Goal: Task Accomplishment & Management: Complete application form

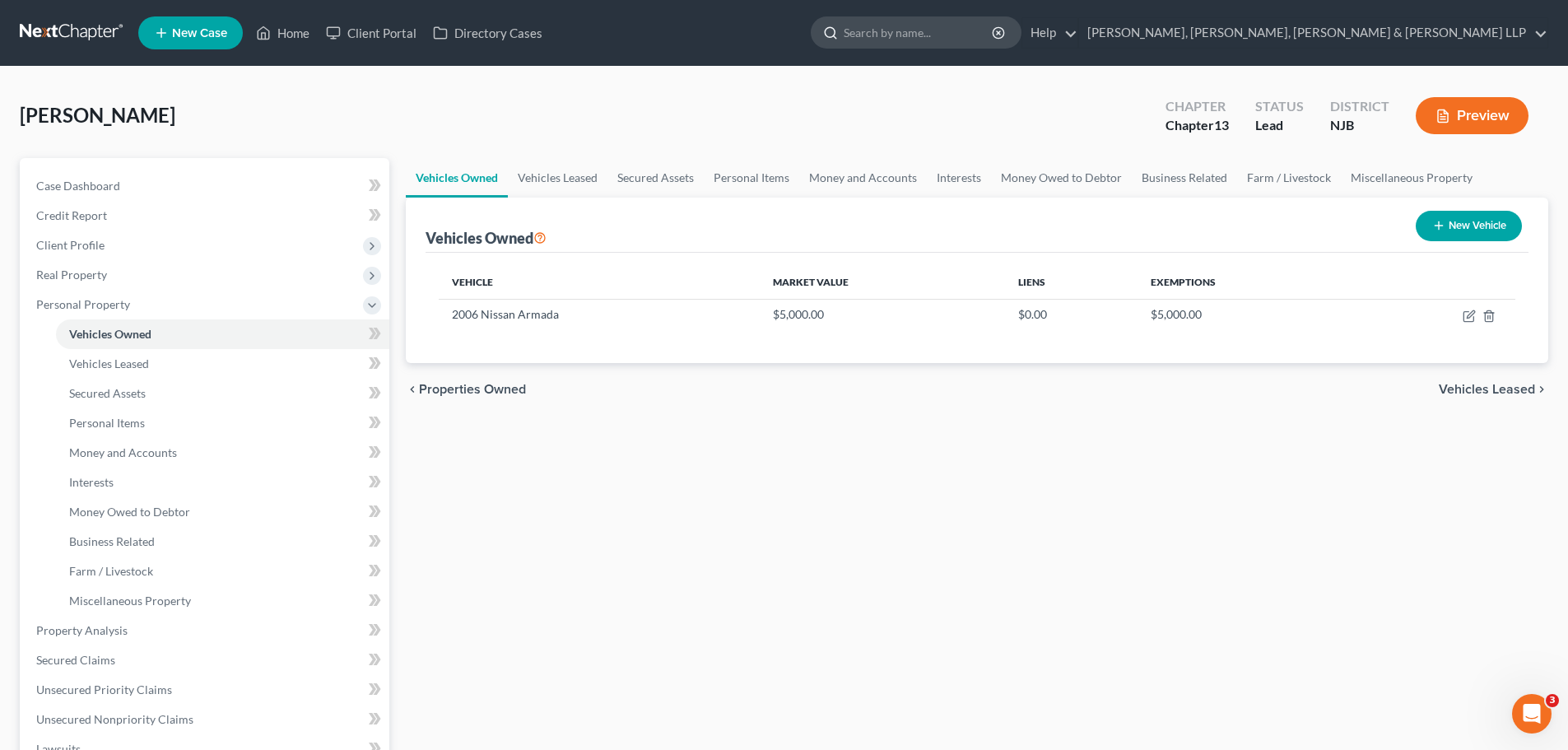
click at [994, 38] on input "search" at bounding box center [920, 33] width 151 height 31
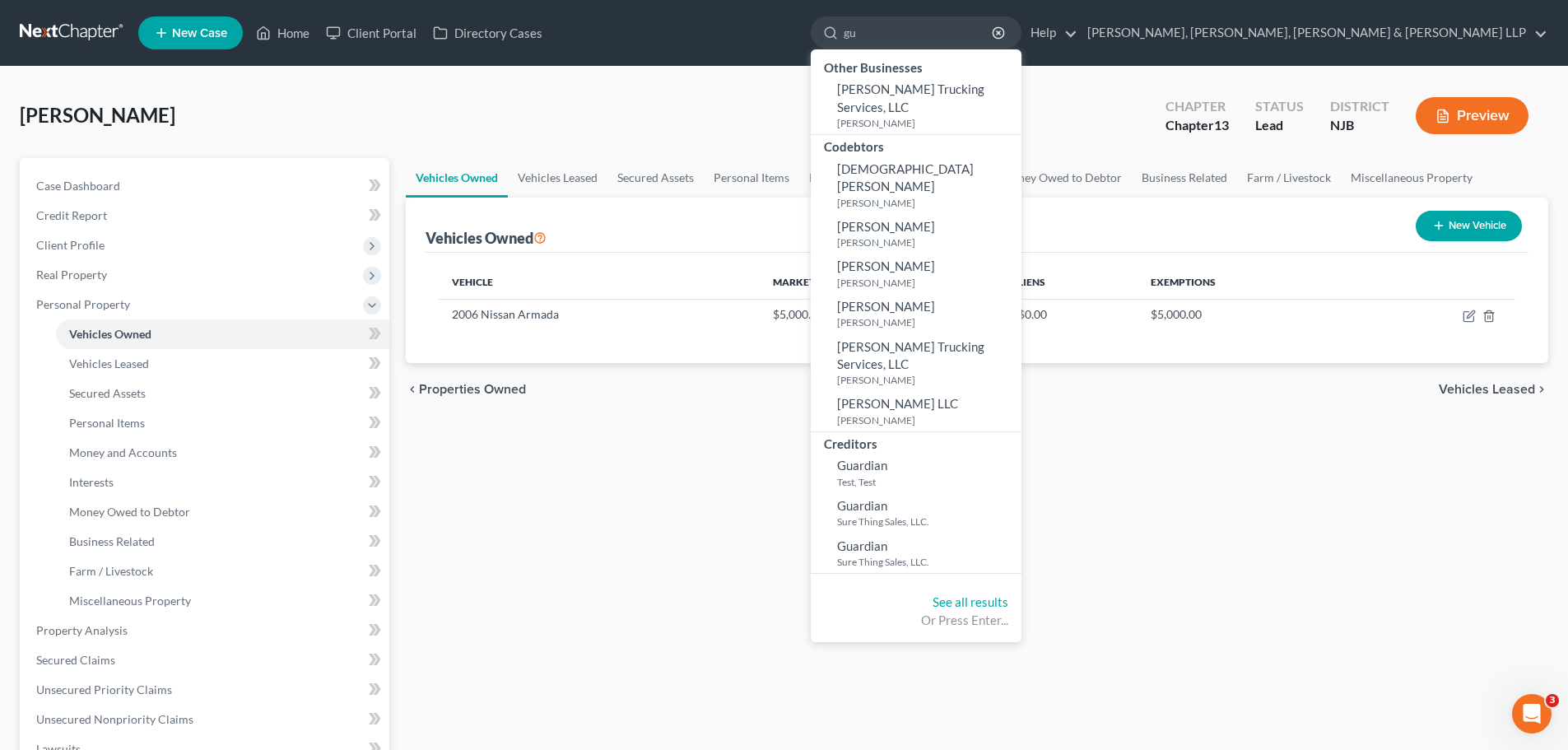
type input "g"
type input "guayacundo"
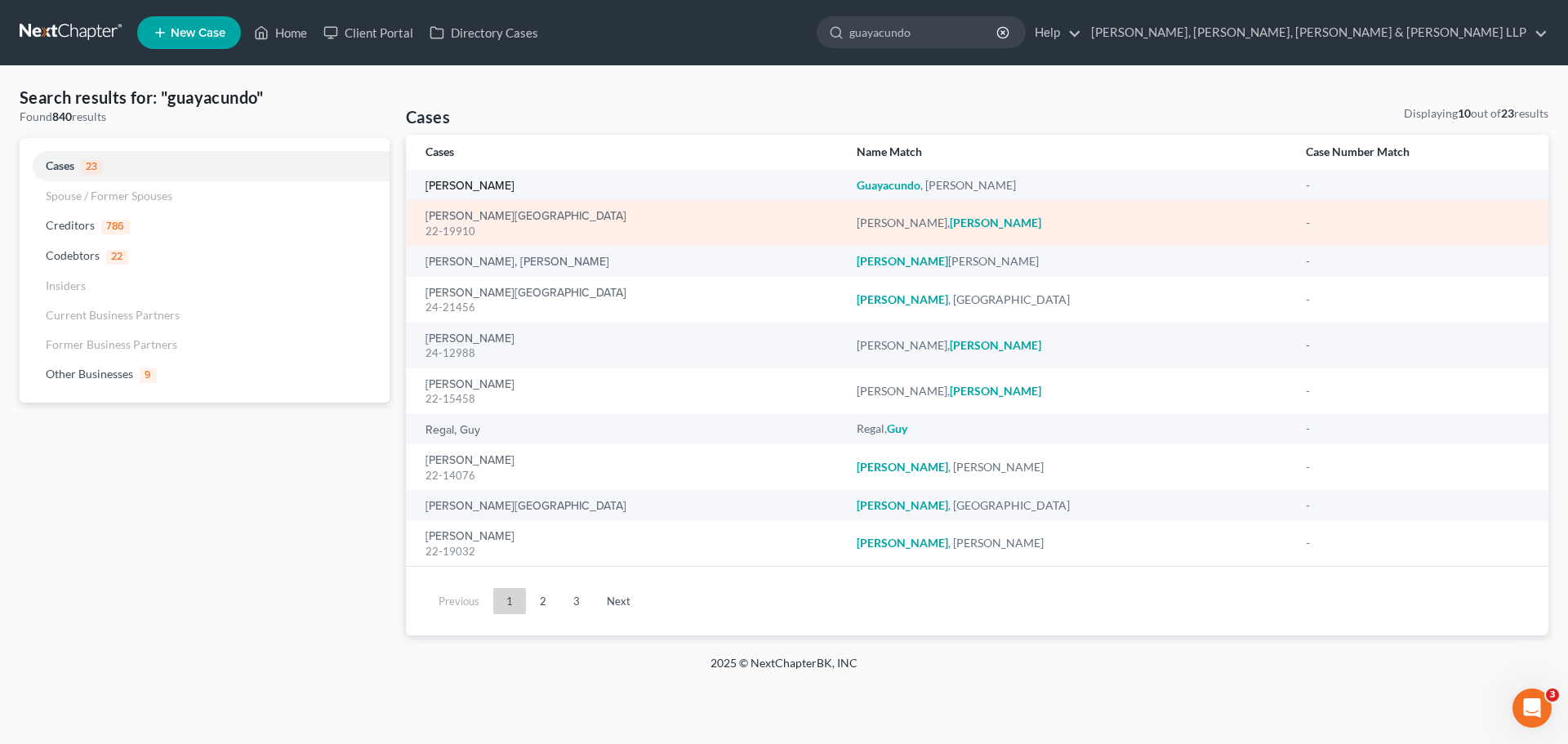
drag, startPoint x: 513, startPoint y: 188, endPoint x: 529, endPoint y: 215, distance: 31.4
click at [513, 188] on link "[PERSON_NAME]" at bounding box center [469, 186] width 89 height 11
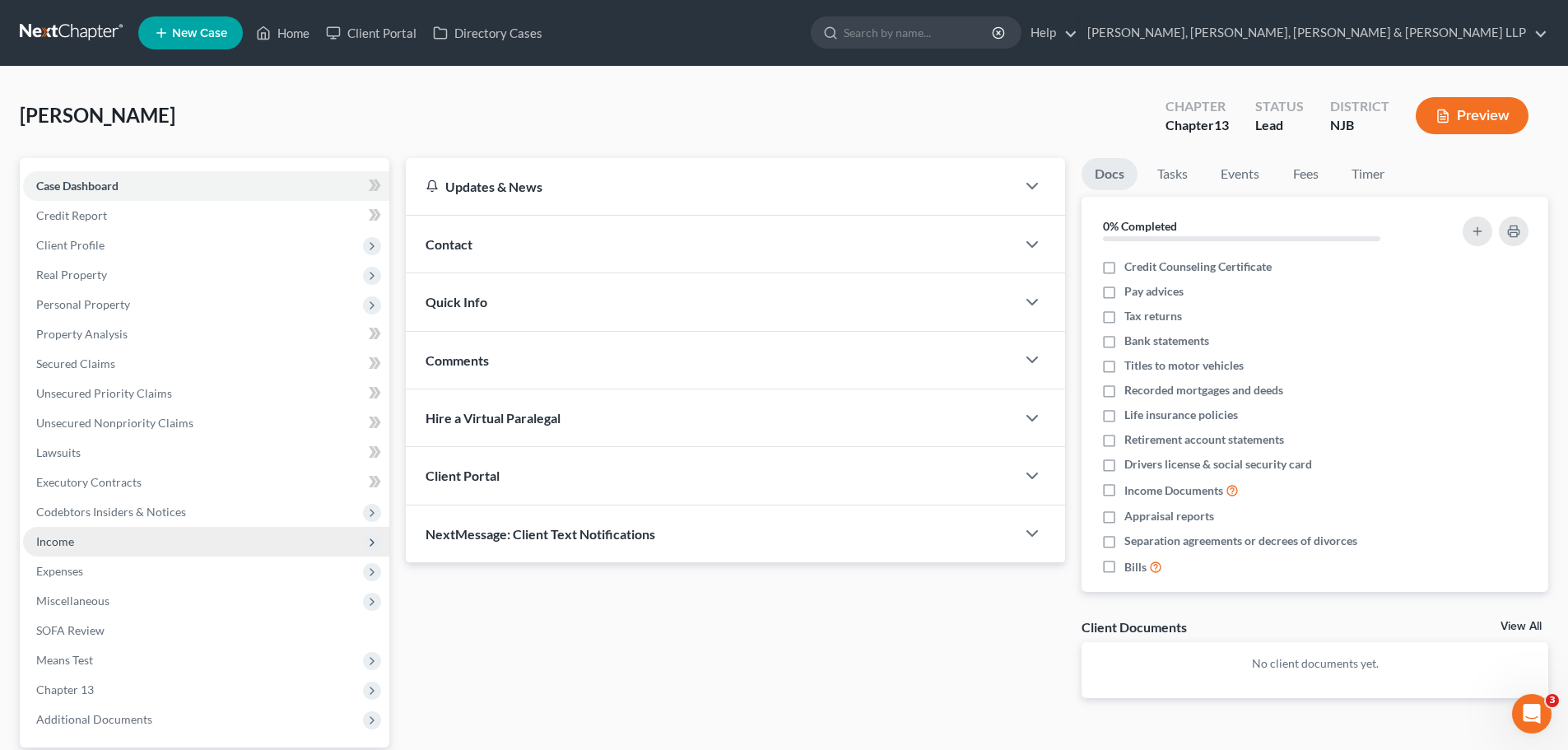
click at [51, 548] on span "Income" at bounding box center [55, 540] width 38 height 14
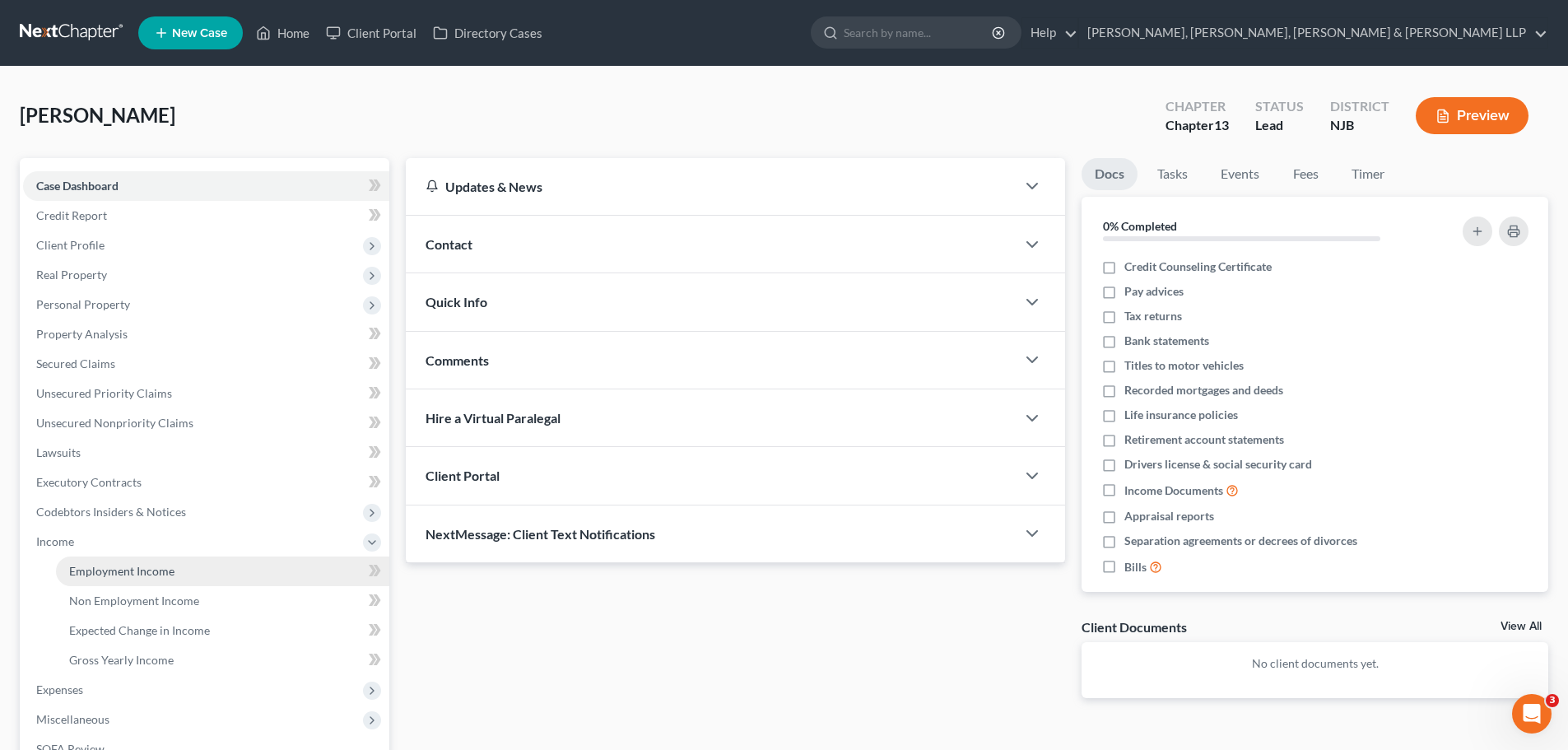
click at [124, 568] on span "Employment Income" at bounding box center [121, 570] width 105 height 14
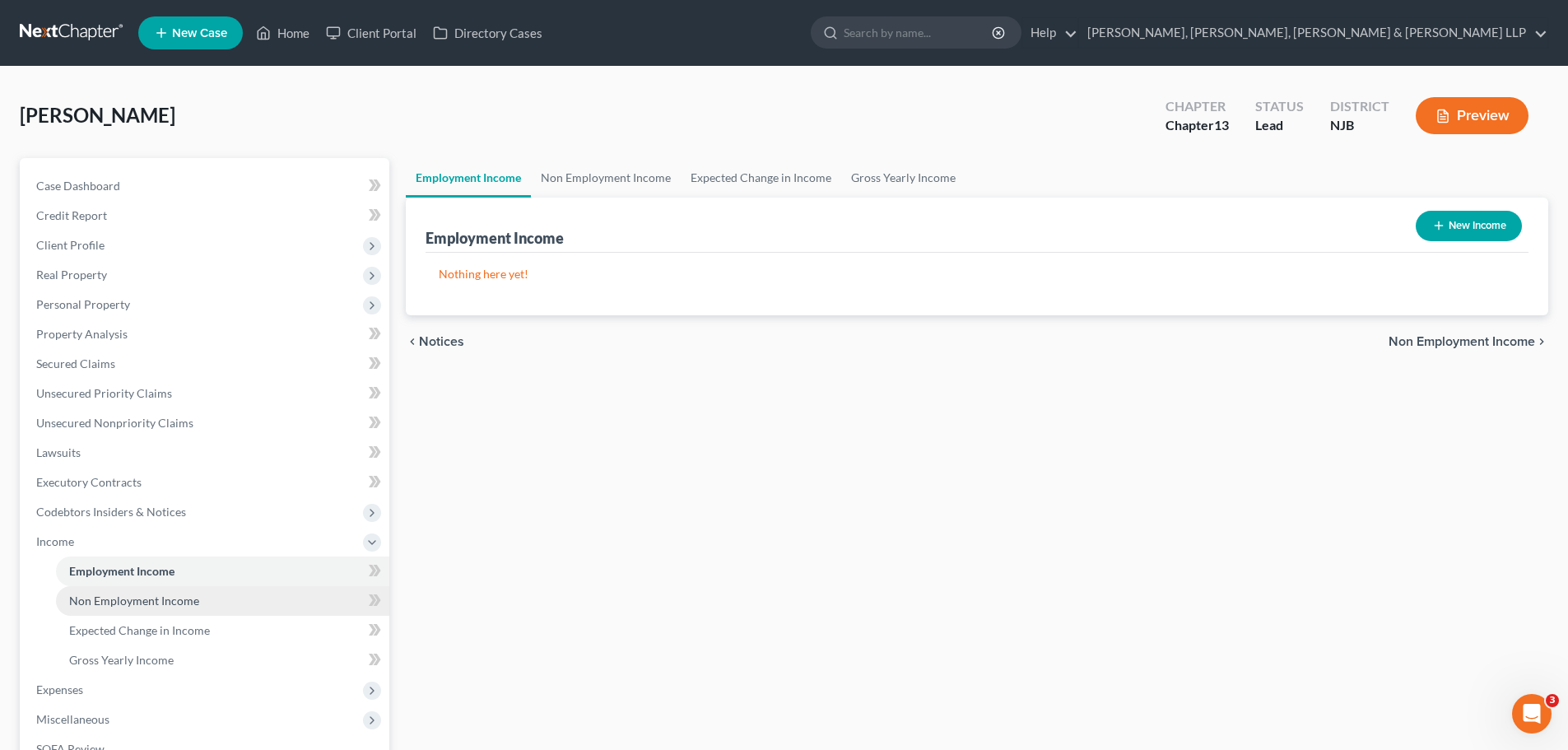
click at [166, 607] on link "Non Employment Income" at bounding box center [223, 601] width 334 height 30
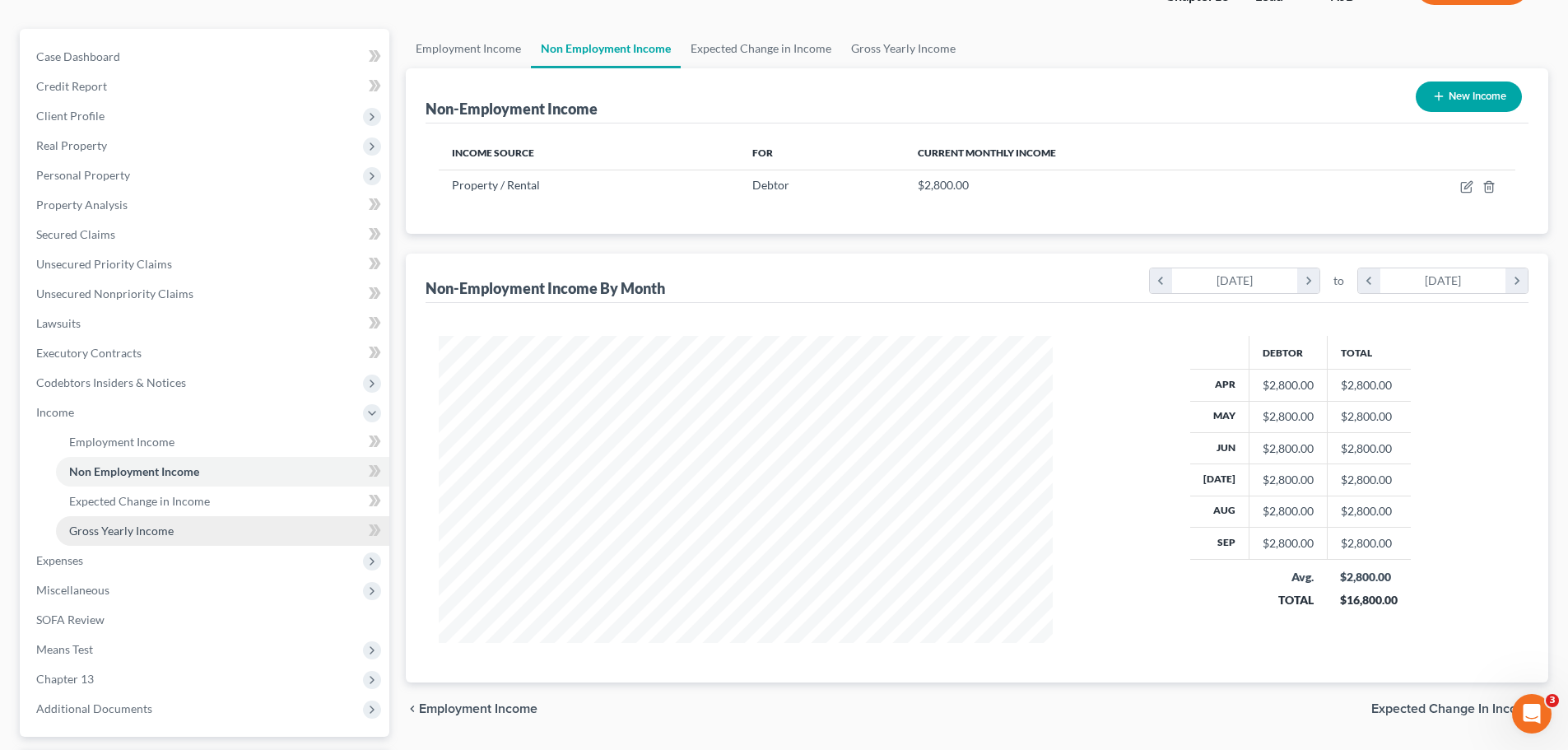
scroll to position [230, 0]
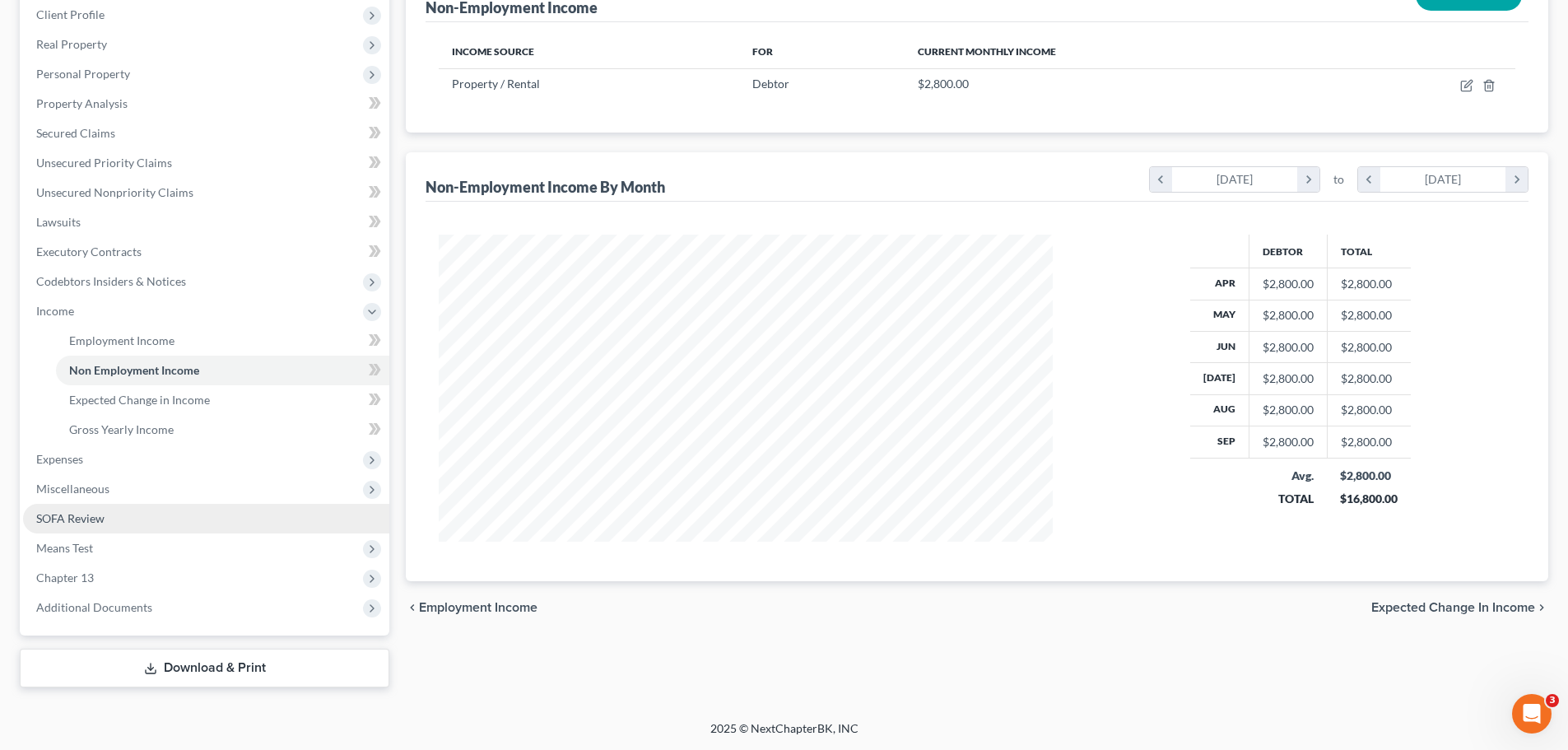
click at [113, 519] on link "SOFA Review" at bounding box center [206, 519] width 366 height 30
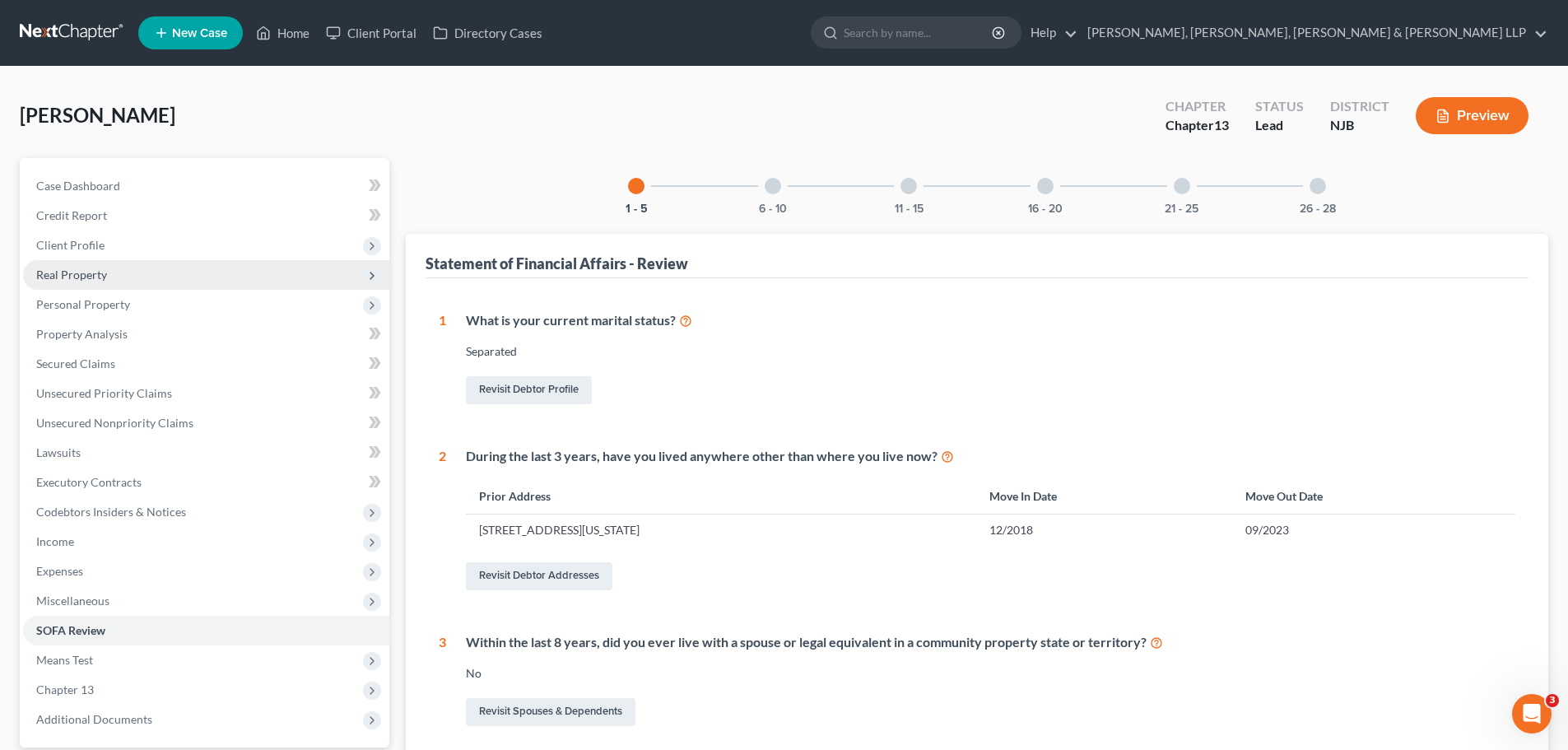
click at [116, 280] on span "Real Property" at bounding box center [206, 275] width 366 height 30
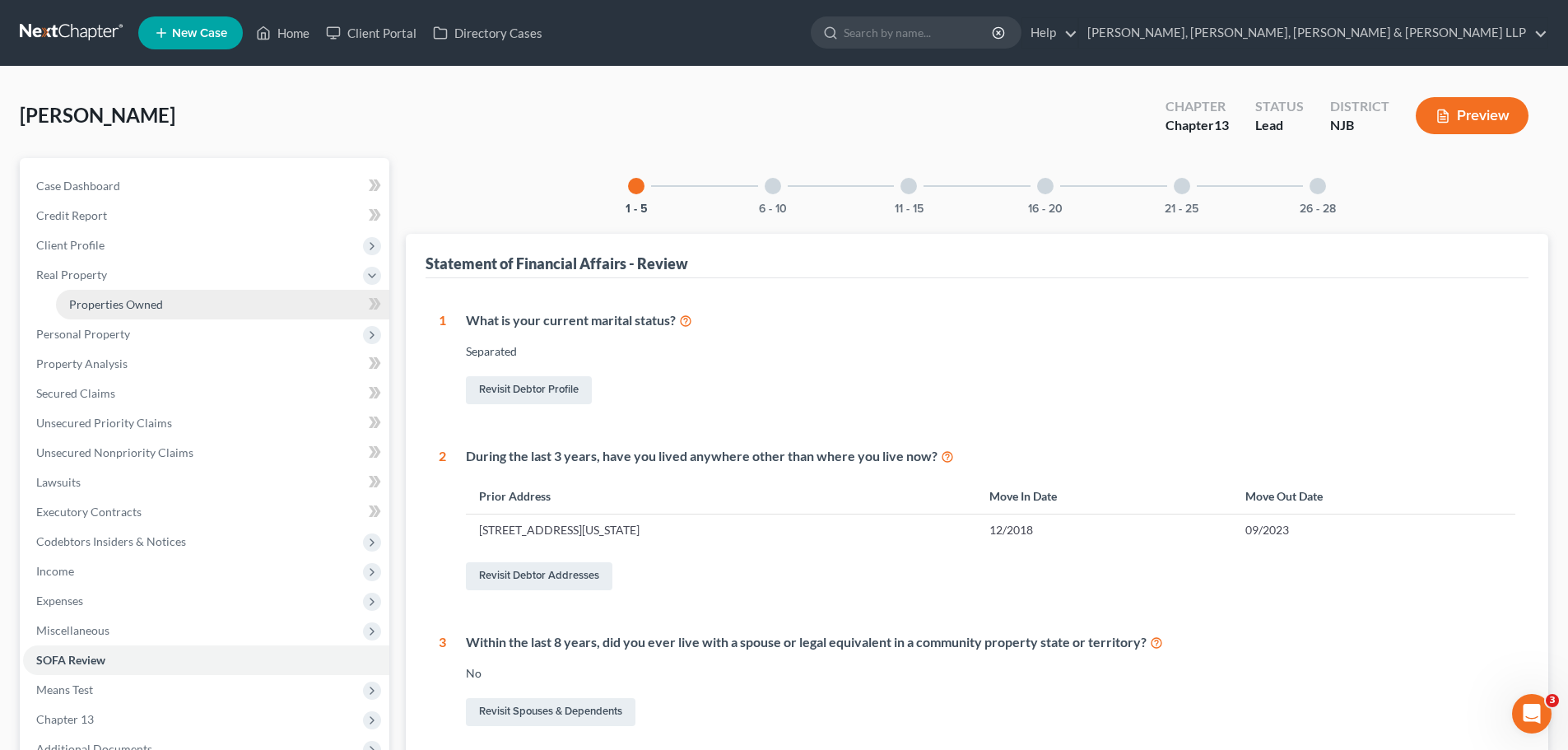
click at [119, 299] on span "Properties Owned" at bounding box center [116, 304] width 94 height 14
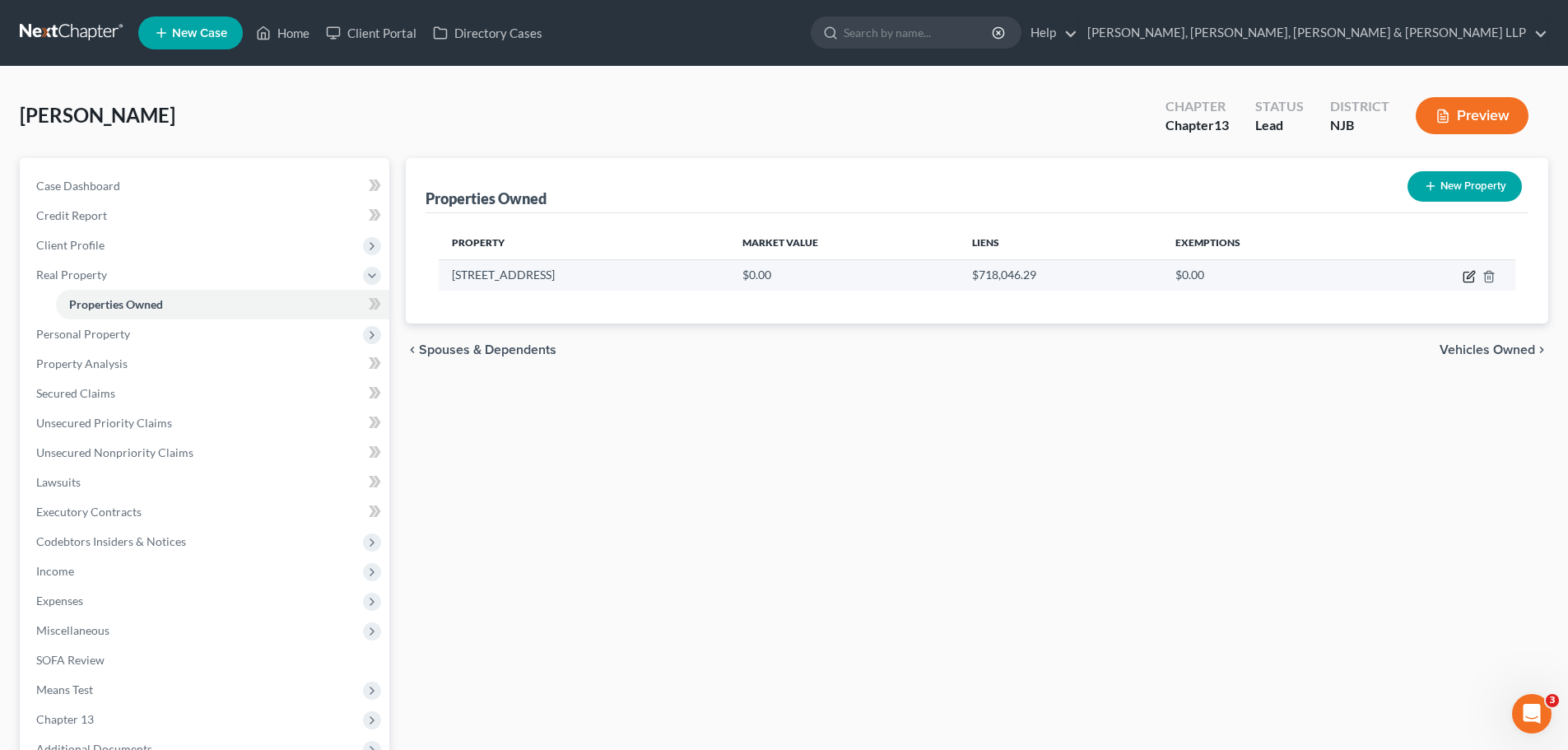
click at [1464, 280] on icon "button" at bounding box center [1468, 277] width 10 height 10
select select "33"
select select "6"
select select "0"
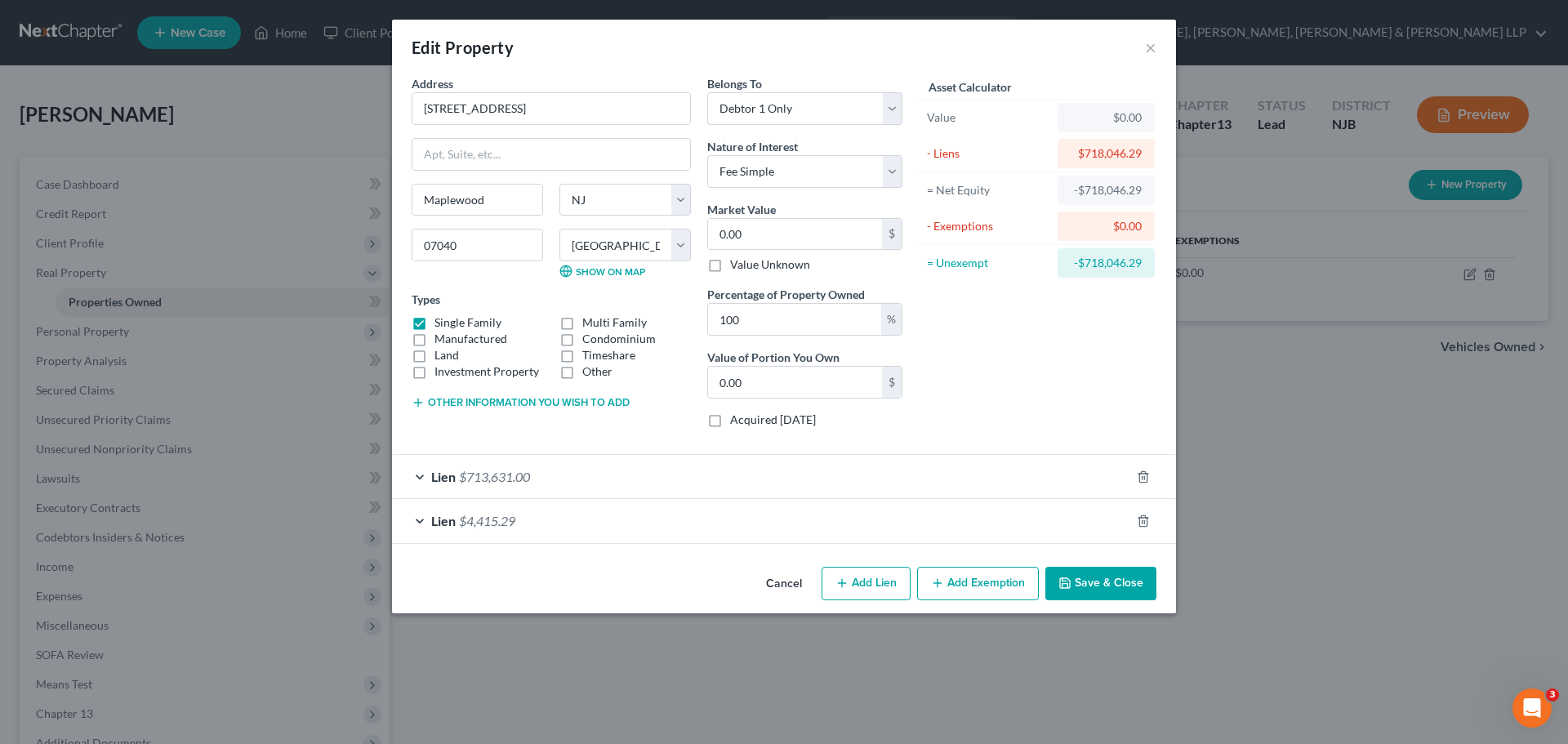
click at [603, 491] on div "Lien $713,631.00" at bounding box center [760, 476] width 738 height 43
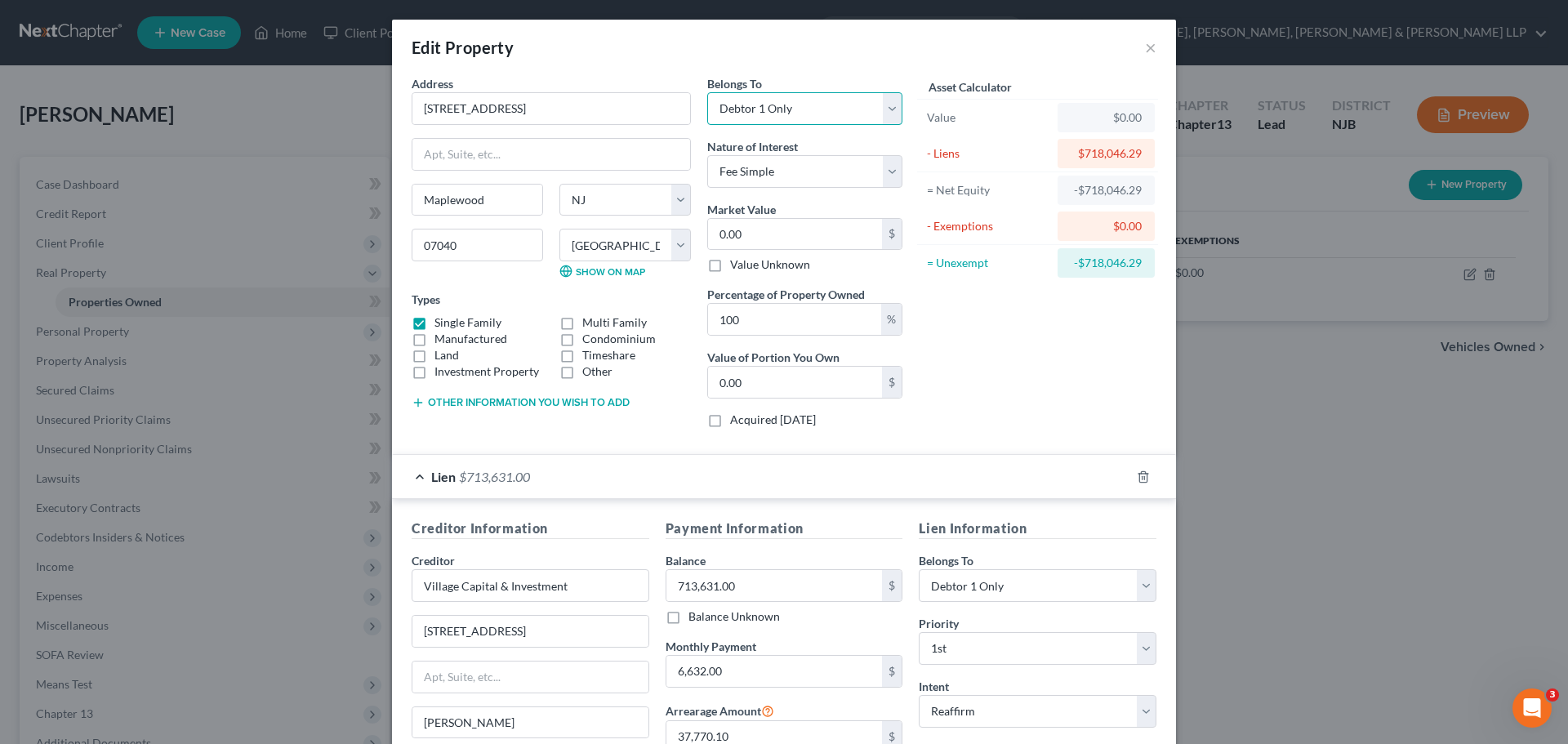
click at [889, 116] on select "Select Debtor 1 Only Debtor 2 Only Debtor 1 And Debtor 2 Only At Least One Of T…" at bounding box center [804, 108] width 195 height 32
select select "3"
click at [707, 92] on select "Select Debtor 1 Only Debtor 2 Only Debtor 1 And Debtor 2 Only At Least One Of T…" at bounding box center [804, 108] width 195 height 32
click at [1019, 342] on div "Asset Calculator Value $0.00 - Liens $718,046.29 = Net Equity -$718,046.29 - Ex…" at bounding box center [1037, 258] width 254 height 366
click at [881, 179] on select "Select Fee Simple Joint Tenant Life Estate Equitable Interest Future Interest T…" at bounding box center [804, 171] width 195 height 32
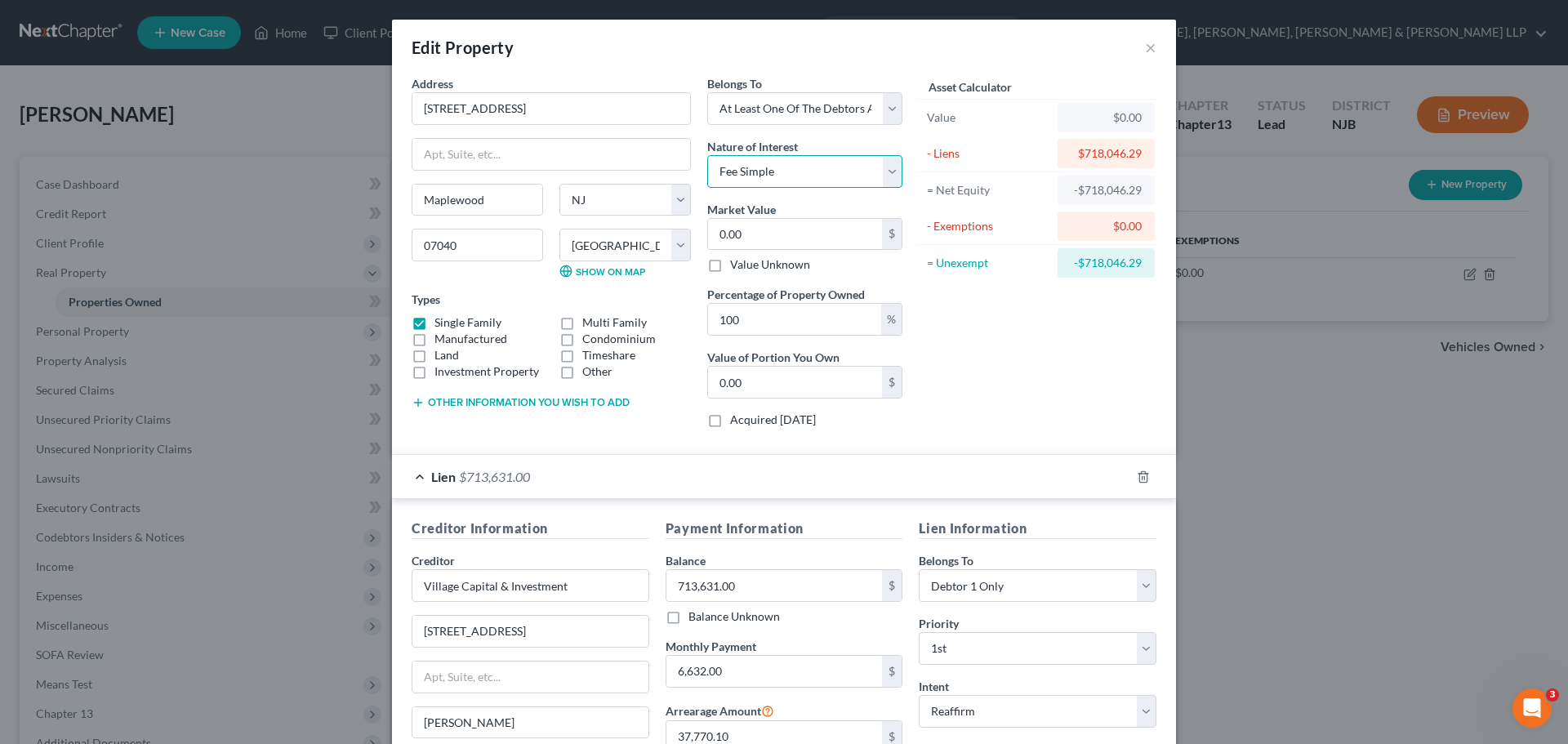
select select "1"
click at [707, 155] on select "Select Fee Simple Joint Tenant Life Estate Equitable Interest Future Interest T…" at bounding box center [804, 171] width 195 height 32
click at [1058, 325] on div "Asset Calculator Value $0.00 - Liens $718,046.29 = Net Equity -$718,046.29 - Ex…" at bounding box center [1037, 258] width 254 height 366
click at [760, 329] on input "100" at bounding box center [794, 320] width 173 height 31
type input "10"
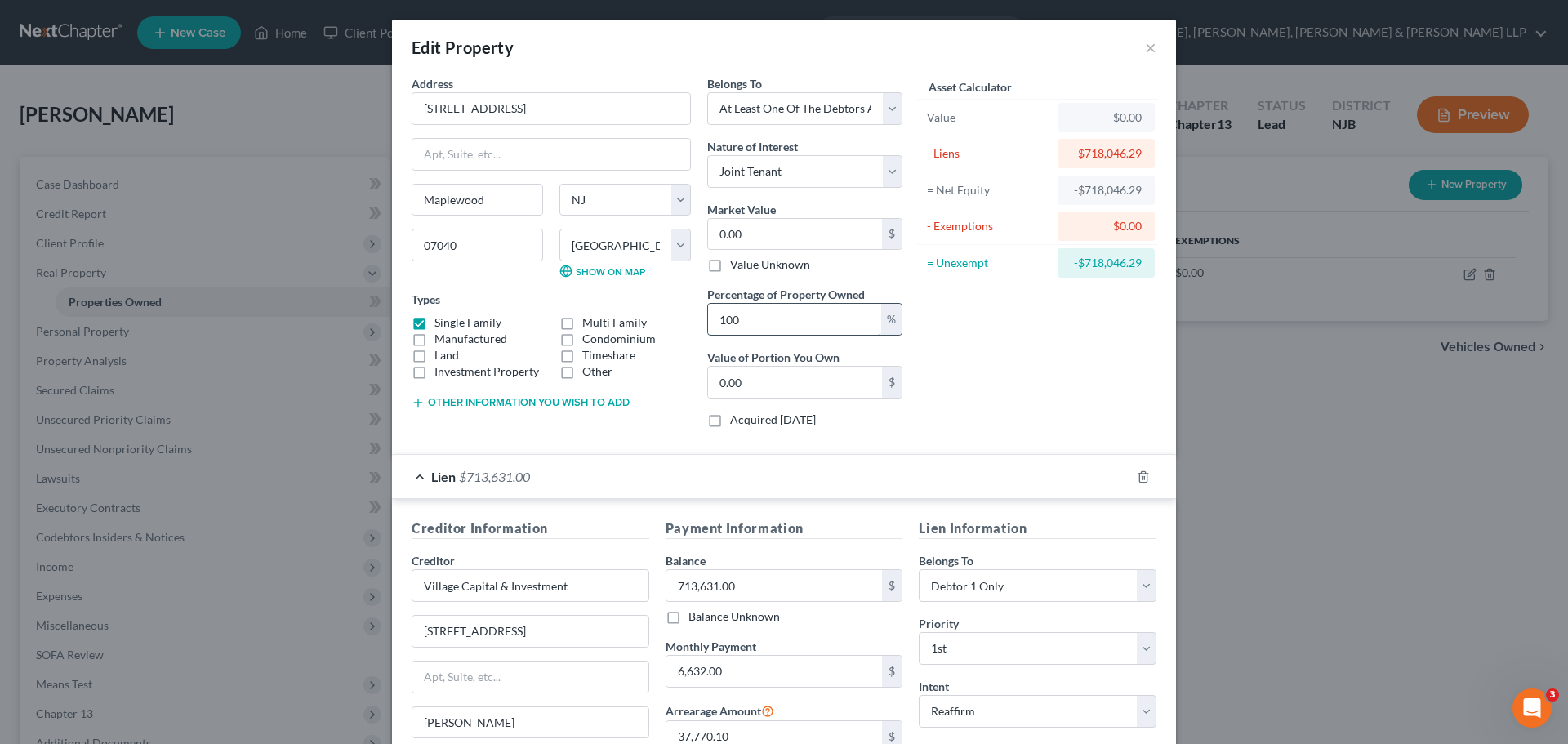
type input "0"
type input "1"
type input "5"
type input "0"
type input "50"
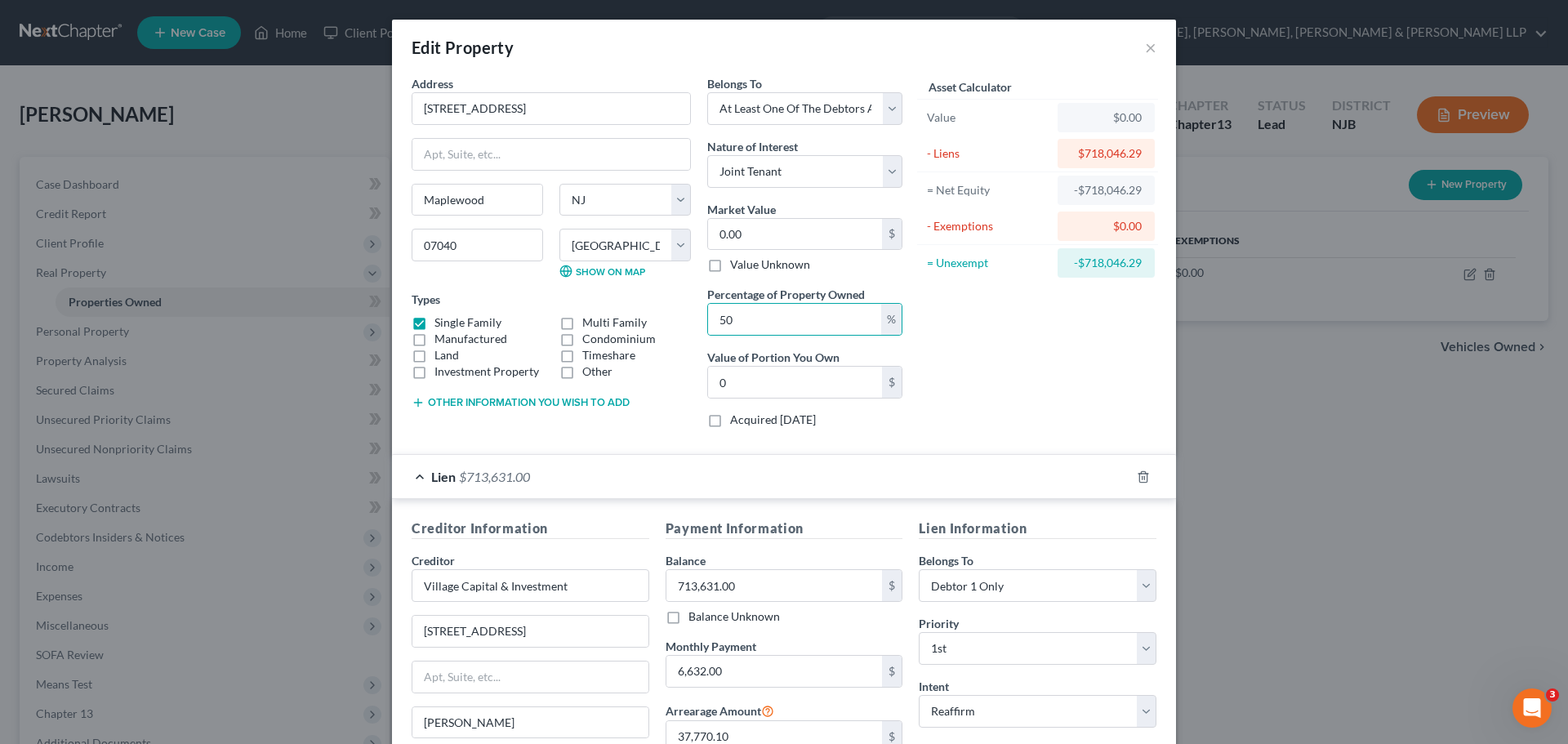
click at [1044, 360] on div "Asset Calculator Value $0.00 - Liens $718,046.29 = Net Equity -$718,046.29 - Ex…" at bounding box center [1037, 258] width 254 height 366
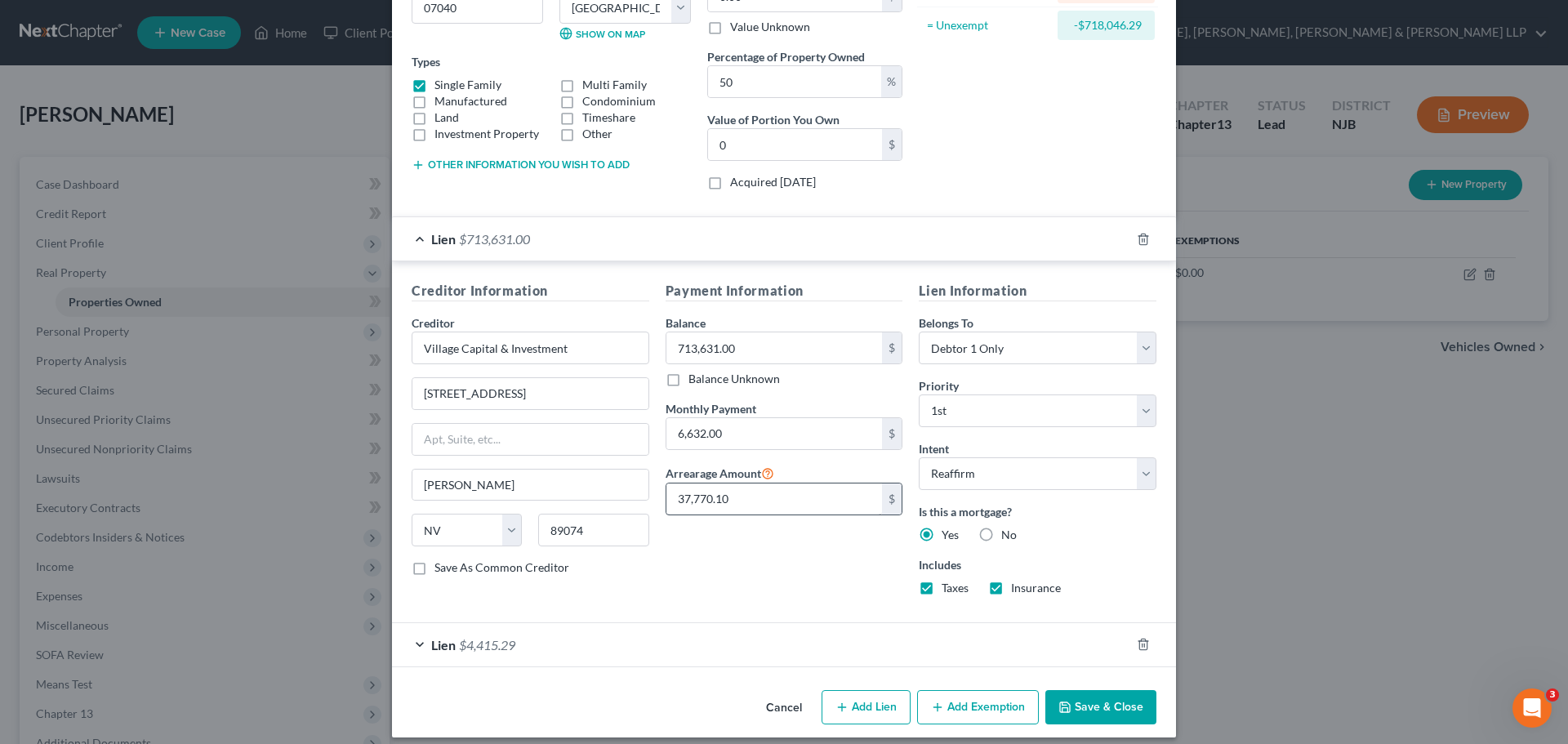
scroll to position [250, 0]
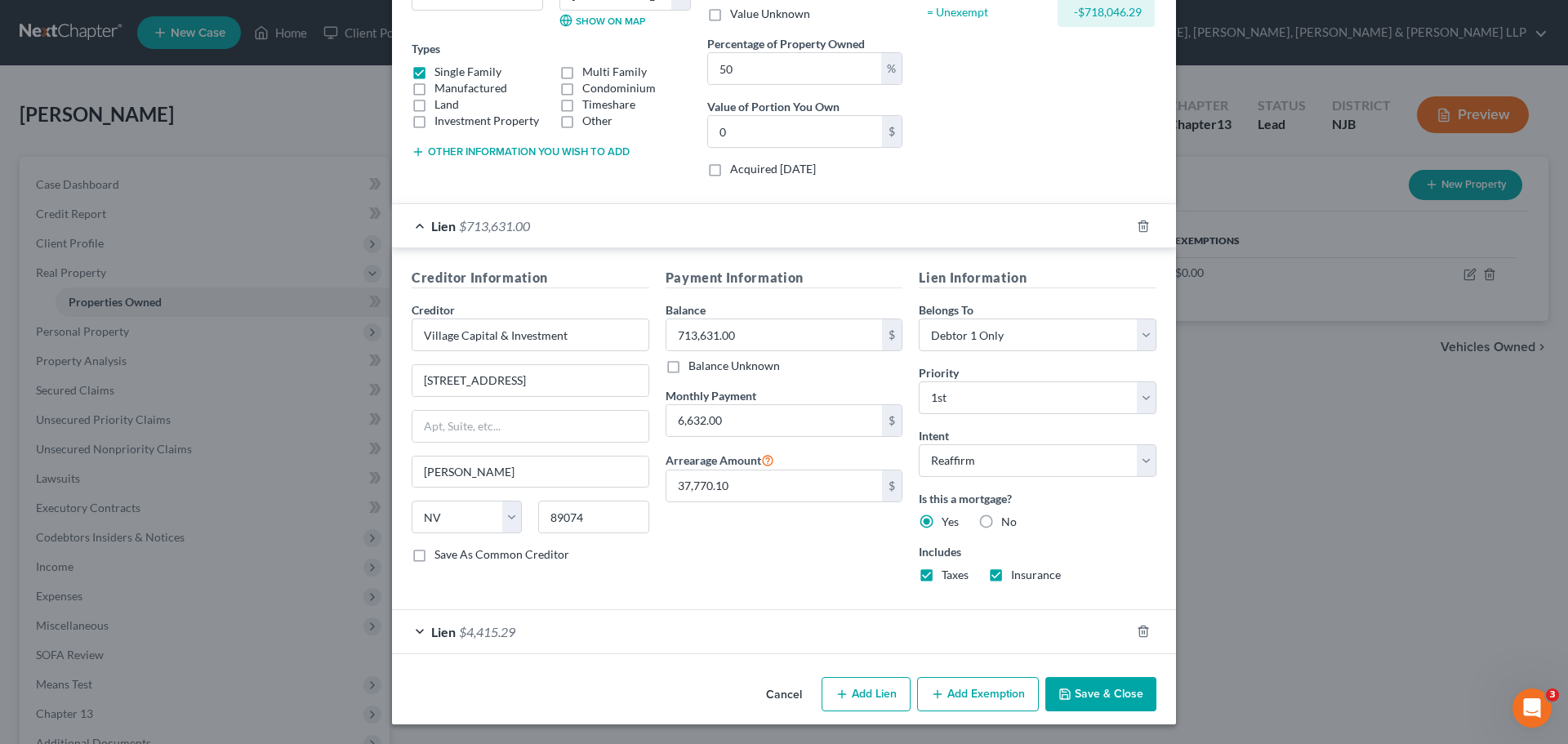
click at [747, 631] on div "Lien $4,415.29" at bounding box center [760, 631] width 738 height 43
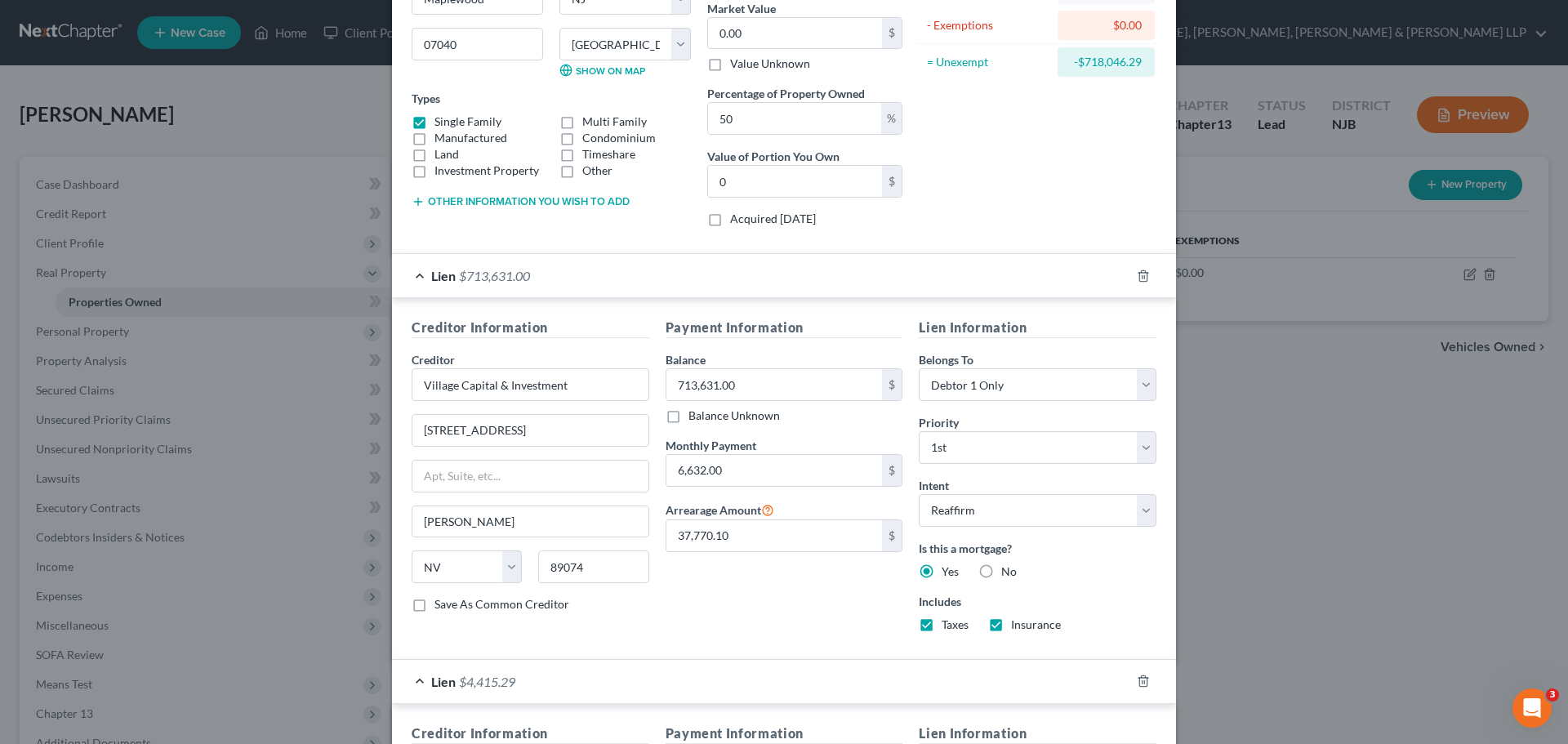
scroll to position [169, 0]
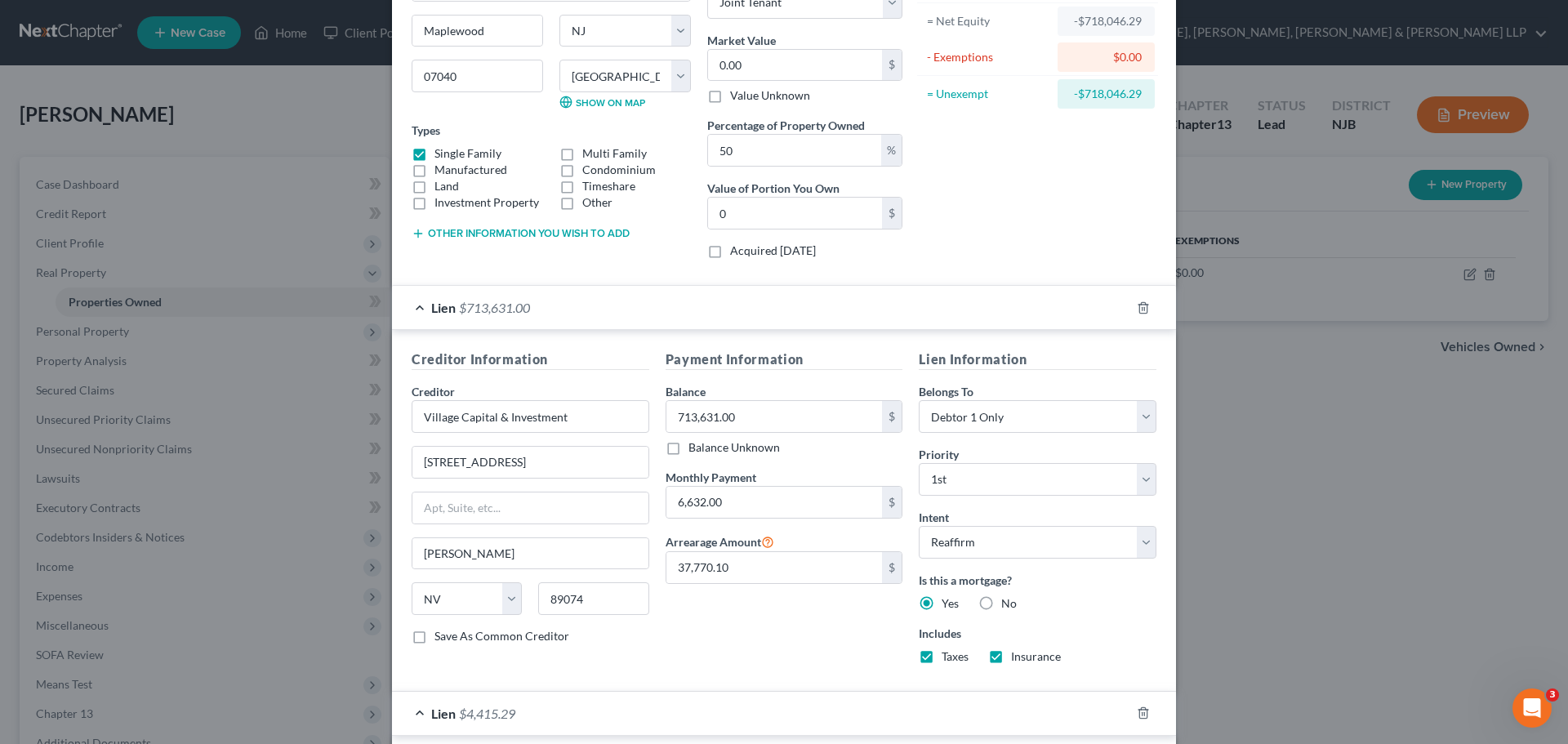
click at [762, 616] on div "Payment Information Balance 713,631.00 $ Balance Unknown Balance Undetermined 7…" at bounding box center [784, 513] width 254 height 327
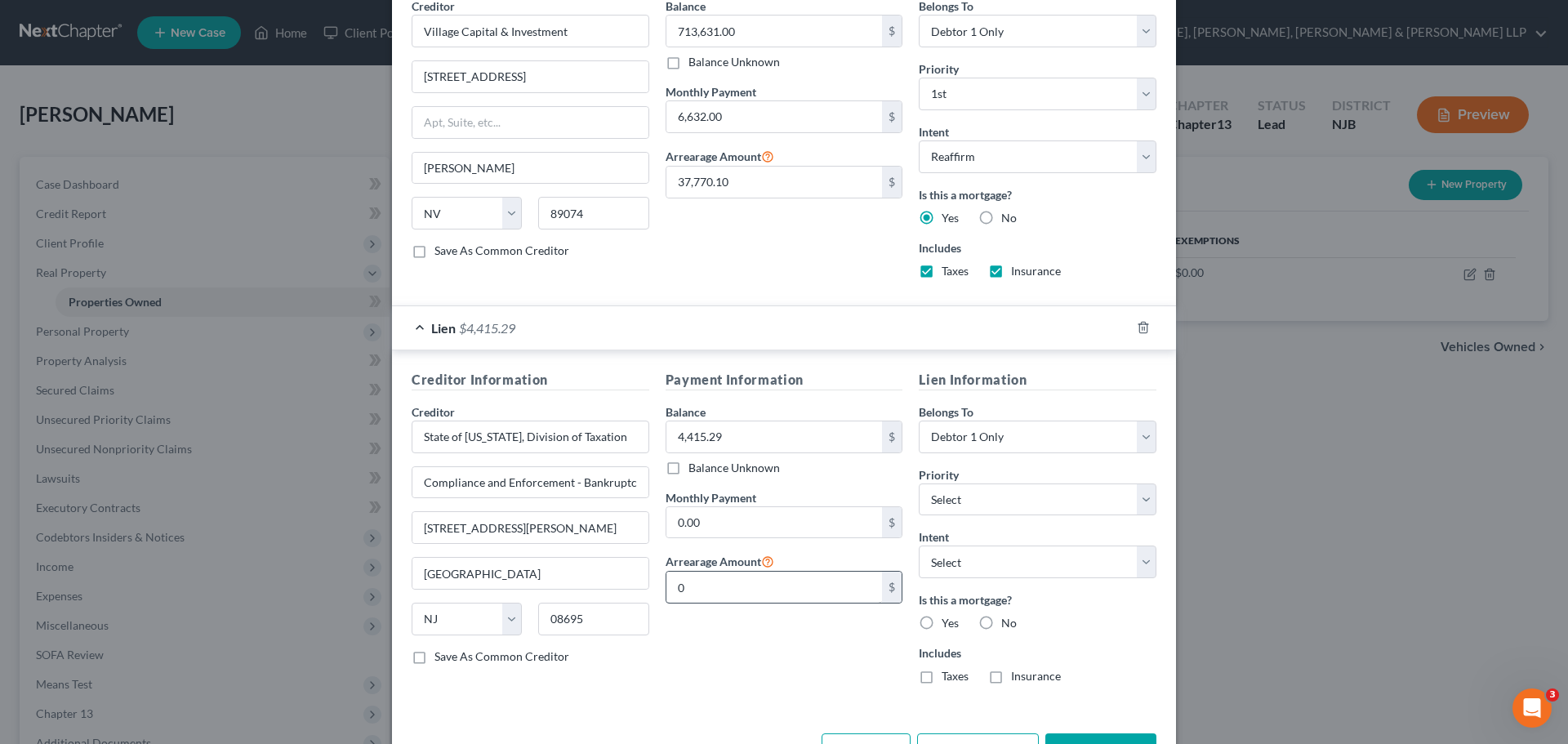
scroll to position [611, 0]
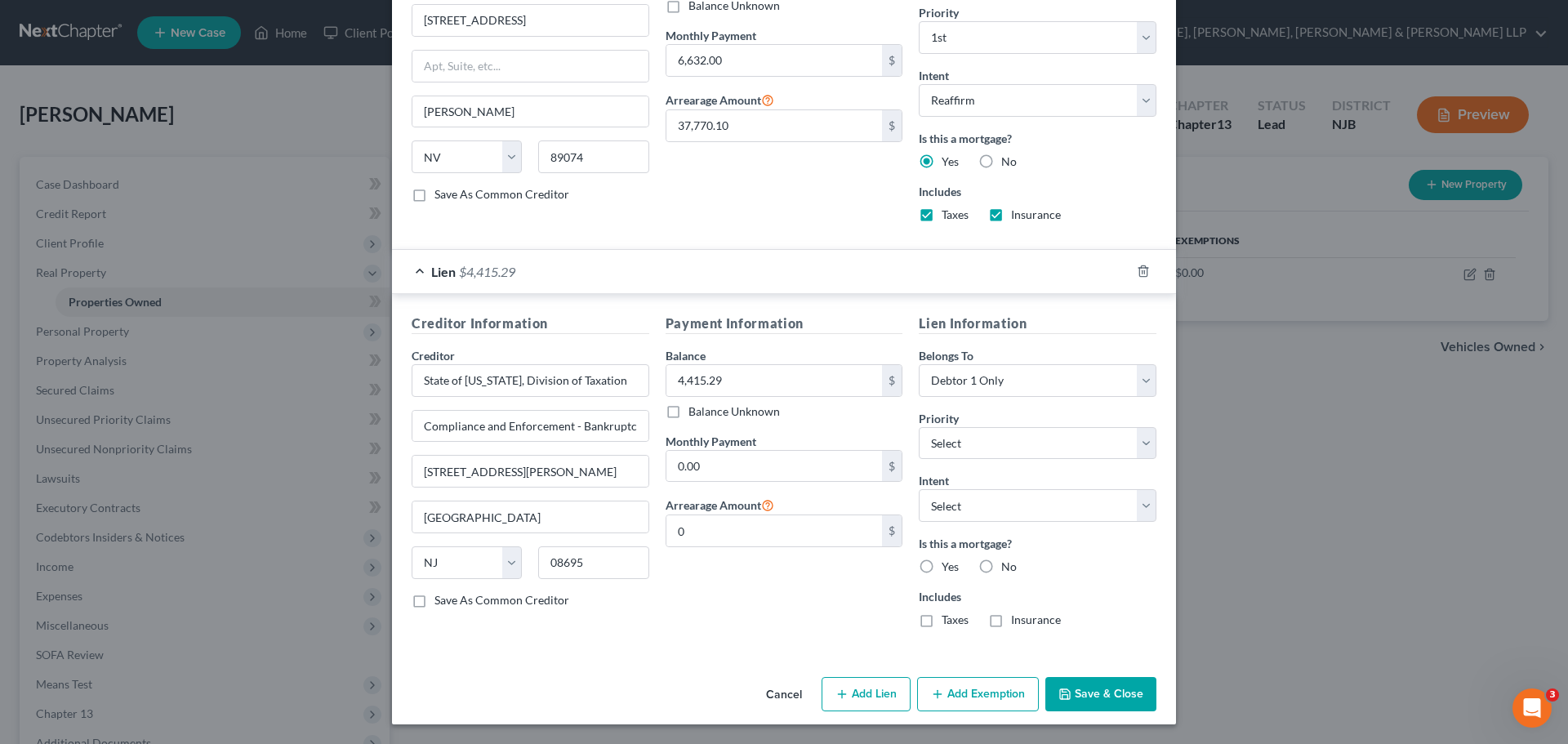
click at [854, 698] on button "Add Lien" at bounding box center [866, 694] width 89 height 34
select select "3"
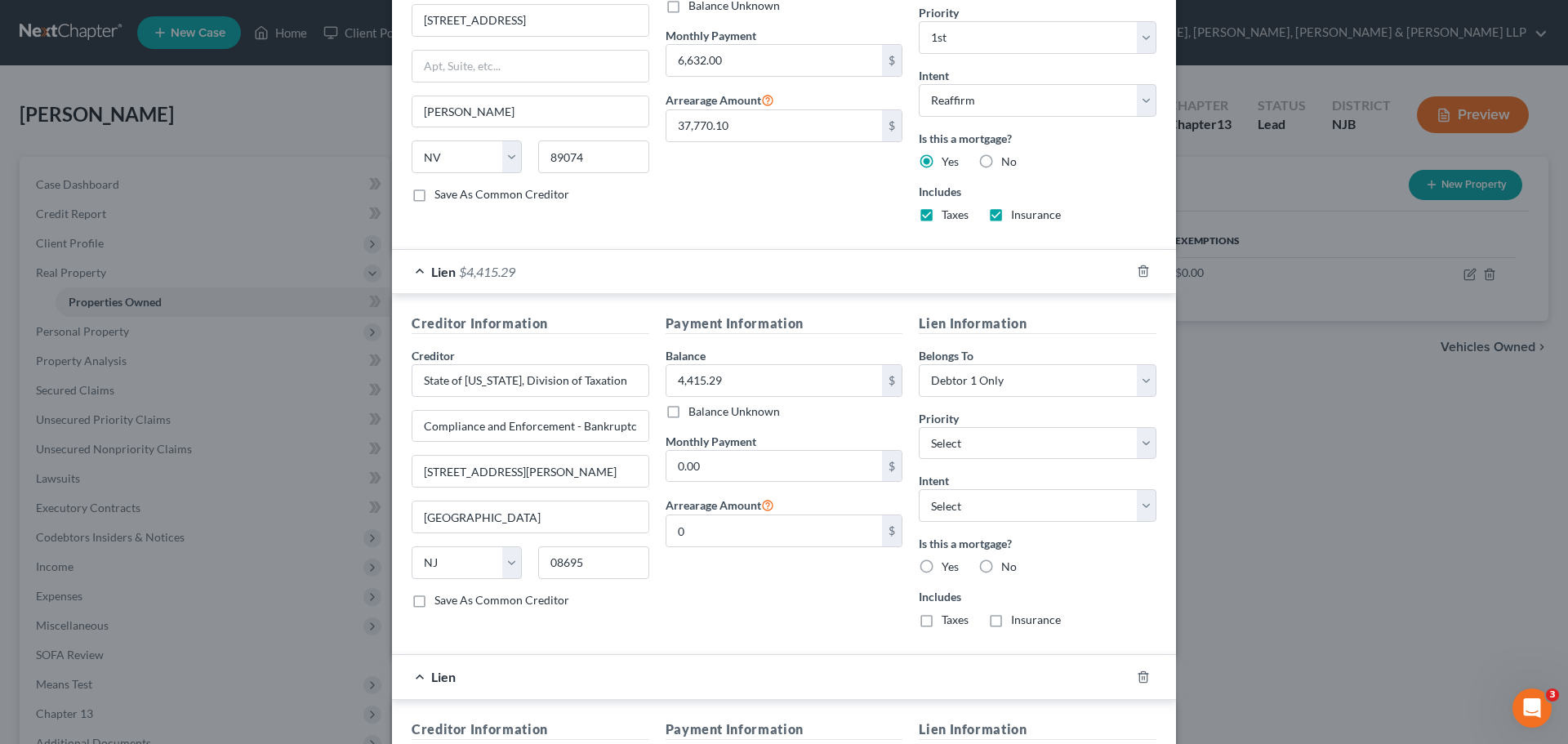
scroll to position [937, 0]
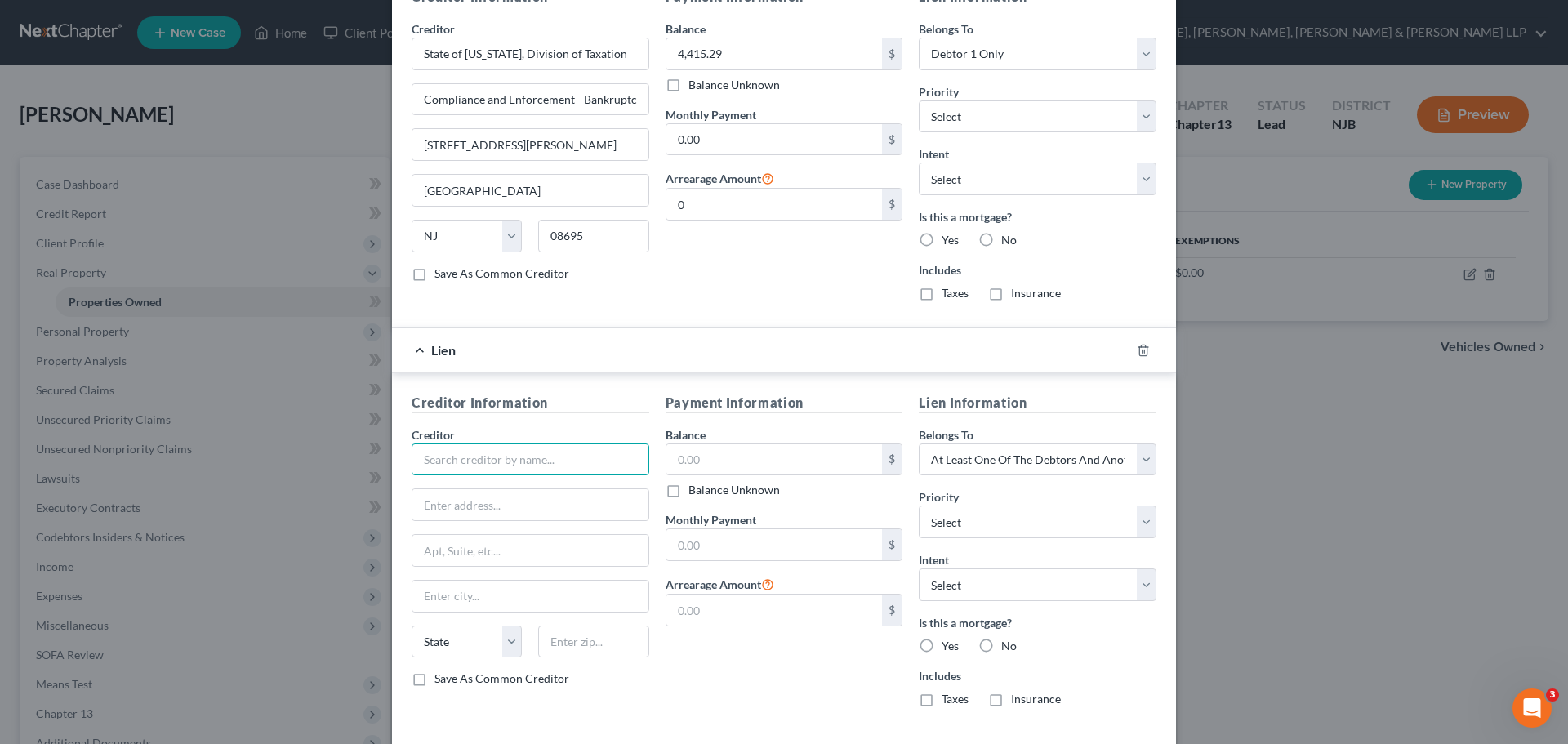
click at [540, 463] on input "text" at bounding box center [529, 459] width 237 height 32
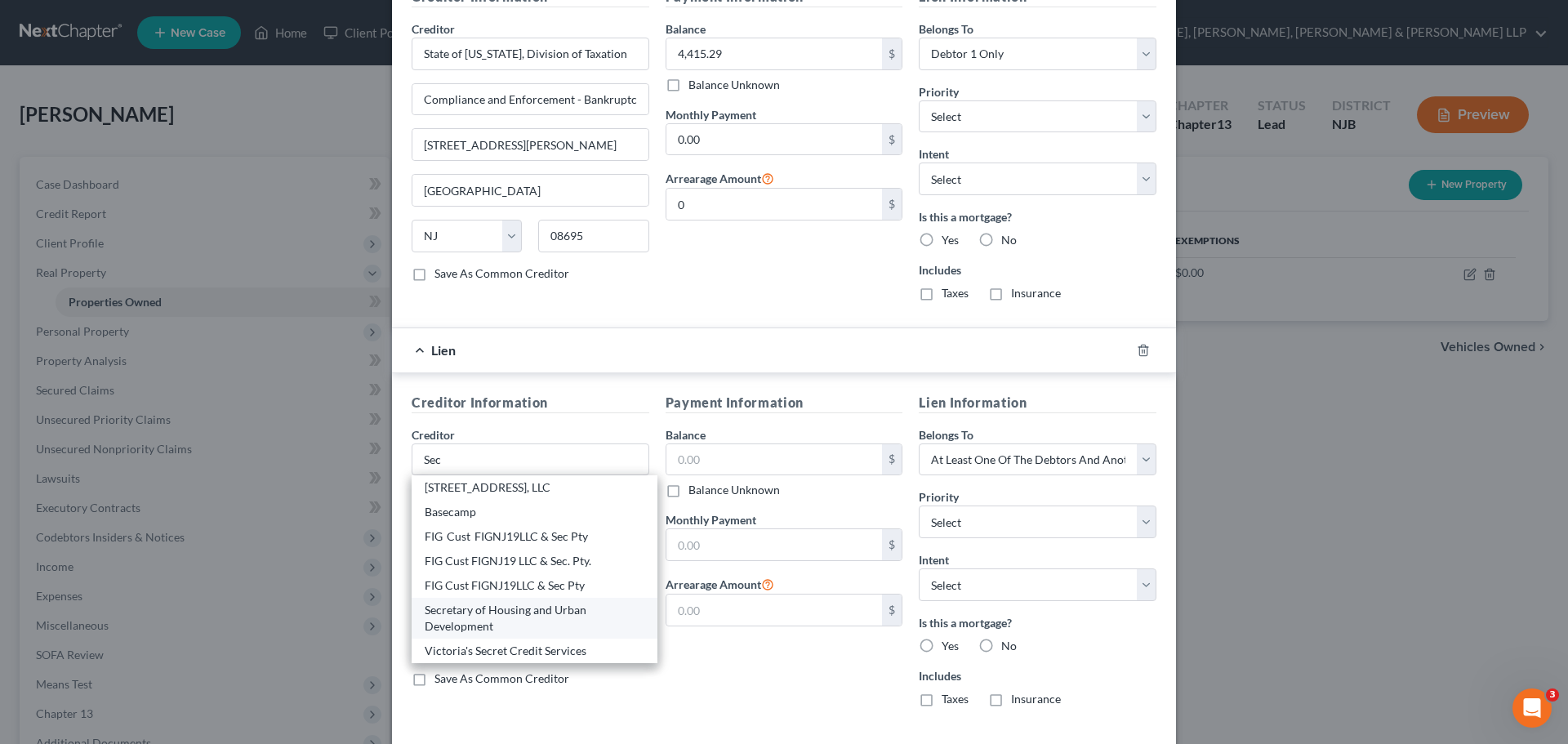
click at [519, 621] on div "Secretary of Housing and Urban Development" at bounding box center [534, 617] width 220 height 32
type input "Secretary of Housing and Urban Development"
type input "451 Seventh Street"
type input "Washington"
select select "8"
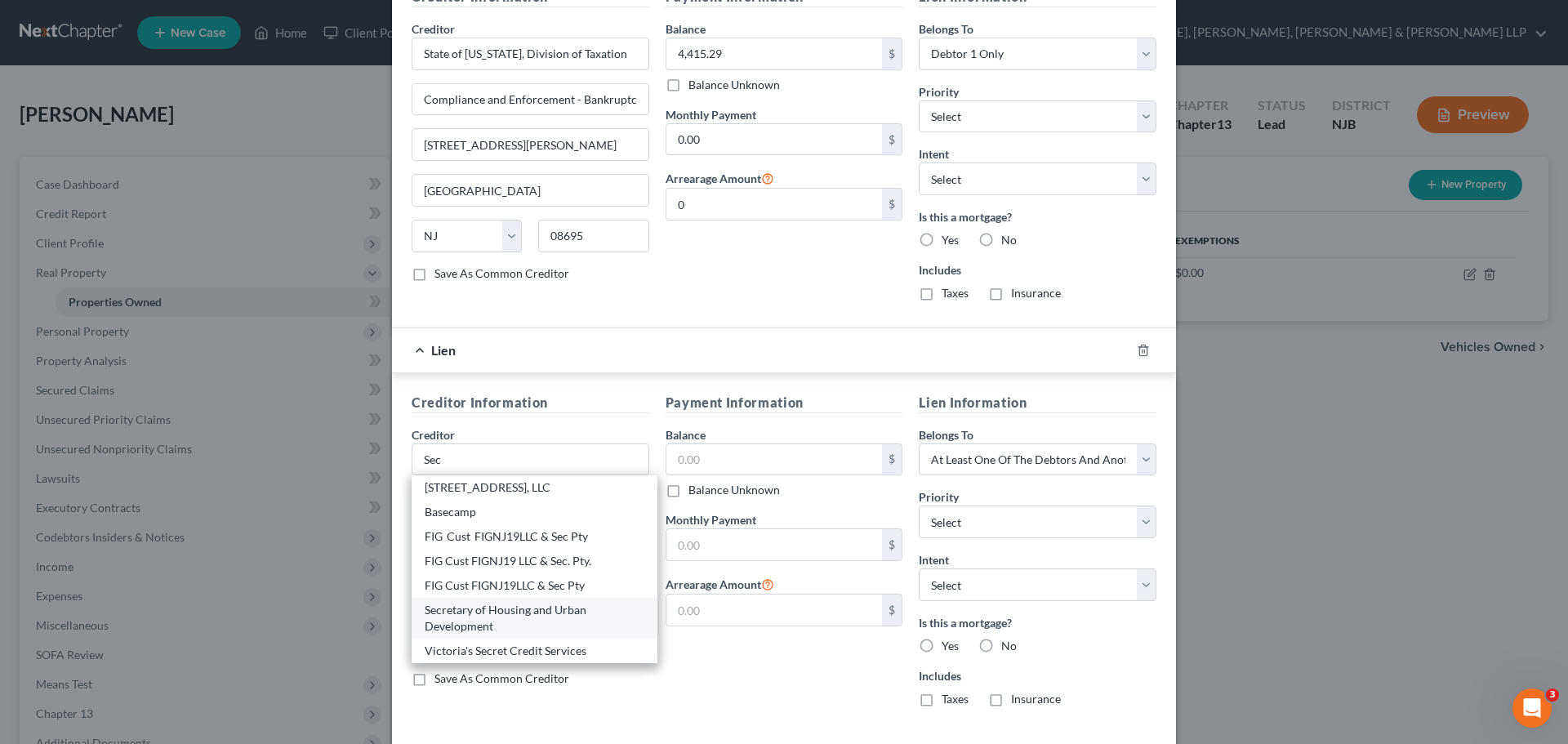
type input "20410"
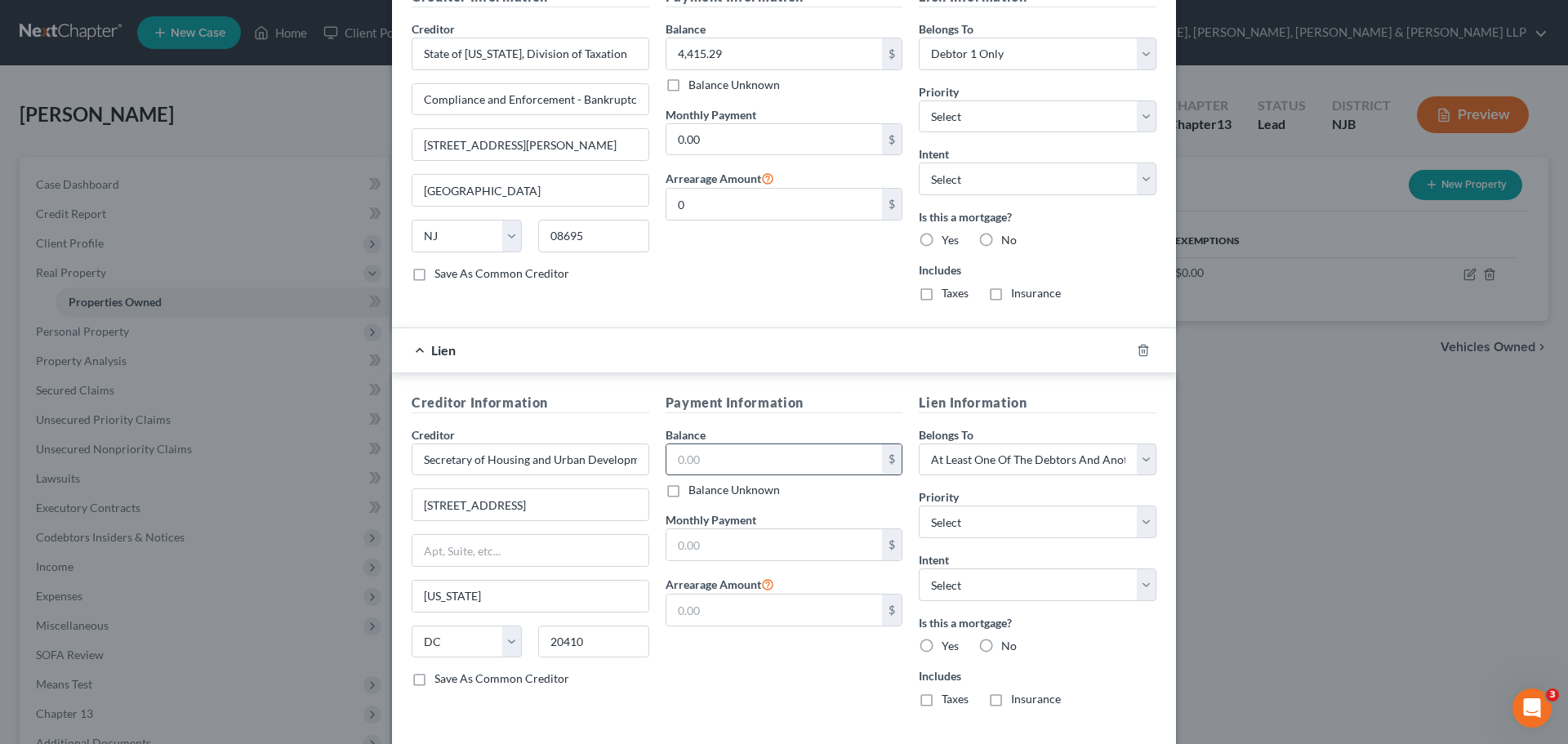
click at [733, 466] on input "text" at bounding box center [774, 460] width 216 height 31
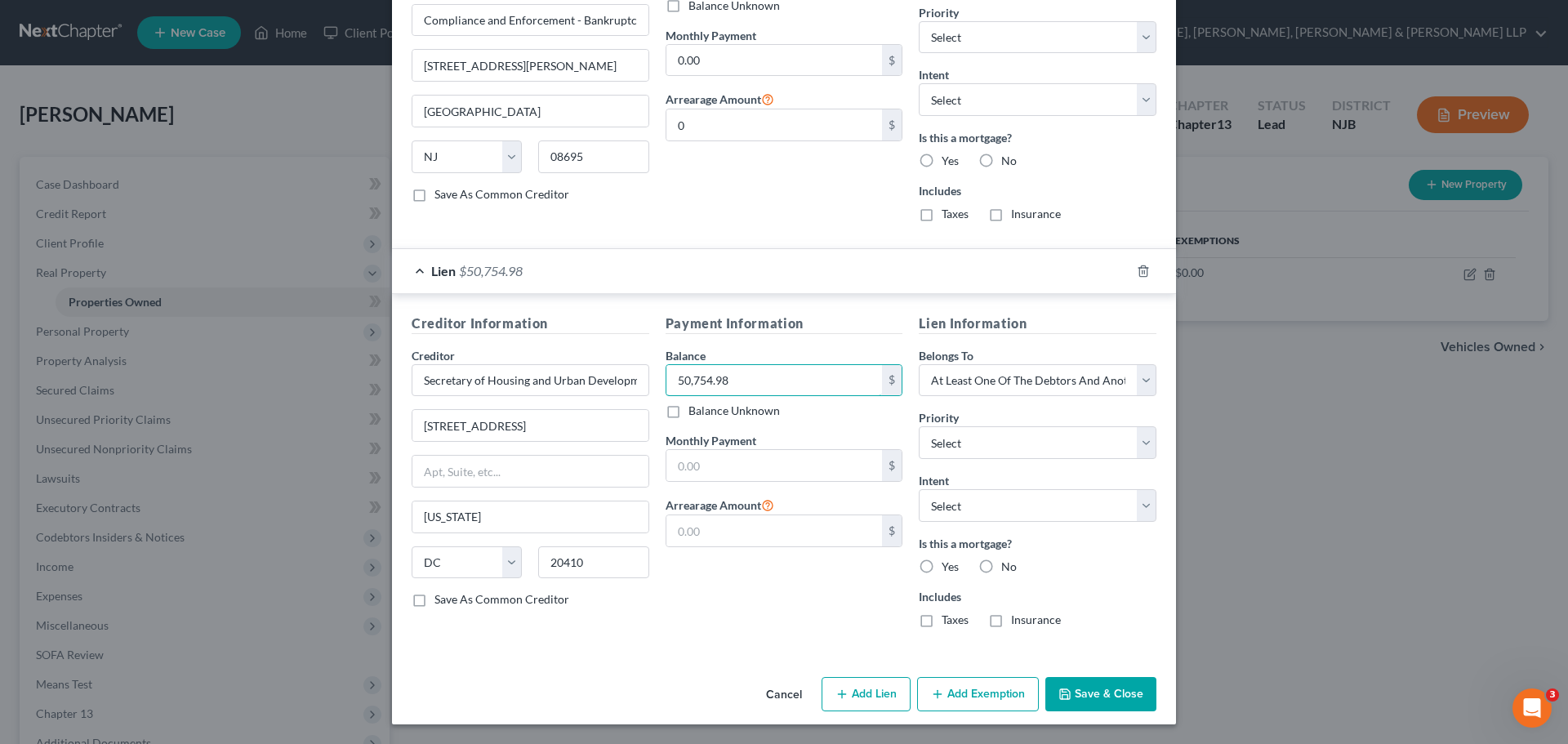
type input "50,754.98"
click at [942, 565] on label "Yes" at bounding box center [950, 567] width 18 height 17
click at [948, 565] on input "Yes" at bounding box center [953, 563] width 10 height 10
radio input "true"
click at [839, 599] on div "Payment Information Balance 50,754.98 $ Balance Unknown Balance Undetermined 50…" at bounding box center [784, 477] width 254 height 327
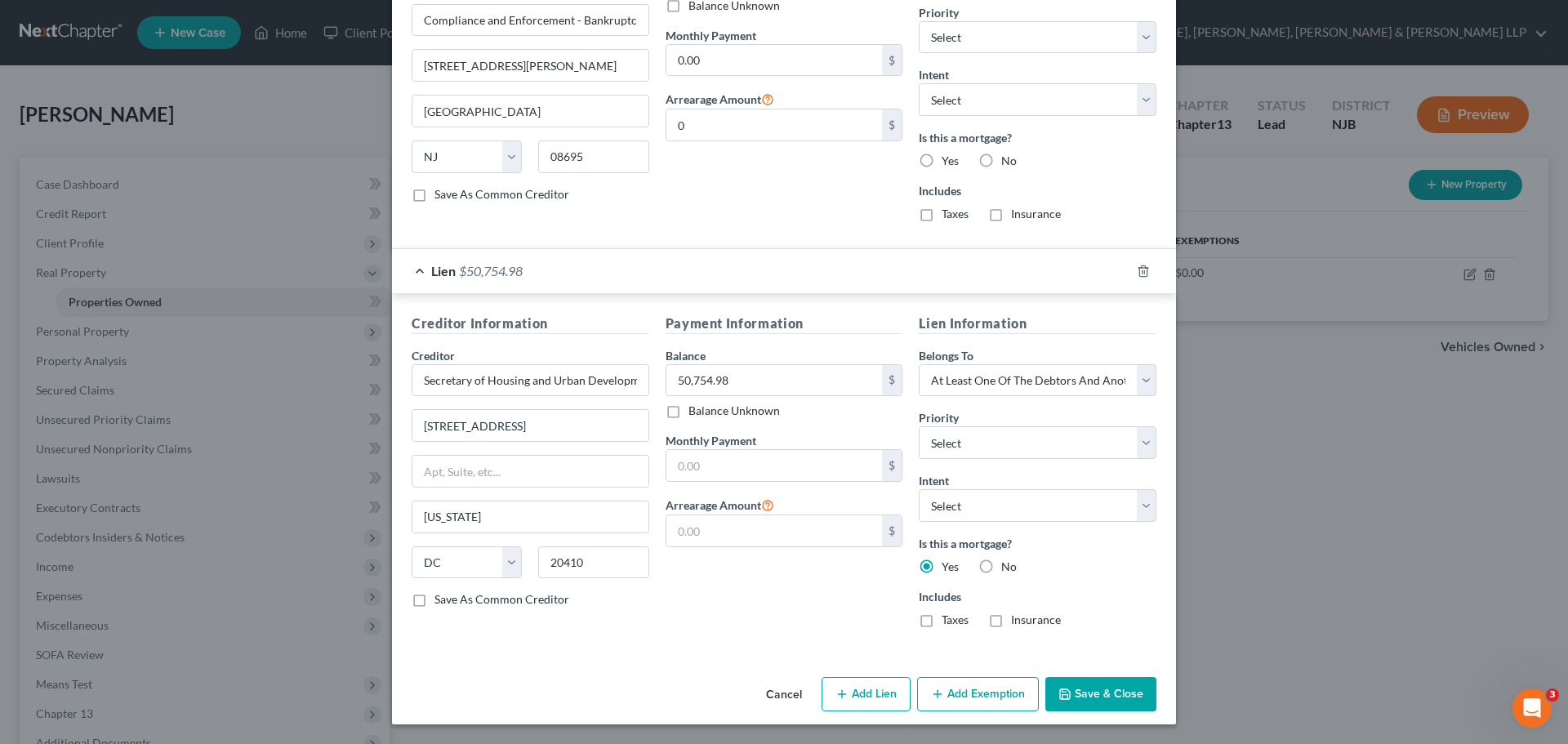
click at [1100, 696] on button "Save & Close" at bounding box center [1100, 694] width 111 height 34
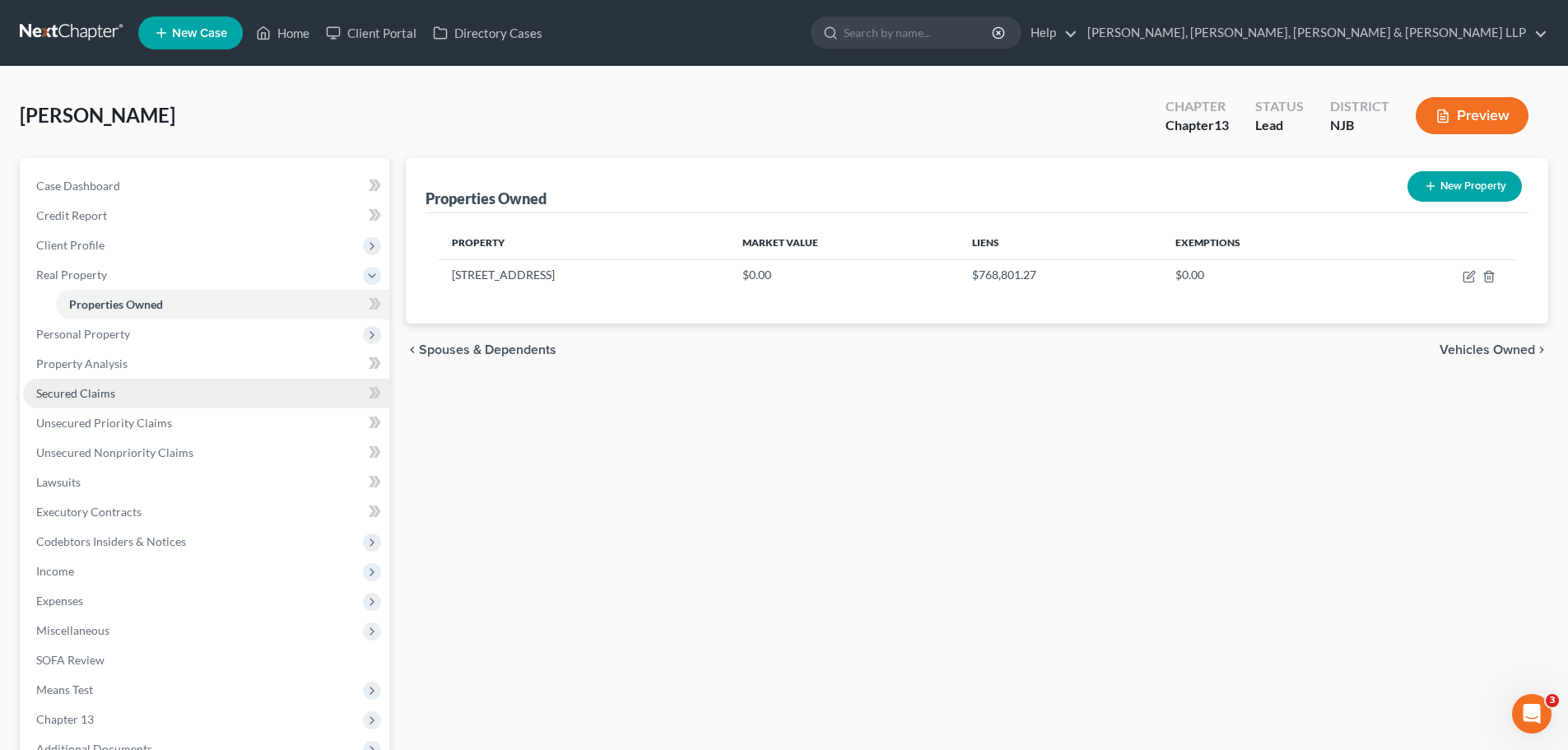
drag, startPoint x: 89, startPoint y: 389, endPoint x: 109, endPoint y: 389, distance: 20.0
click at [89, 389] on span "Secured Claims" at bounding box center [75, 392] width 79 height 14
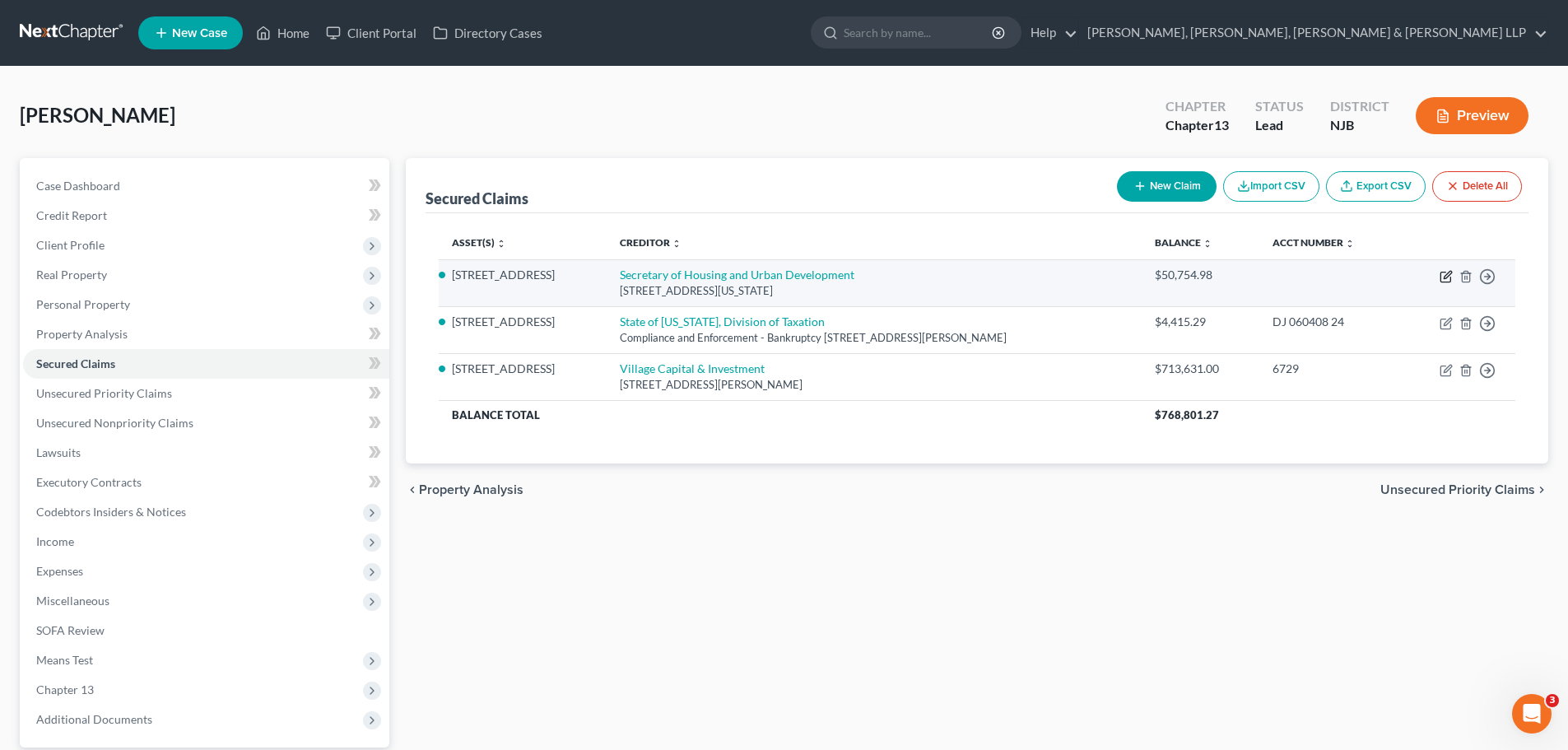
click at [1442, 273] on icon "button" at bounding box center [1446, 277] width 13 height 13
select select "8"
select select "10"
select select "3"
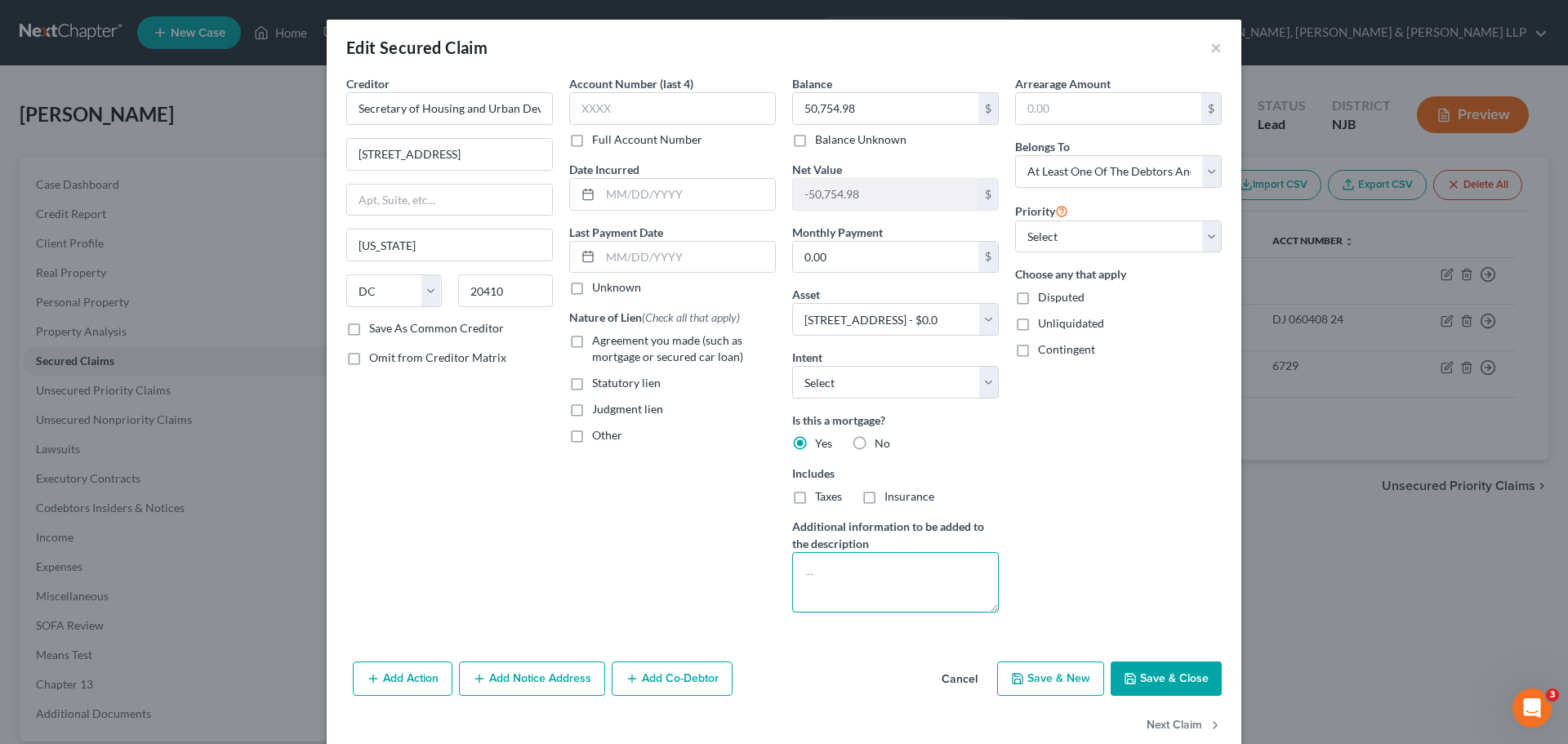
click at [916, 582] on textarea at bounding box center [895, 581] width 207 height 60
type textarea "Partial Claim Mortgage"
click at [592, 339] on label "Agreement you made (such as mortgage or secured car loan)" at bounding box center [684, 348] width 184 height 32
click at [599, 339] on input "Agreement you made (such as mortgage or secured car loan)" at bounding box center [603, 337] width 10 height 10
checkbox input "true"
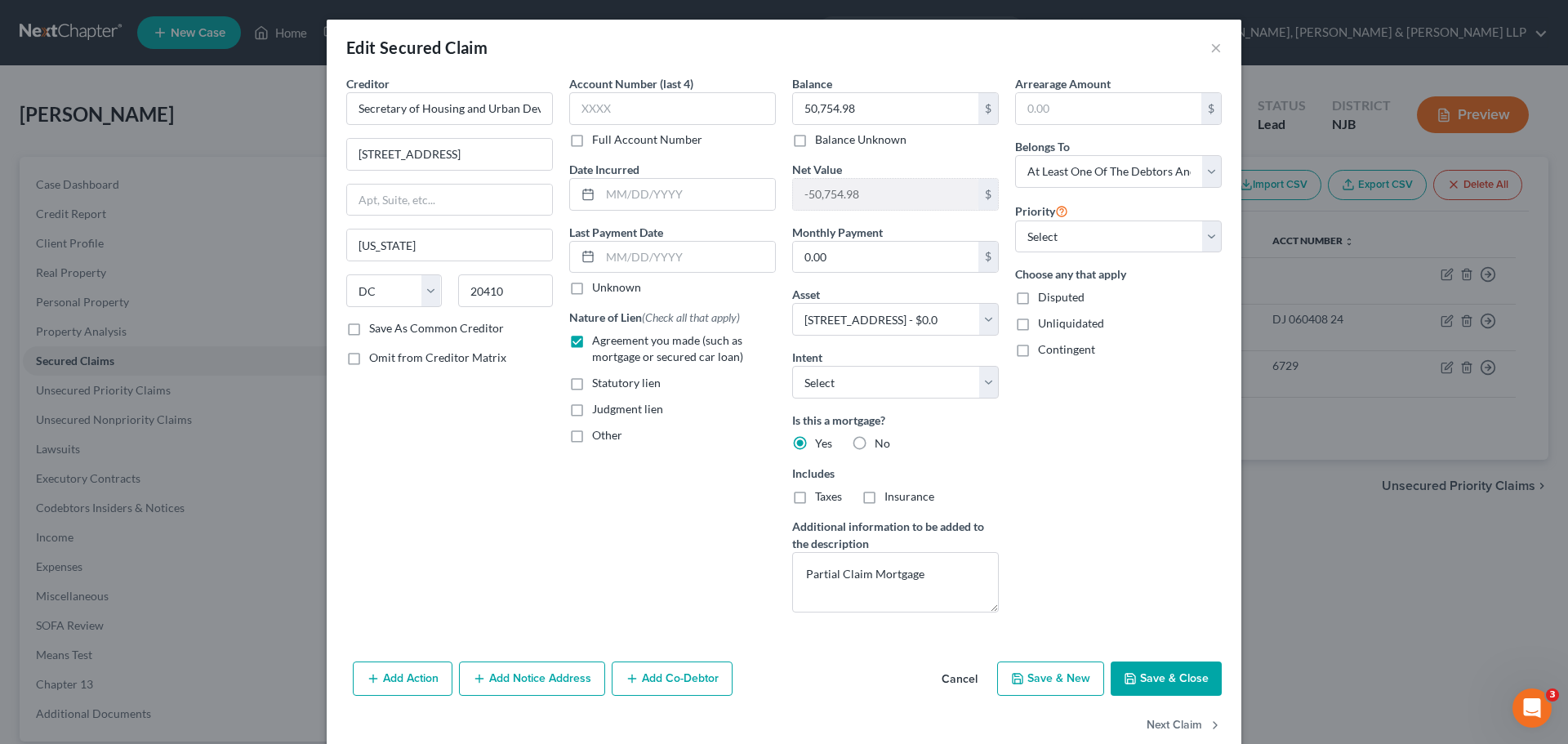
click at [1172, 677] on button "Save & Close" at bounding box center [1166, 678] width 111 height 34
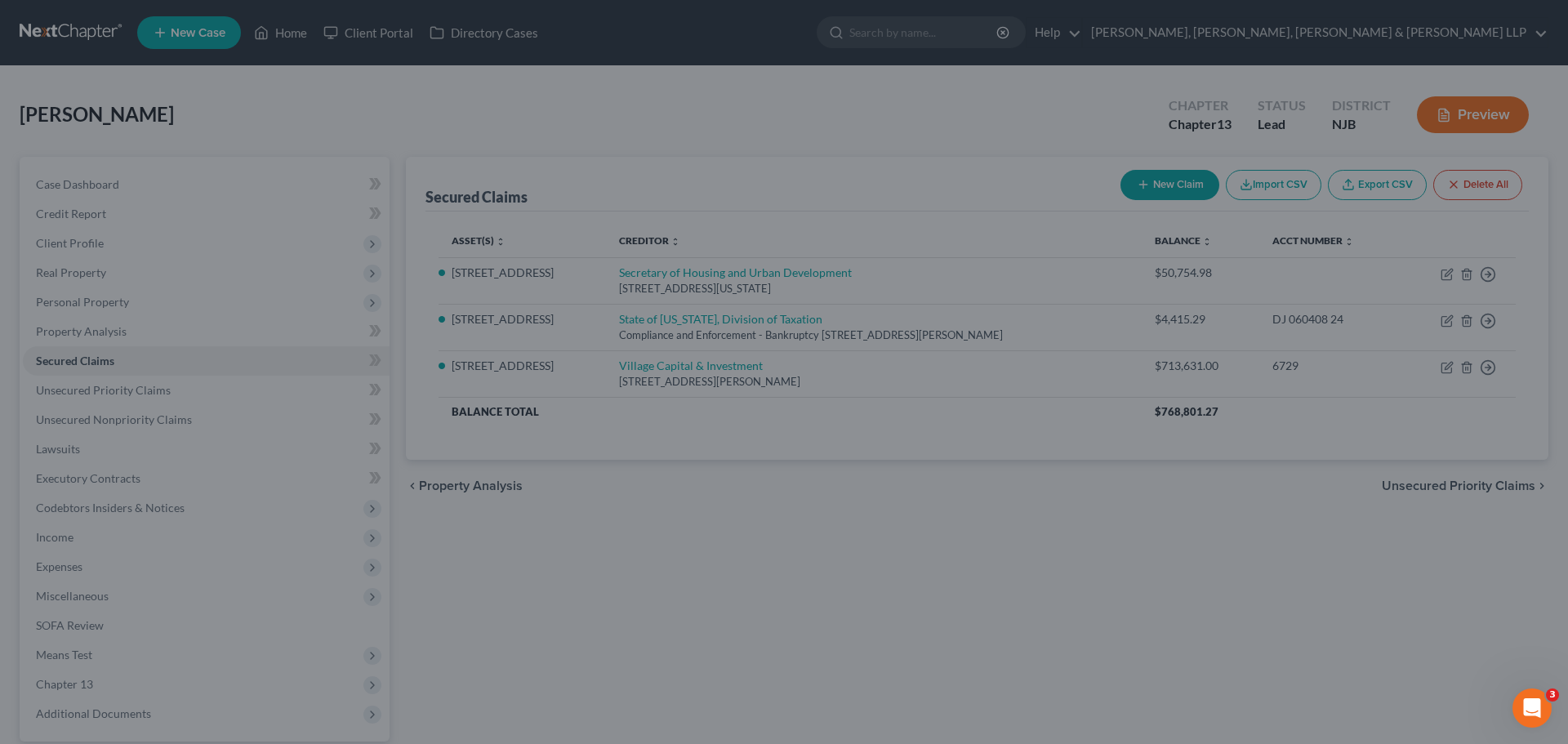
select select "10"
type input "0"
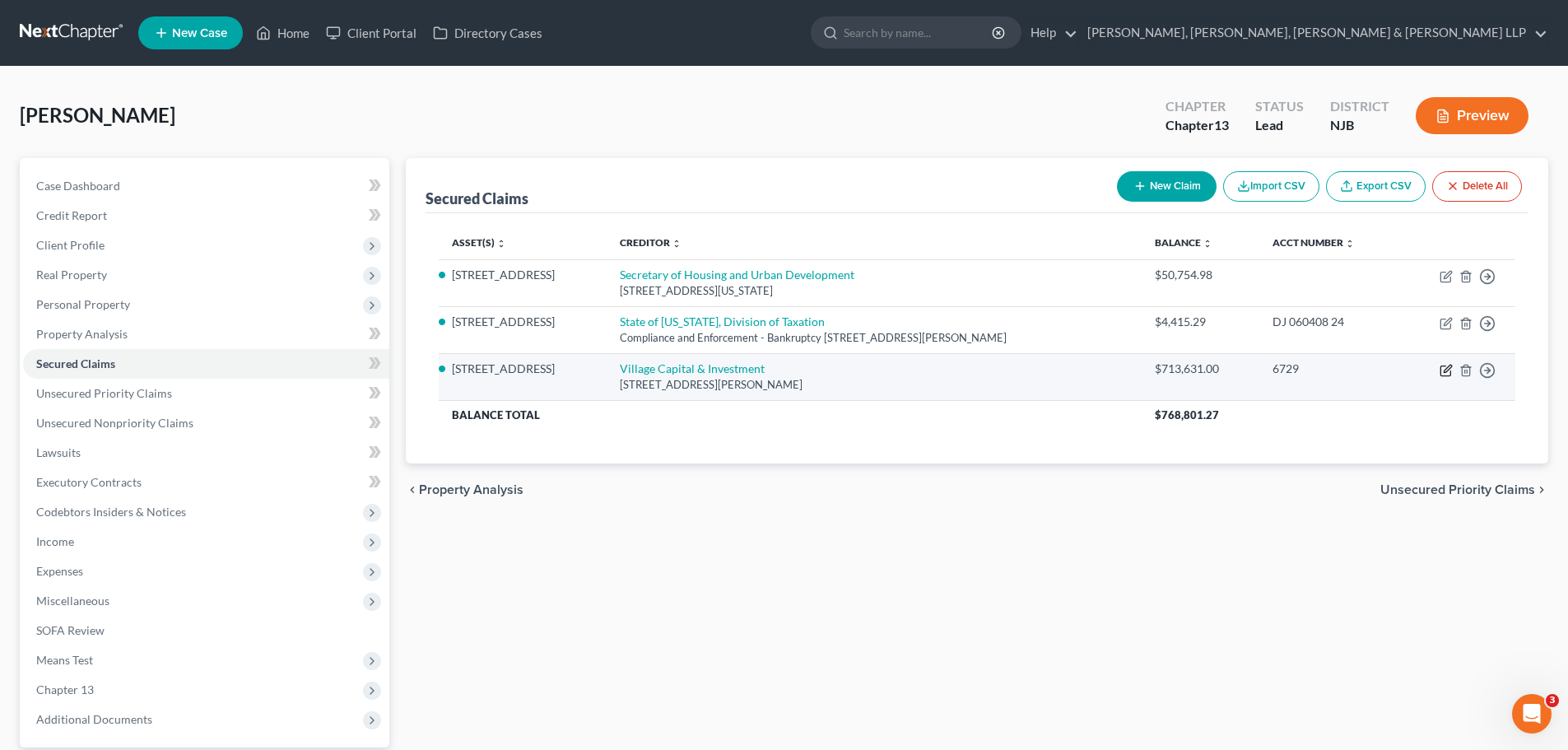
click at [1442, 374] on icon "button" at bounding box center [1446, 371] width 13 height 13
select select "31"
select select "10"
select select "2"
select select "0"
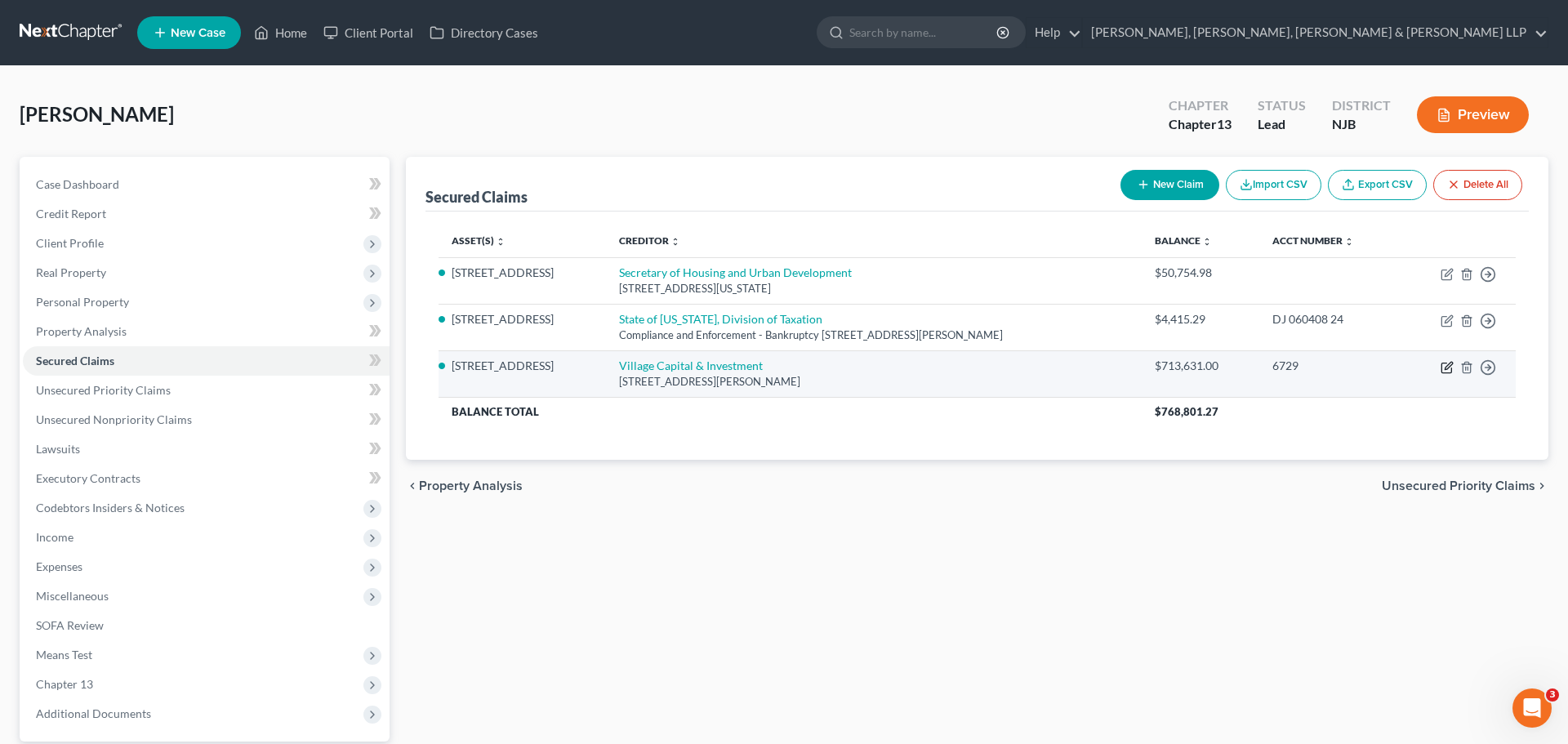
select select "0"
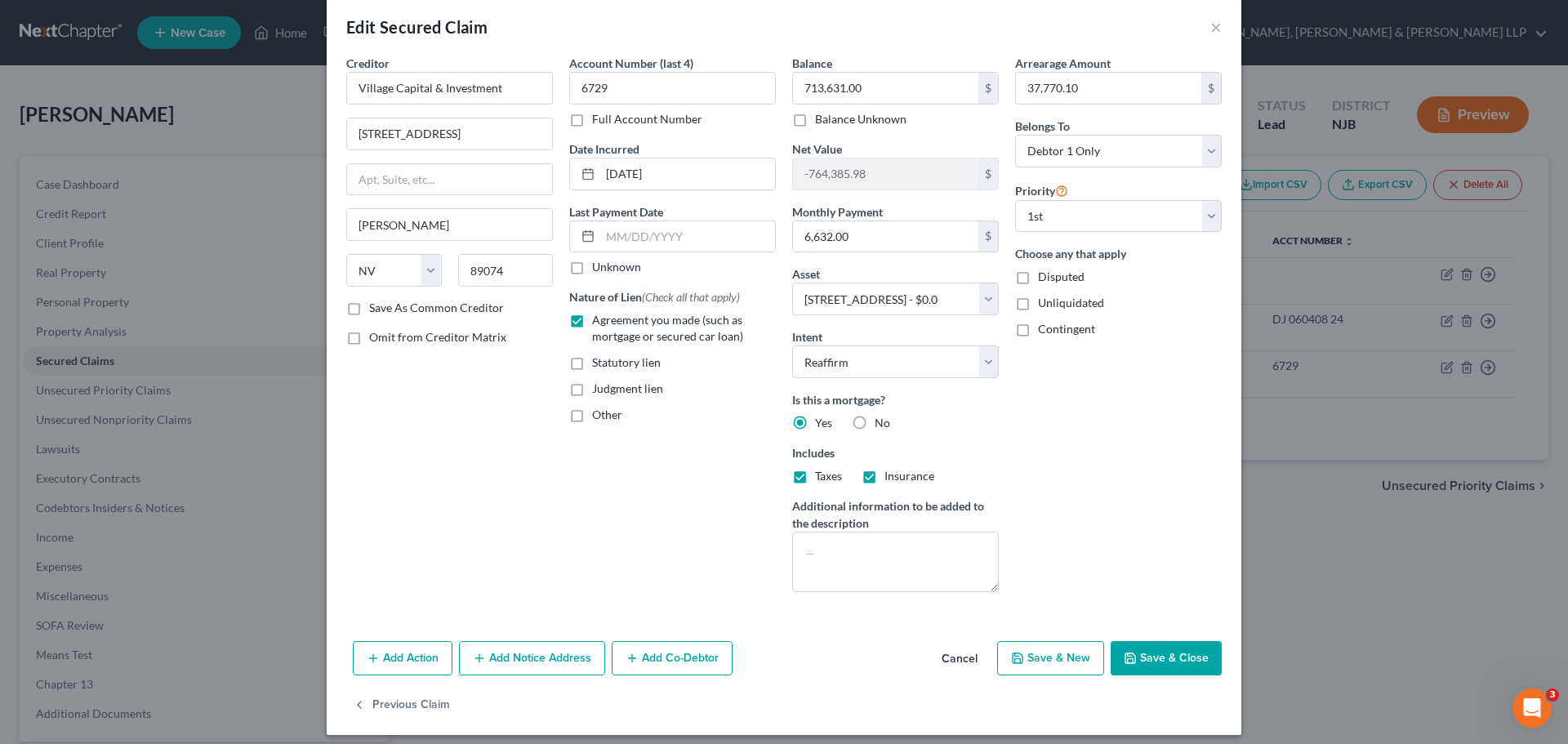
scroll to position [31, 0]
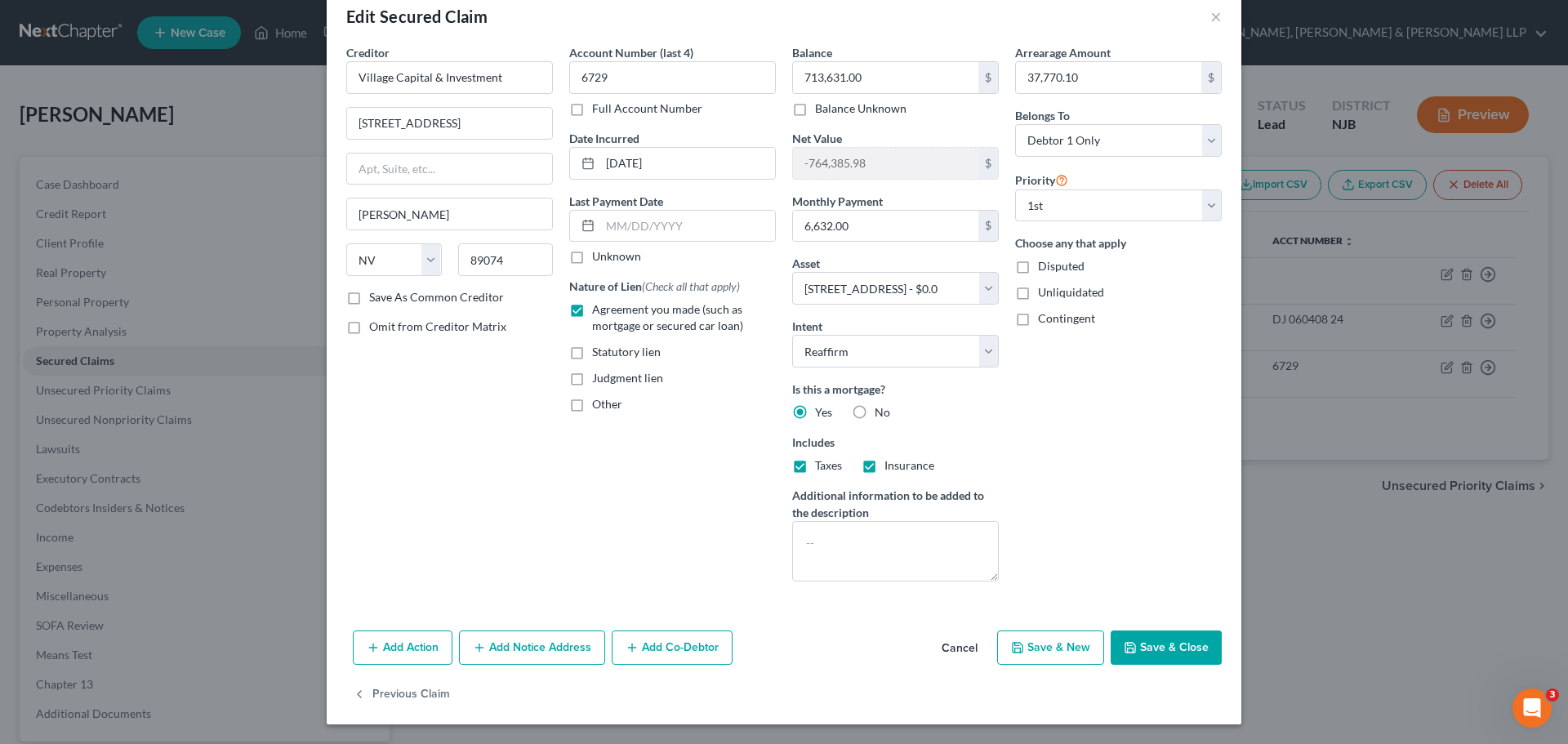
click at [502, 645] on button "Add Notice Address" at bounding box center [532, 647] width 146 height 34
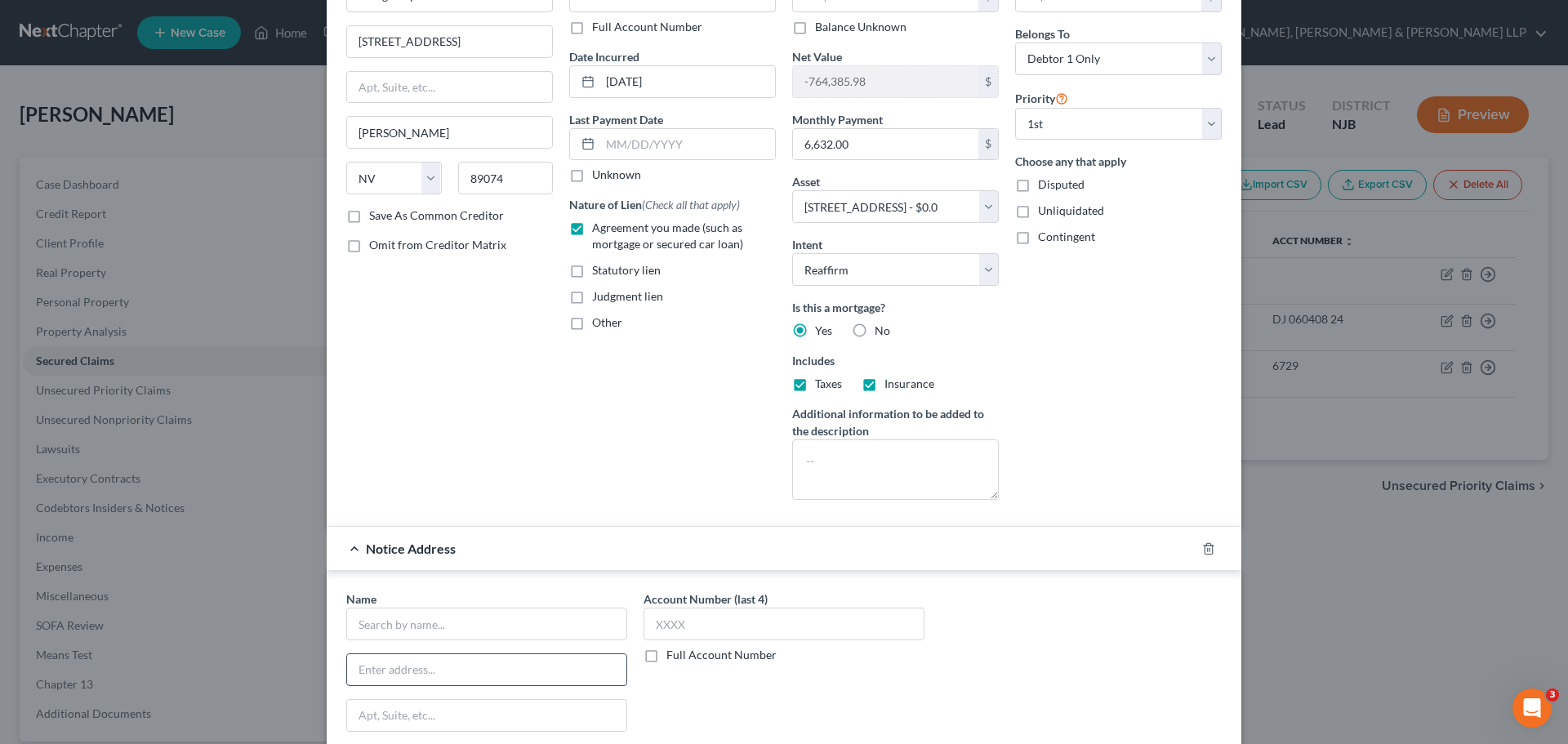
scroll to position [276, 0]
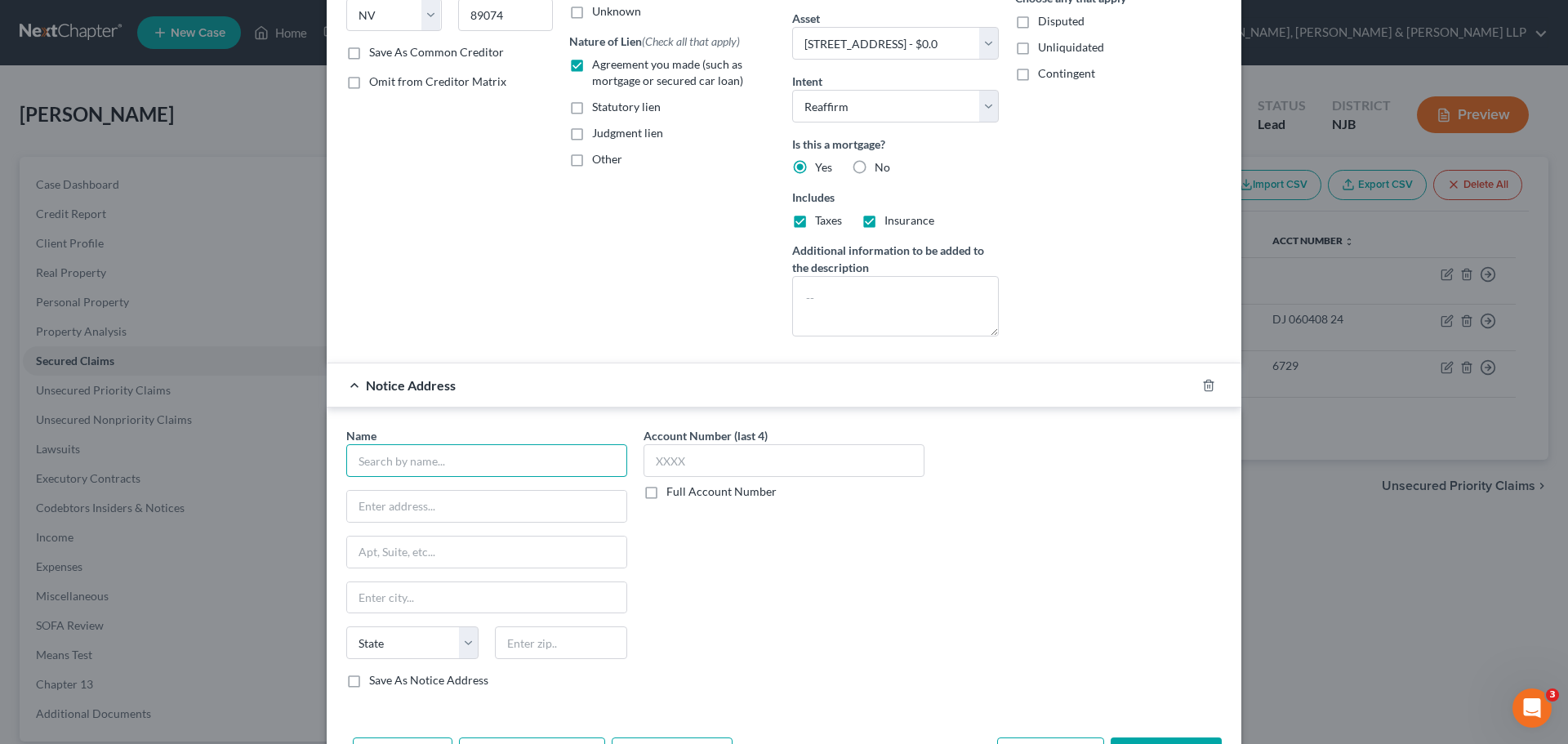
click at [495, 464] on input "text" at bounding box center [487, 460] width 281 height 32
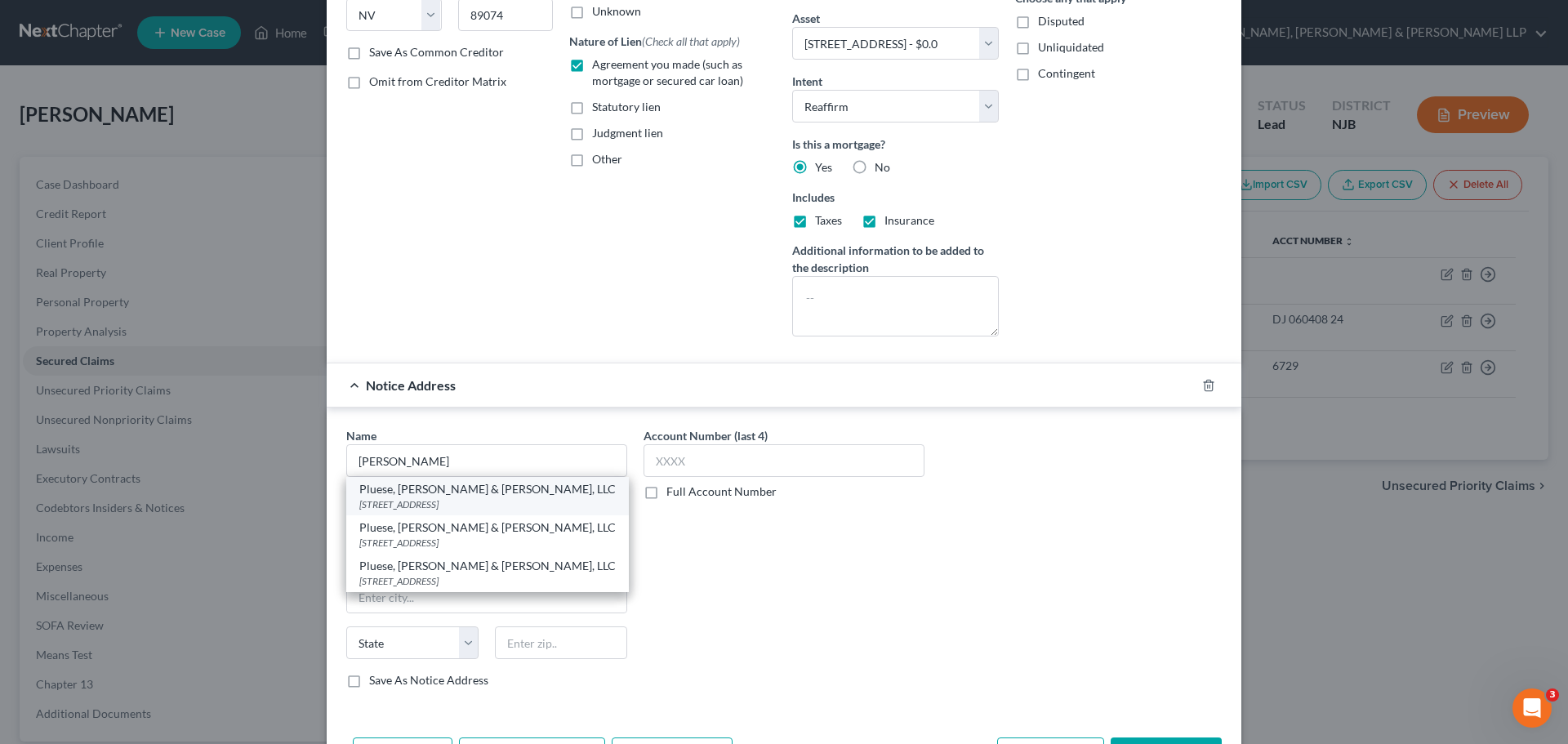
click at [484, 494] on div "Pluese, Becker & Saltzman, LLC" at bounding box center [487, 489] width 256 height 17
type input "Pluese, Becker & Saltzman, LLC"
type input "20000 Horizon Way"
type input "Suite 900"
type input "Mount Laurel"
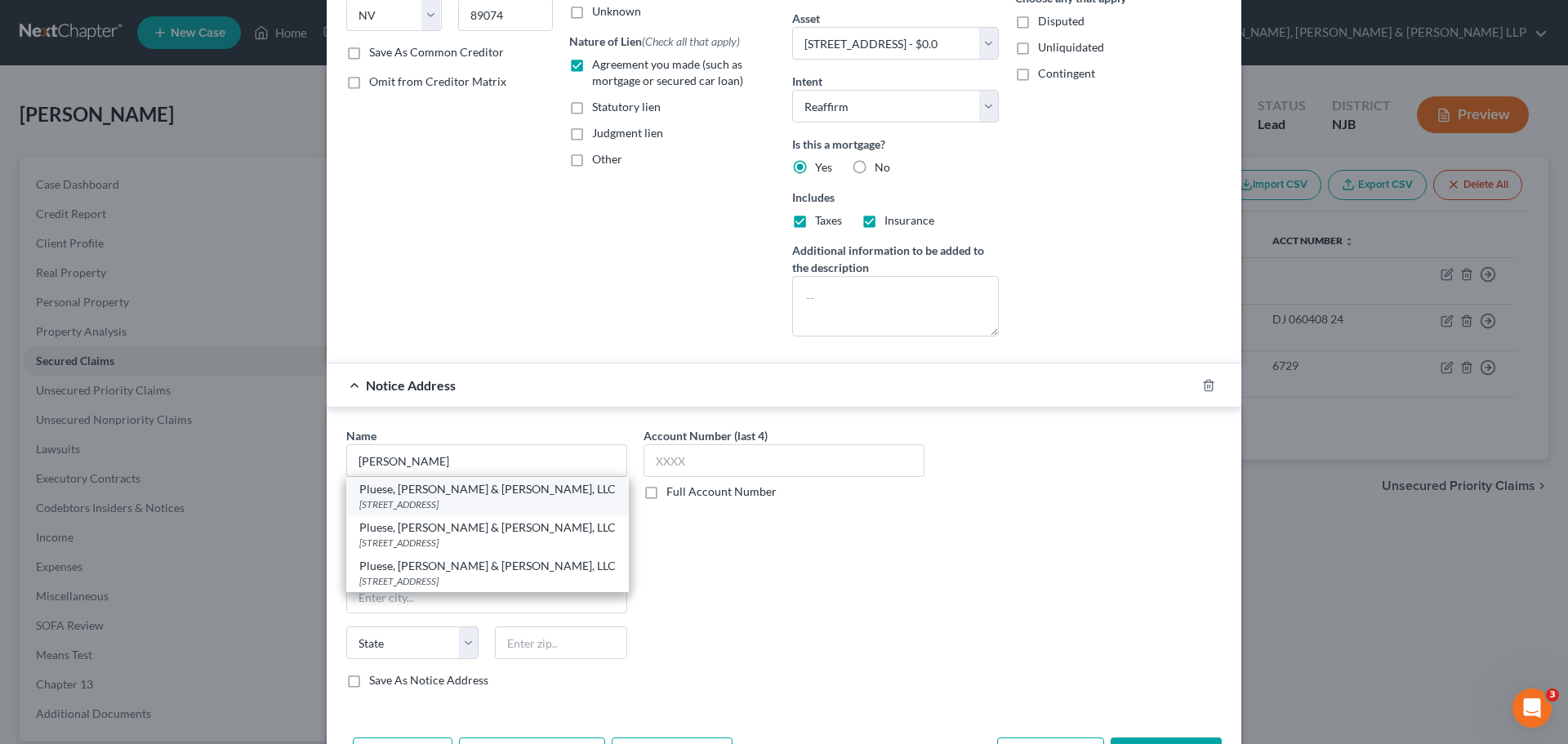
select select "33"
type input "08054"
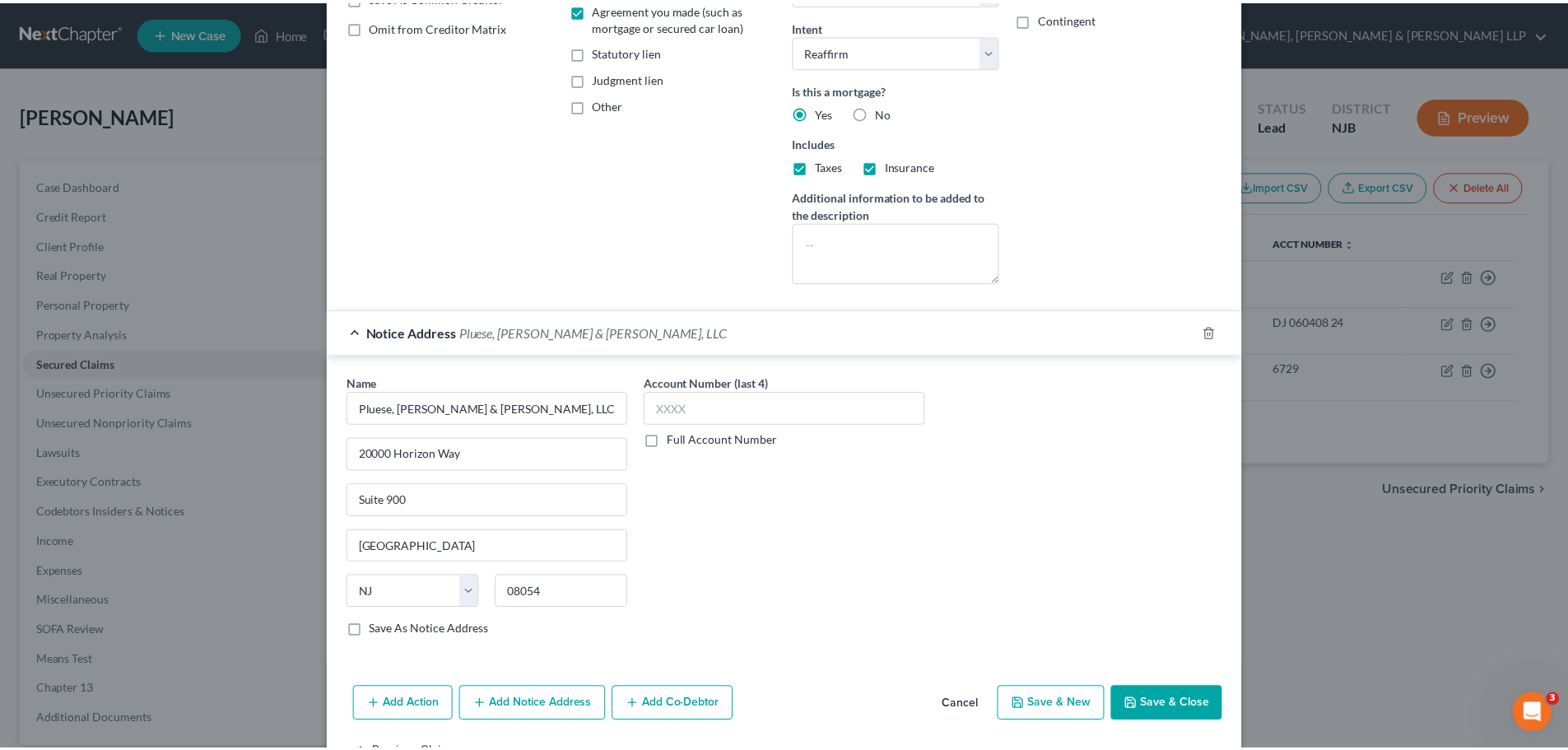
scroll to position [386, 0]
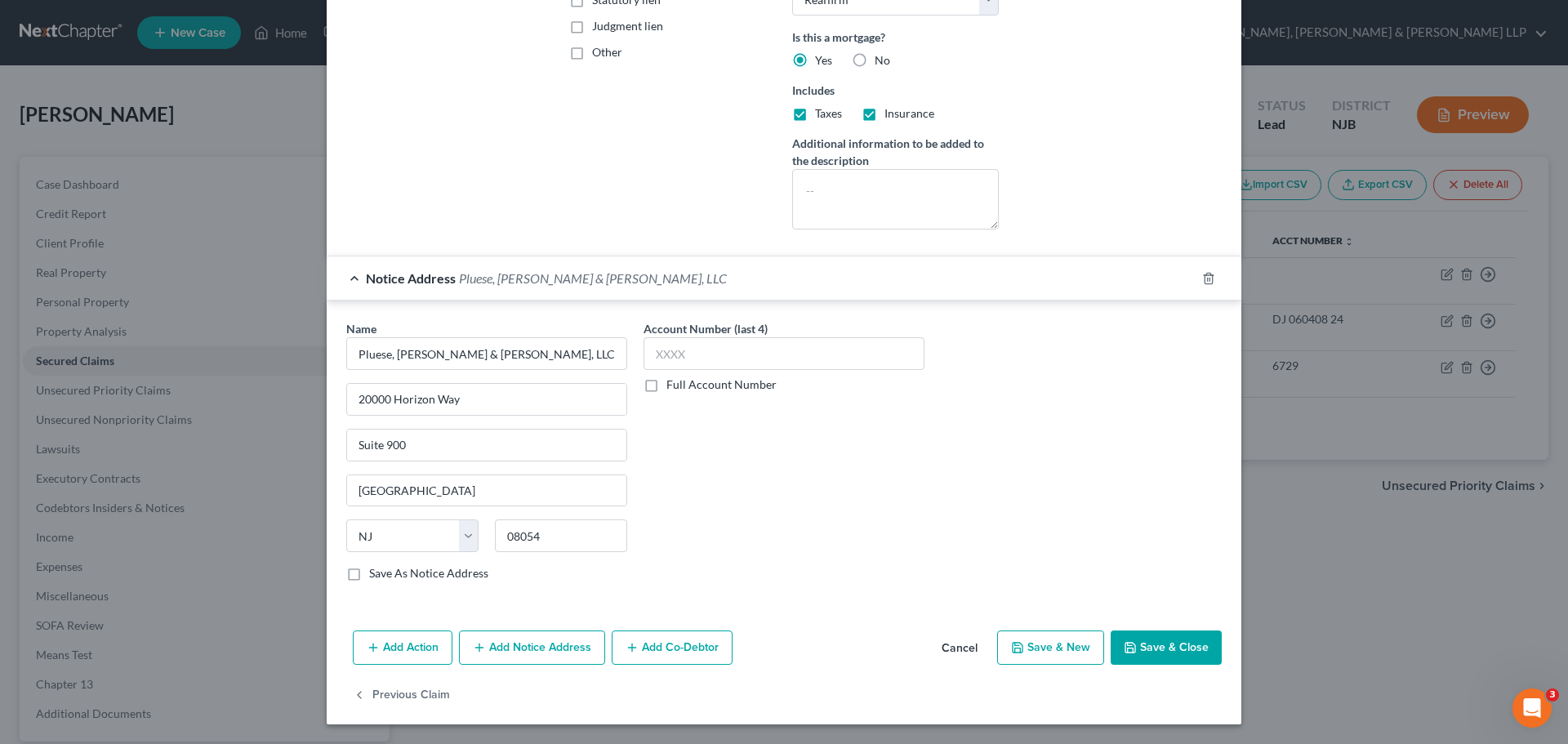
click at [1167, 644] on button "Save & Close" at bounding box center [1166, 647] width 111 height 34
select select
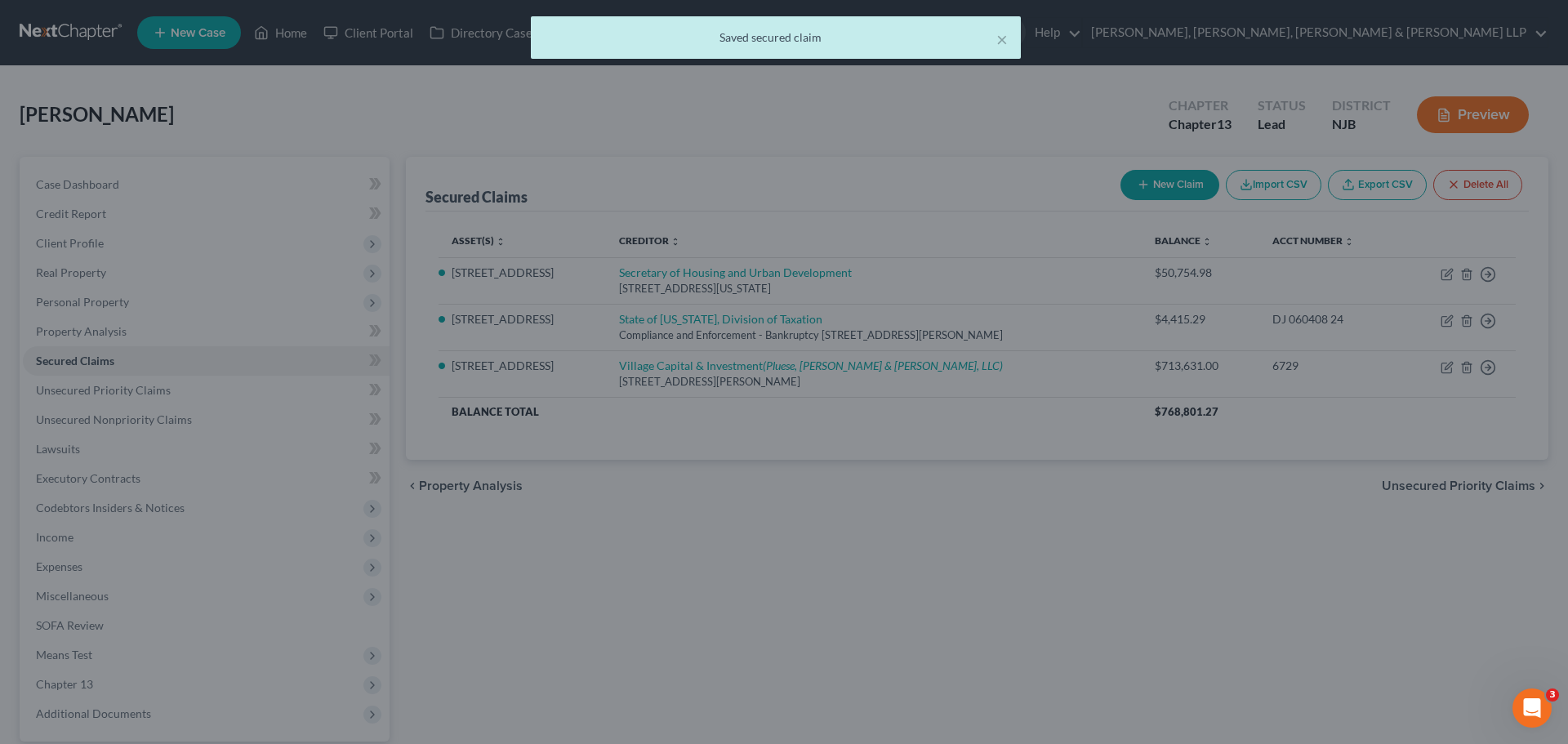
scroll to position [0, 0]
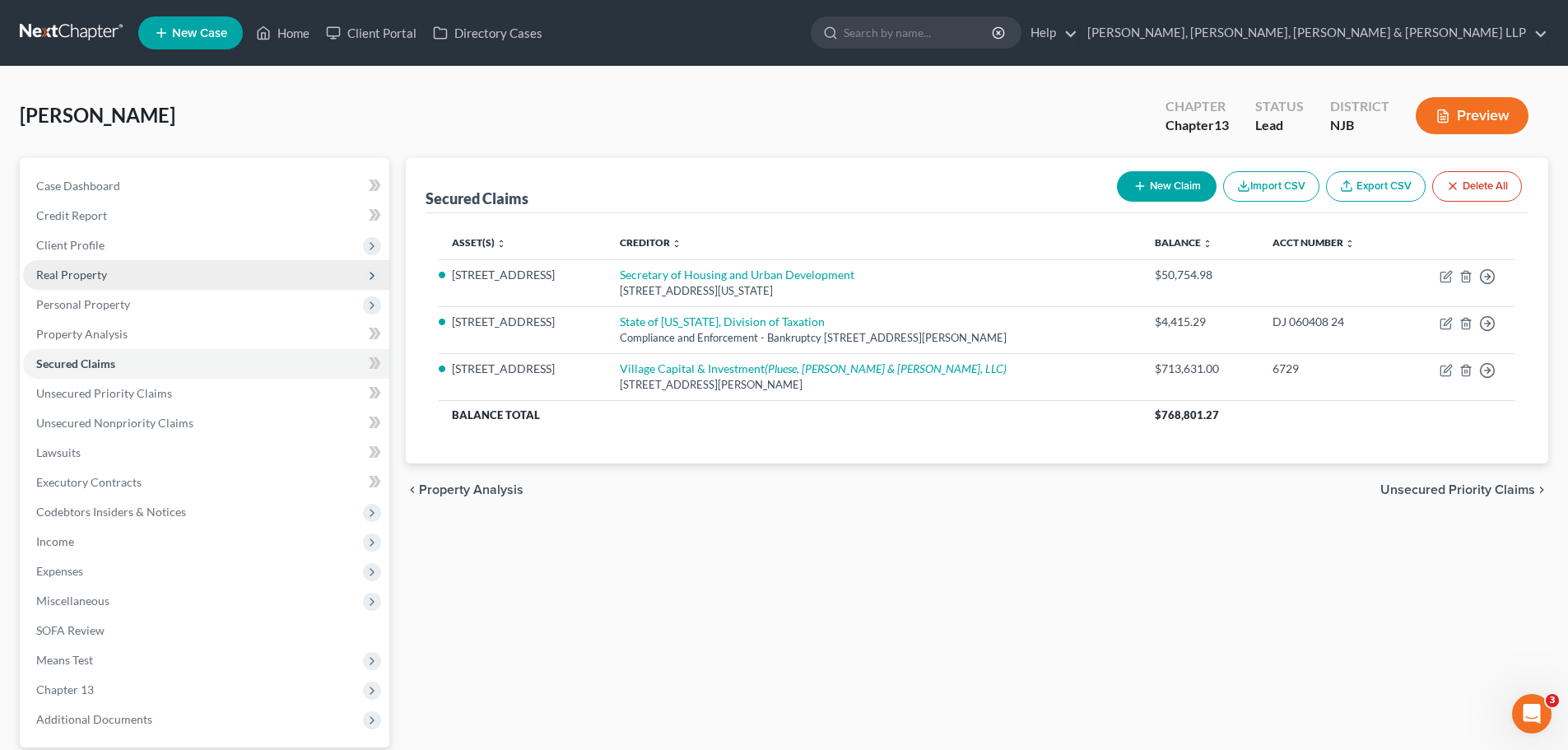
click at [103, 272] on span "Real Property" at bounding box center [72, 274] width 71 height 14
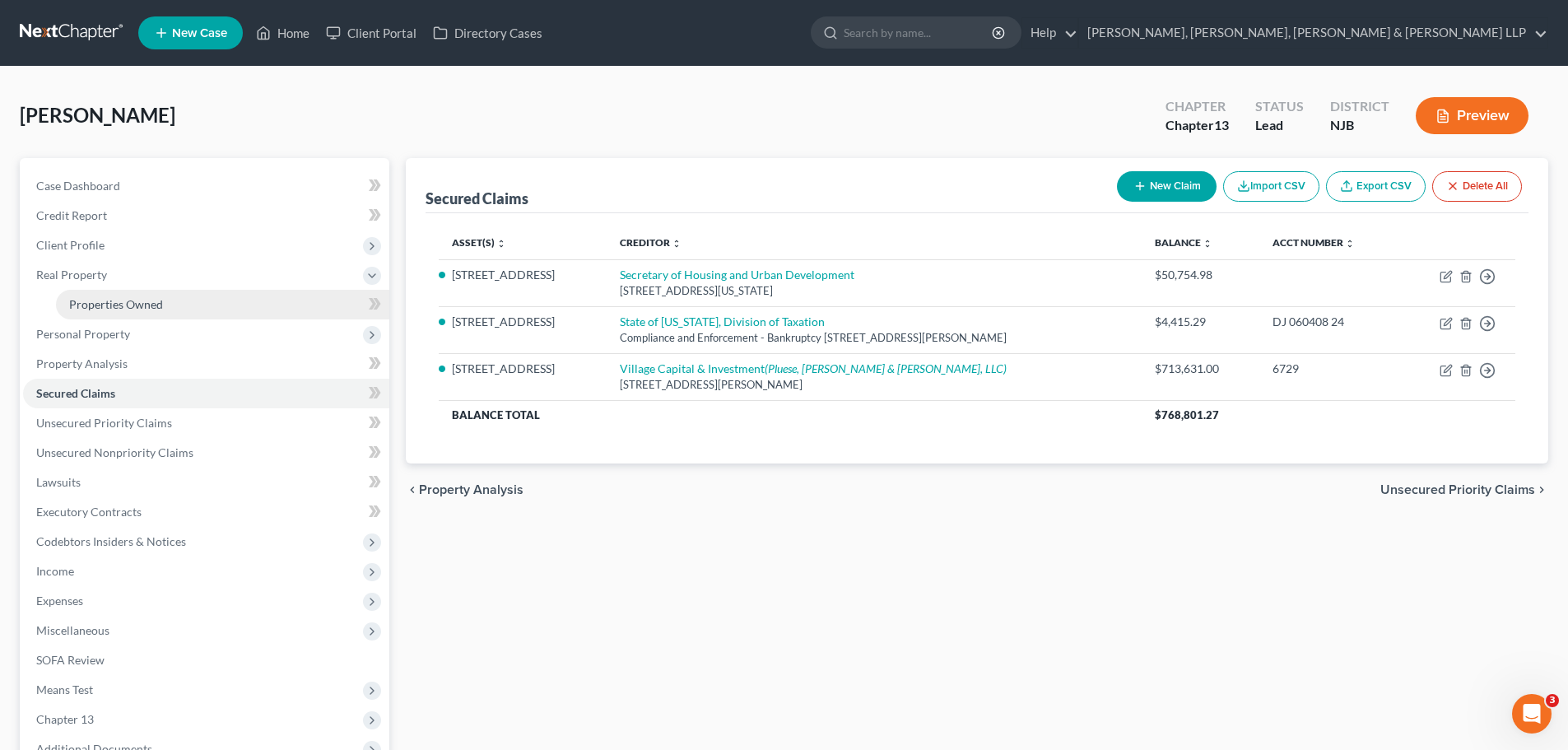
click at [170, 302] on link "Properties Owned" at bounding box center [223, 305] width 334 height 30
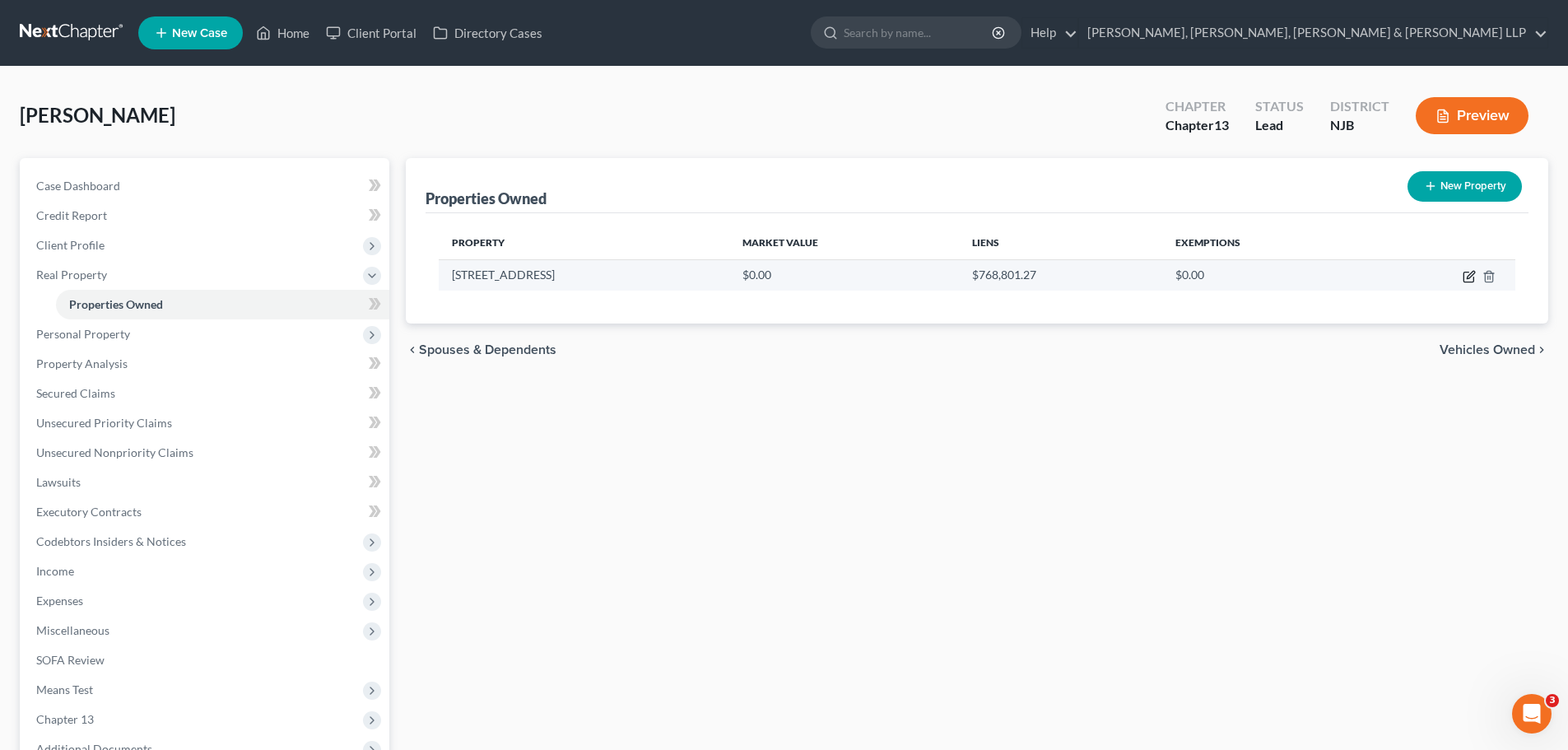
click at [1470, 280] on icon "button" at bounding box center [1469, 277] width 13 height 13
select select "33"
select select "6"
select select "3"
select select "1"
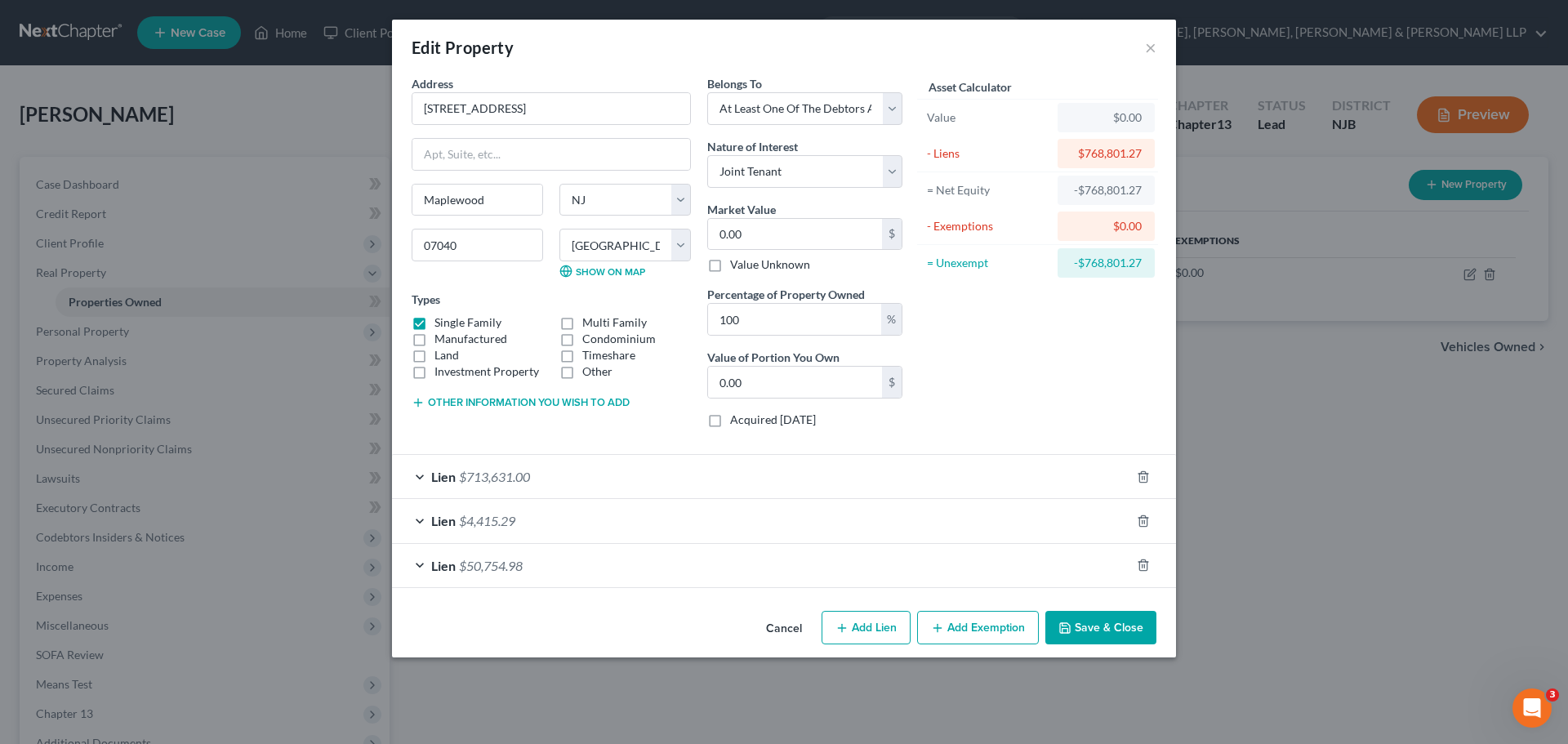
click at [1086, 636] on button "Save & Close" at bounding box center [1100, 628] width 111 height 34
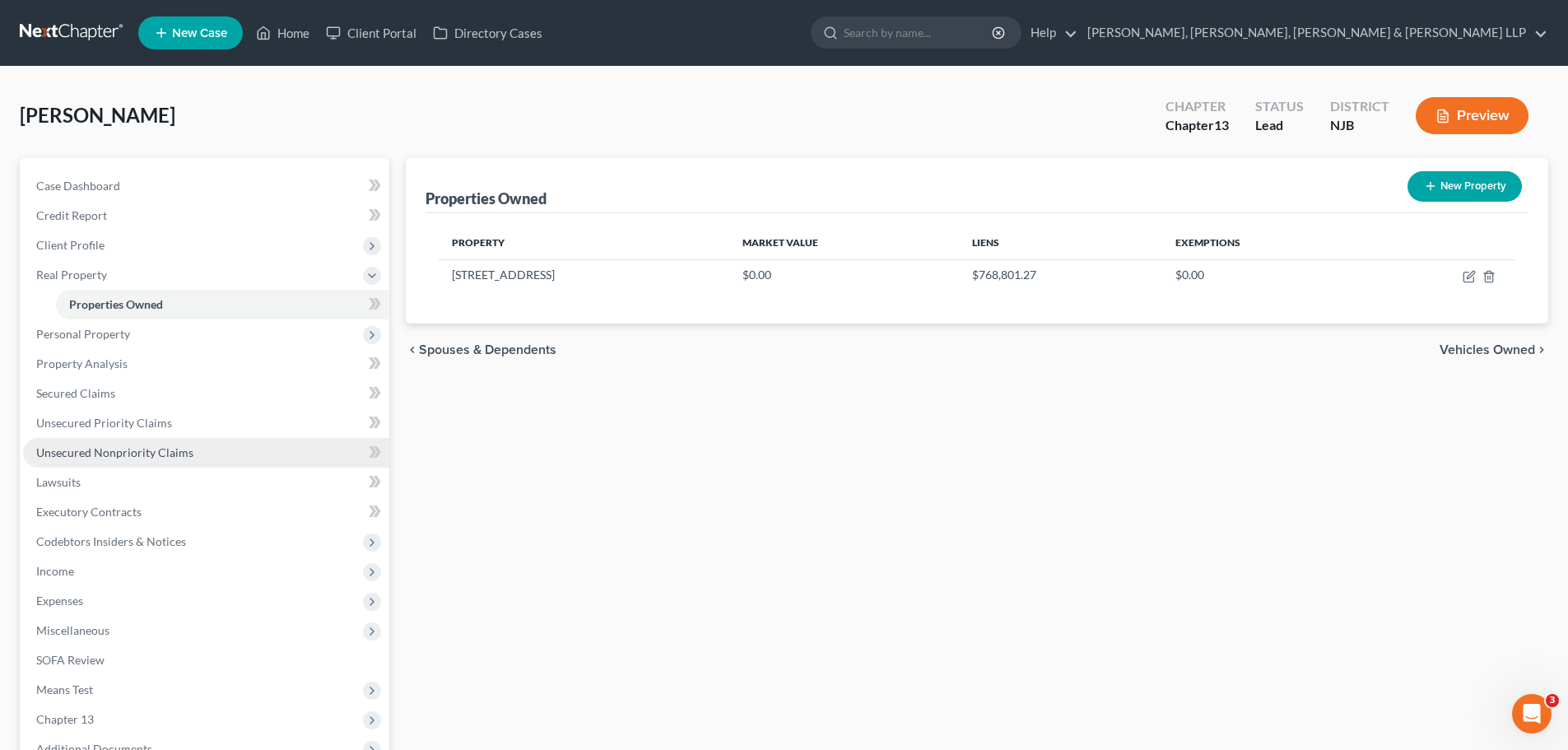
click at [80, 451] on span "Unsecured Nonpriority Claims" at bounding box center [115, 452] width 157 height 14
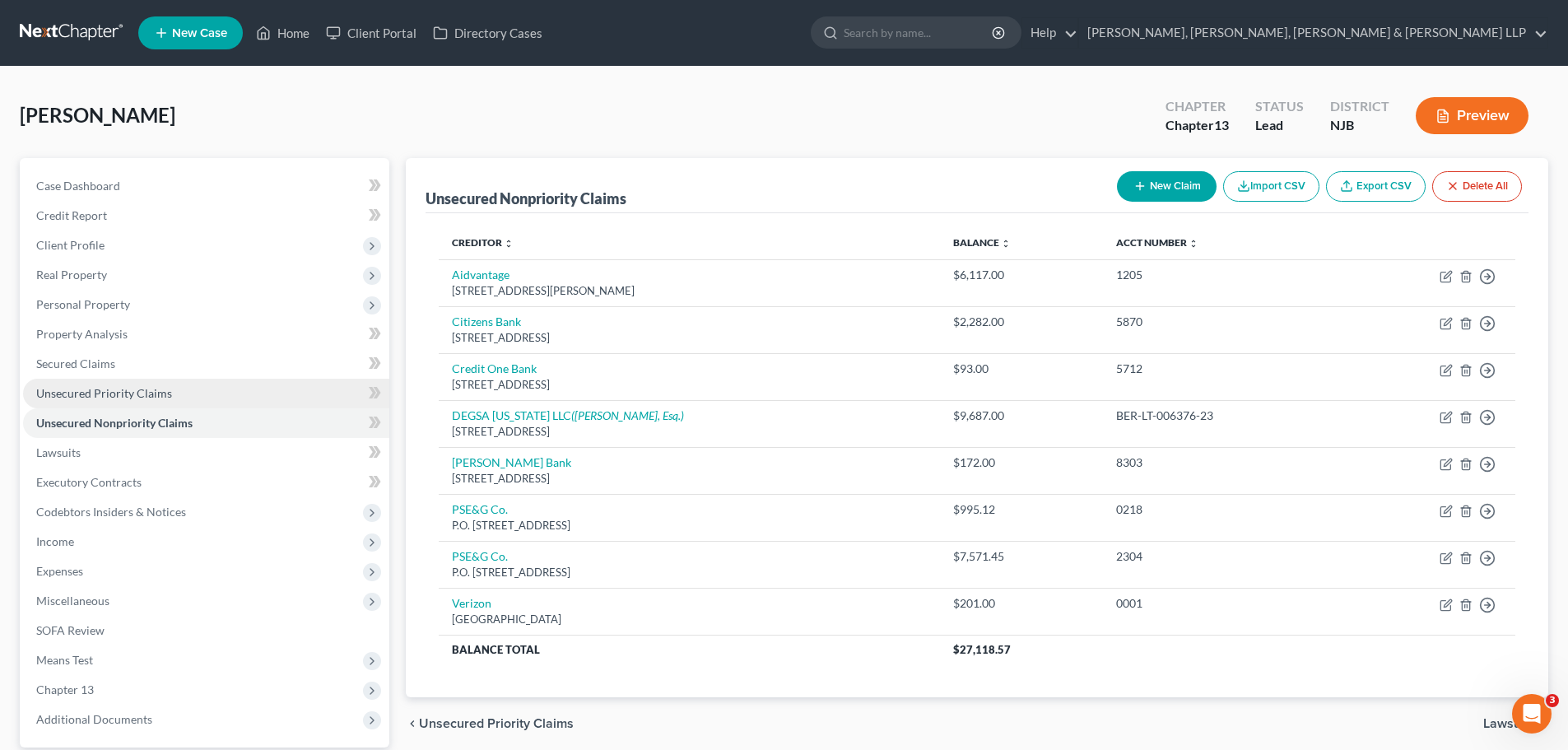
click at [167, 396] on span "Unsecured Priority Claims" at bounding box center [104, 392] width 136 height 14
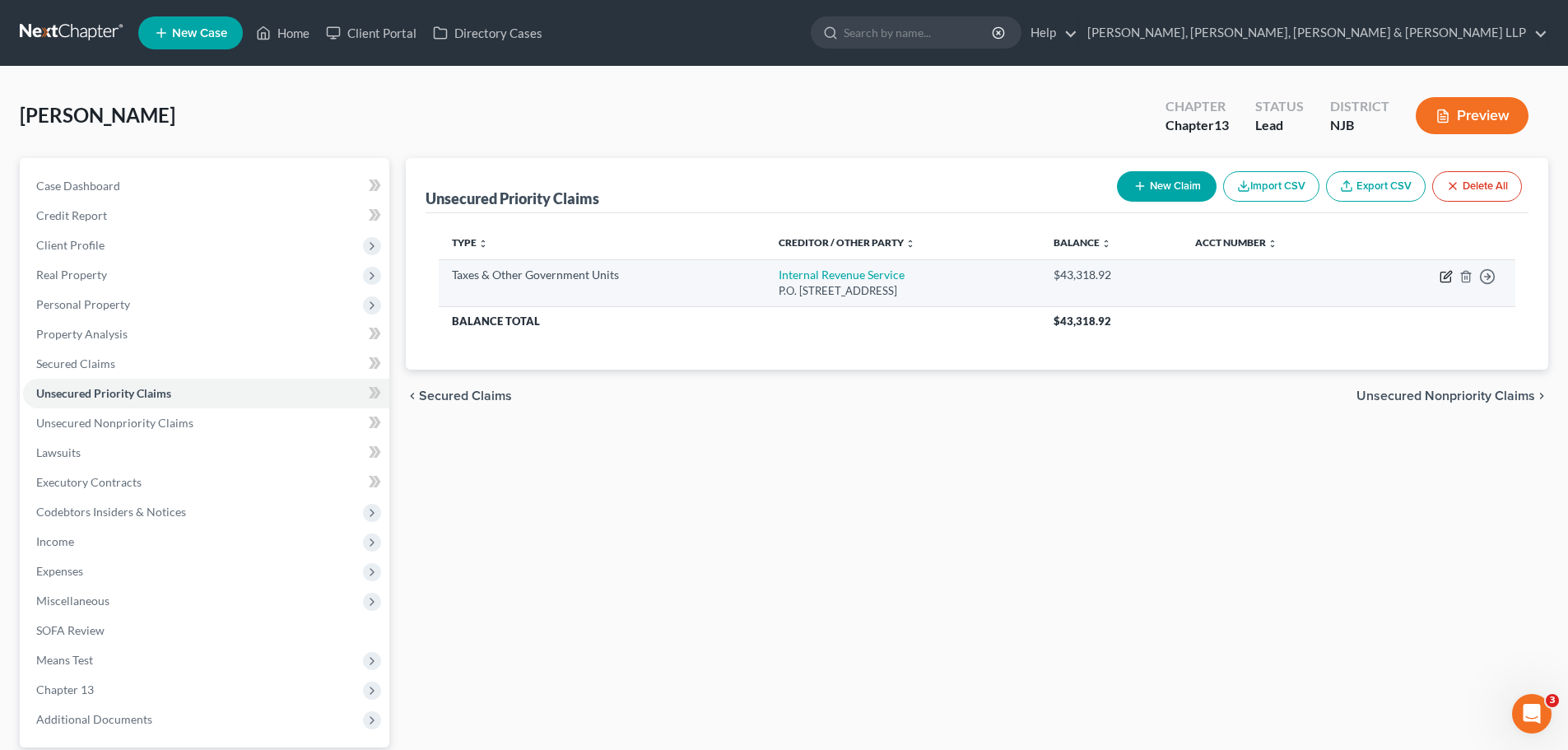
click at [1443, 280] on icon "button" at bounding box center [1446, 277] width 13 height 13
select select "0"
select select "39"
select select "0"
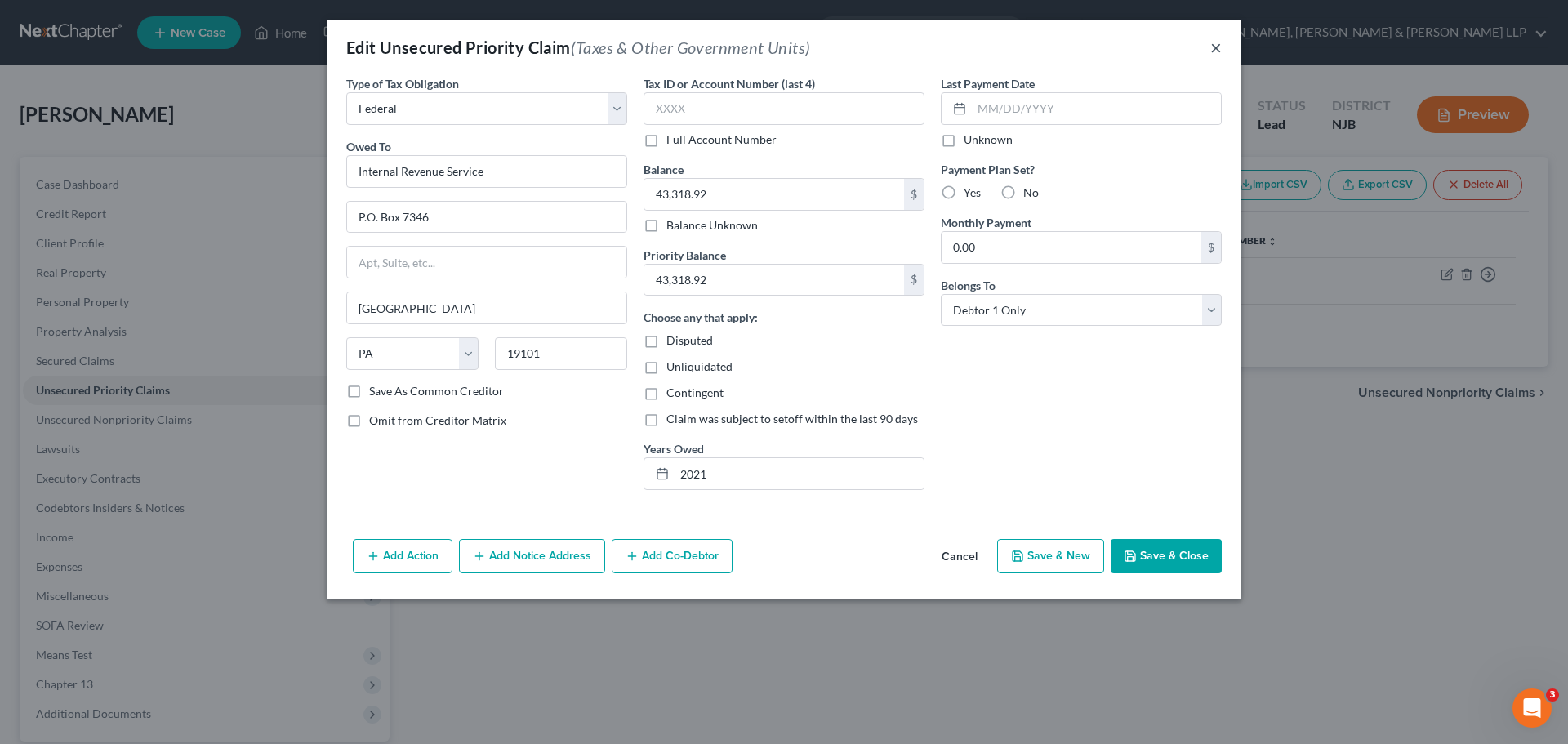
click at [1219, 49] on button "×" at bounding box center [1216, 47] width 11 height 19
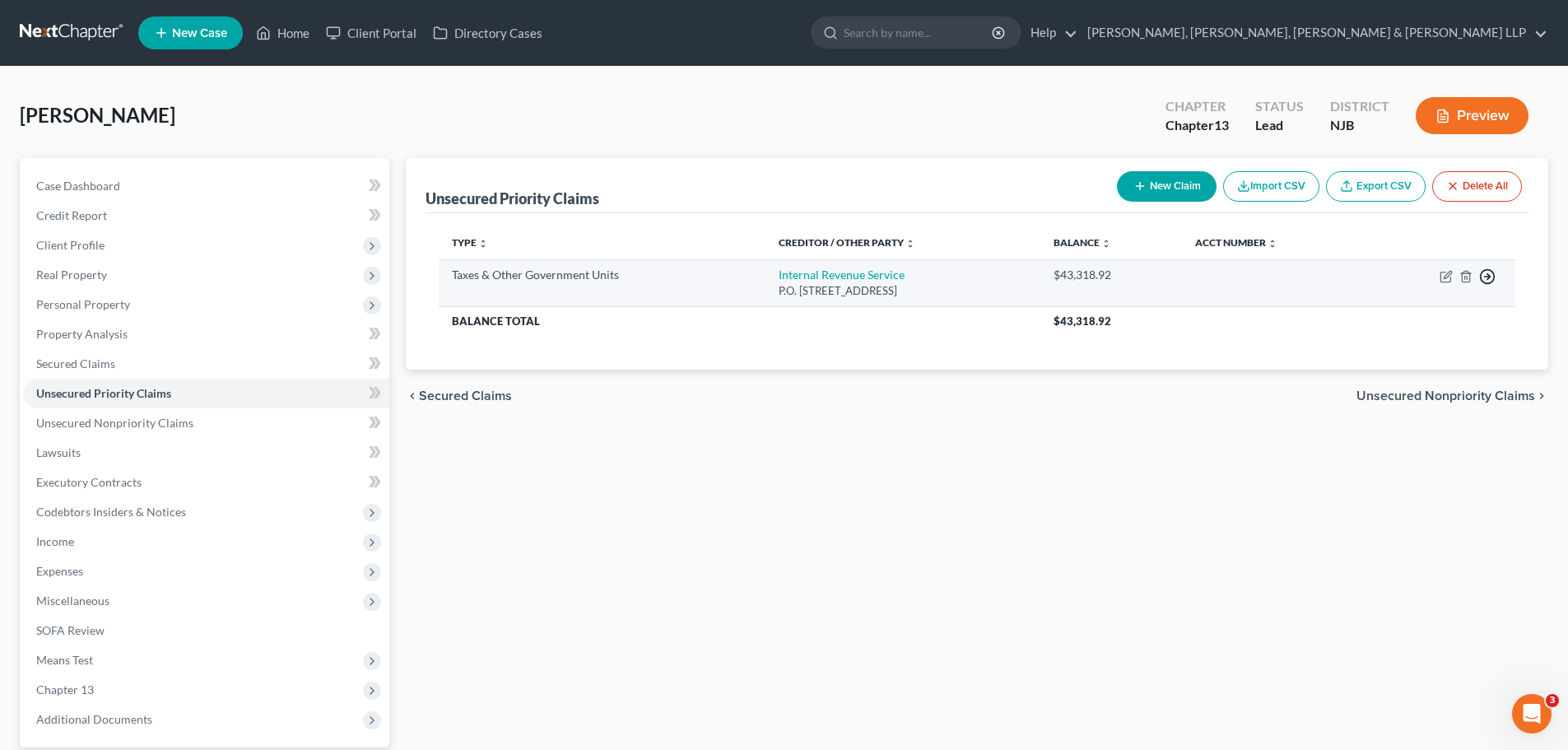
click at [1486, 281] on icon "button" at bounding box center [1488, 277] width 17 height 17
click at [1399, 320] on link "Move to F" at bounding box center [1412, 316] width 138 height 28
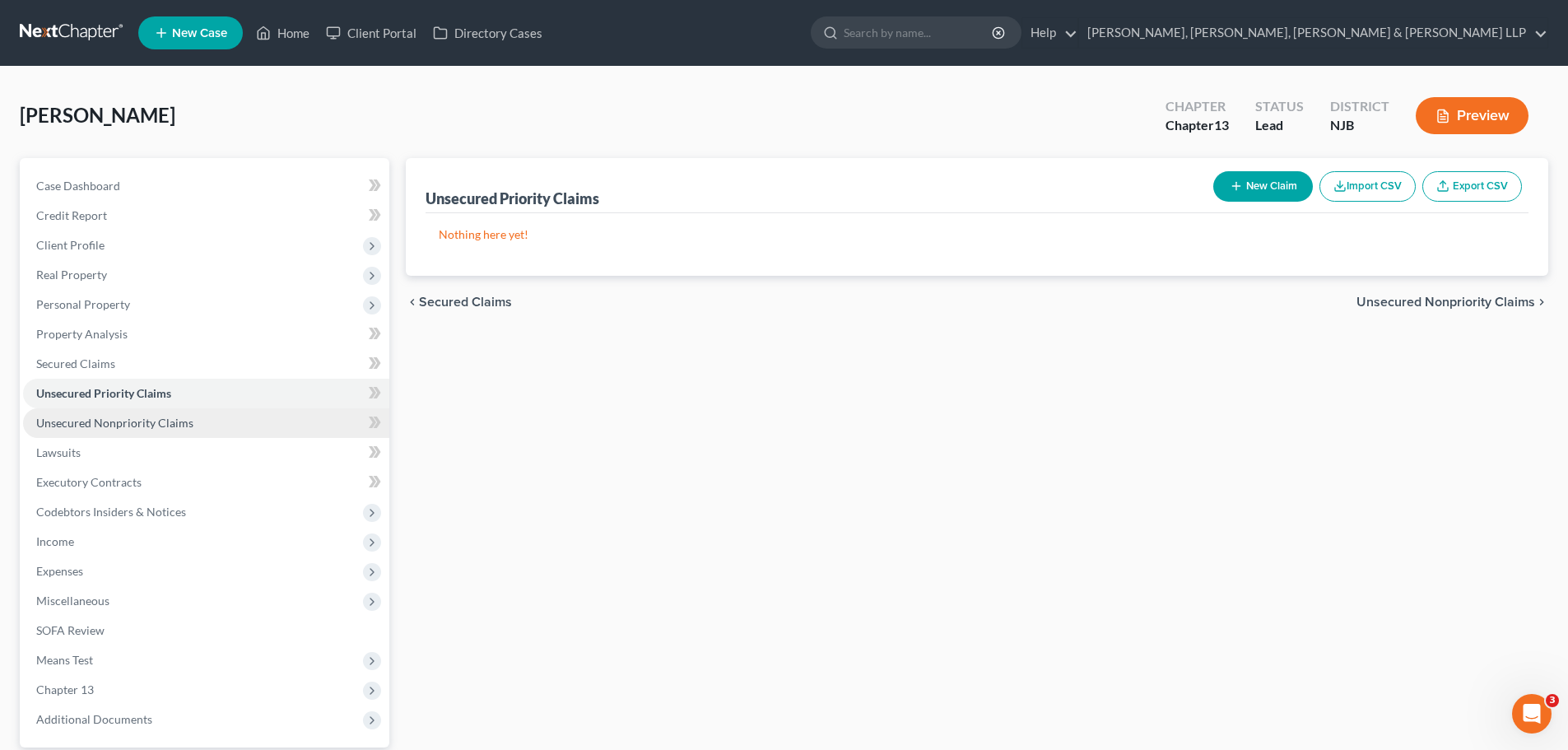
click at [154, 430] on link "Unsecured Nonpriority Claims" at bounding box center [206, 423] width 366 height 30
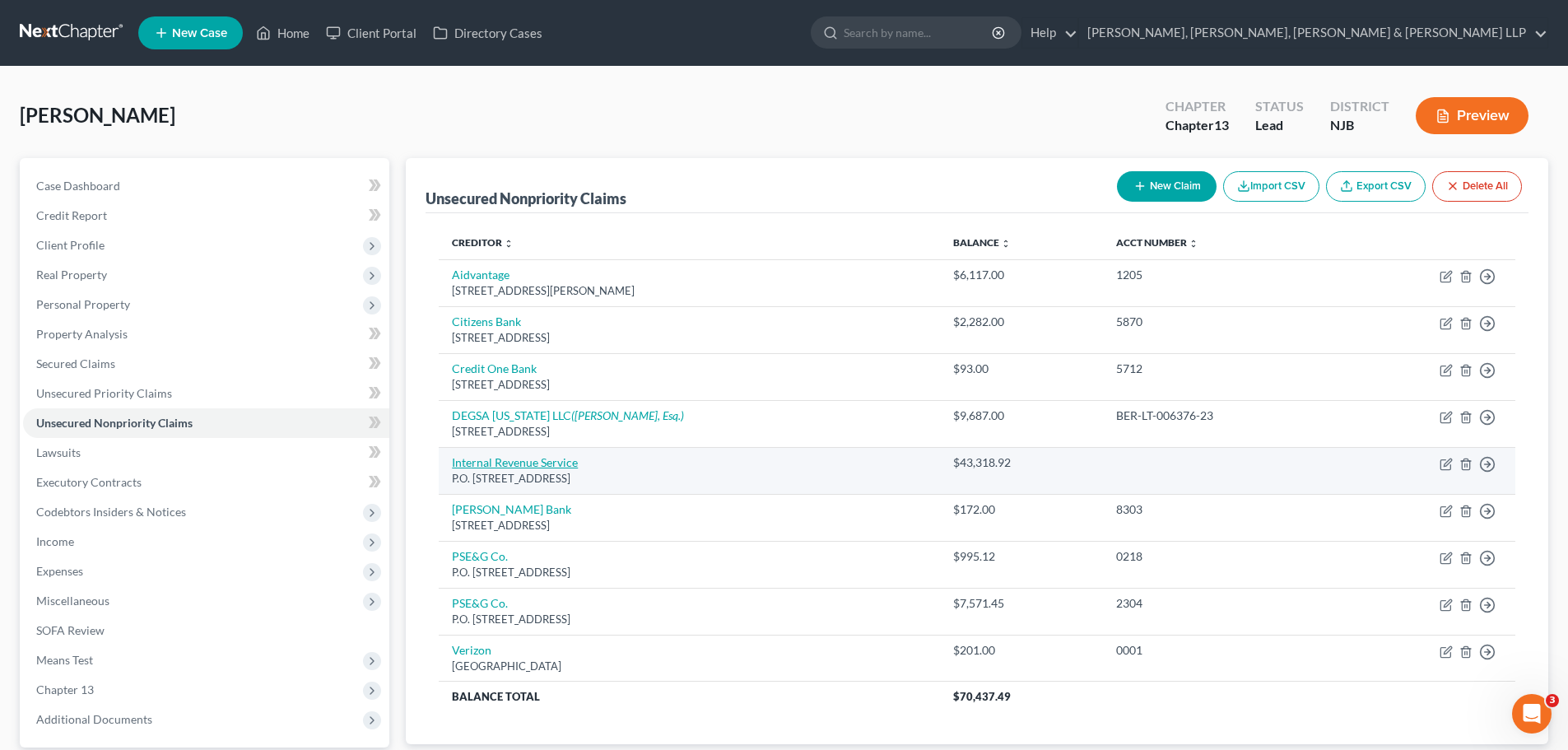
click at [560, 463] on link "Internal Revenue Service" at bounding box center [514, 462] width 126 height 14
select select "39"
select select "0"
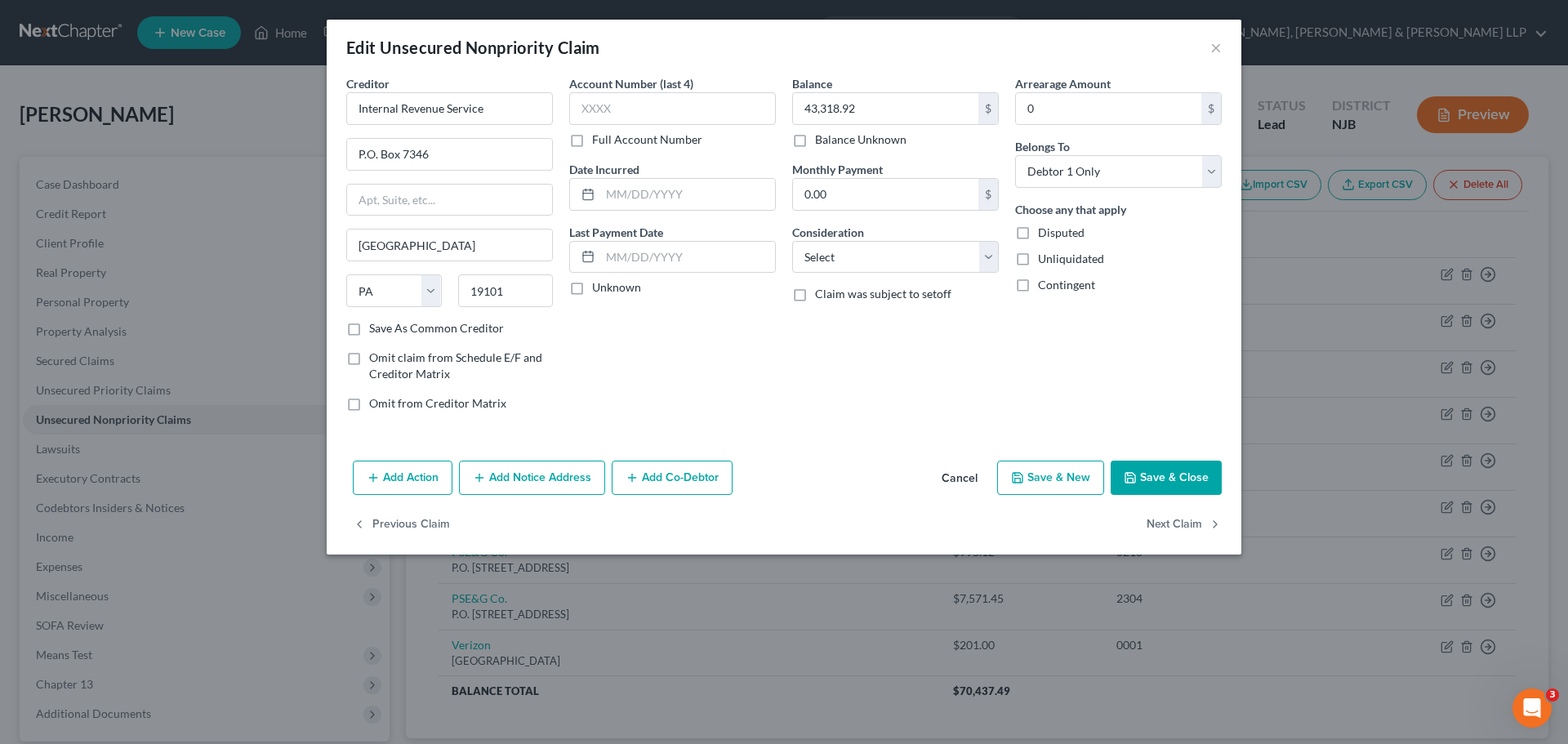
click at [1183, 488] on button "Save & Close" at bounding box center [1166, 477] width 111 height 34
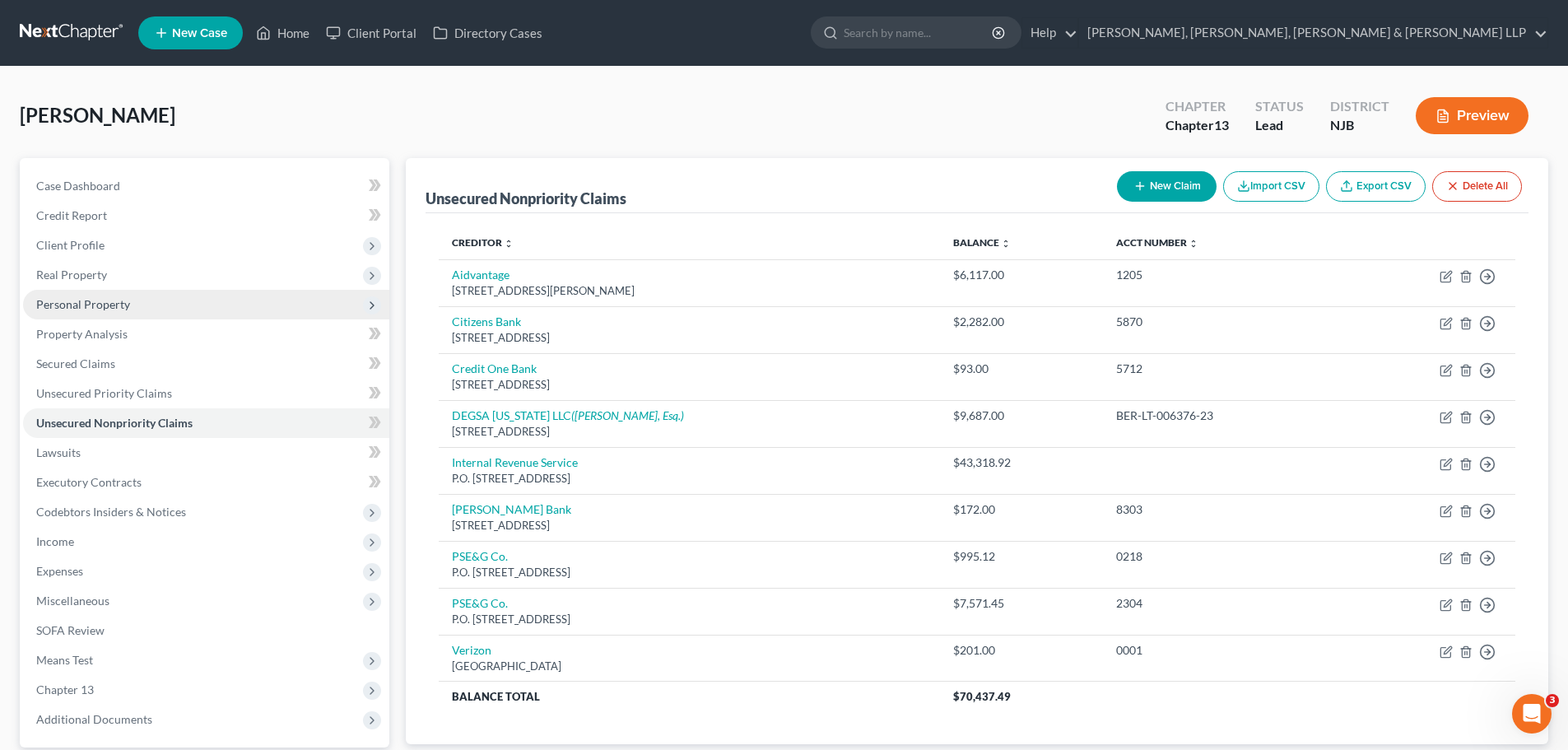
click at [81, 316] on span "Personal Property" at bounding box center [206, 305] width 366 height 30
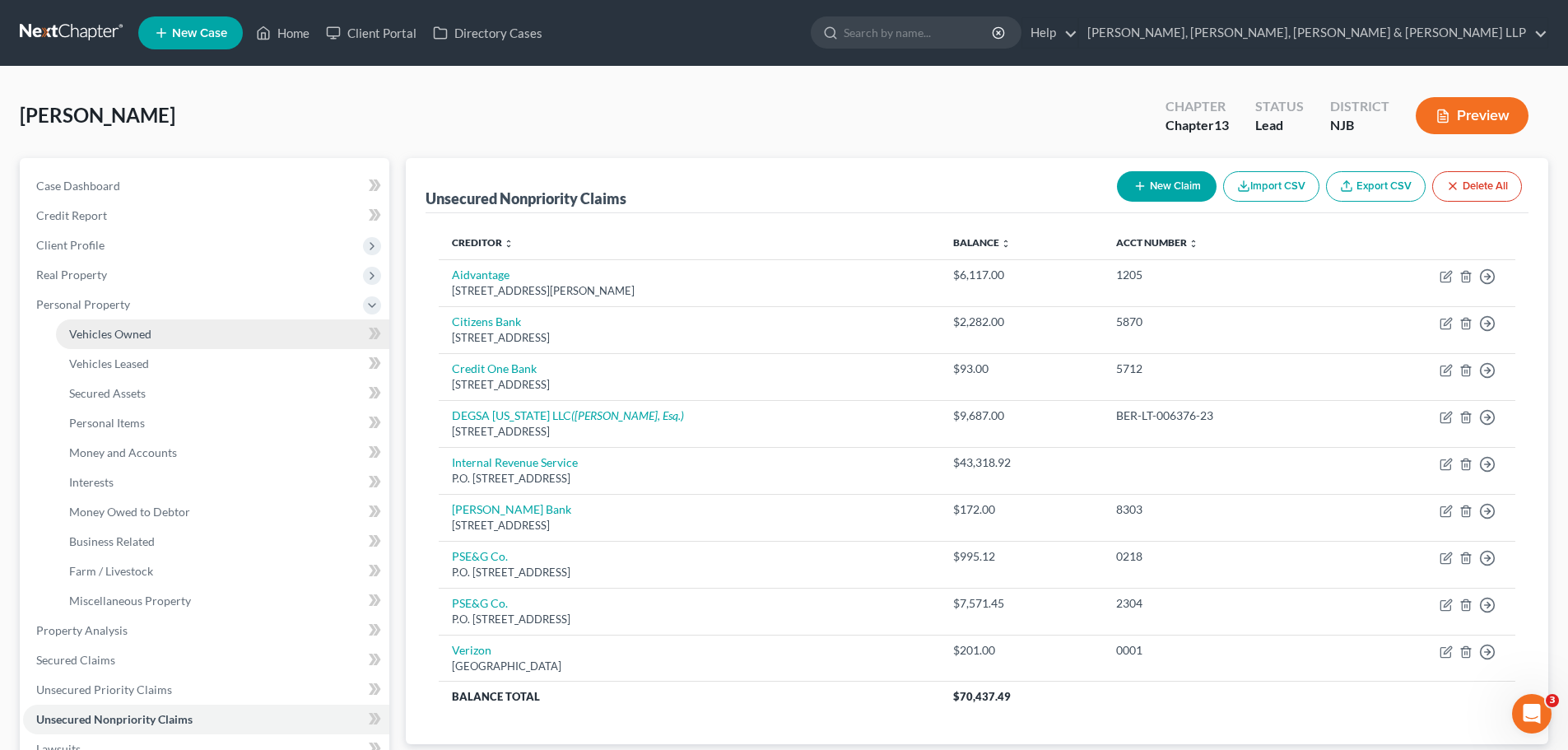
click at [146, 336] on span "Vehicles Owned" at bounding box center [110, 334] width 82 height 14
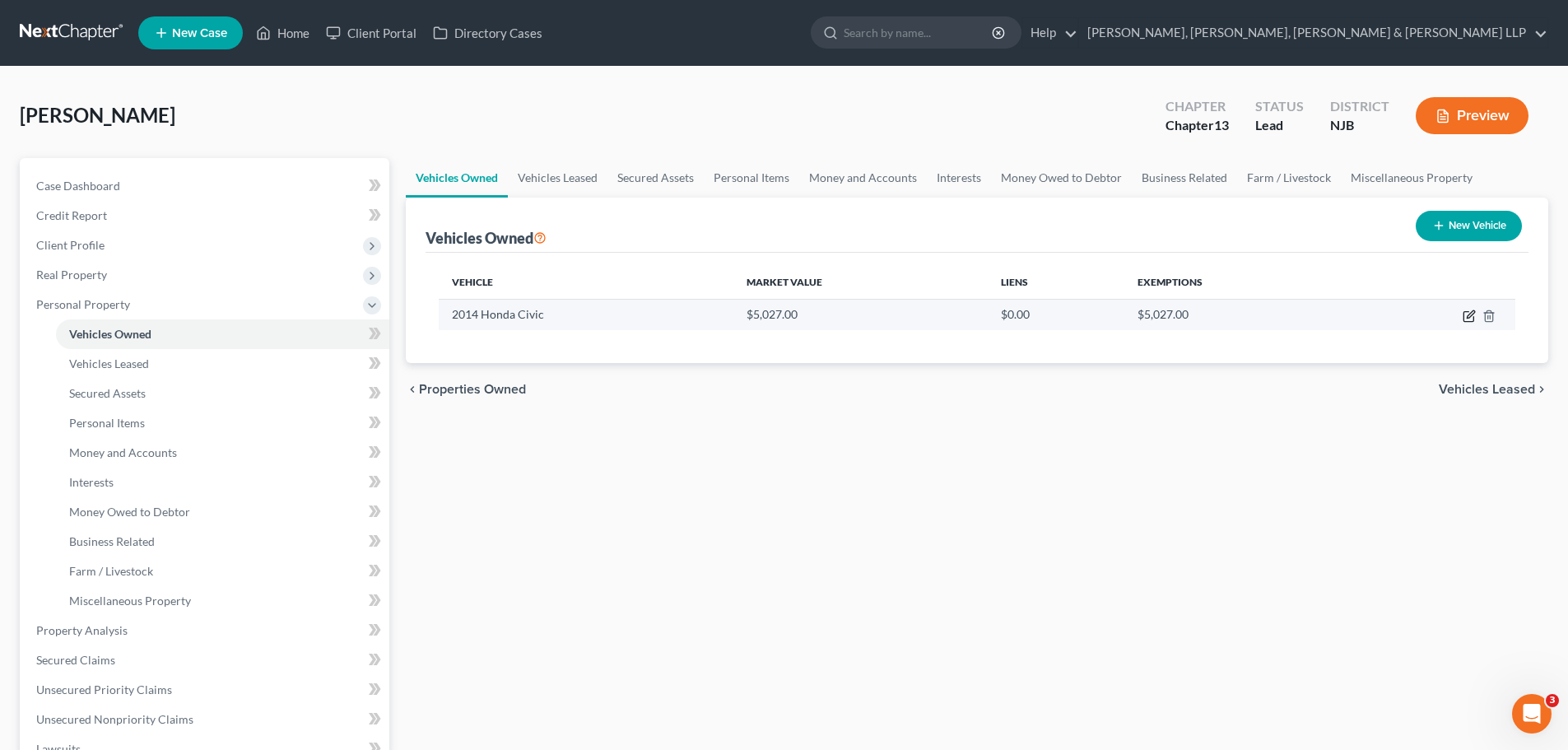
click at [1472, 309] on icon "button" at bounding box center [1469, 316] width 13 height 13
select select "0"
select select "12"
select select "2"
select select "0"
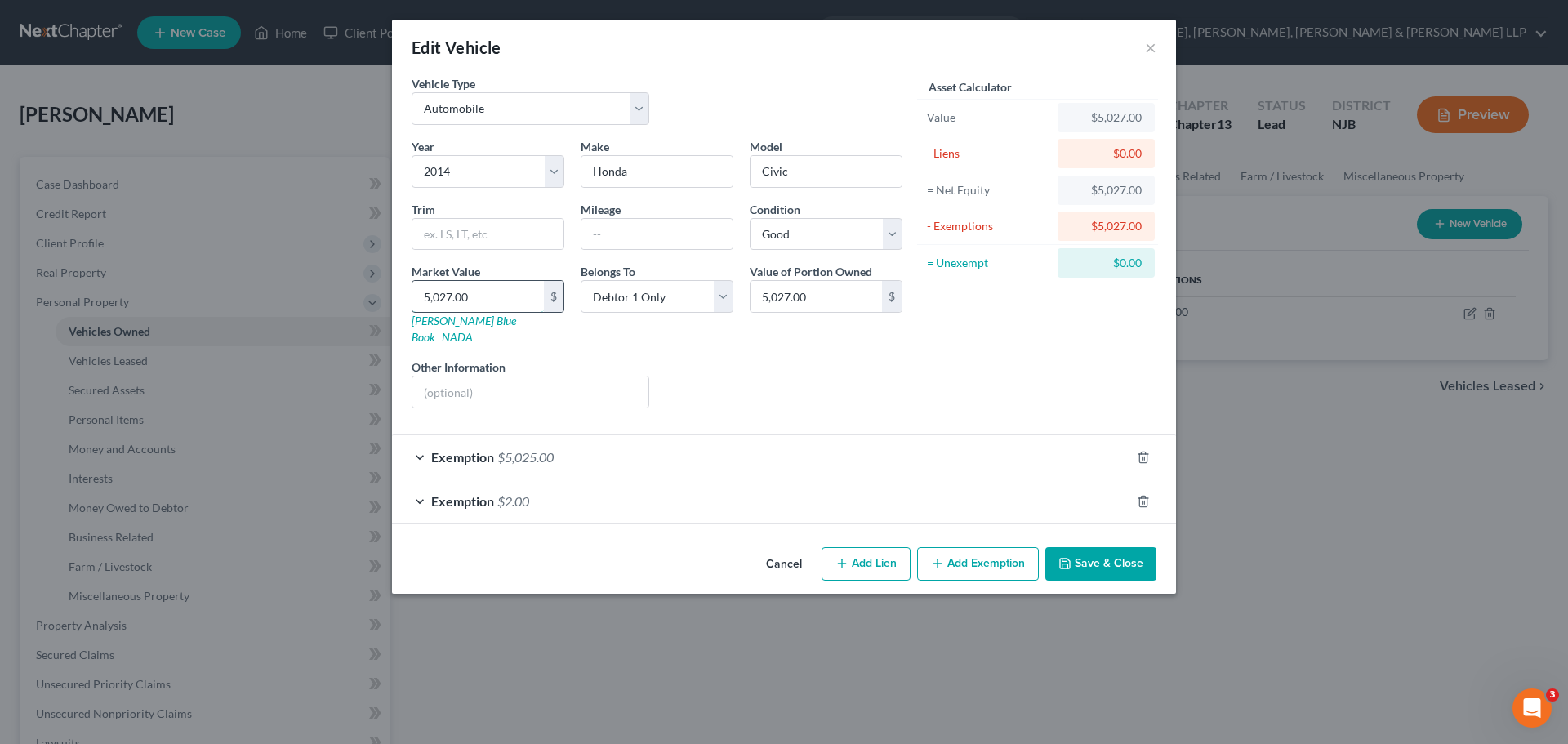
click at [514, 305] on input "5,027.00" at bounding box center [478, 297] width 131 height 31
type input "5"
type input "5.00"
type input "50"
type input "50.00"
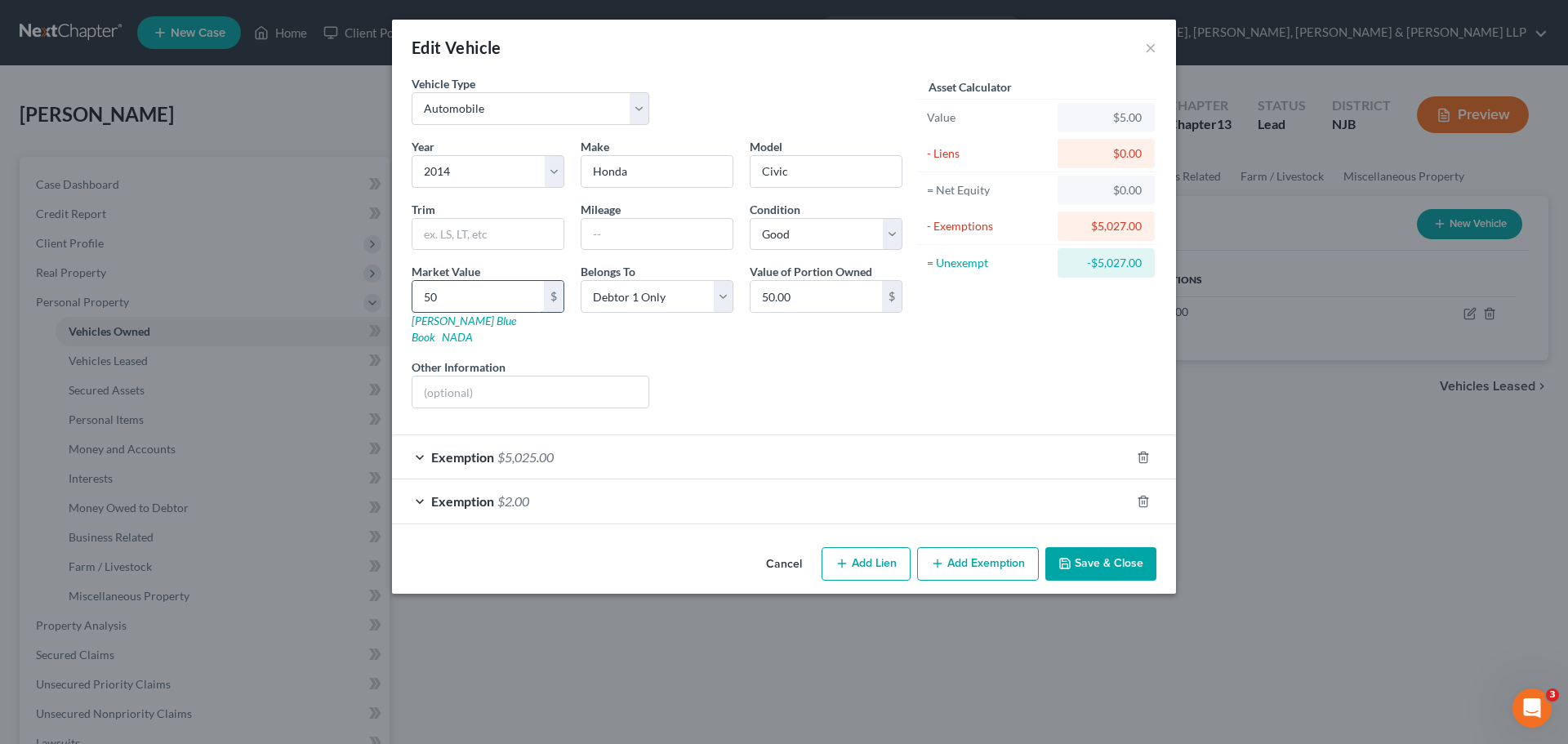
type input "500"
type input "500.00"
type input "5000"
type input "5,000.00"
type input "5,000"
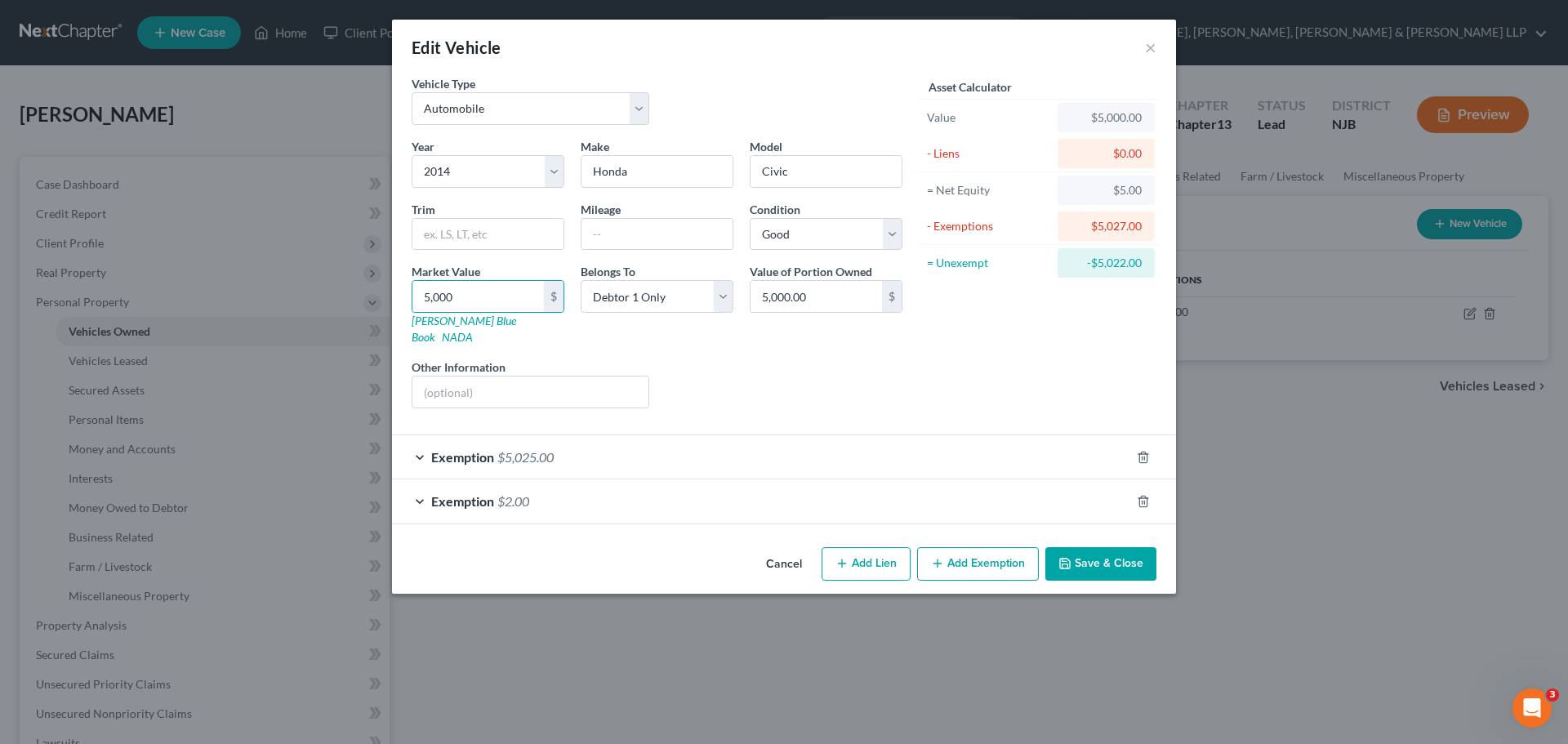
click at [801, 379] on div "Liens Select" at bounding box center [784, 384] width 254 height 50
click at [761, 458] on div "Exemption $5,025.00" at bounding box center [760, 457] width 738 height 43
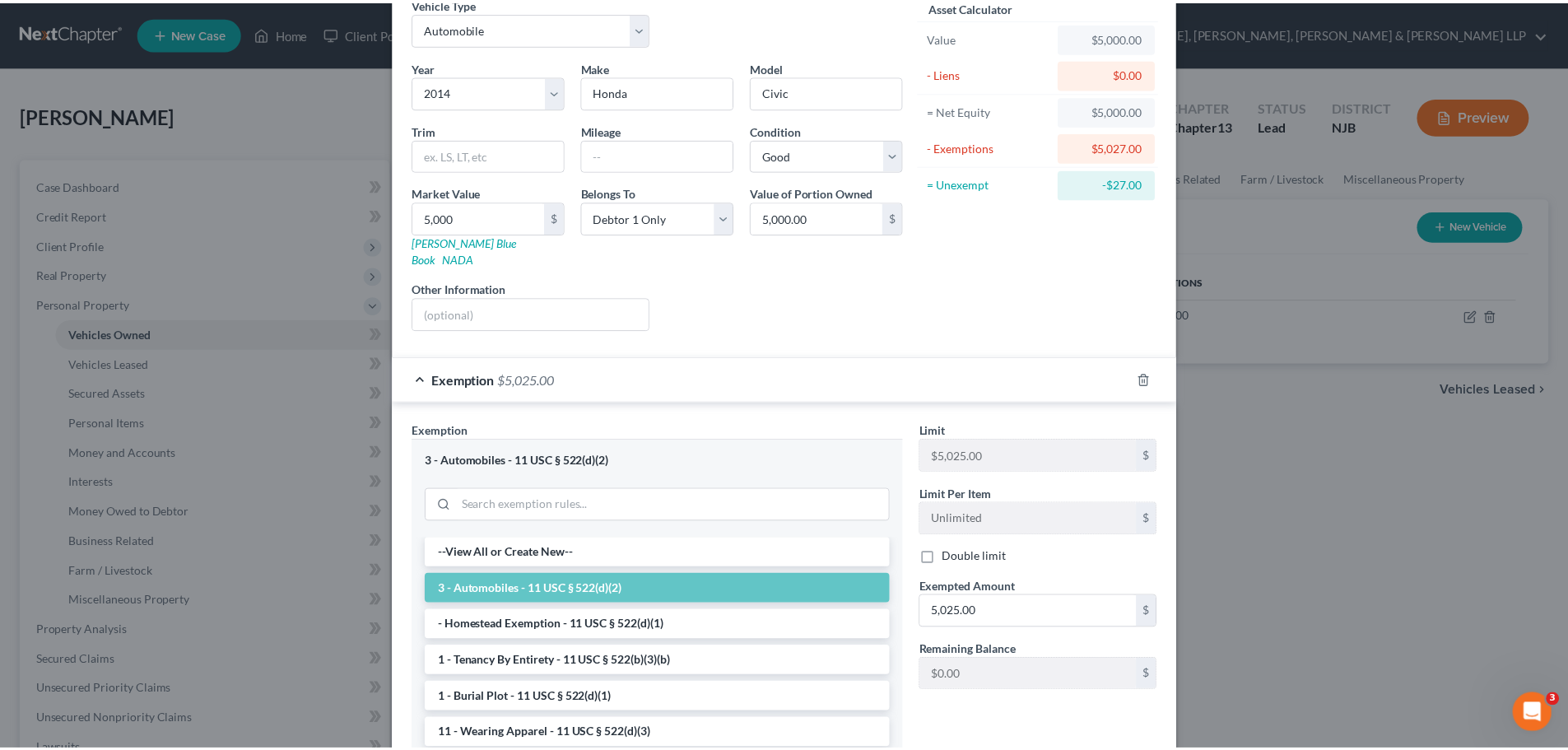
scroll to position [247, 0]
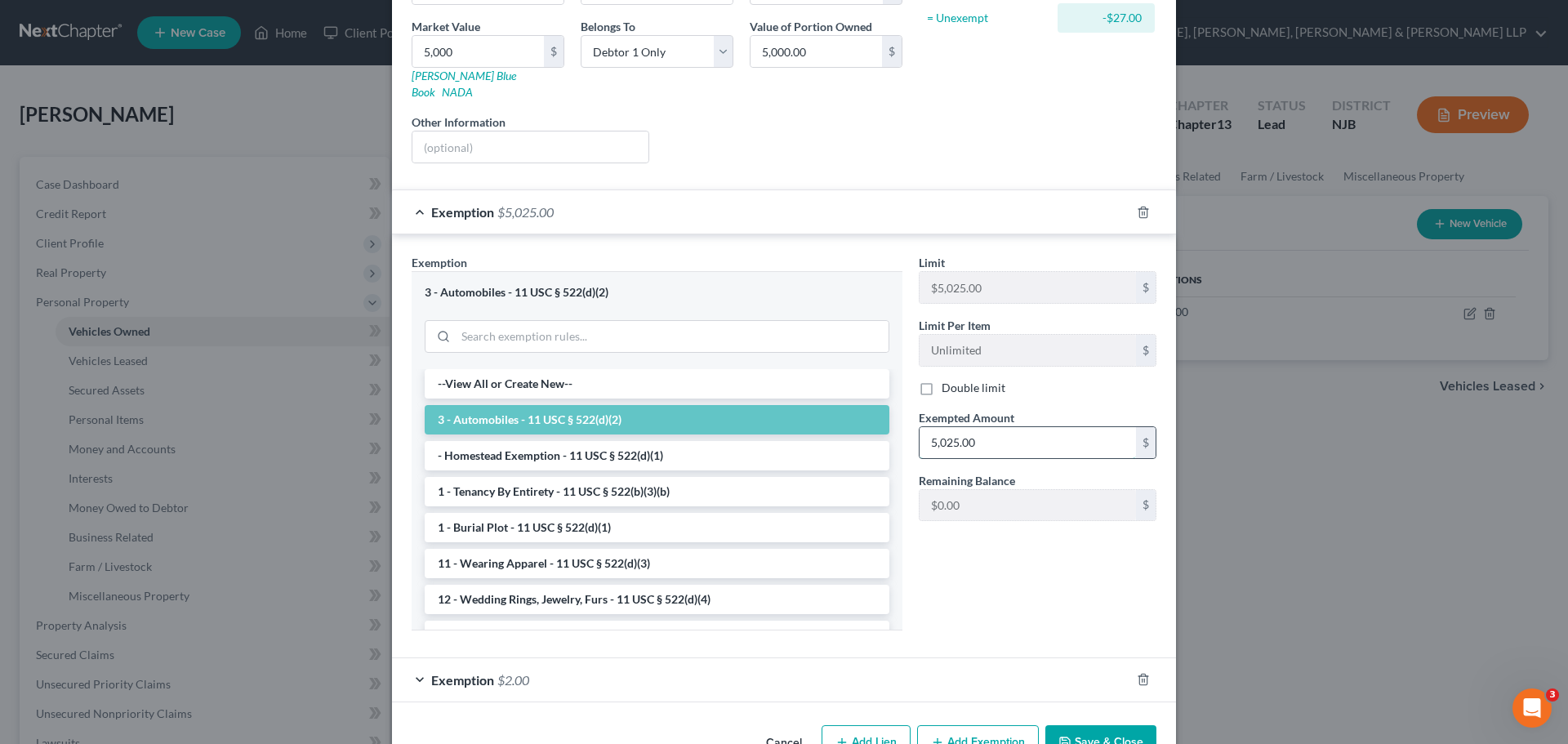
click at [992, 431] on input "5,025.00" at bounding box center [1027, 443] width 216 height 31
type input "5,000"
click at [1080, 726] on button "Save & Close" at bounding box center [1100, 742] width 111 height 34
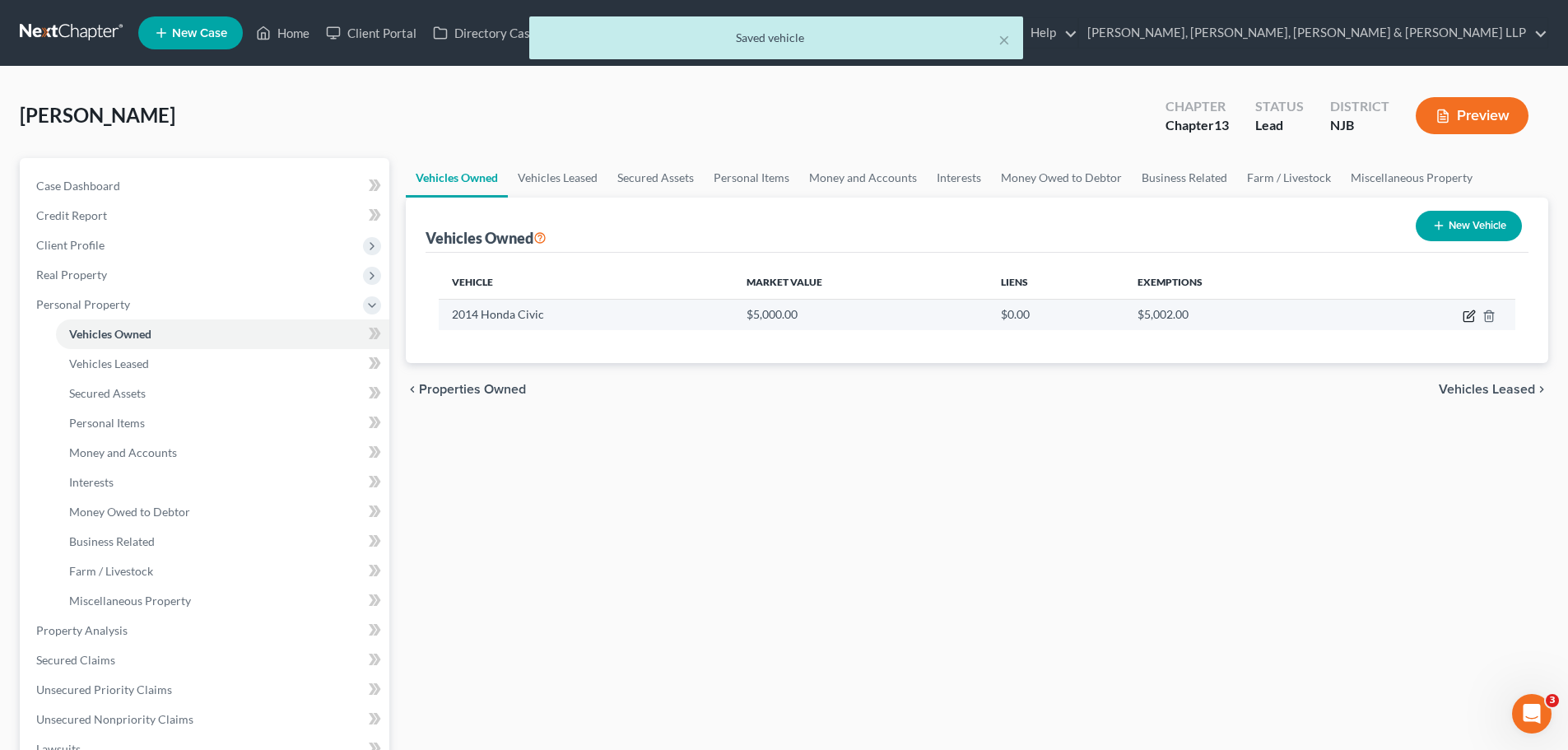
click at [1465, 319] on icon "button" at bounding box center [1468, 317] width 10 height 10
select select "0"
select select "12"
select select "2"
select select "0"
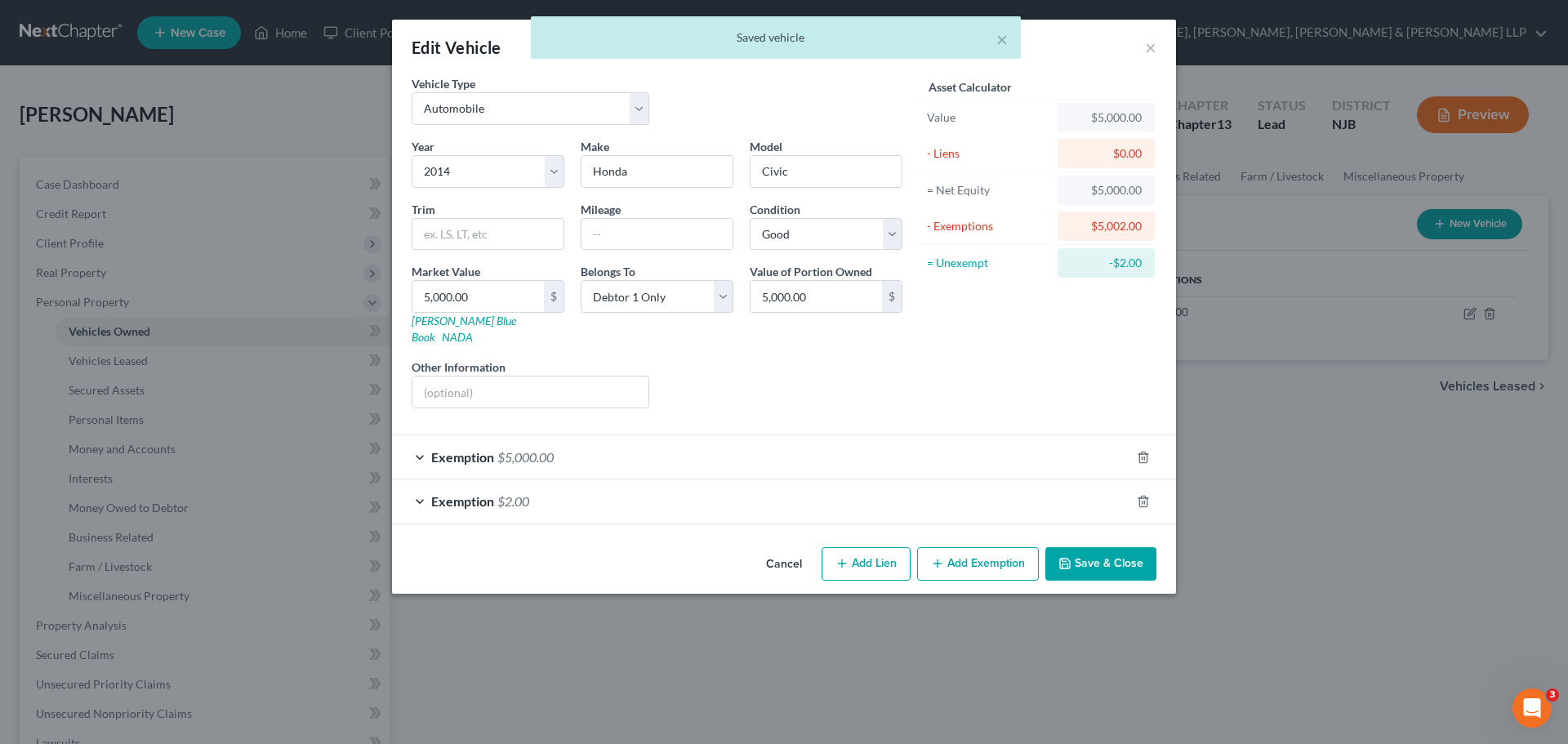
click at [775, 487] on div "Exemption $2.00" at bounding box center [760, 501] width 738 height 43
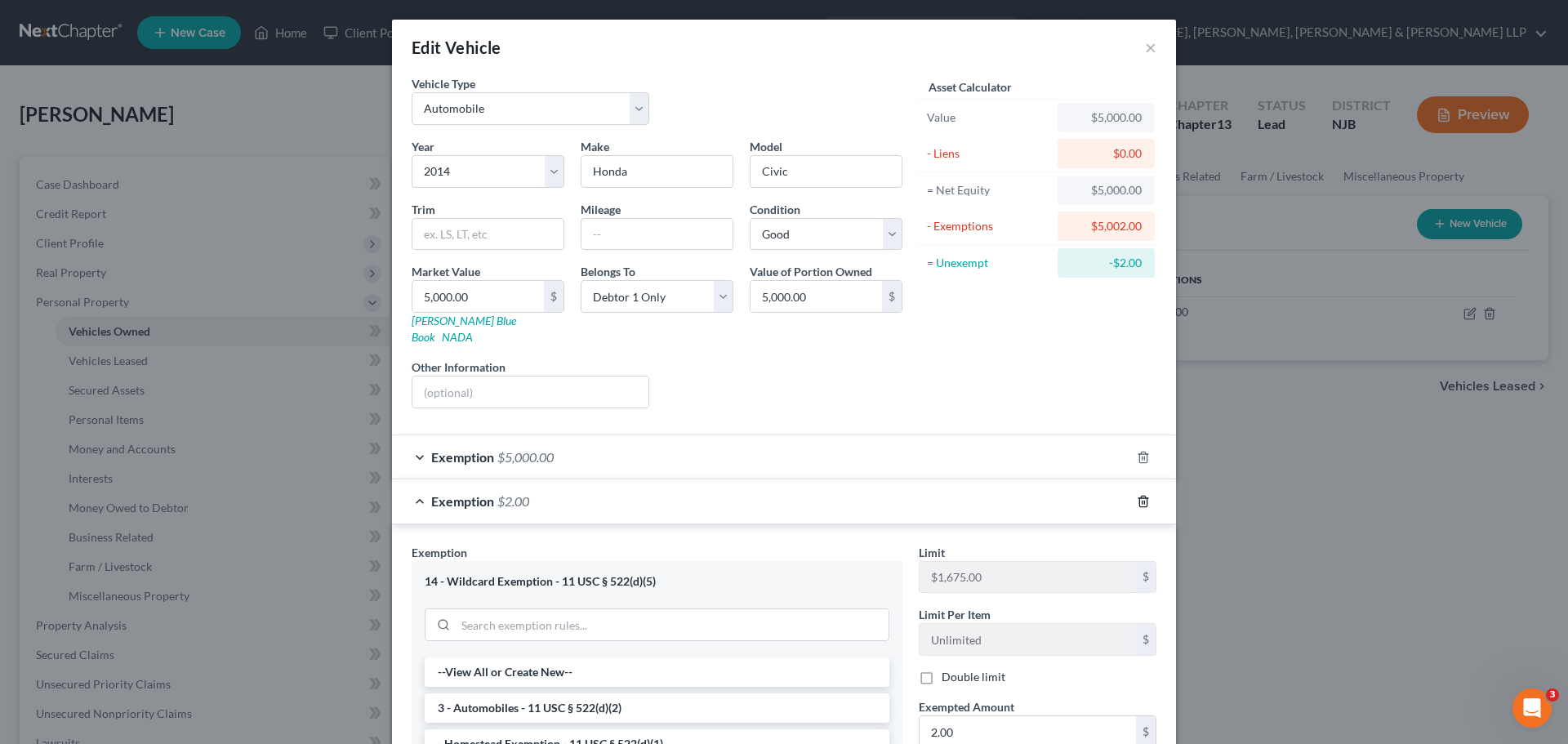
click at [1136, 494] on icon "button" at bounding box center [1143, 501] width 13 height 13
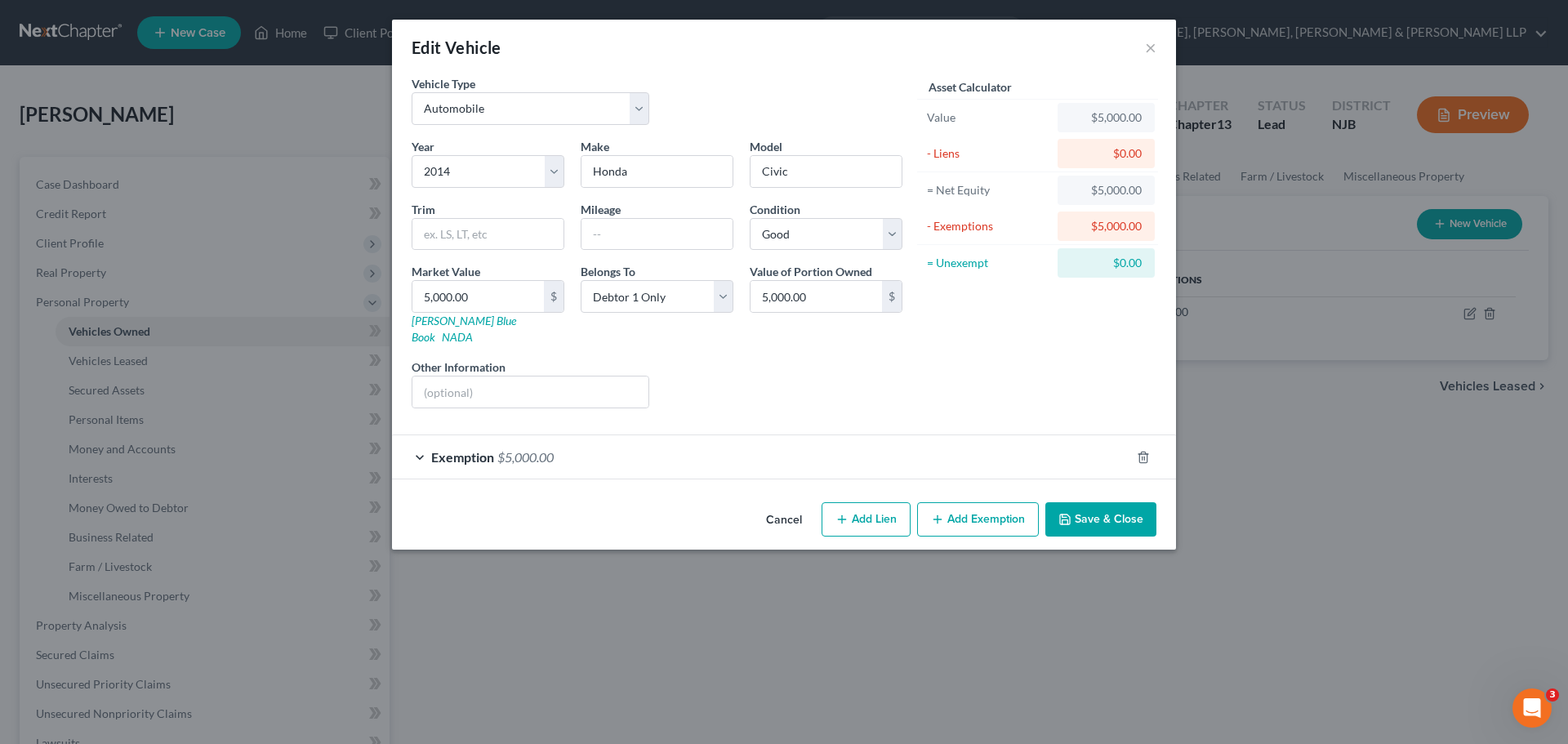
click at [1112, 508] on button "Save & Close" at bounding box center [1100, 518] width 111 height 34
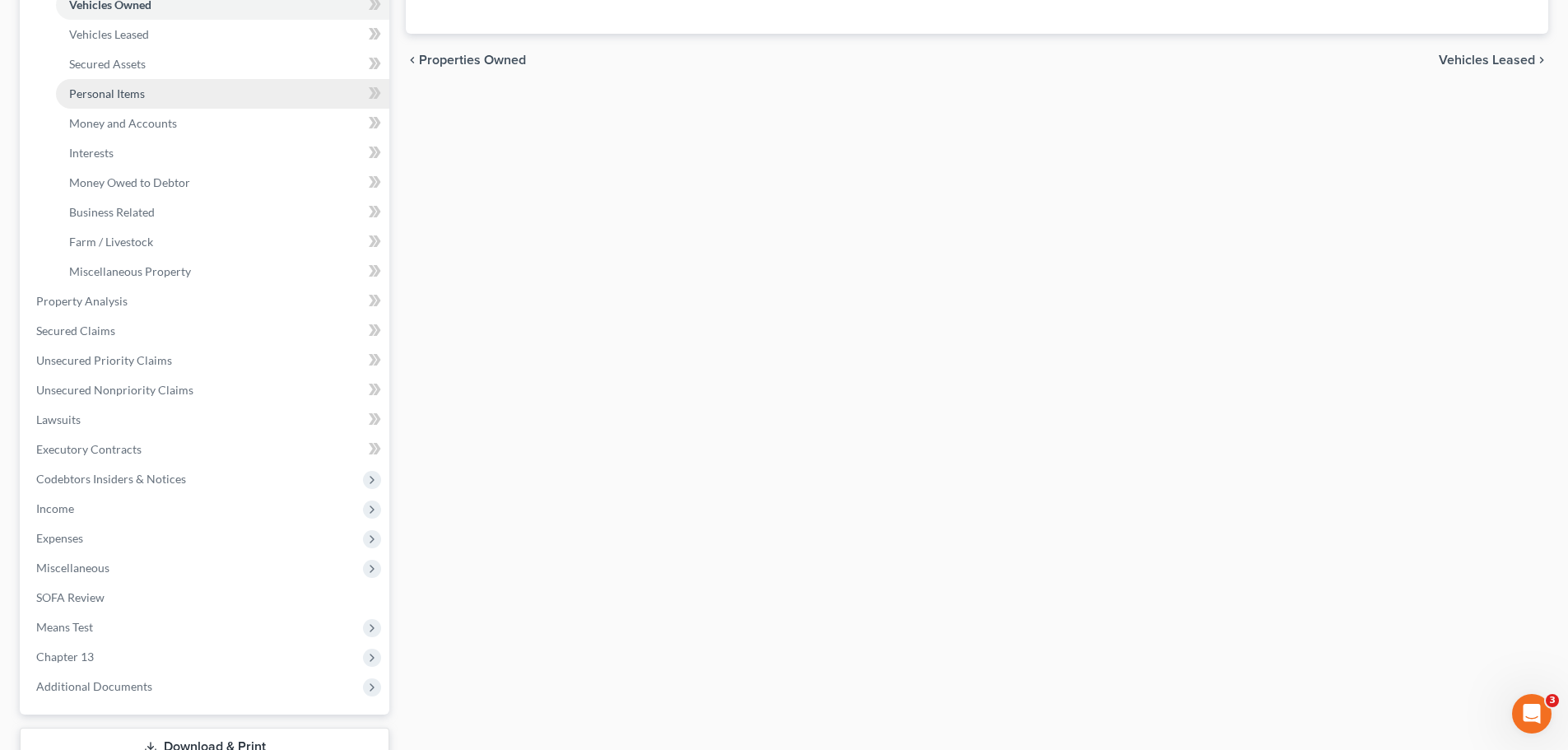
scroll to position [408, 0]
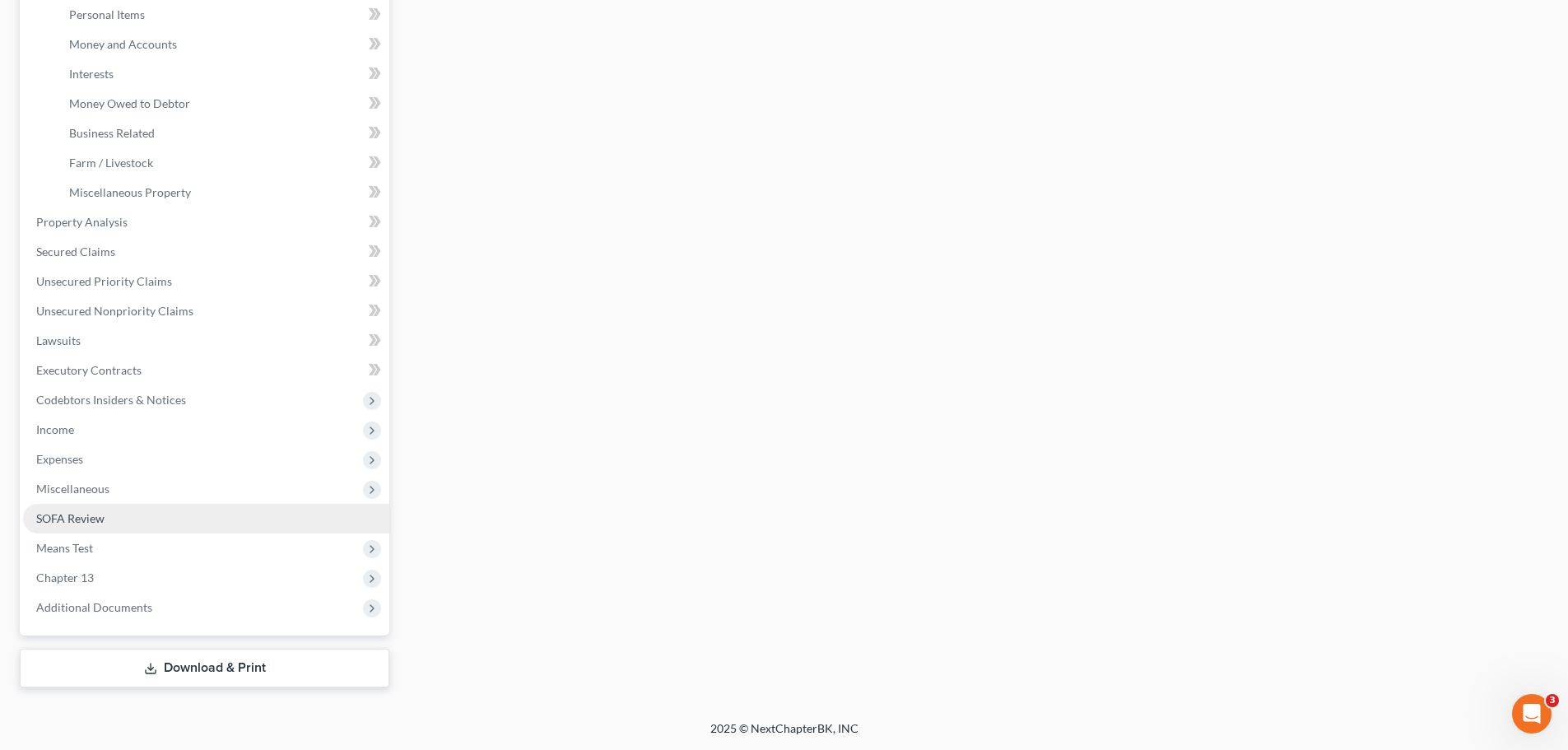
click at [126, 510] on link "SOFA Review" at bounding box center [206, 519] width 366 height 30
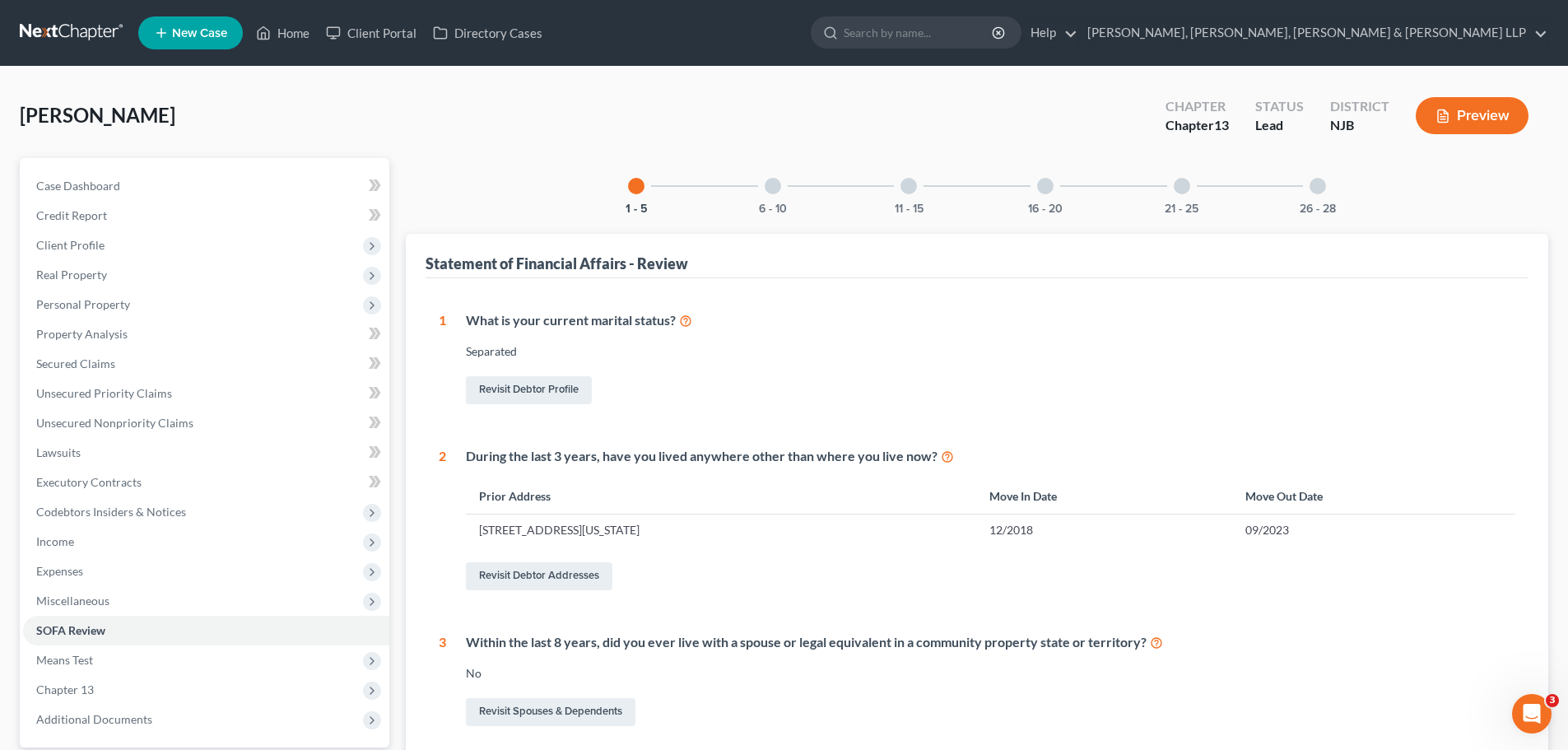
click at [1049, 189] on div at bounding box center [1045, 186] width 17 height 17
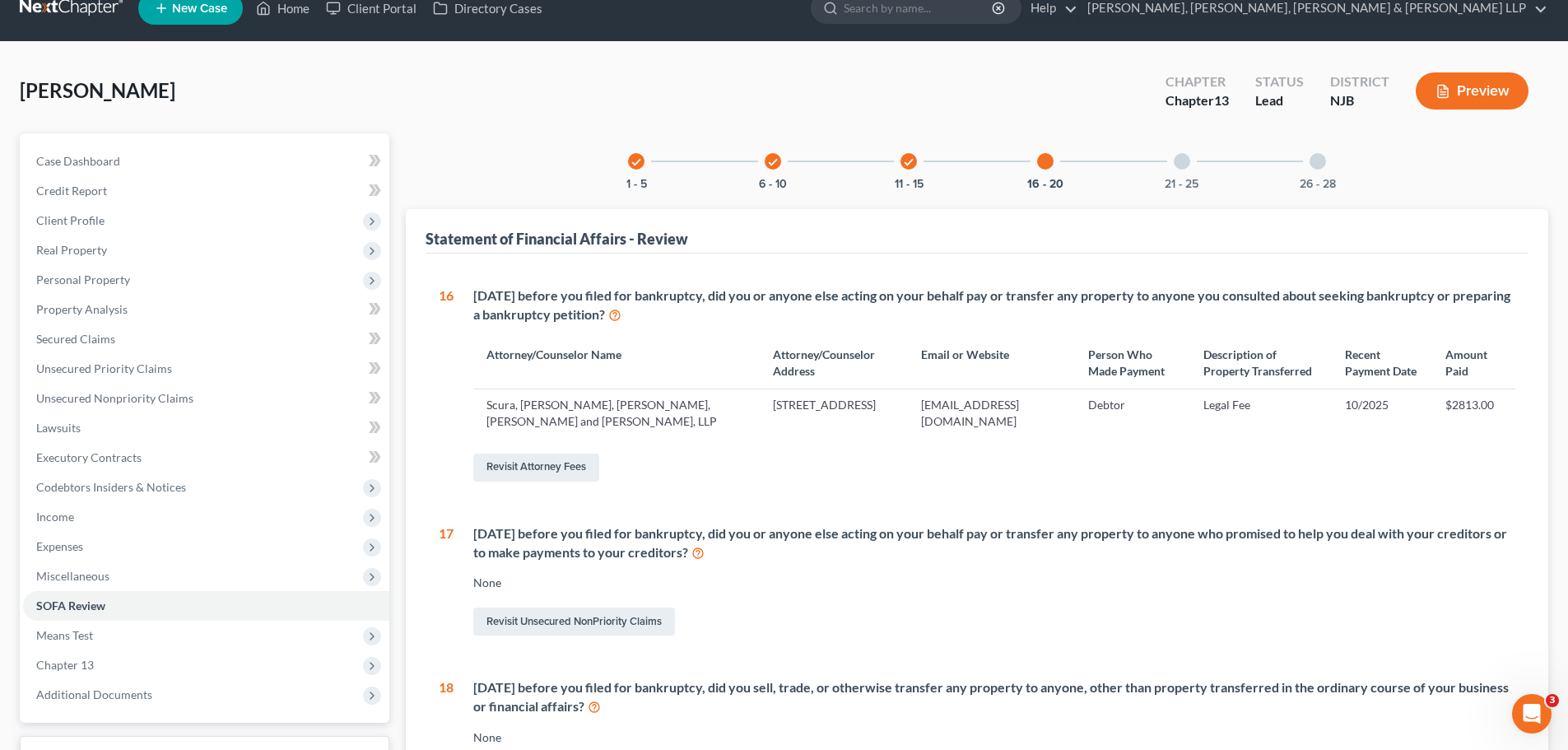
scroll to position [20, 0]
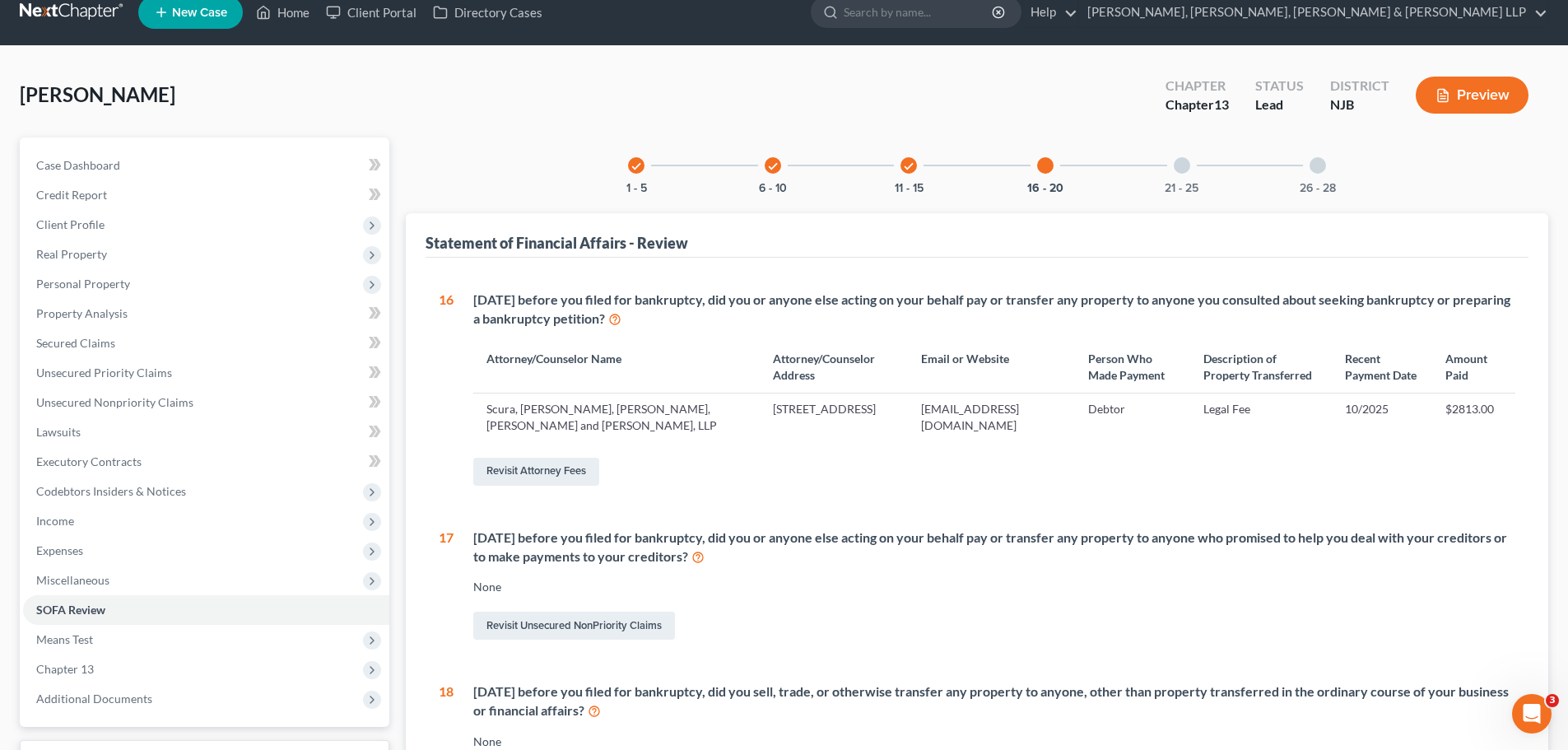
click at [1180, 179] on div "21 - 25" at bounding box center [1182, 166] width 56 height 56
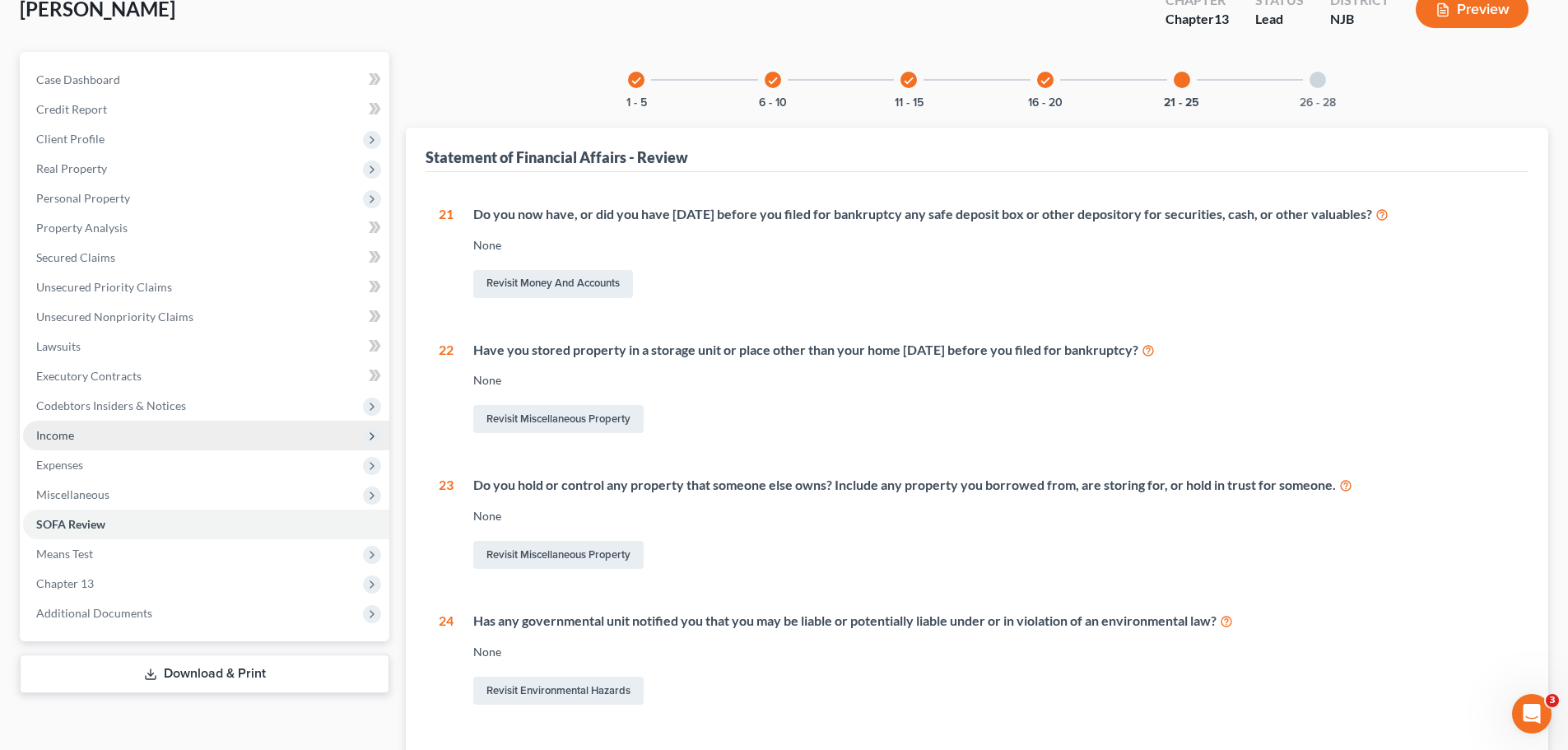
scroll to position [0, 0]
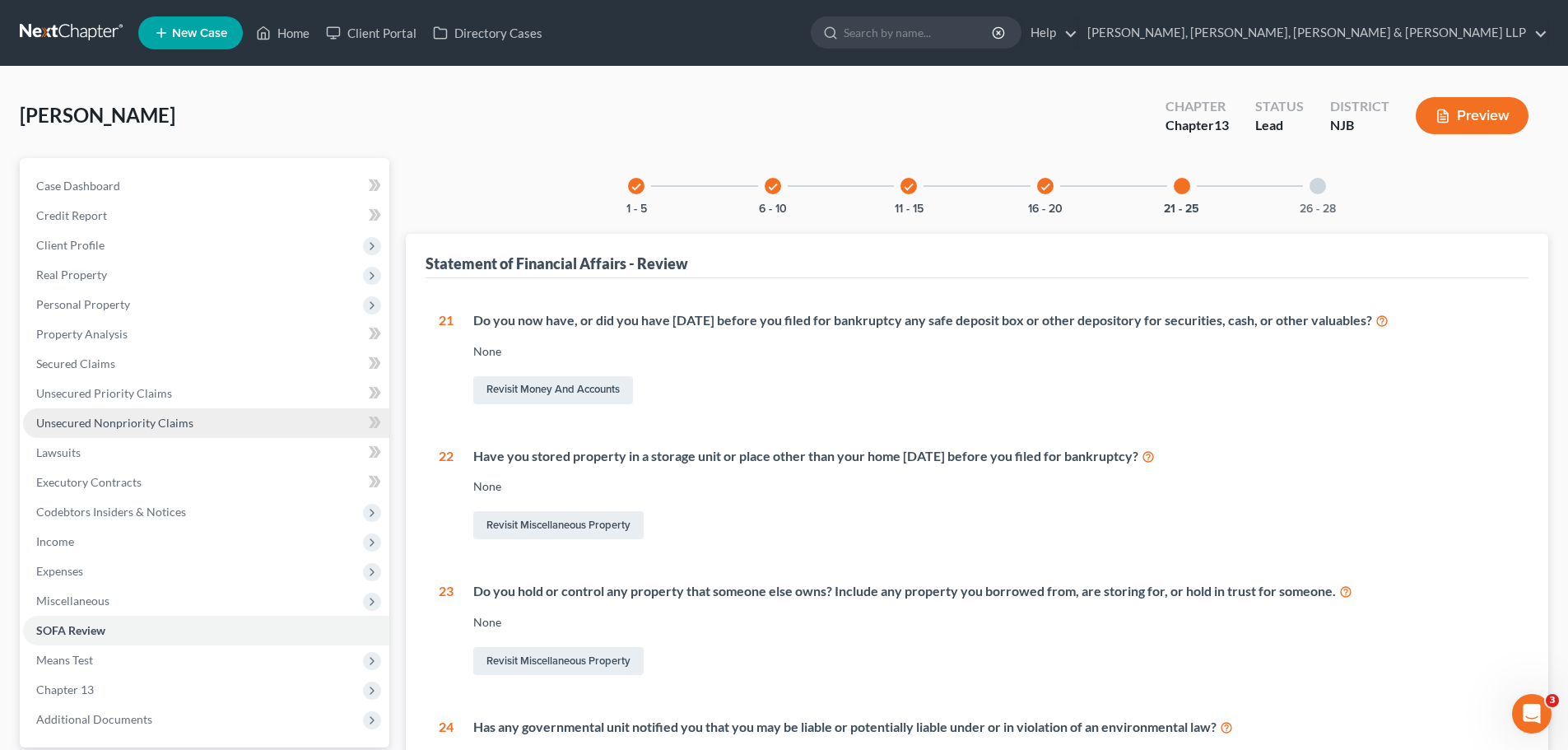
click at [112, 429] on span "Unsecured Nonpriority Claims" at bounding box center [115, 422] width 157 height 14
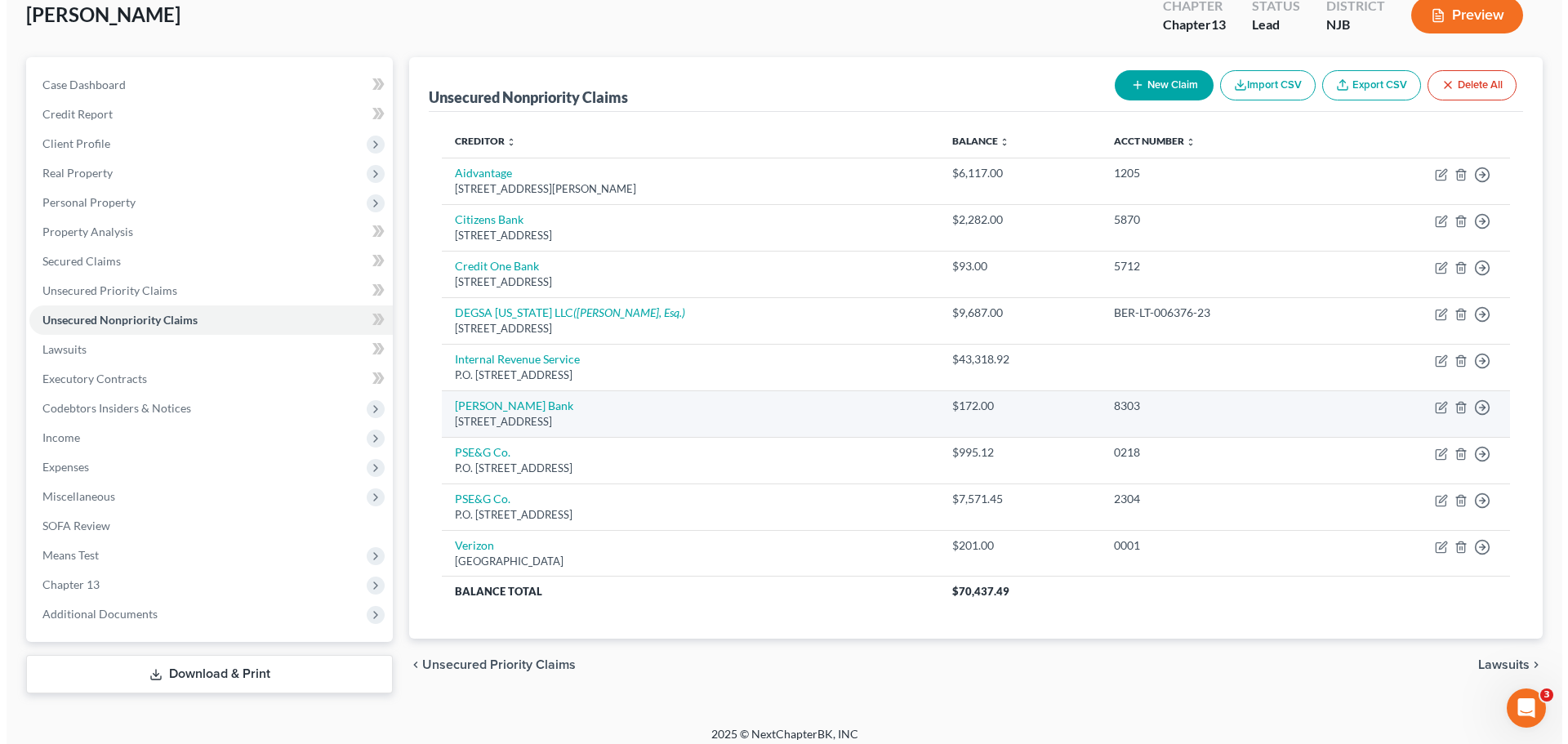
scroll to position [111, 0]
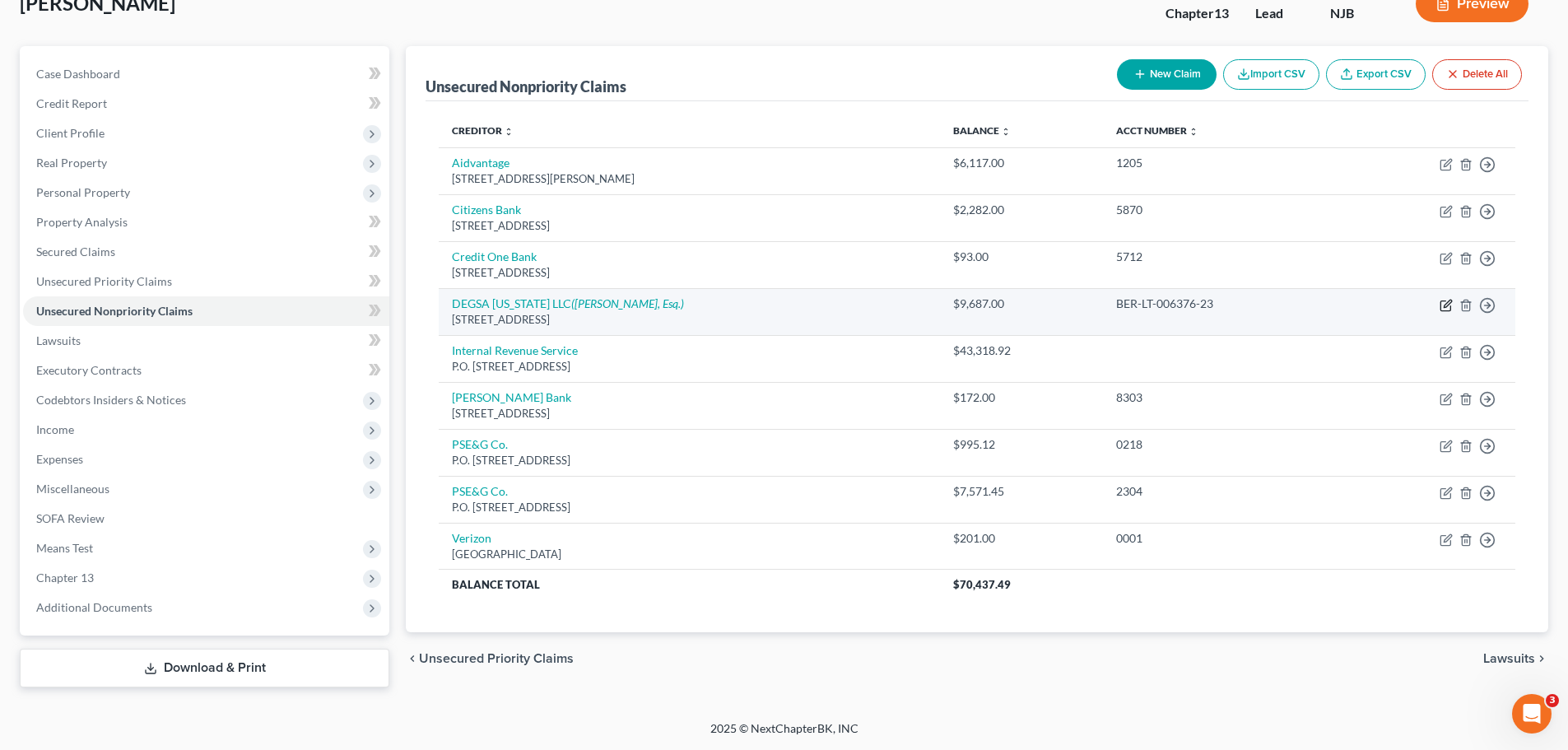
click at [1445, 309] on icon "button" at bounding box center [1446, 306] width 13 height 13
select select "33"
select select "14"
select select "0"
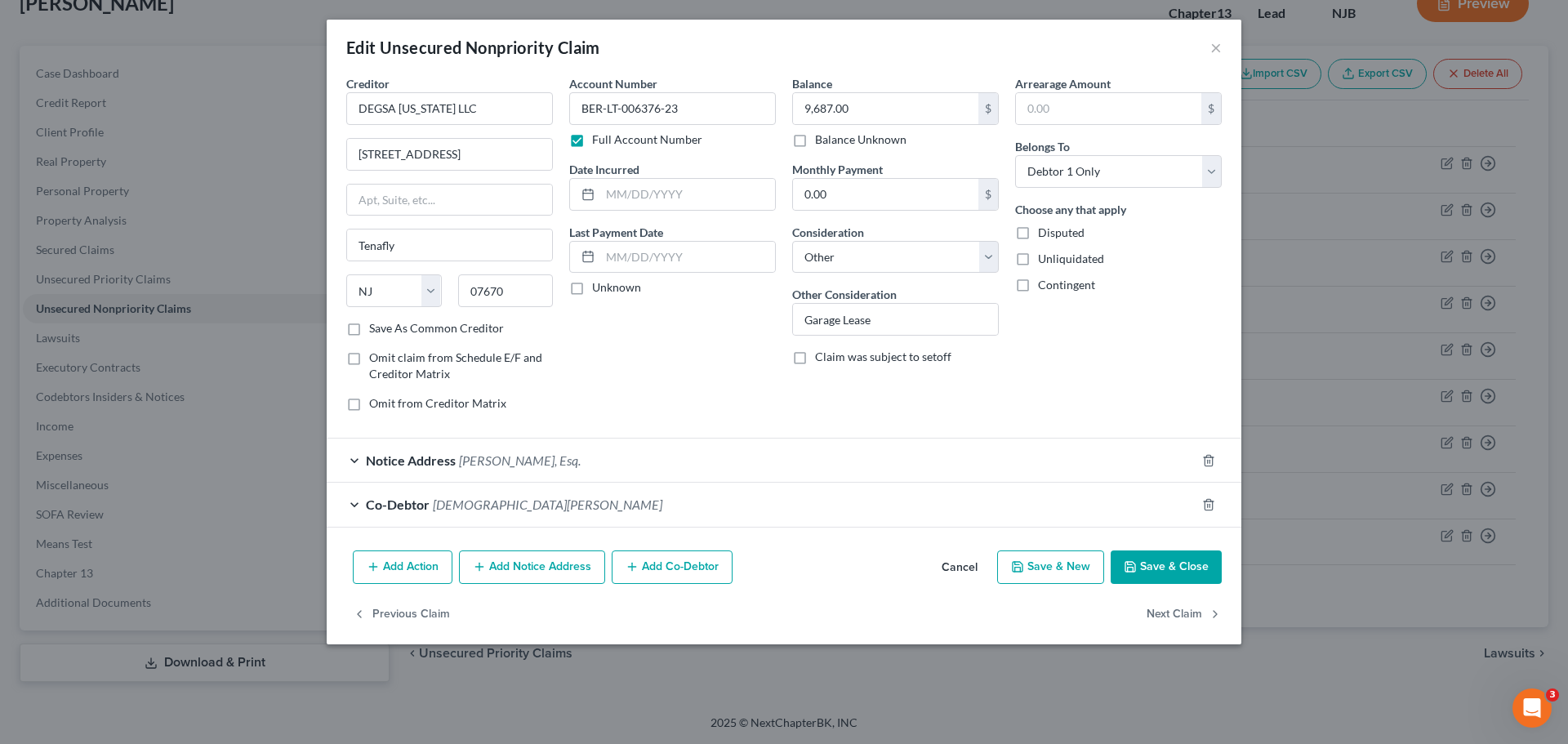
click at [615, 459] on div "Notice Address Robert A. Silber, Esq." at bounding box center [760, 459] width 869 height 43
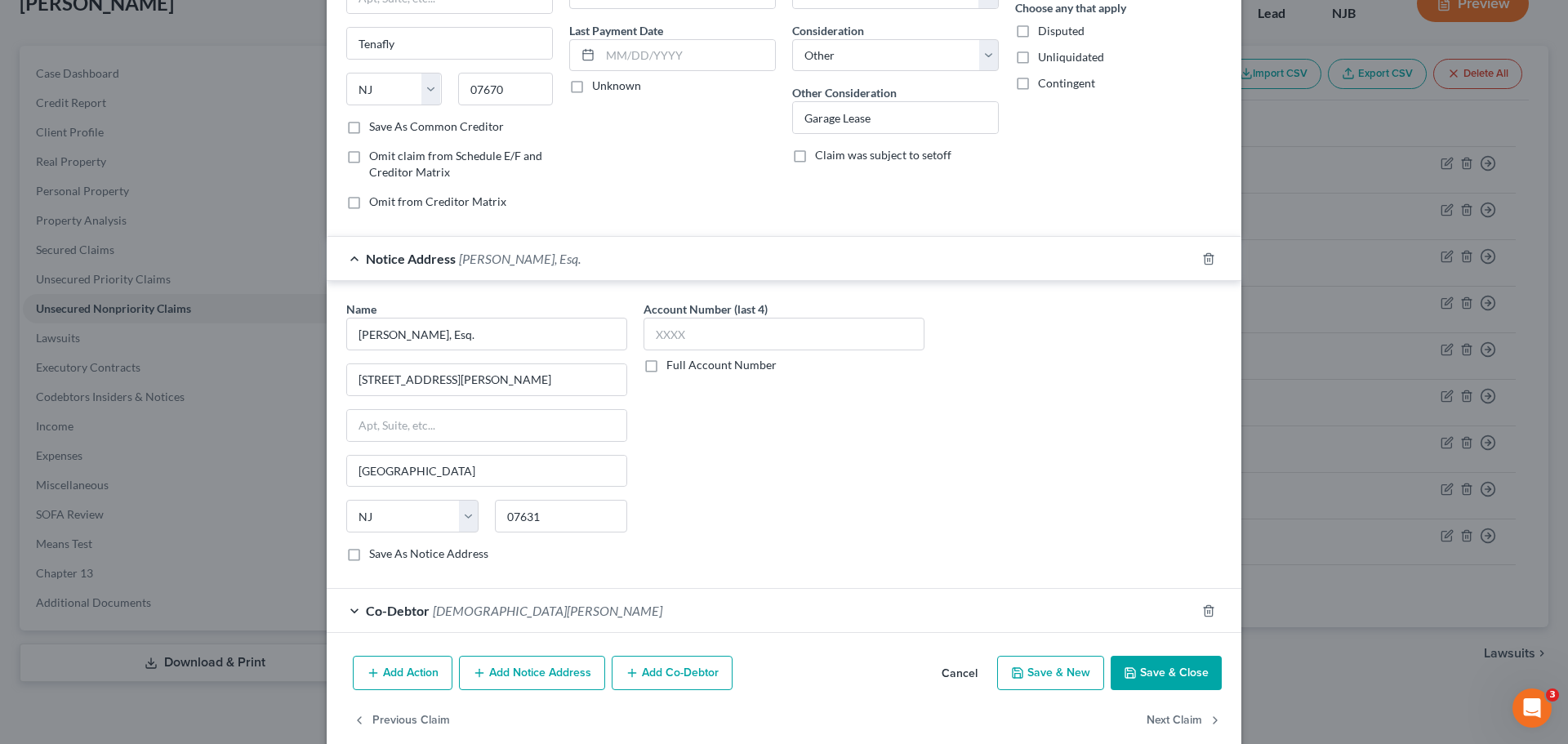
scroll to position [228, 0]
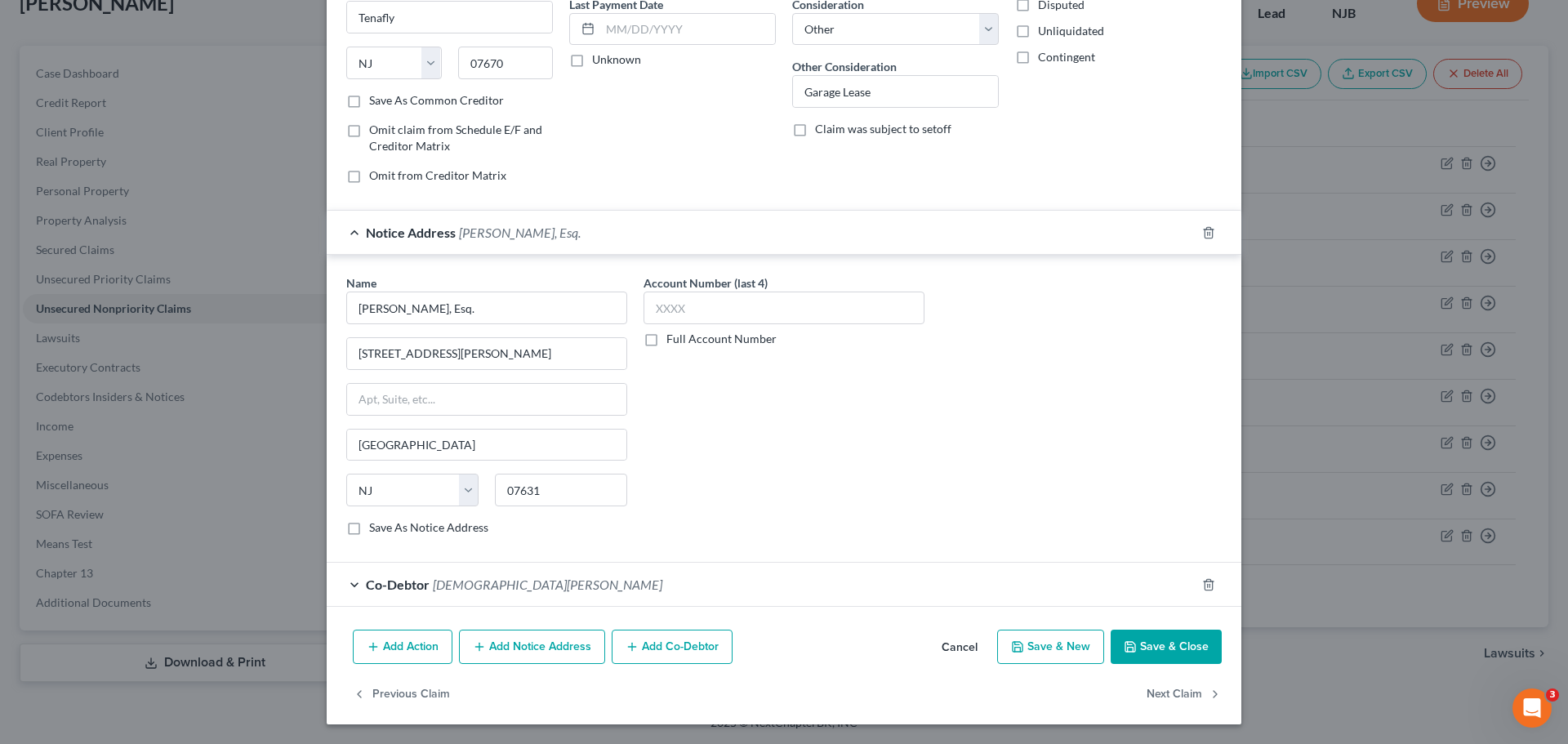
click at [695, 590] on div "Co-Debtor Christian I. Guadalupe-Cruz" at bounding box center [760, 584] width 869 height 43
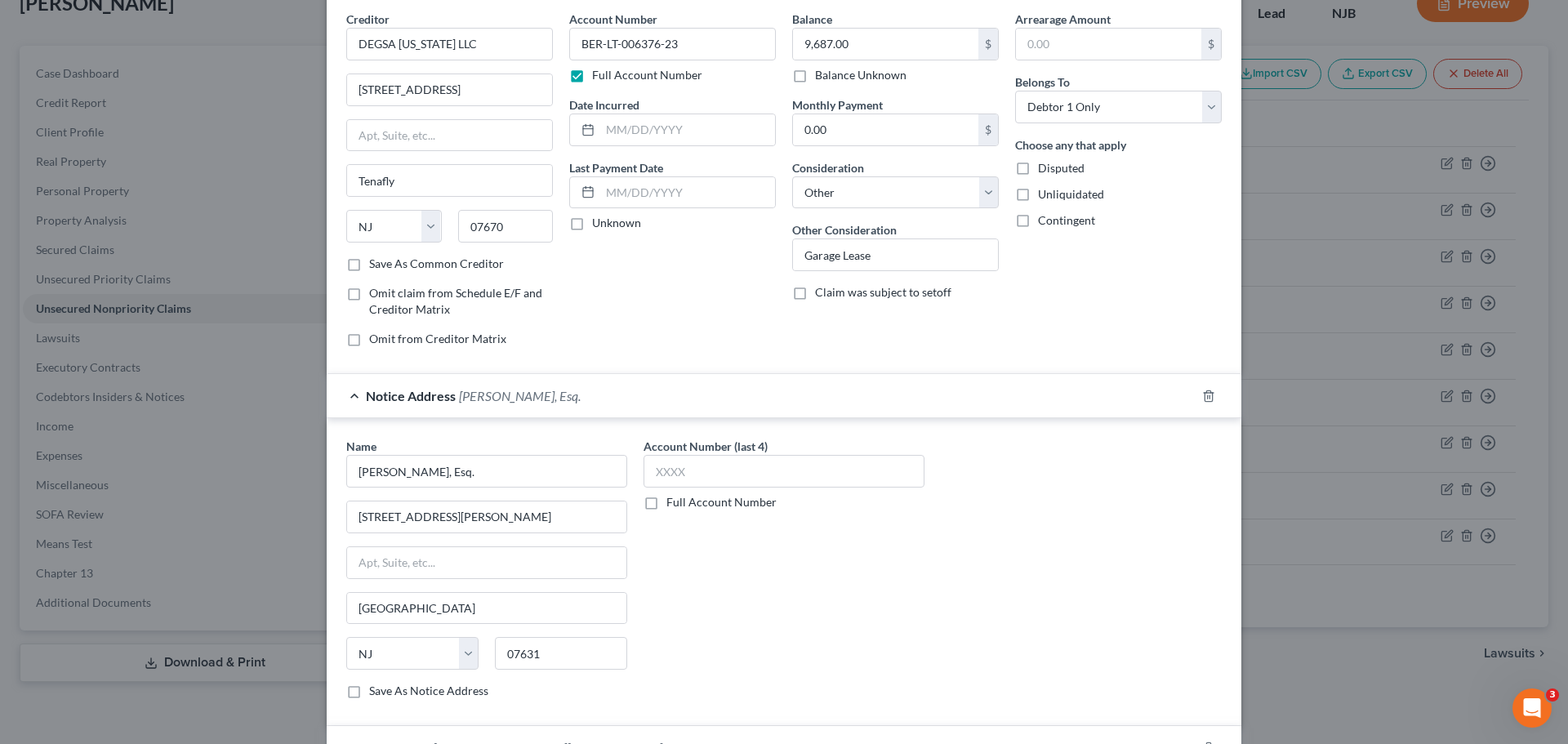
scroll to position [0, 0]
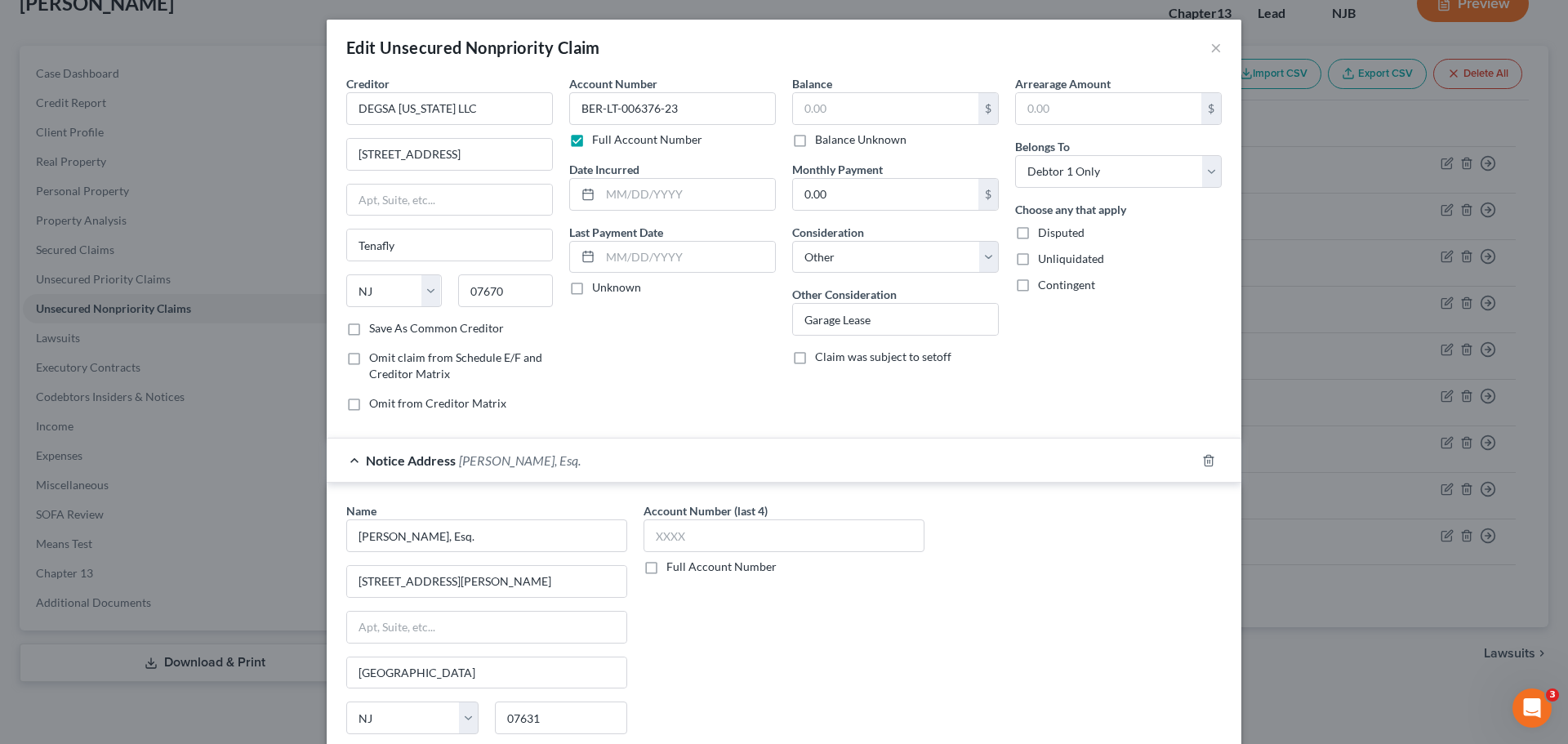
click at [815, 142] on label "Balance Unknown" at bounding box center [860, 140] width 91 height 17
click at [821, 142] on input "Balance Unknown" at bounding box center [826, 136] width 10 height 10
checkbox input "true"
type input "0.00"
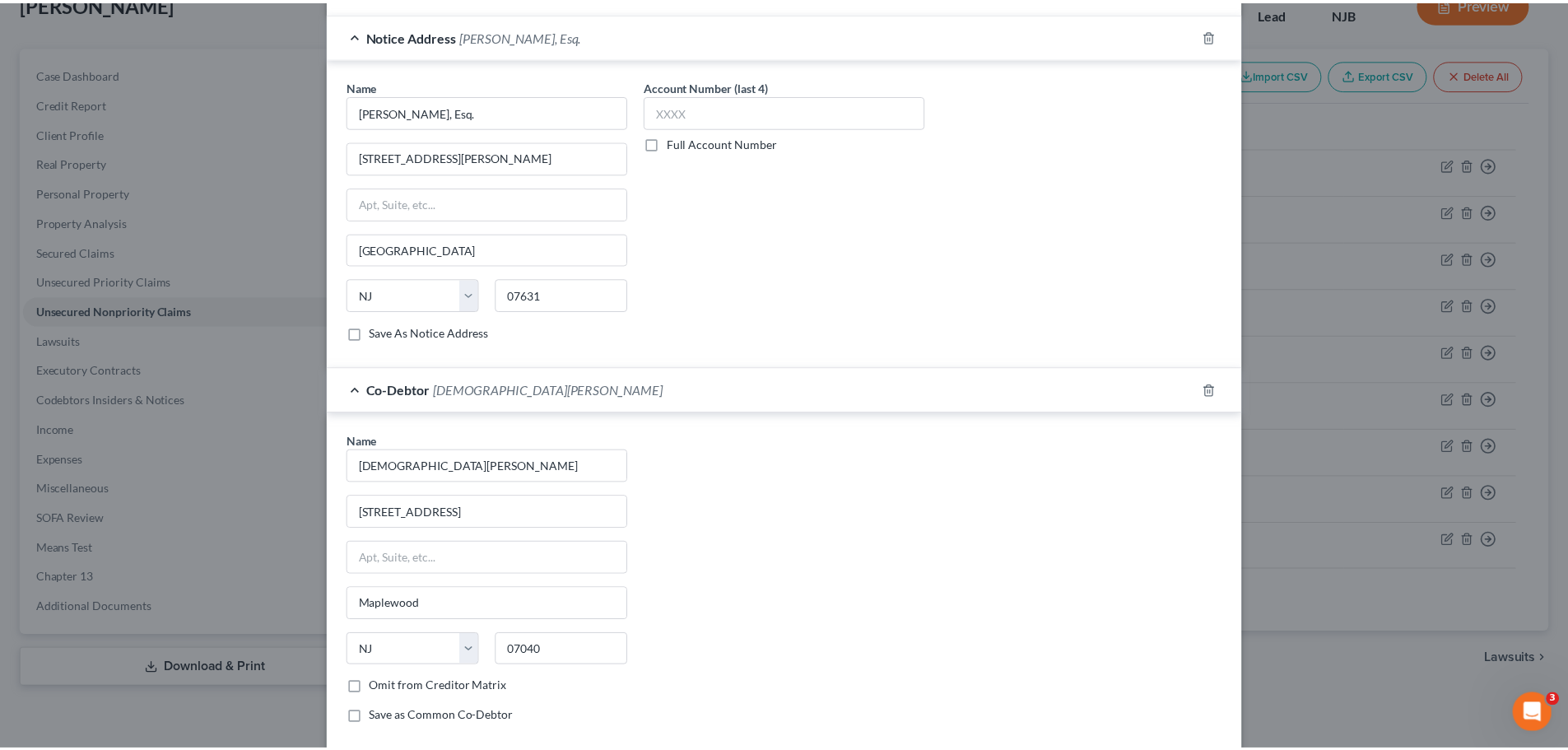
scroll to position [569, 0]
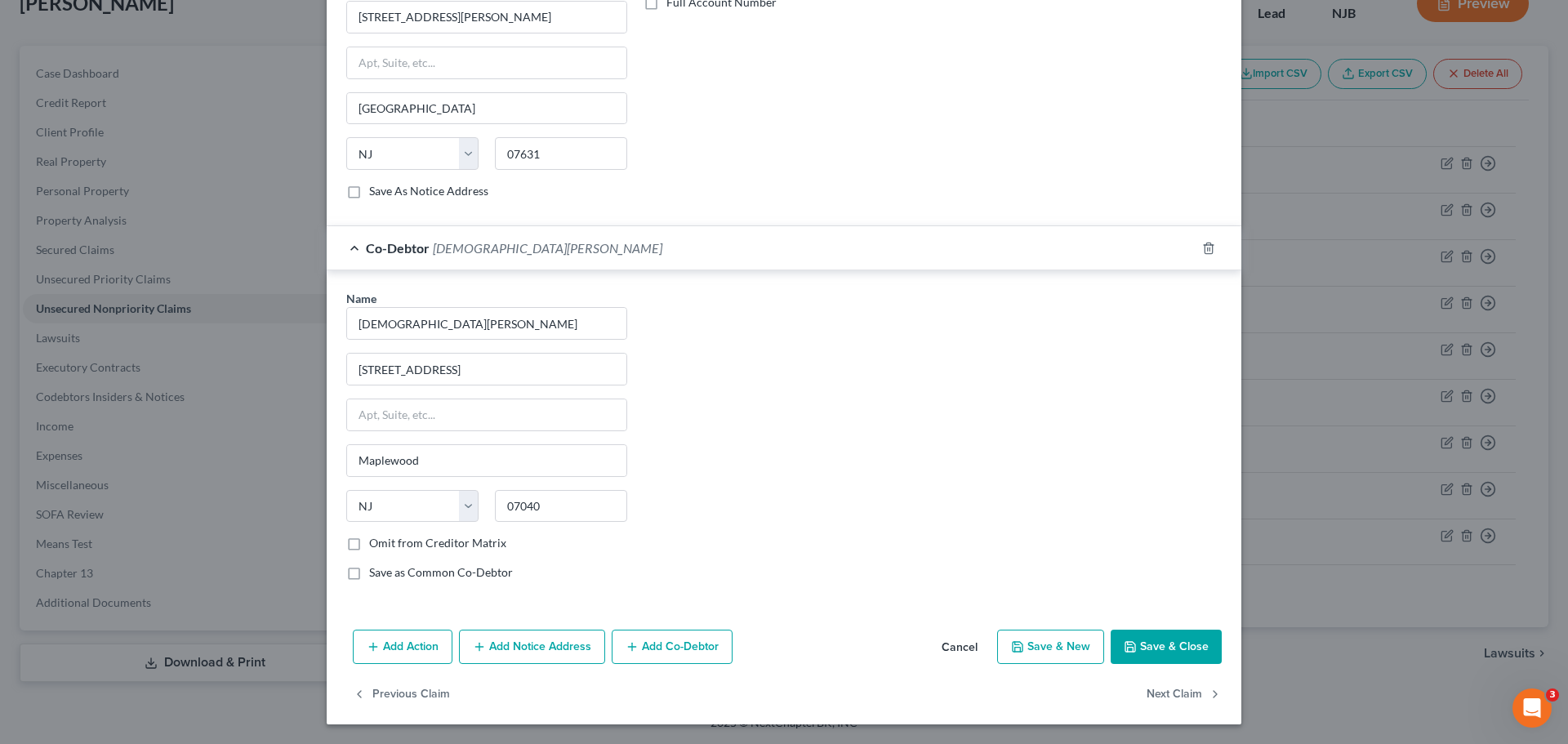
click at [1185, 653] on button "Save & Close" at bounding box center [1166, 646] width 111 height 34
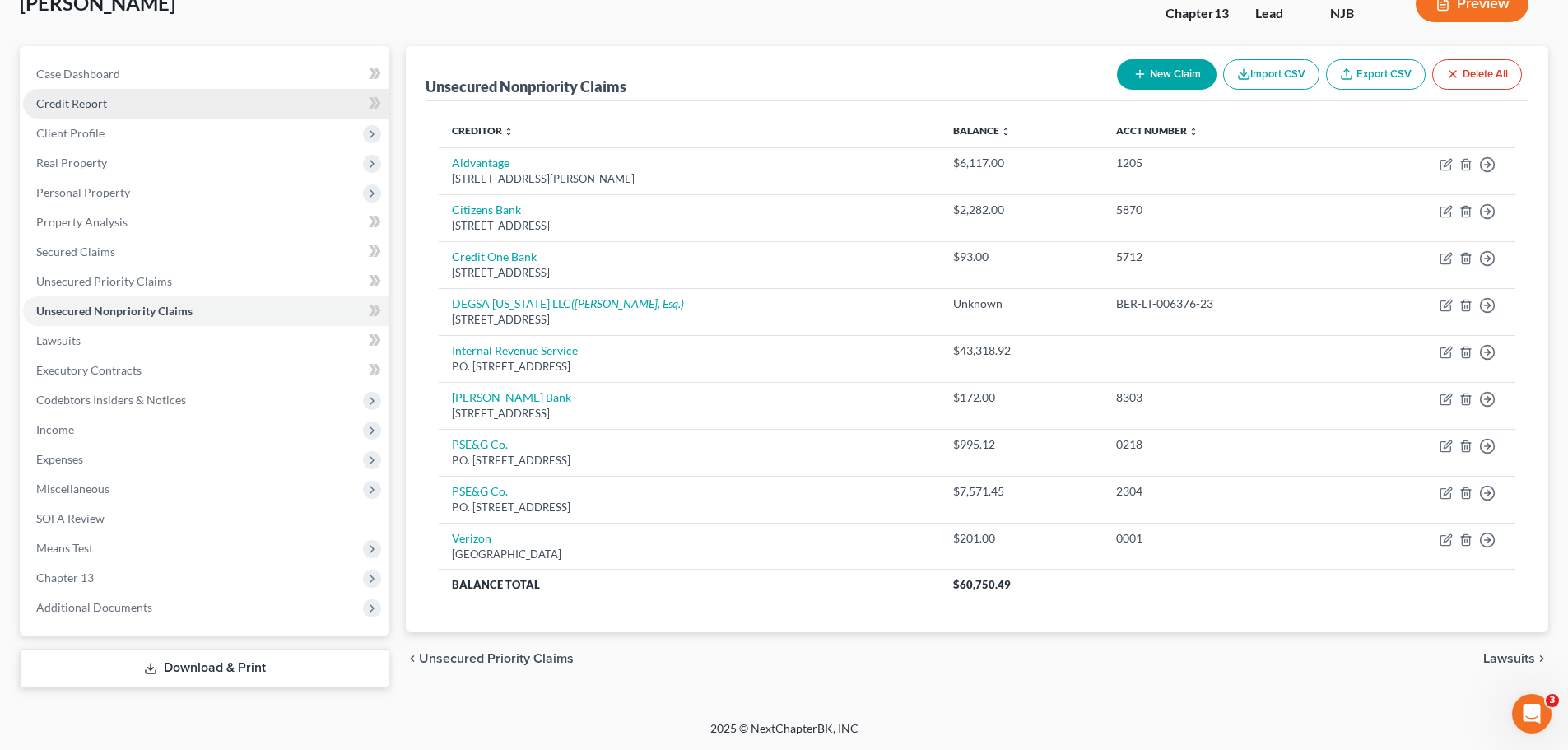
click at [141, 109] on link "Credit Report" at bounding box center [206, 103] width 366 height 30
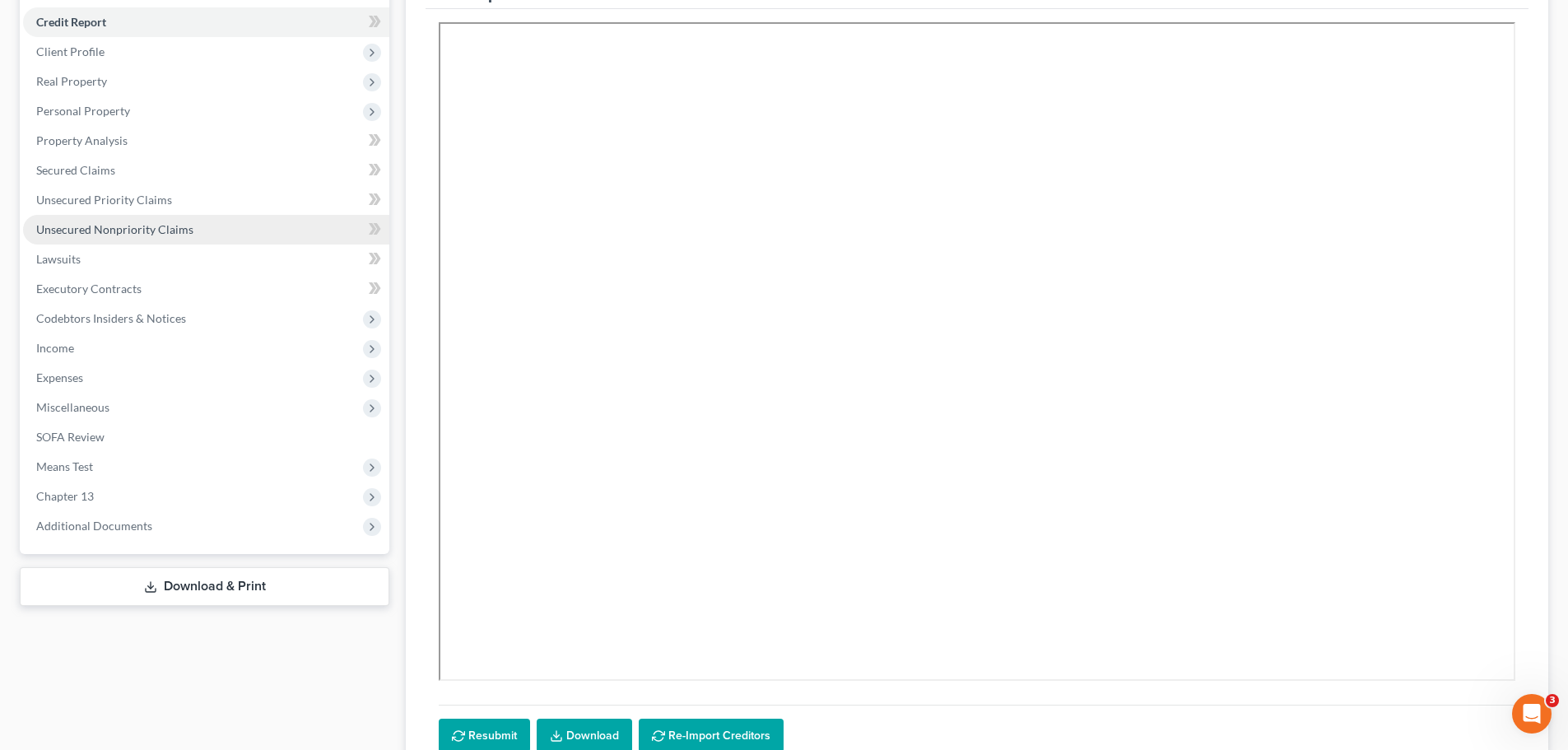
scroll to position [329, 0]
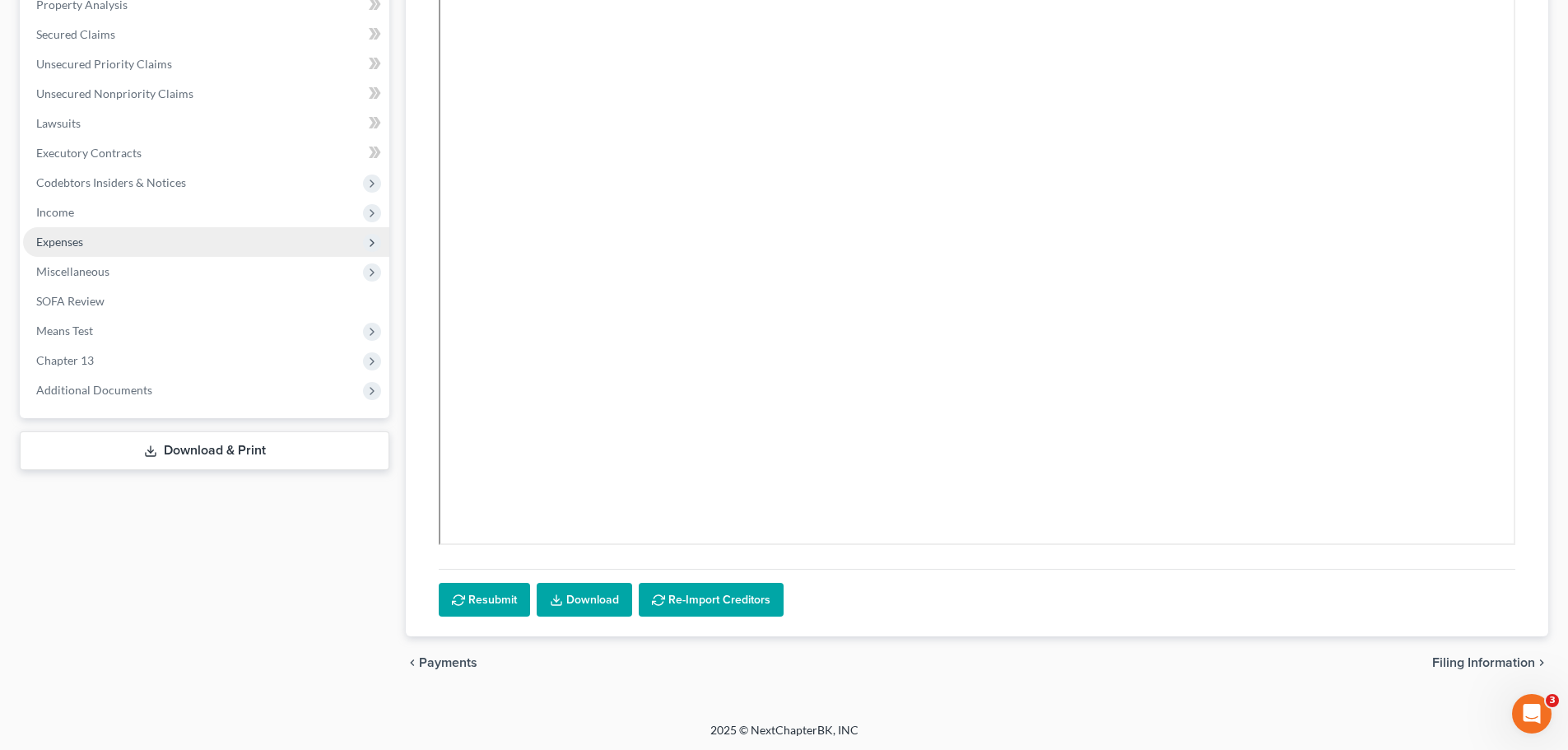
click at [82, 252] on span "Expenses" at bounding box center [206, 242] width 366 height 30
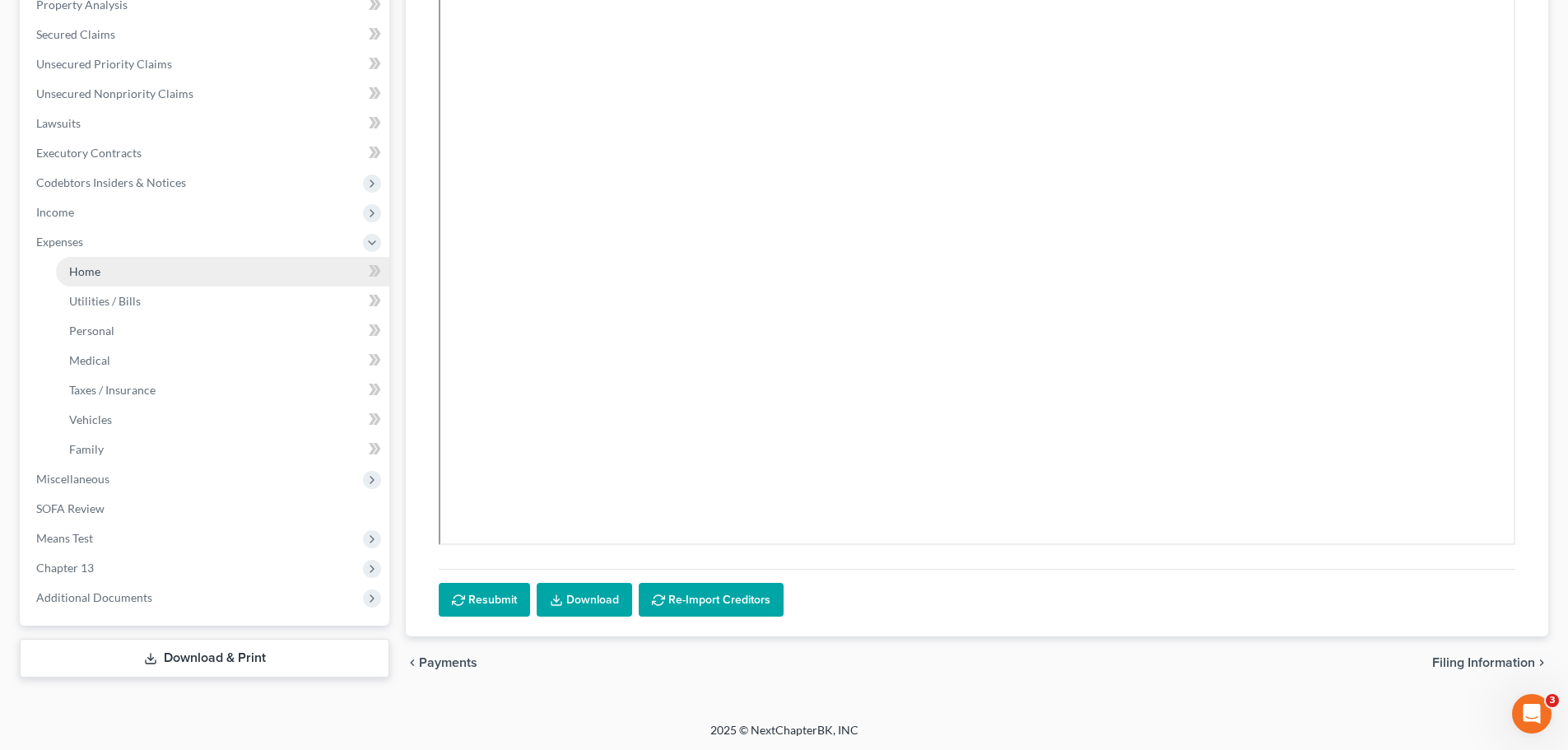
click at [100, 270] on span "Home" at bounding box center [85, 271] width 32 height 14
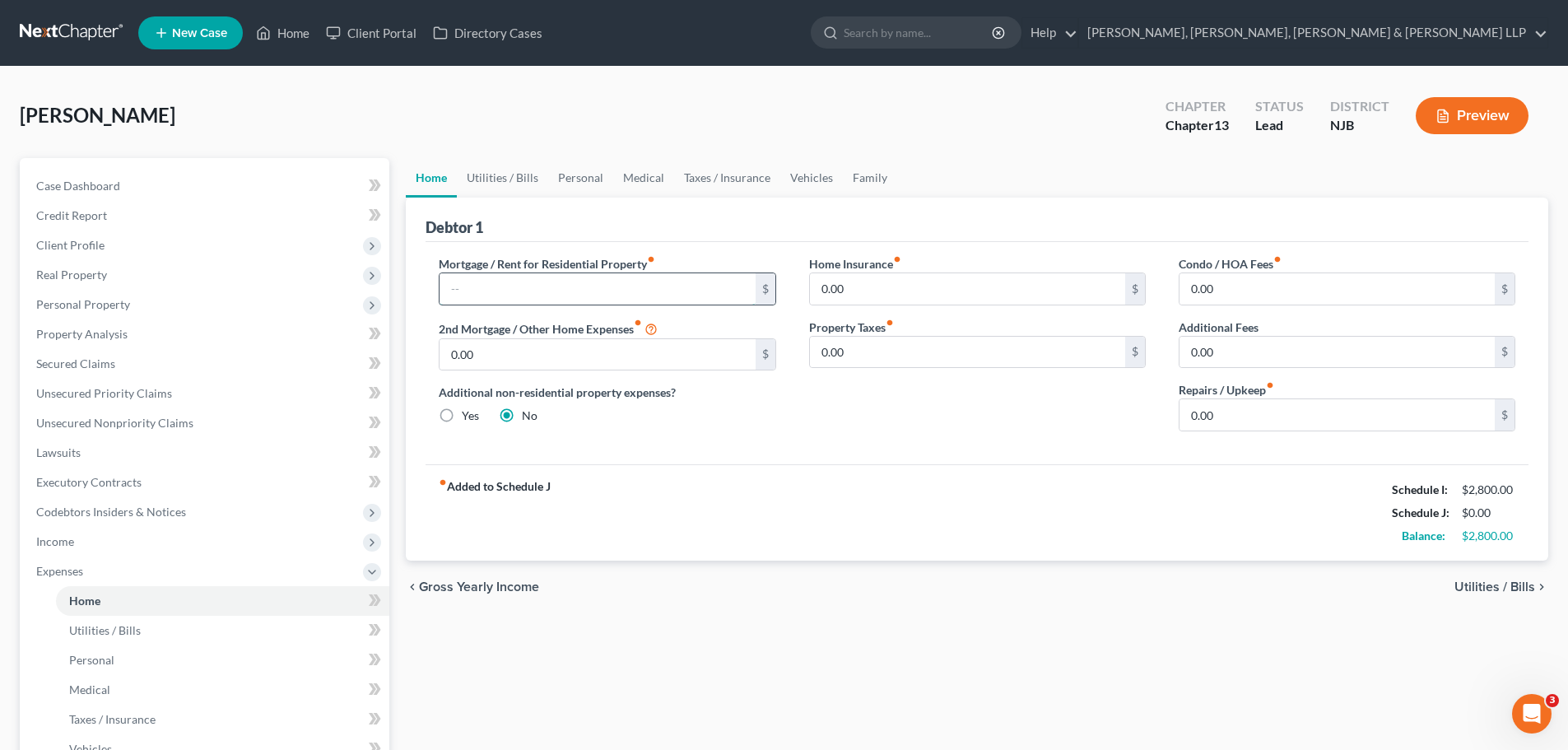
click at [566, 290] on input "text" at bounding box center [597, 289] width 315 height 32
type input "6,632.17"
click at [898, 444] on div "Home Insurance fiber_manual_record 0.00 $ Property Taxes fiber_manual_record 0.…" at bounding box center [977, 349] width 370 height 189
click at [1469, 582] on span "Utilities / Bills" at bounding box center [1494, 587] width 81 height 13
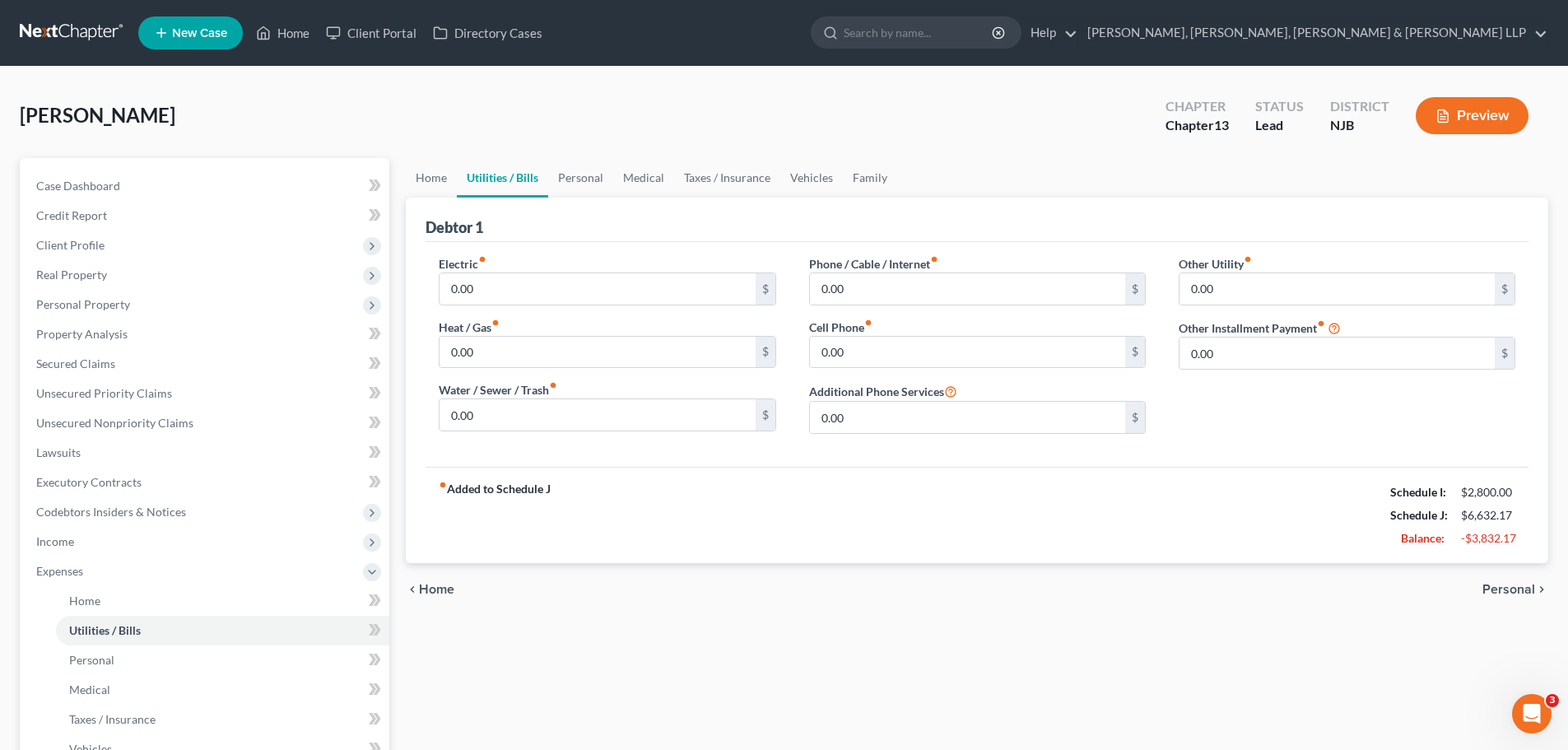
click at [591, 630] on div "Home Utilities / Bills Personal Medical Taxes / Insurance Vehicles Family Debto…" at bounding box center [977, 582] width 1159 height 849
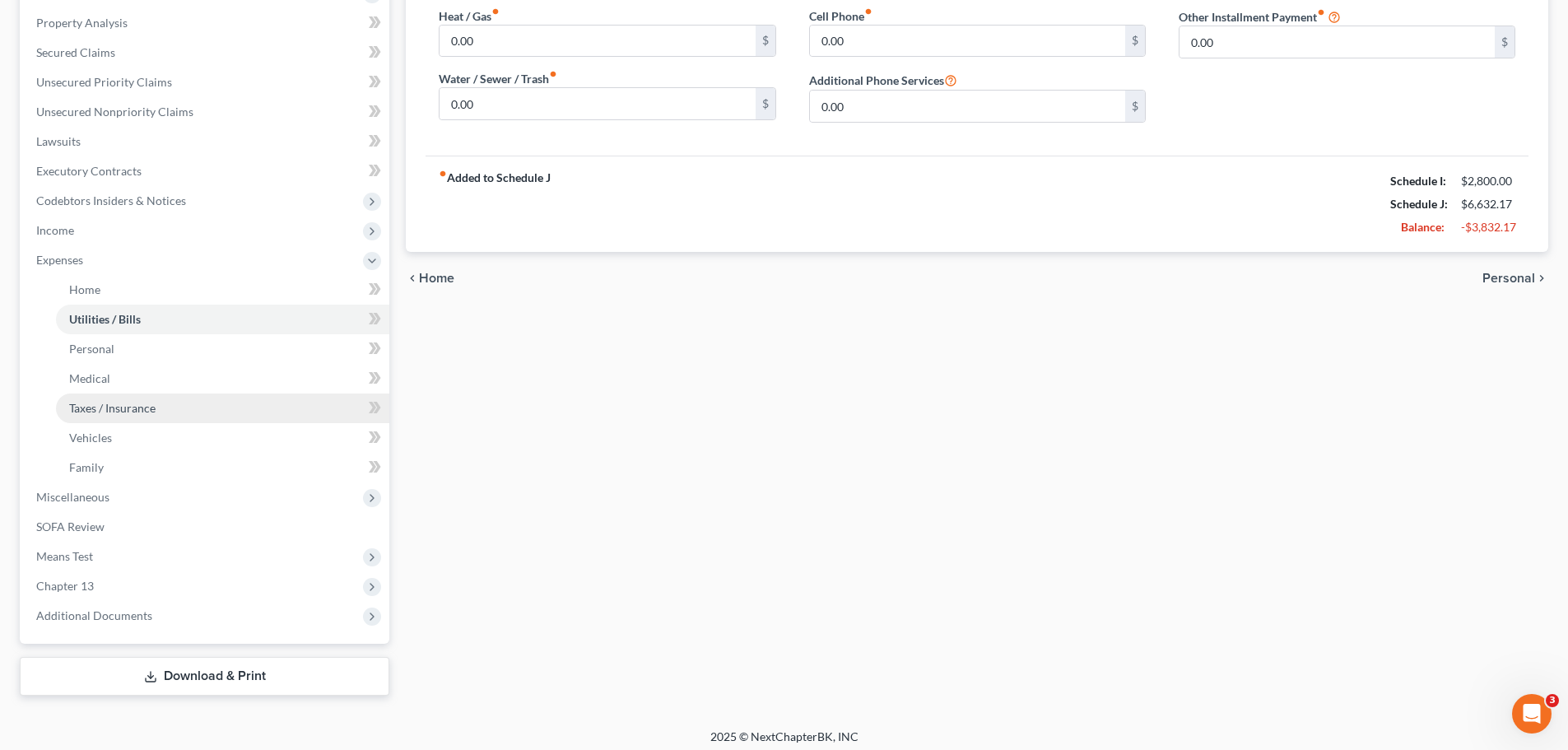
scroll to position [320, 0]
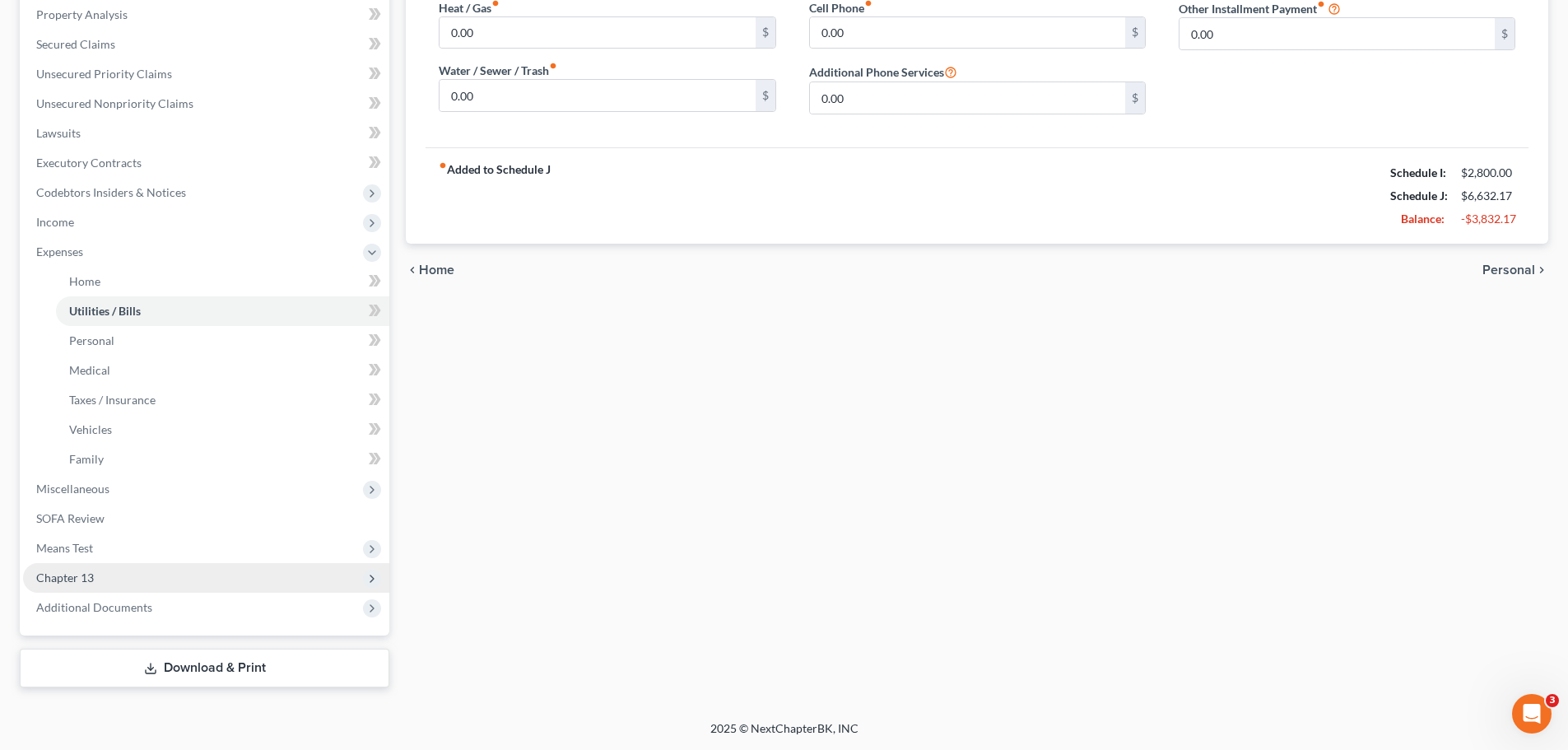
click at [102, 576] on span "Chapter 13" at bounding box center [206, 578] width 366 height 30
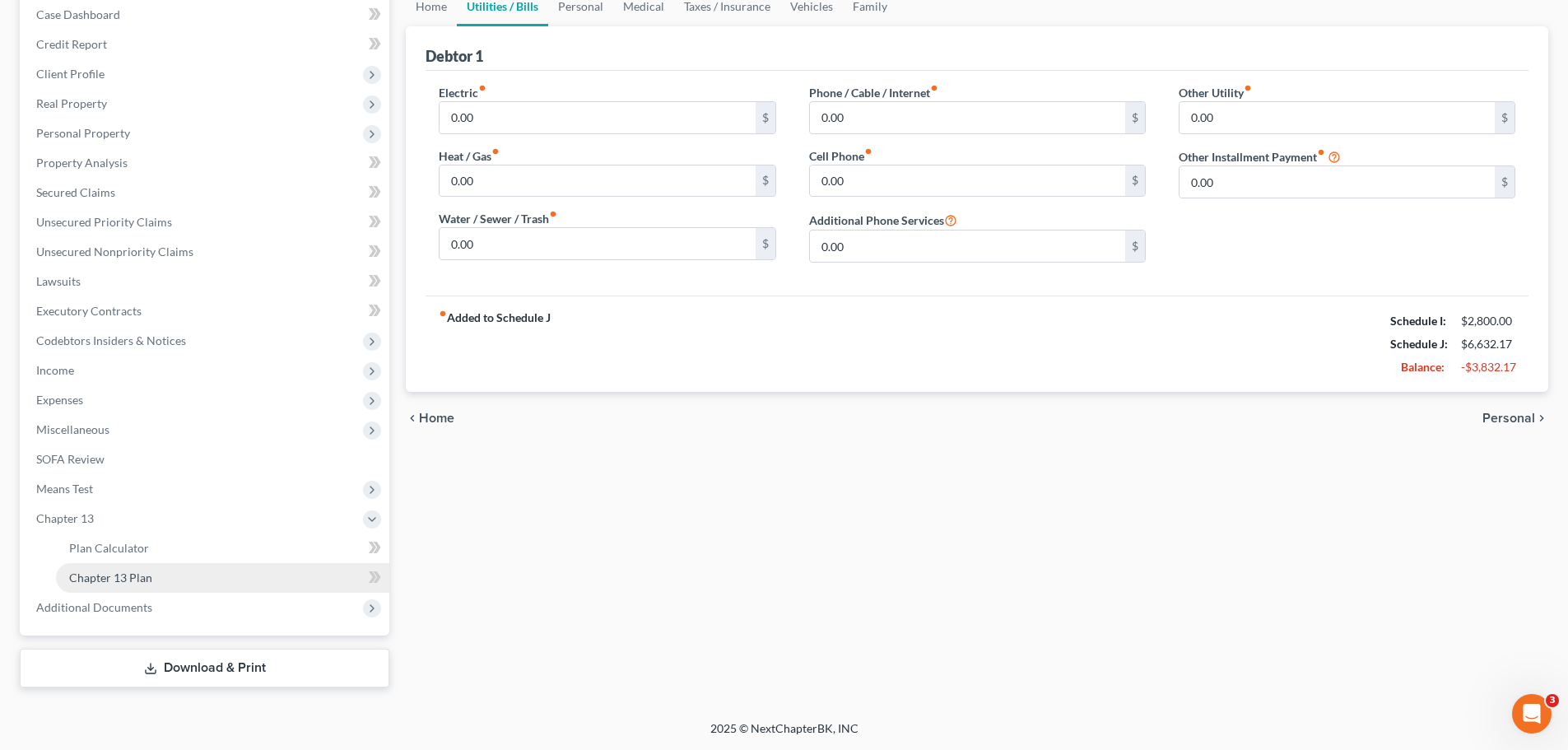
scroll to position [171, 0]
click at [89, 463] on span "SOFA Review" at bounding box center [70, 458] width 68 height 14
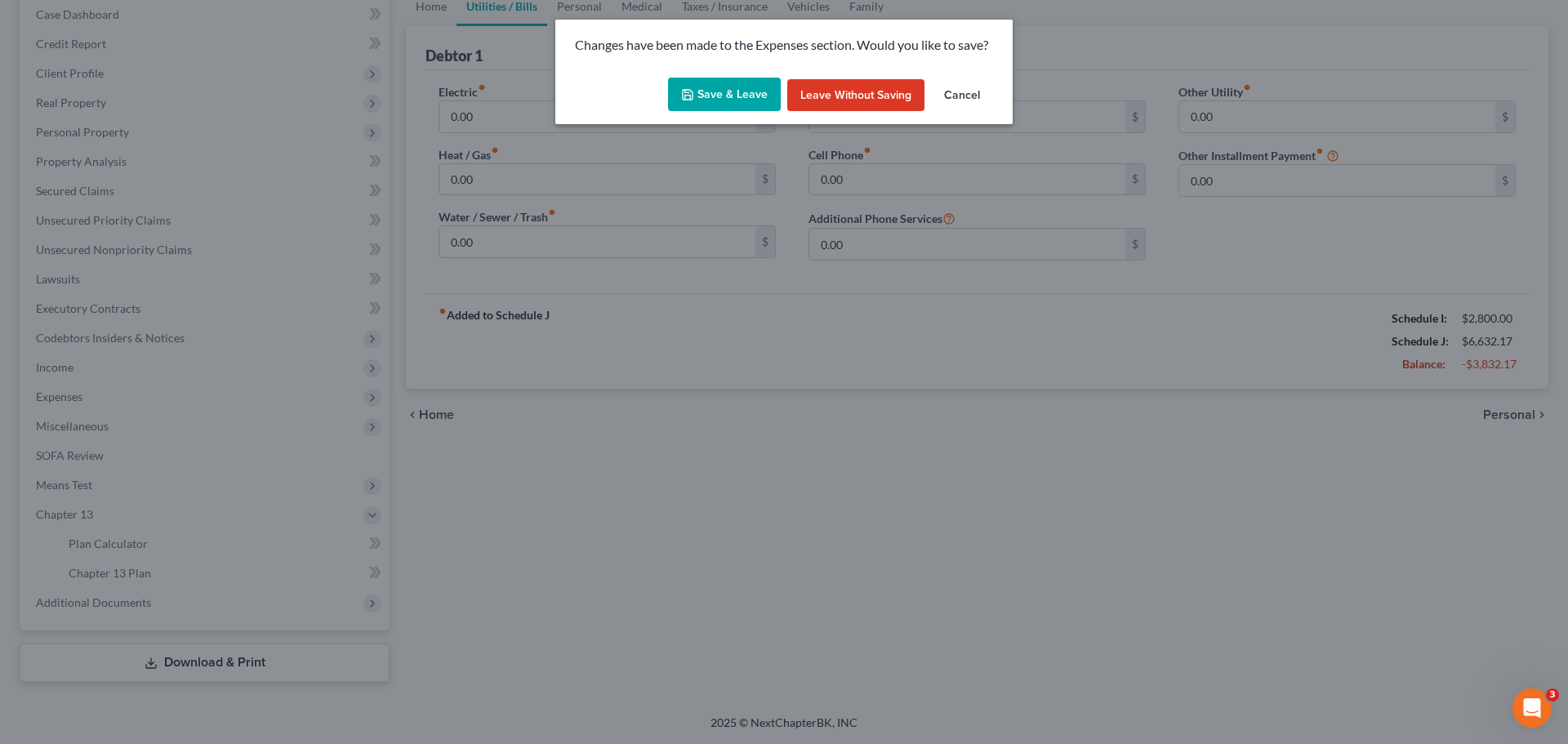
click at [747, 91] on button "Save & Leave" at bounding box center [724, 94] width 113 height 34
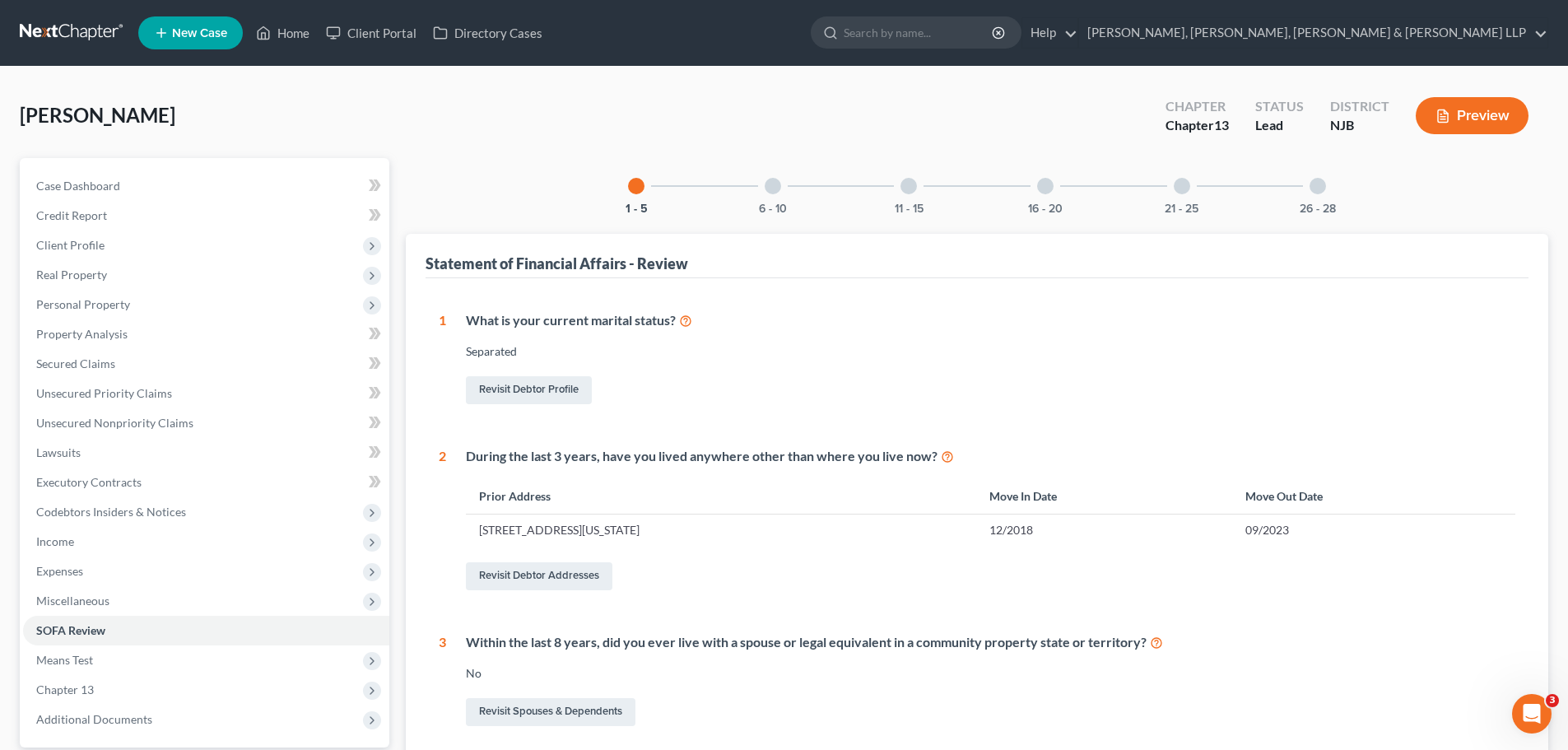
click at [1042, 191] on div at bounding box center [1045, 186] width 17 height 17
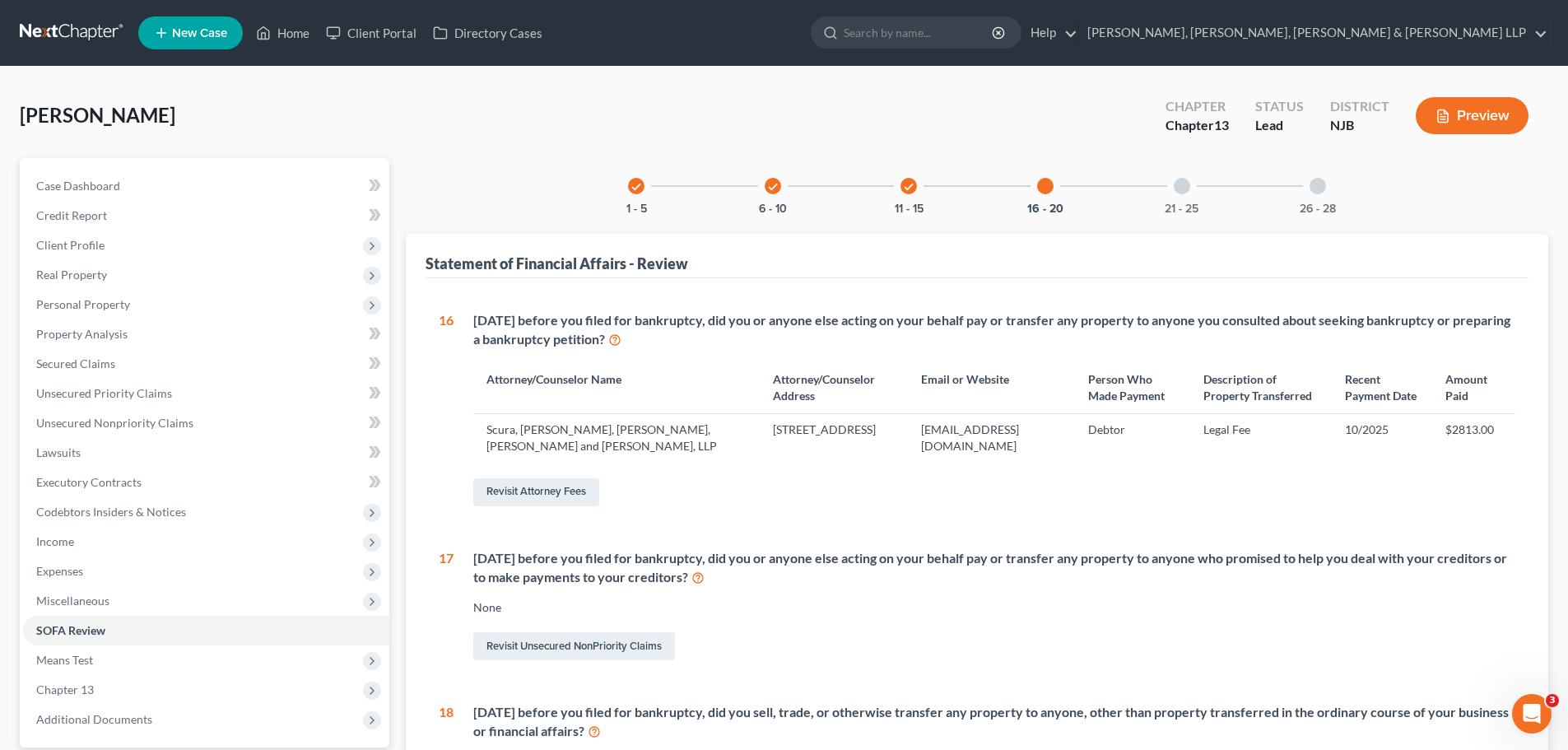
click at [916, 190] on div "check" at bounding box center [909, 186] width 17 height 17
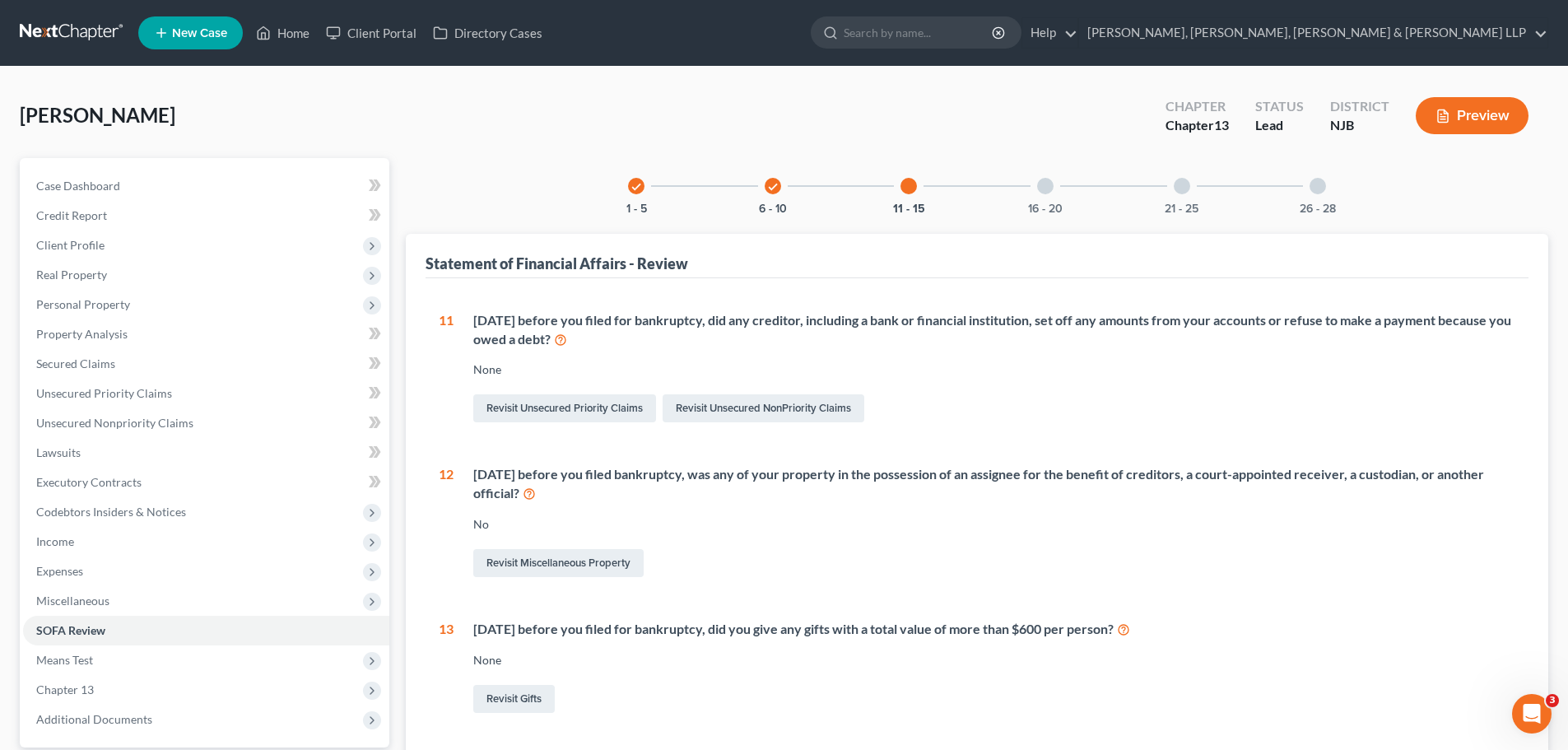
click at [1036, 188] on div "16 - 20" at bounding box center [1045, 186] width 56 height 56
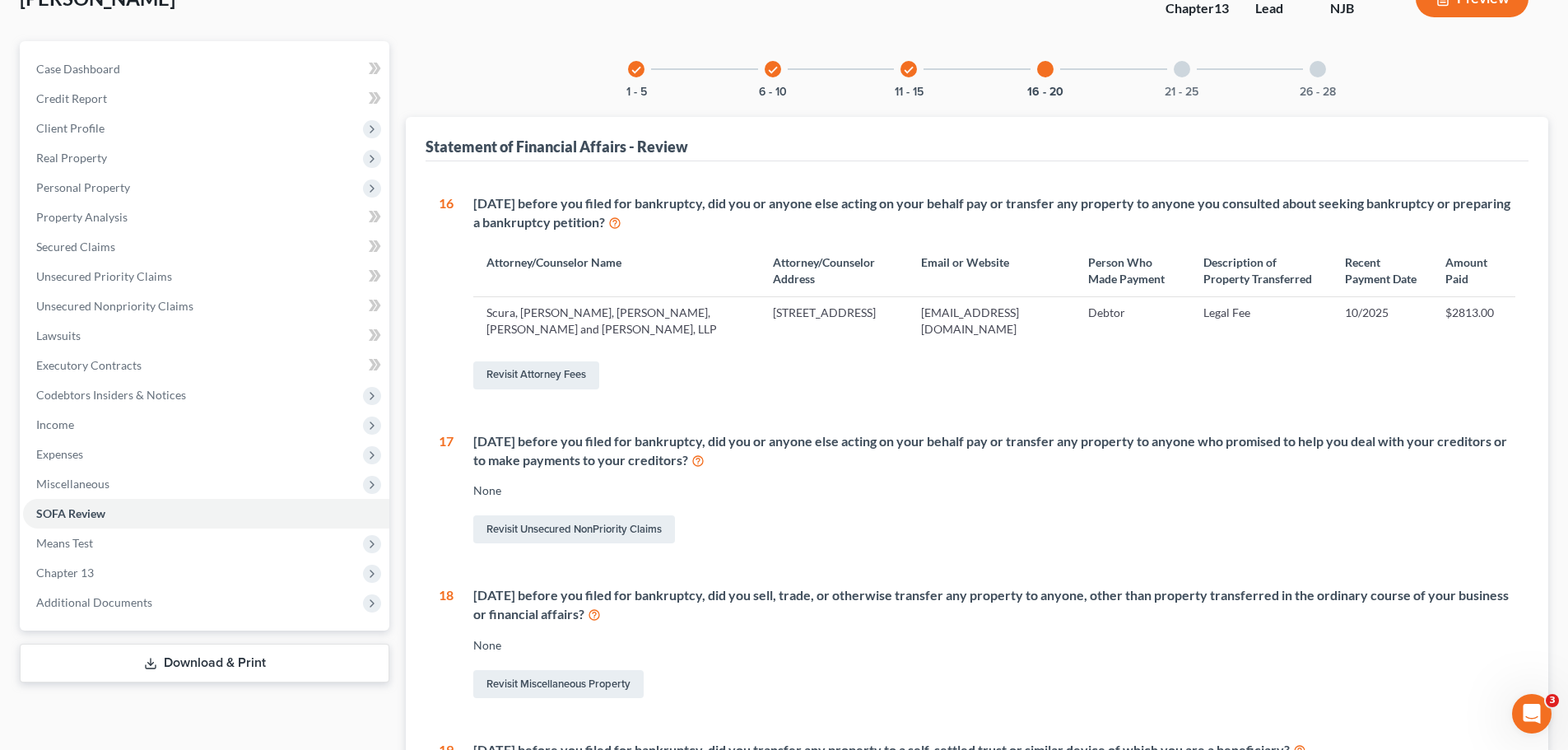
scroll to position [102, 0]
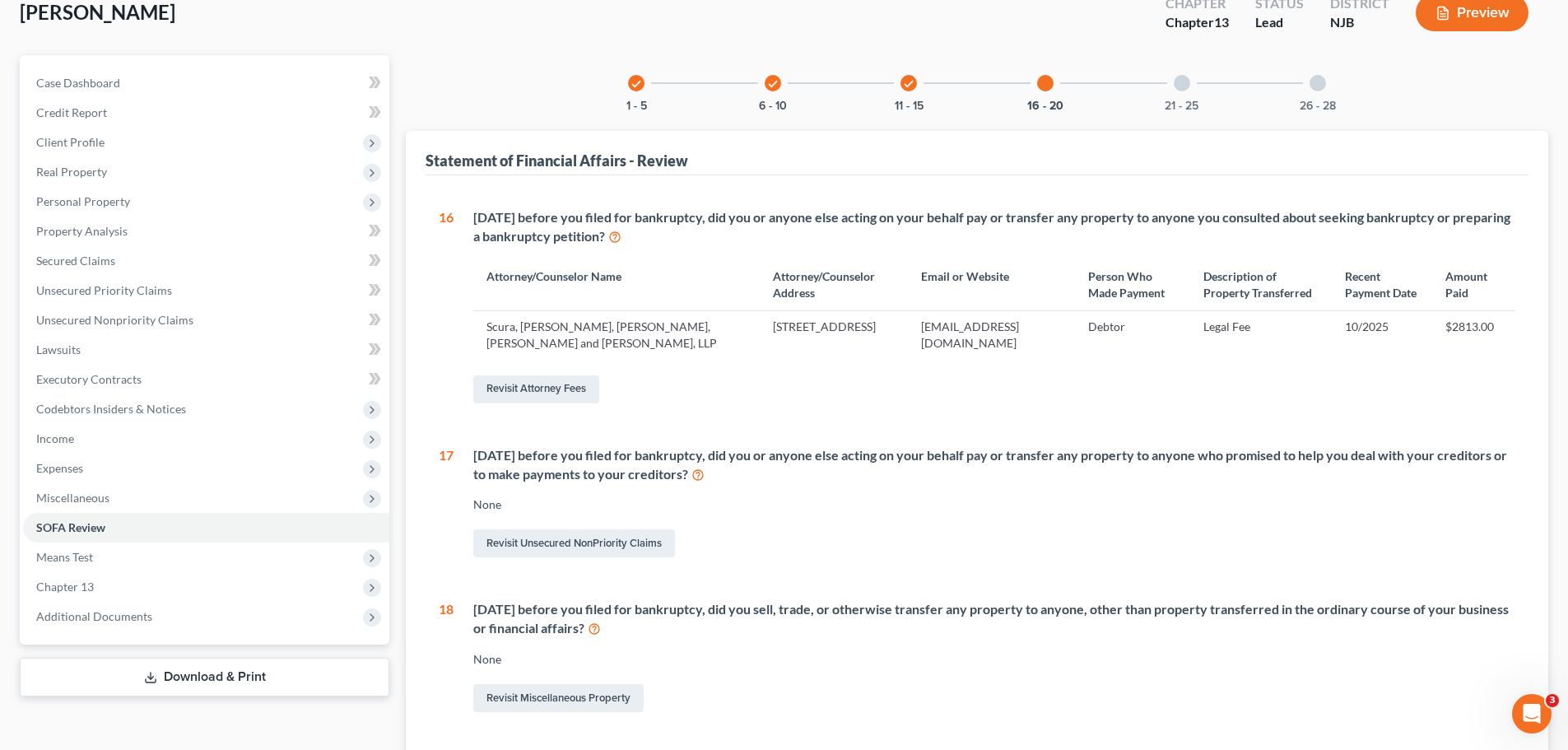
click at [1184, 94] on div "21 - 25" at bounding box center [1182, 83] width 56 height 56
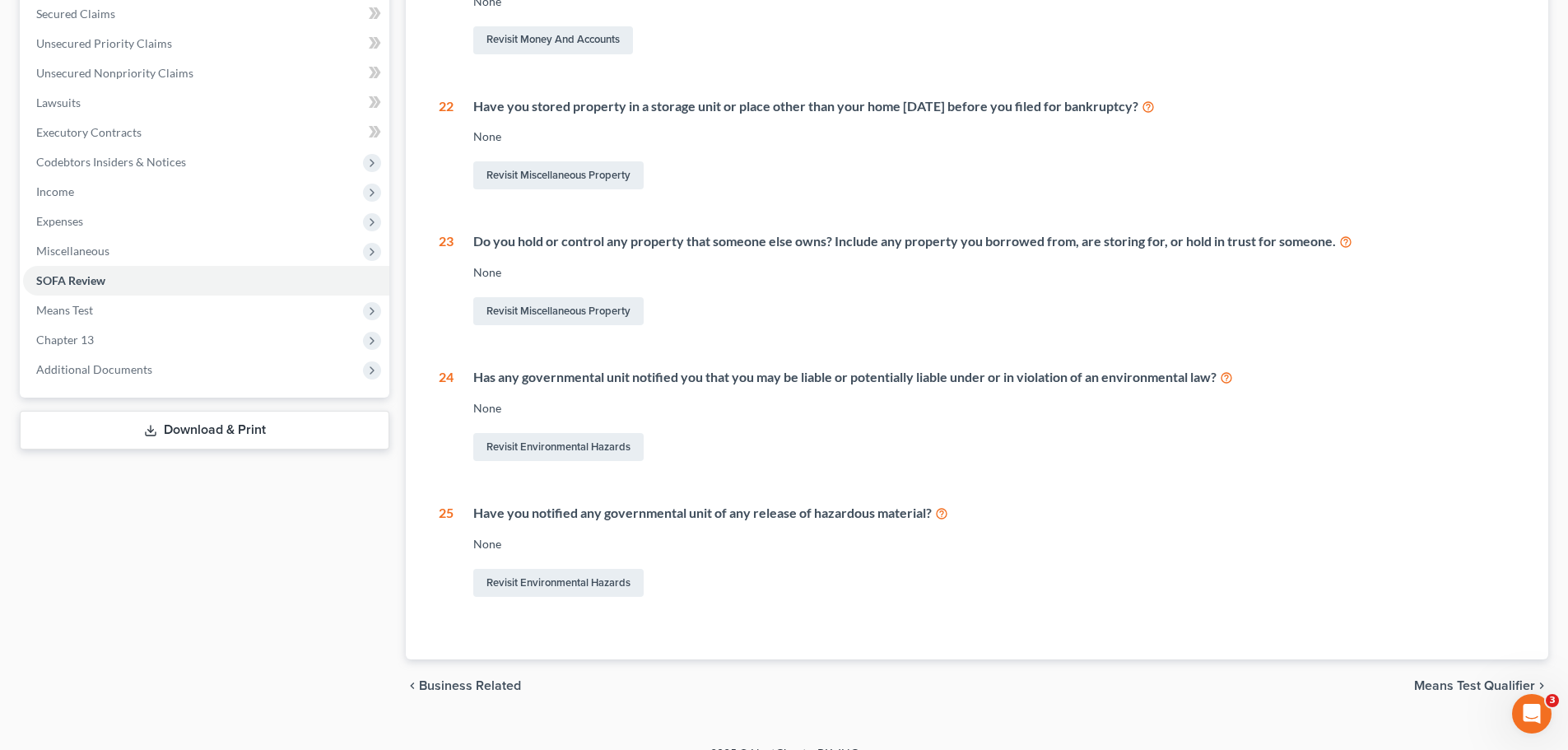
scroll to position [20, 0]
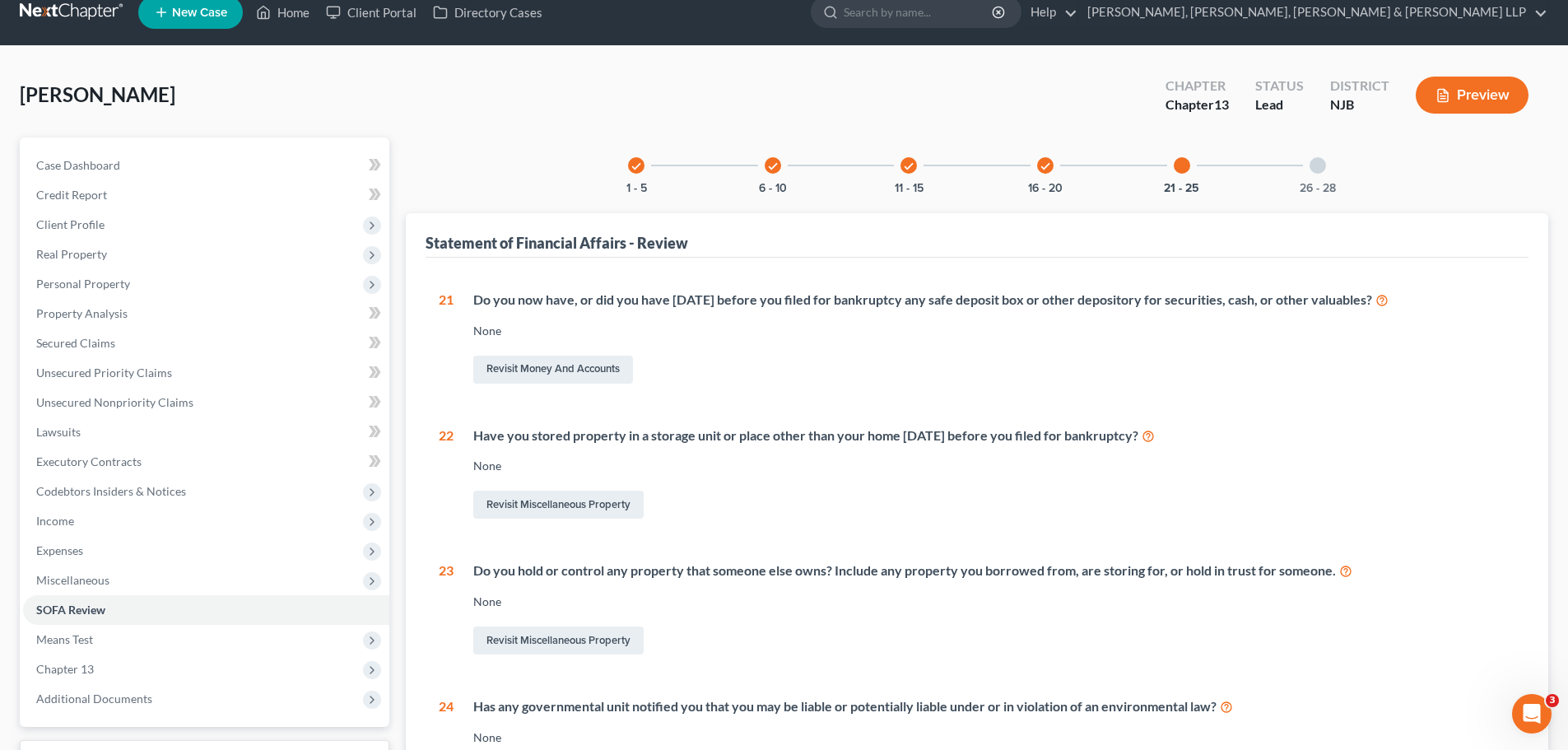
click at [1314, 165] on div at bounding box center [1318, 166] width 17 height 17
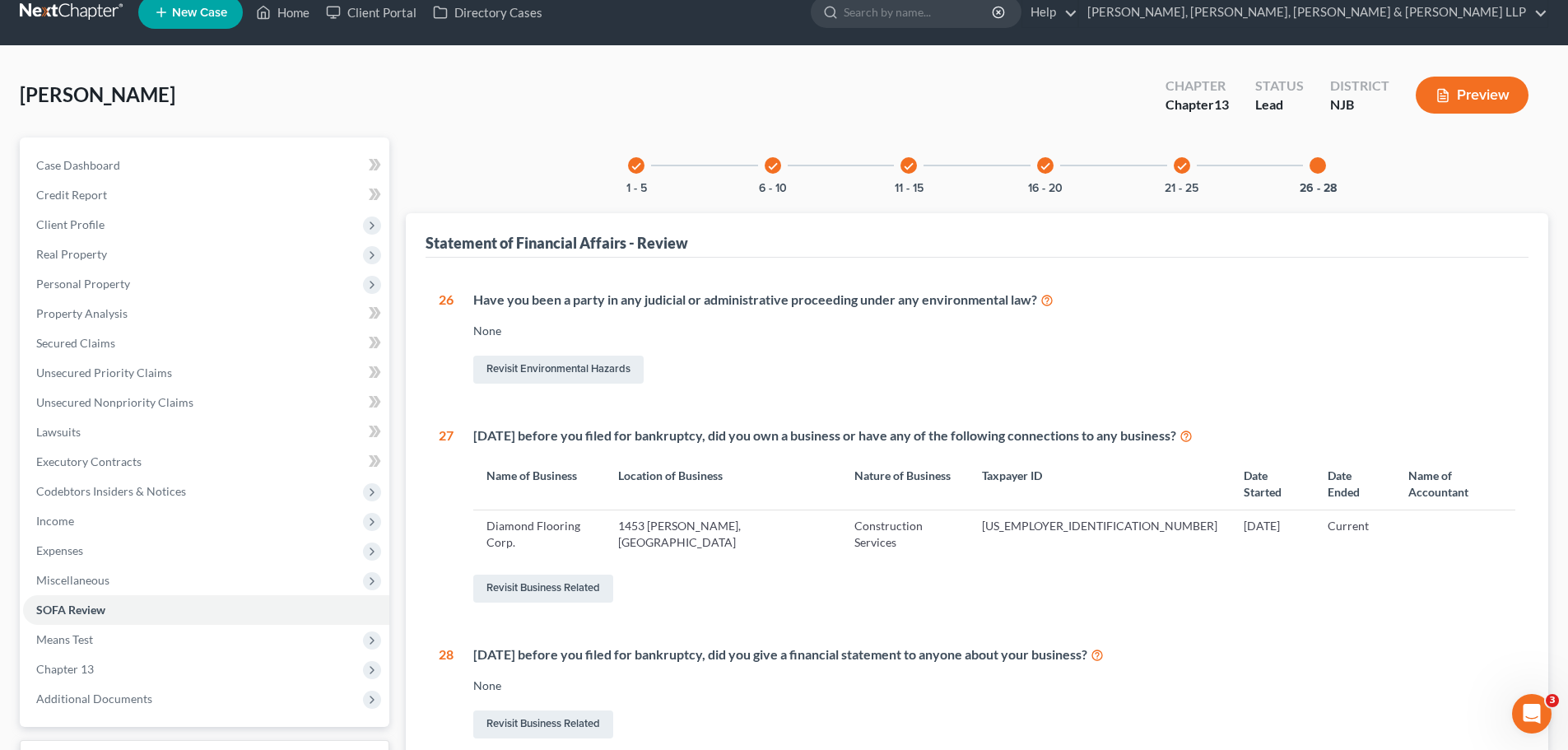
scroll to position [154, 0]
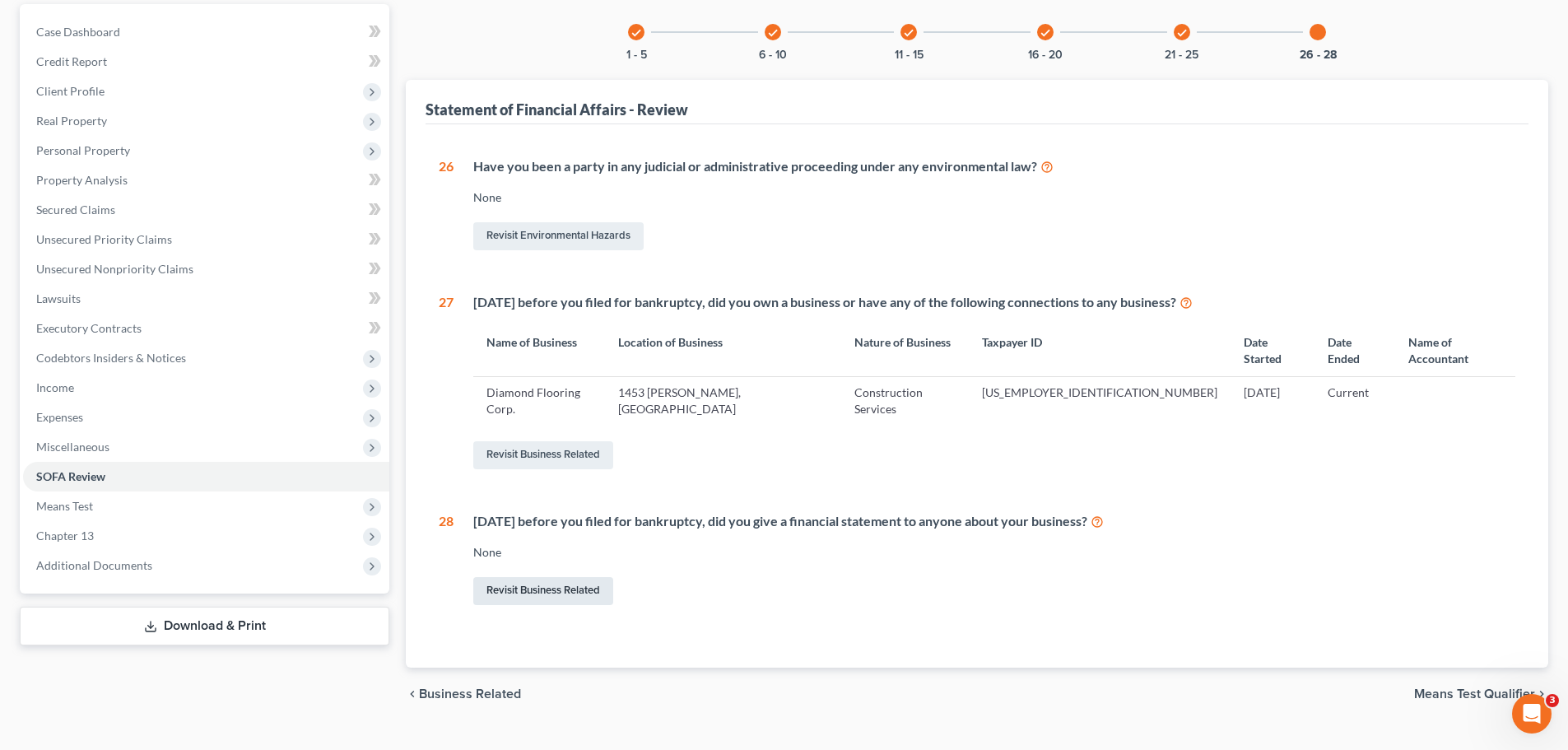
click at [580, 577] on link "Revisit Business Related" at bounding box center [543, 591] width 140 height 28
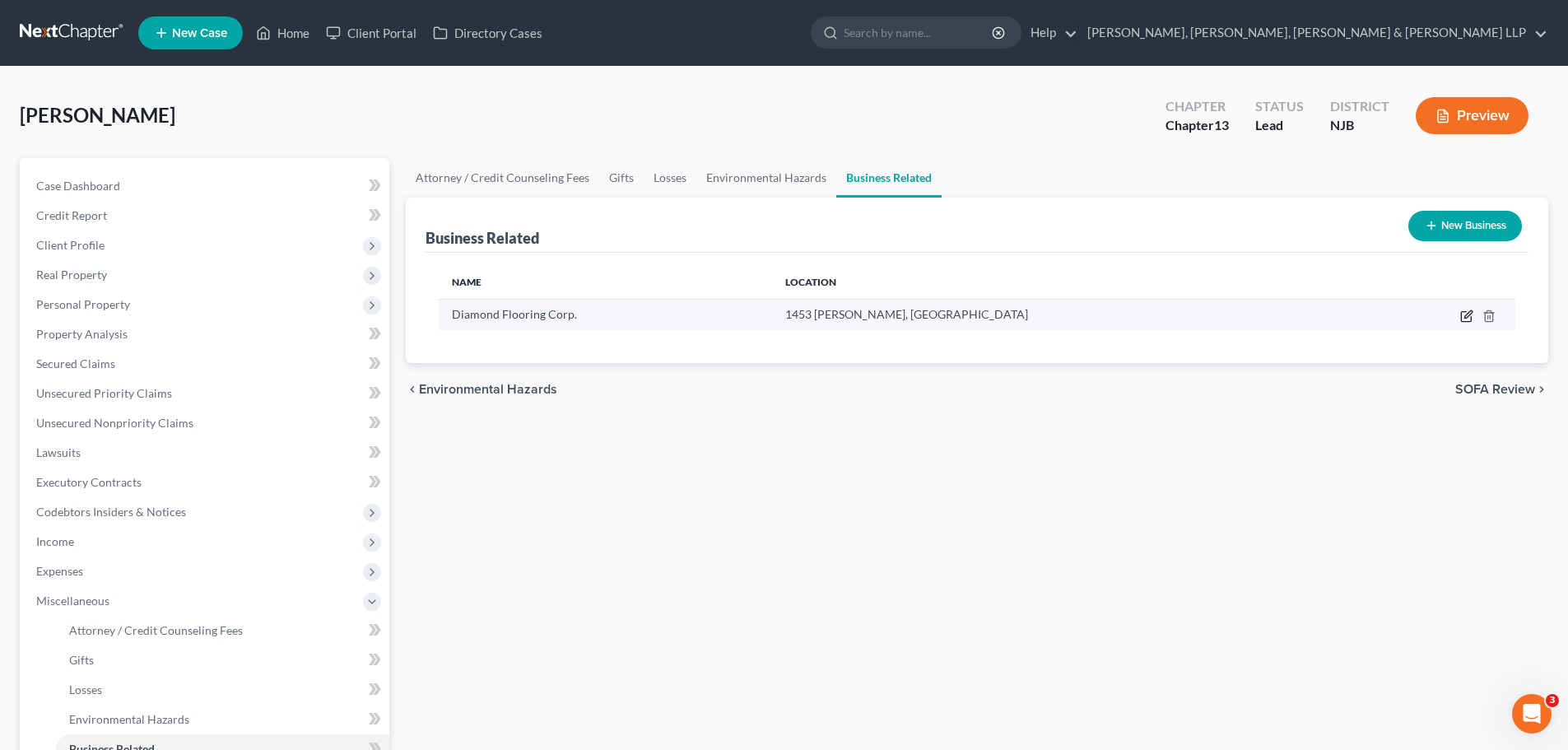
click at [1466, 314] on icon "button" at bounding box center [1467, 316] width 13 height 13
select select "officer"
select select "33"
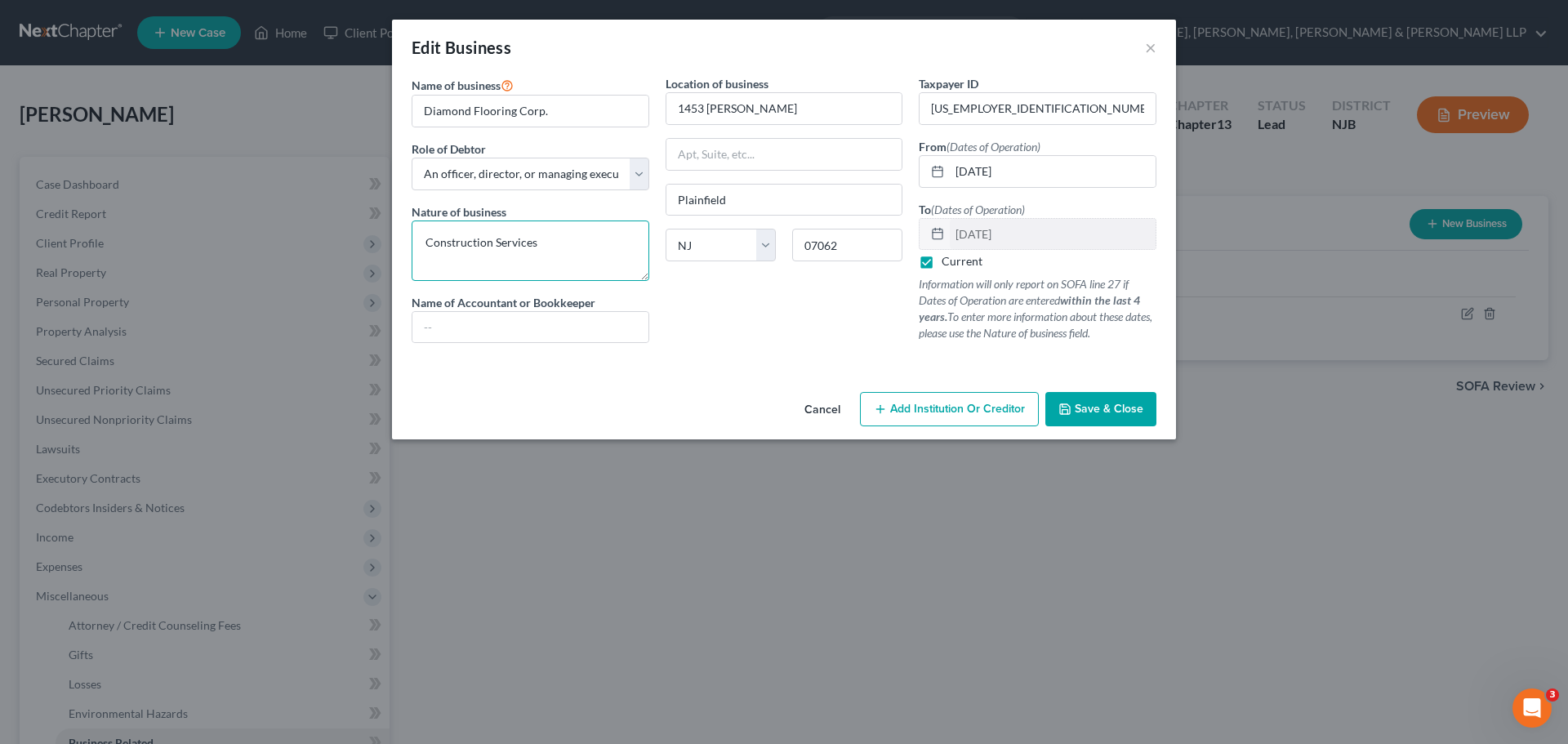
click at [558, 247] on textarea "Construction Services" at bounding box center [529, 250] width 237 height 60
click at [584, 244] on textarea "Construction Services." at bounding box center [529, 250] width 237 height 60
type textarea "Construction Services. Corporation revoked September 13, 2023"
click at [1133, 408] on span "Save & Close" at bounding box center [1109, 409] width 68 height 14
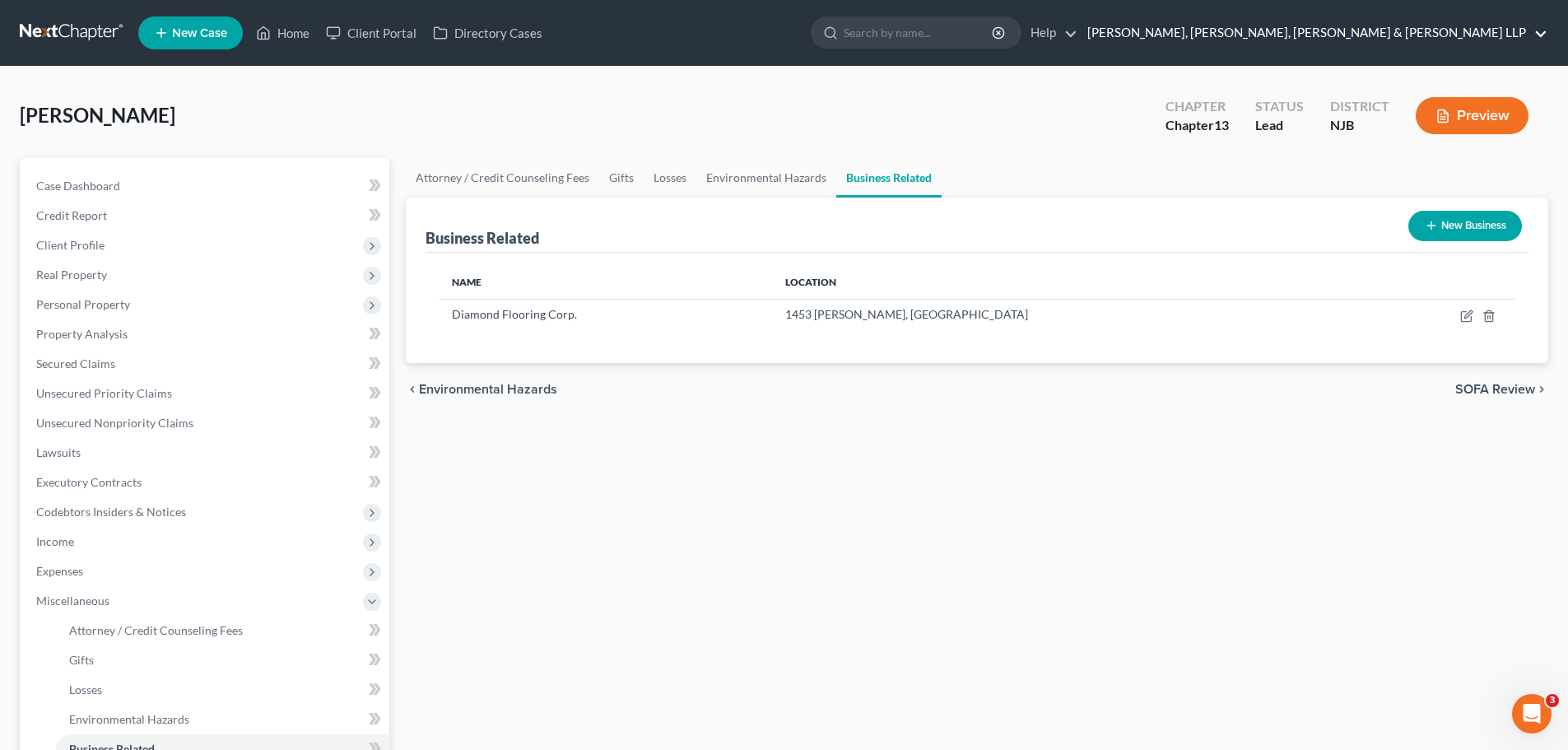
click at [1467, 23] on link "Scura Wigfield, Heyer, Stevens & Cammarota LLP" at bounding box center [1313, 33] width 469 height 30
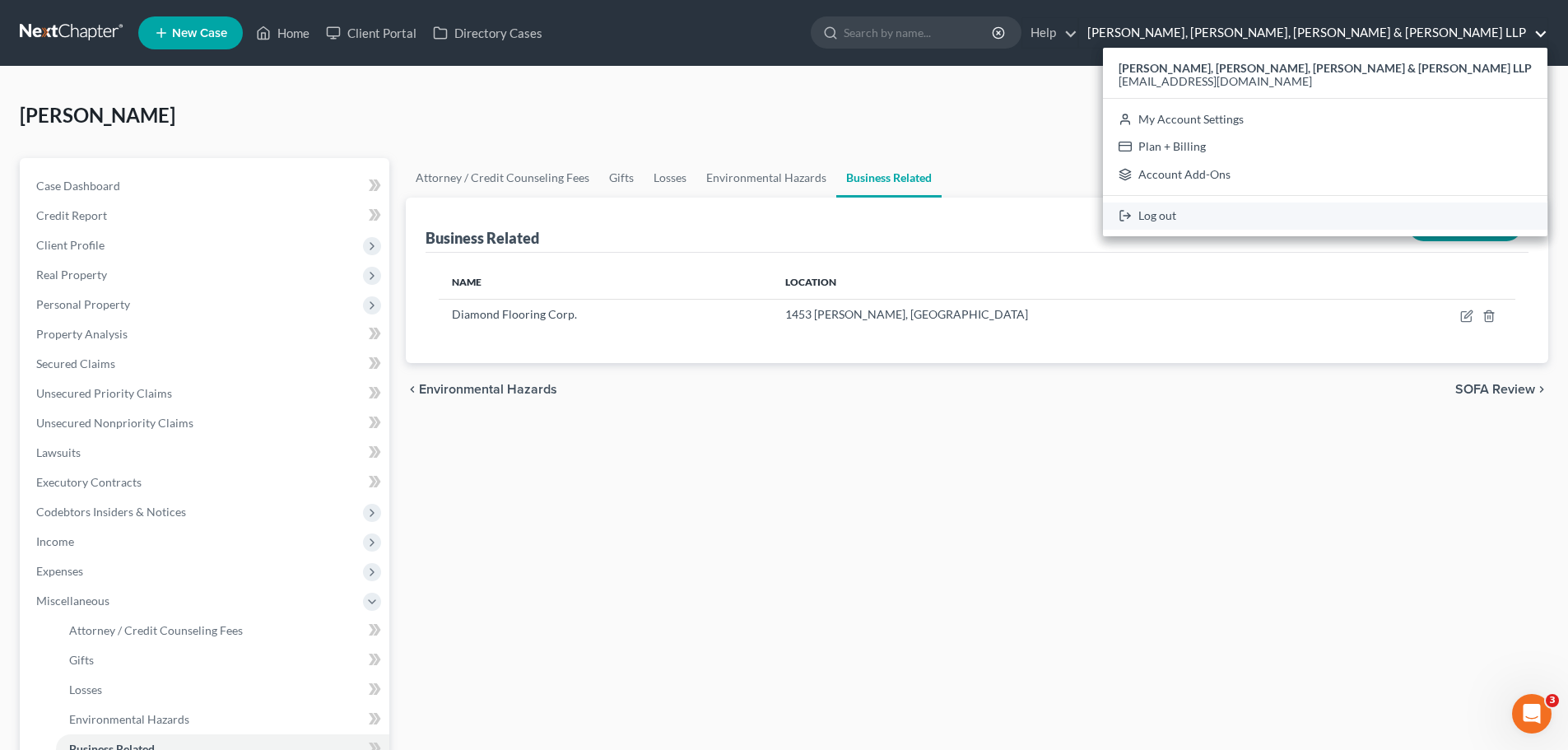
click at [1334, 225] on link "Log out" at bounding box center [1325, 216] width 444 height 28
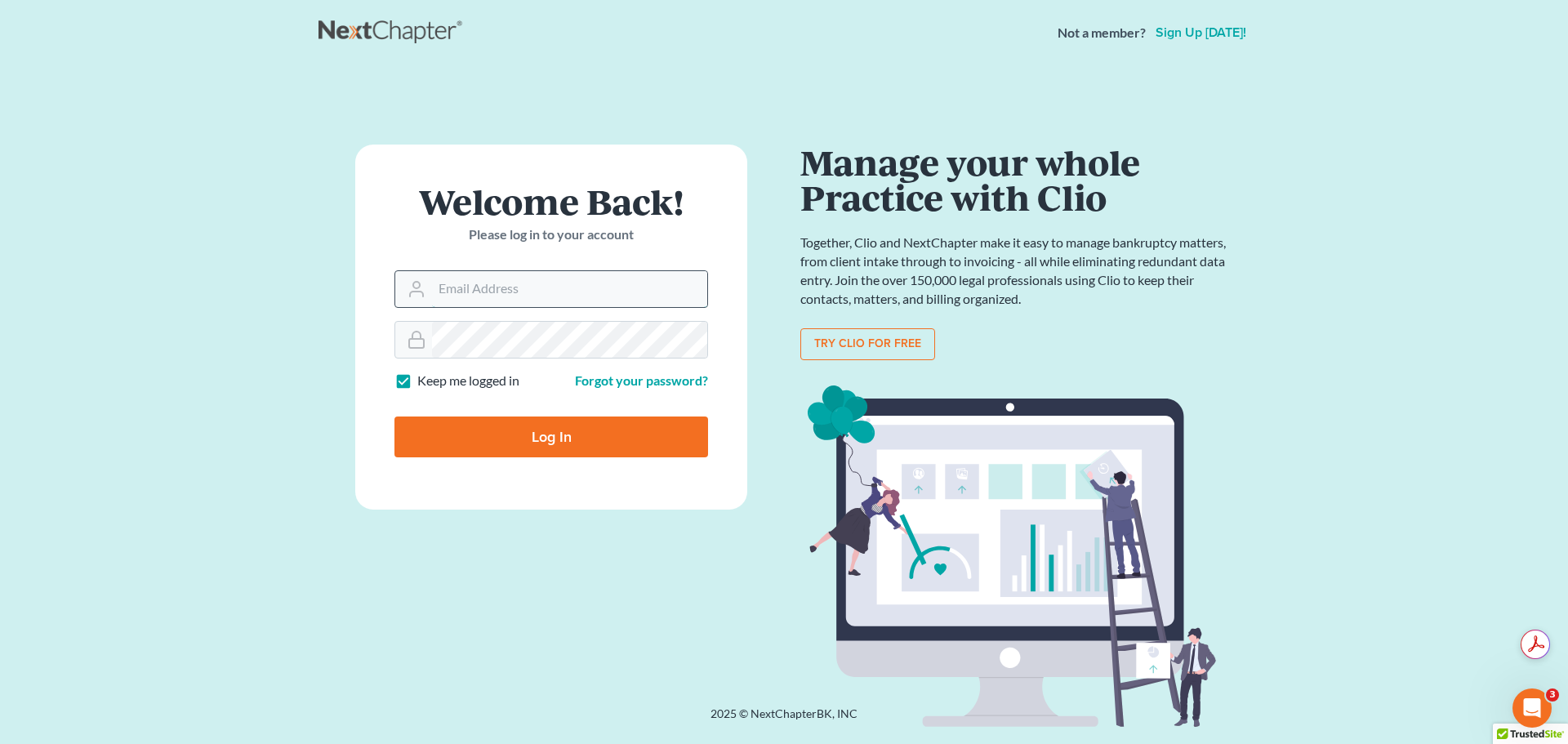
click at [527, 288] on input "Email Address" at bounding box center [569, 288] width 275 height 36
type input "[EMAIL_ADDRESS][DOMAIN_NAME]"
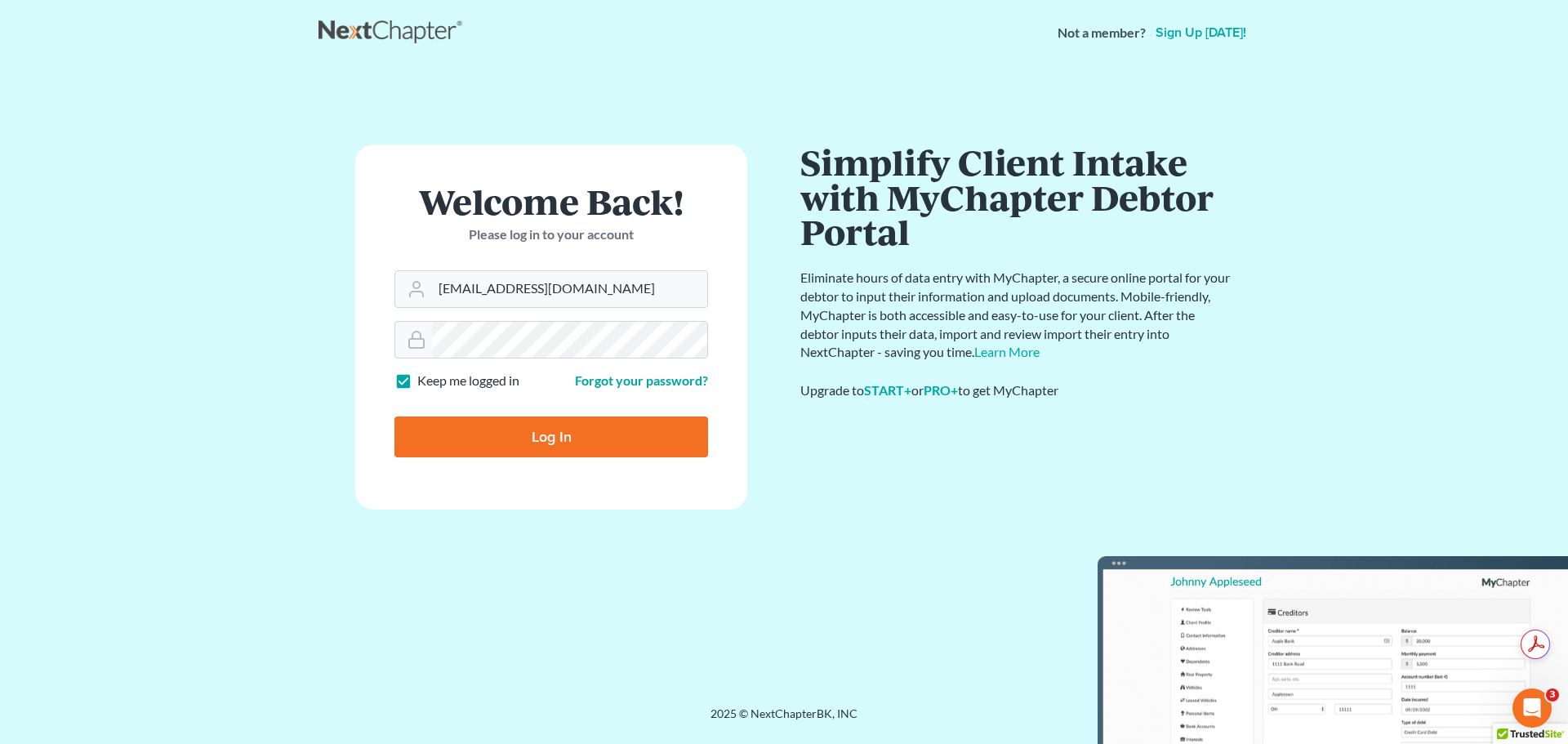
click at [418, 383] on label "Keep me logged in" at bounding box center [468, 381] width 102 height 18
click at [424, 383] on input "Keep me logged in" at bounding box center [429, 376] width 10 height 10
checkbox input "false"
click at [470, 432] on input "Log In" at bounding box center [551, 437] width 313 height 41
type input "Thinking..."
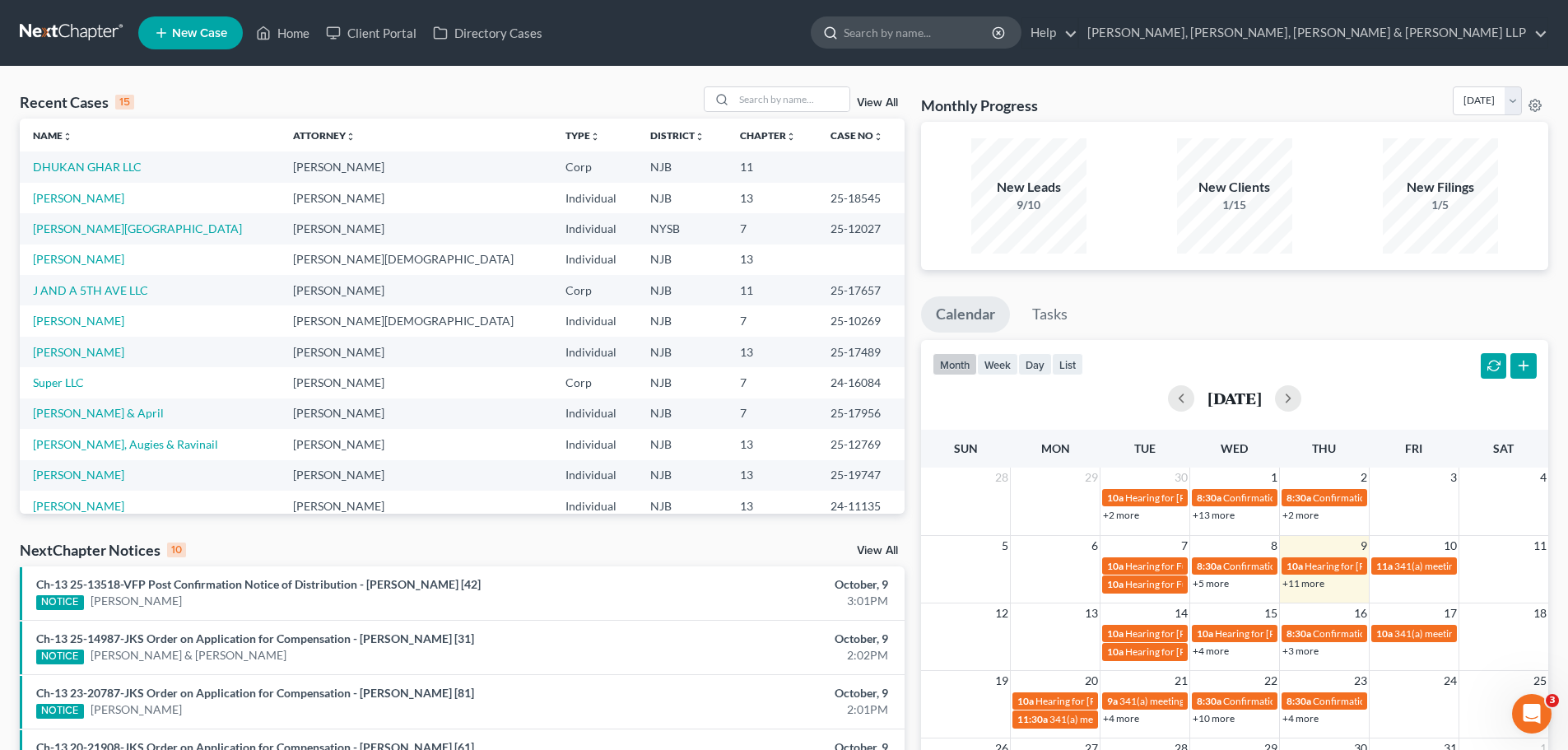
click at [994, 28] on input "search" at bounding box center [920, 33] width 151 height 31
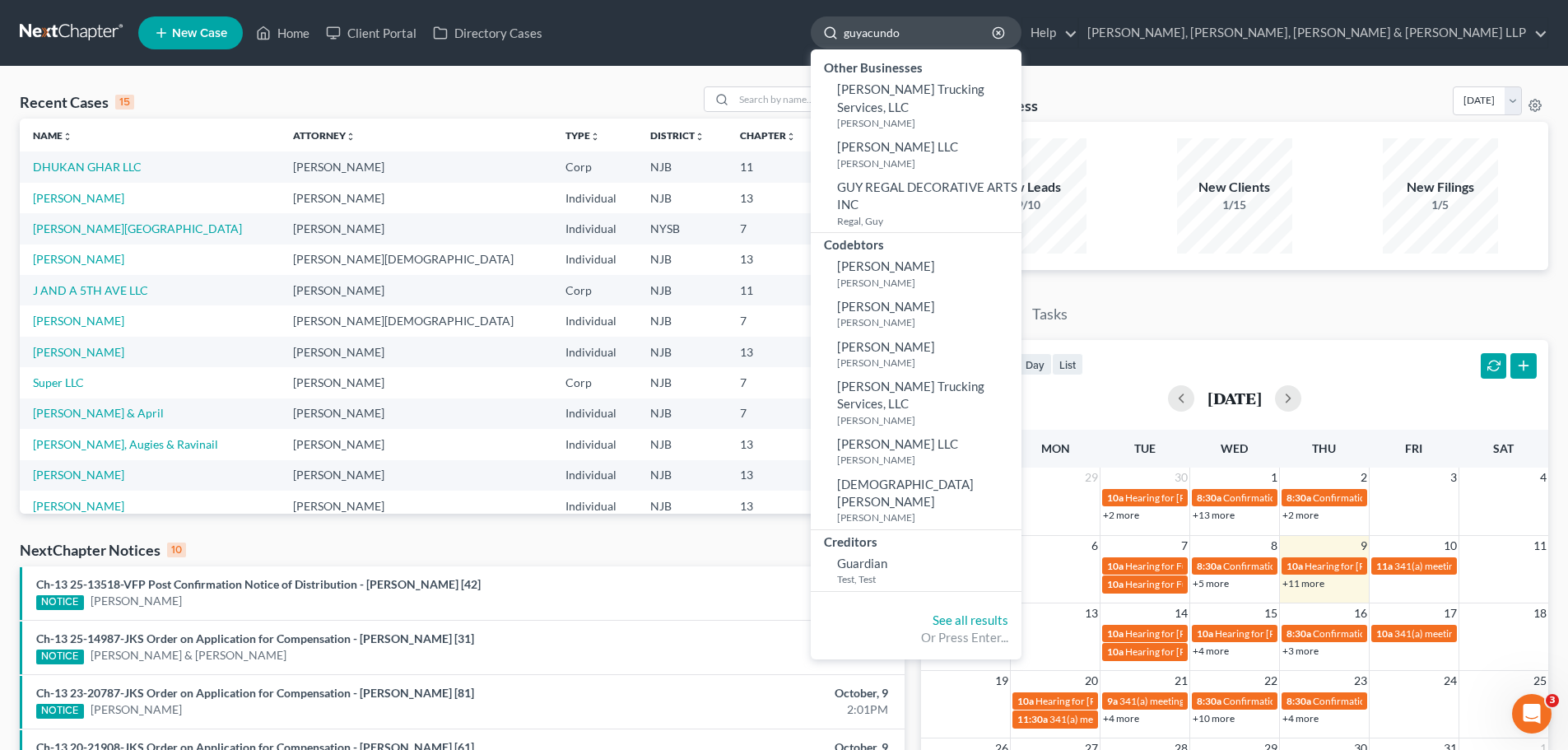
click at [994, 30] on input "guyacundo" at bounding box center [920, 33] width 151 height 31
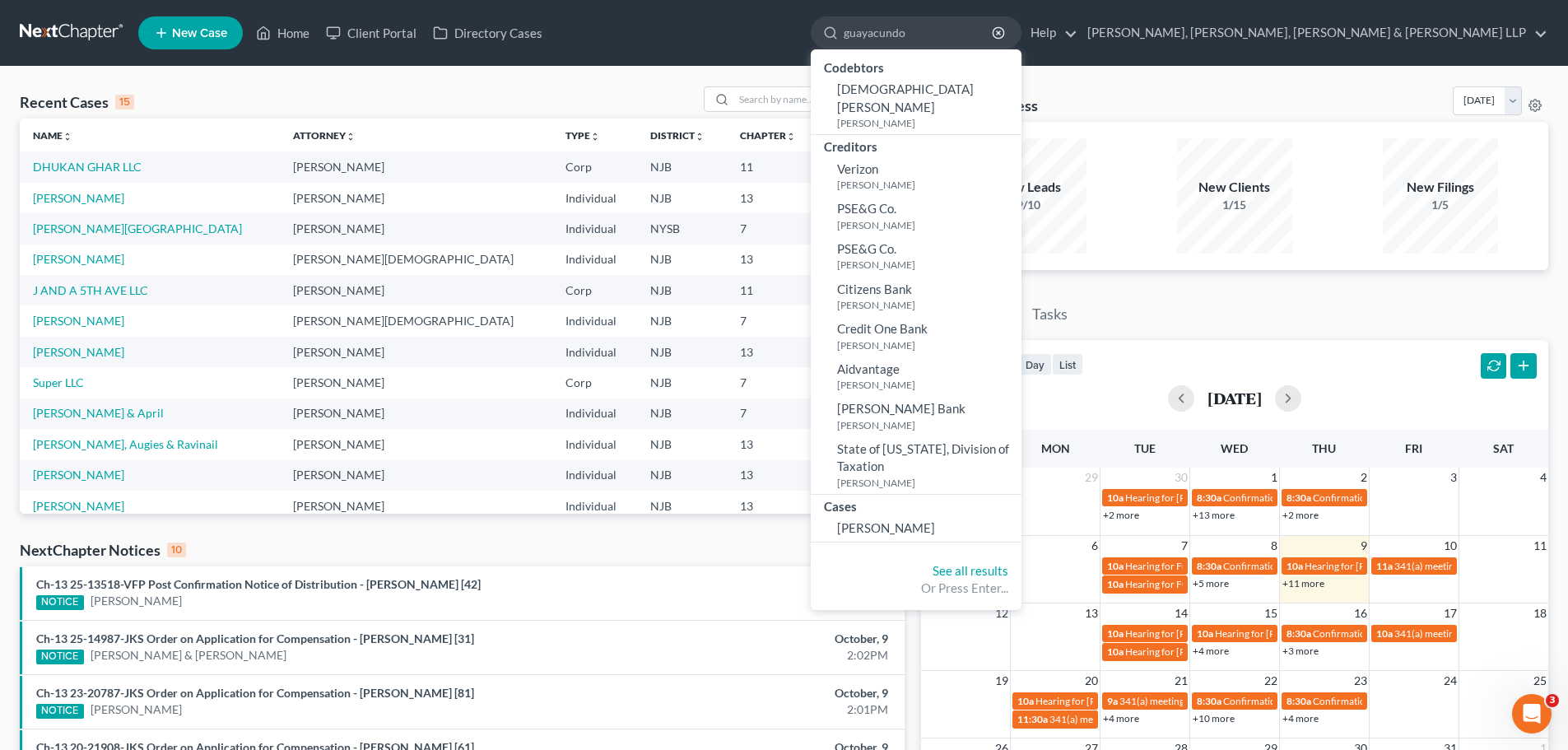
type input "guayacundo"
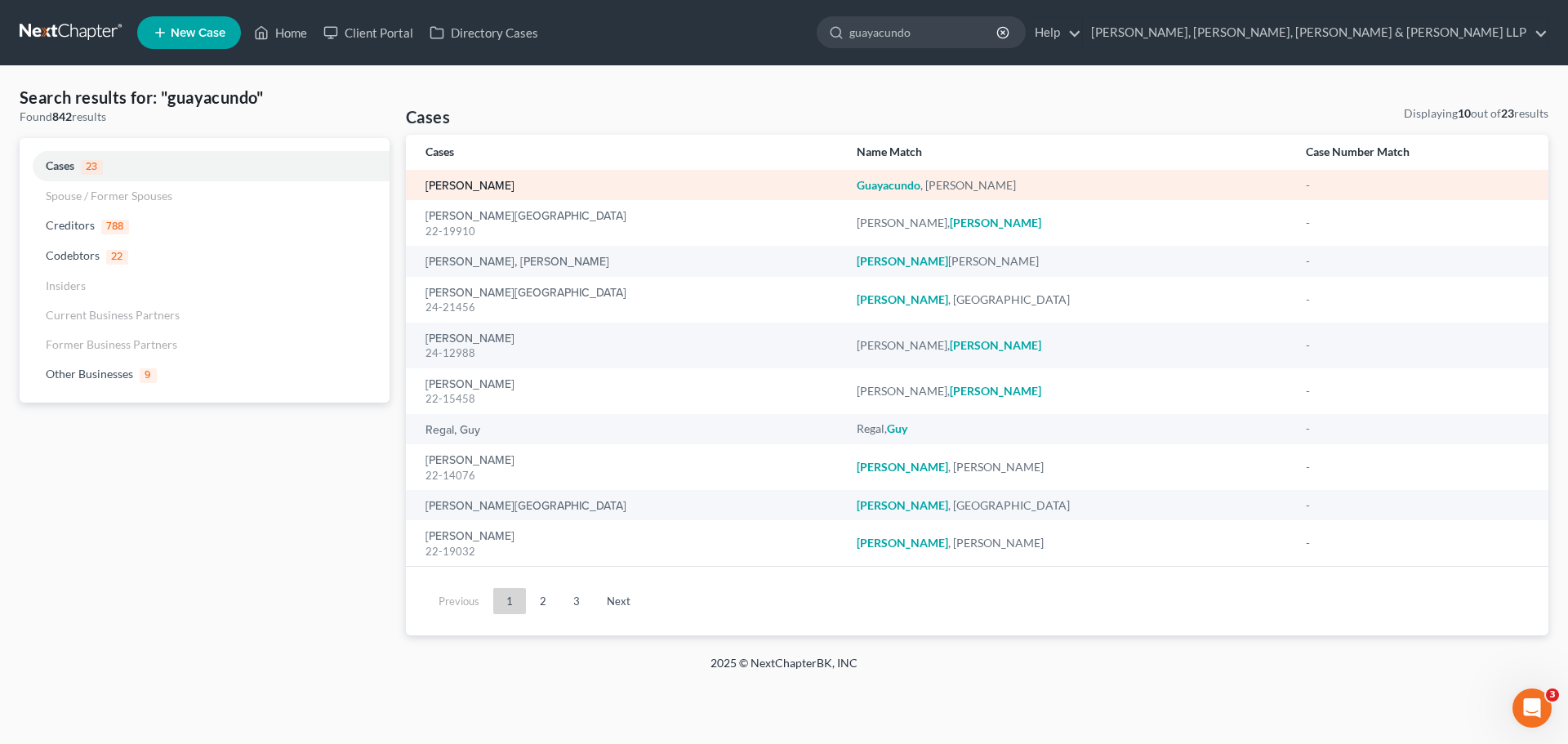
drag, startPoint x: 490, startPoint y: 186, endPoint x: 505, endPoint y: 197, distance: 18.6
click at [490, 185] on link "[PERSON_NAME]" at bounding box center [469, 186] width 89 height 11
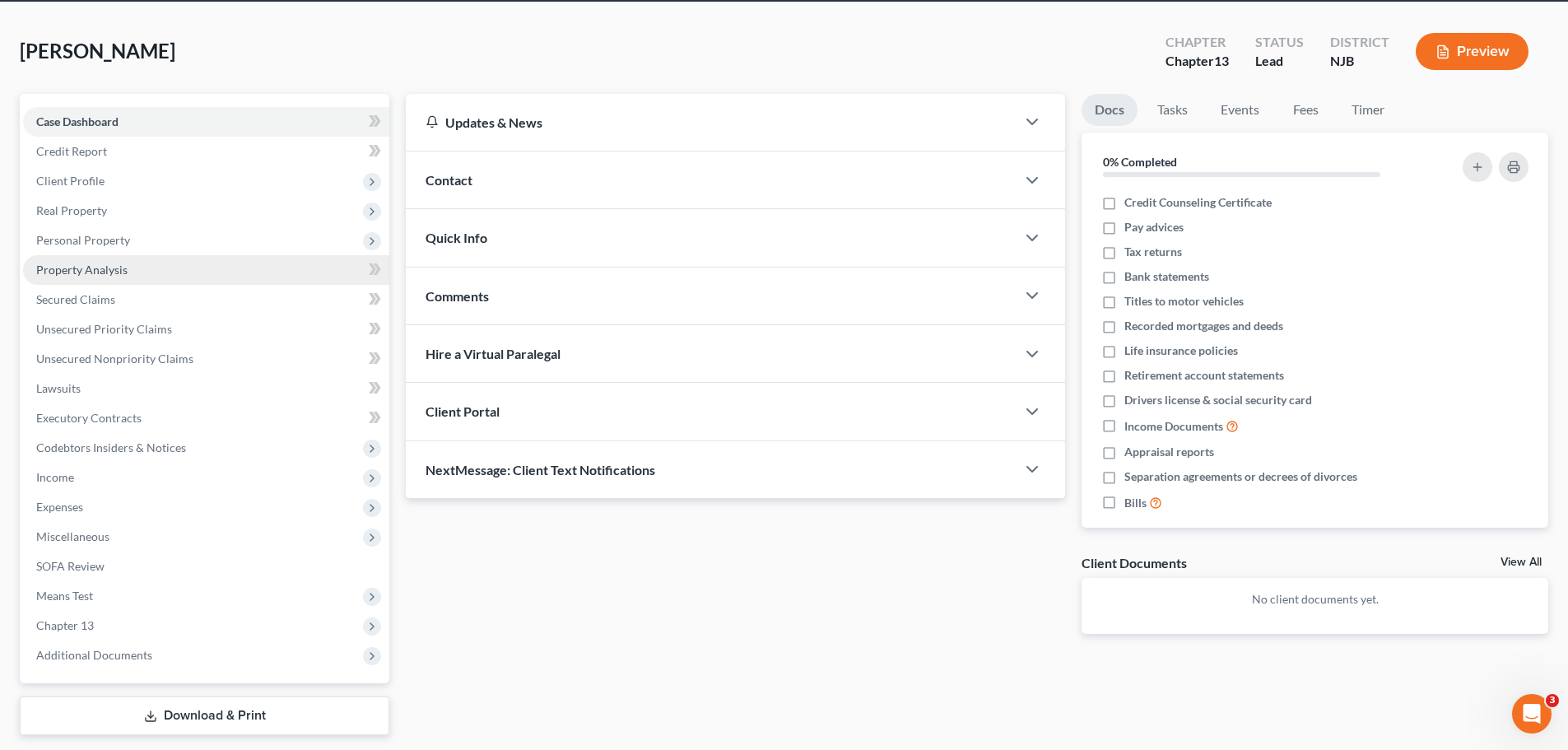
scroll to position [112, 0]
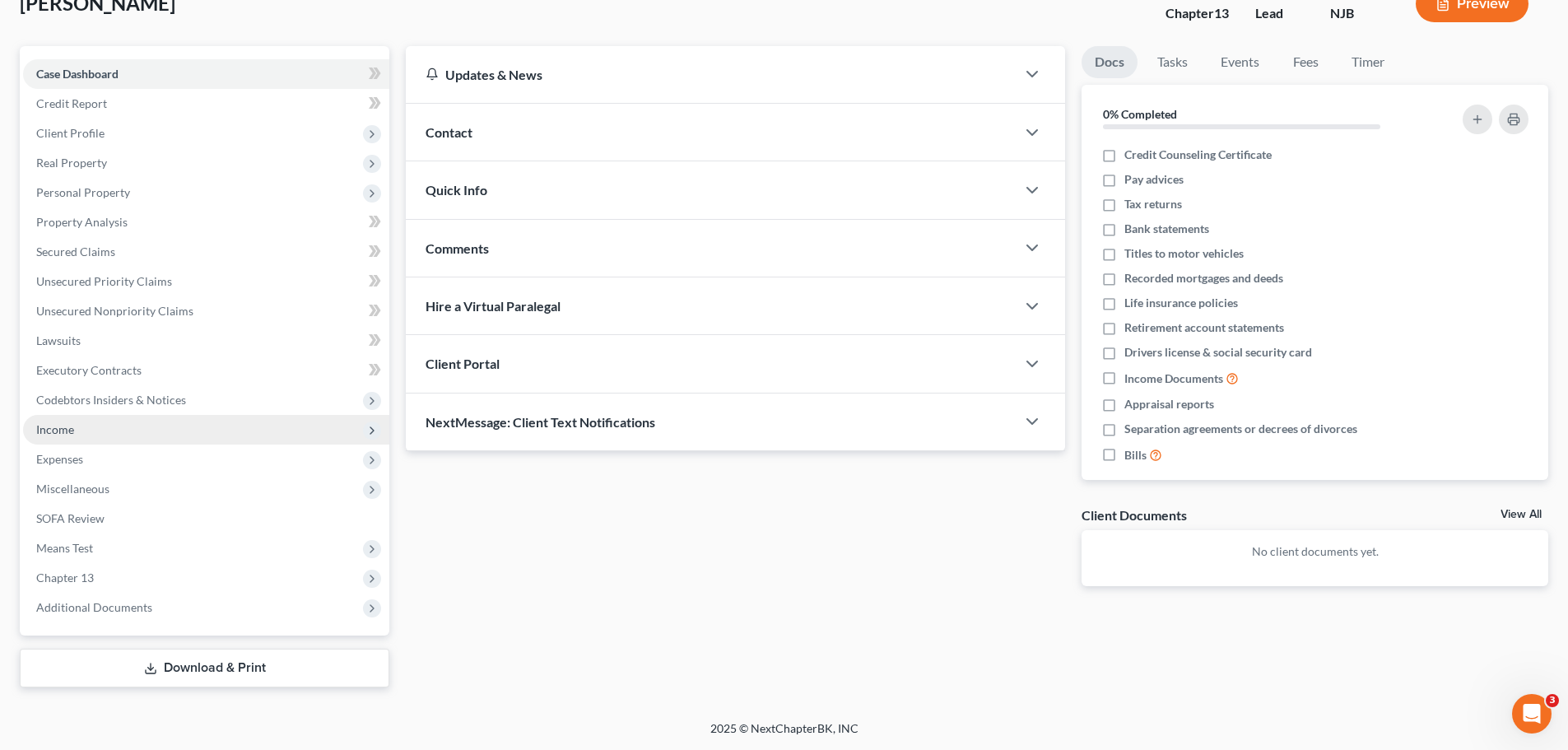
click at [62, 442] on span "Income" at bounding box center [206, 430] width 366 height 30
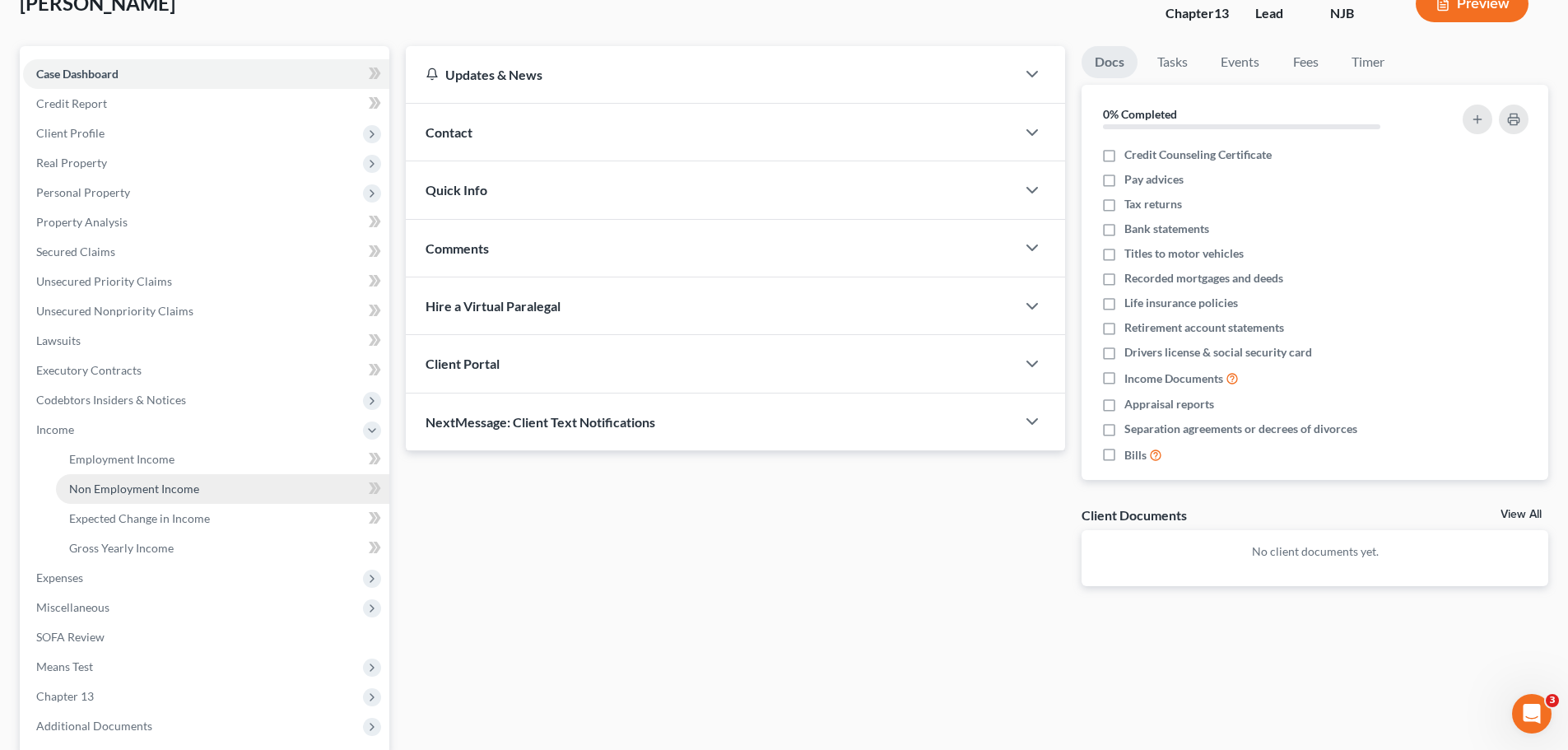
click at [160, 498] on link "Non Employment Income" at bounding box center [223, 489] width 334 height 30
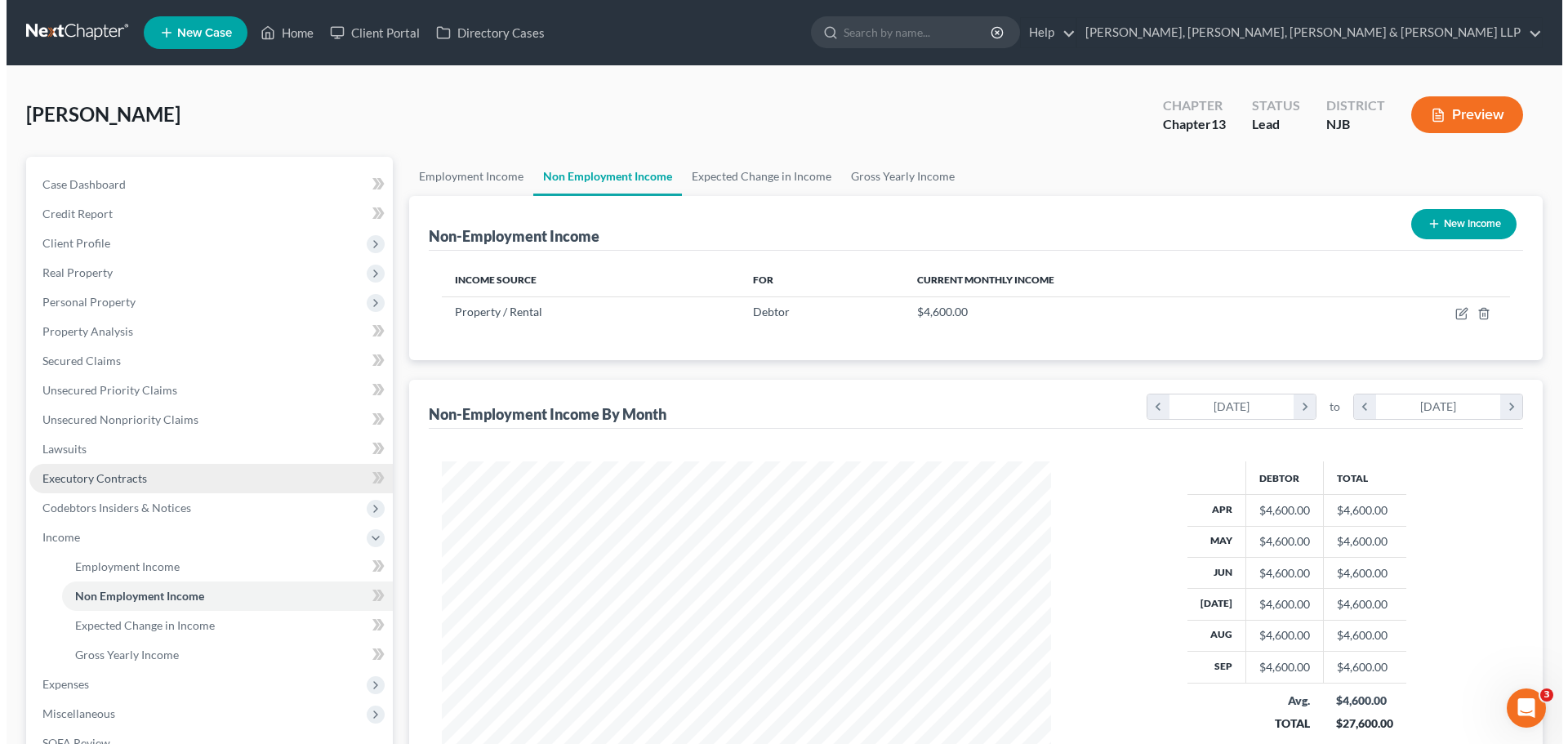
scroll to position [305, 642]
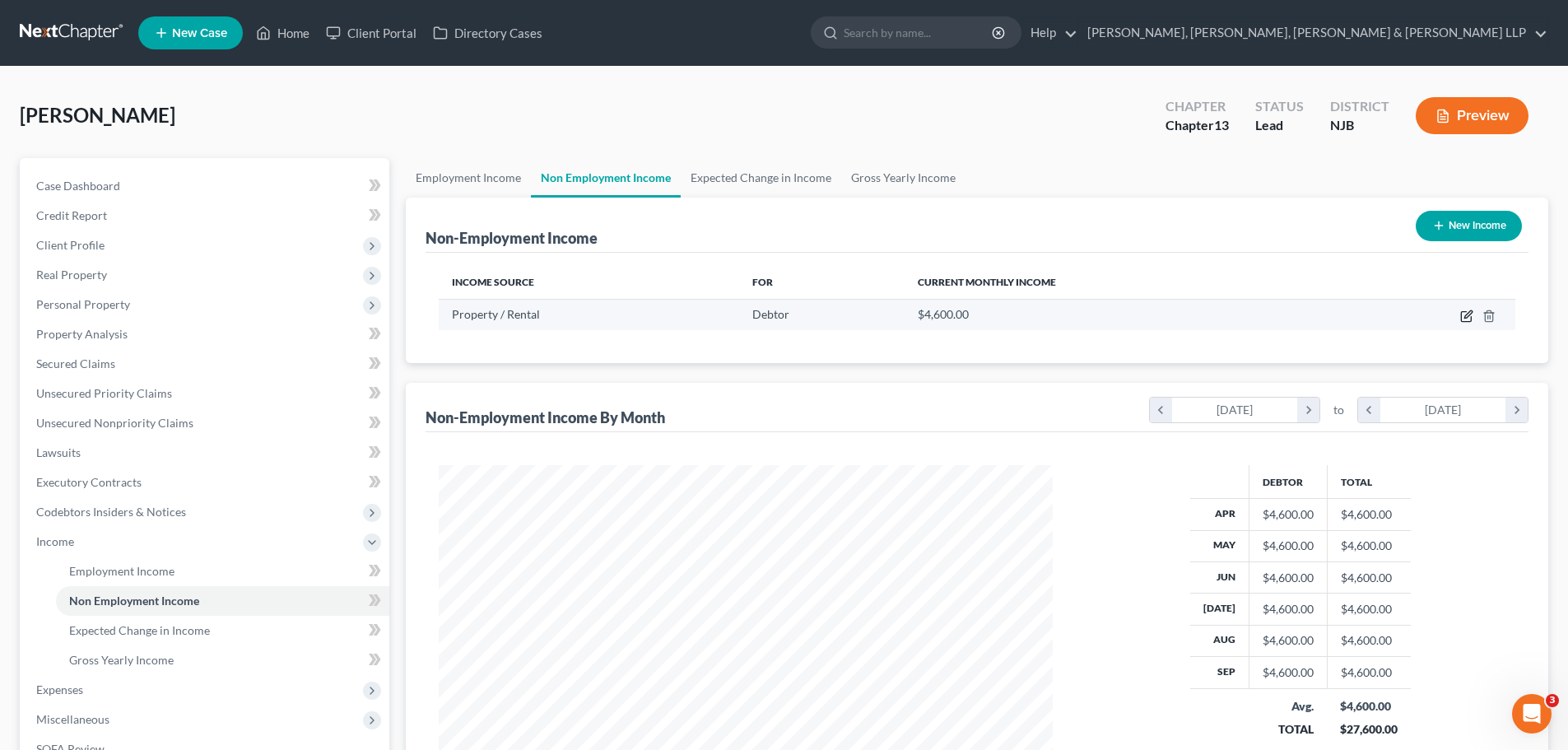
click at [1470, 314] on icon "button" at bounding box center [1467, 316] width 13 height 13
select select "9"
select select "0"
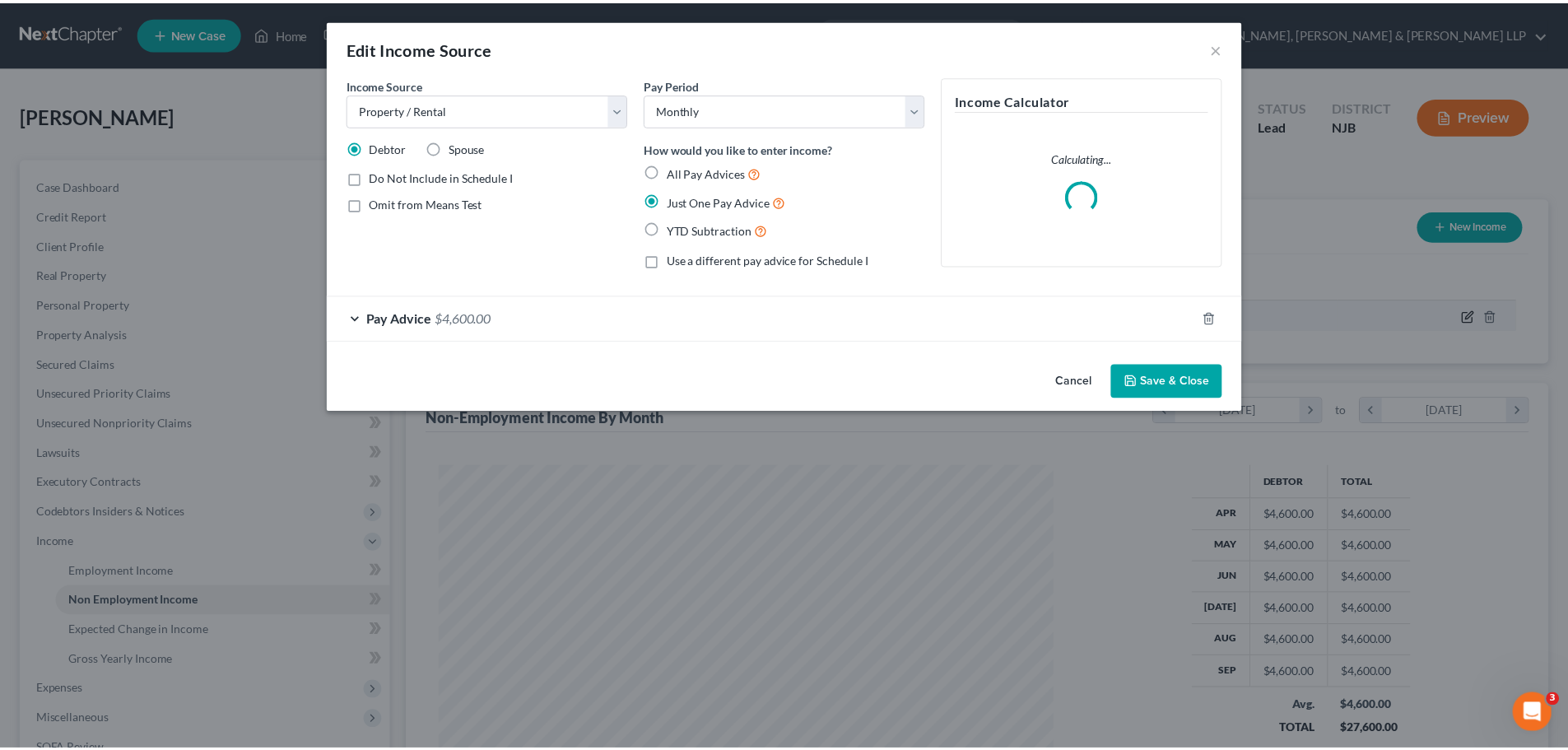
scroll to position [309, 653]
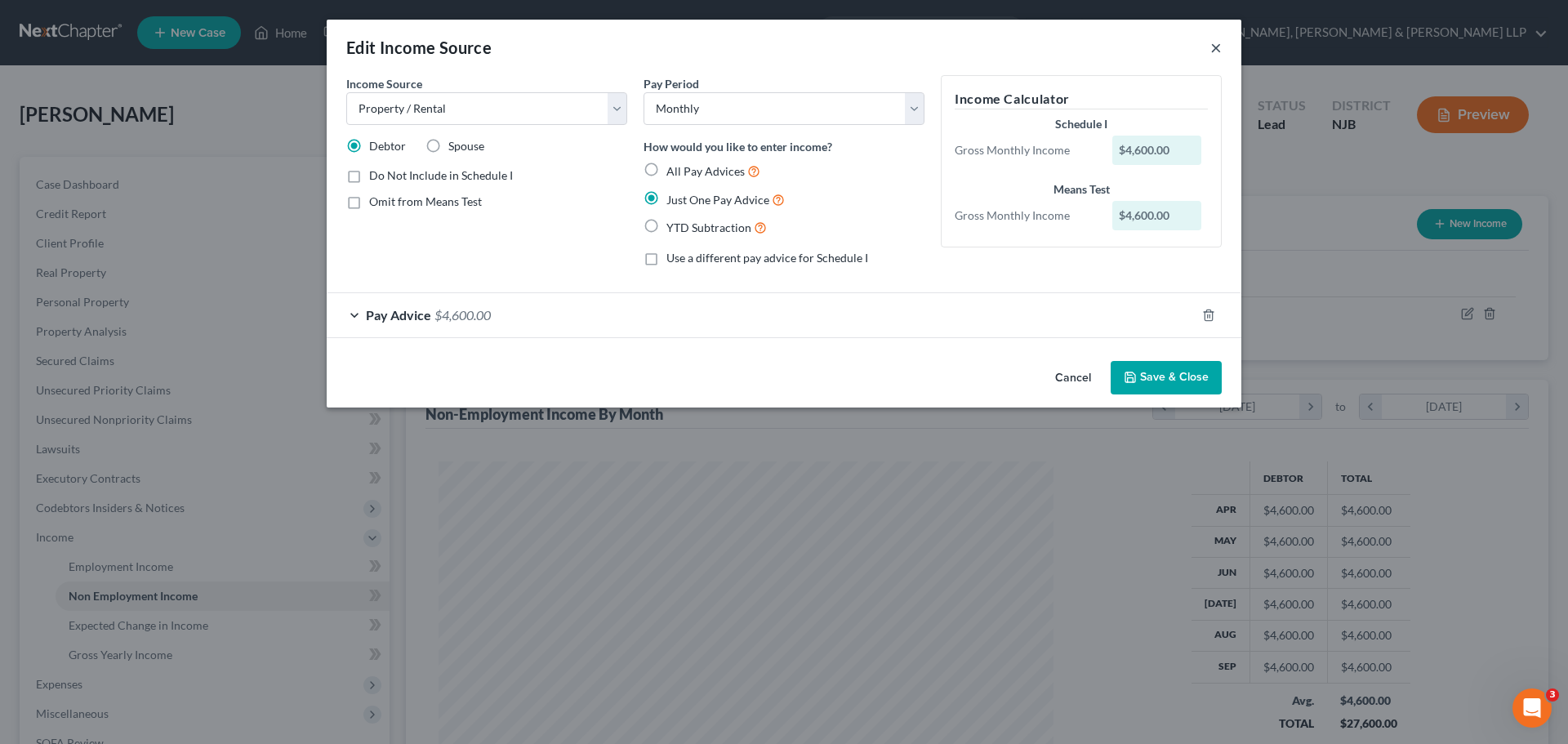
click at [1217, 48] on button "×" at bounding box center [1216, 47] width 11 height 19
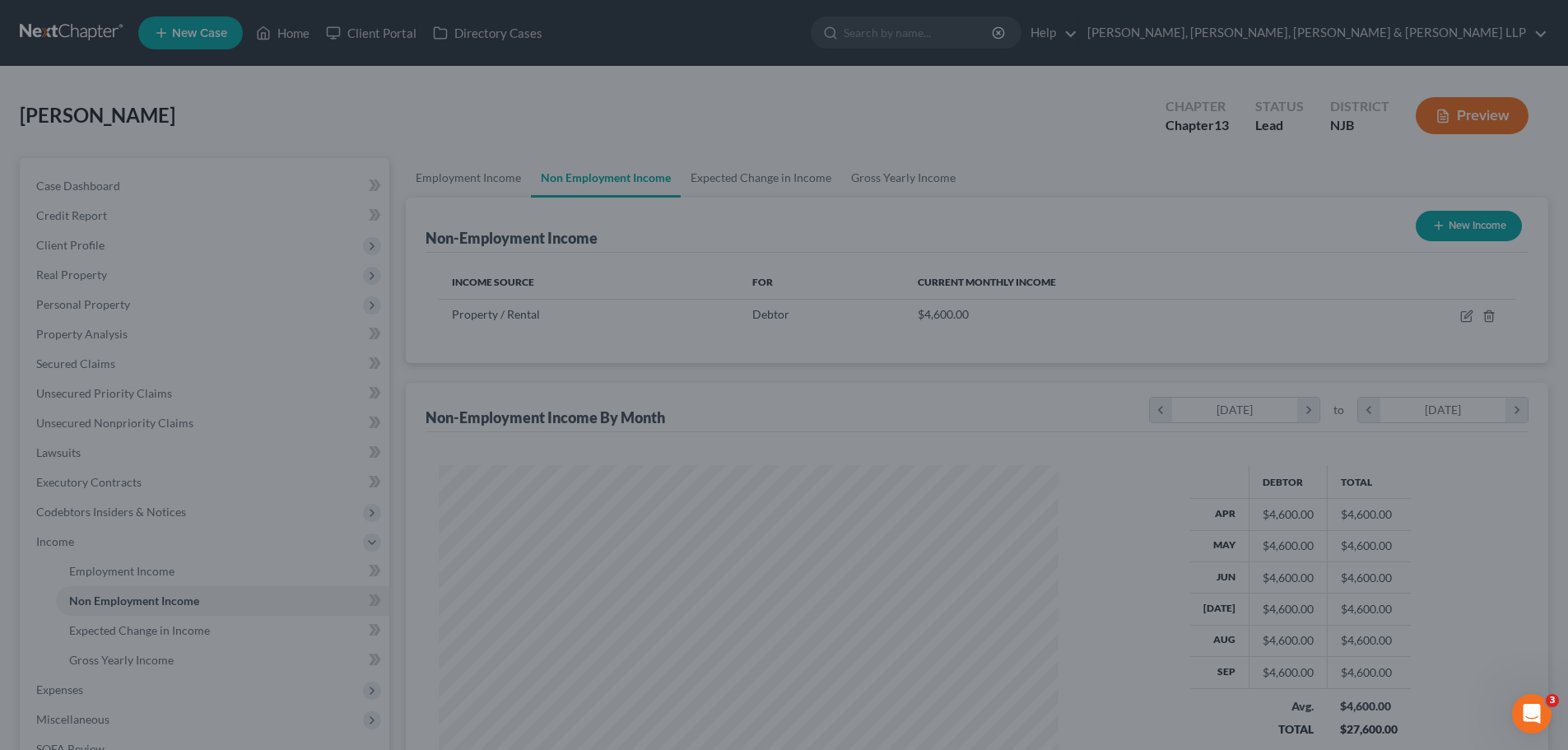
scroll to position [822929, 822582]
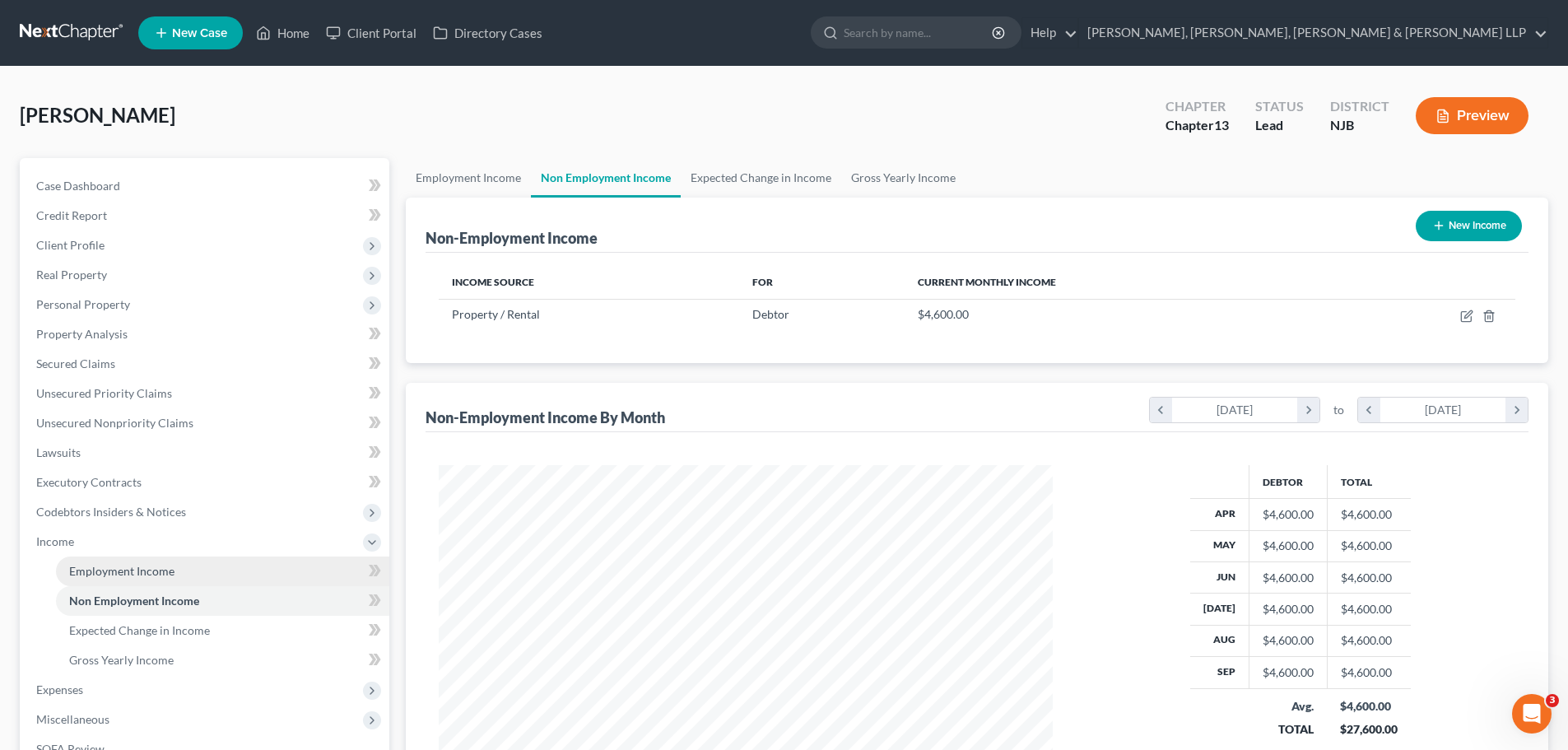
click at [180, 572] on link "Employment Income" at bounding box center [223, 571] width 334 height 30
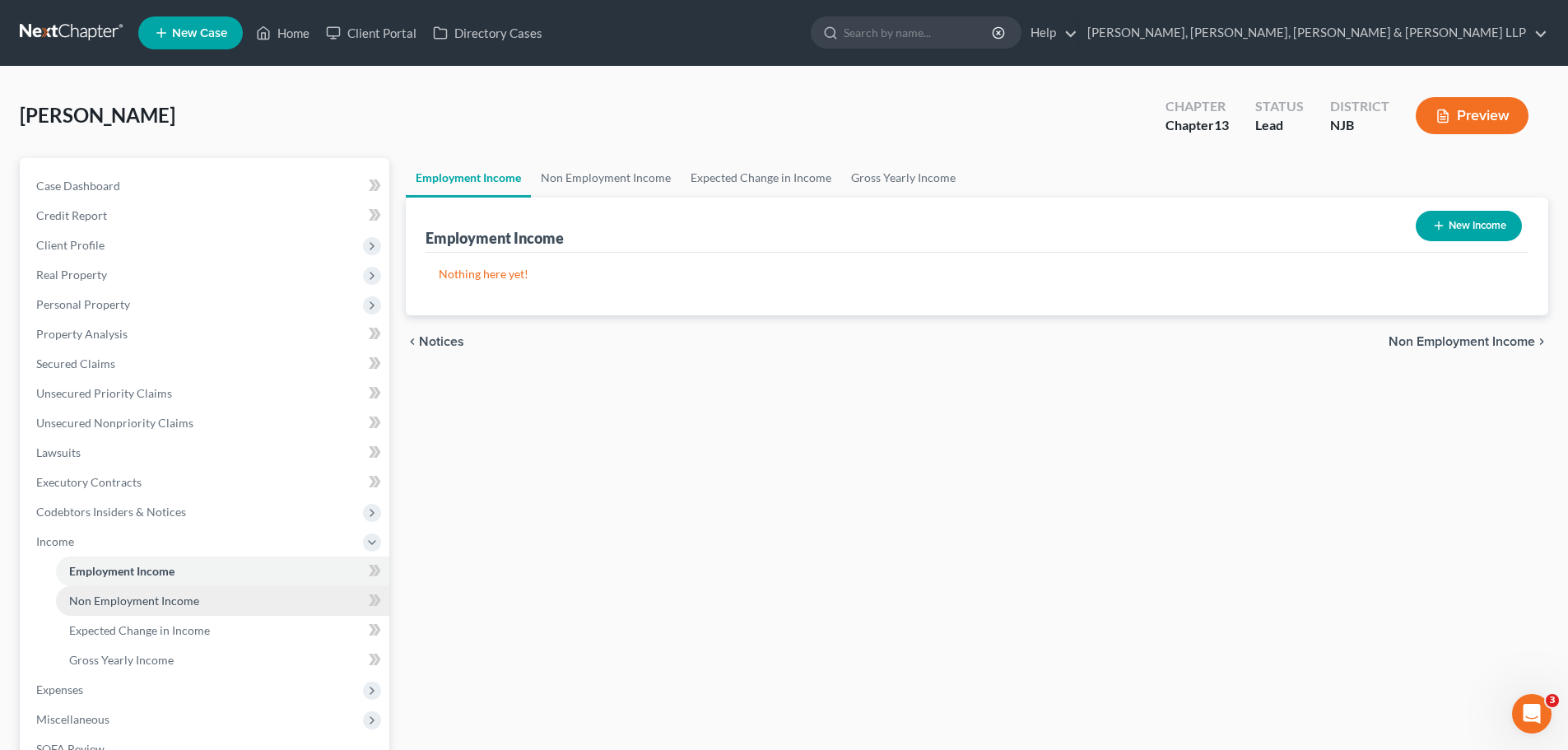
click at [181, 598] on span "Non Employment Income" at bounding box center [134, 600] width 130 height 14
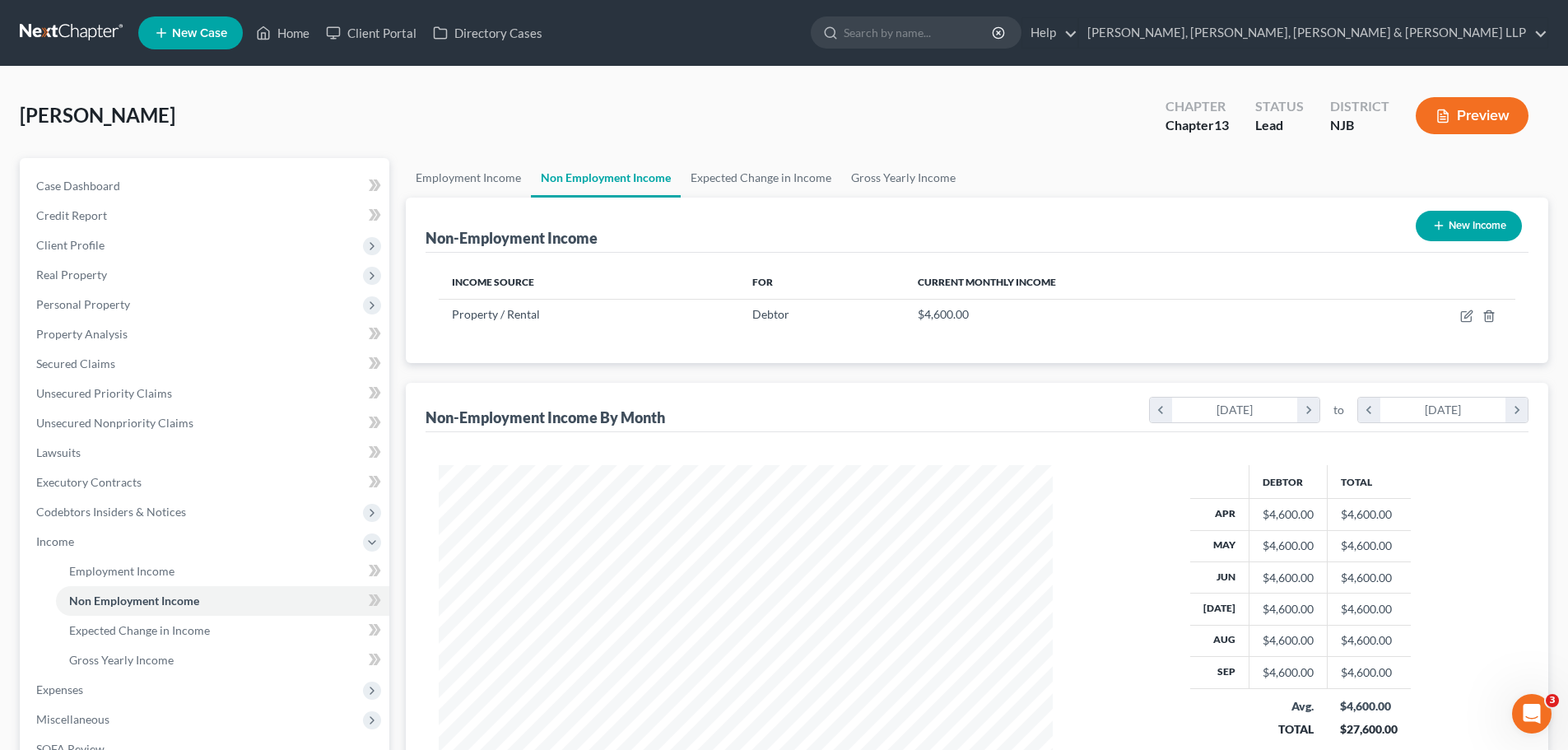
scroll to position [230, 0]
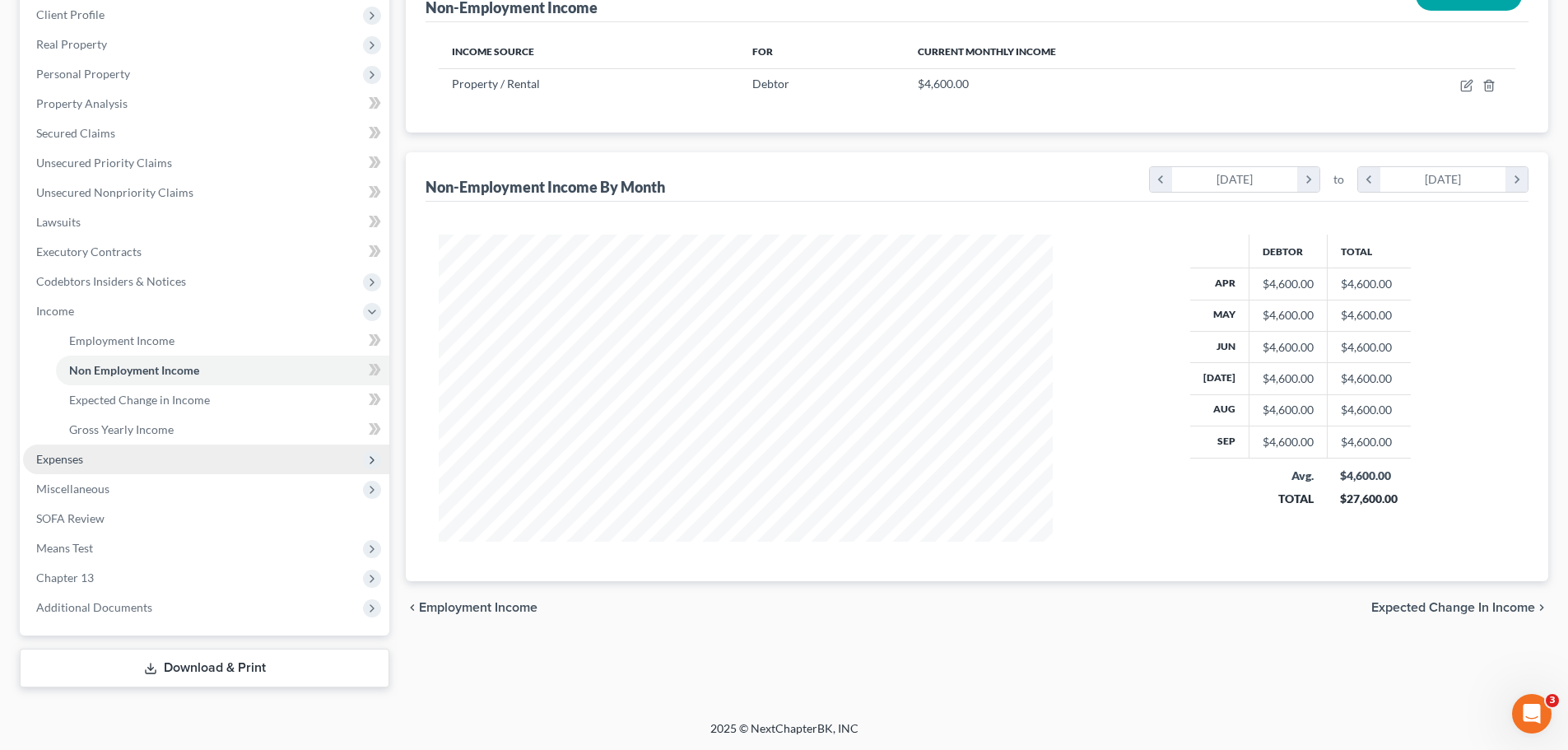
click at [184, 460] on span "Expenses" at bounding box center [206, 459] width 366 height 30
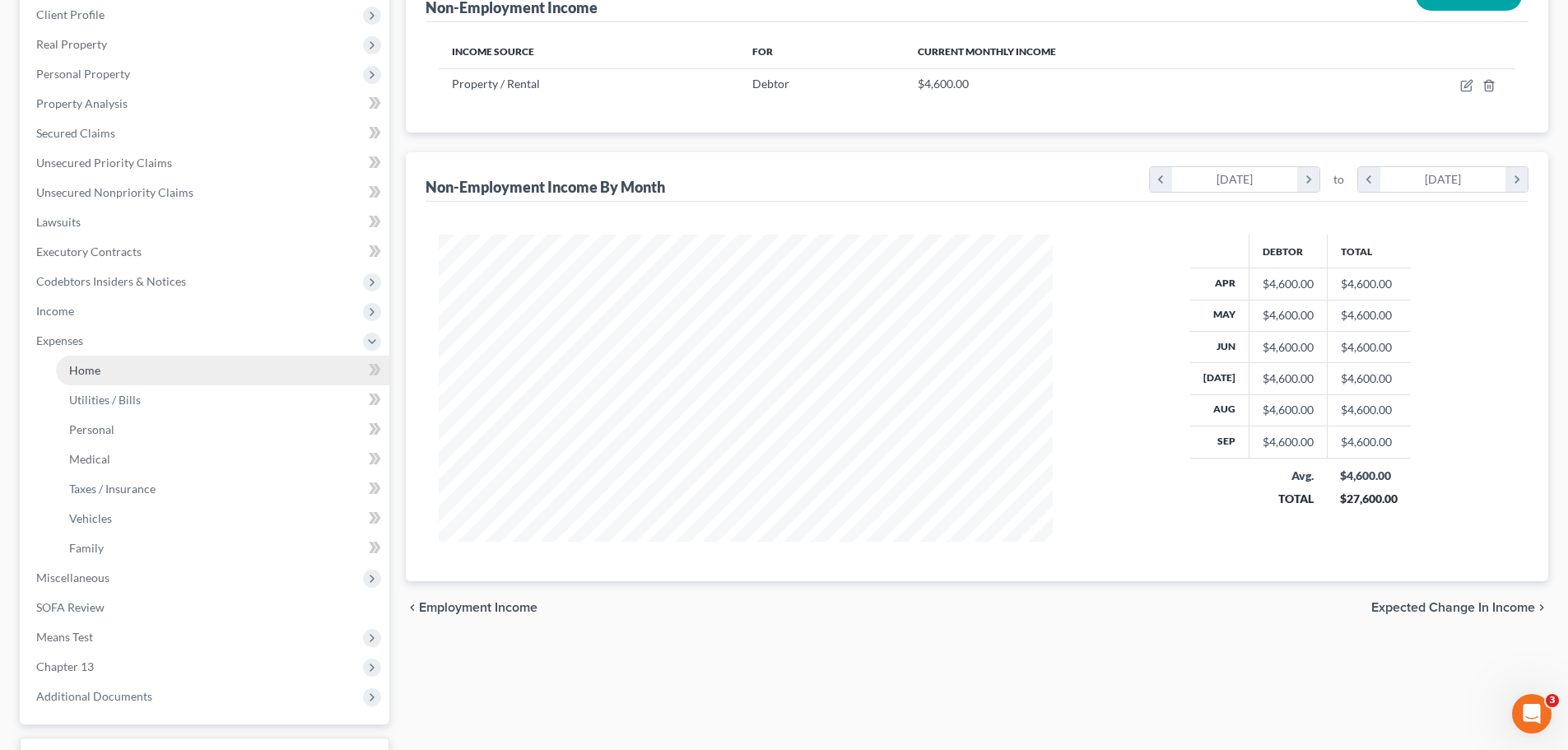
click at [173, 376] on link "Home" at bounding box center [223, 371] width 334 height 30
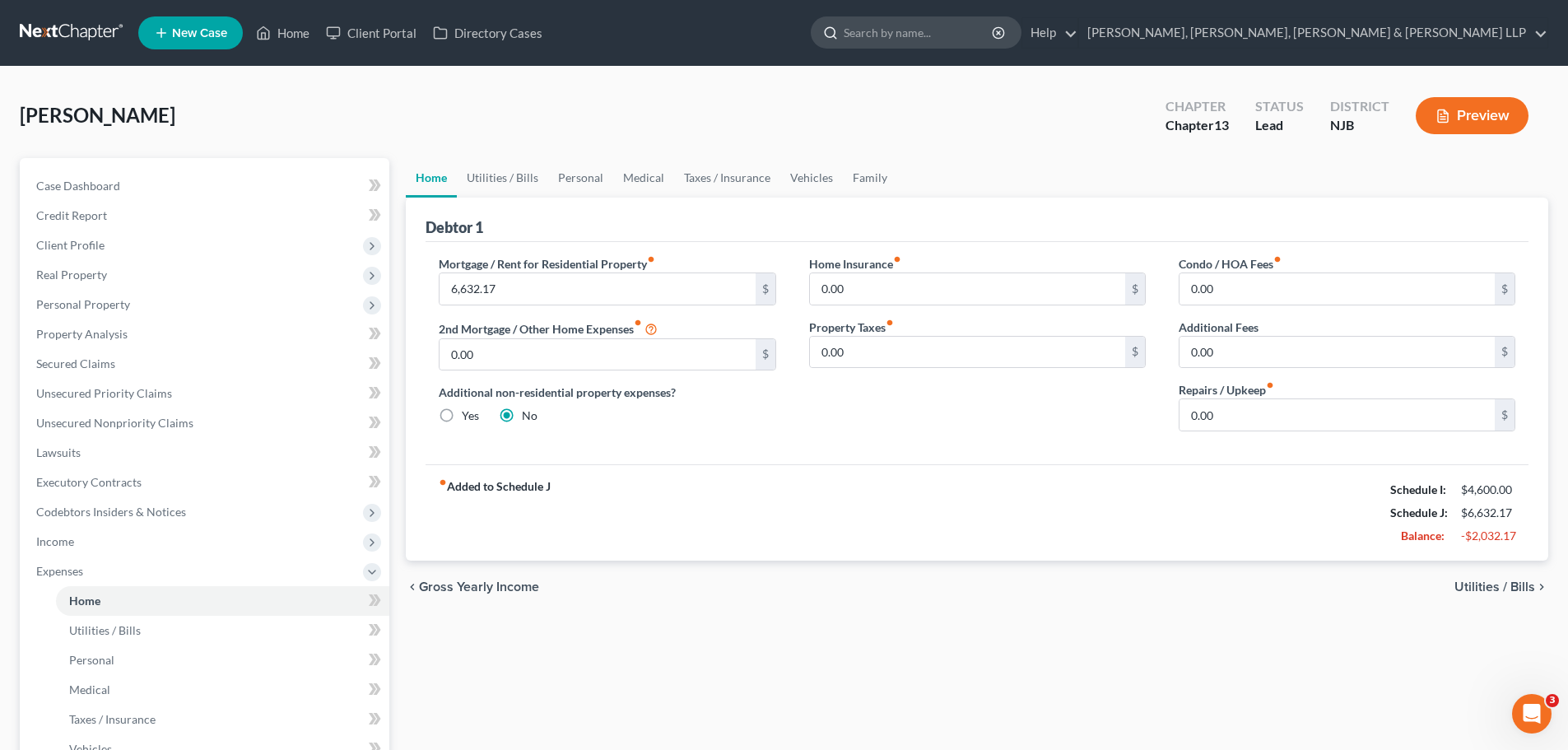
click at [994, 37] on input "search" at bounding box center [920, 33] width 151 height 31
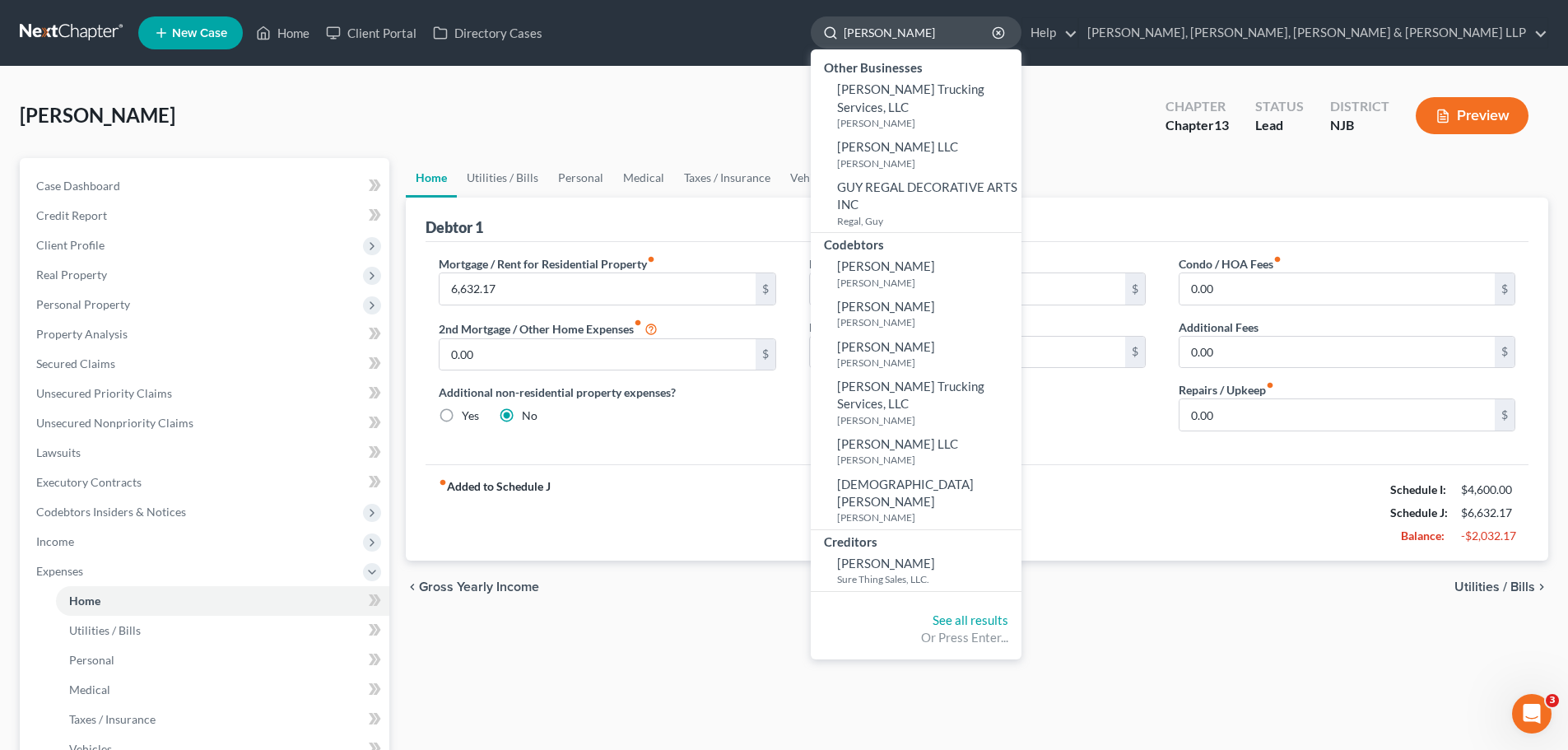
type input "gutierrez"
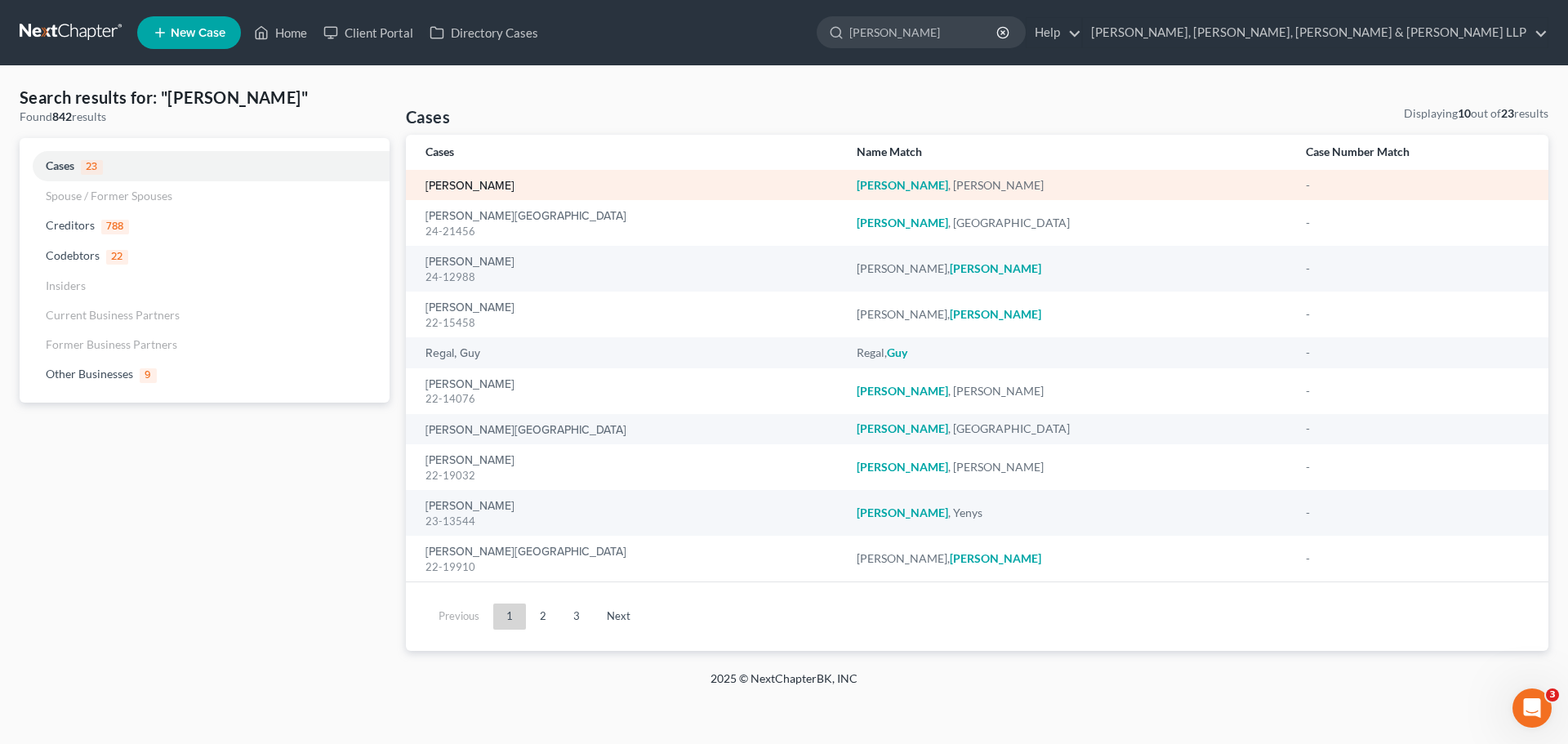
click at [488, 191] on link "Gutierrez, Jimmy" at bounding box center [469, 186] width 89 height 11
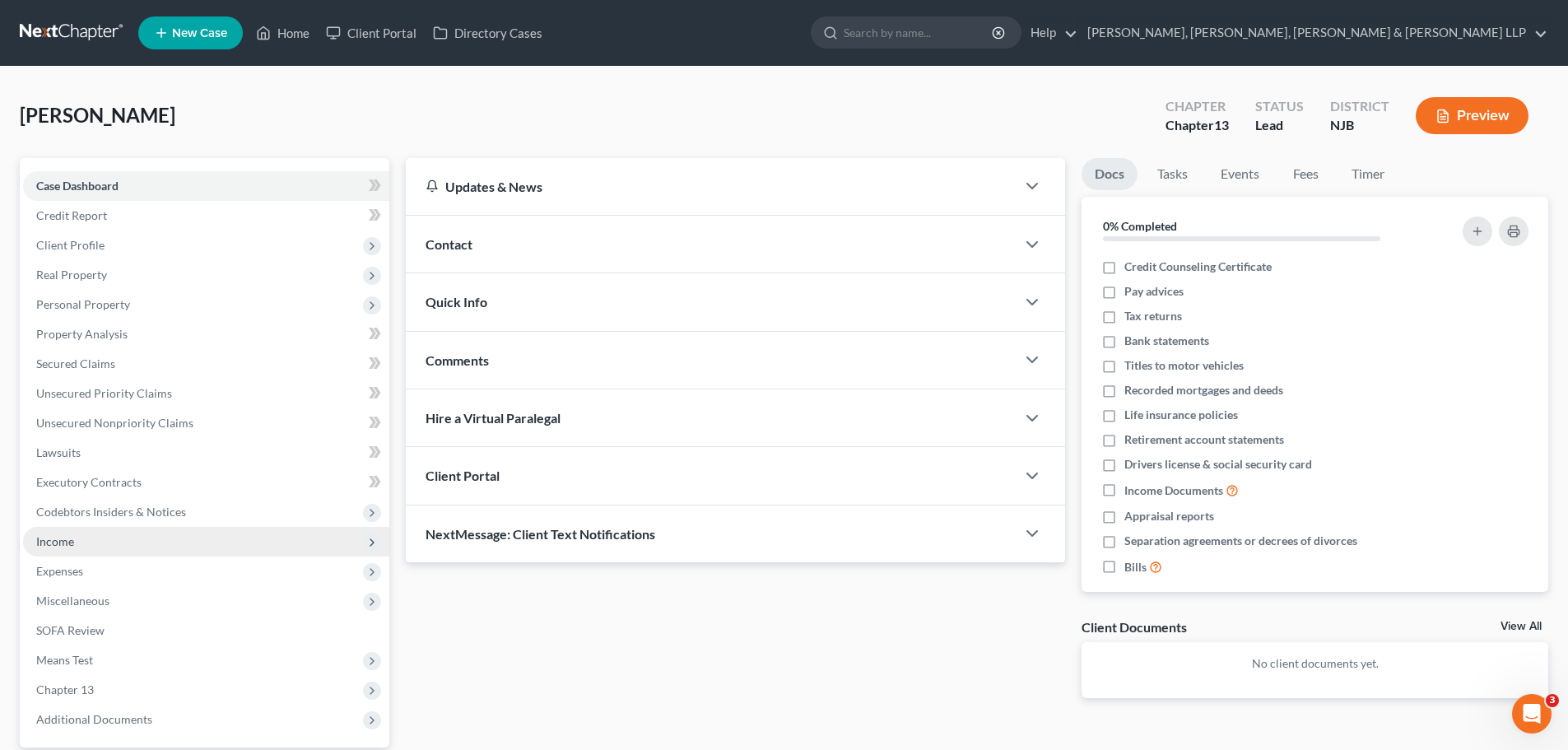
click at [75, 546] on span "Income" at bounding box center [206, 542] width 366 height 30
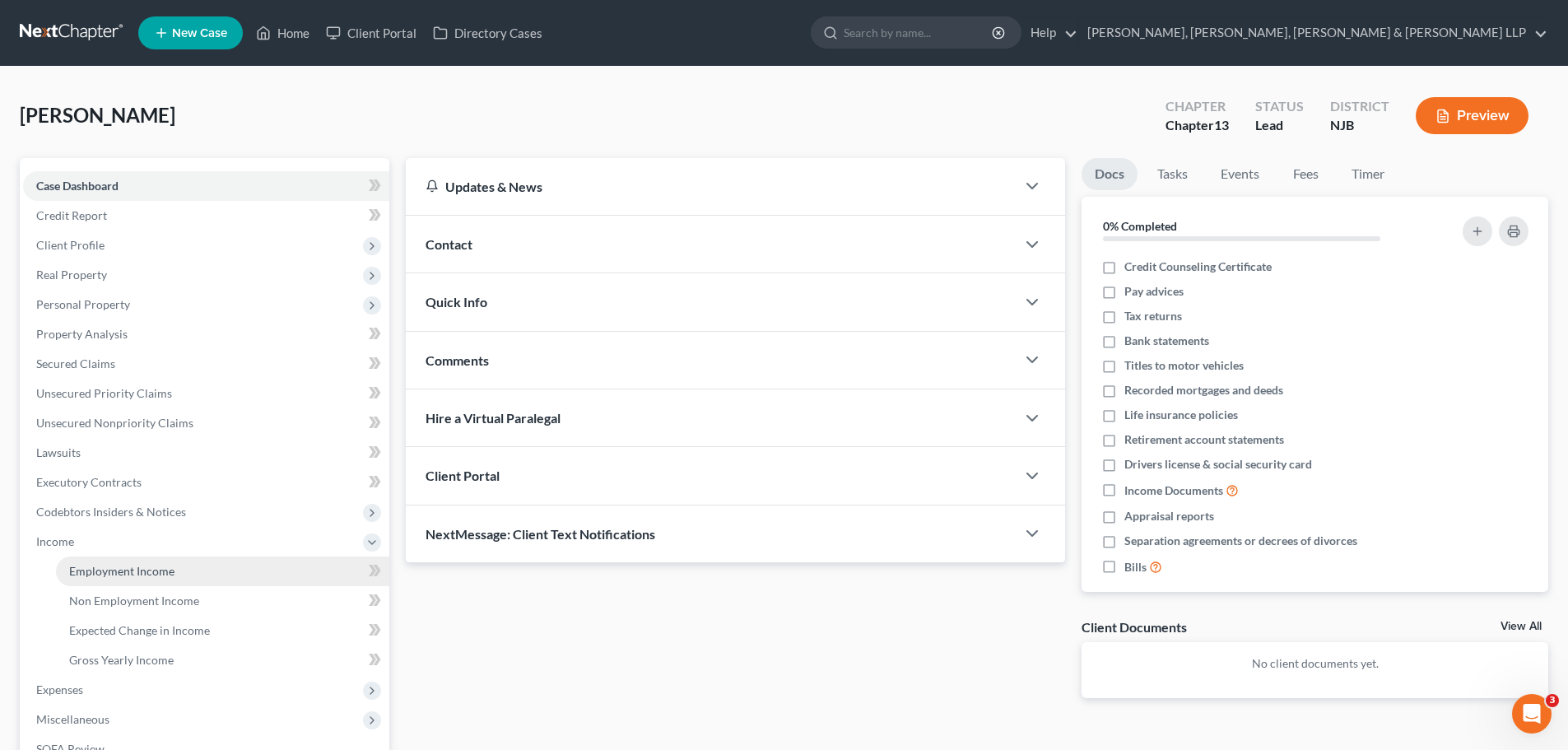
click at [125, 572] on span "Employment Income" at bounding box center [121, 570] width 105 height 14
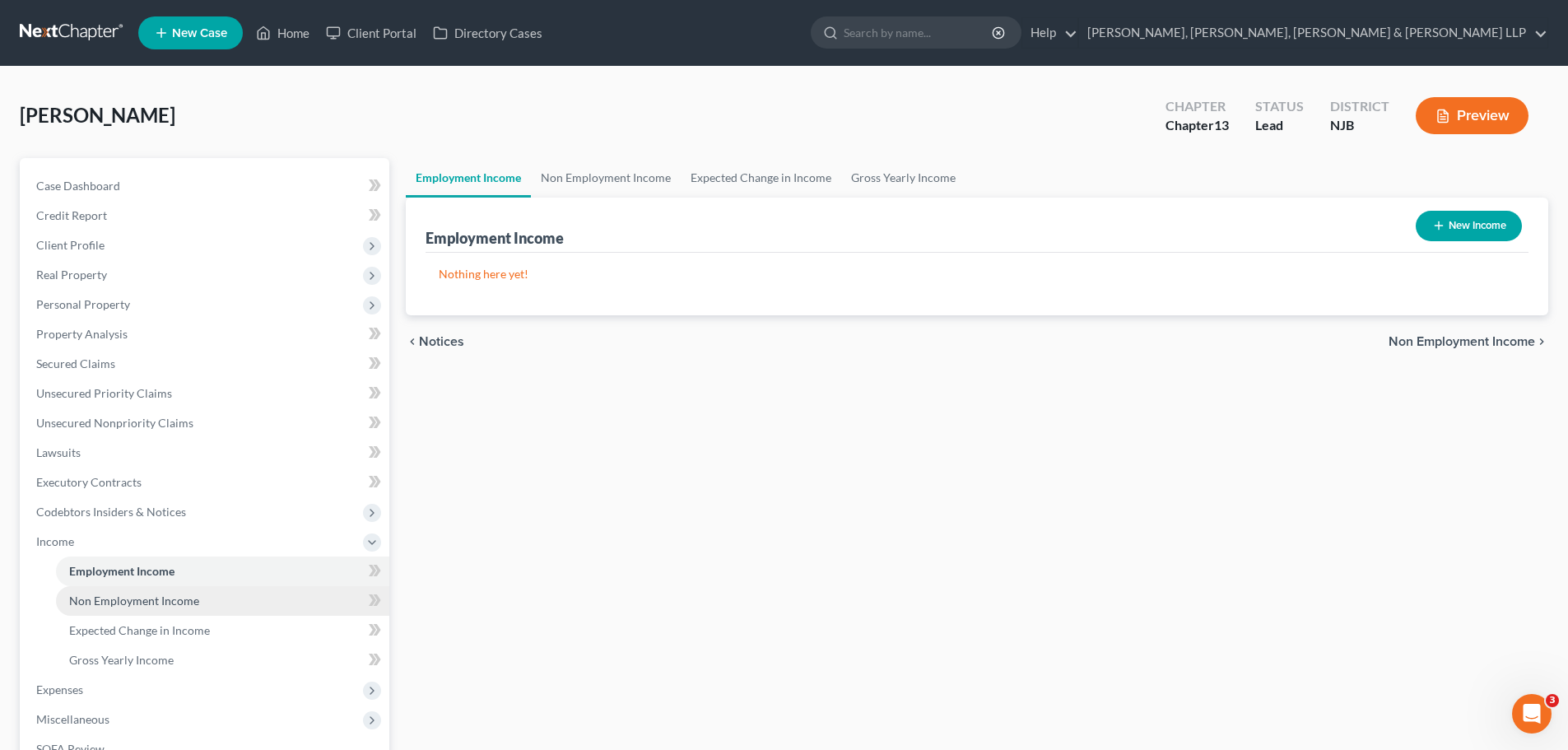
click at [102, 597] on span "Non Employment Income" at bounding box center [134, 600] width 130 height 14
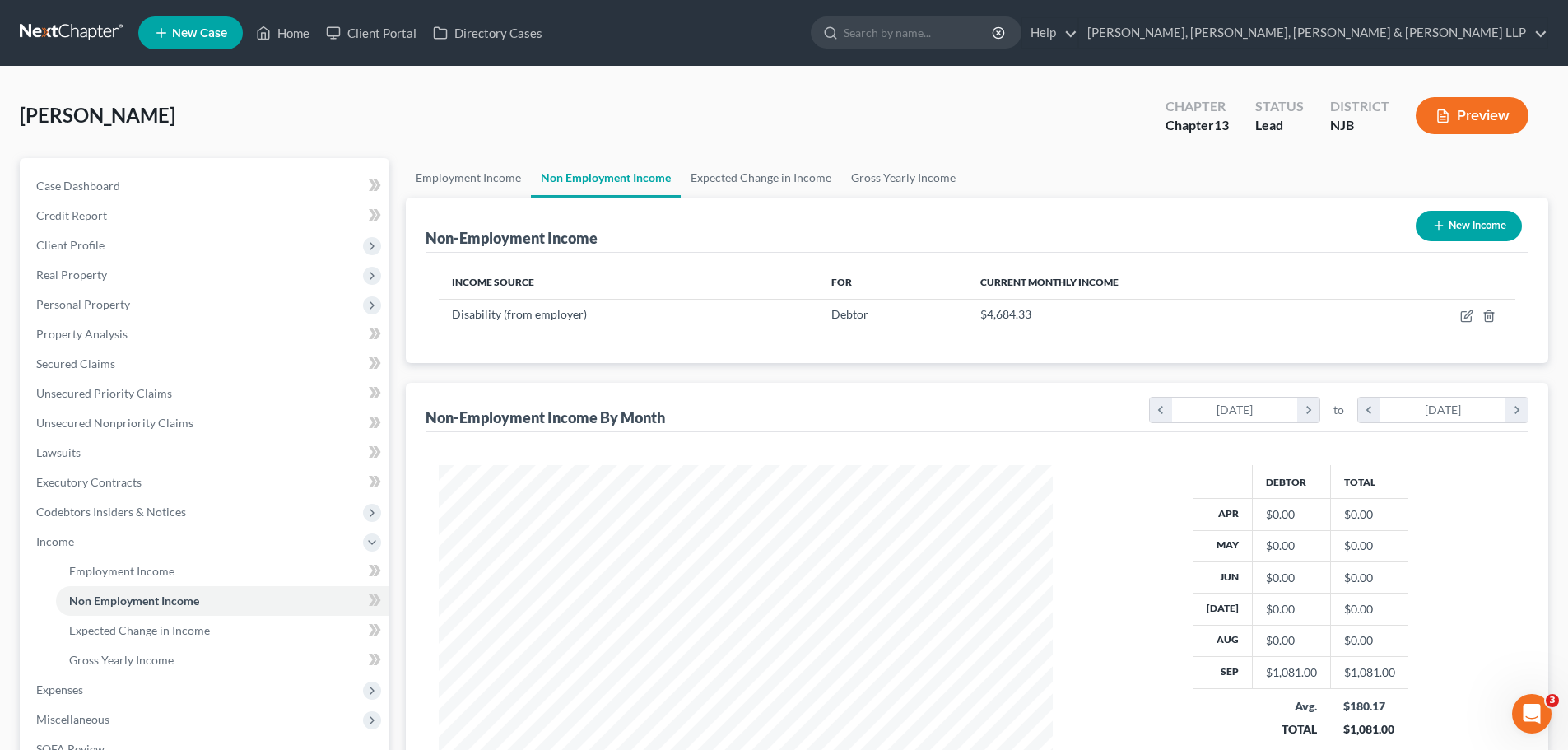
scroll to position [307, 648]
click at [81, 689] on span "Expenses" at bounding box center [60, 689] width 47 height 14
click at [113, 607] on link "Home" at bounding box center [223, 601] width 334 height 30
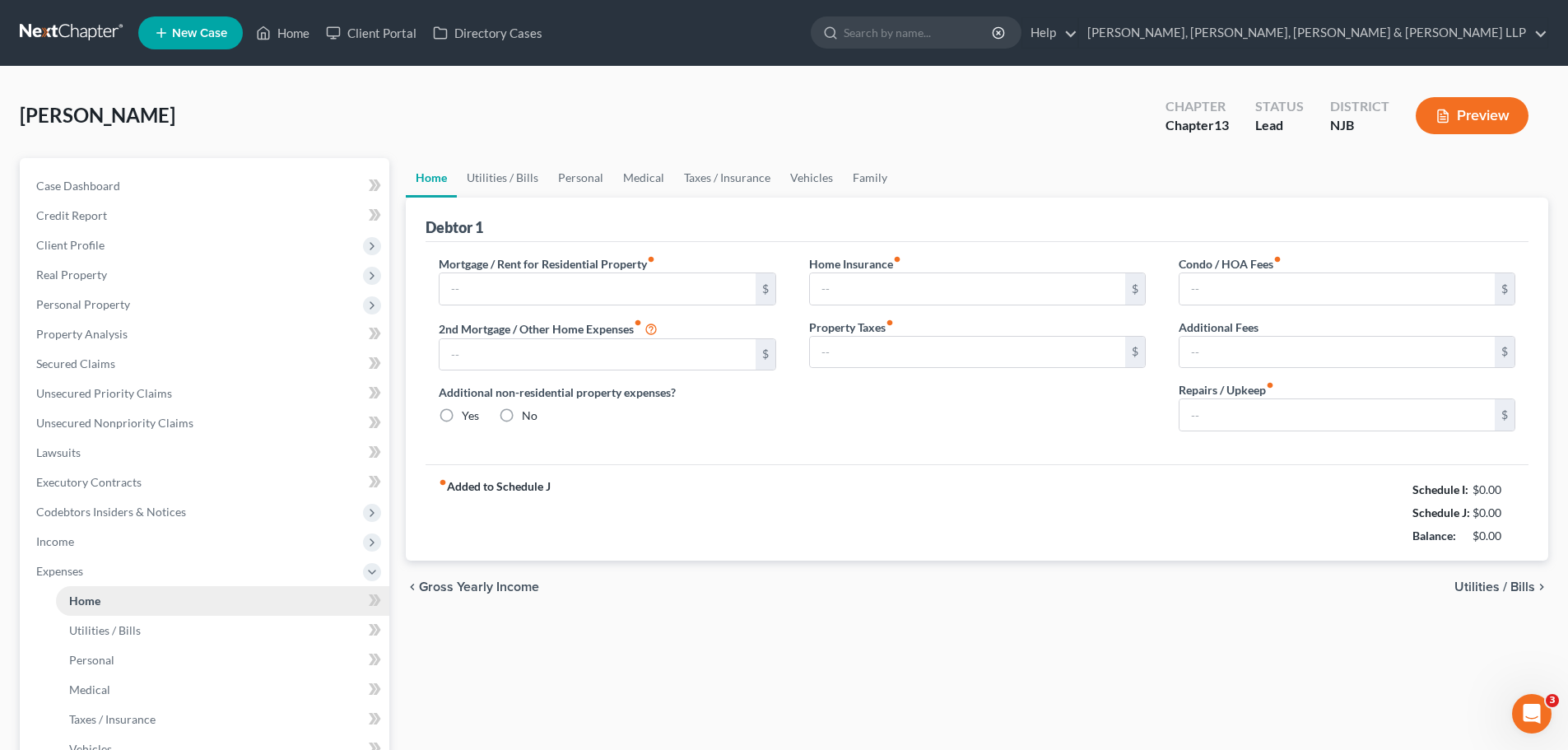
type input "1,682.91"
type input "0.00"
radio input "true"
type input "0.00"
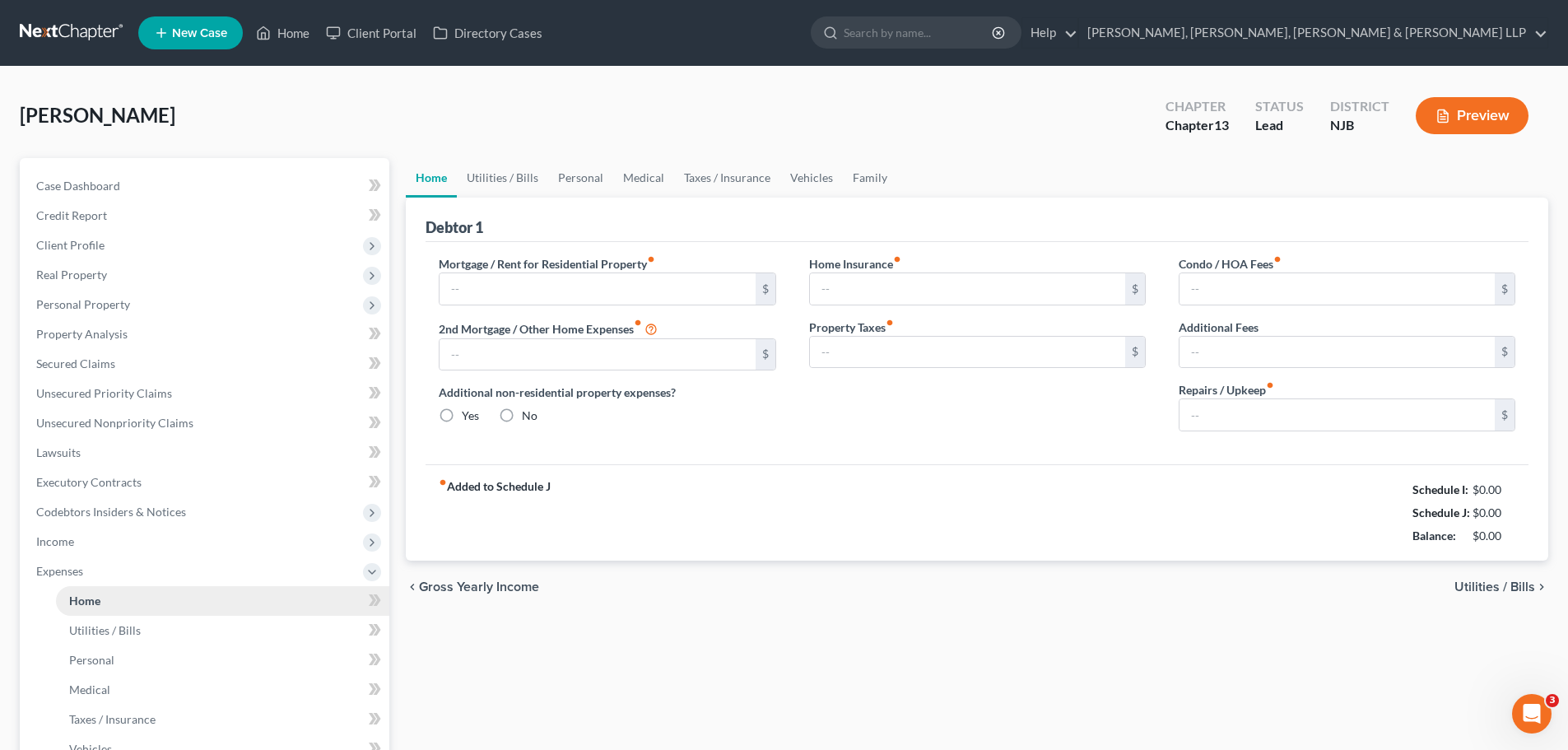
type input "0.00"
type input "50.00"
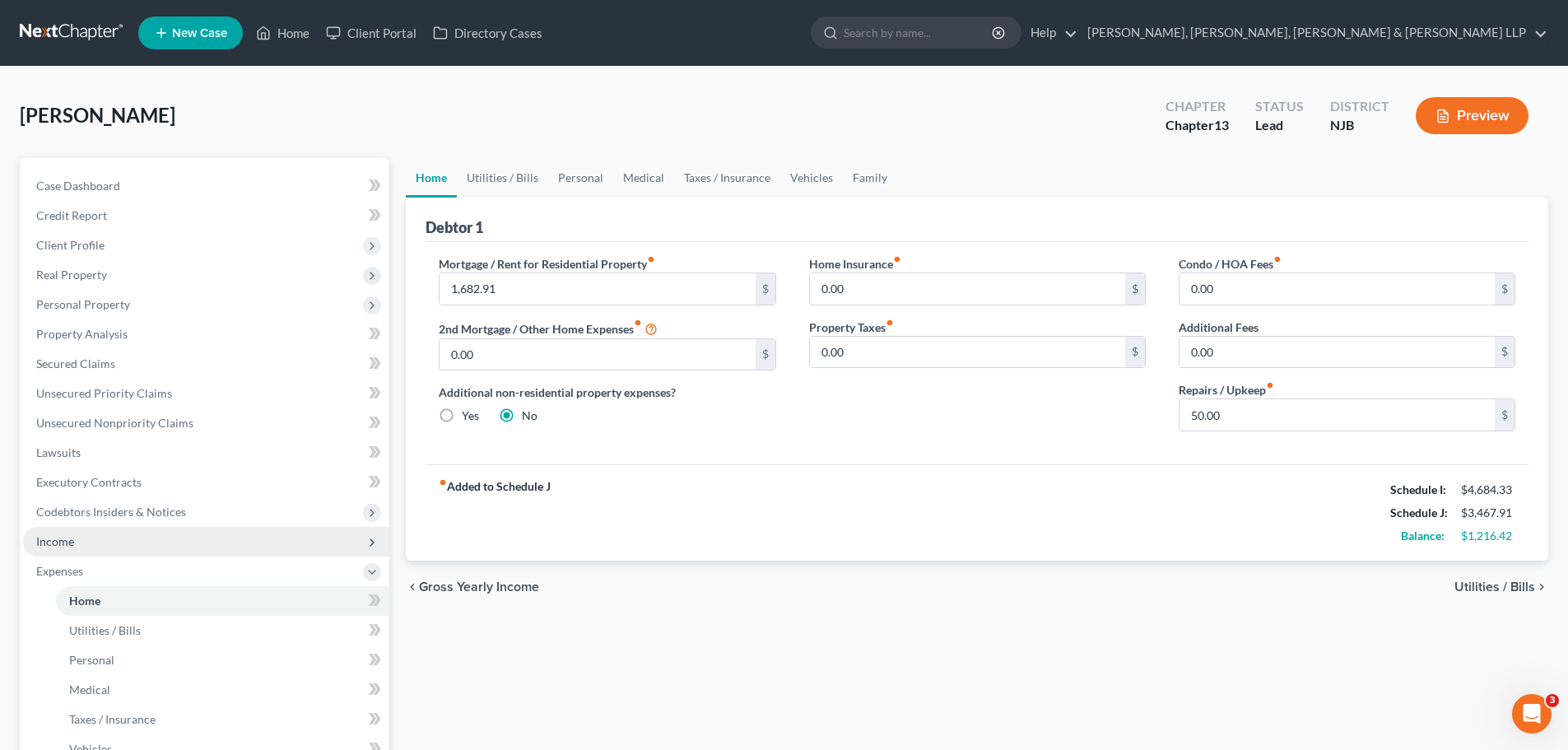
click at [97, 548] on span "Income" at bounding box center [206, 542] width 366 height 30
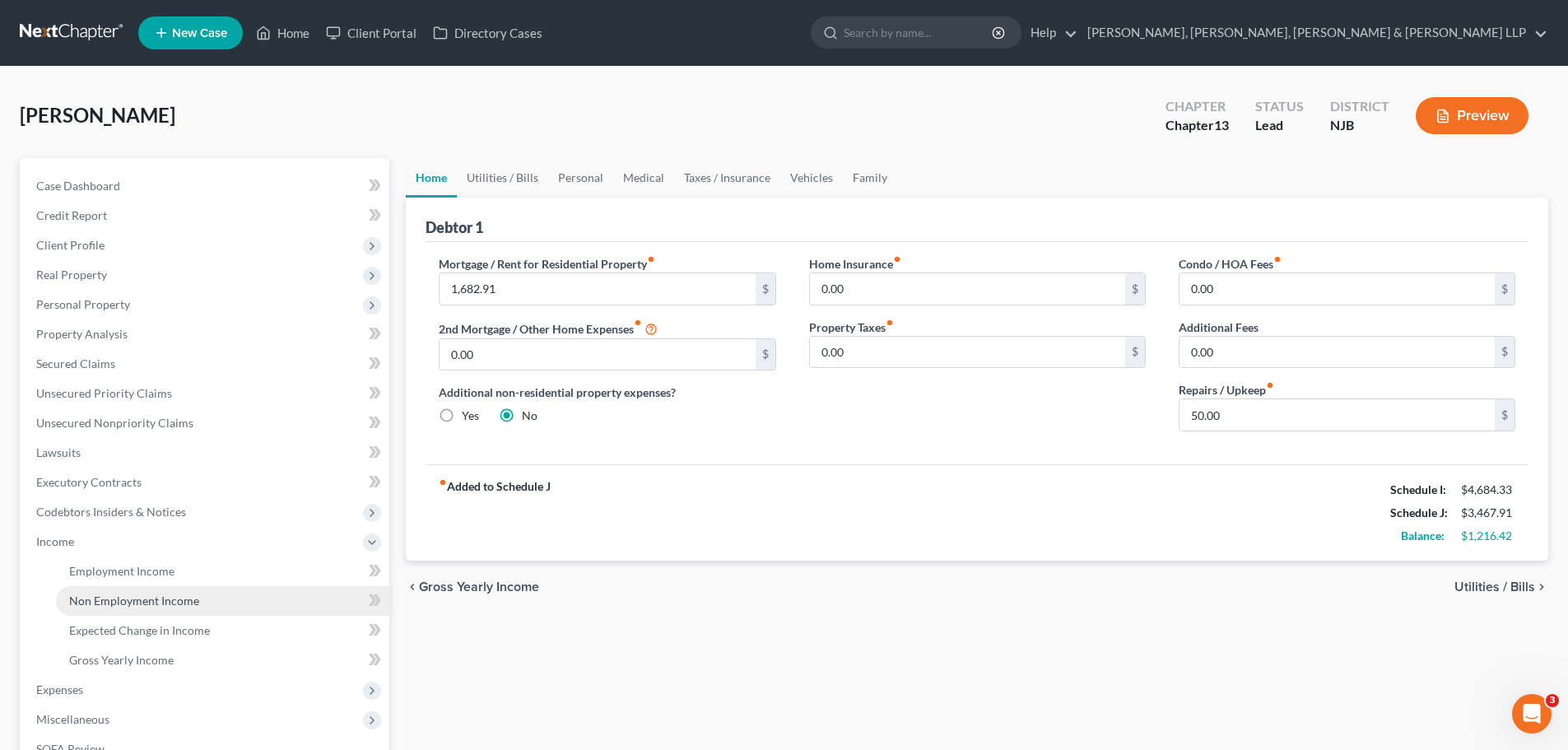
click at [153, 595] on span "Non Employment Income" at bounding box center [134, 600] width 130 height 14
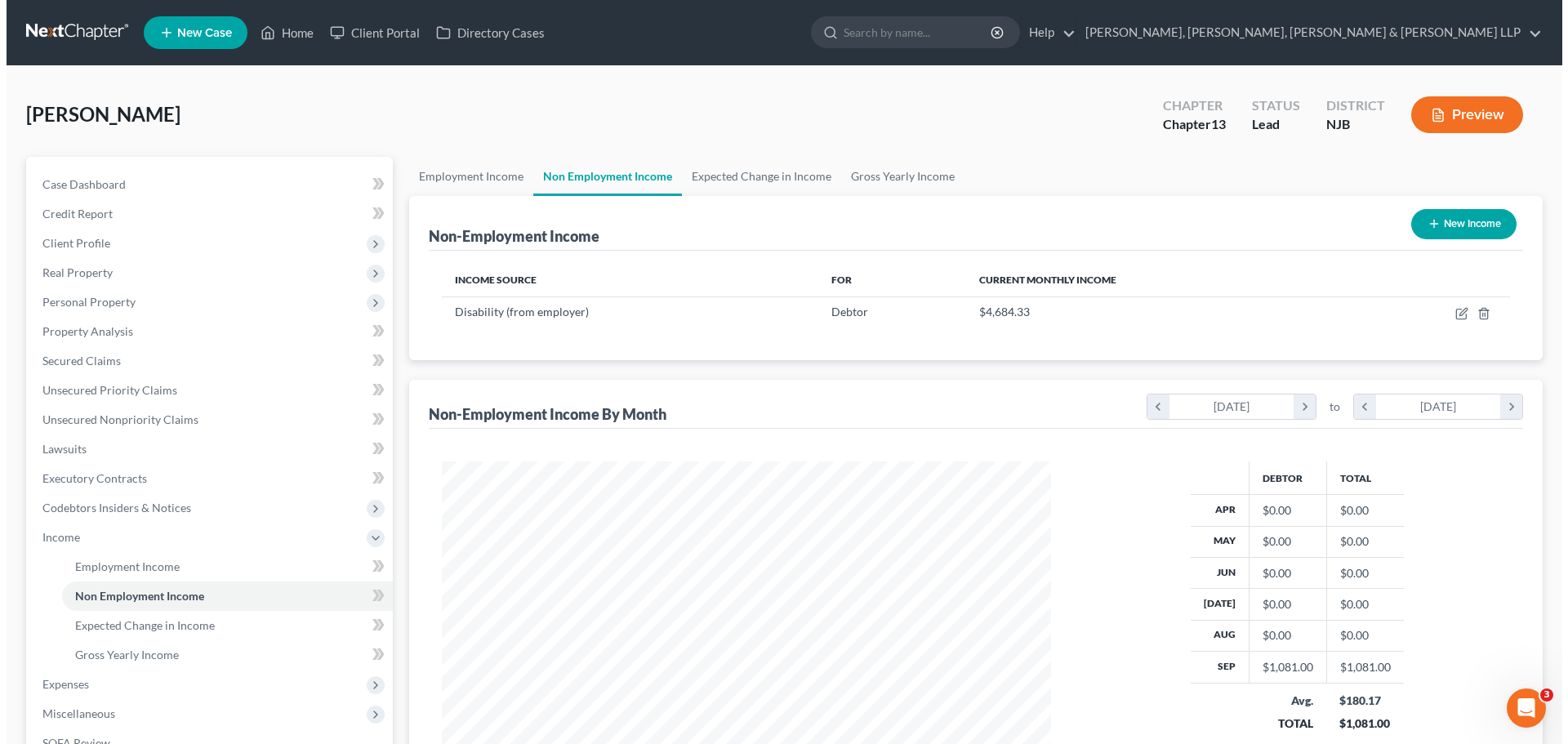
scroll to position [305, 642]
click at [1474, 221] on button "New Income" at bounding box center [1457, 224] width 105 height 30
select select "0"
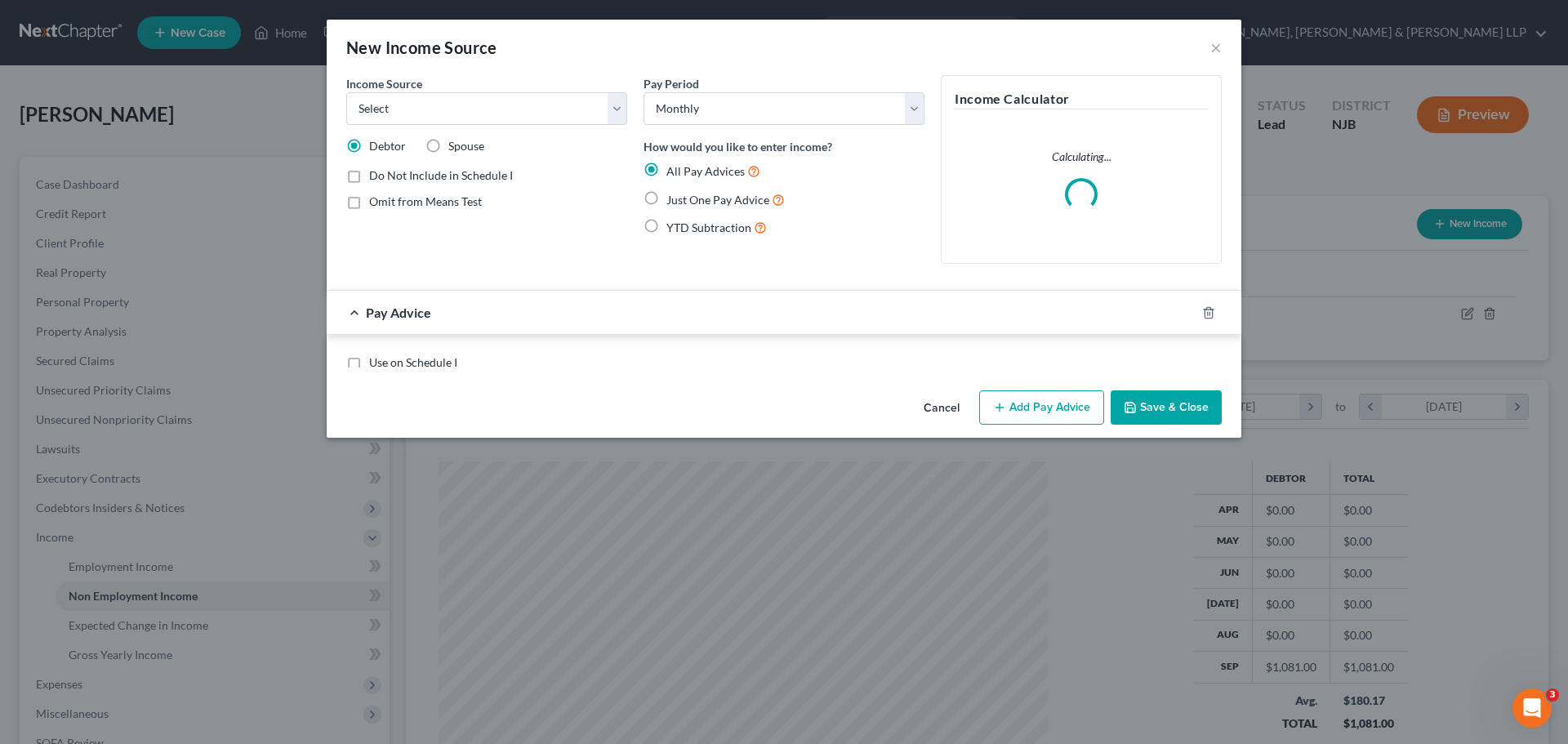
scroll to position [307, 648]
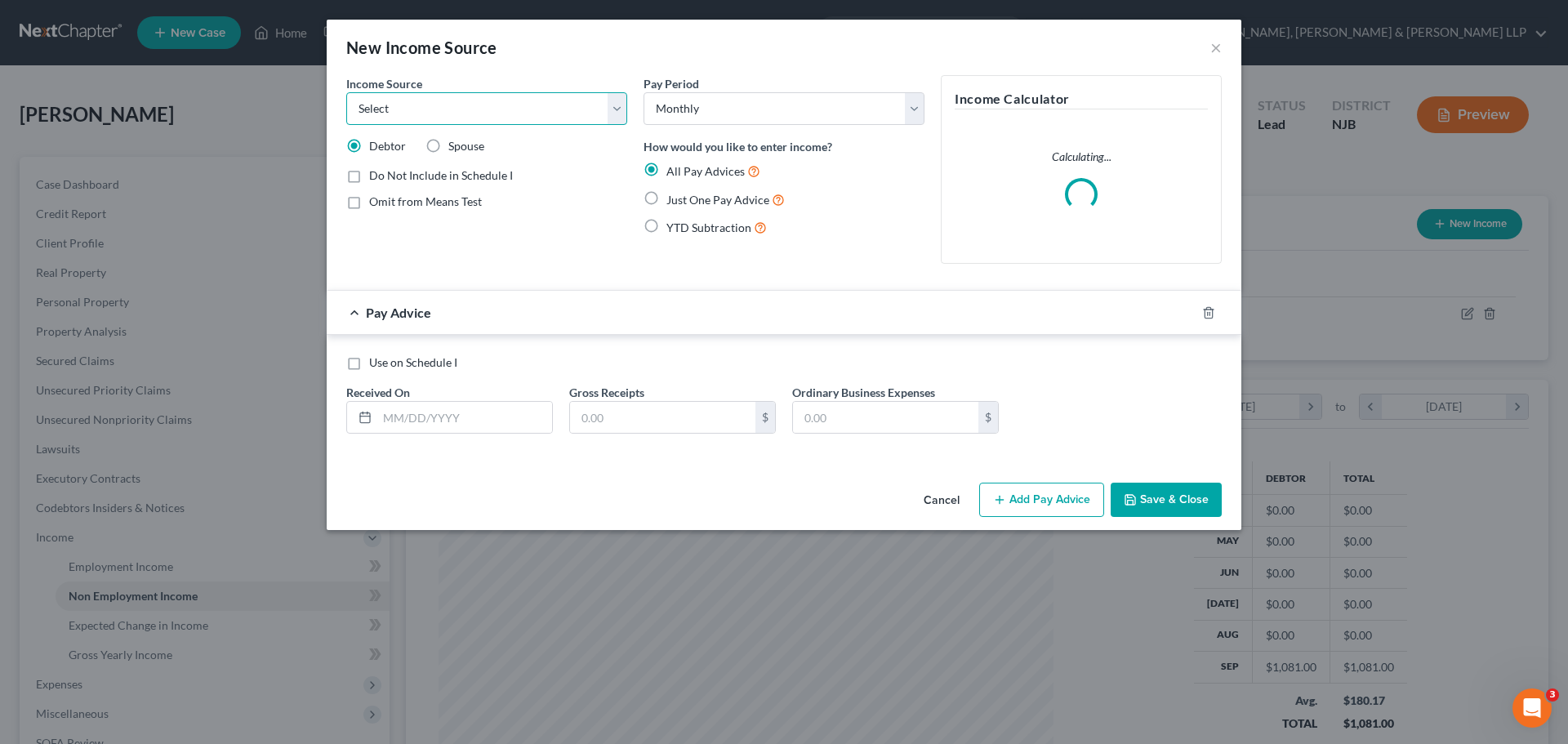
click at [614, 116] on select "Select Unemployment Disability (from employer) Pension Retirement Social Securi…" at bounding box center [487, 108] width 281 height 32
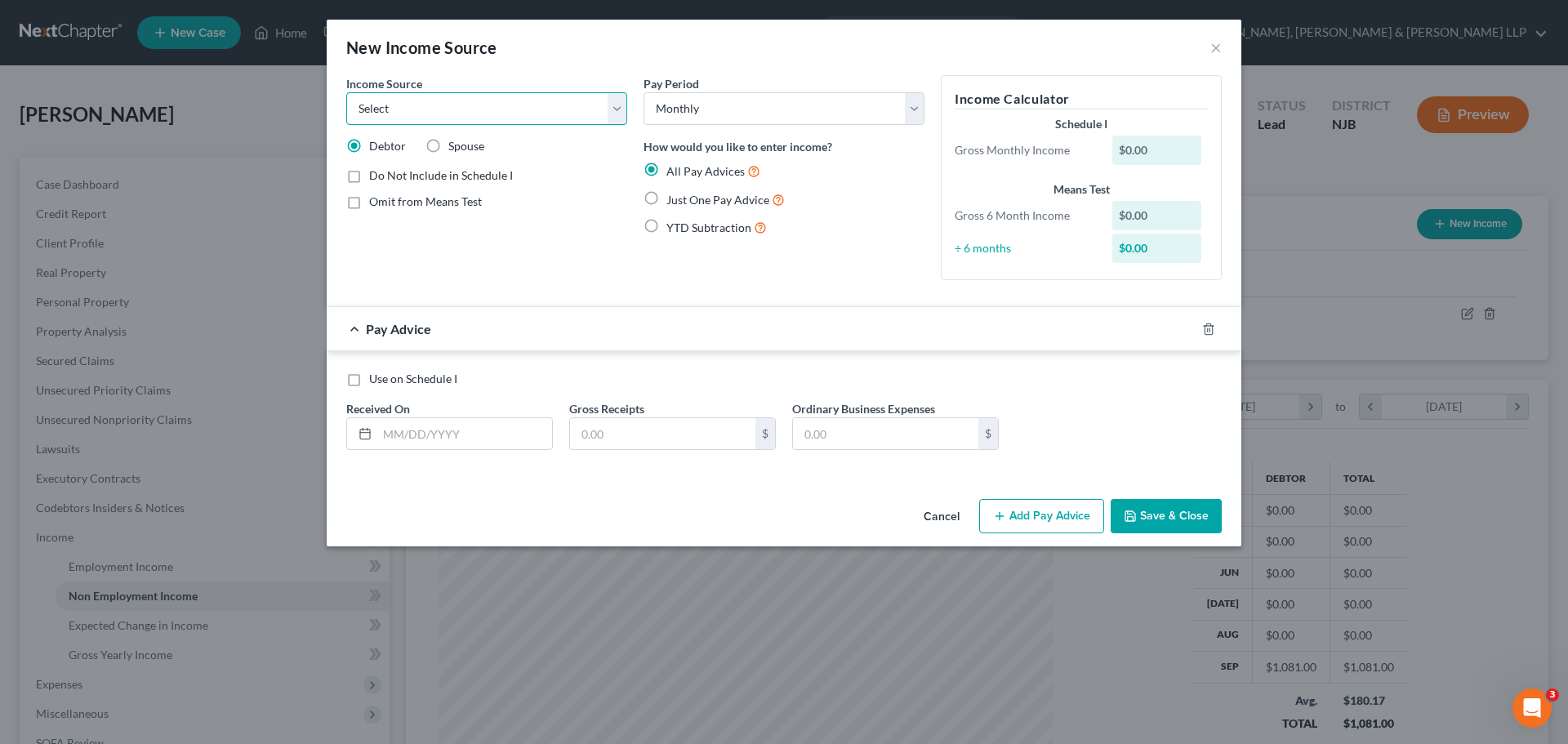
select select "8"
click at [346, 92] on select "Select Unemployment Disability (from employer) Pension Retirement Social Securi…" at bounding box center [487, 108] width 281 height 32
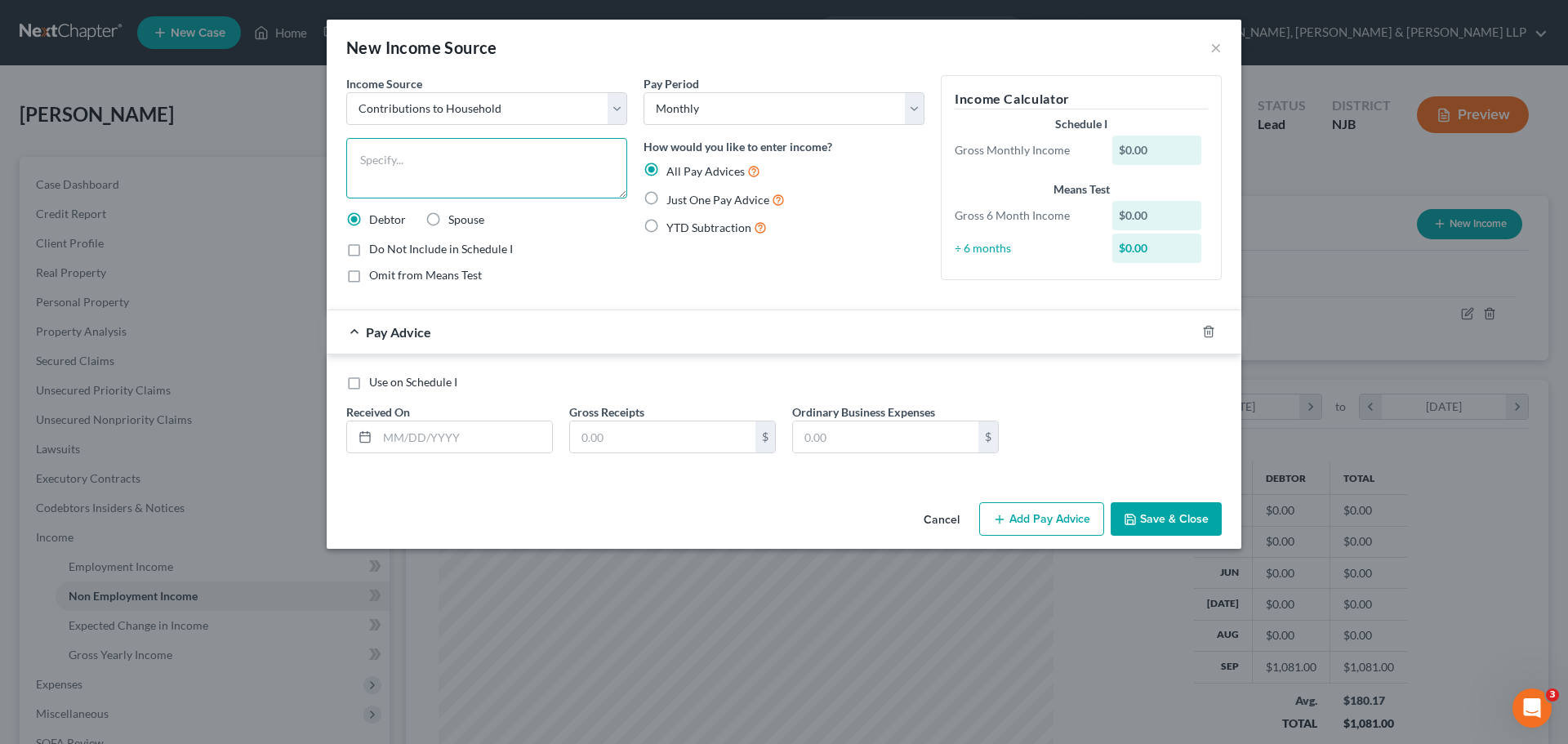
click at [491, 156] on textarea at bounding box center [487, 167] width 281 height 60
type textarea "C"
click at [362, 152] on textarea "Mortgage payment made by former spouse currently $1,682.00 plus approximately $…" at bounding box center [487, 167] width 281 height 60
click at [550, 184] on textarea "Contribution of mortgage payment made by former spouse currently $1,682.00 plus…" at bounding box center [487, 167] width 281 height 60
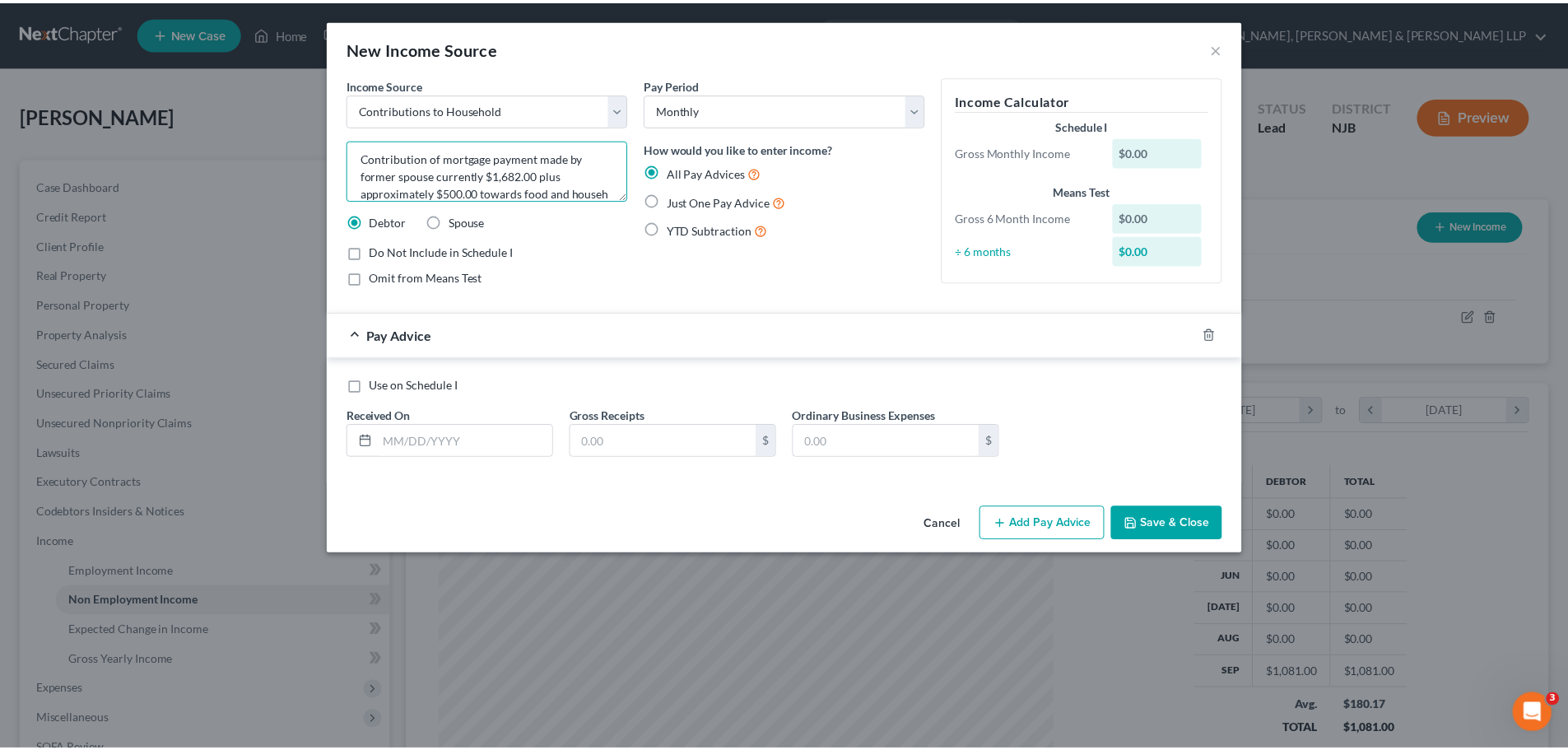
scroll to position [20, 0]
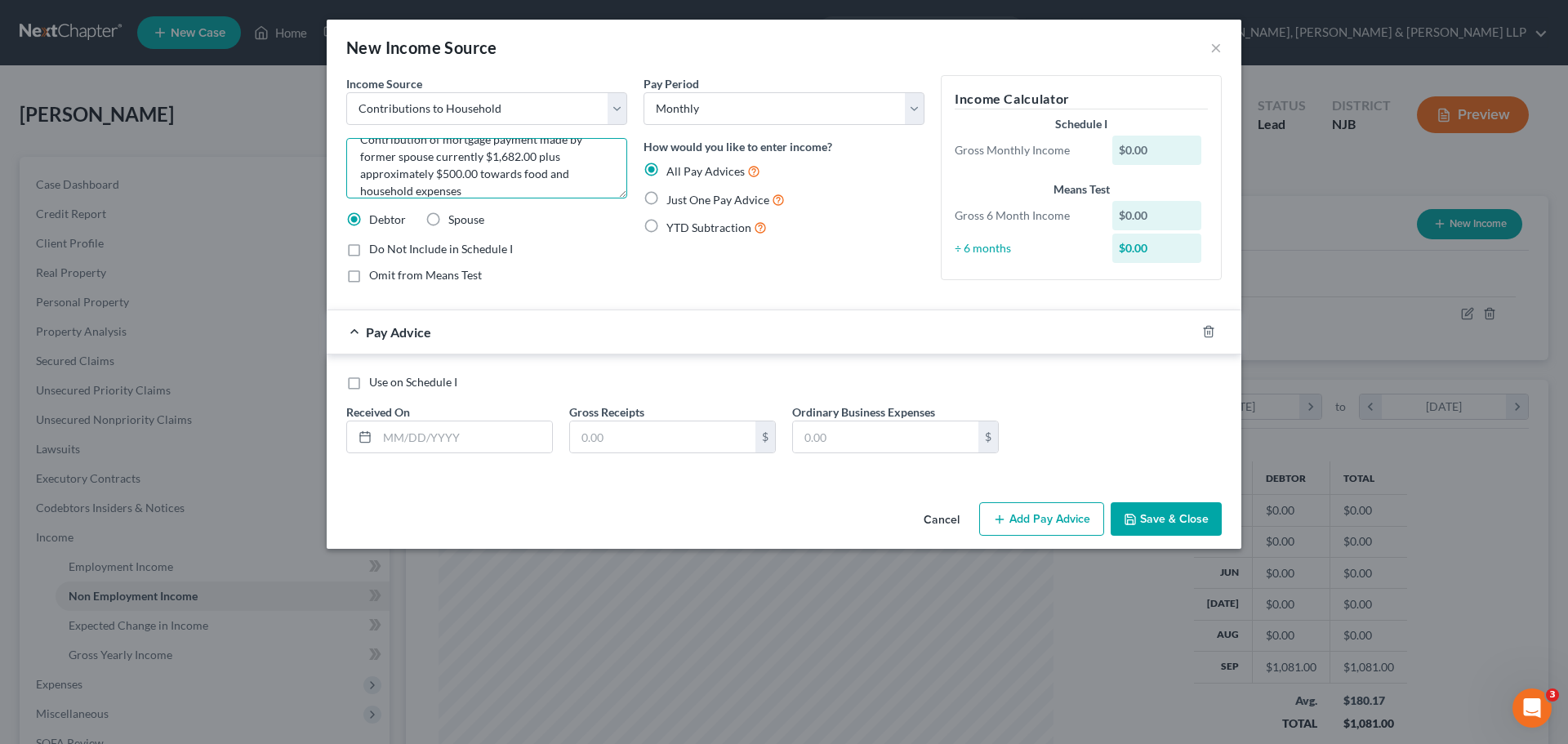
type textarea "Contribution of mortgage payment made by former spouse currently $1,682.00 plus…"
click at [666, 200] on label "Just One Pay Advice" at bounding box center [725, 200] width 118 height 18
click at [673, 200] on input "Just One Pay Advice" at bounding box center [677, 195] width 10 height 10
radio input "true"
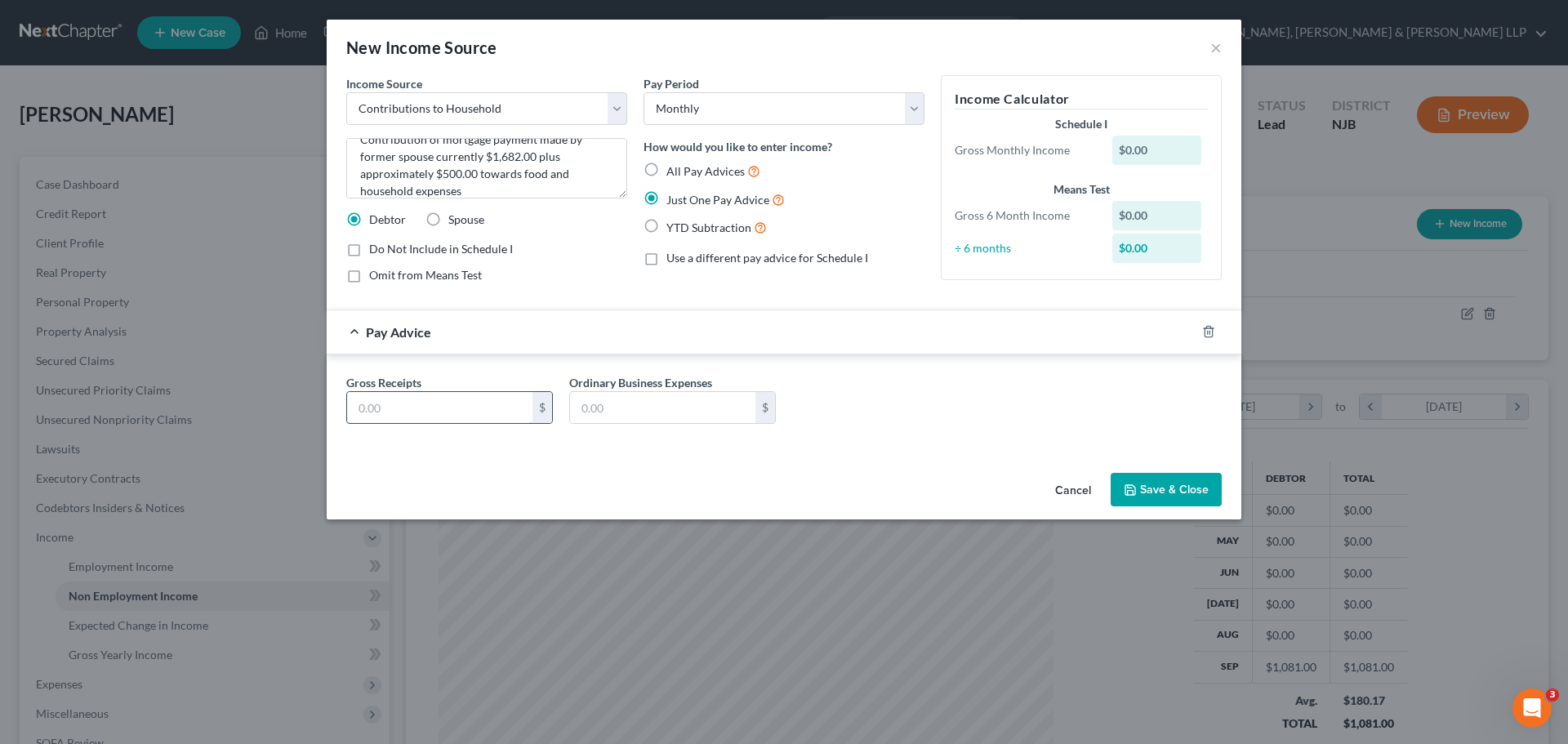
click at [474, 408] on input "text" at bounding box center [440, 408] width 186 height 31
type input "2,200"
click at [1182, 494] on button "Save & Close" at bounding box center [1166, 490] width 111 height 34
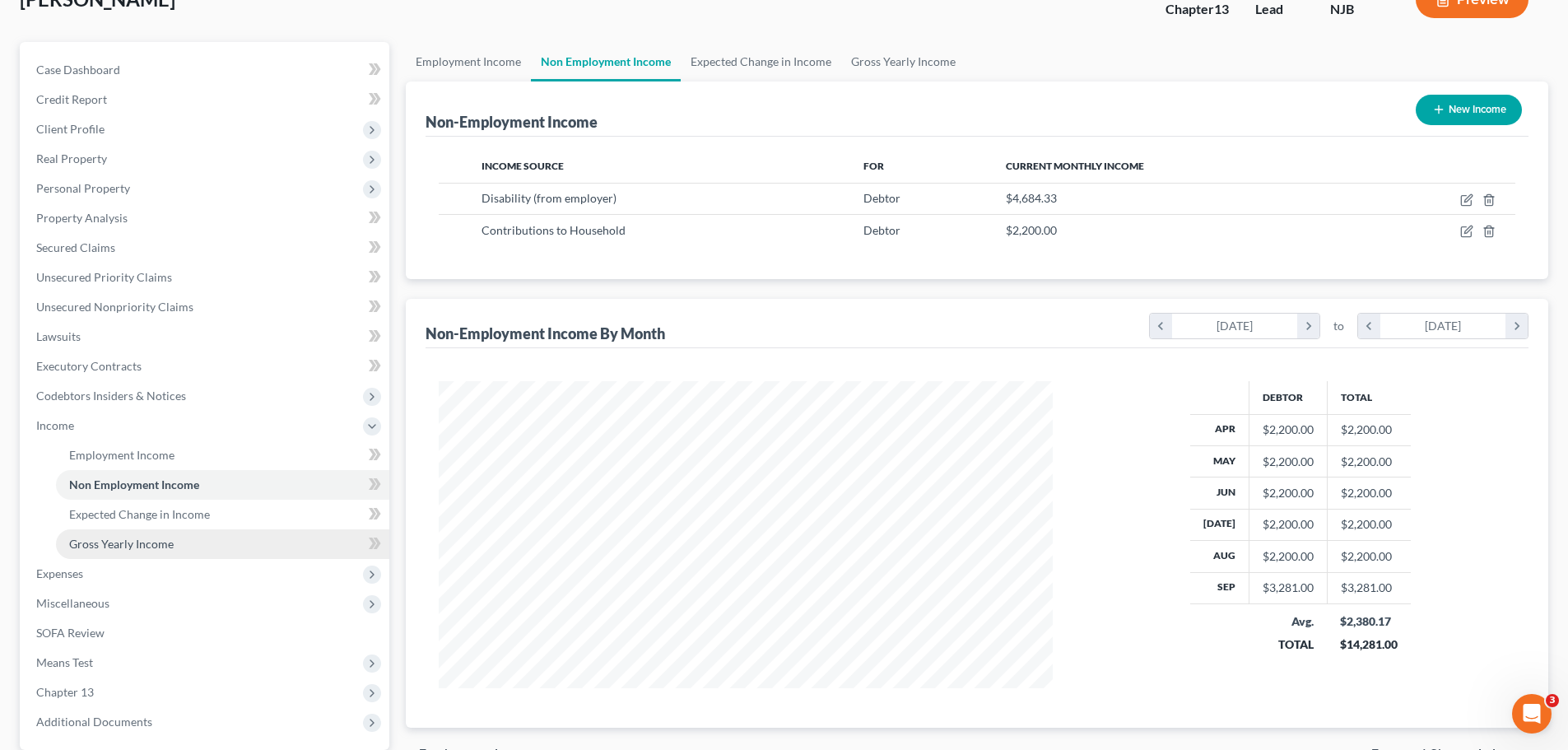
scroll to position [230, 0]
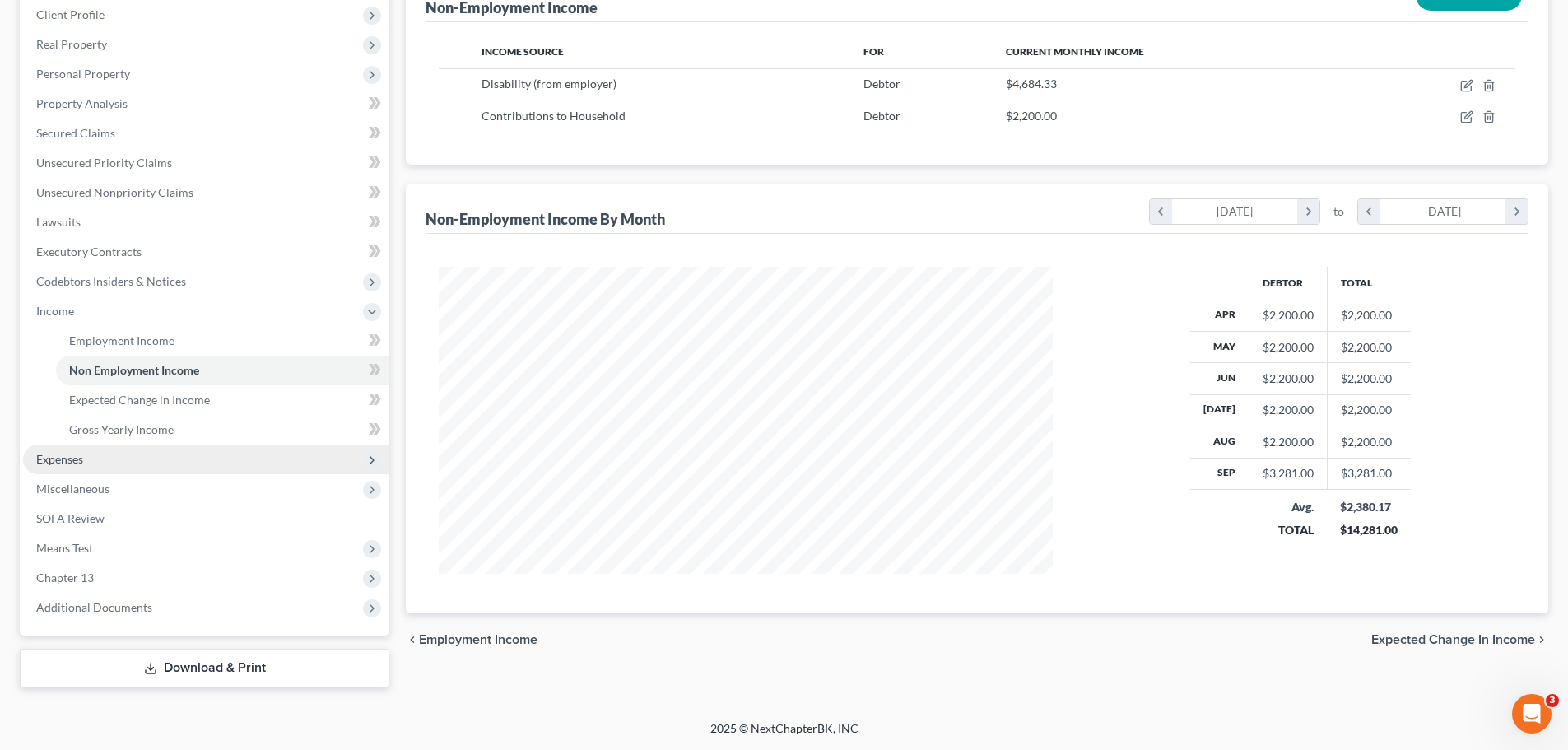
click at [123, 461] on span "Expenses" at bounding box center [206, 459] width 366 height 30
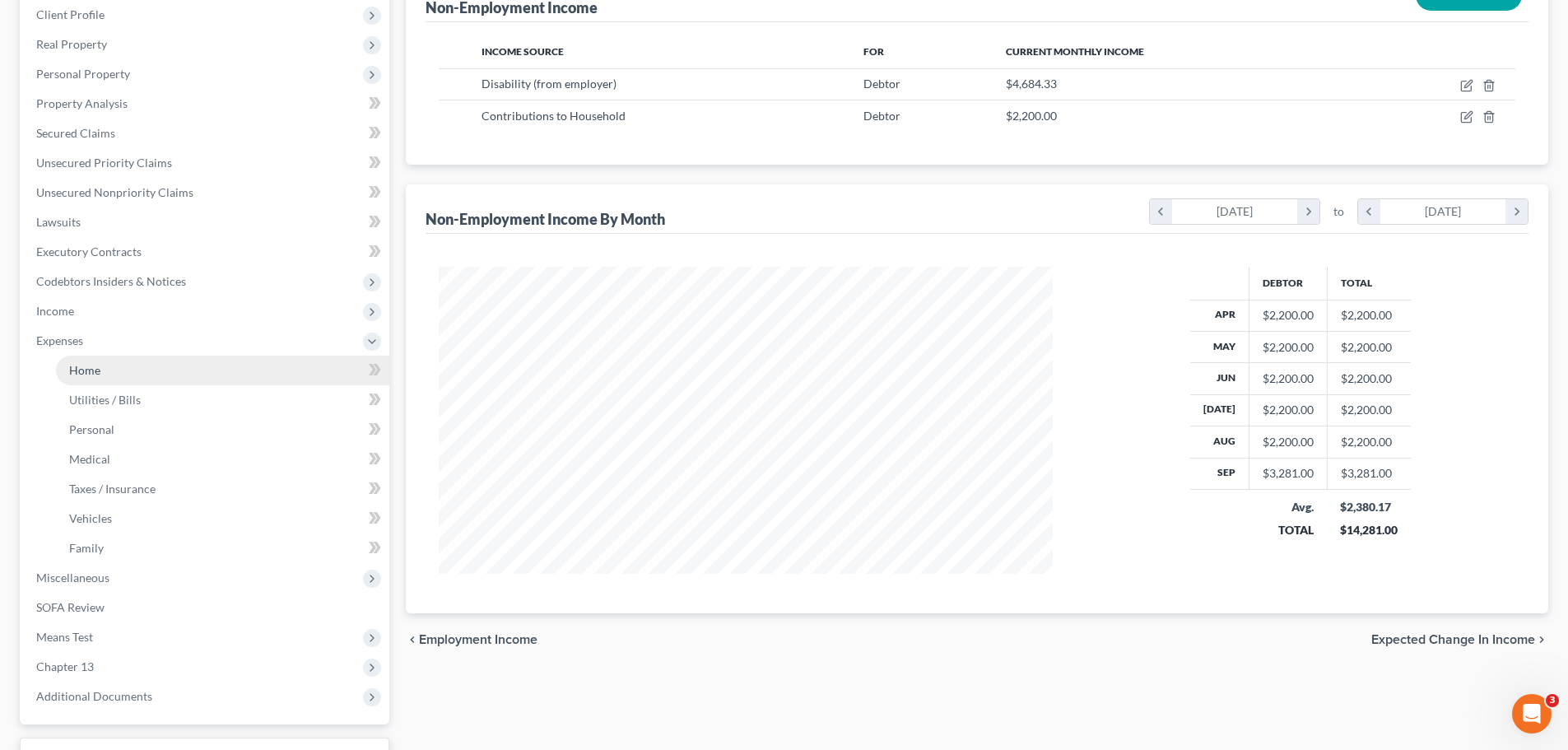
click at [102, 379] on link "Home" at bounding box center [223, 371] width 334 height 30
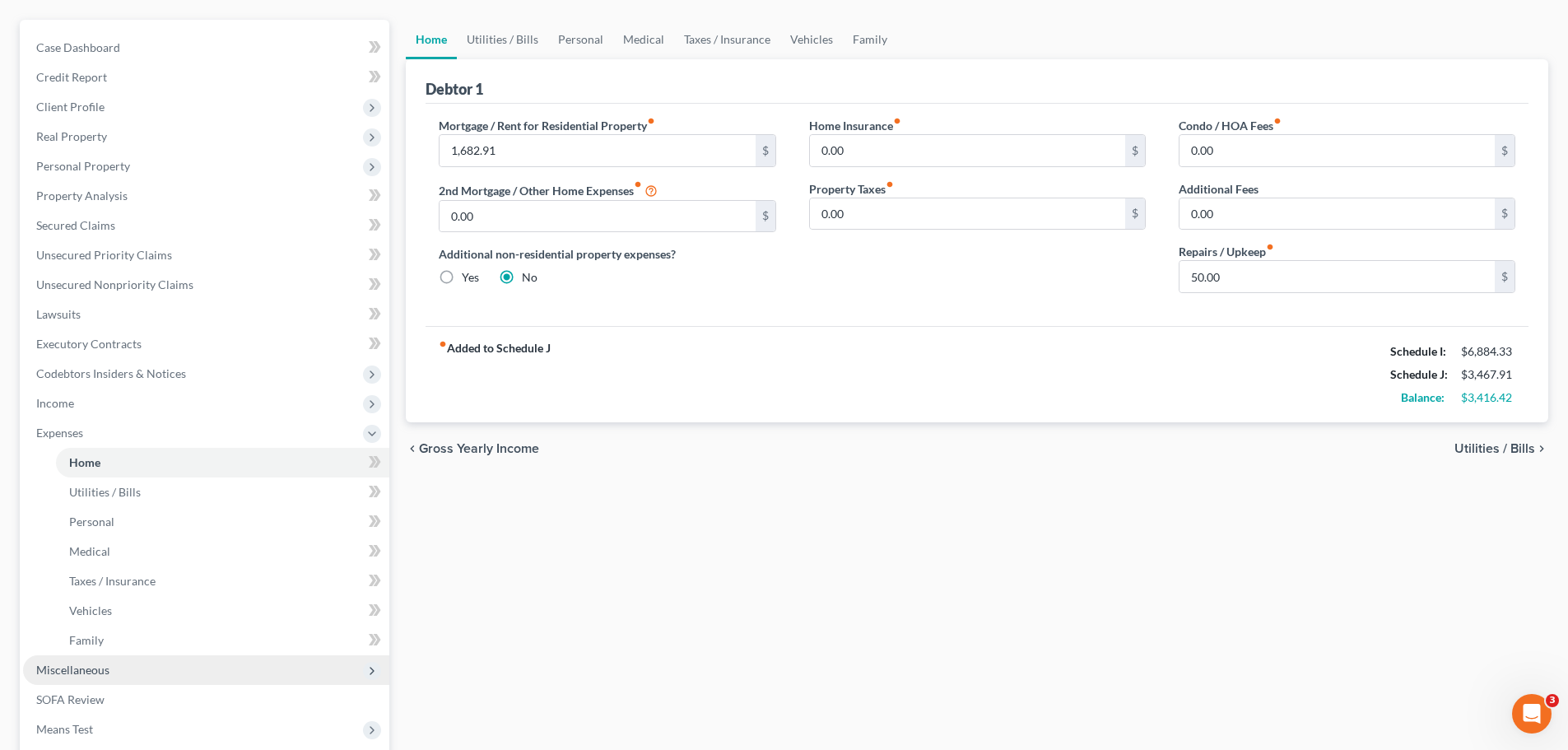
scroll to position [320, 0]
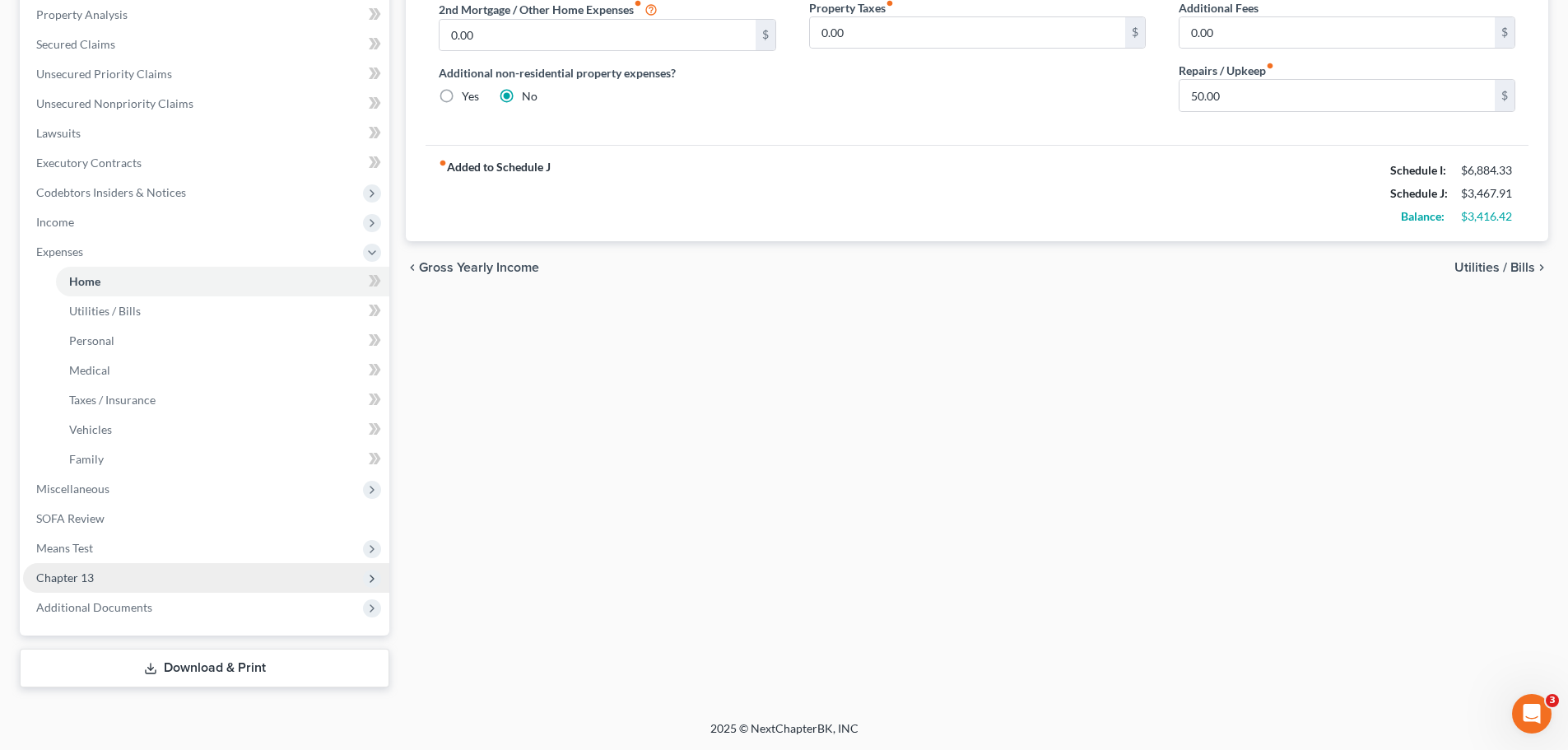
click at [122, 579] on span "Chapter 13" at bounding box center [206, 578] width 366 height 30
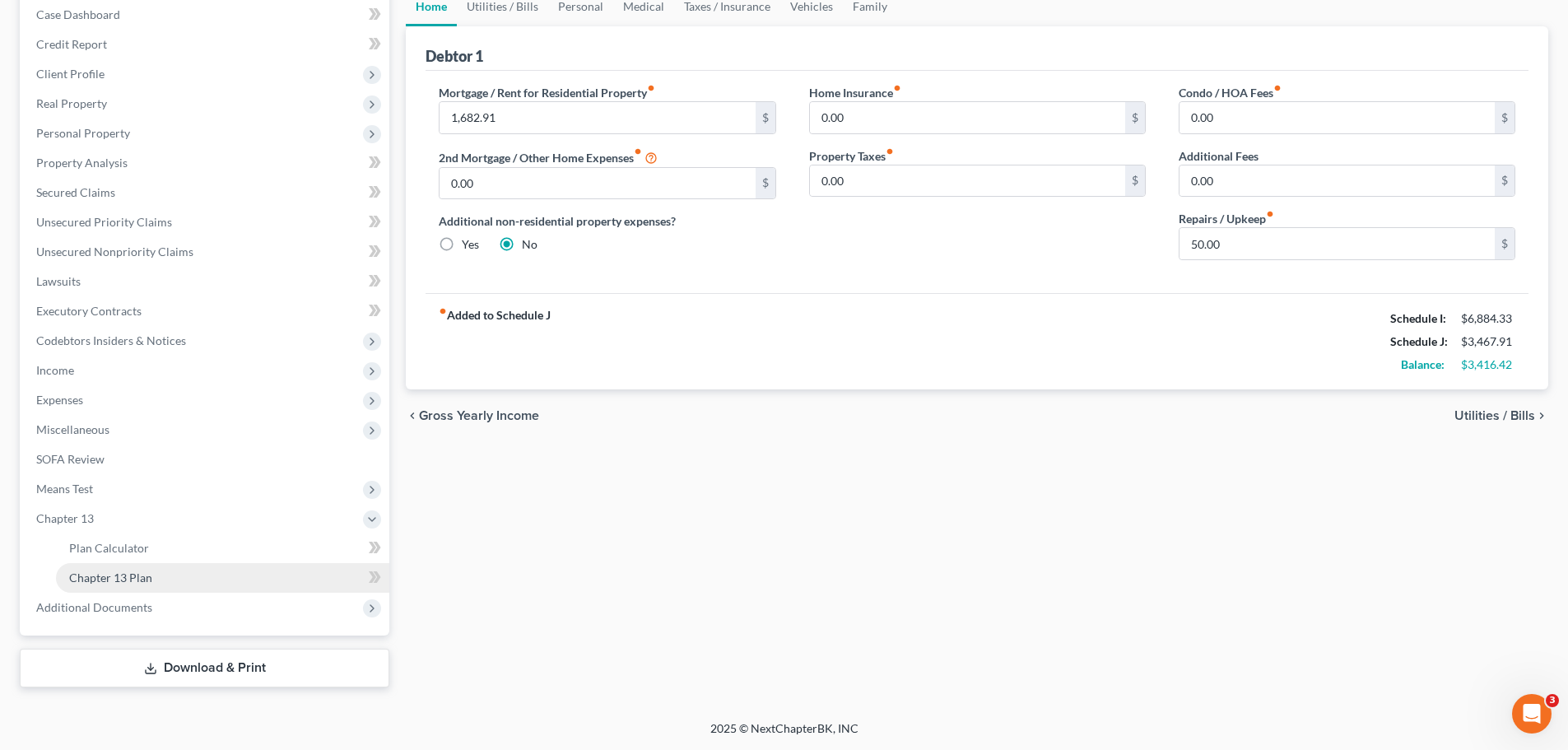
scroll to position [171, 0]
click at [138, 576] on span "Chapter 13 Plan" at bounding box center [110, 577] width 83 height 14
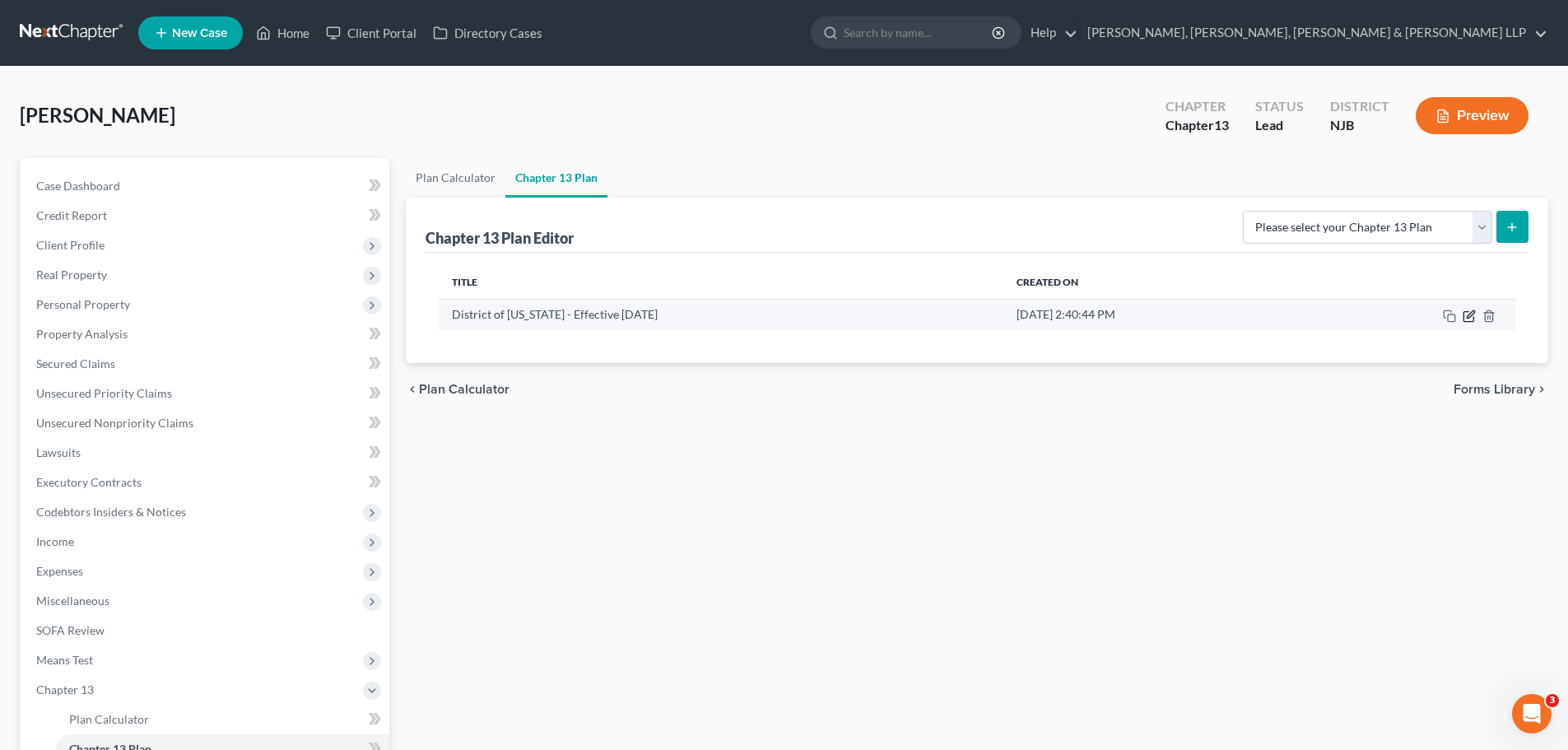
click at [1468, 319] on icon "button" at bounding box center [1469, 316] width 13 height 13
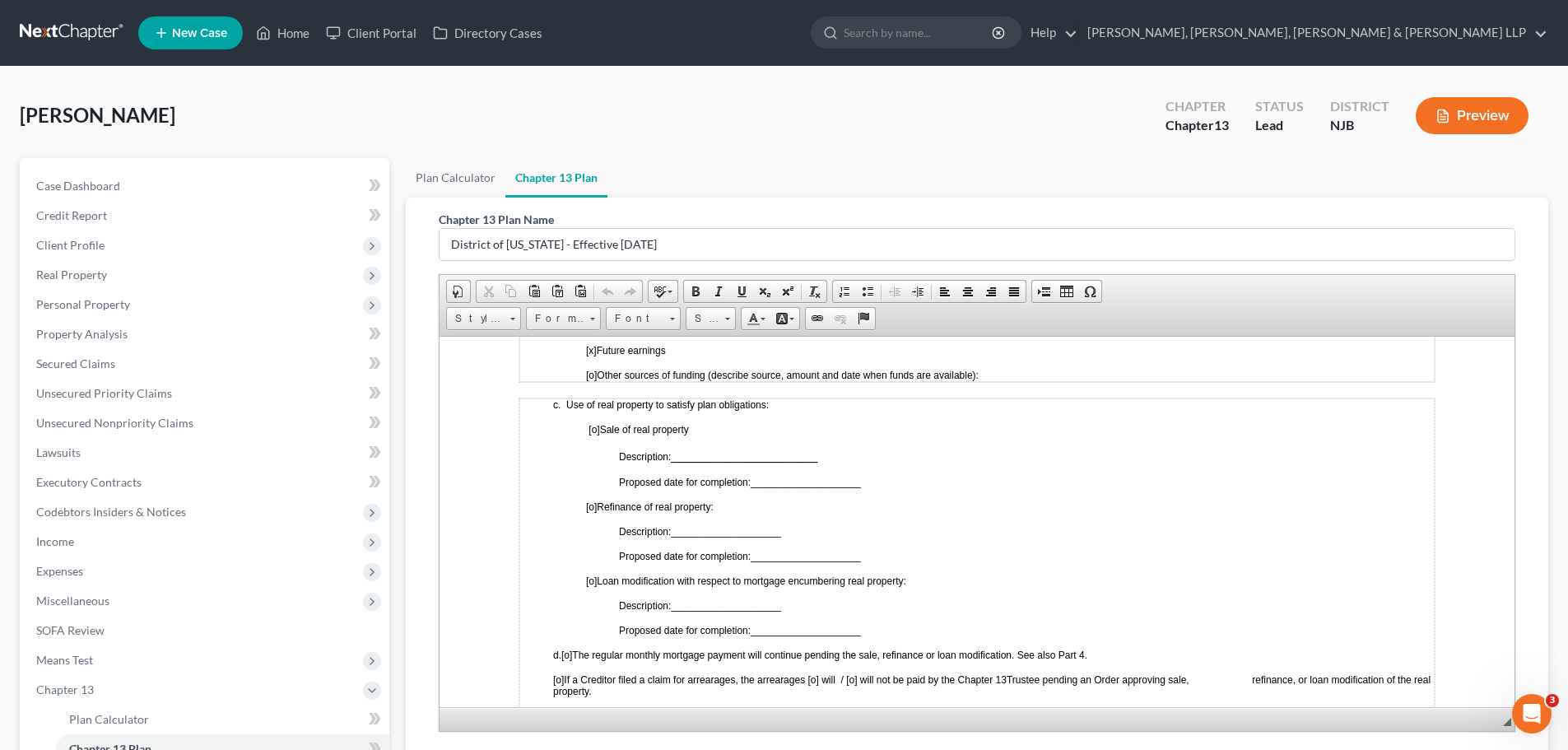
scroll to position [988, 0]
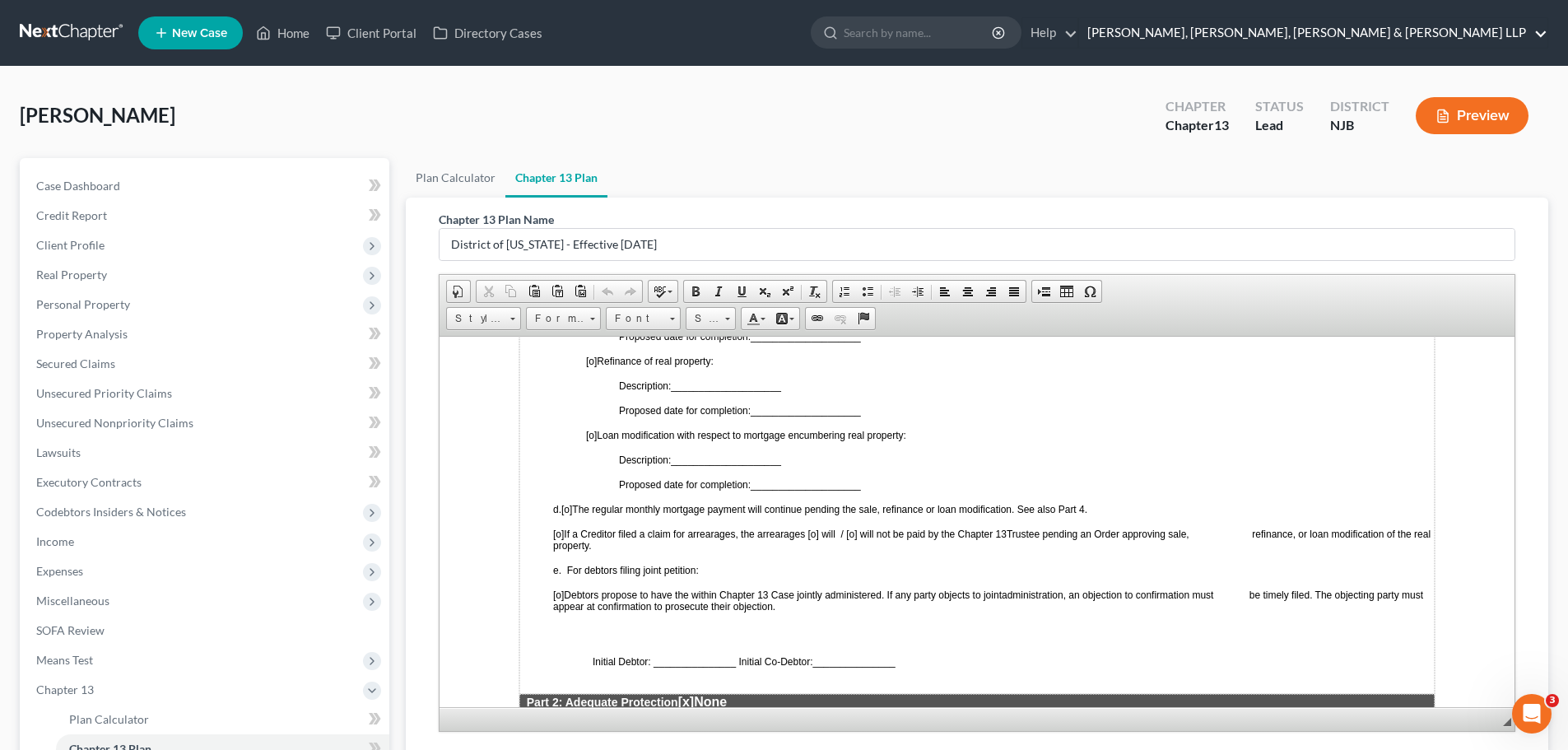
click at [1369, 32] on link "Scura Wigfield, Heyer, Stevens & Cammarota LLP" at bounding box center [1313, 33] width 469 height 30
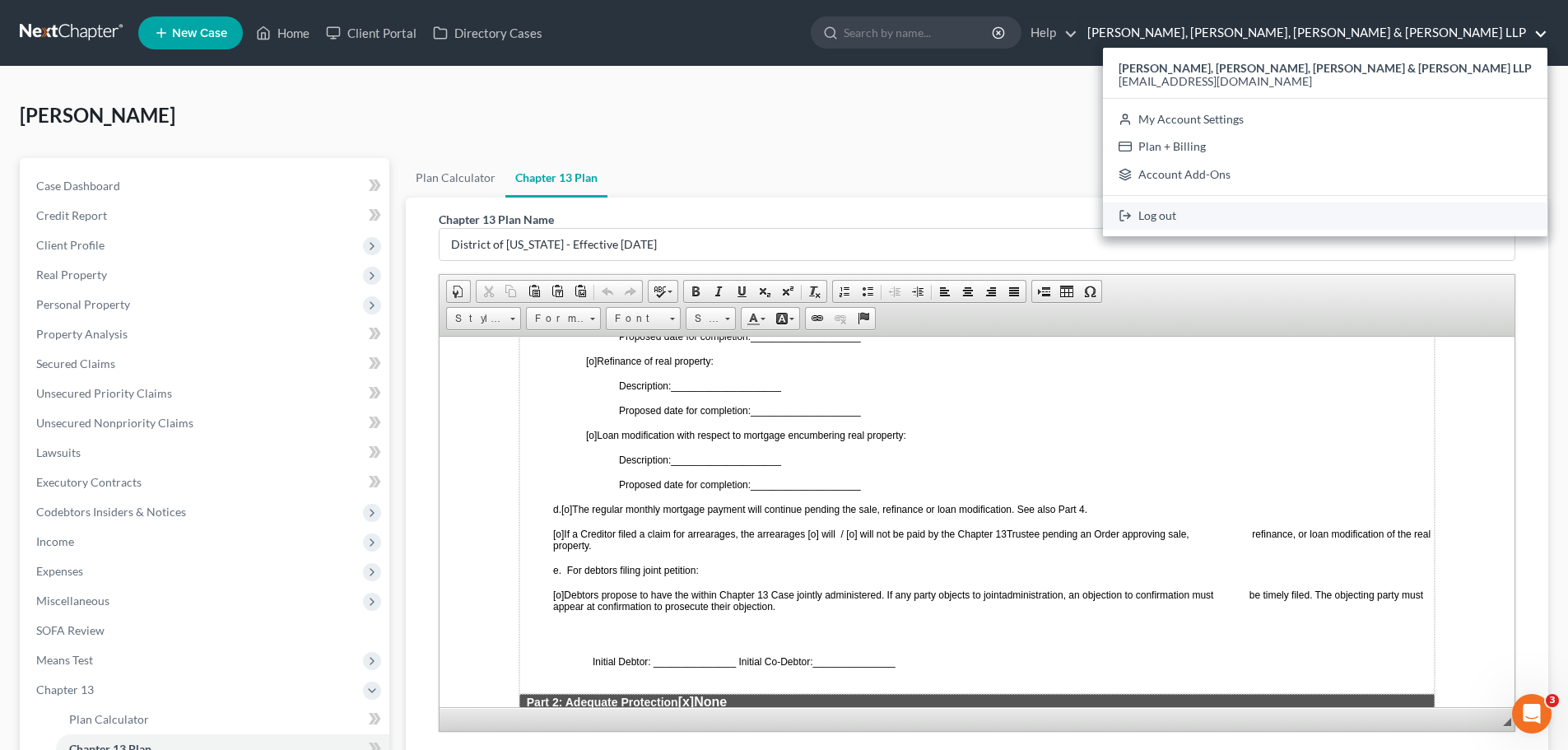
click at [1329, 219] on link "Log out" at bounding box center [1325, 216] width 444 height 28
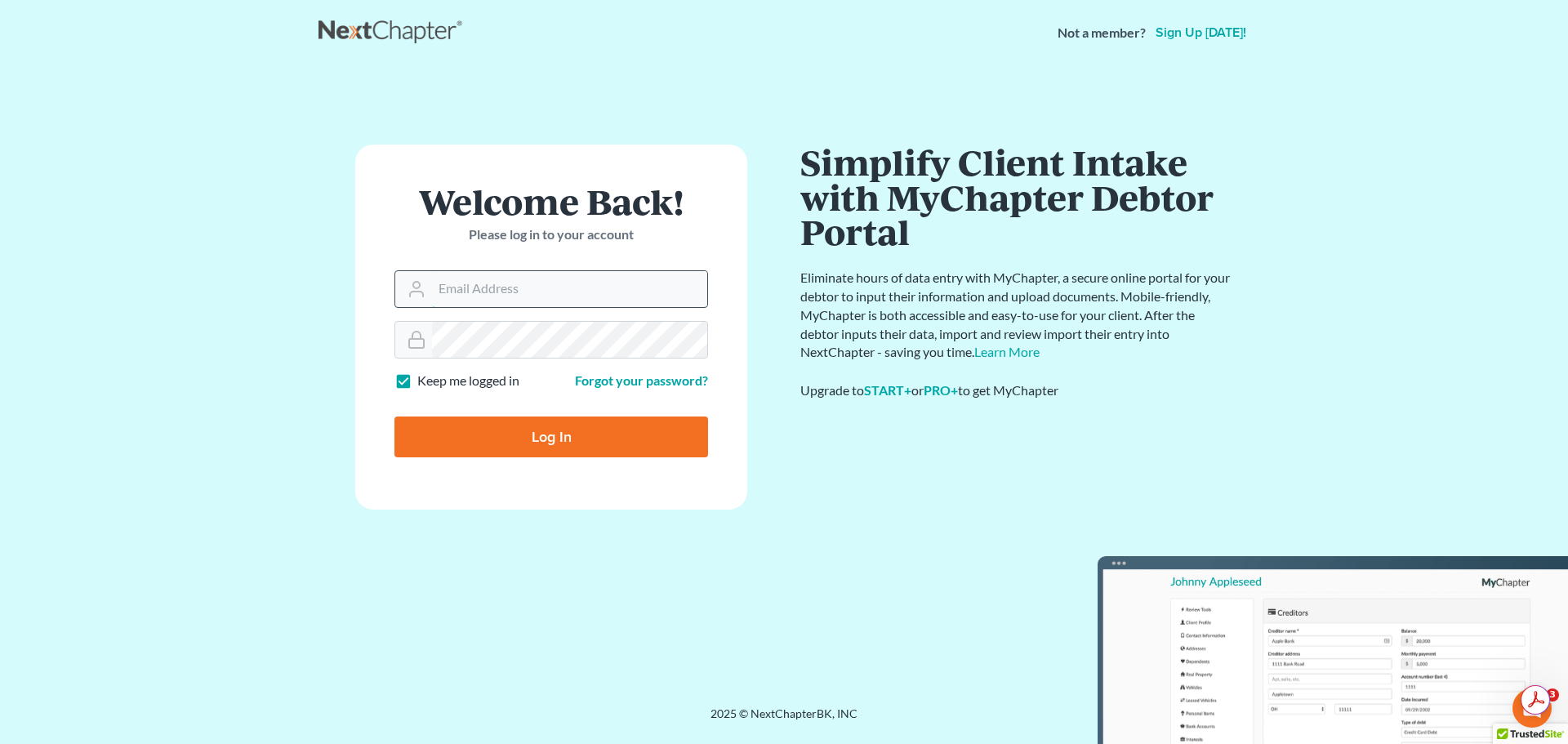
click at [502, 287] on input "Email Address" at bounding box center [569, 288] width 275 height 36
type input "[EMAIL_ADDRESS][DOMAIN_NAME]"
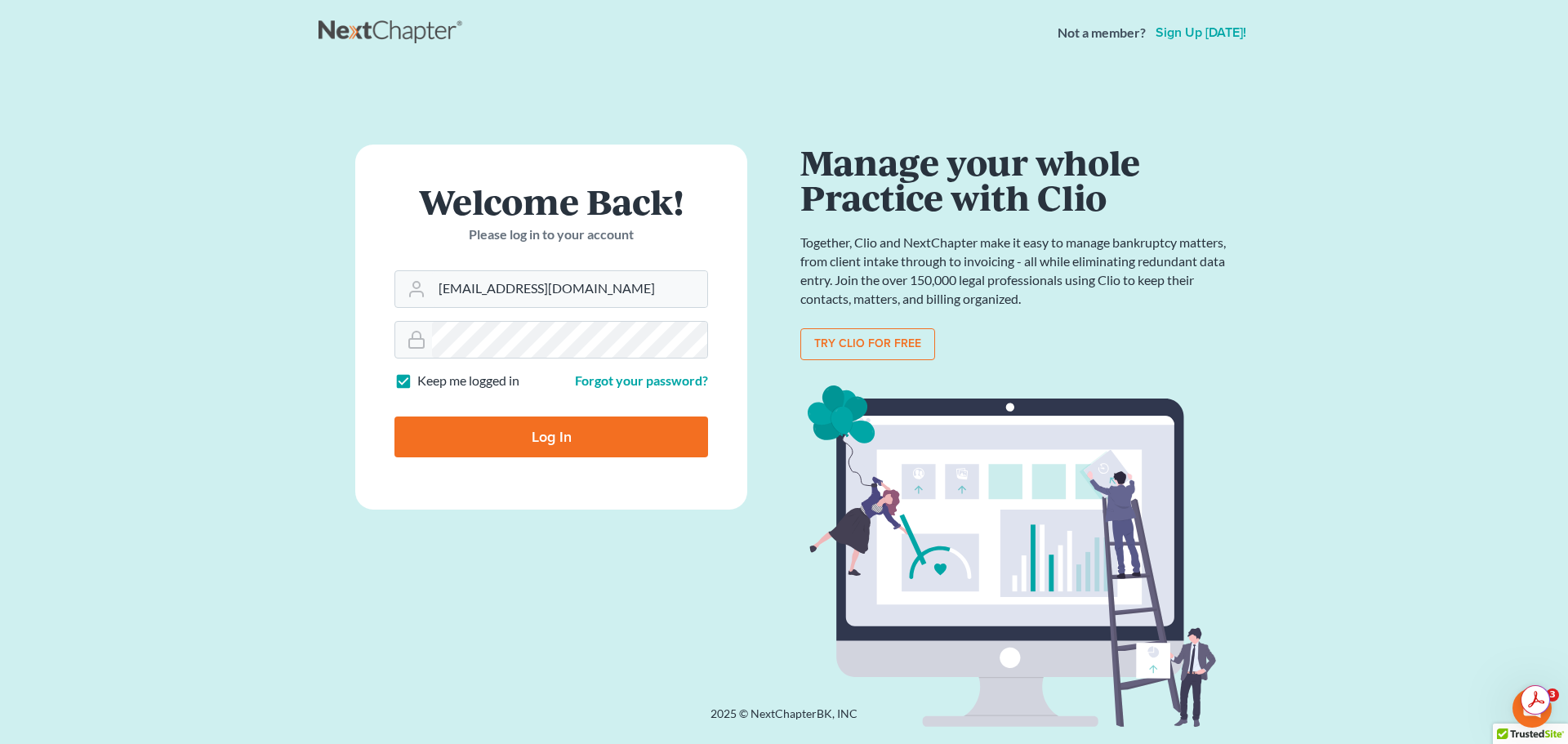
click at [418, 384] on label "Keep me logged in" at bounding box center [468, 381] width 102 height 18
click at [424, 383] on input "Keep me logged in" at bounding box center [429, 376] width 10 height 10
checkbox input "false"
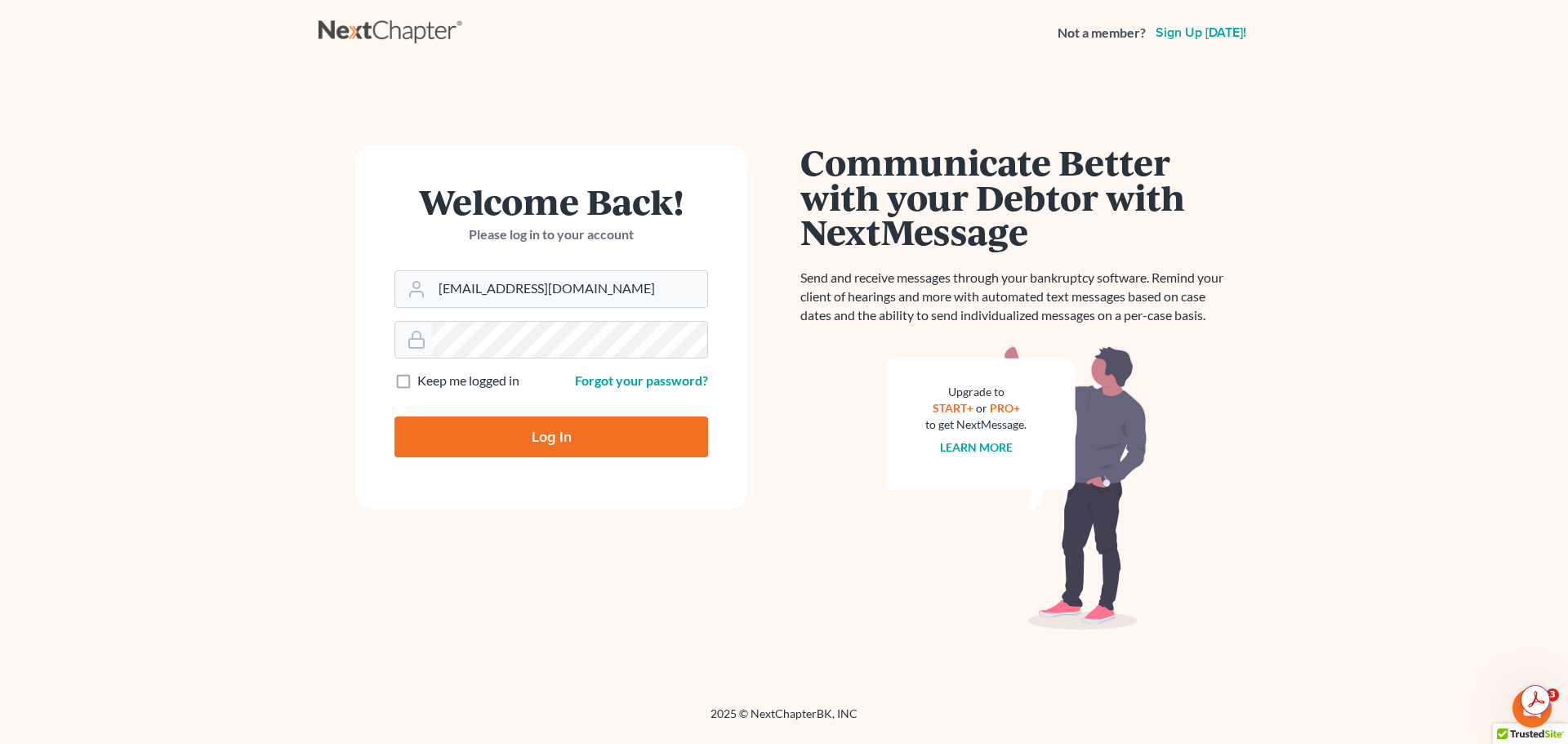
click at [528, 441] on input "Log In" at bounding box center [551, 437] width 313 height 41
type input "Thinking..."
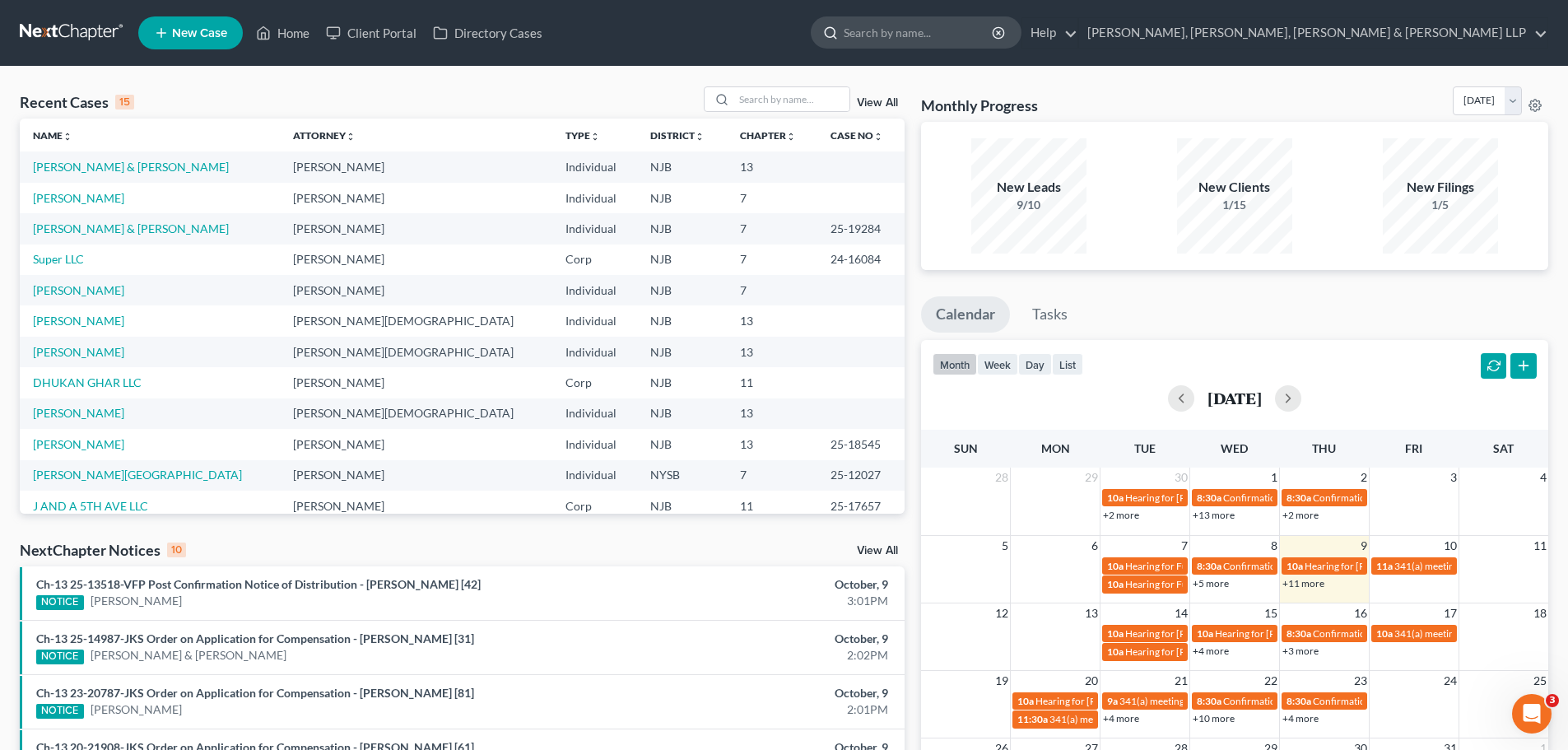
click at [994, 33] on input "search" at bounding box center [920, 33] width 151 height 31
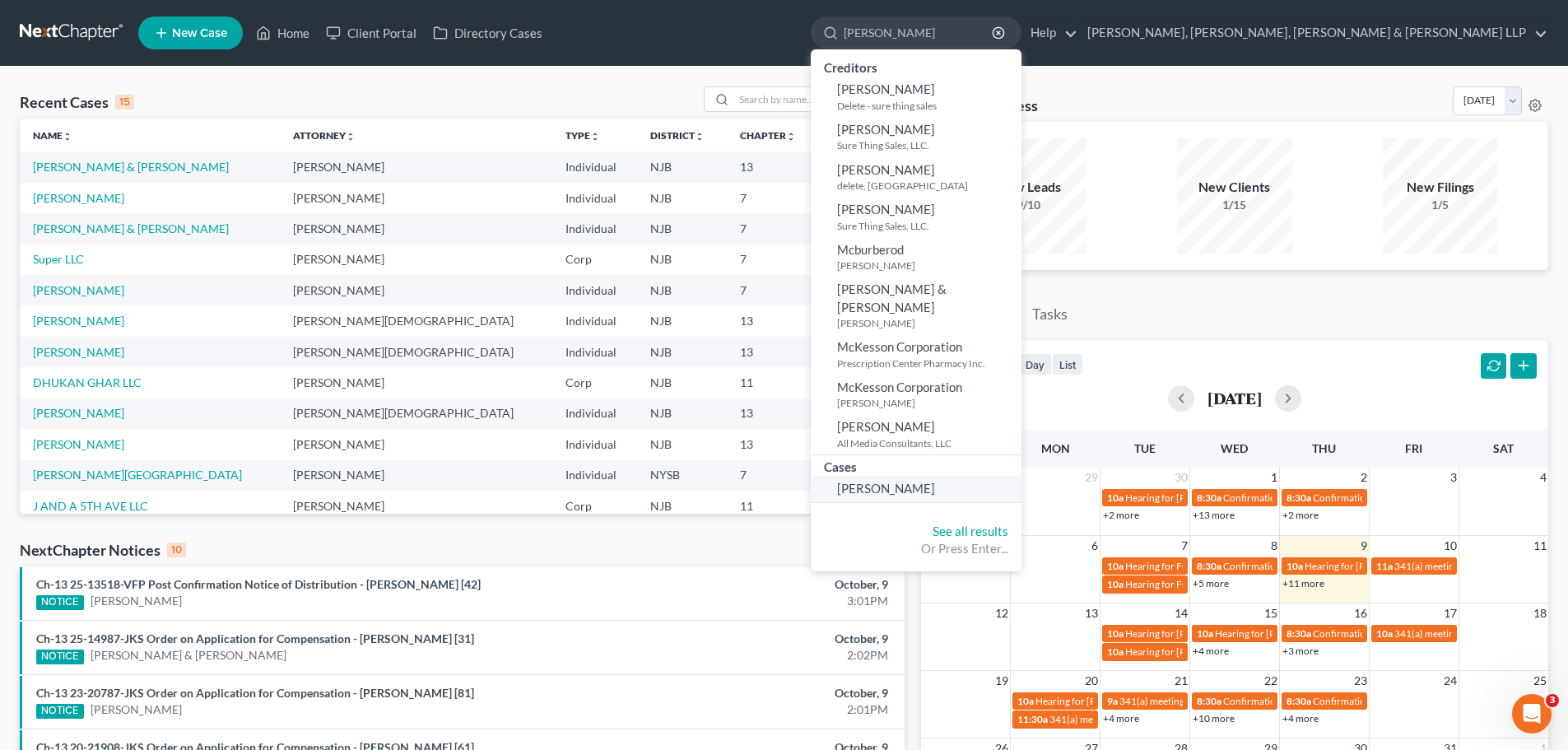
type input "mcfadden"
click at [935, 496] on span "McFadden, Sonya" at bounding box center [886, 488] width 98 height 15
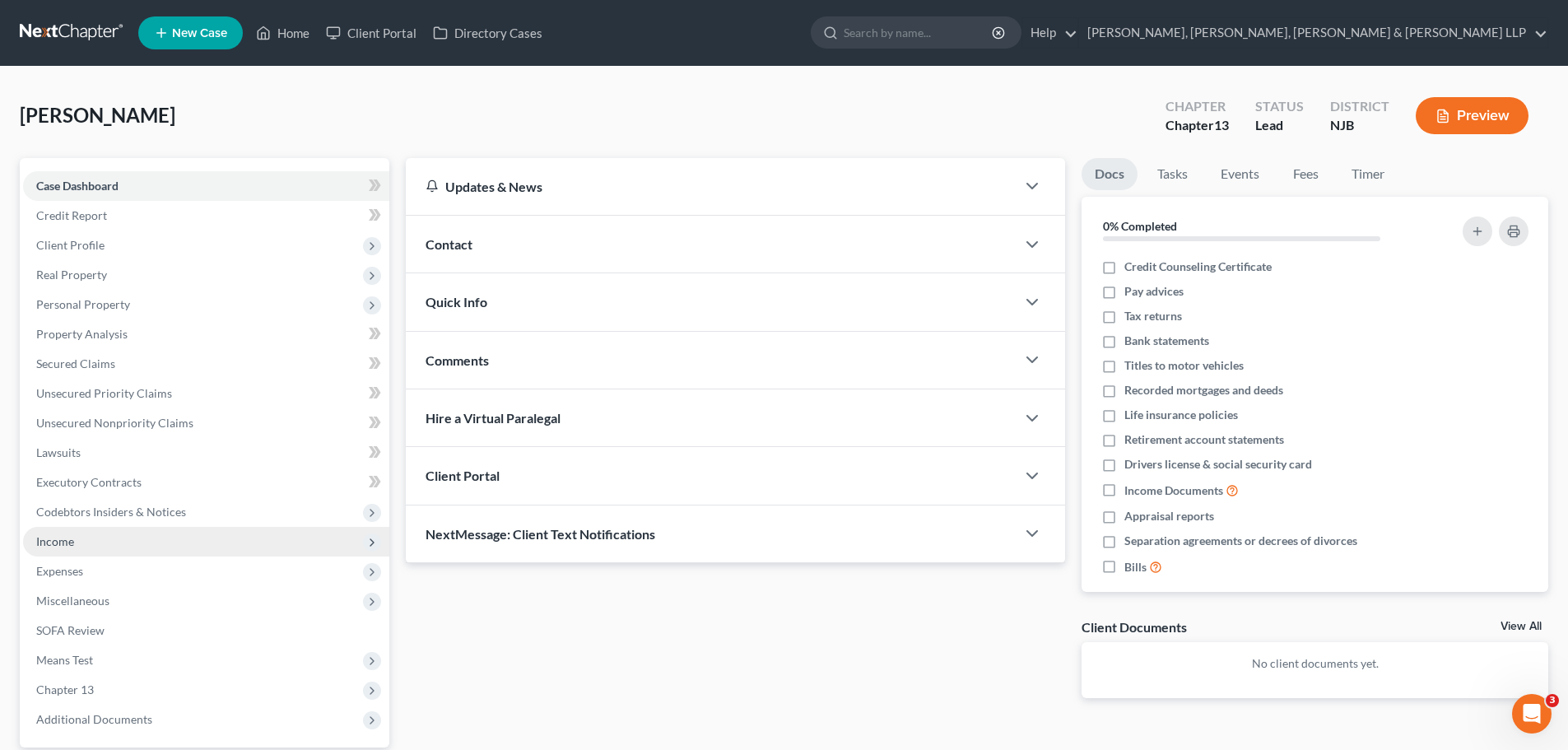
click at [67, 552] on span "Income" at bounding box center [206, 542] width 366 height 30
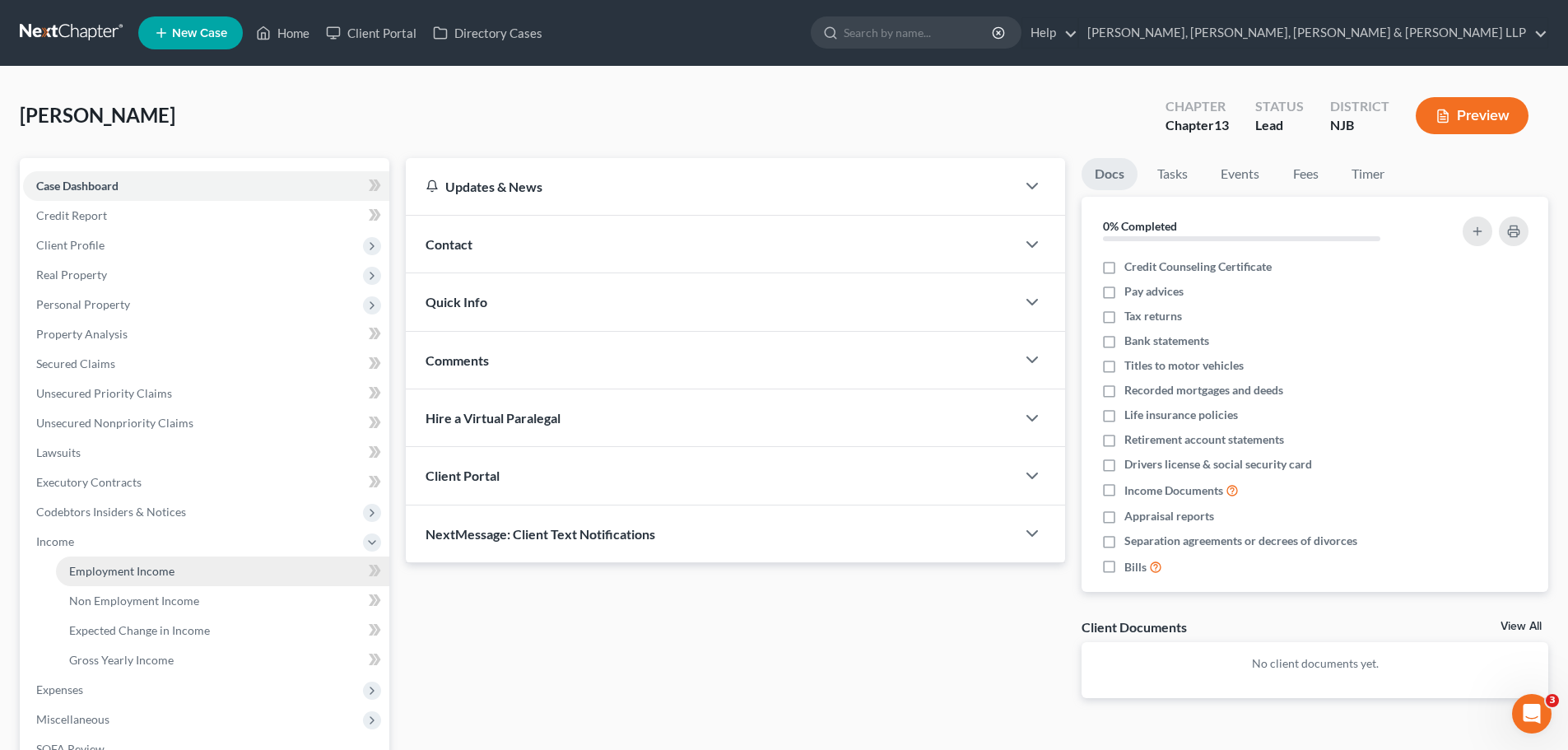
click at [142, 569] on span "Employment Income" at bounding box center [121, 570] width 105 height 14
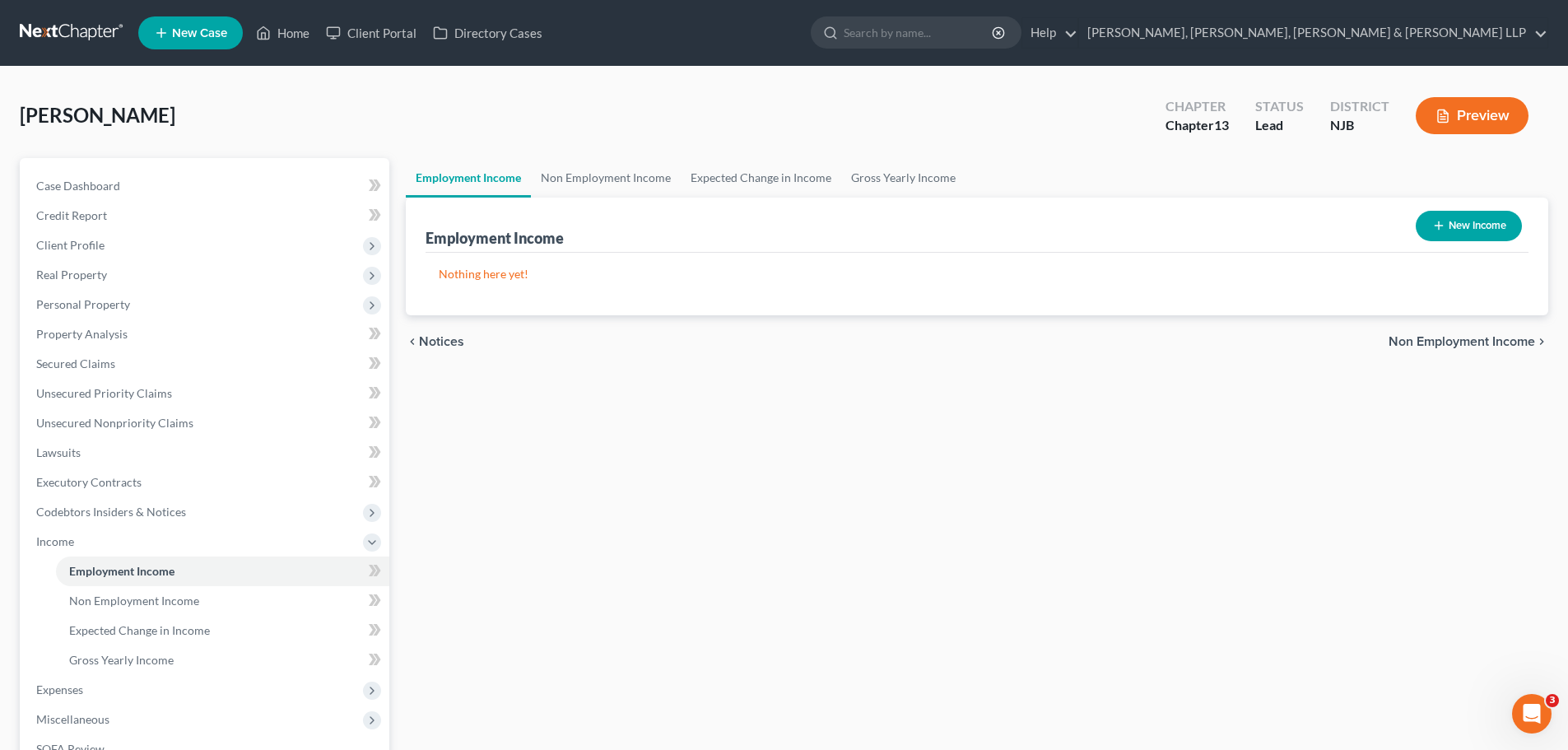
click at [1470, 226] on button "New Income" at bounding box center [1469, 225] width 106 height 31
select select "0"
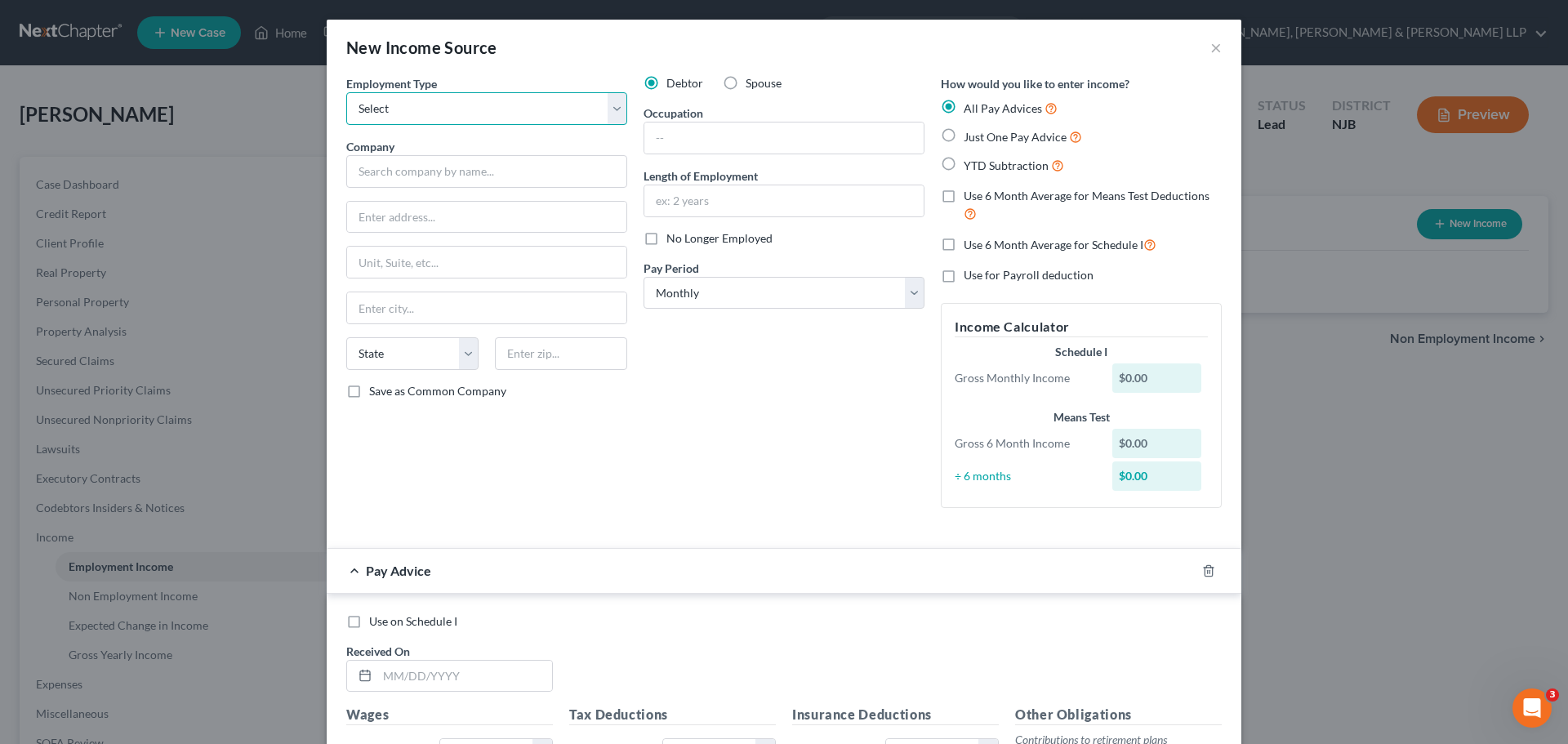
click at [614, 113] on select "Select Full or Part Time Employment Self Employment" at bounding box center [487, 108] width 281 height 32
select select "0"
click at [346, 92] on select "Select Full or Part Time Employment Self Employment" at bounding box center [487, 108] width 281 height 32
click at [505, 186] on input "text" at bounding box center [487, 171] width 281 height 32
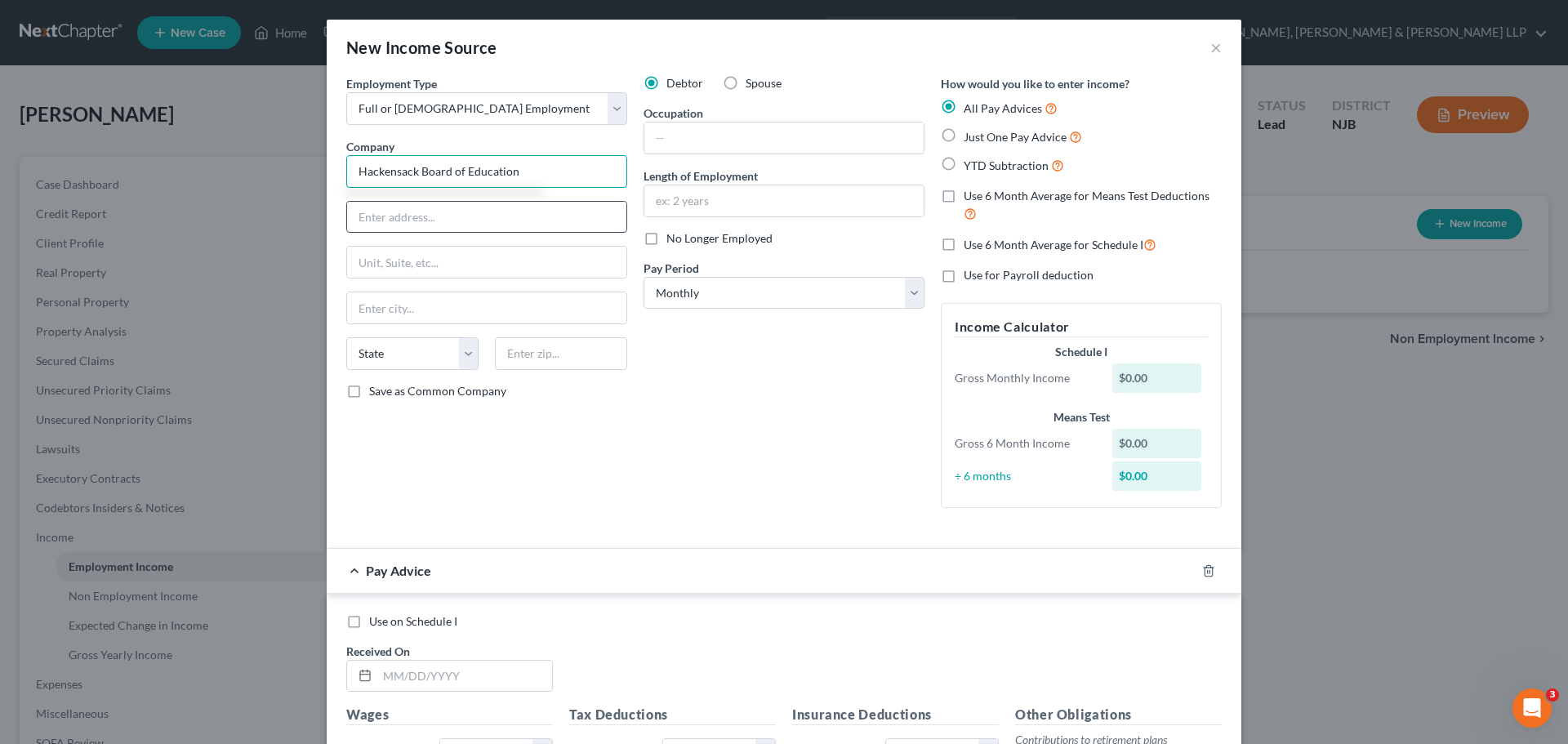
type input "Hackensack Board of Education"
click at [424, 207] on input "text" at bounding box center [487, 217] width 279 height 31
type input "191 Second Street"
click at [436, 312] on input "text" at bounding box center [487, 308] width 279 height 31
type input "K"
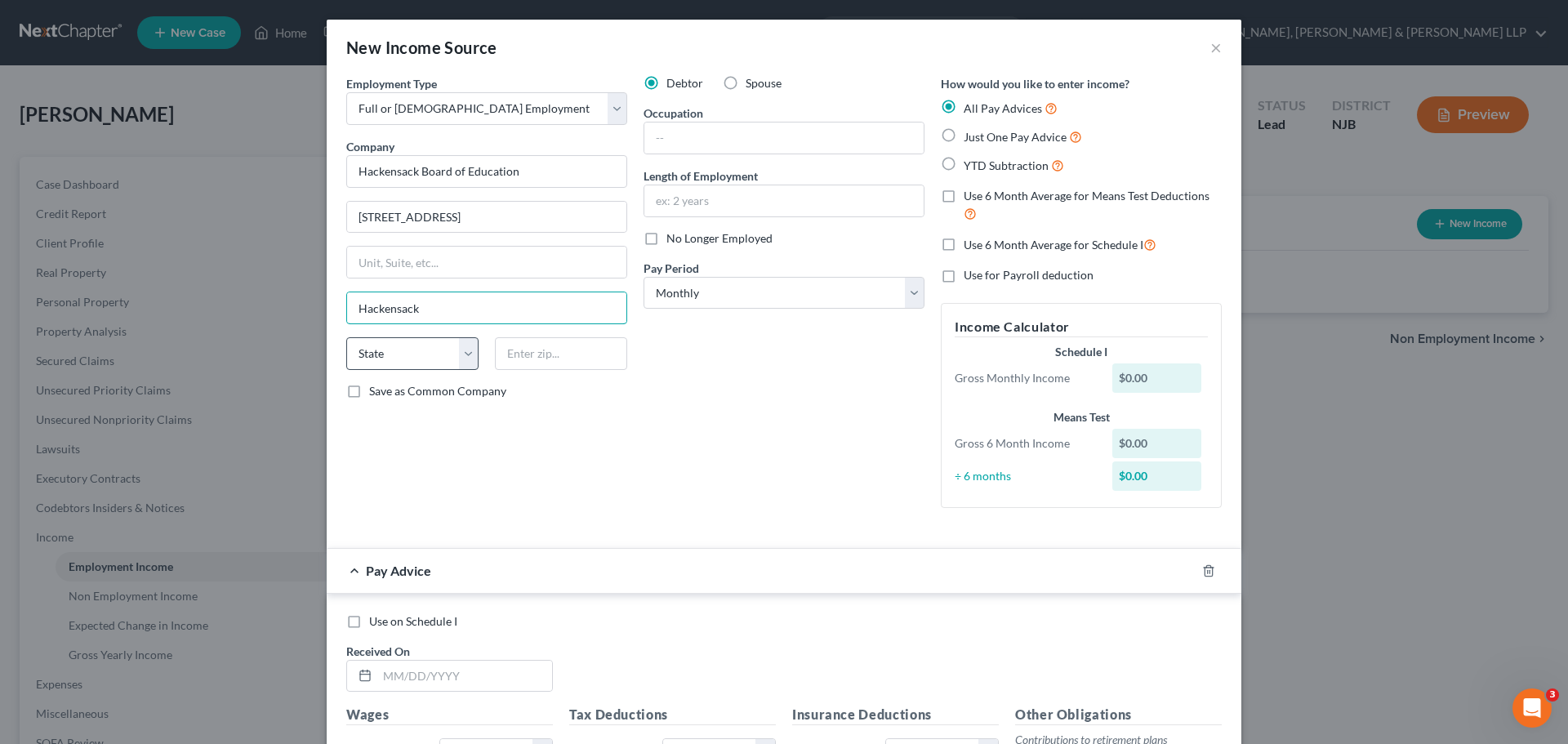
type input "Hackensack"
click at [464, 361] on select "State AL AK AR AZ CA CO CT DE DC FL GA GU HI ID IL IN IA KS KY LA ME MD MA MI M…" at bounding box center [412, 353] width 132 height 32
select select "33"
click at [346, 337] on select "State AL AK AR AZ CA CO CT DE DC FL GA GU HI ID IL IN IA KS KY LA ME MD MA MI M…" at bounding box center [412, 353] width 132 height 32
click at [526, 362] on input "text" at bounding box center [560, 353] width 132 height 32
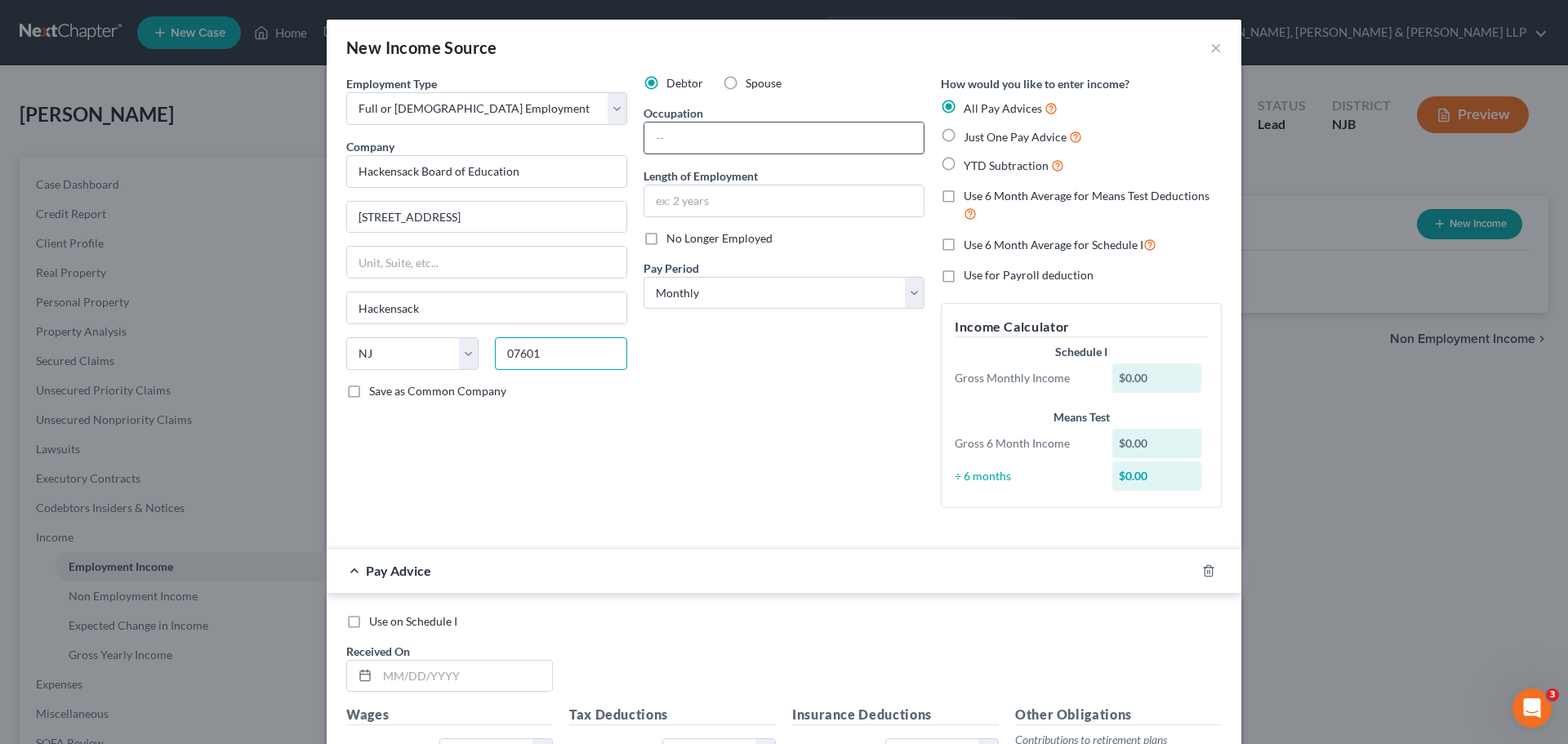
type input "07601"
click at [711, 149] on input "text" at bounding box center [784, 139] width 279 height 31
click at [822, 457] on div "Debtor Spouse Occupation Length of Employment No Longer Employed Pay Period * S…" at bounding box center [784, 298] width 298 height 445
click at [910, 298] on select "Select Monthly Twice Monthly Every Other Week Weekly" at bounding box center [784, 293] width 281 height 32
select select "1"
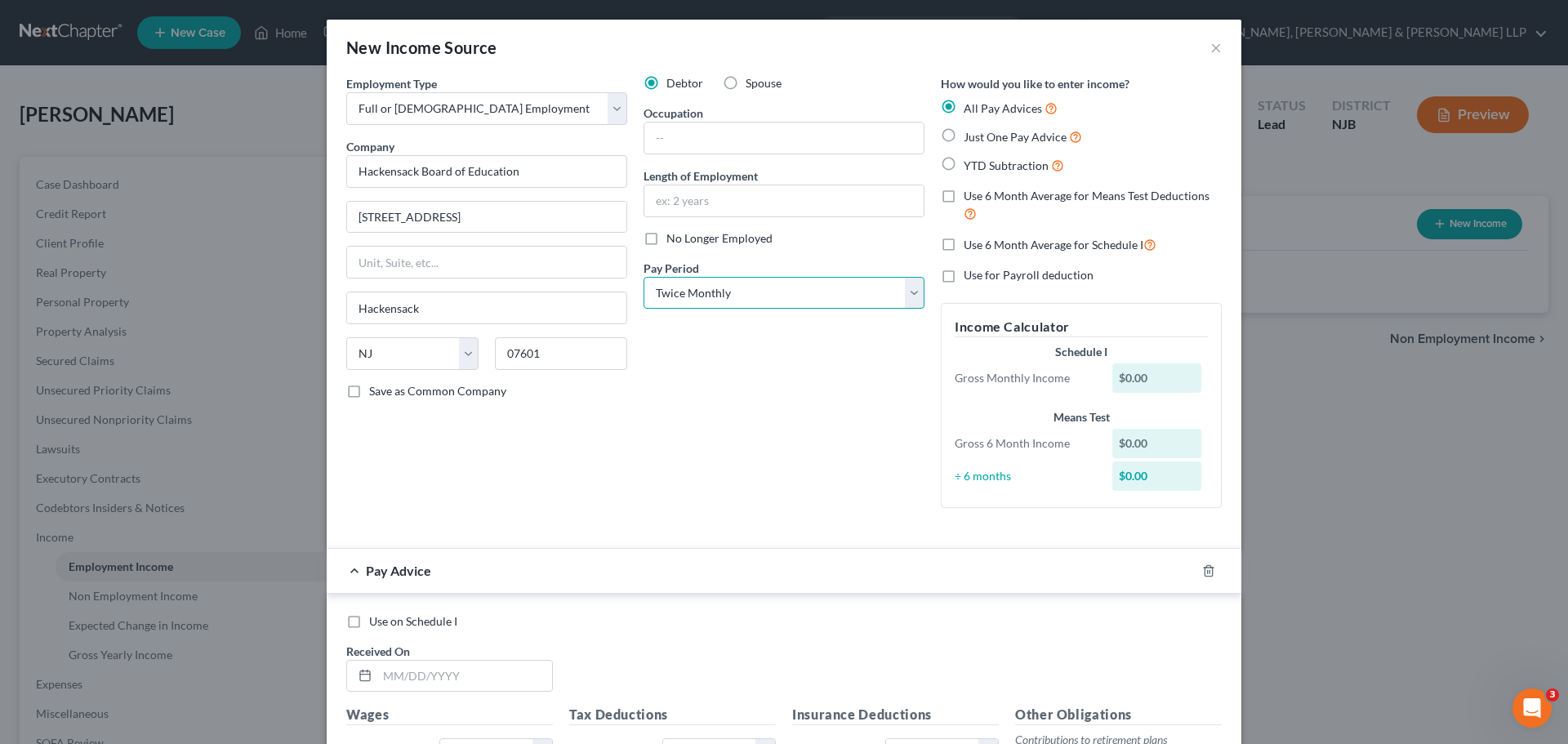
click at [643, 277] on select "Select Monthly Twice Monthly Every Other Week Weekly" at bounding box center [784, 293] width 281 height 32
click at [782, 402] on div "Debtor Spouse Occupation Length of Employment No Longer Employed Pay Period * S…" at bounding box center [784, 298] width 298 height 445
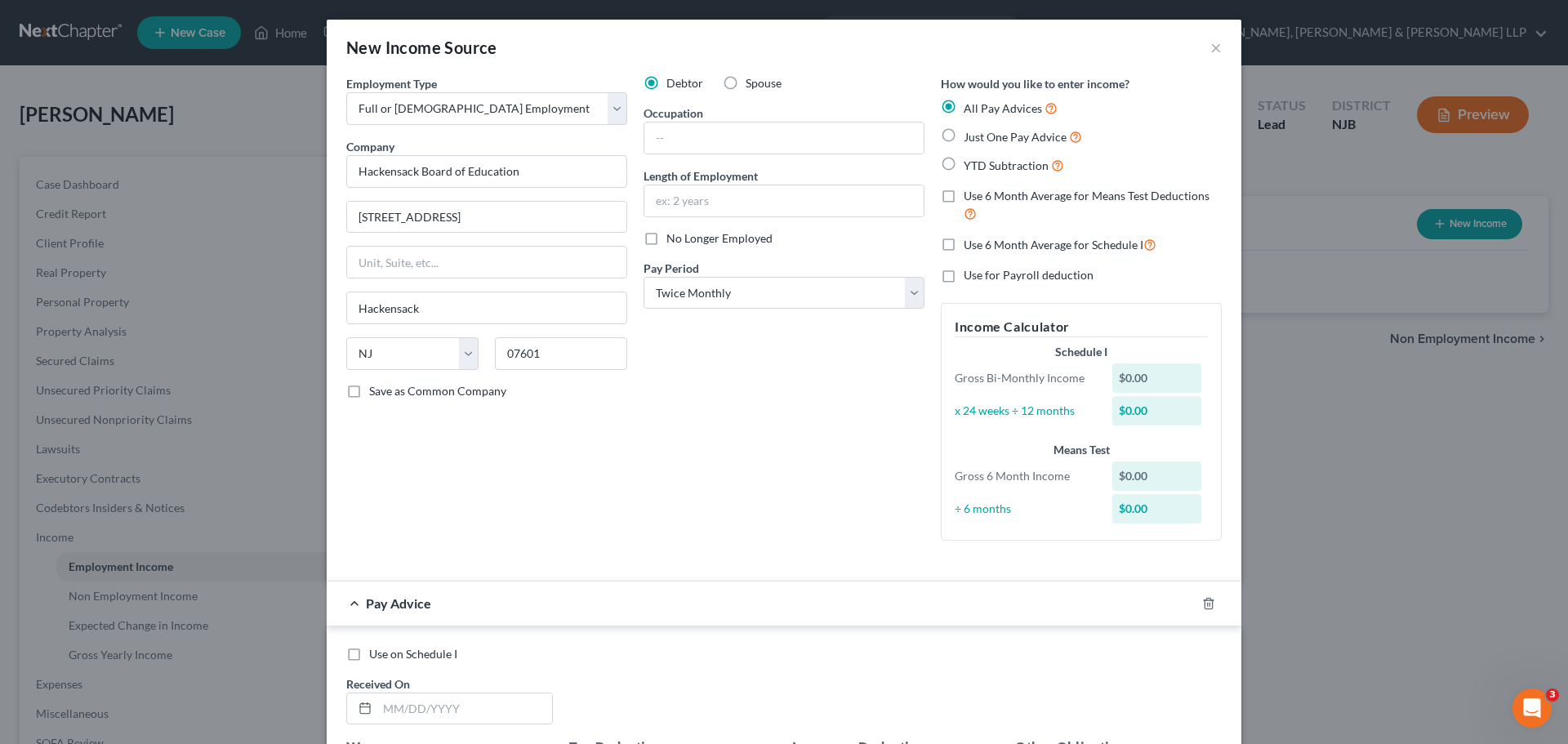
scroll to position [326, 0]
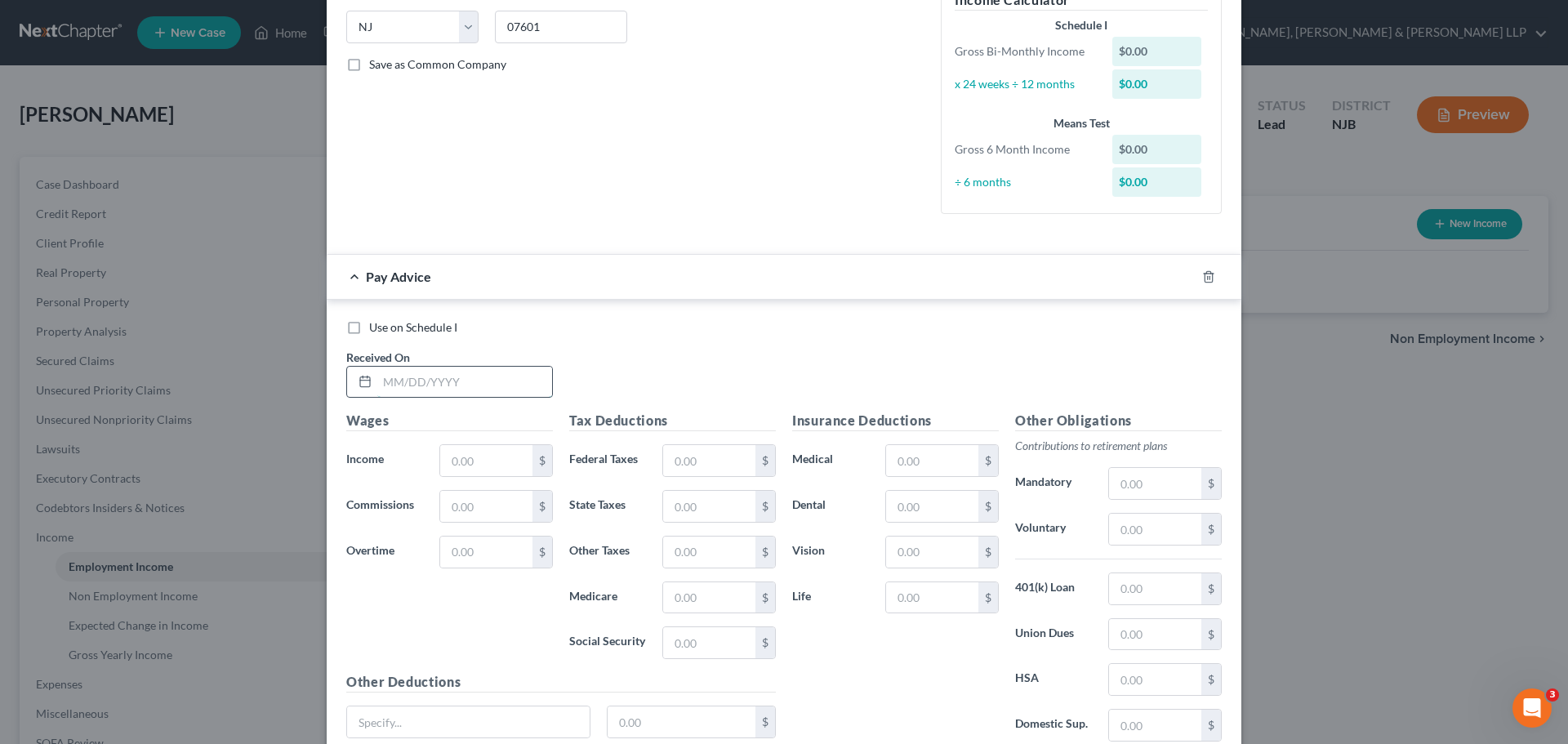
click at [459, 378] on input "text" at bounding box center [464, 383] width 175 height 31
type input "07/15/2025"
click at [478, 467] on input "text" at bounding box center [486, 461] width 92 height 31
type input "3,204"
click at [666, 361] on div "Use on Schedule I Received On * 07/15/2025" at bounding box center [784, 365] width 892 height 92
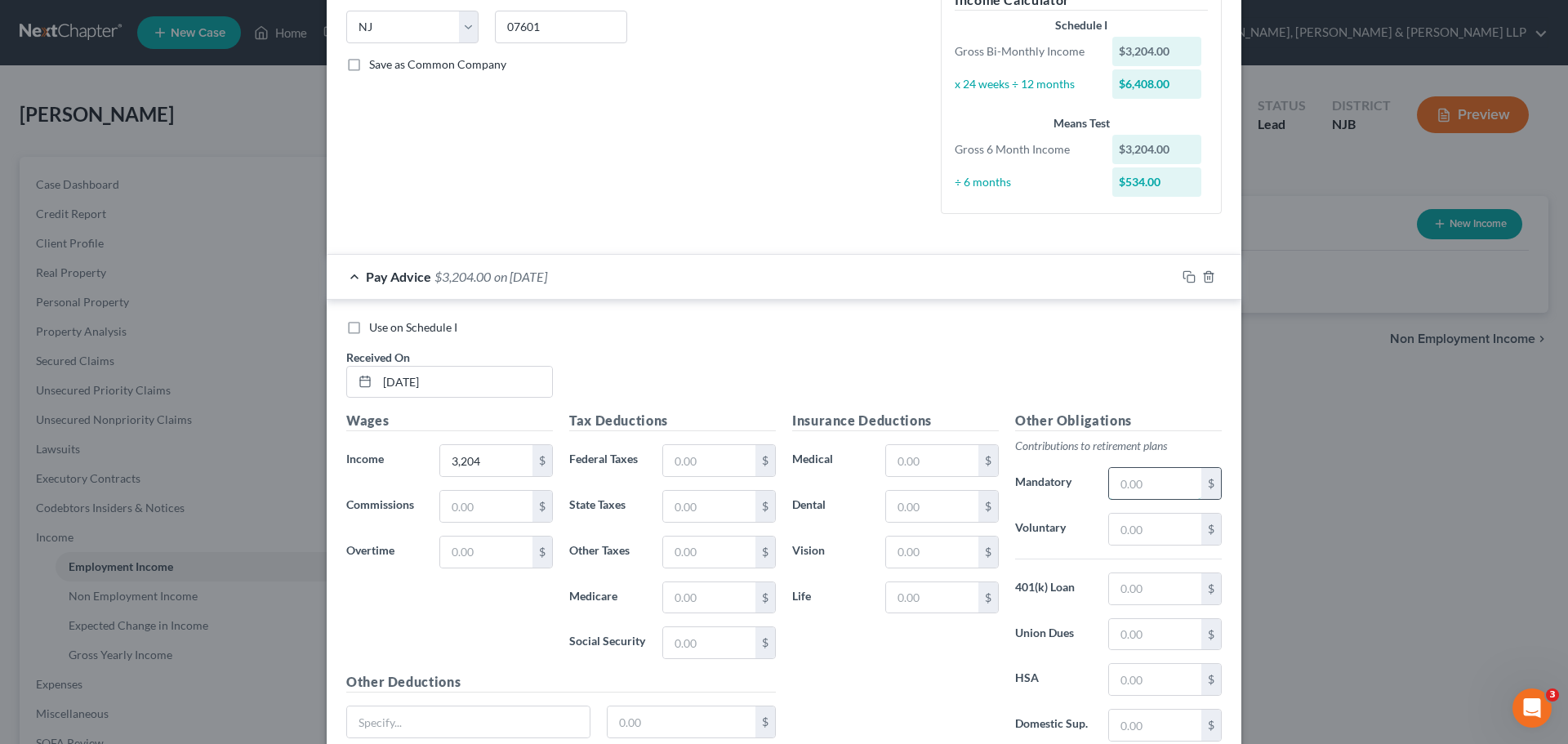
click at [1140, 488] on input "text" at bounding box center [1155, 483] width 92 height 31
type input "4"
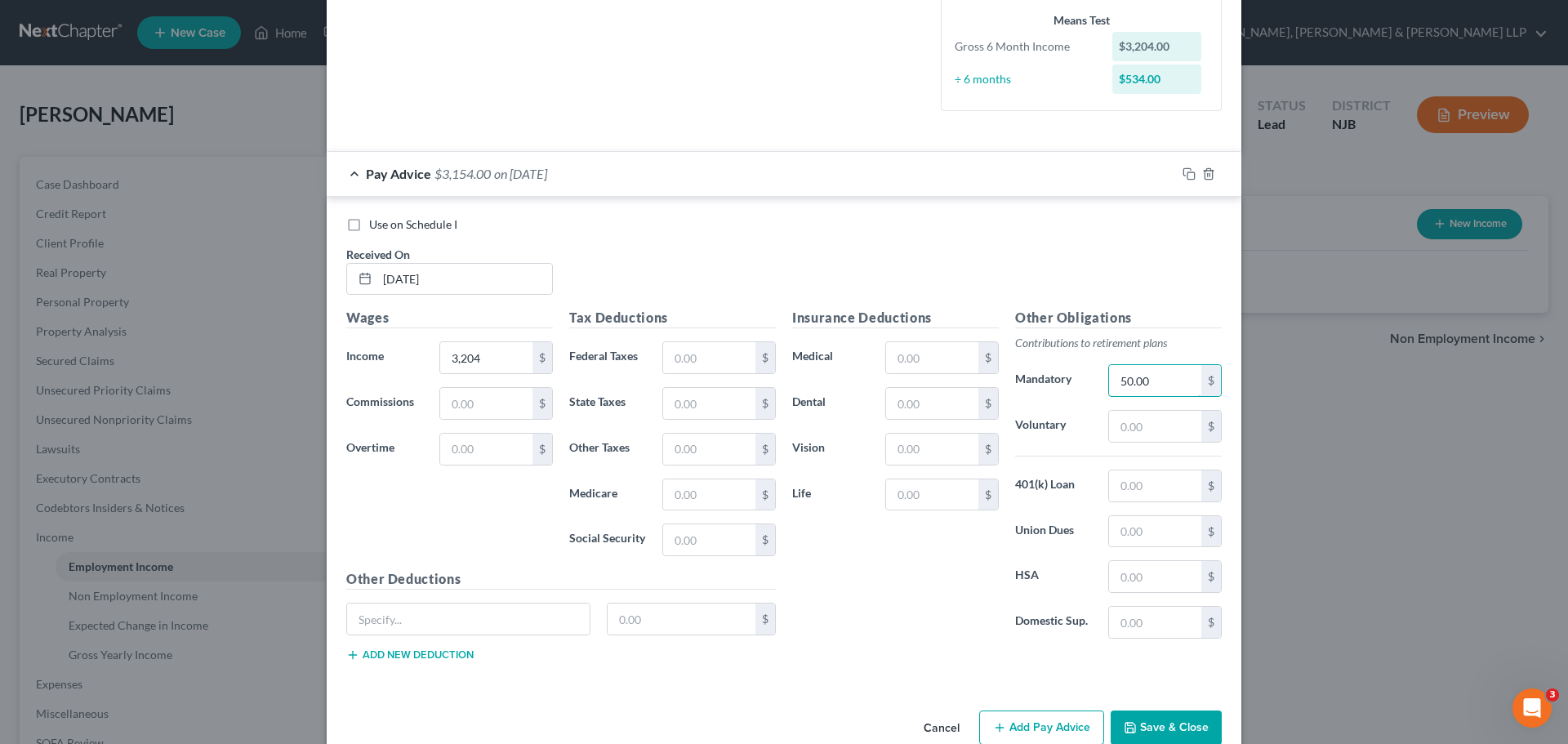
scroll to position [463, 0]
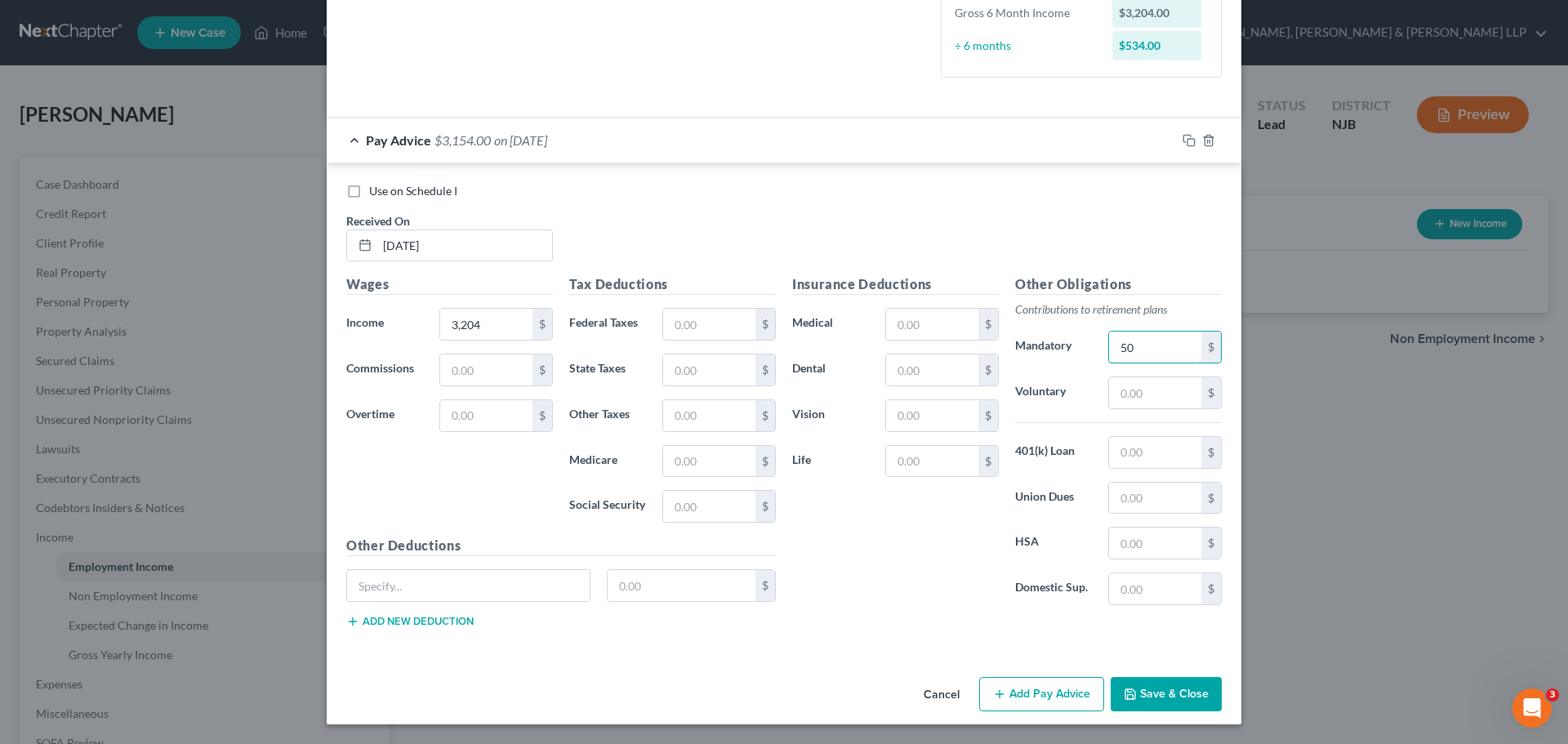
type input "5"
type input "304.72"
click at [907, 323] on input "text" at bounding box center [932, 324] width 92 height 31
type input "317.99"
click at [888, 543] on div "Insurance Deductions Medical 317.99 $ Dental $ Vision $ Life $" at bounding box center [894, 446] width 223 height 344
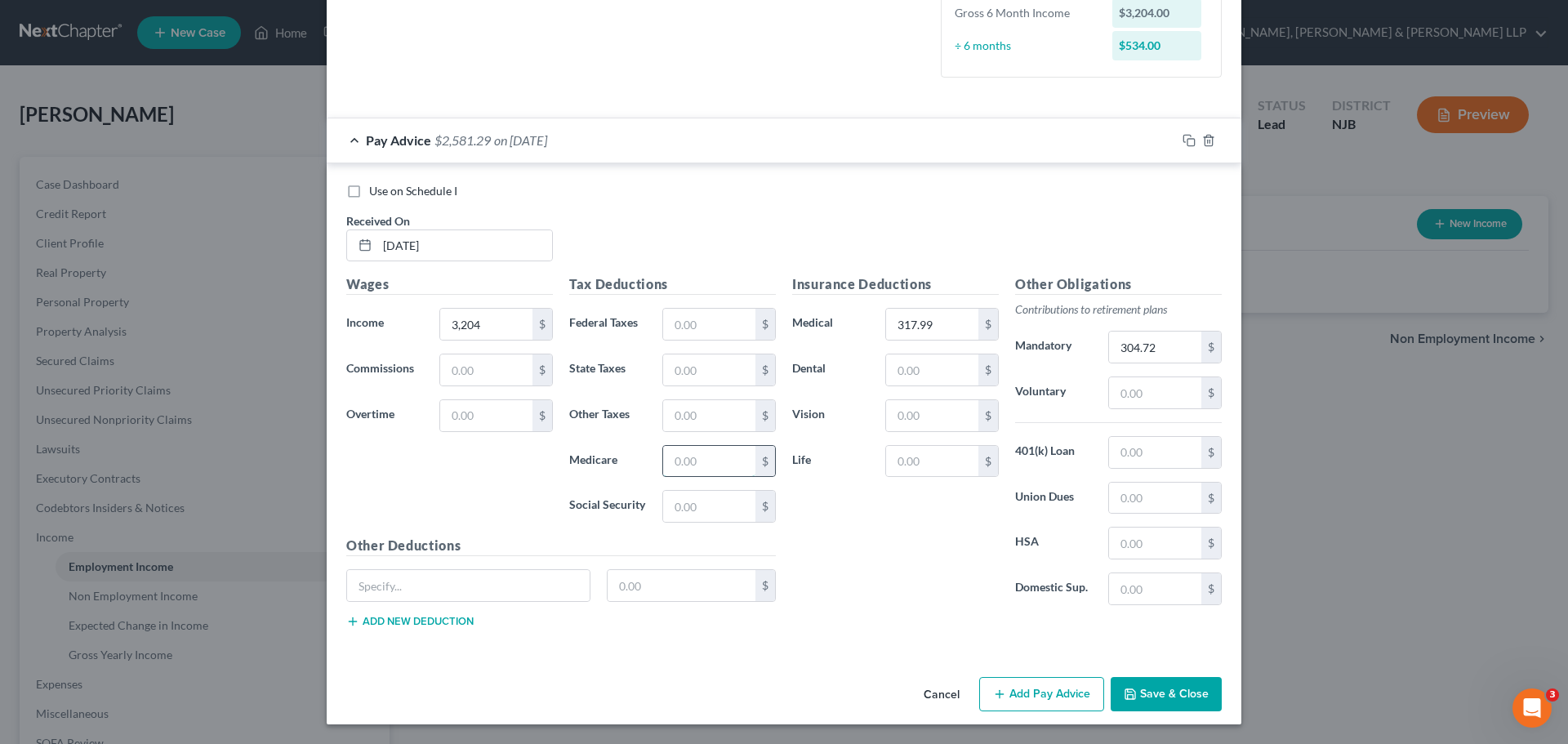
click at [694, 472] on input "text" at bounding box center [709, 461] width 92 height 31
type input "45.24"
click at [698, 326] on input "text" at bounding box center [709, 324] width 92 height 31
click at [716, 321] on input "193.44" at bounding box center [709, 324] width 92 height 31
type input "1"
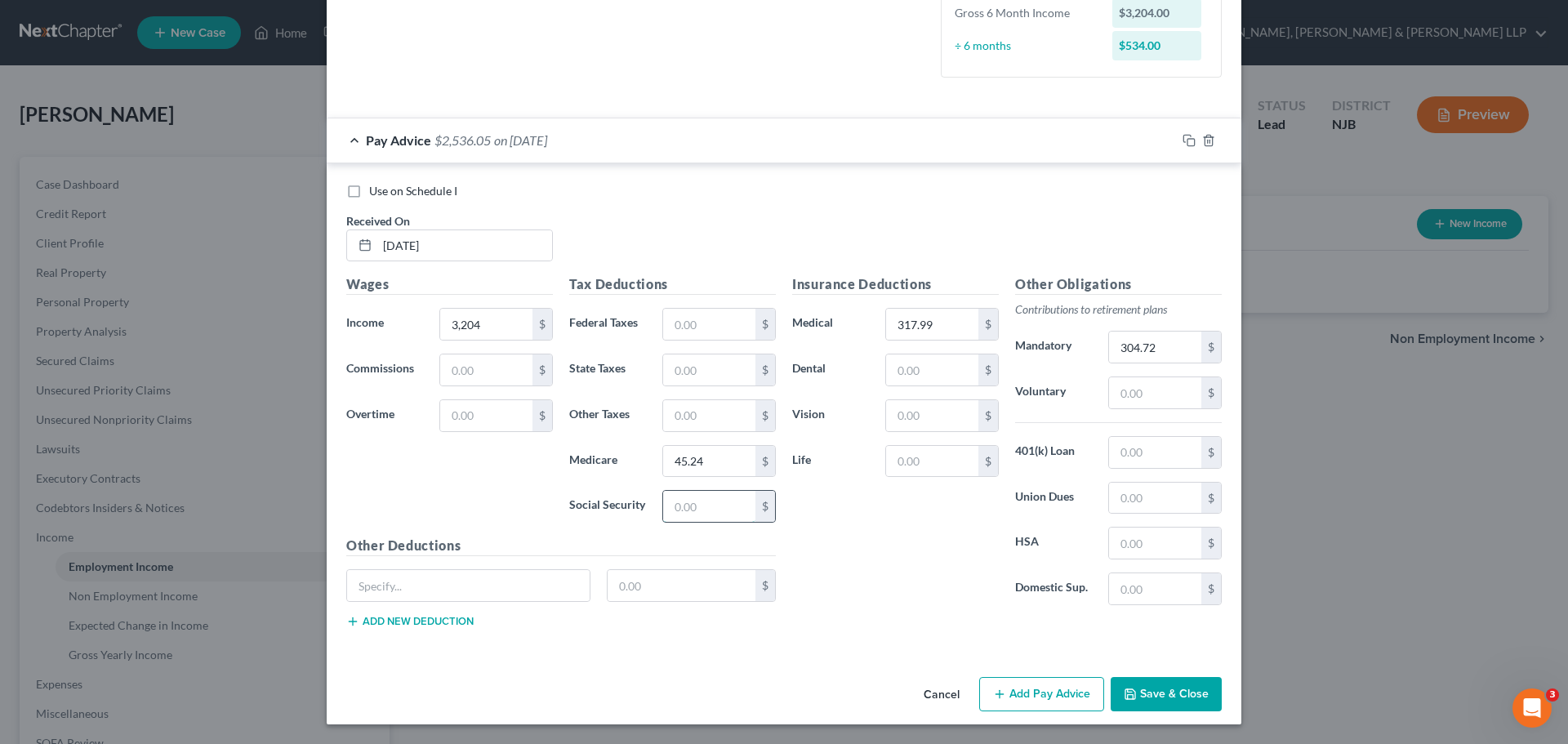
click at [717, 510] on input "text" at bounding box center [709, 506] width 92 height 31
type input "193.44"
click at [687, 324] on input "text" at bounding box center [709, 324] width 92 height 31
type input "232.47"
click at [669, 375] on input "text" at bounding box center [709, 370] width 92 height 31
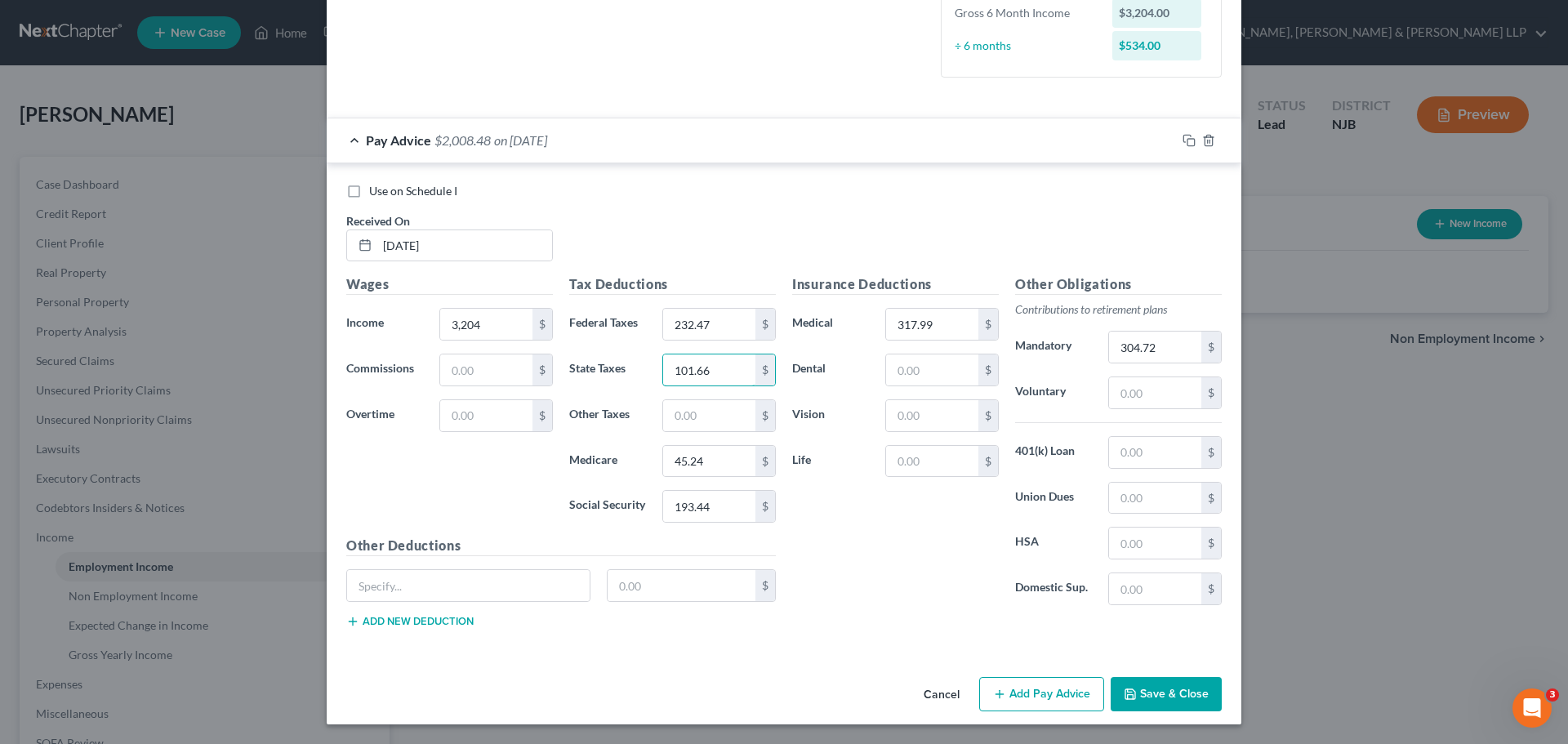
type input "101.66"
click at [886, 517] on div "Insurance Deductions Medical 317.99 $ Dental $ Vision $ Life $" at bounding box center [894, 446] width 223 height 344
click at [492, 312] on input "3,204" at bounding box center [486, 324] width 92 height 31
type input "3,396.24"
click at [1052, 691] on button "Add Pay Advice" at bounding box center [1040, 694] width 125 height 34
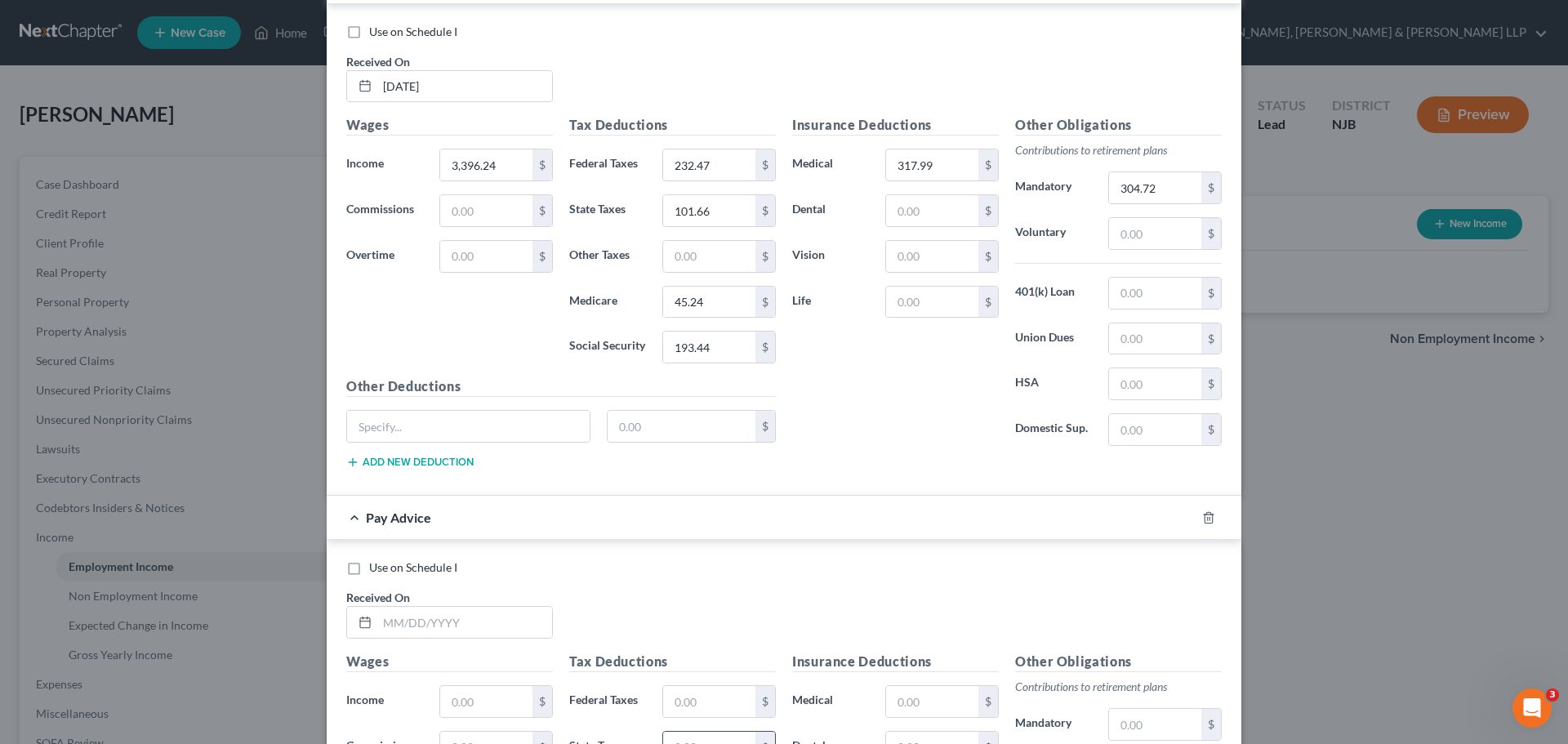
scroll to position [789, 0]
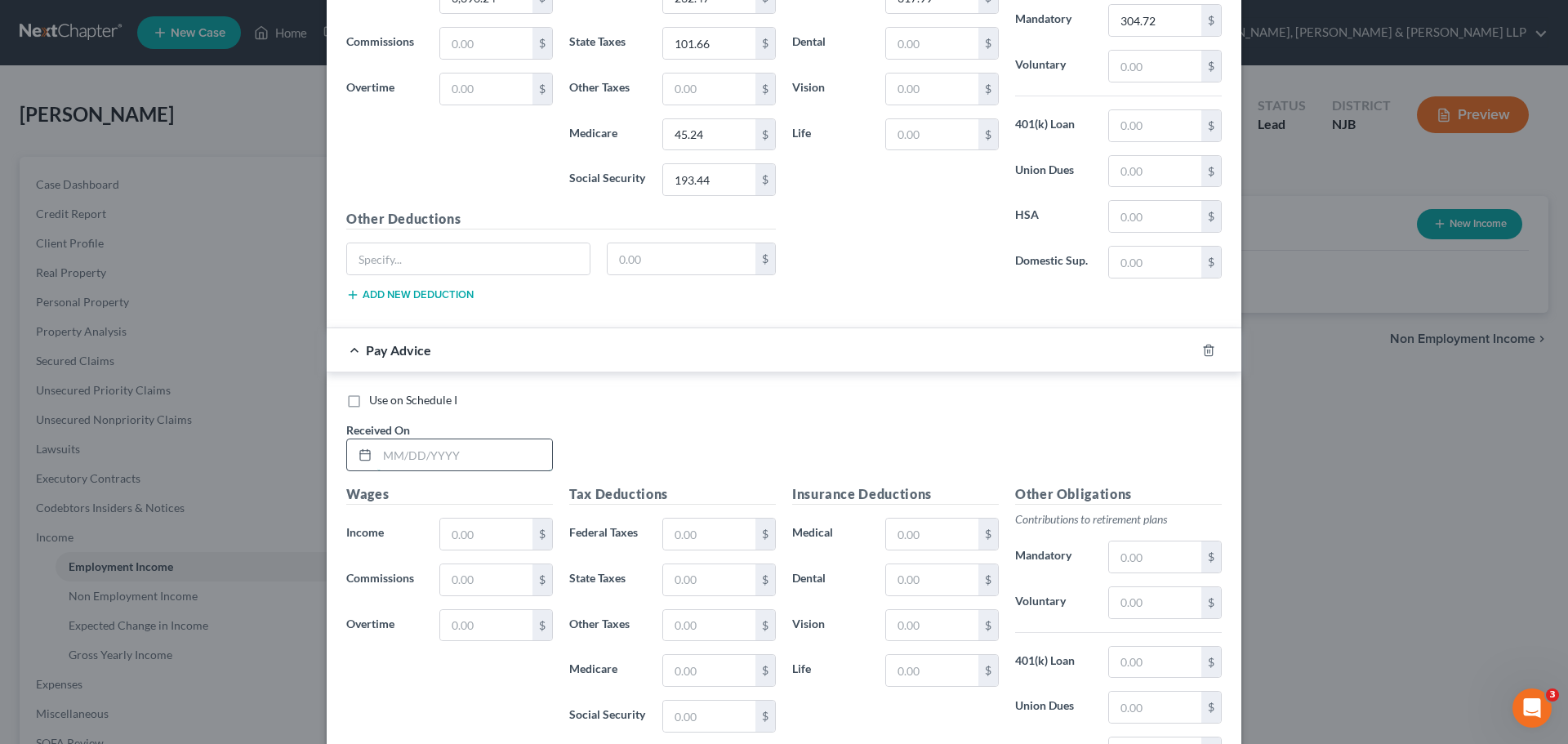
click at [410, 453] on input "text" at bounding box center [464, 455] width 175 height 31
type input "08/15/2025"
click at [465, 536] on input "text" at bounding box center [486, 534] width 92 height 31
type input "3,396.24"
click at [705, 532] on input "text" at bounding box center [709, 534] width 92 height 31
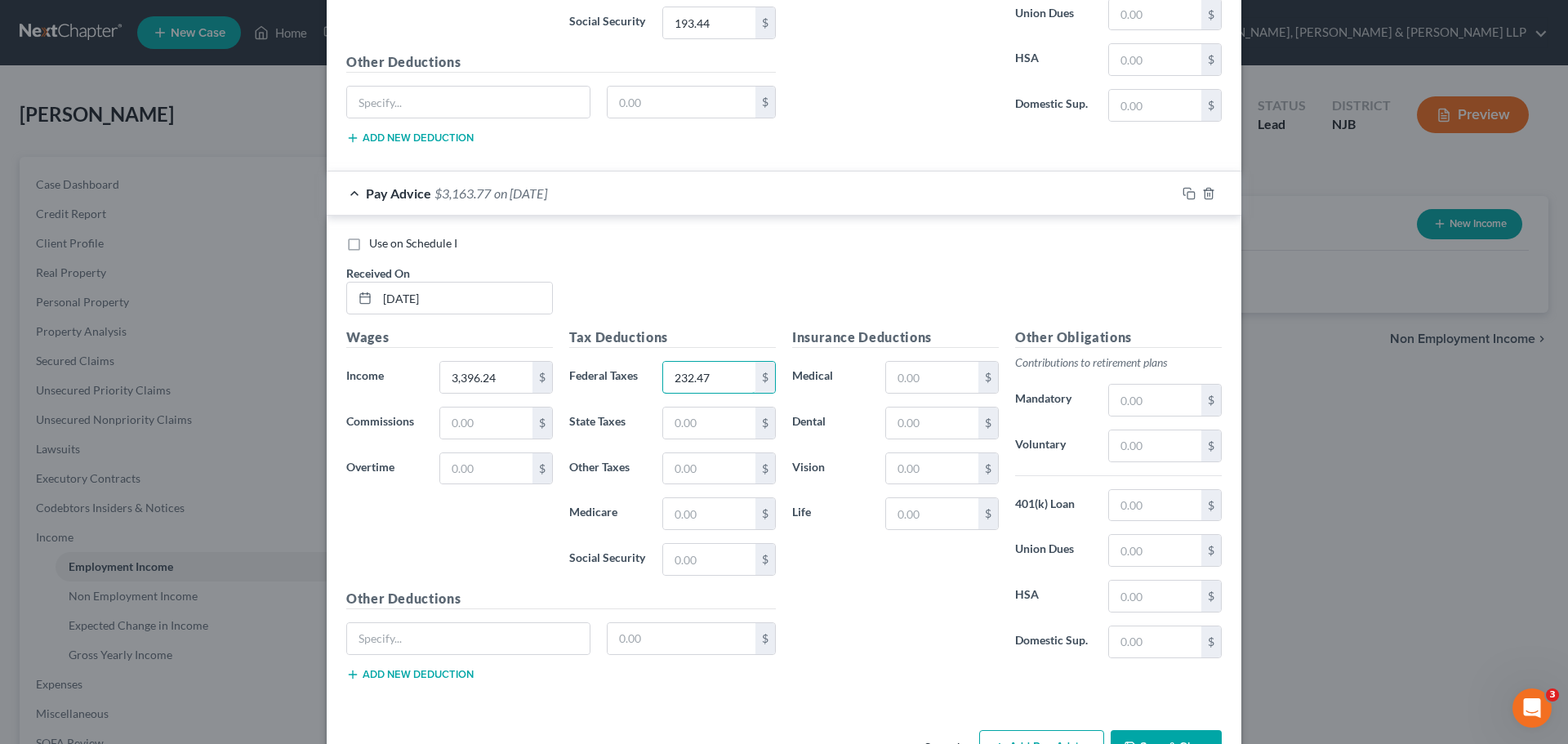
scroll to position [953, 0]
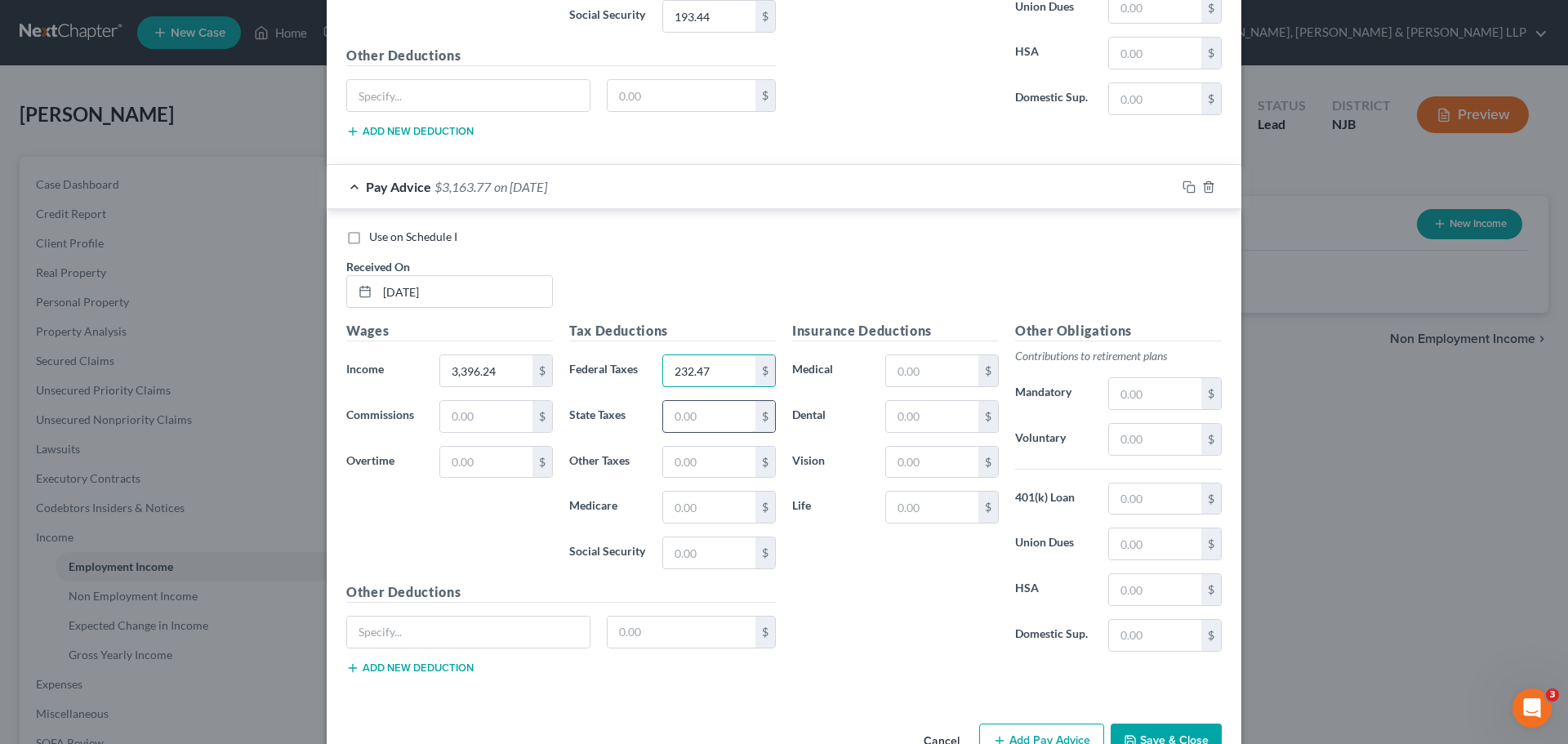
type input "232.47"
click at [680, 418] on input "text" at bounding box center [709, 417] width 92 height 31
type input "101.66"
click at [690, 514] on input "text" at bounding box center [709, 507] width 92 height 31
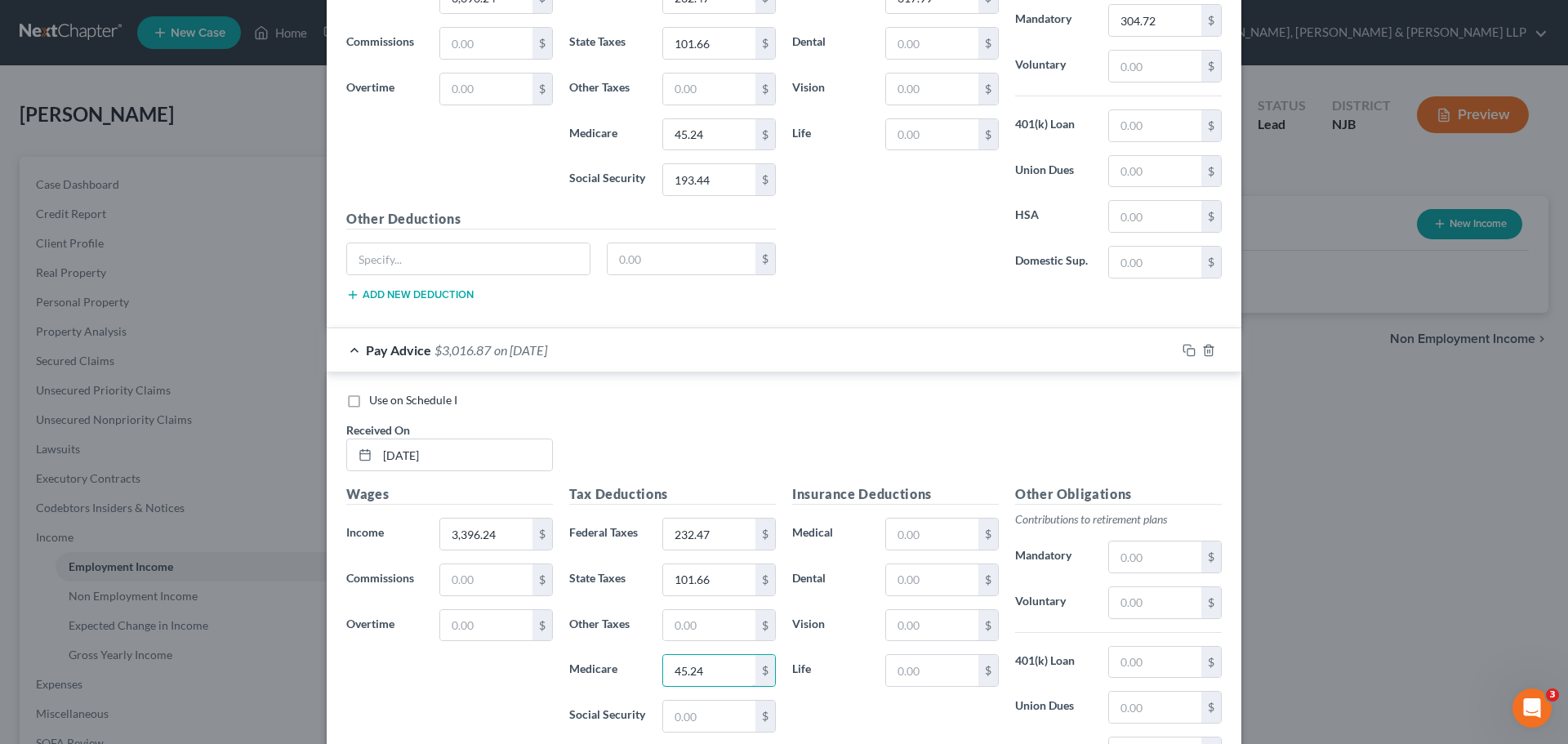
scroll to position [872, 0]
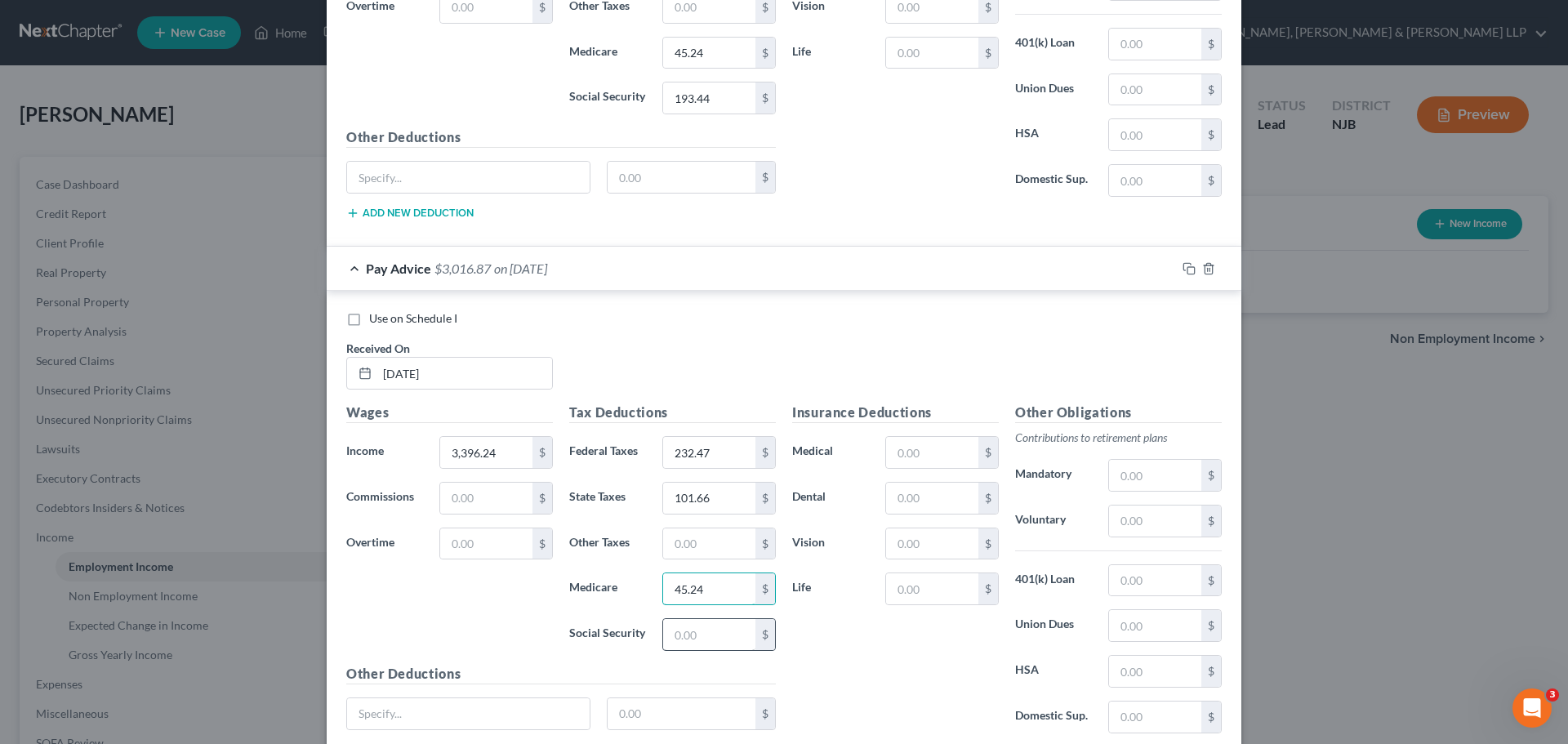
type input "45.24"
click at [677, 636] on input "text" at bounding box center [709, 635] width 92 height 31
type input "193.44"
click at [930, 451] on input "text" at bounding box center [932, 453] width 92 height 31
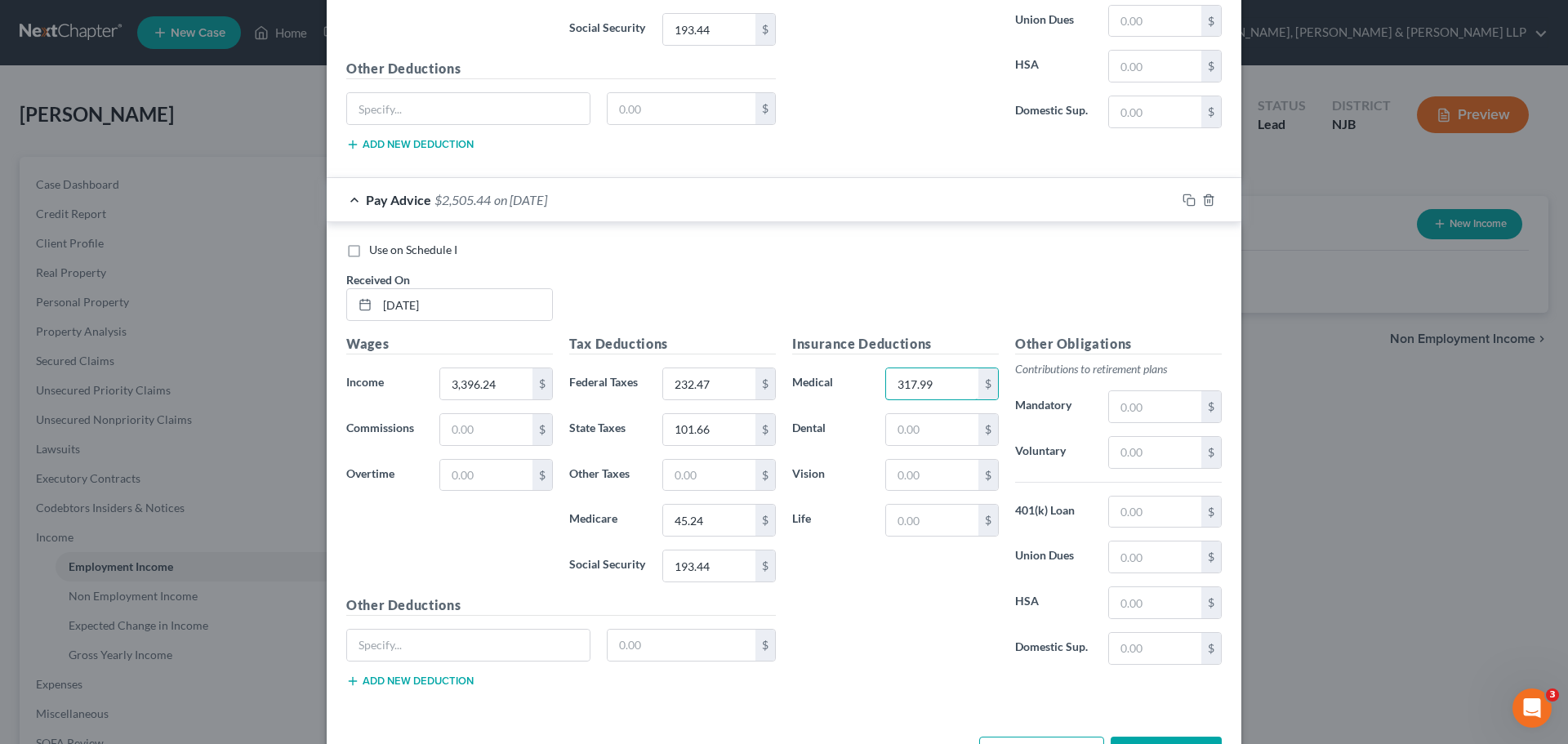
scroll to position [953, 0]
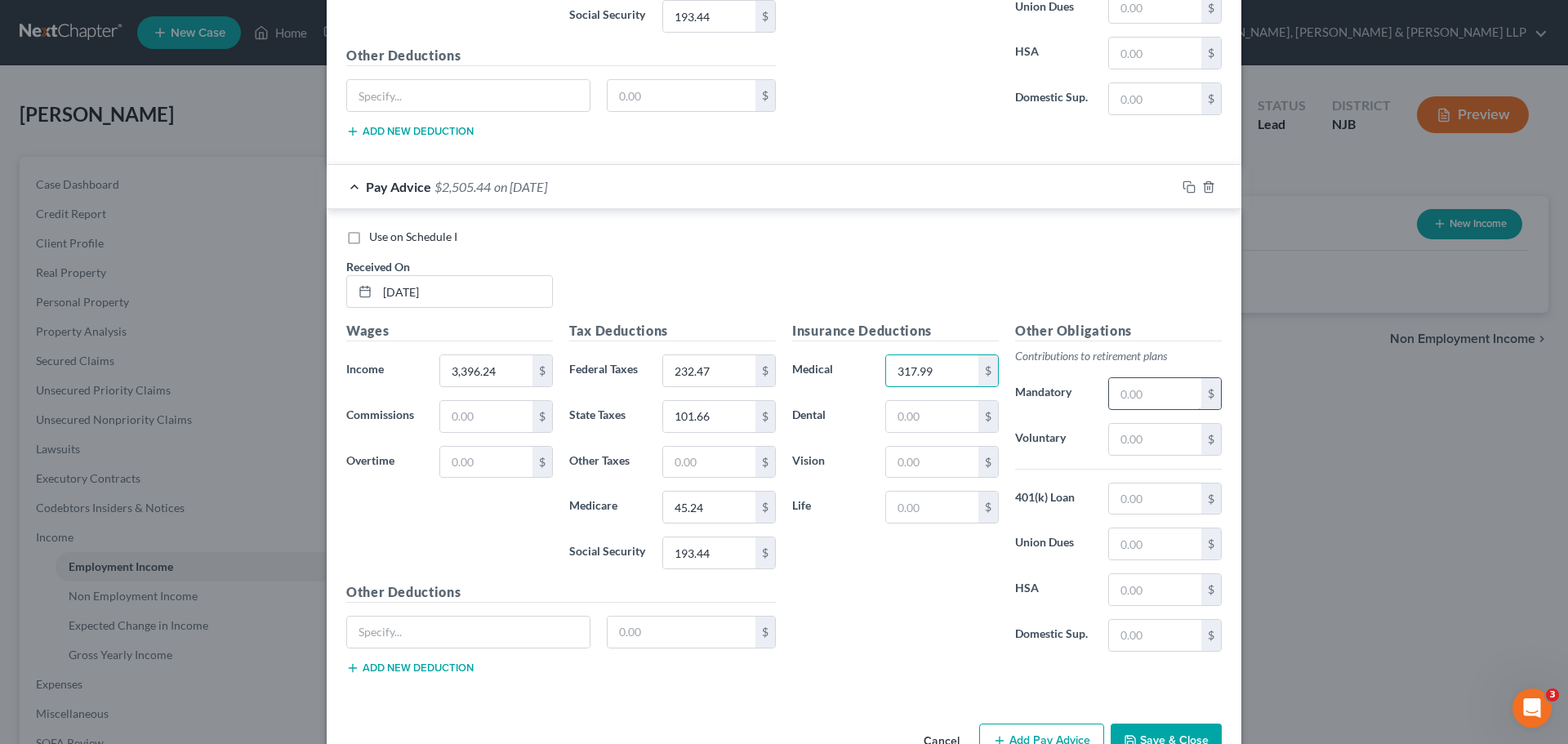
type input "317.99"
click at [1161, 395] on input "text" at bounding box center [1155, 394] width 92 height 31
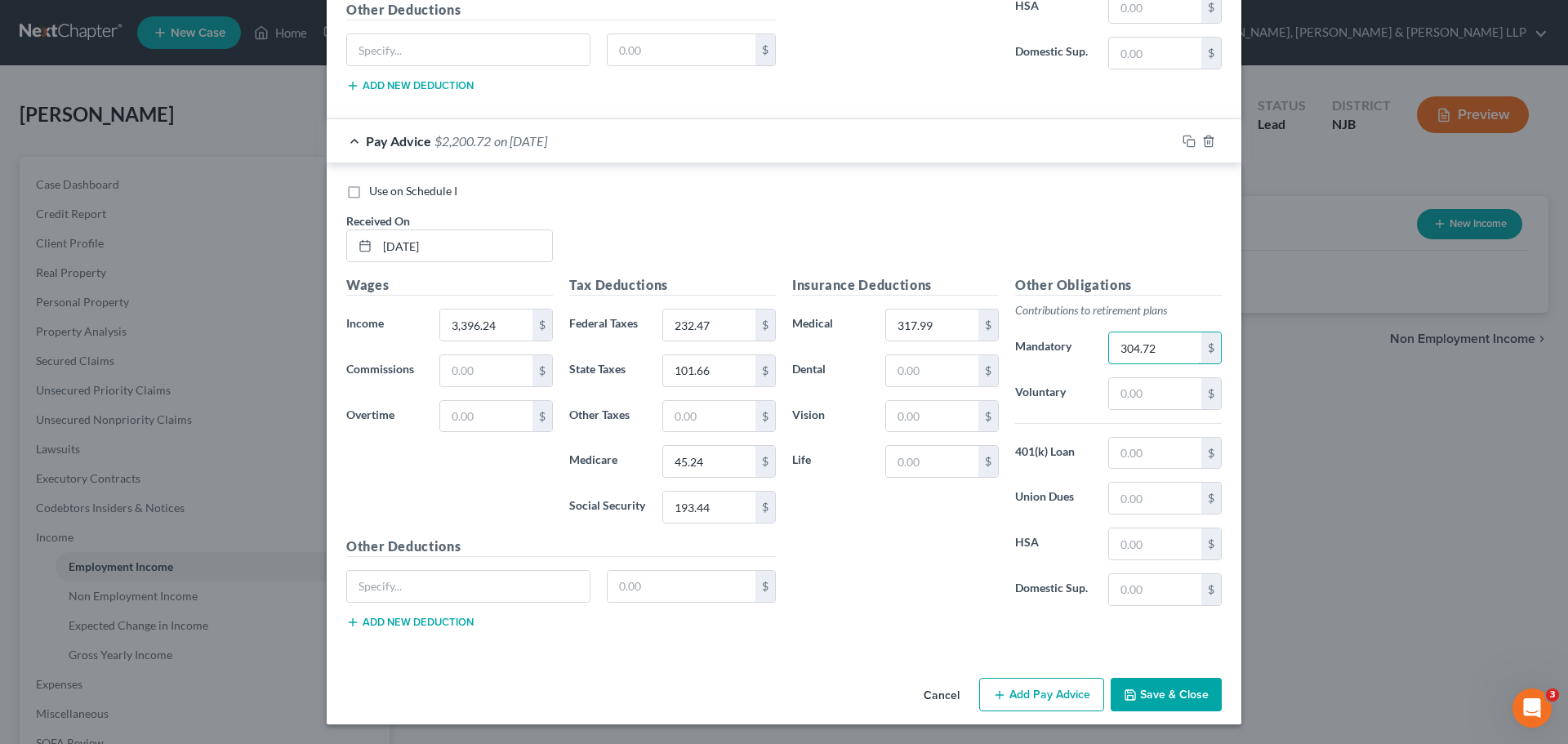
type input "304.72"
click at [1180, 700] on button "Save & Close" at bounding box center [1166, 694] width 111 height 34
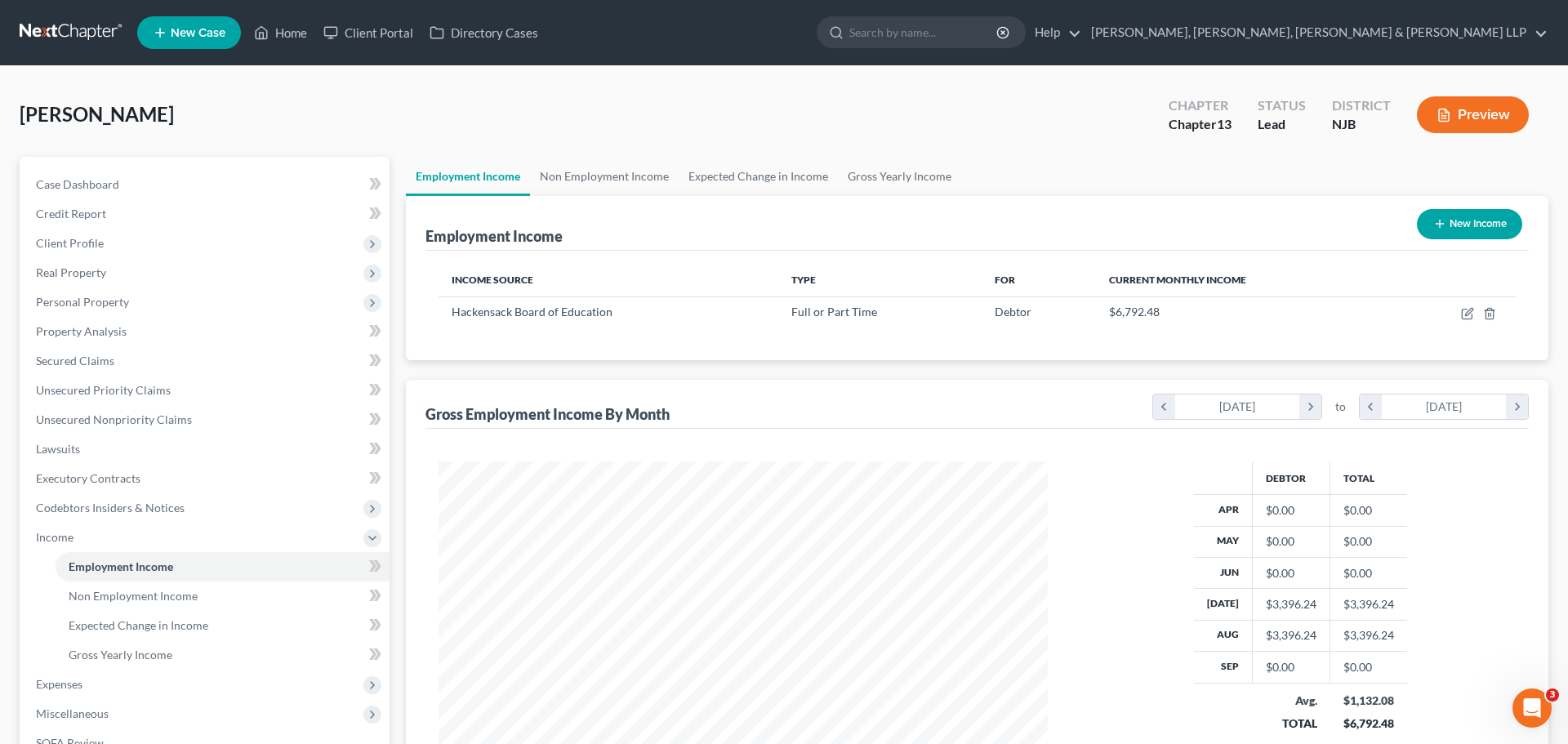
scroll to position [816345, 815796]
click at [1451, 312] on icon "button" at bounding box center [1455, 313] width 13 height 13
select select "0"
select select "33"
select select "1"
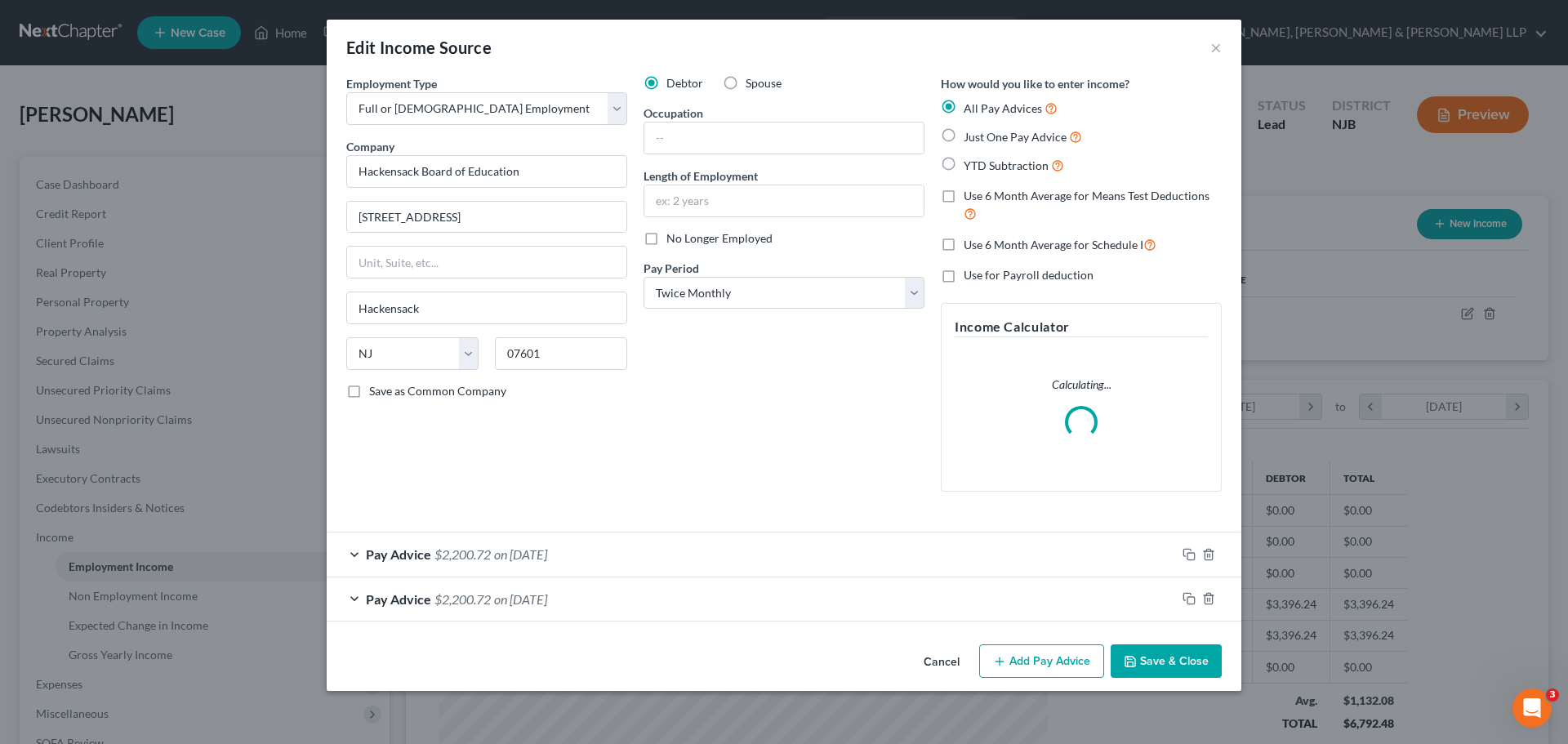
scroll to position [307, 648]
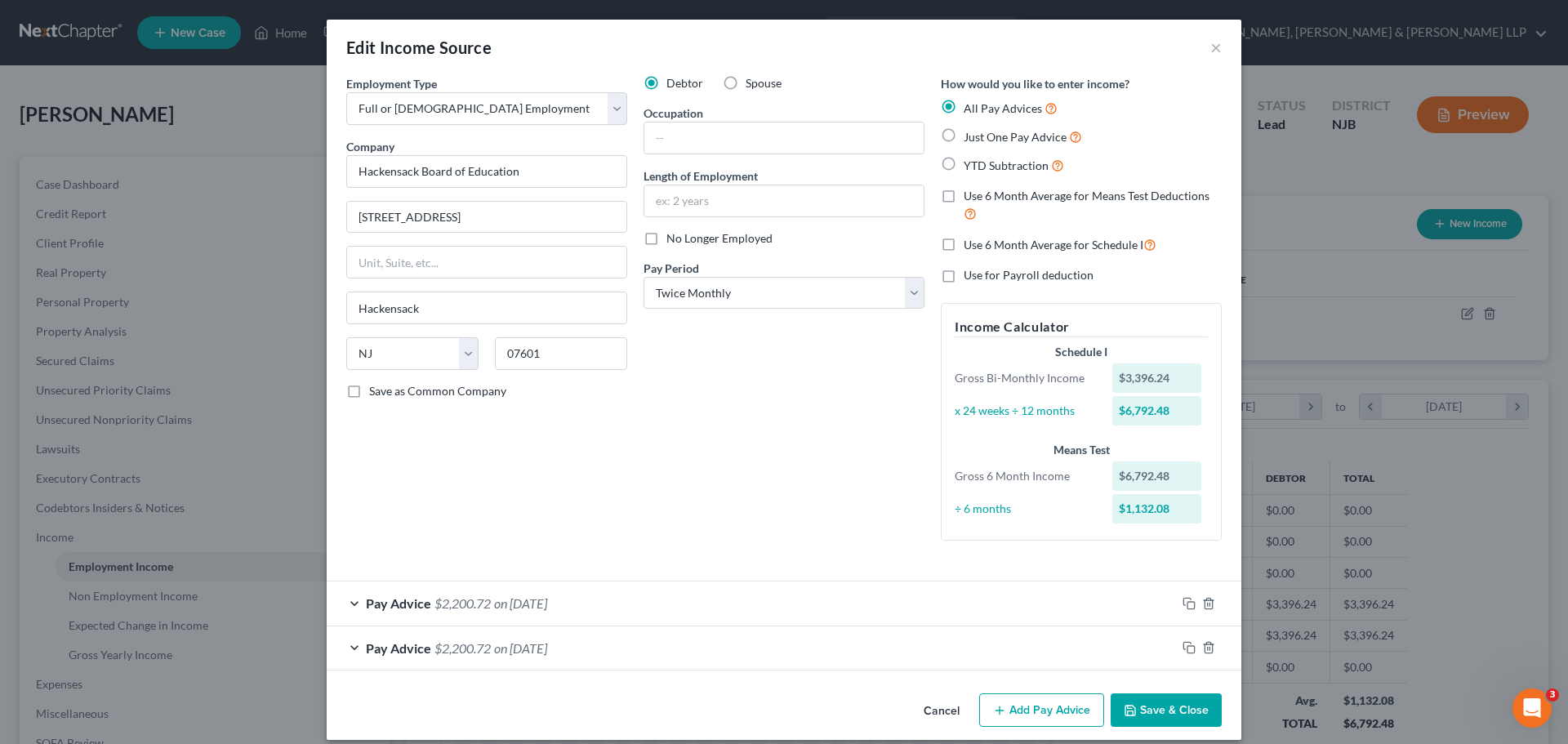
click at [1028, 709] on button "Add Pay Advice" at bounding box center [1040, 710] width 125 height 34
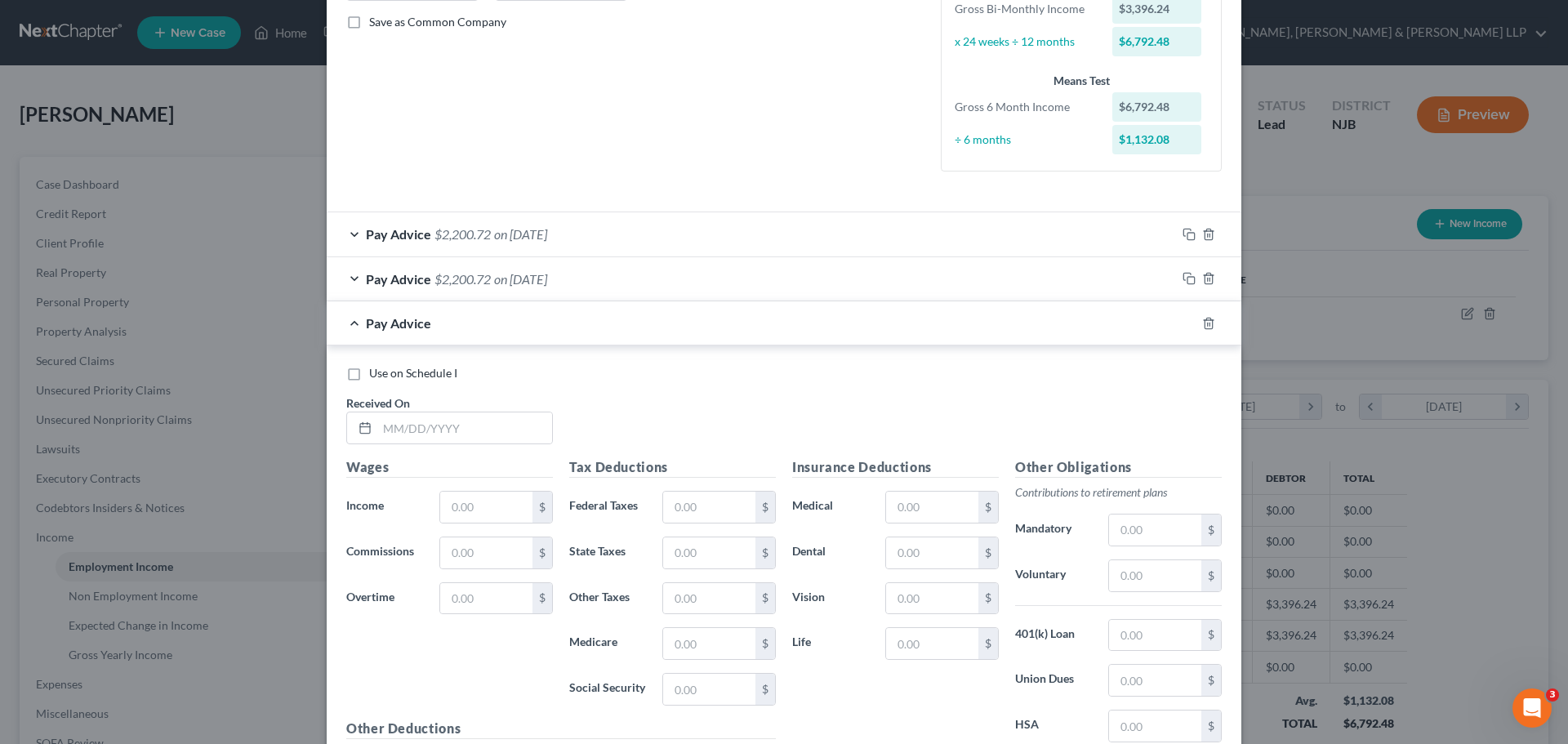
scroll to position [409, 0]
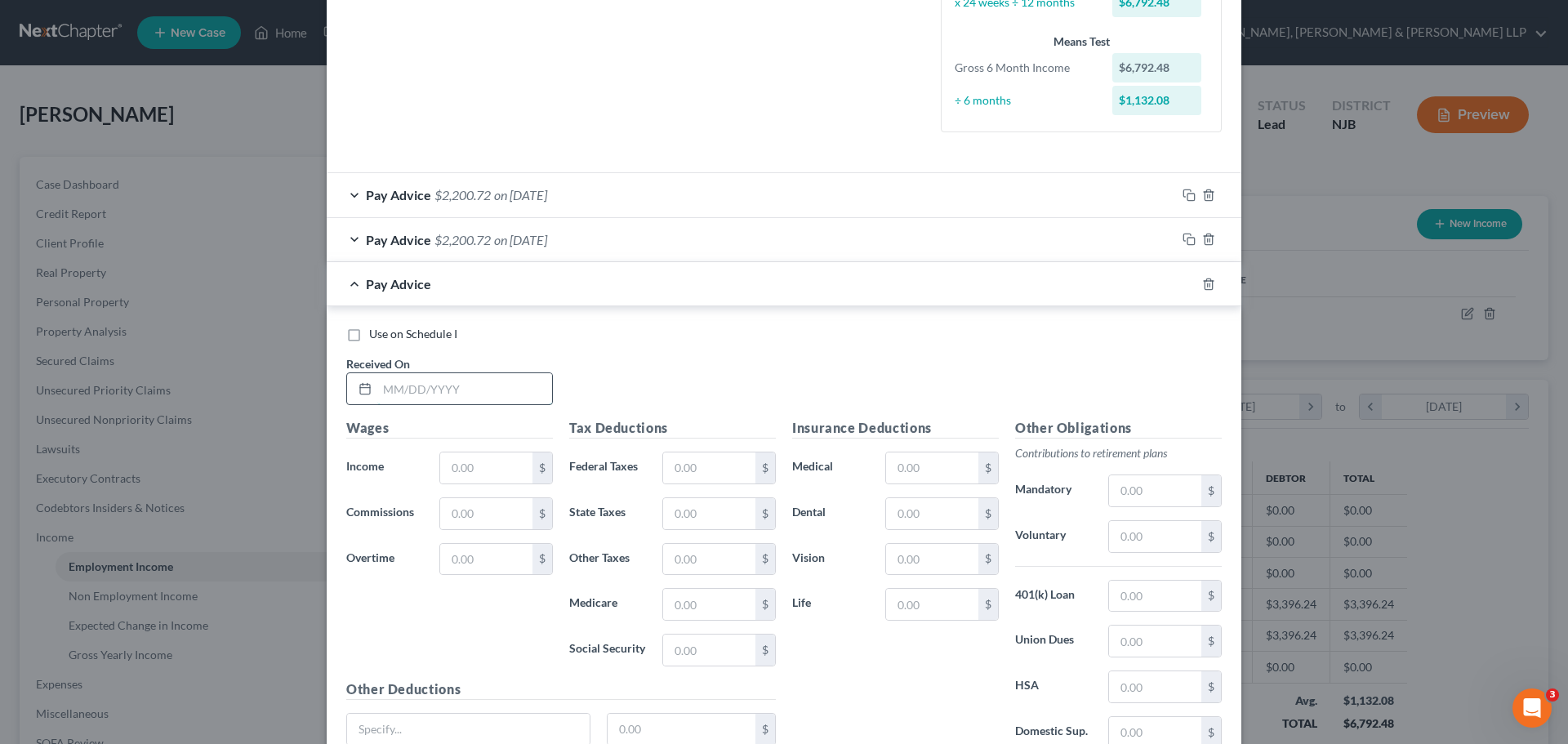
click at [421, 389] on input "text" at bounding box center [464, 389] width 175 height 31
type input "08/29/2025"
click at [547, 246] on span "on 07/15/2025" at bounding box center [520, 239] width 53 height 16
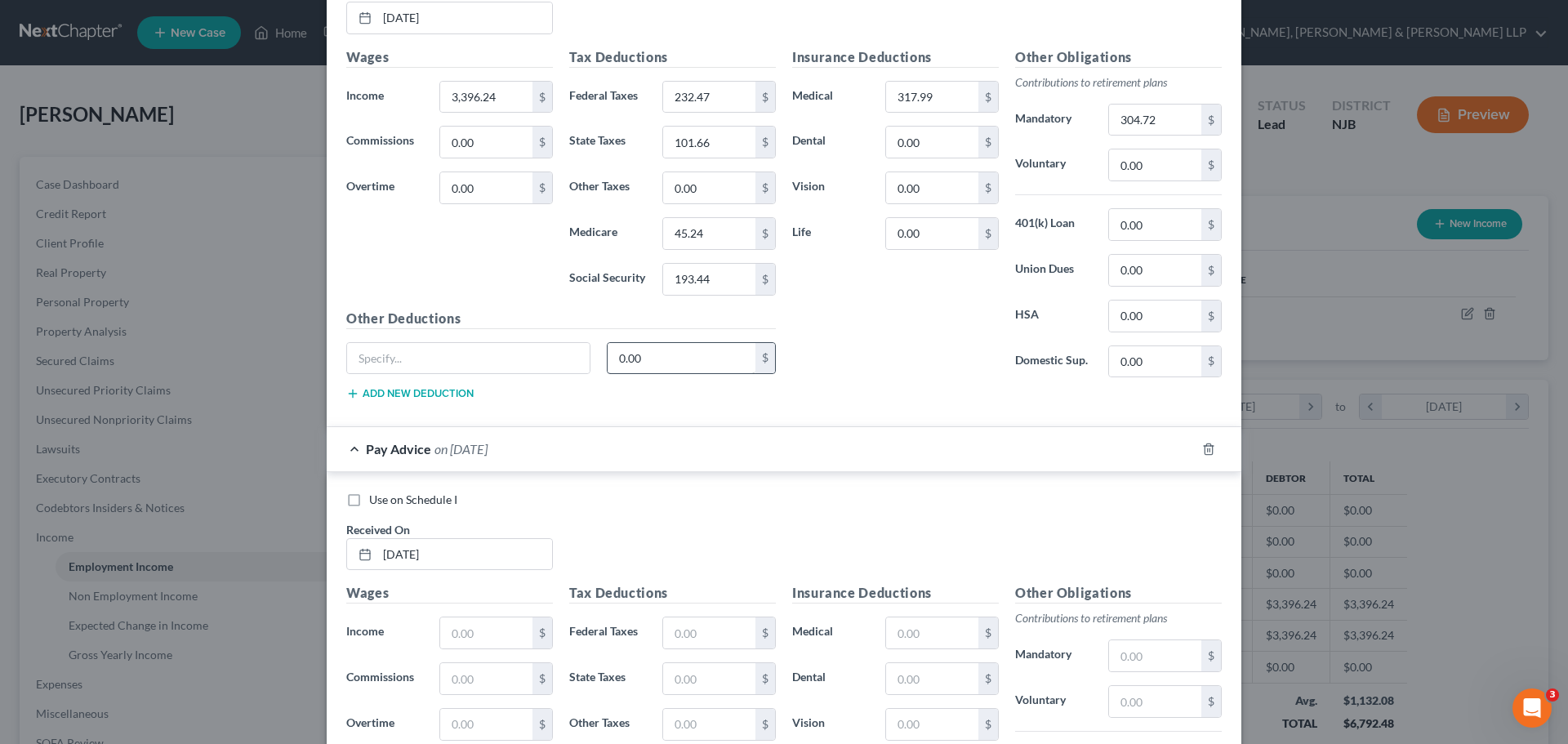
scroll to position [817, 0]
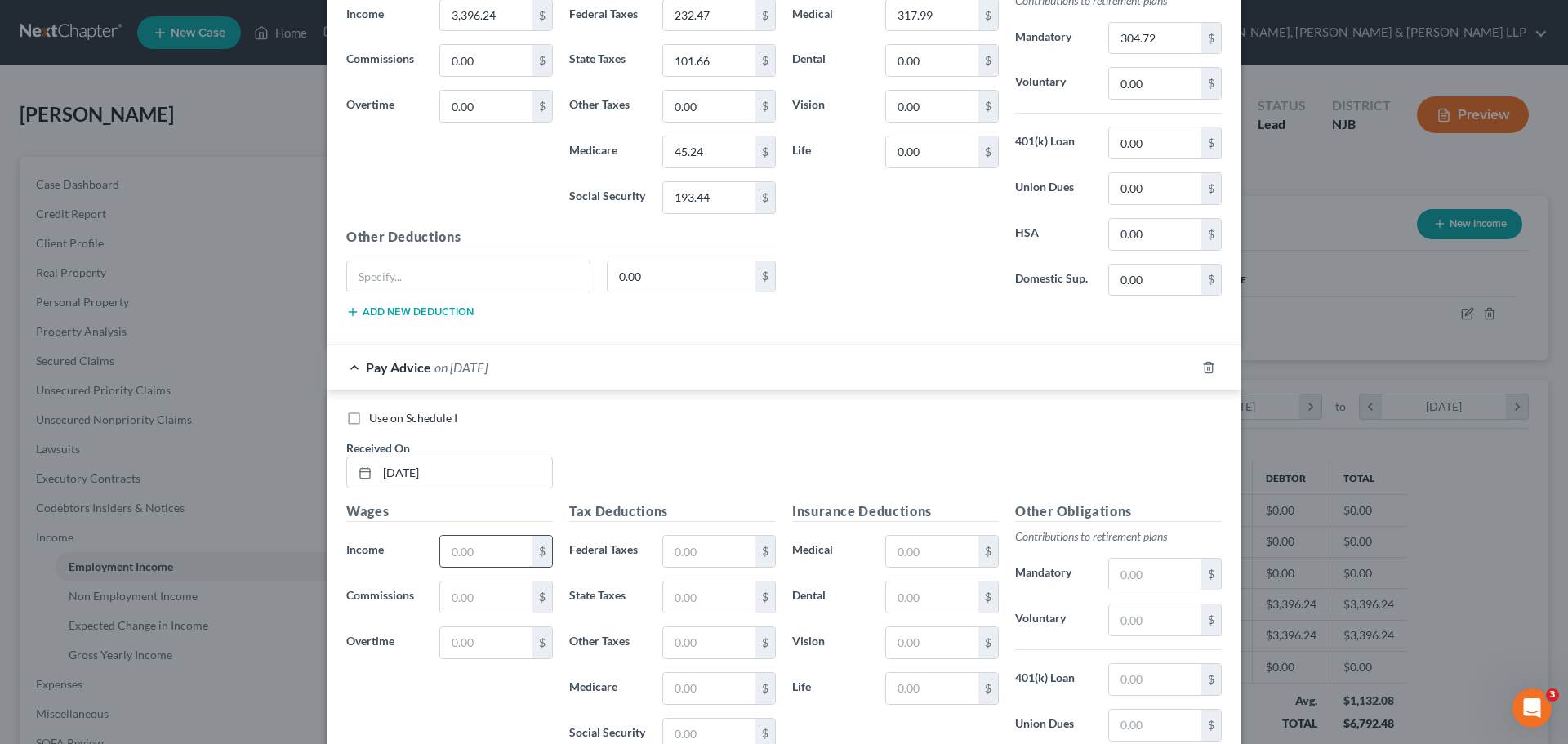
click at [468, 551] on input "text" at bounding box center [486, 552] width 92 height 31
type input "3,396.24"
click at [662, 457] on div "Use on Schedule I Received On * 08/29/2025" at bounding box center [784, 457] width 892 height 92
click at [700, 541] on input "text" at bounding box center [709, 552] width 92 height 31
type input "232.47"
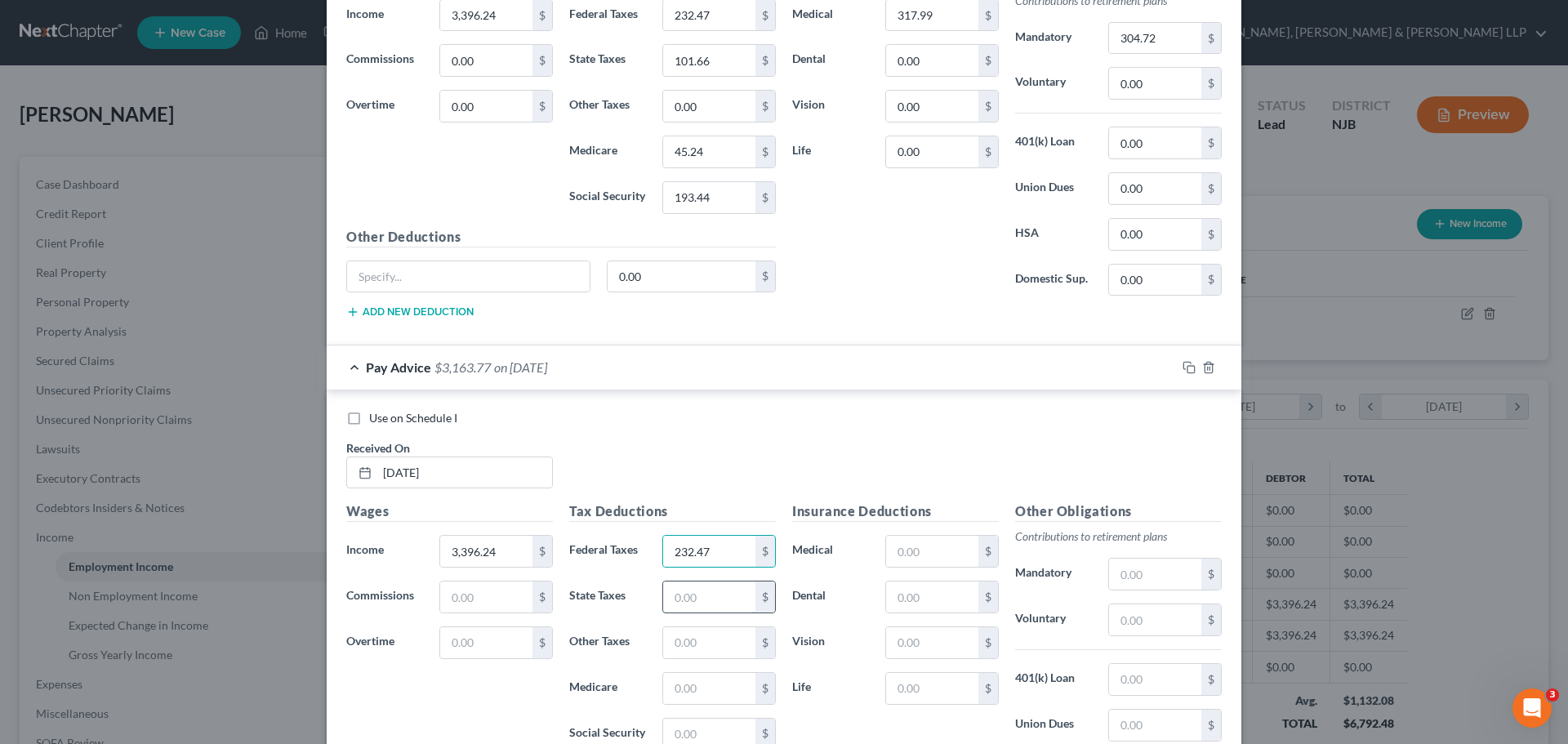
click at [700, 597] on input "text" at bounding box center [709, 597] width 92 height 31
type input "101.66"
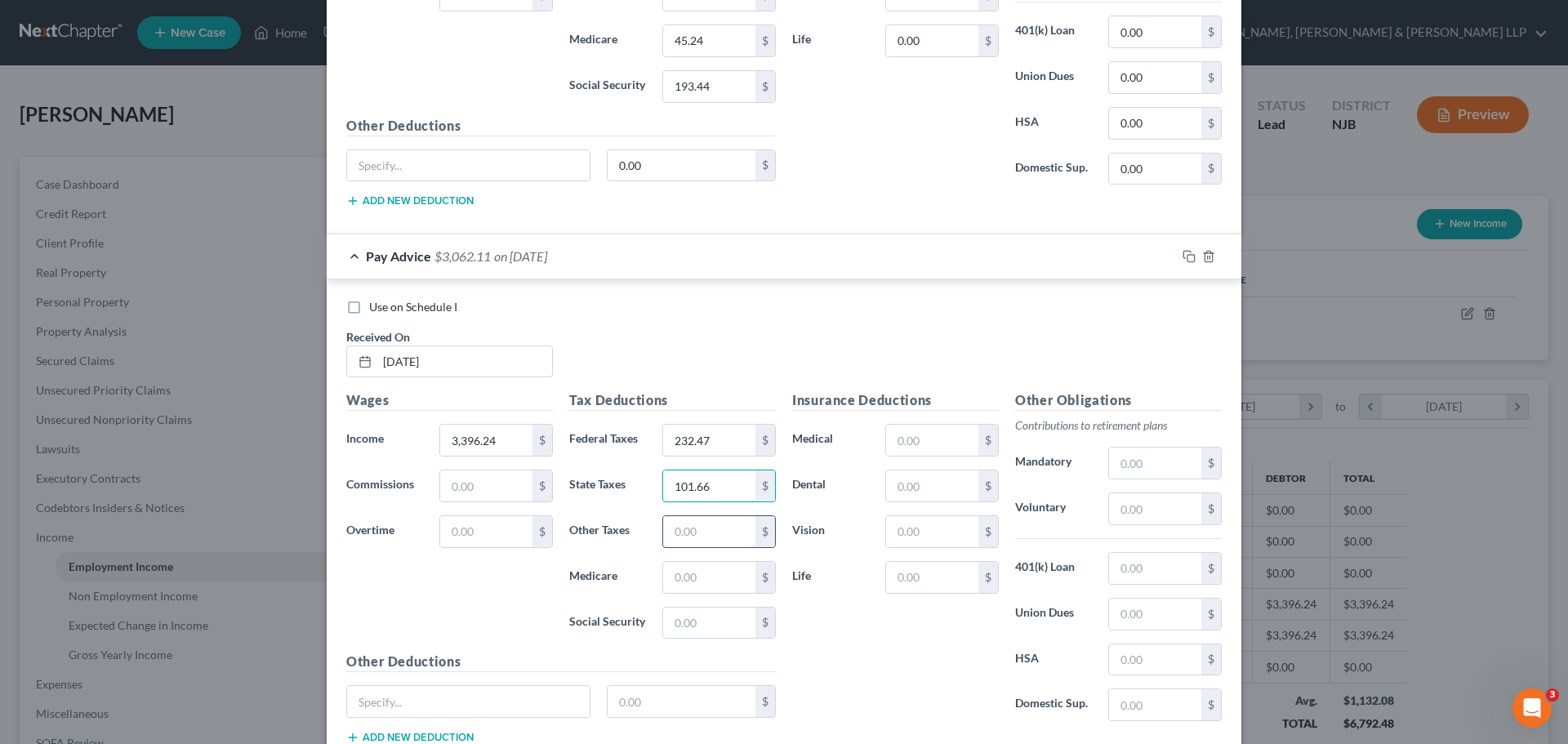
scroll to position [898, 0]
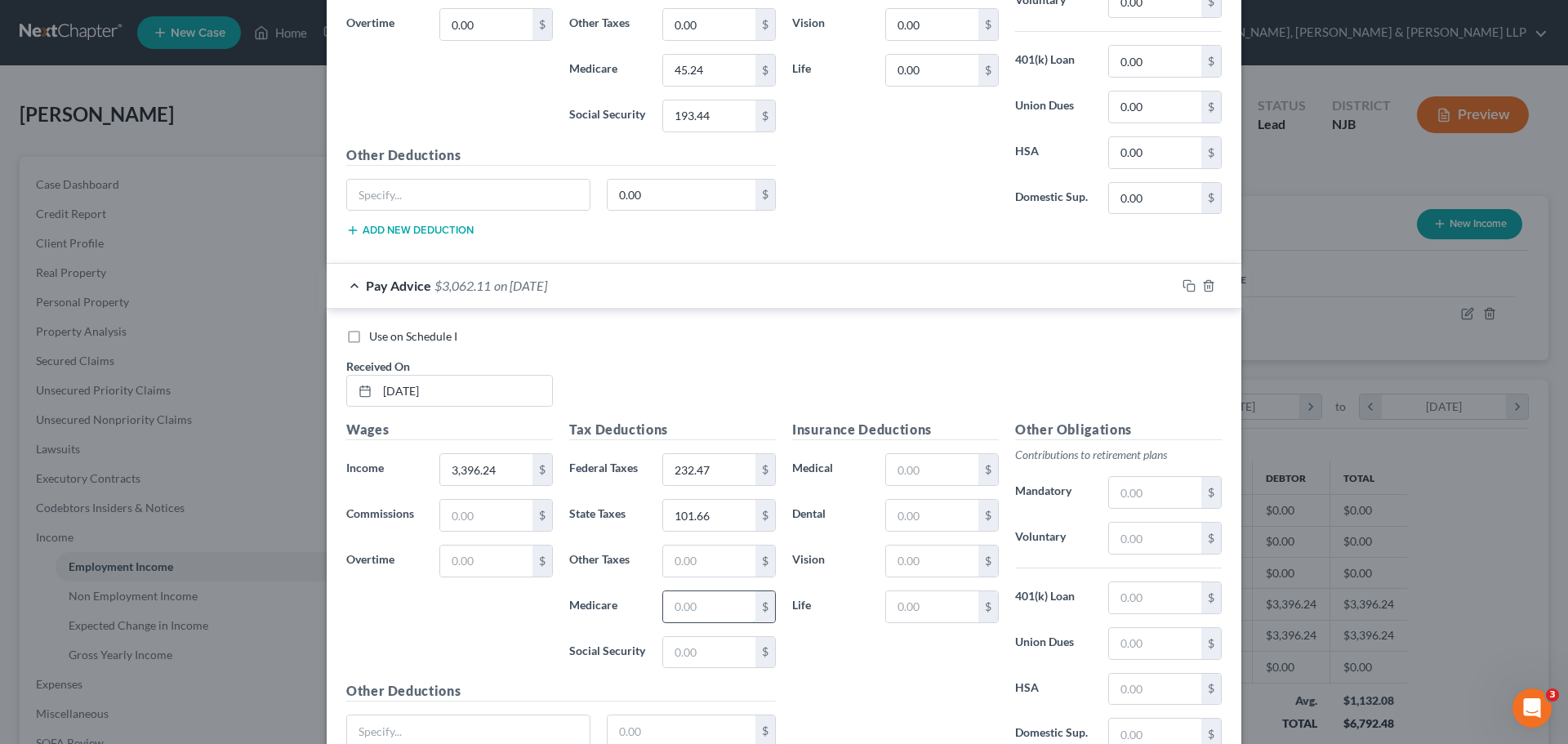
click at [698, 603] on input "text" at bounding box center [709, 607] width 92 height 31
type input "45.24"
click at [680, 660] on input "text" at bounding box center [709, 653] width 92 height 31
type input "193.44"
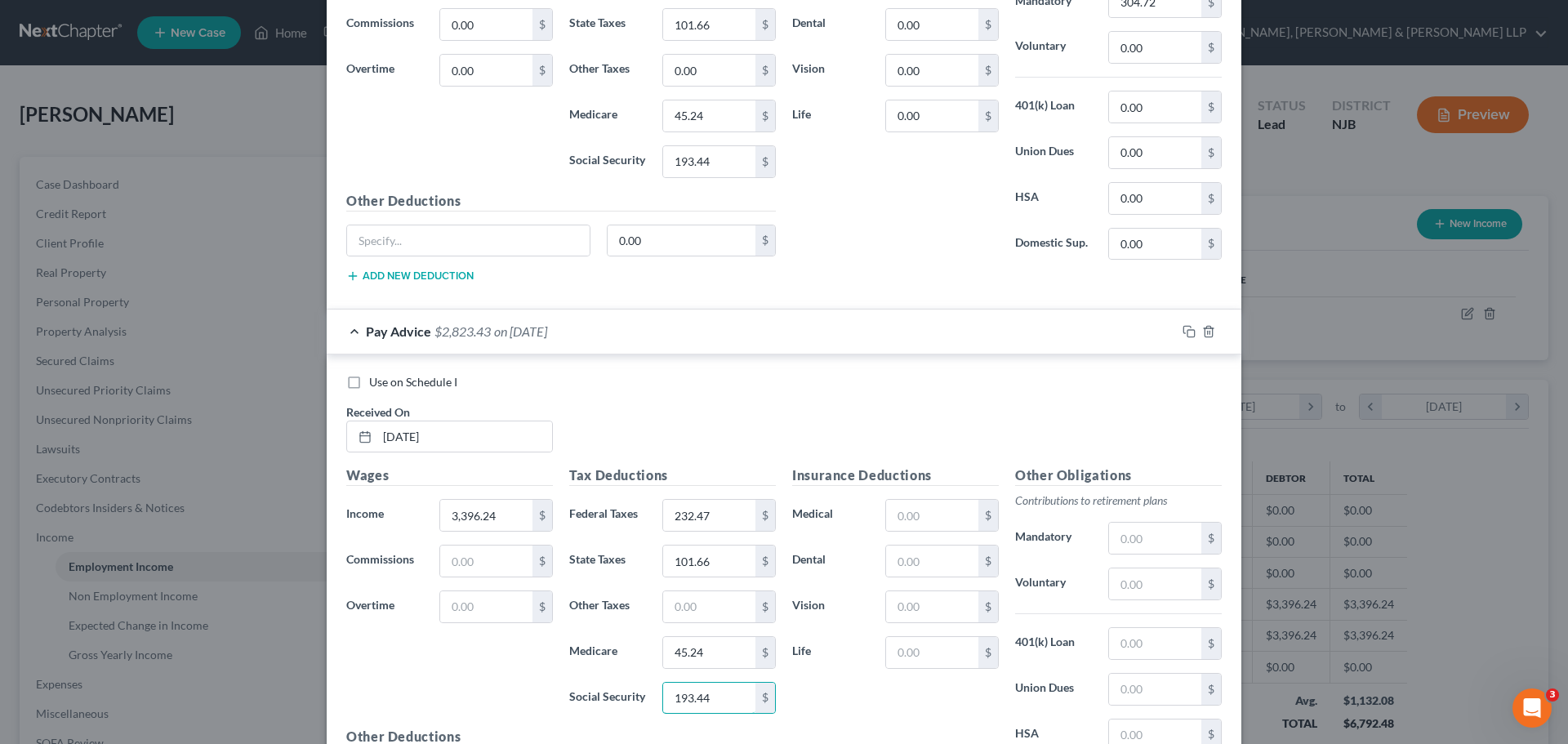
scroll to position [817, 0]
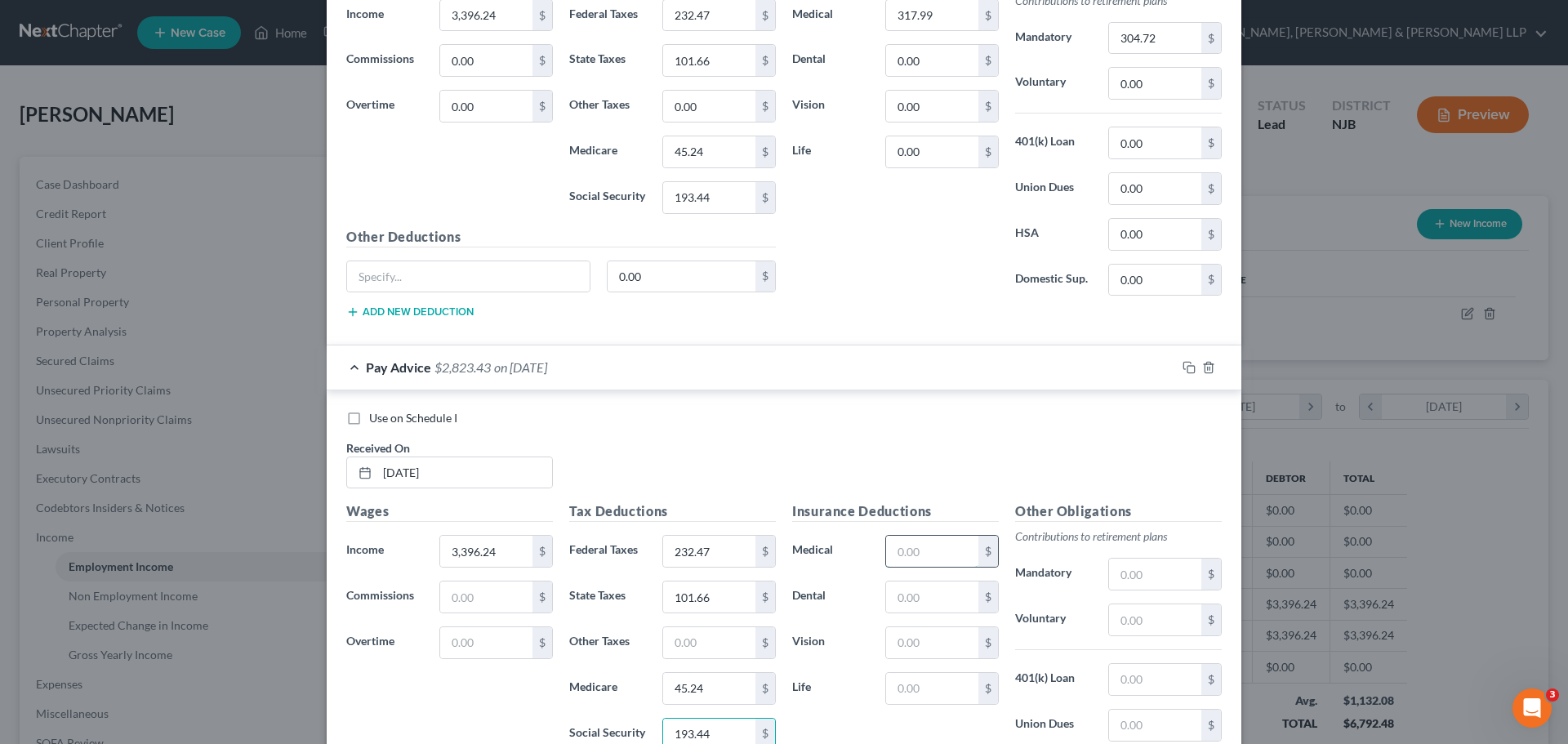
click at [918, 561] on input "text" at bounding box center [932, 552] width 92 height 31
type input "317.99"
click at [1134, 574] on input "text" at bounding box center [1155, 574] width 92 height 31
type input "304.72"
click at [973, 476] on div "Use on Schedule I Received On * 08/29/2025" at bounding box center [784, 457] width 892 height 92
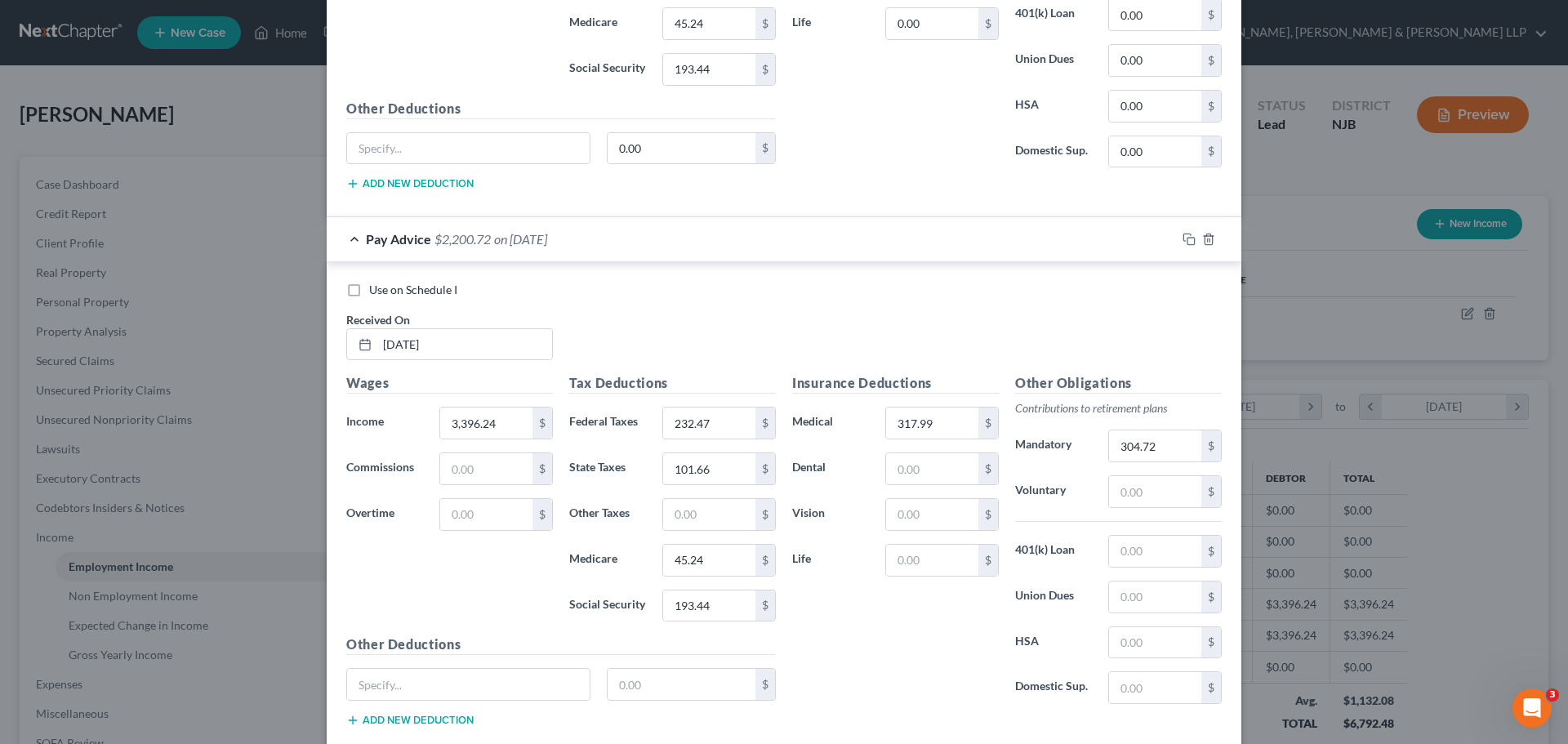
scroll to position [1043, 0]
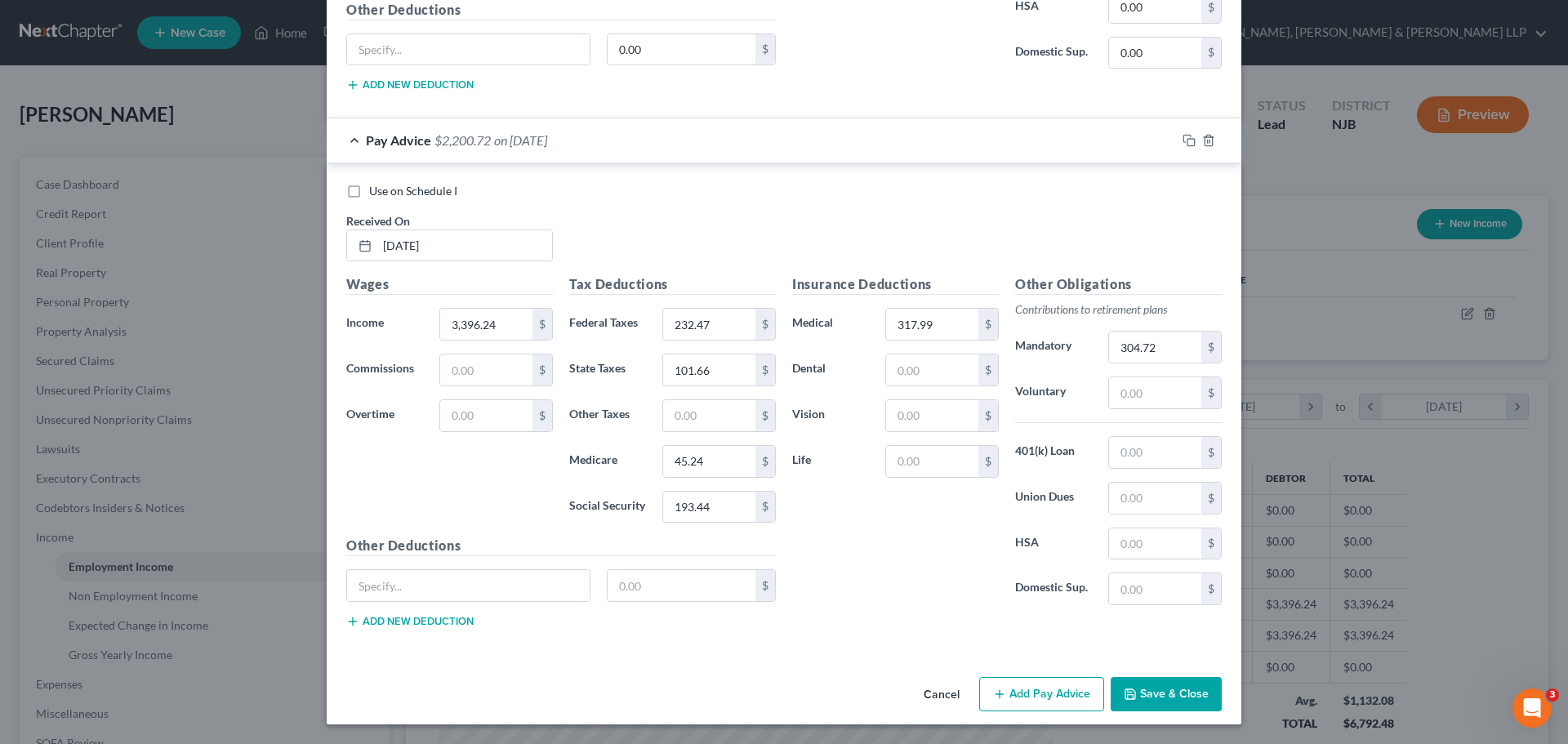
click at [1039, 689] on button "Add Pay Advice" at bounding box center [1040, 694] width 125 height 34
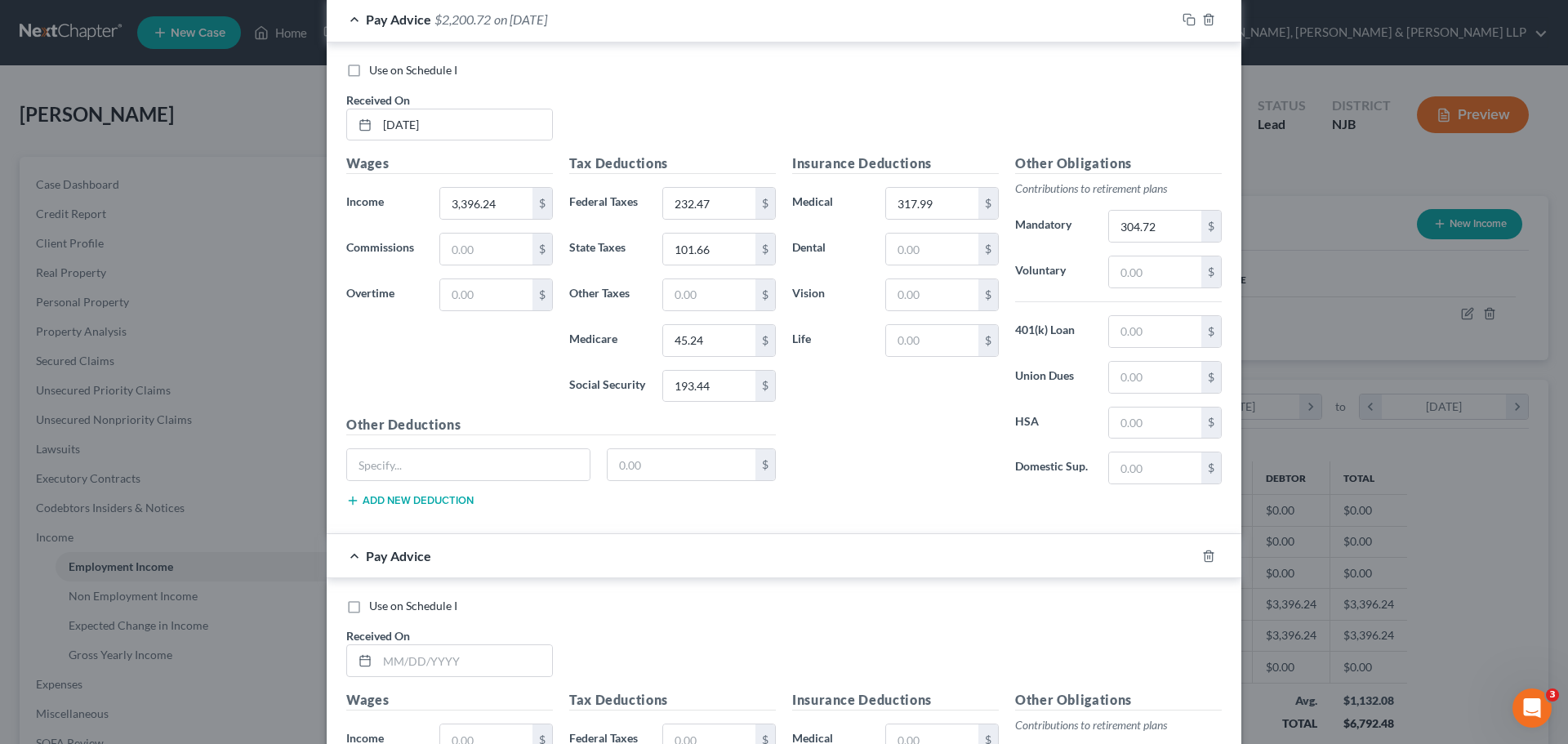
scroll to position [1371, 0]
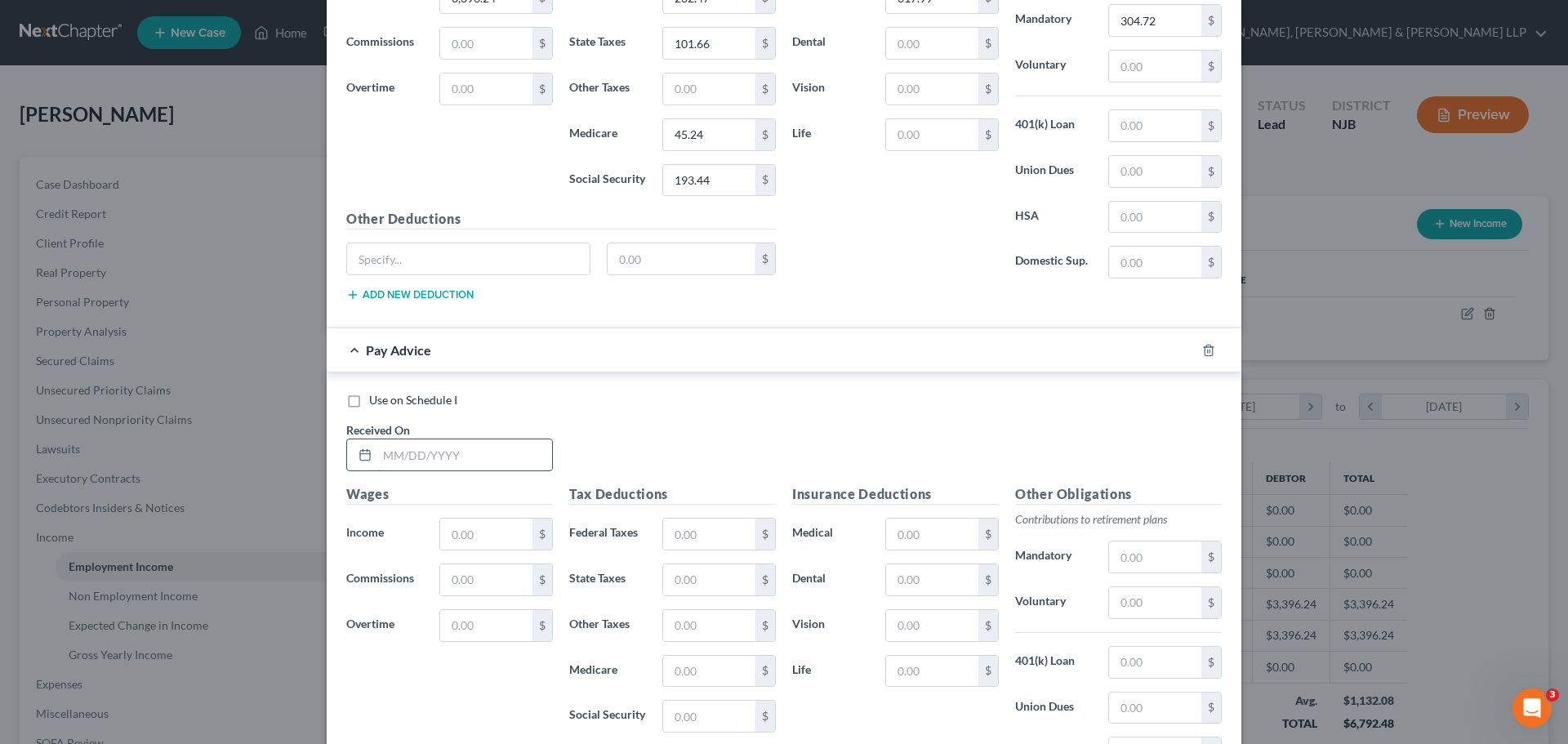
click at [422, 453] on input "text" at bounding box center [464, 455] width 175 height 31
type input "09/15/2025"
click at [483, 539] on input "text" at bounding box center [486, 534] width 92 height 31
type input "3,396.24"
click at [698, 536] on input "text" at bounding box center [709, 534] width 92 height 31
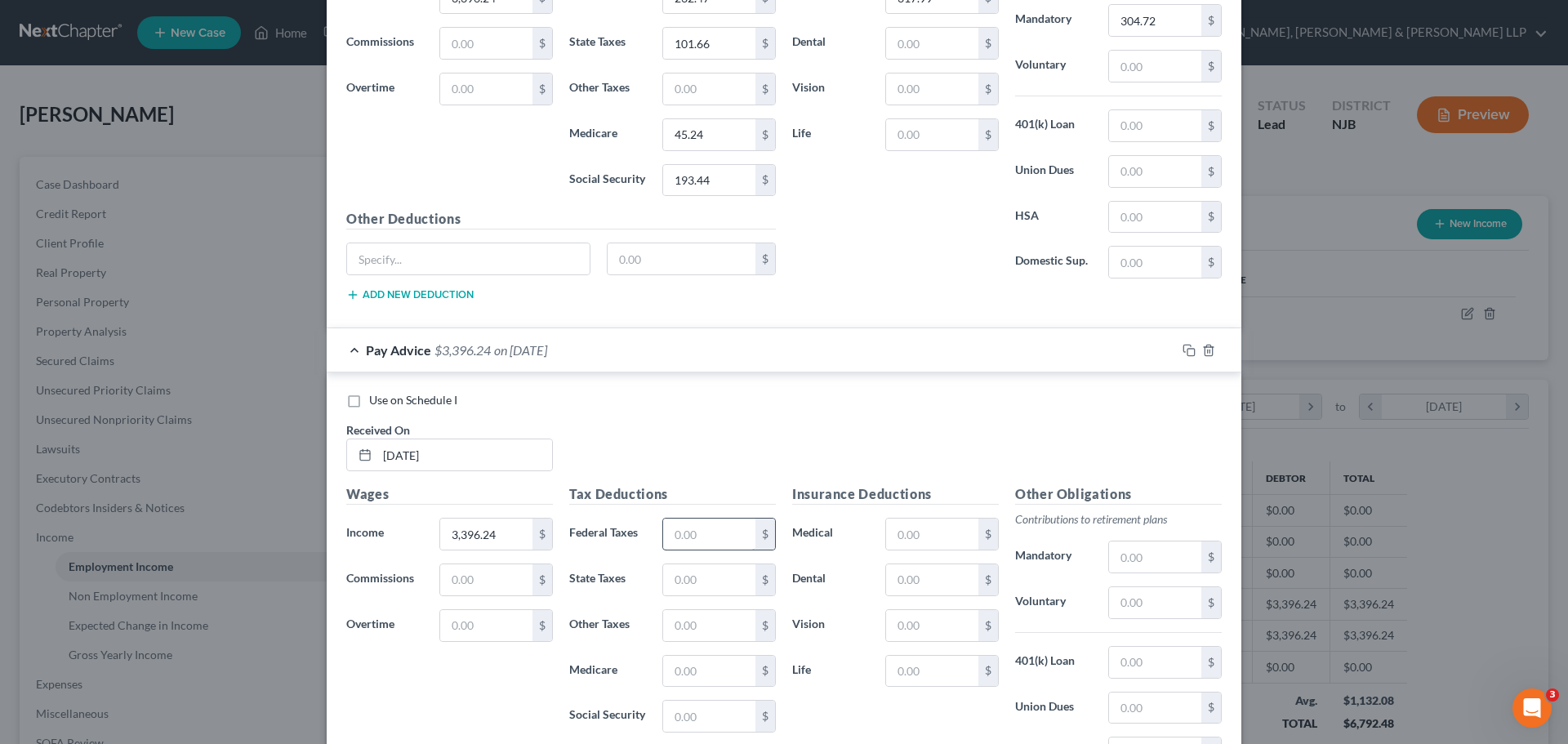
type input "232.47"
click at [695, 579] on input "text" at bounding box center [709, 580] width 92 height 31
type input "101.66"
click at [706, 666] on input "text" at bounding box center [709, 672] width 92 height 31
type input "45.24"
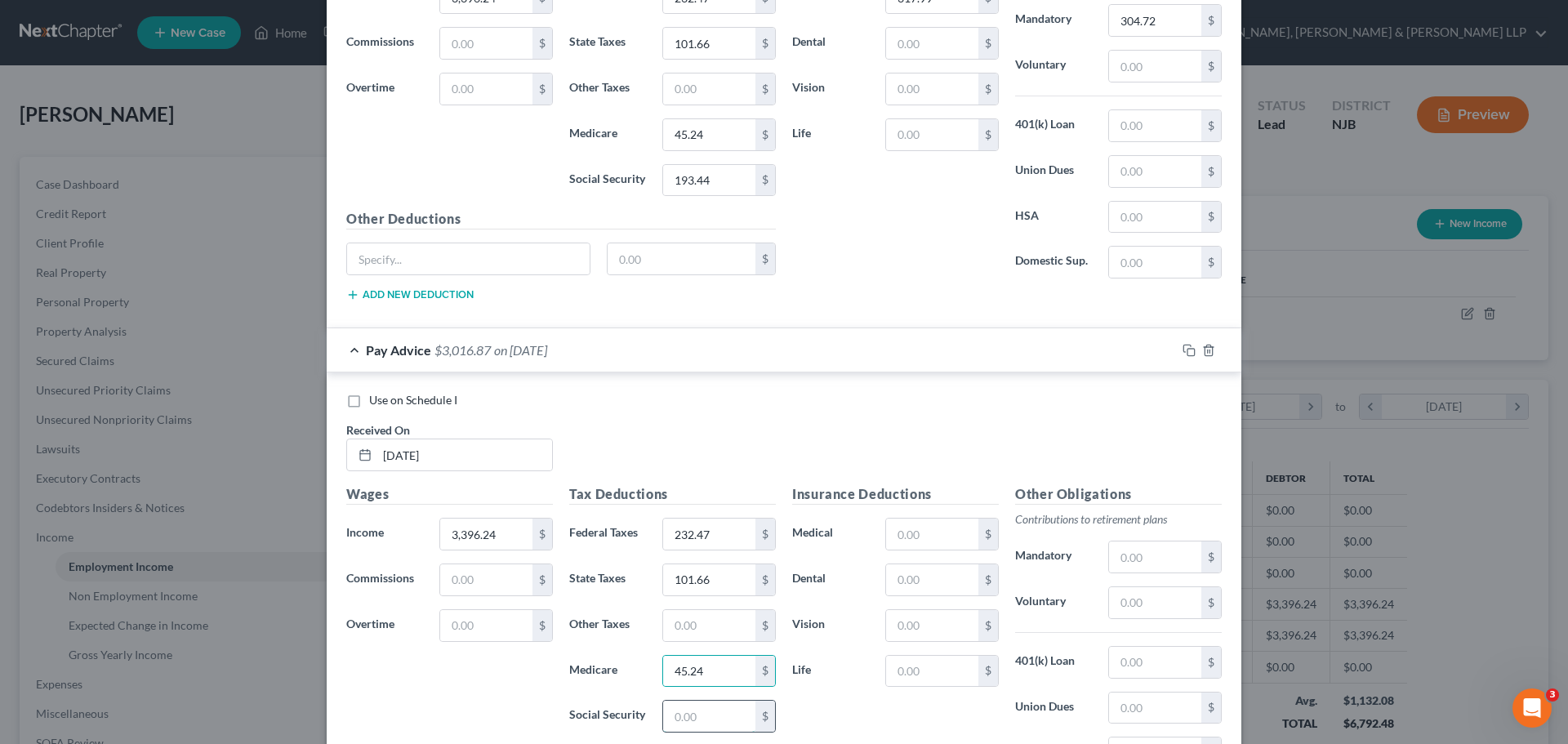
click at [720, 711] on input "text" at bounding box center [709, 716] width 92 height 31
type input "193.44"
click at [857, 621] on label "Vision" at bounding box center [830, 625] width 93 height 32
click at [1141, 716] on input "text" at bounding box center [1155, 708] width 92 height 31
type input "36.28"
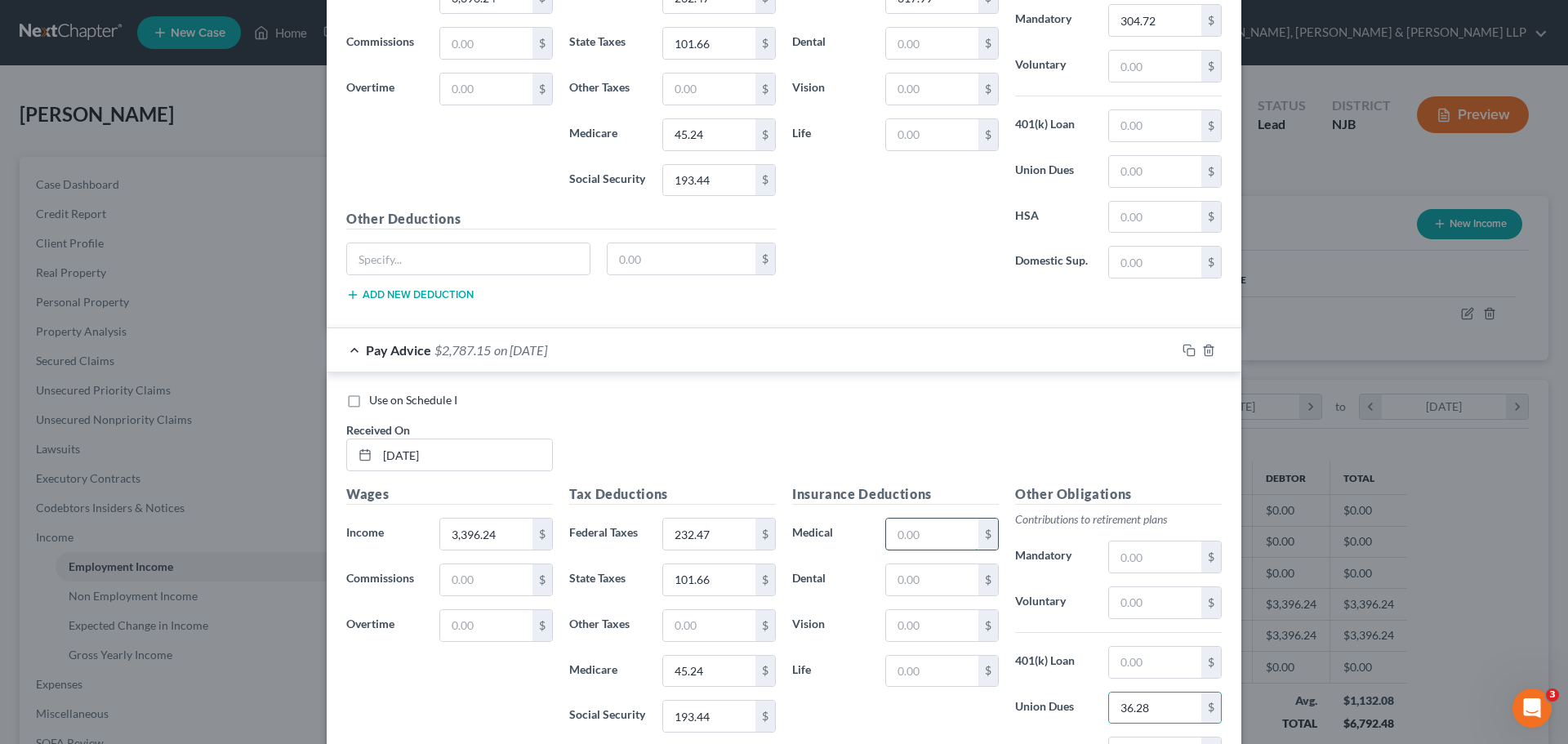
click at [925, 532] on input "text" at bounding box center [932, 534] width 92 height 31
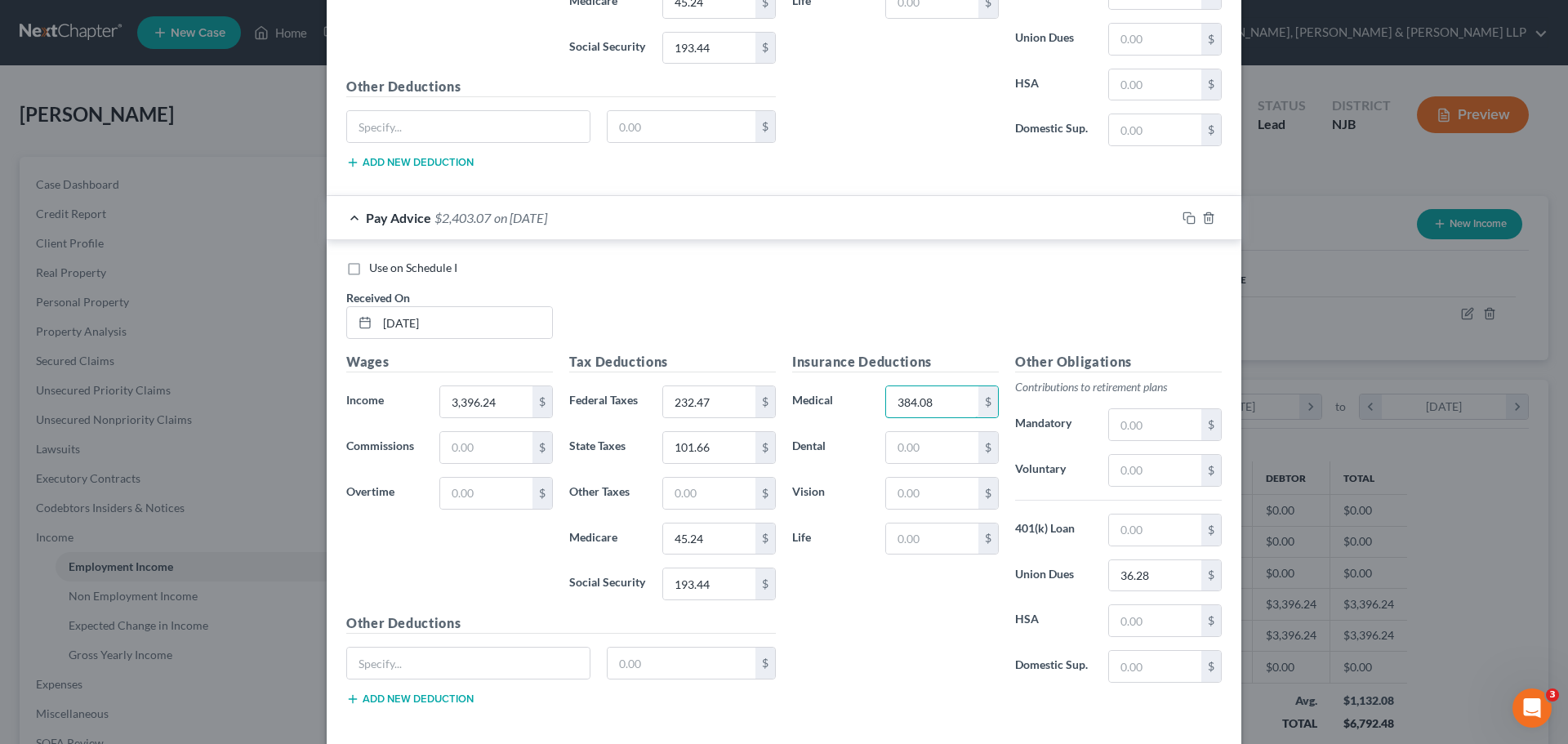
scroll to position [1580, 0]
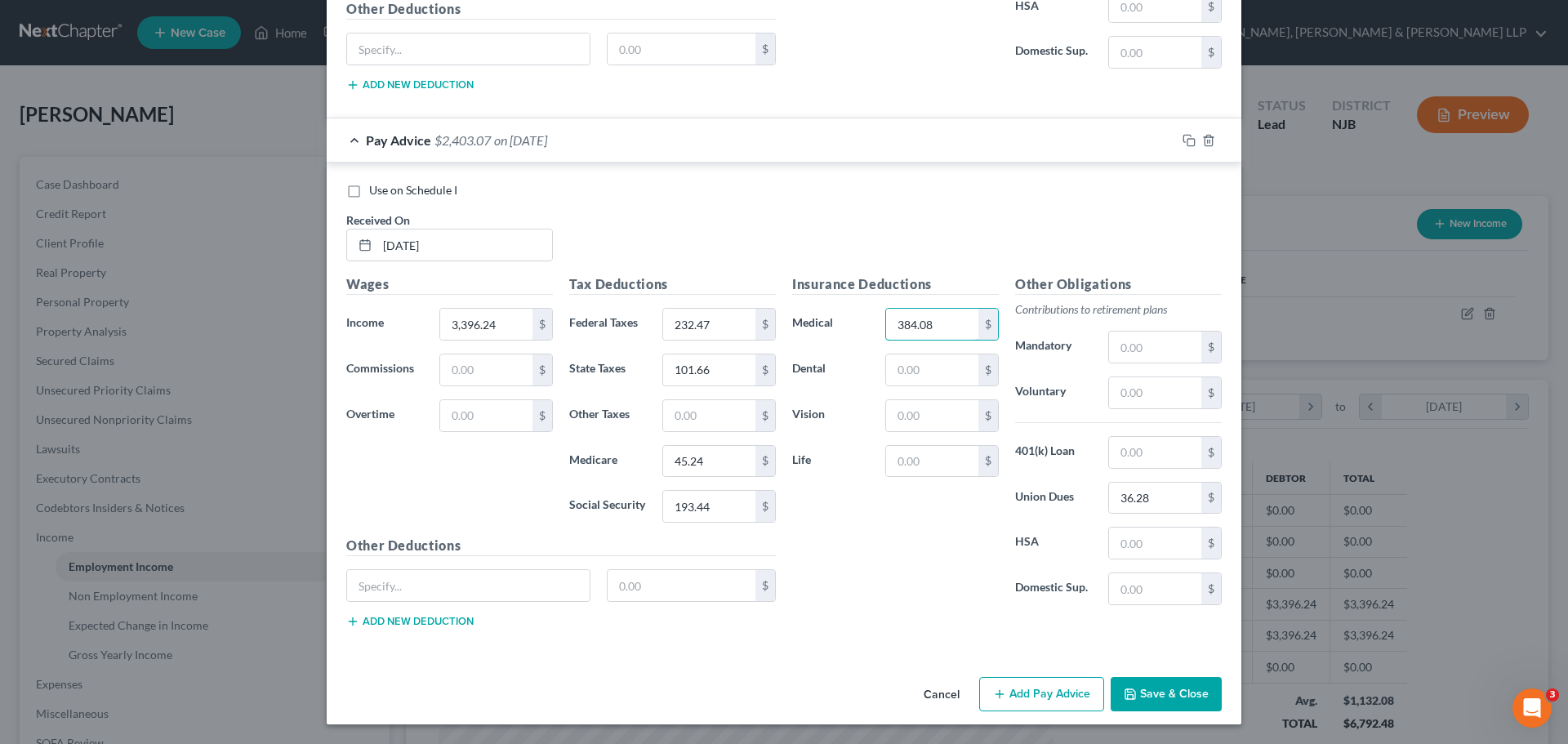
type input "384.08"
click at [1052, 695] on button "Add Pay Advice" at bounding box center [1040, 694] width 125 height 34
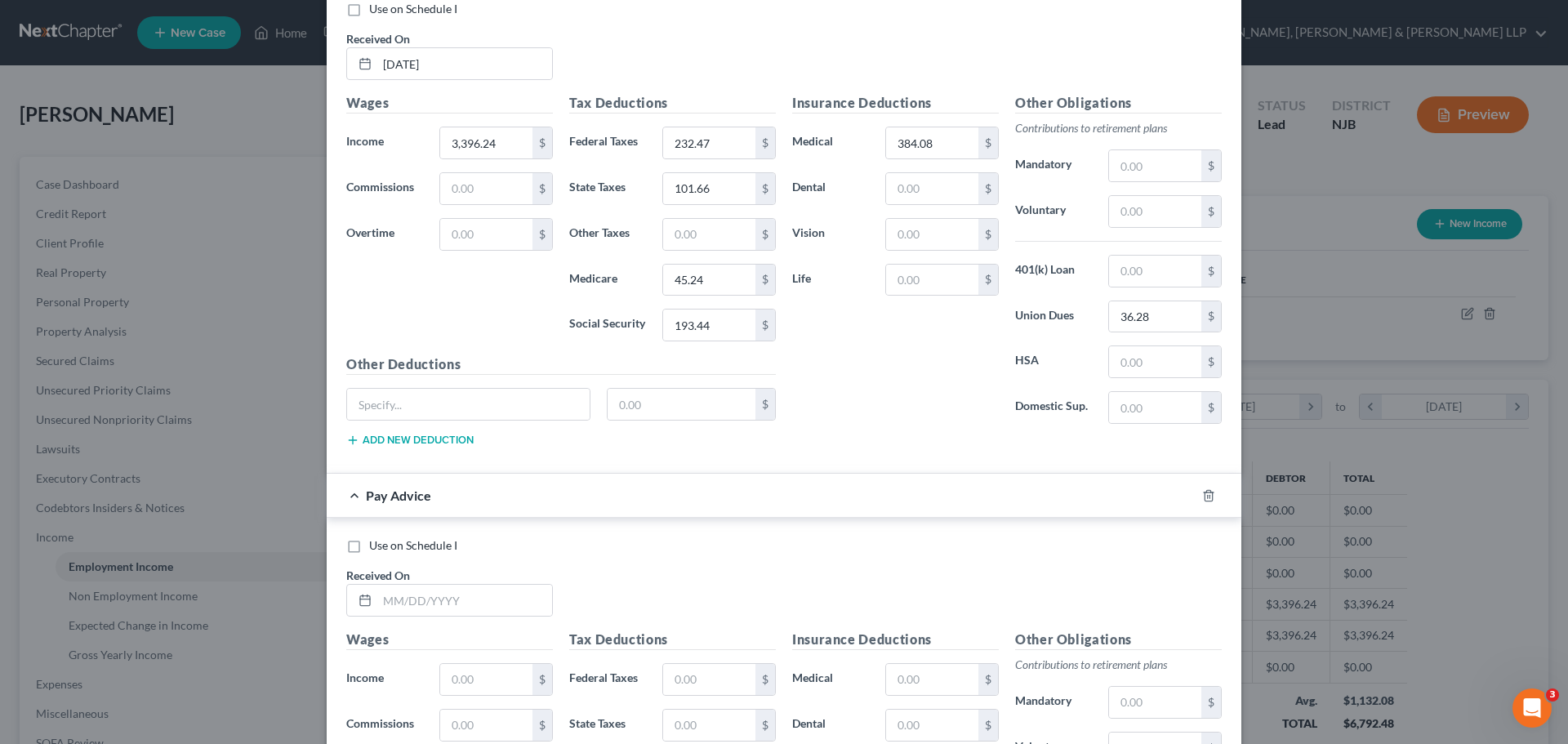
scroll to position [1825, 0]
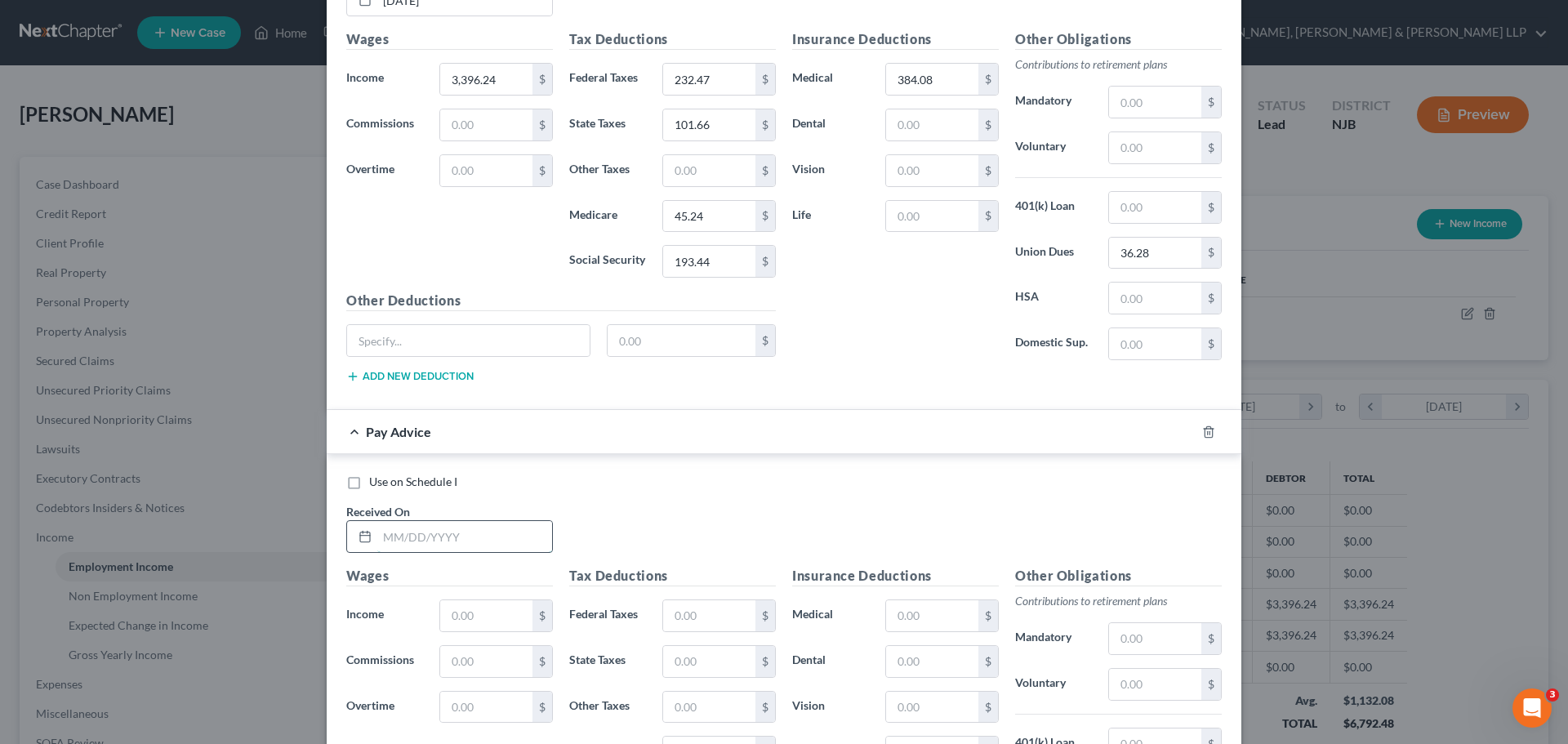
click at [467, 531] on input "text" at bounding box center [464, 537] width 175 height 31
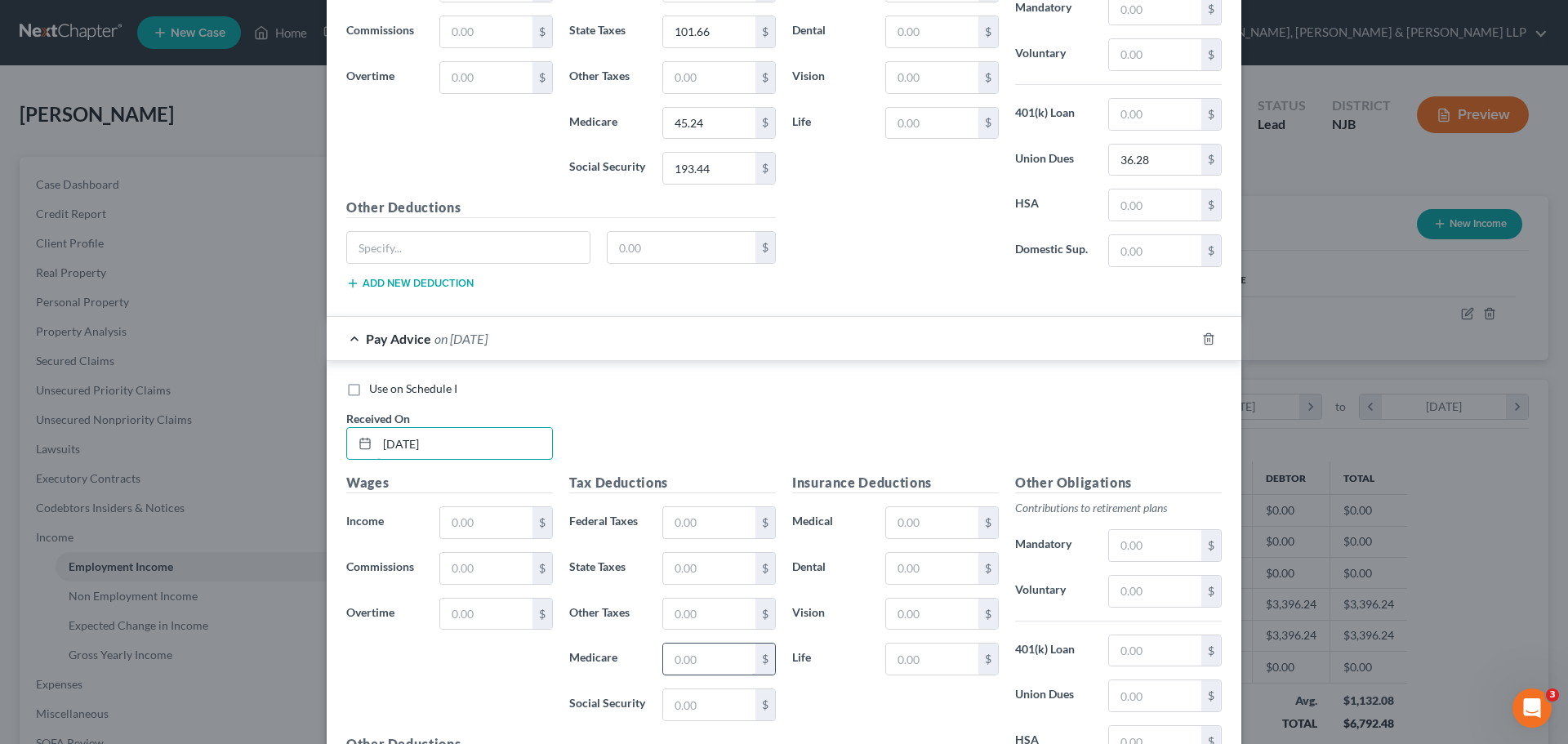
scroll to position [2070, 0]
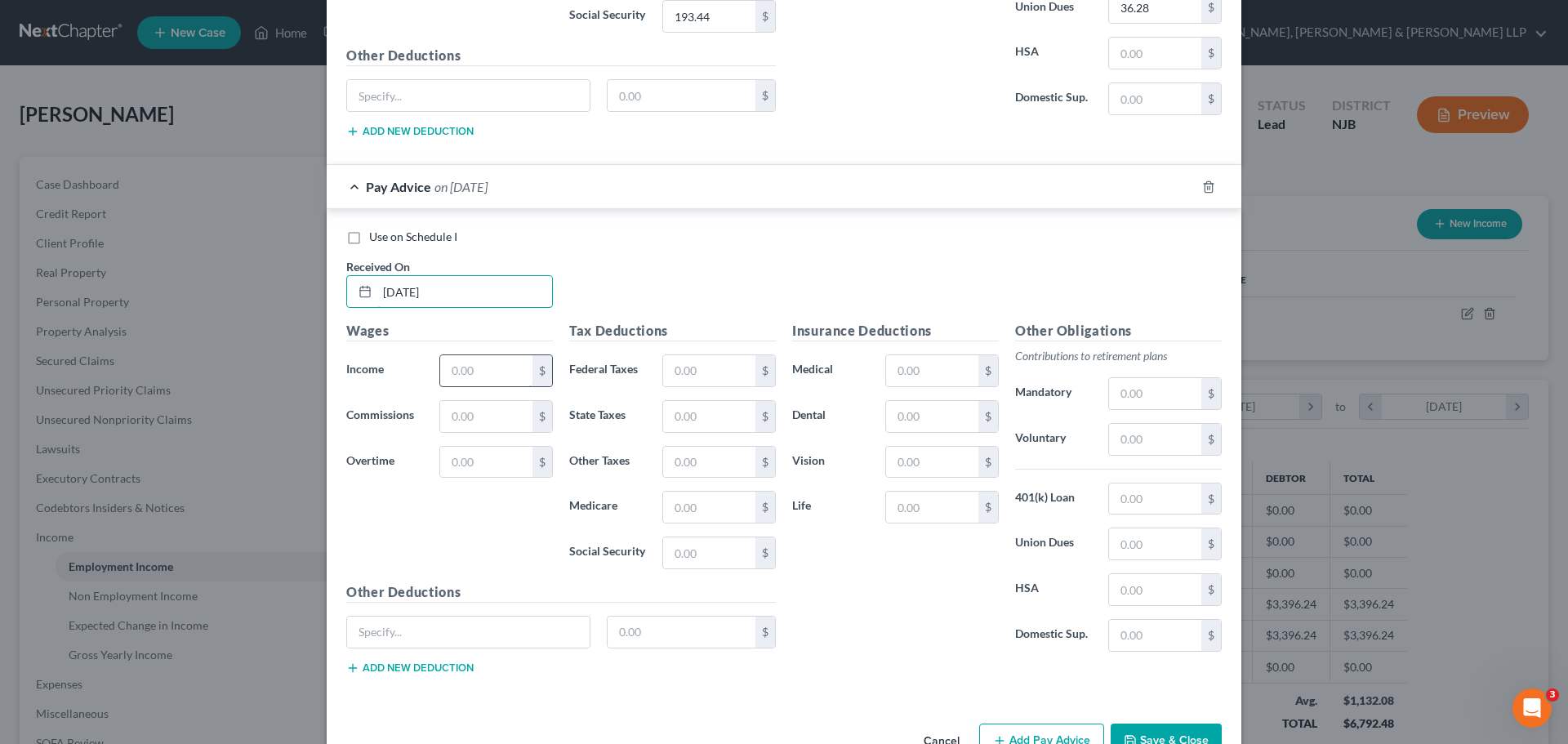
type input "09/30/2025"
click at [472, 367] on input "text" at bounding box center [486, 371] width 92 height 31
type input "3,396.24"
click at [711, 379] on input "text" at bounding box center [709, 371] width 92 height 31
type input "232.47"
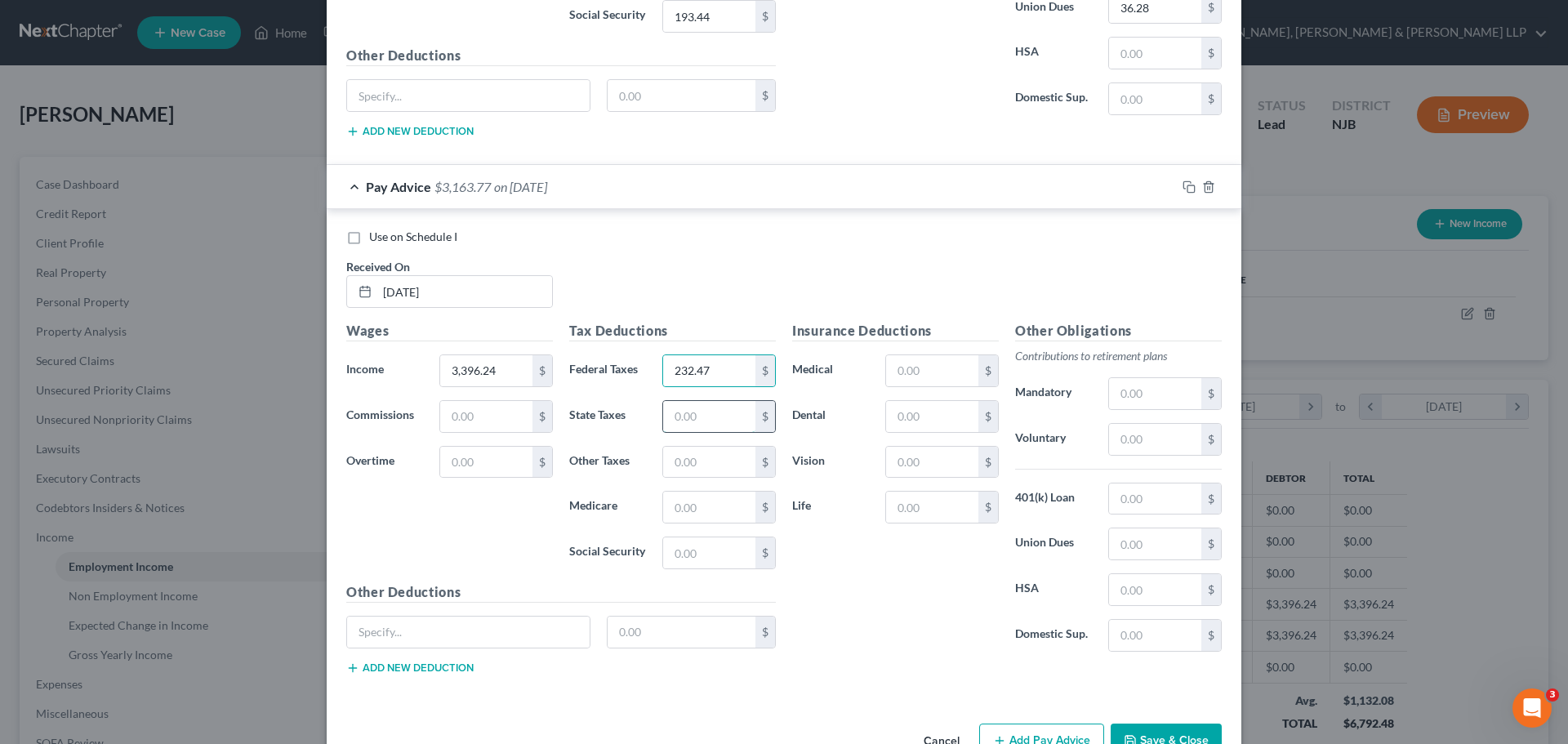
click at [699, 420] on input "text" at bounding box center [709, 417] width 92 height 31
type input "101.66"
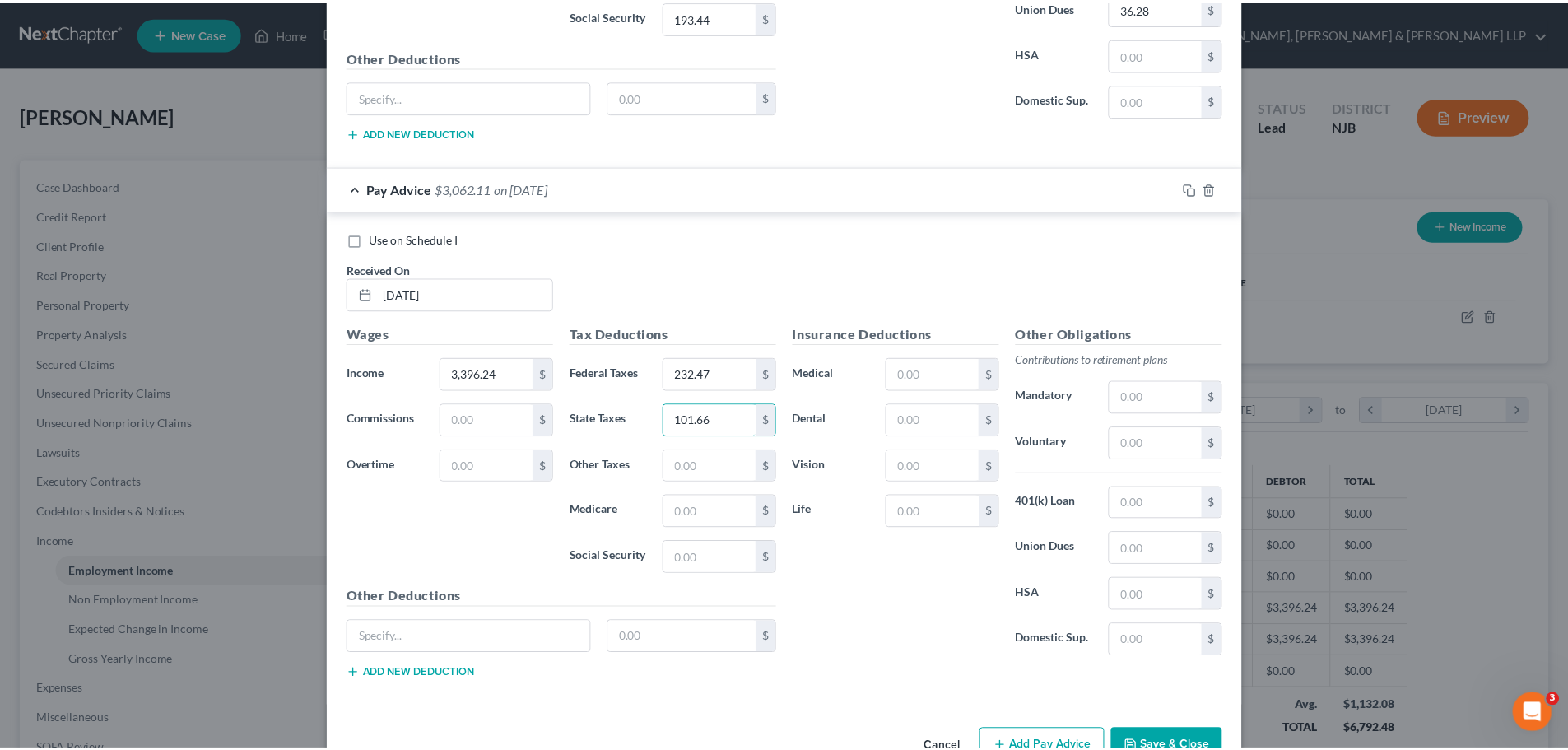
scroll to position [2133, 0]
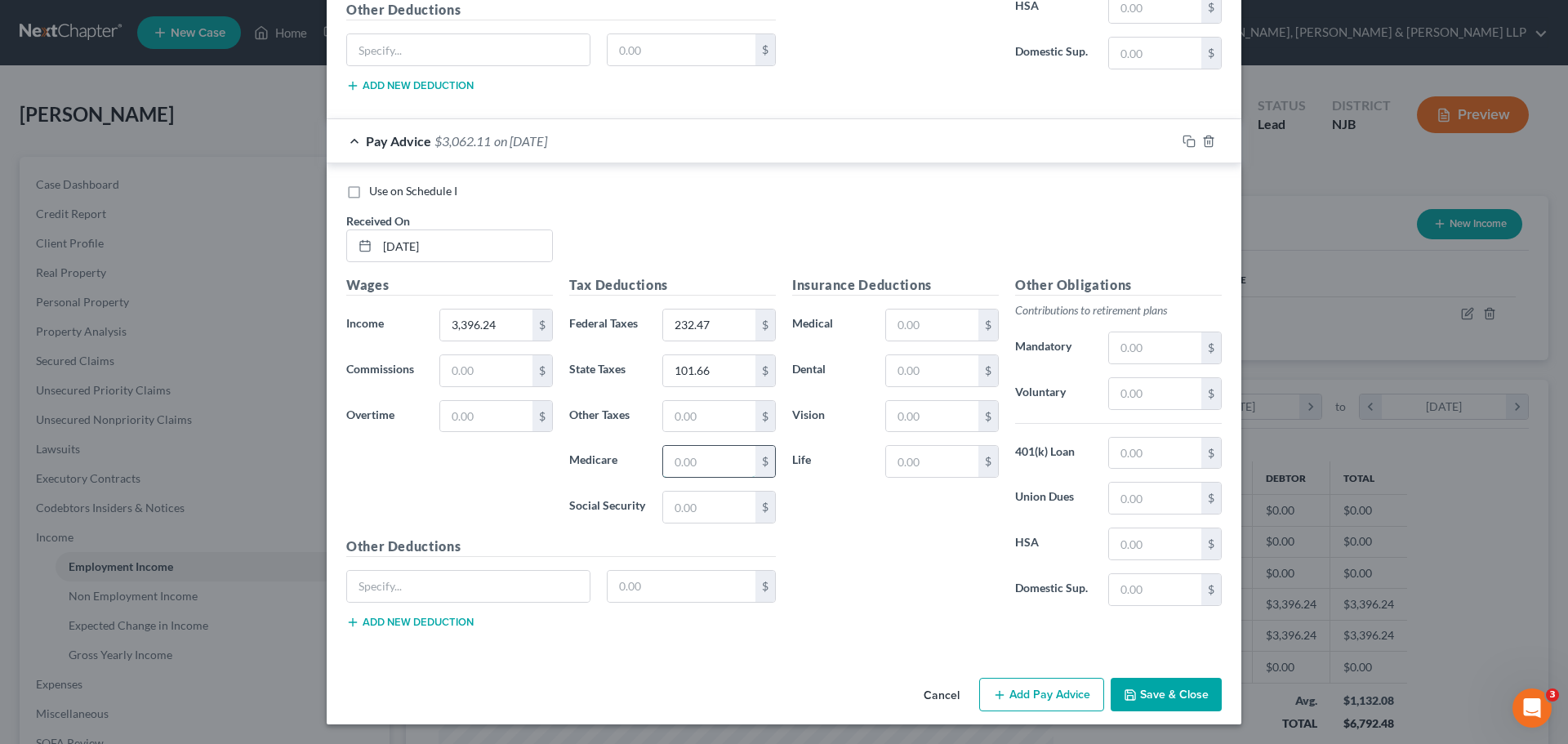
click at [684, 466] on input "text" at bounding box center [709, 461] width 92 height 31
type input "45.24"
click at [705, 510] on input "text" at bounding box center [709, 507] width 92 height 31
type input "193.44"
click at [907, 330] on input "text" at bounding box center [932, 325] width 92 height 31
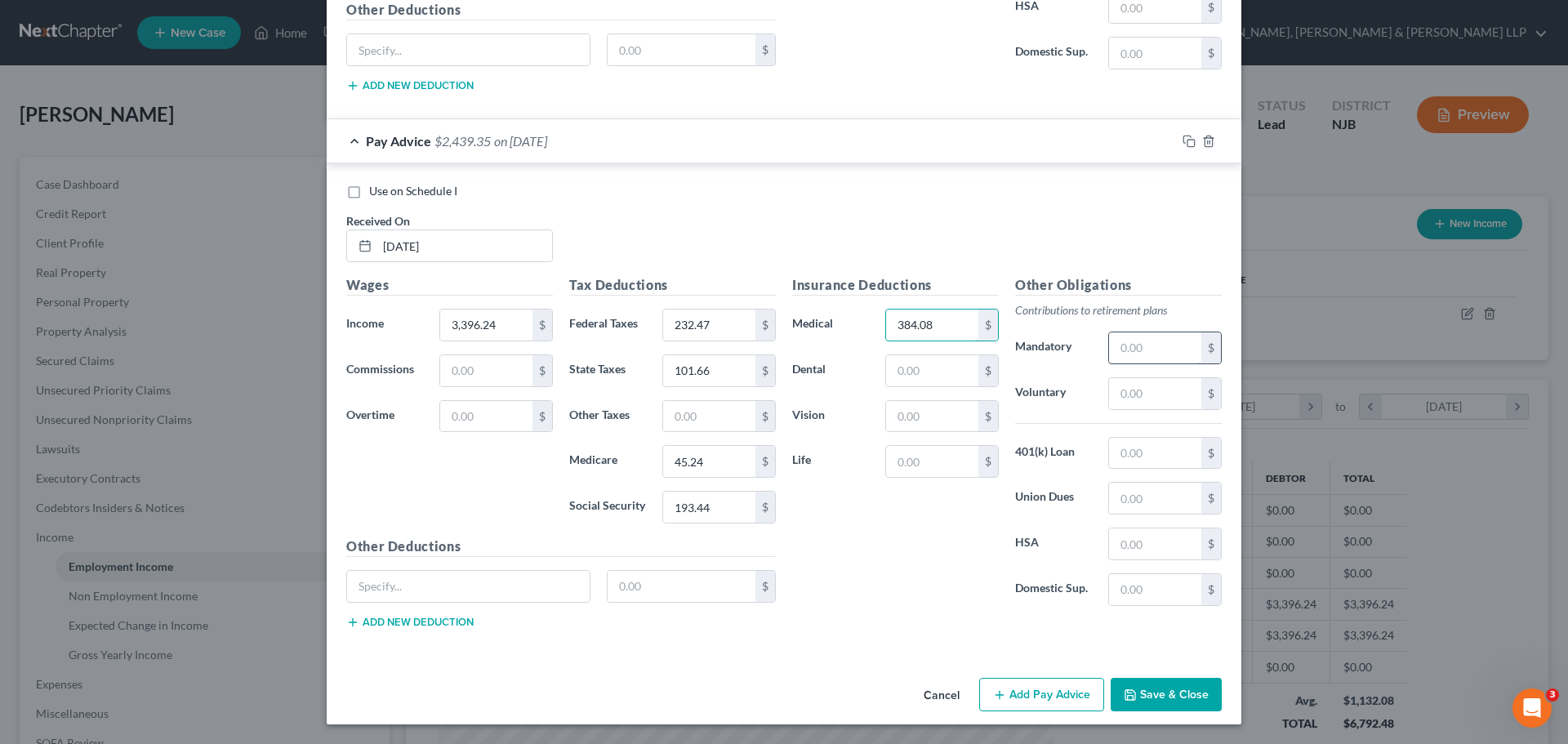
type input "384.08"
click at [1143, 348] on input "text" at bounding box center [1155, 348] width 92 height 31
type input "304.72"
click at [1162, 681] on button "Save & Close" at bounding box center [1166, 694] width 111 height 34
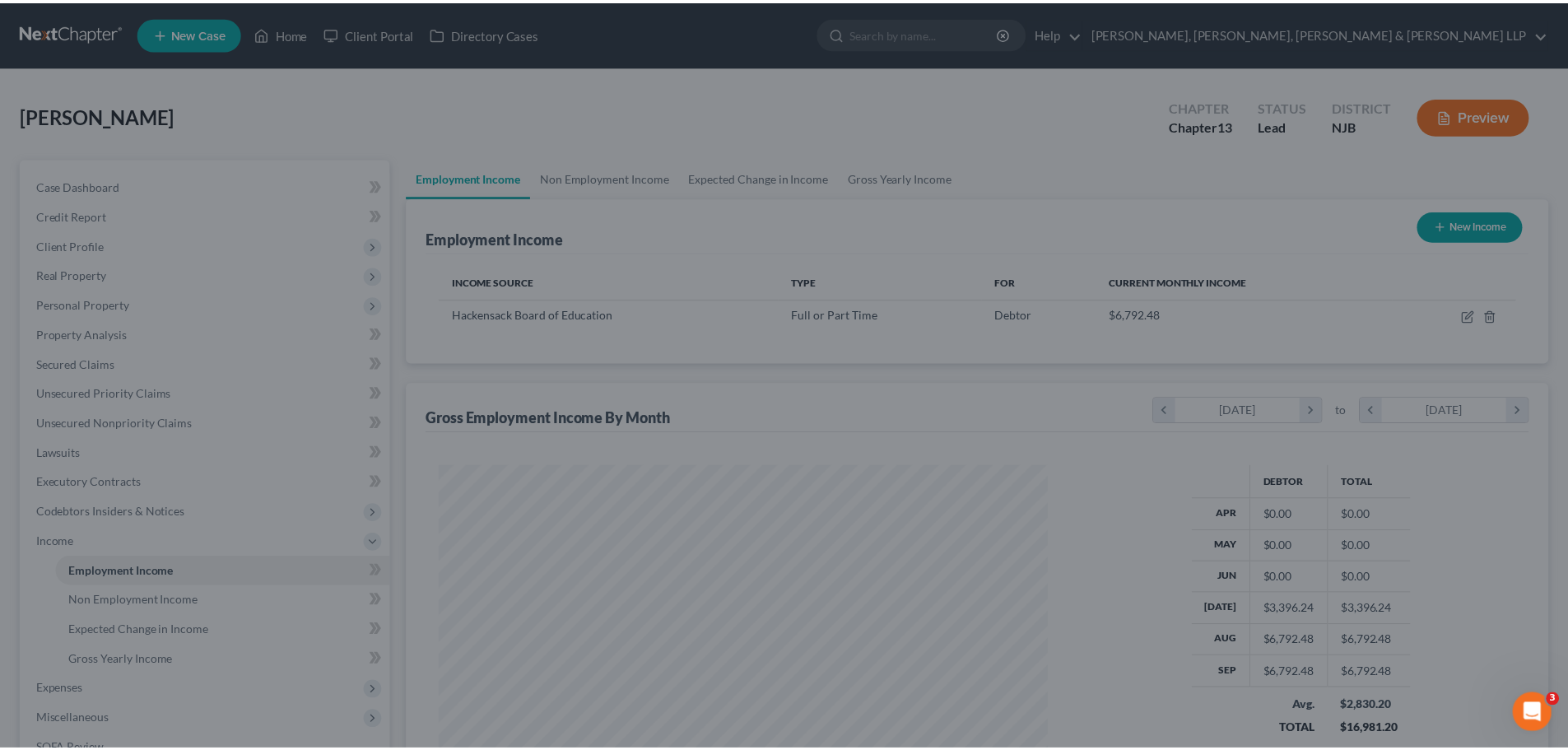
scroll to position [822929, 822582]
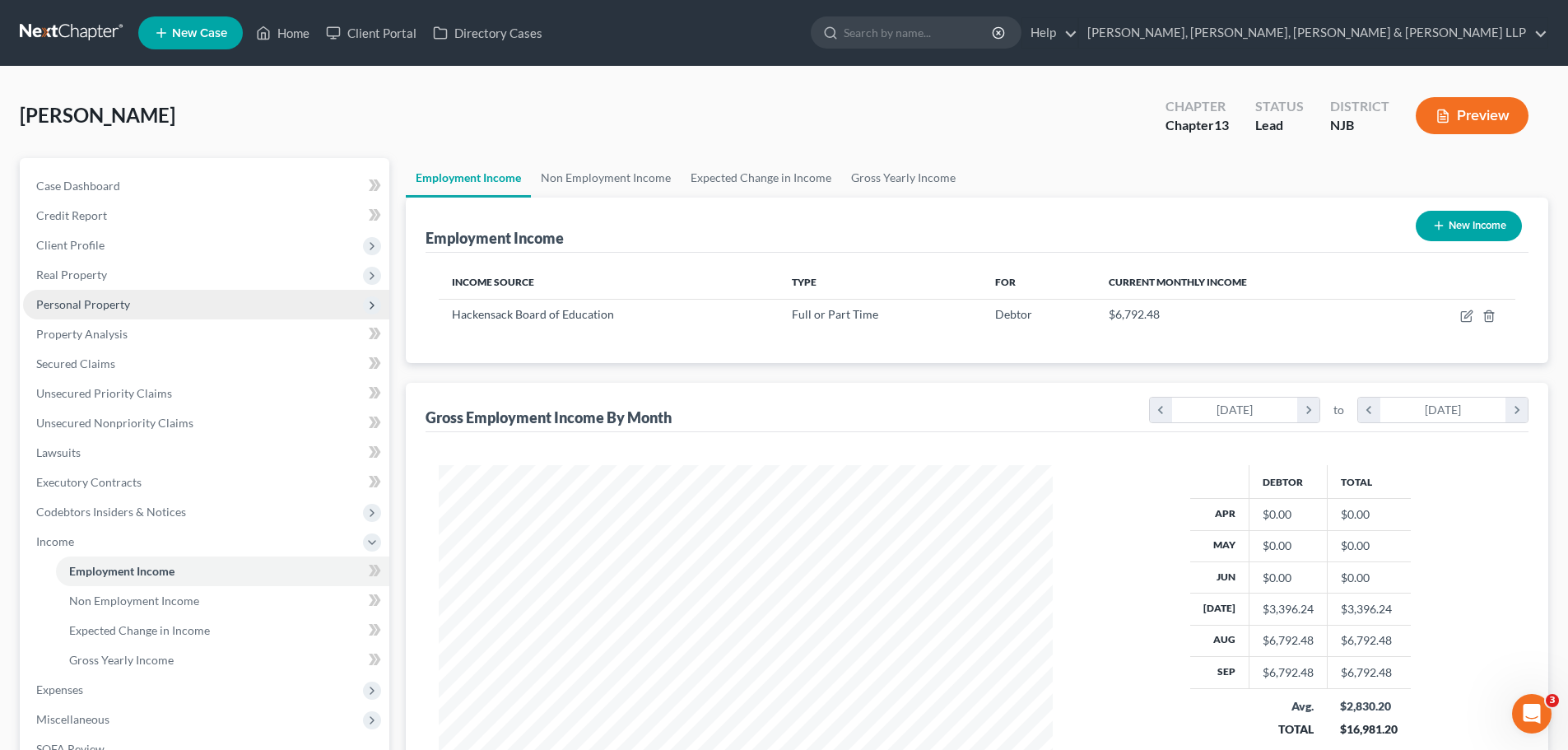
click at [111, 312] on span "Personal Property" at bounding box center [206, 305] width 366 height 30
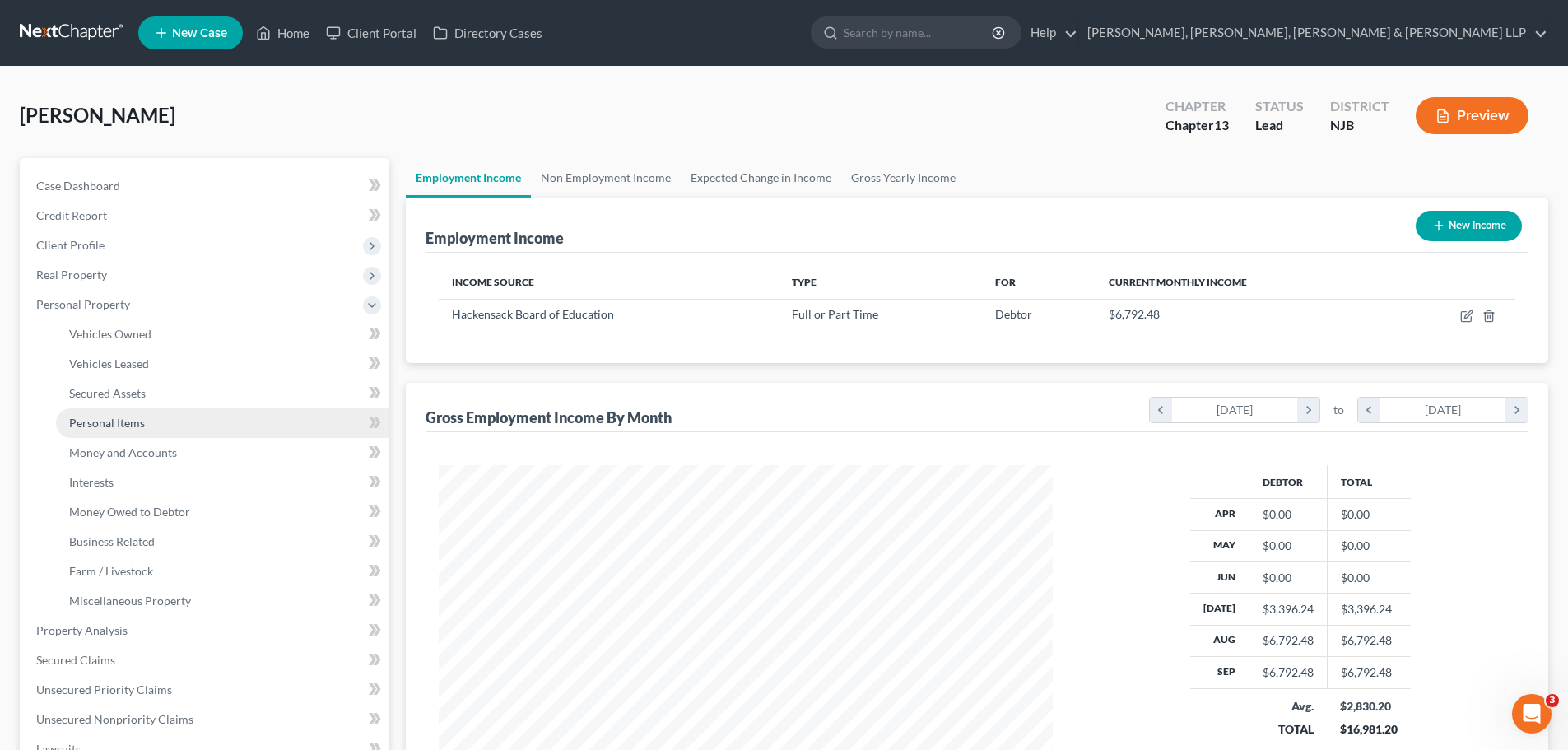
click at [152, 432] on link "Personal Items" at bounding box center [223, 423] width 334 height 30
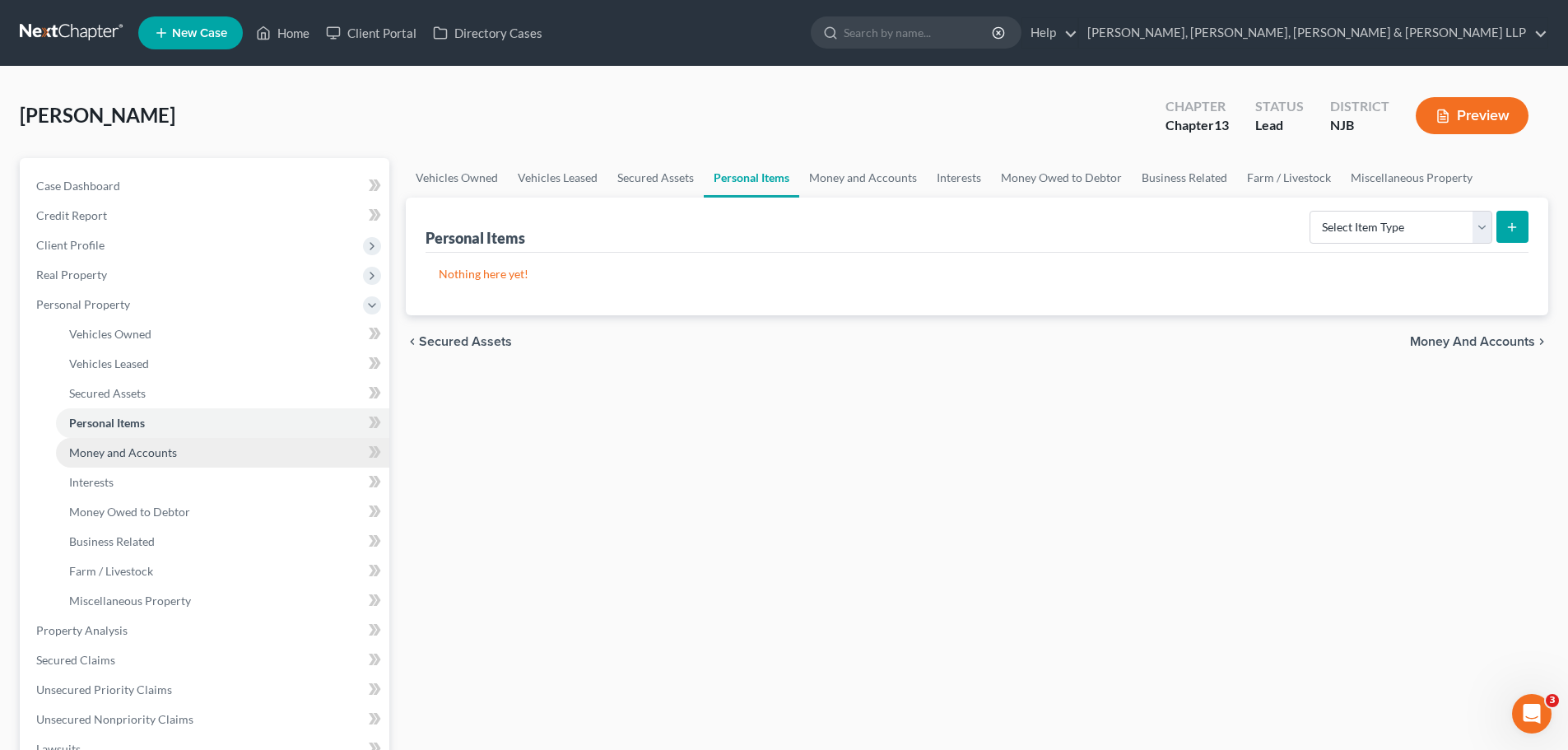
click at [148, 456] on span "Money and Accounts" at bounding box center [123, 452] width 108 height 14
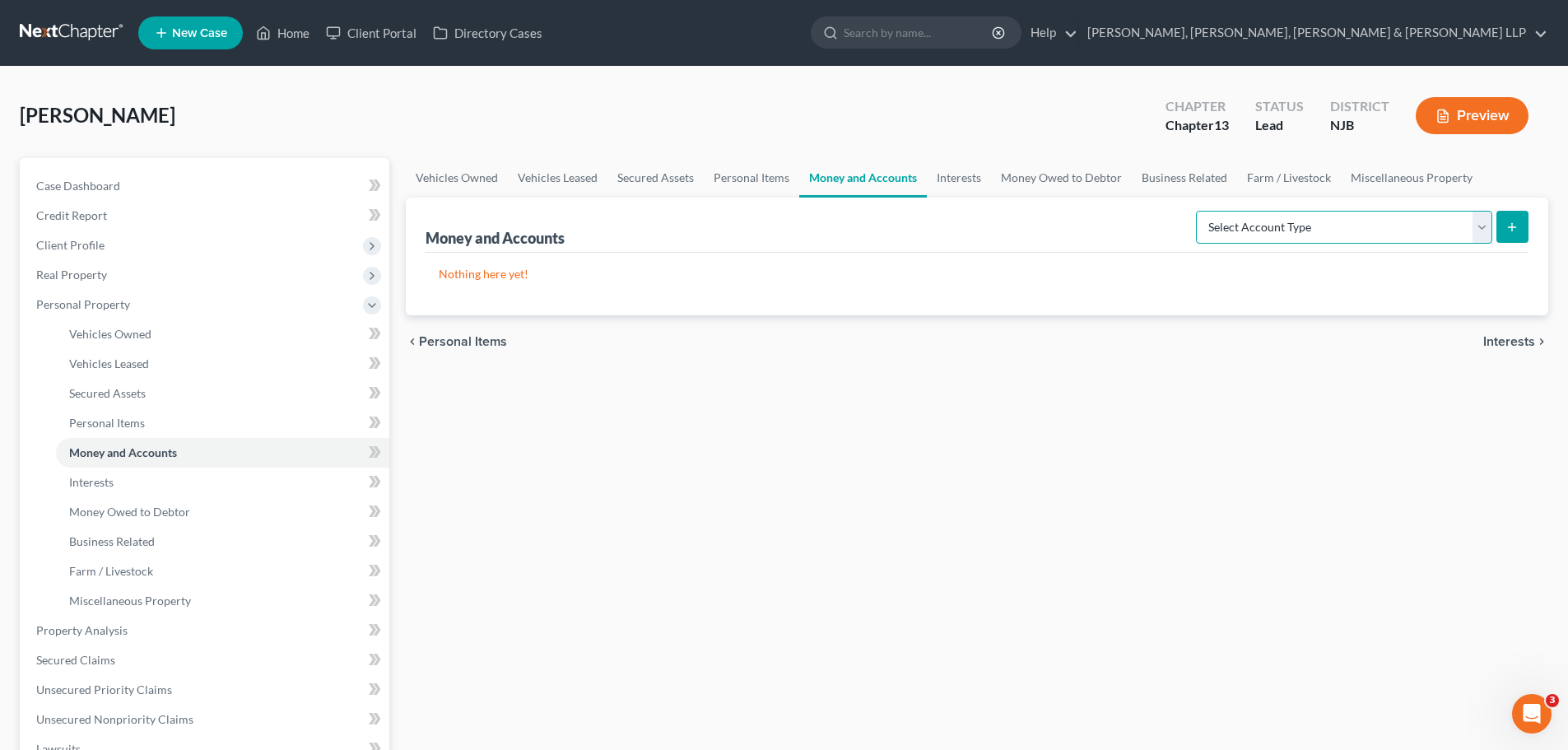
click at [1487, 232] on select "Select Account Type Brokerage Cash on Hand Certificates of Deposit Checking Acc…" at bounding box center [1344, 226] width 296 height 33
select select "checking"
click at [1199, 211] on select "Select Account Type Brokerage Cash on Hand Certificates of Deposit Checking Acc…" at bounding box center [1344, 226] width 296 height 33
click at [1512, 233] on icon "submit" at bounding box center [1512, 227] width 13 height 13
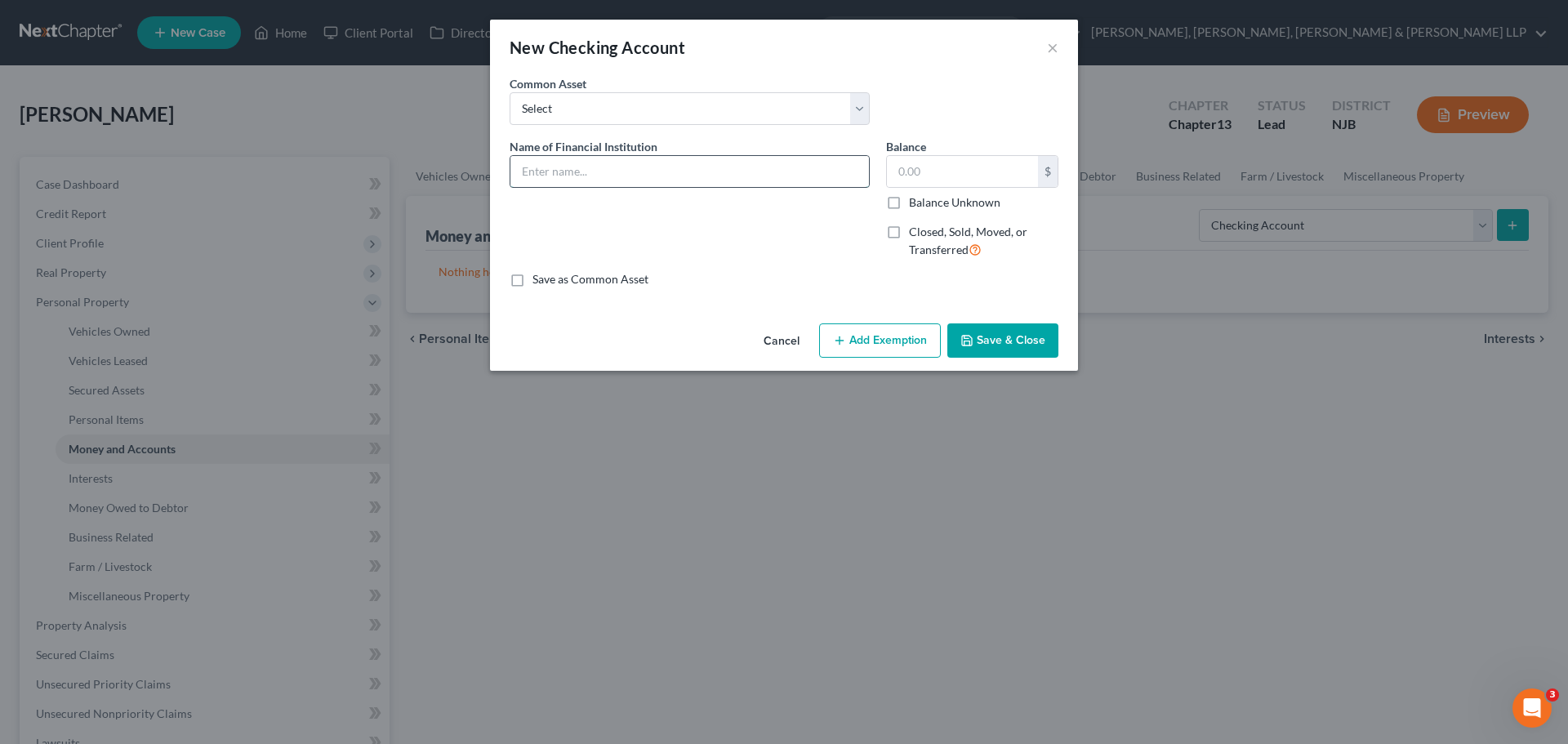
click at [653, 179] on input "text" at bounding box center [689, 172] width 359 height 31
type input "TD Bank 7695"
click at [956, 178] on input "text" at bounding box center [962, 172] width 151 height 31
type input "3,025.71"
click at [654, 175] on input "TD Bank 7695" at bounding box center [689, 172] width 359 height 31
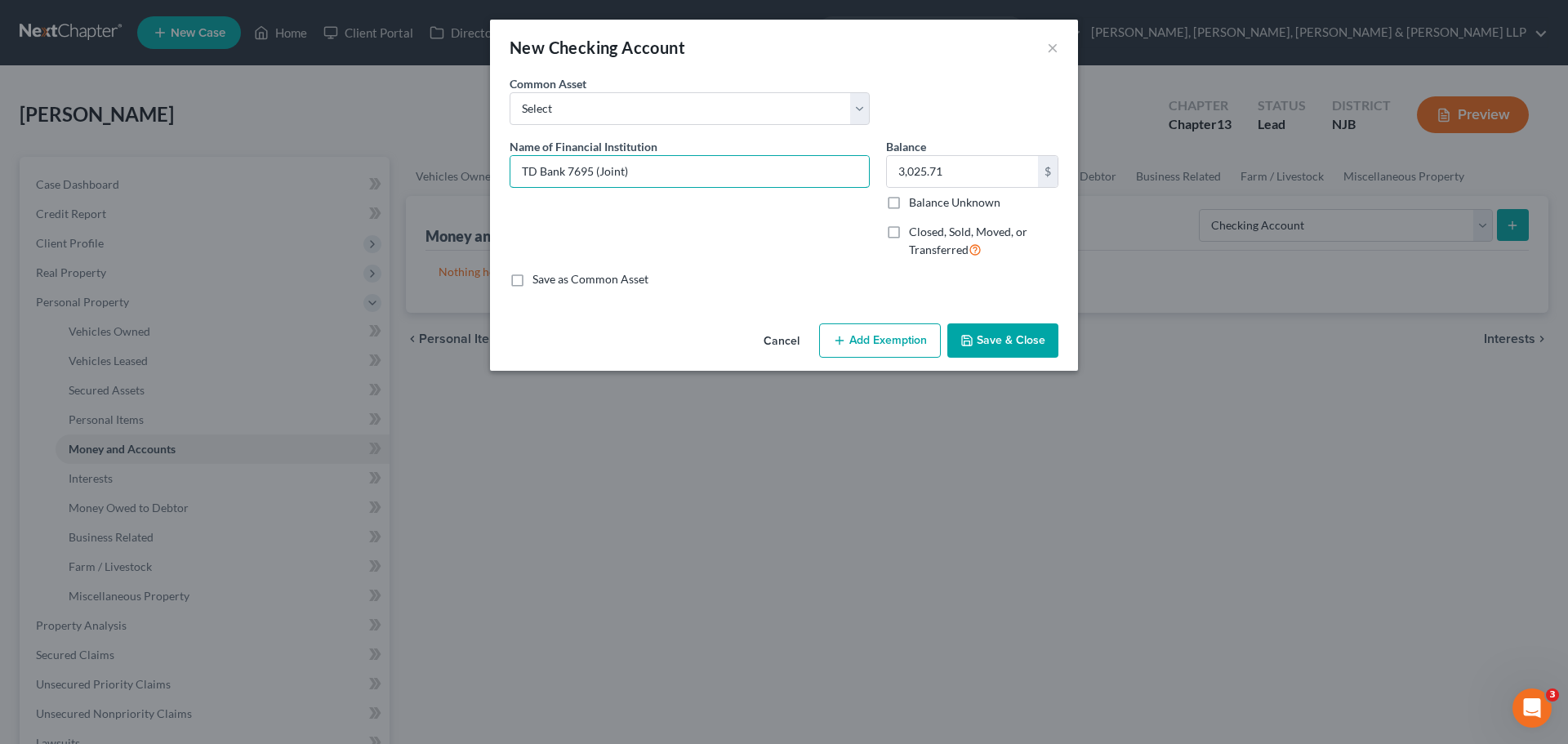
type input "TD Bank 7695 (Joint)"
click at [1003, 343] on button "Save & Close" at bounding box center [1003, 340] width 111 height 34
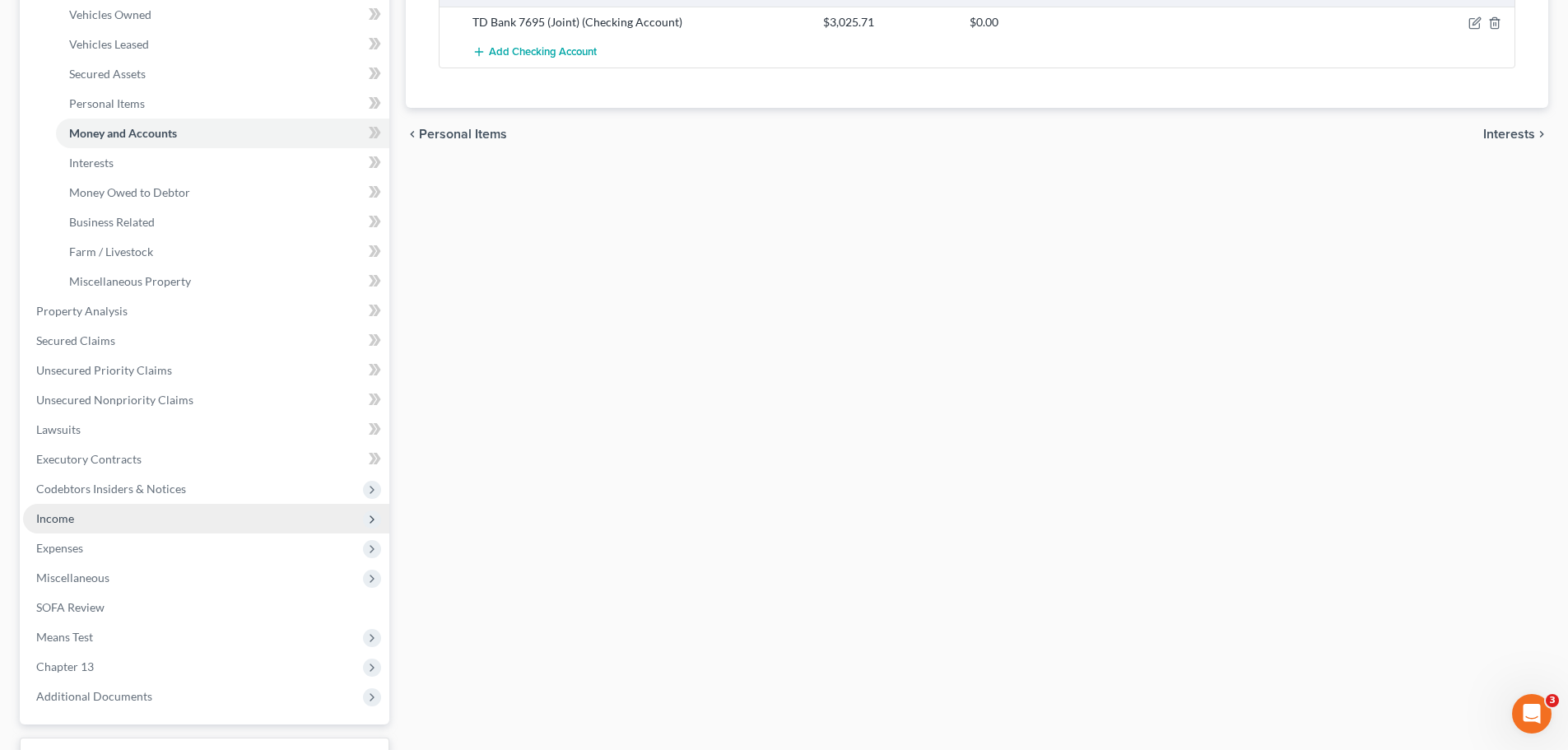
scroll to position [408, 0]
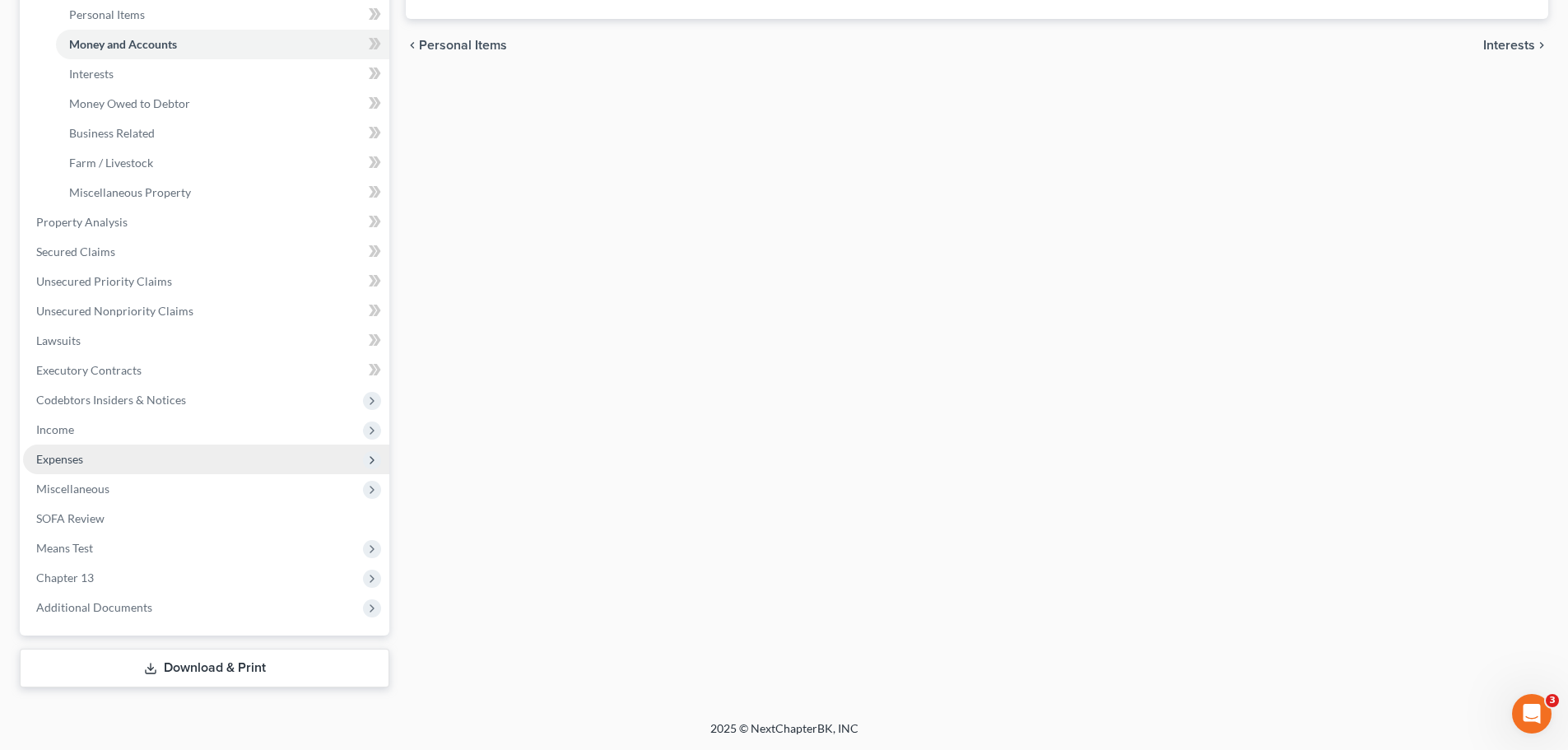
click at [99, 466] on span "Expenses" at bounding box center [206, 459] width 366 height 30
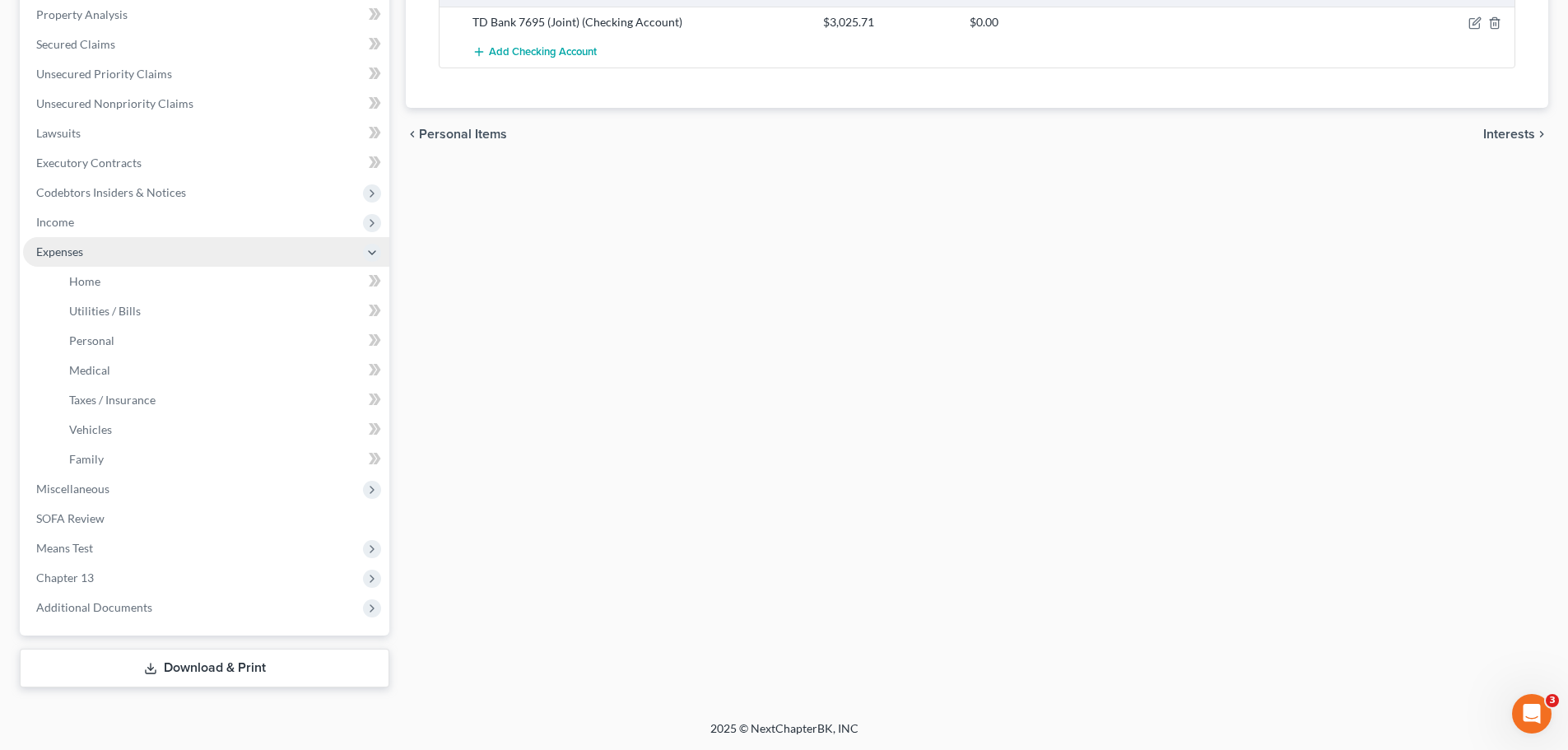
scroll to position [320, 0]
click at [102, 433] on span "Vehicles" at bounding box center [90, 429] width 43 height 14
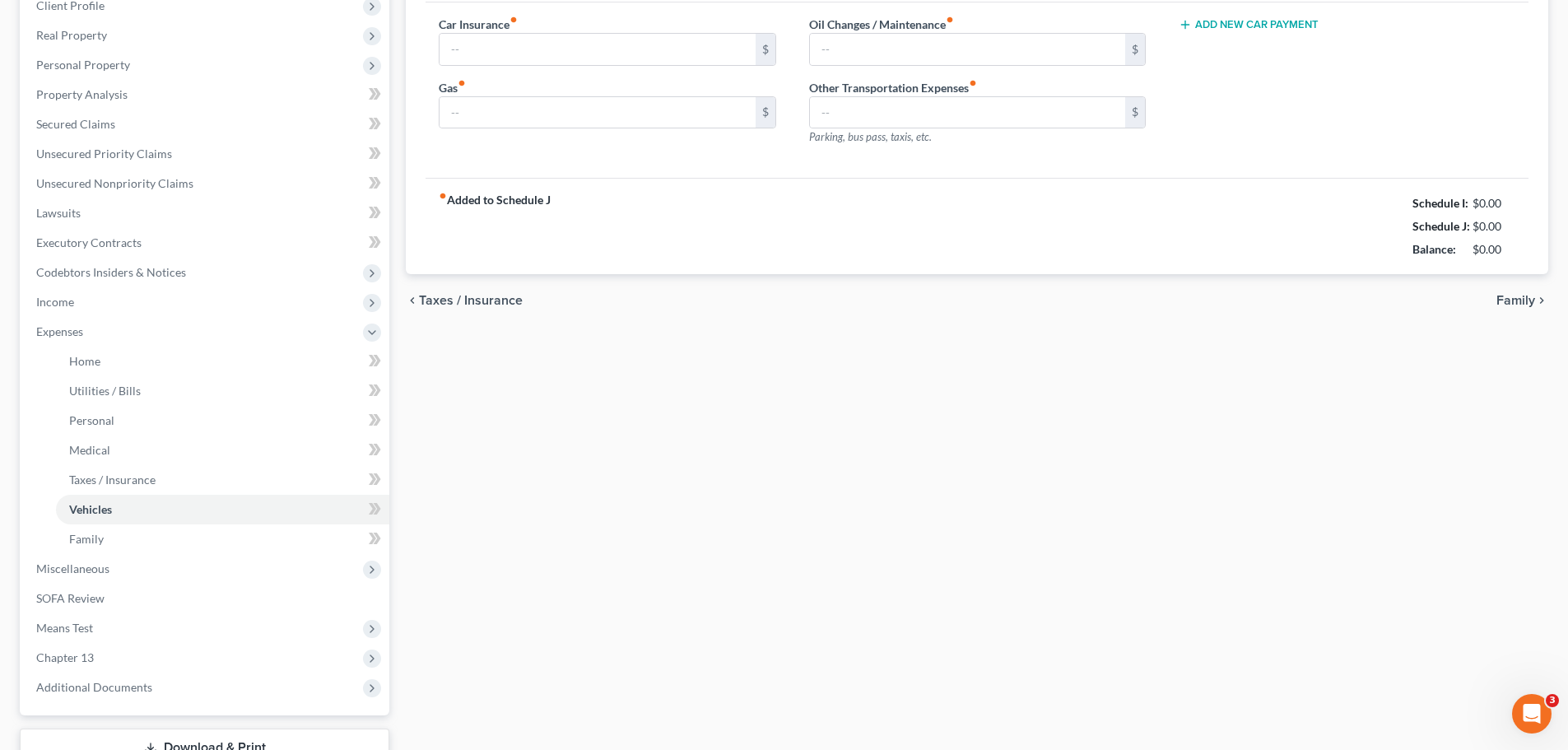
type input "0.00"
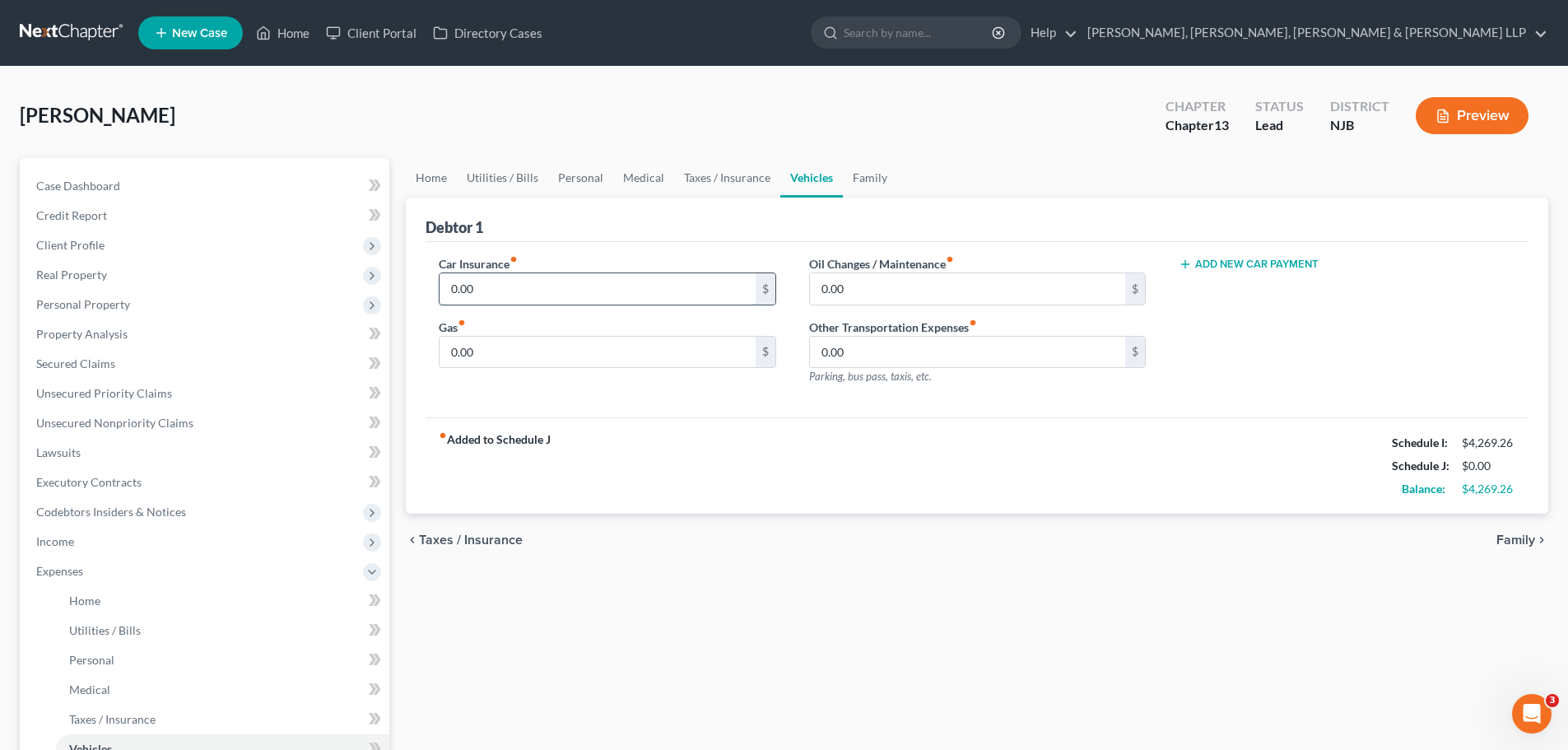
click at [616, 282] on input "0.00" at bounding box center [597, 289] width 315 height 32
type input "114.90"
click at [1504, 545] on span "Family" at bounding box center [1516, 540] width 39 height 13
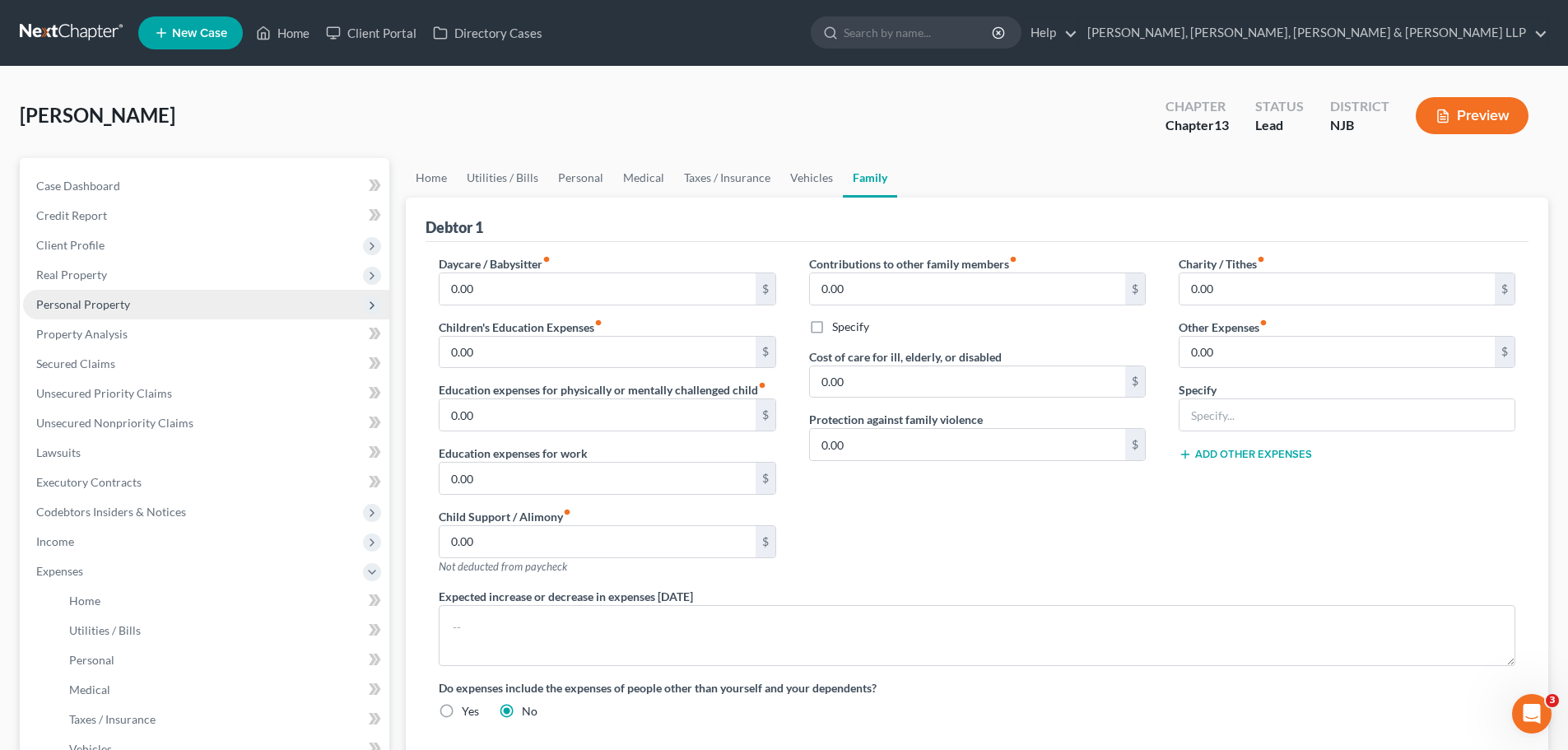
click at [89, 304] on span "Personal Property" at bounding box center [83, 304] width 94 height 14
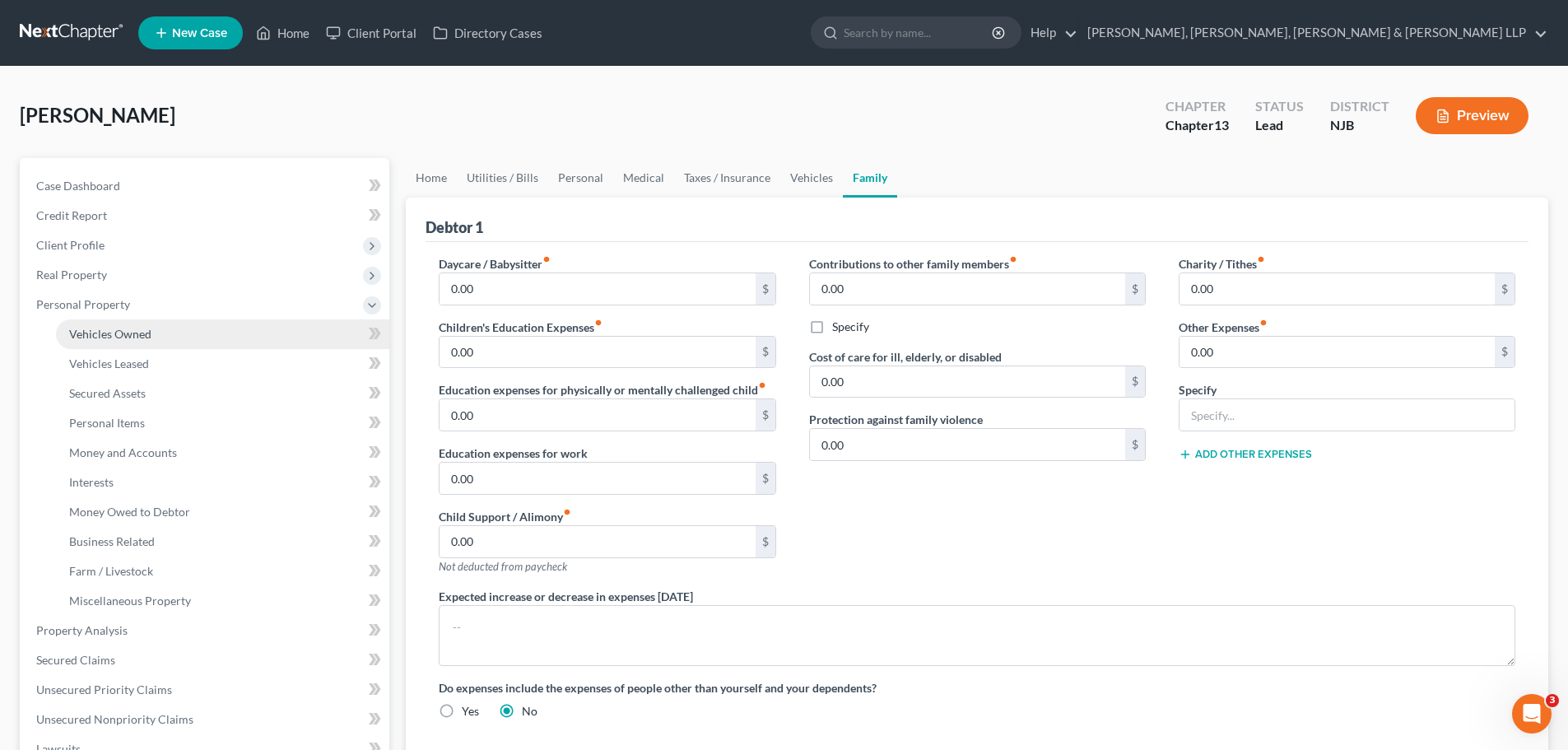
click at [130, 336] on span "Vehicles Owned" at bounding box center [110, 334] width 82 height 14
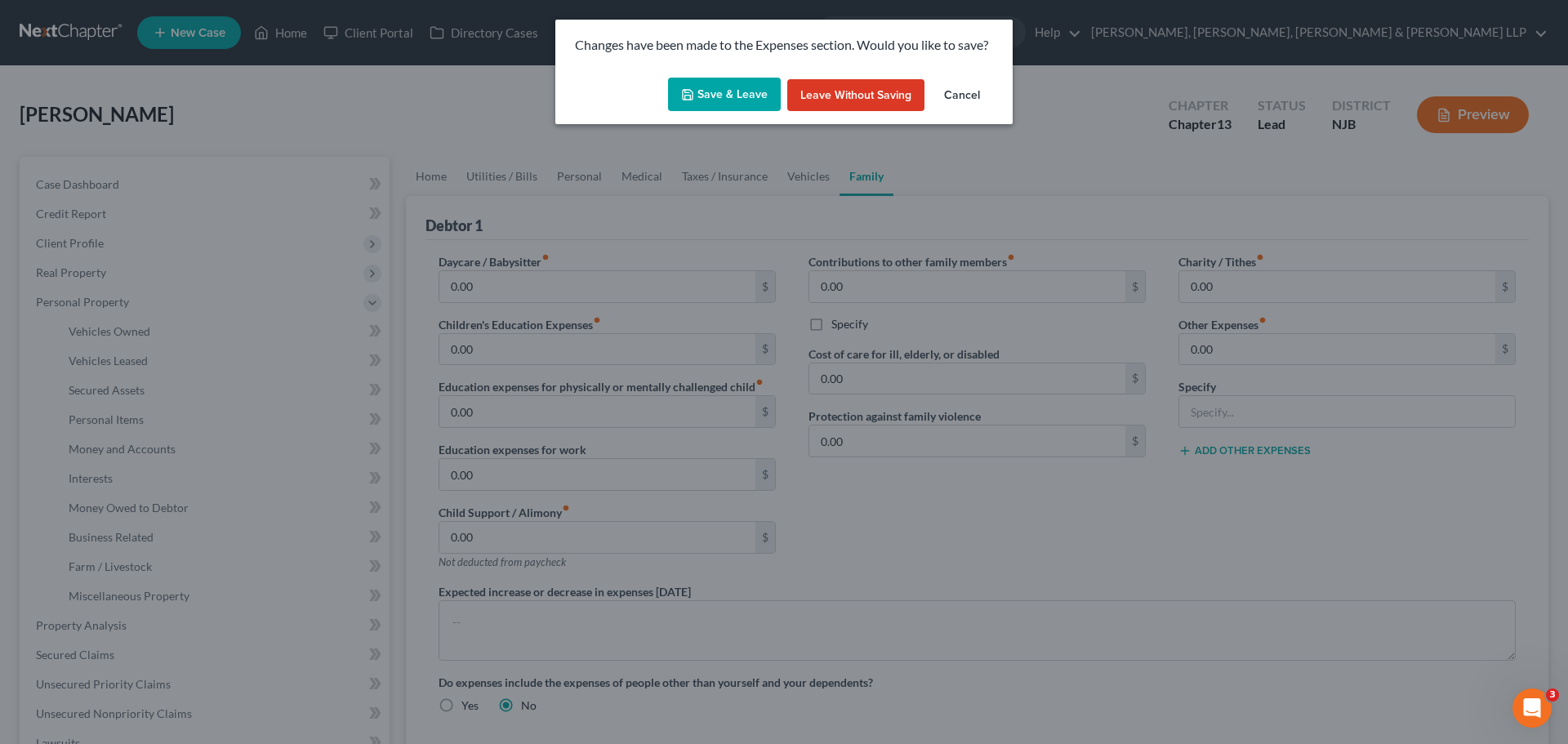
click at [684, 100] on icon "button" at bounding box center [687, 94] width 13 height 13
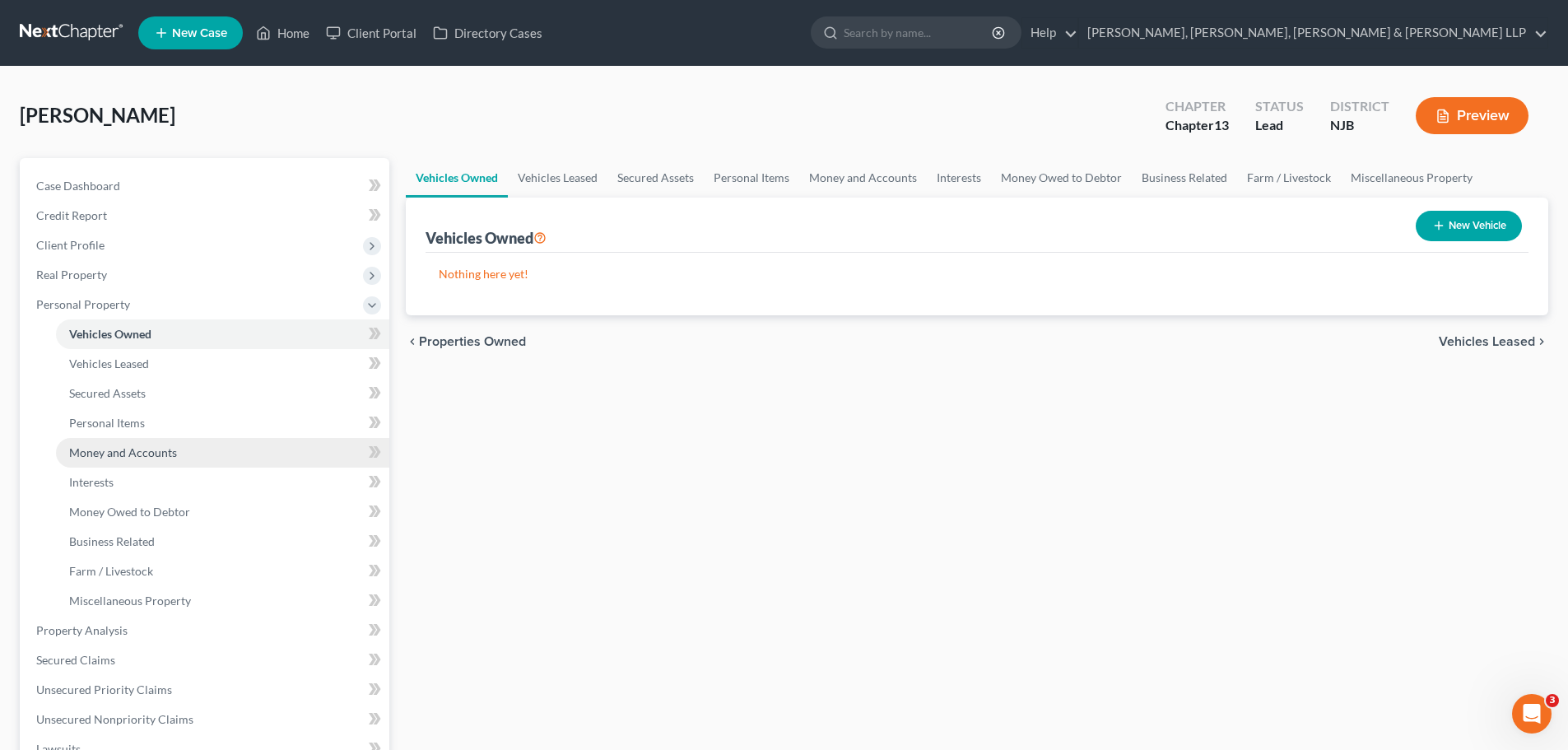
click at [142, 454] on span "Money and Accounts" at bounding box center [123, 452] width 108 height 14
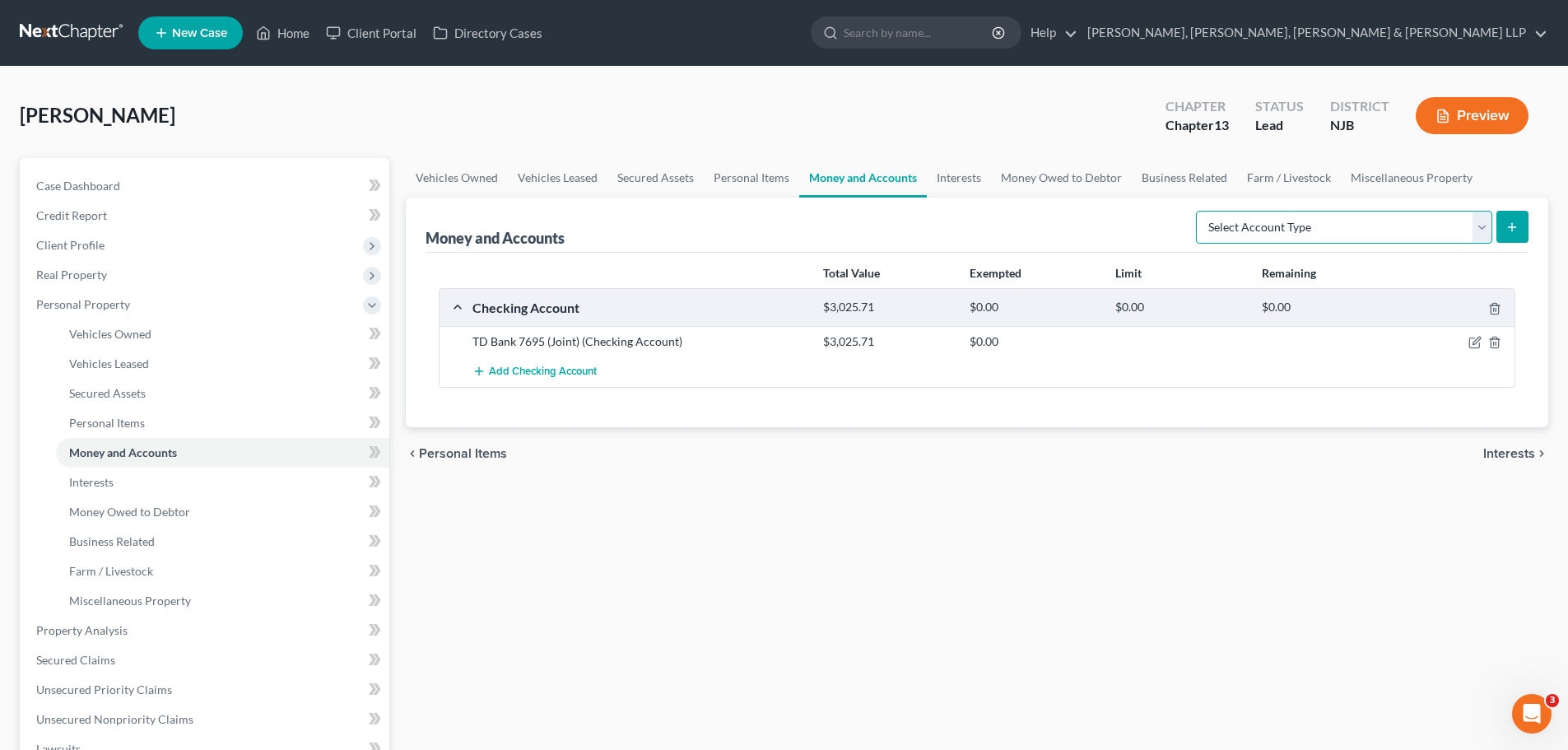
click at [1485, 233] on select "Select Account Type Brokerage Cash on Hand Certificates of Deposit Checking Acc…" at bounding box center [1344, 226] width 296 height 33
select select "checking"
click at [1199, 211] on select "Select Account Type Brokerage Cash on Hand Certificates of Deposit Checking Acc…" at bounding box center [1344, 226] width 296 height 33
click at [1516, 230] on icon "submit" at bounding box center [1512, 227] width 13 height 13
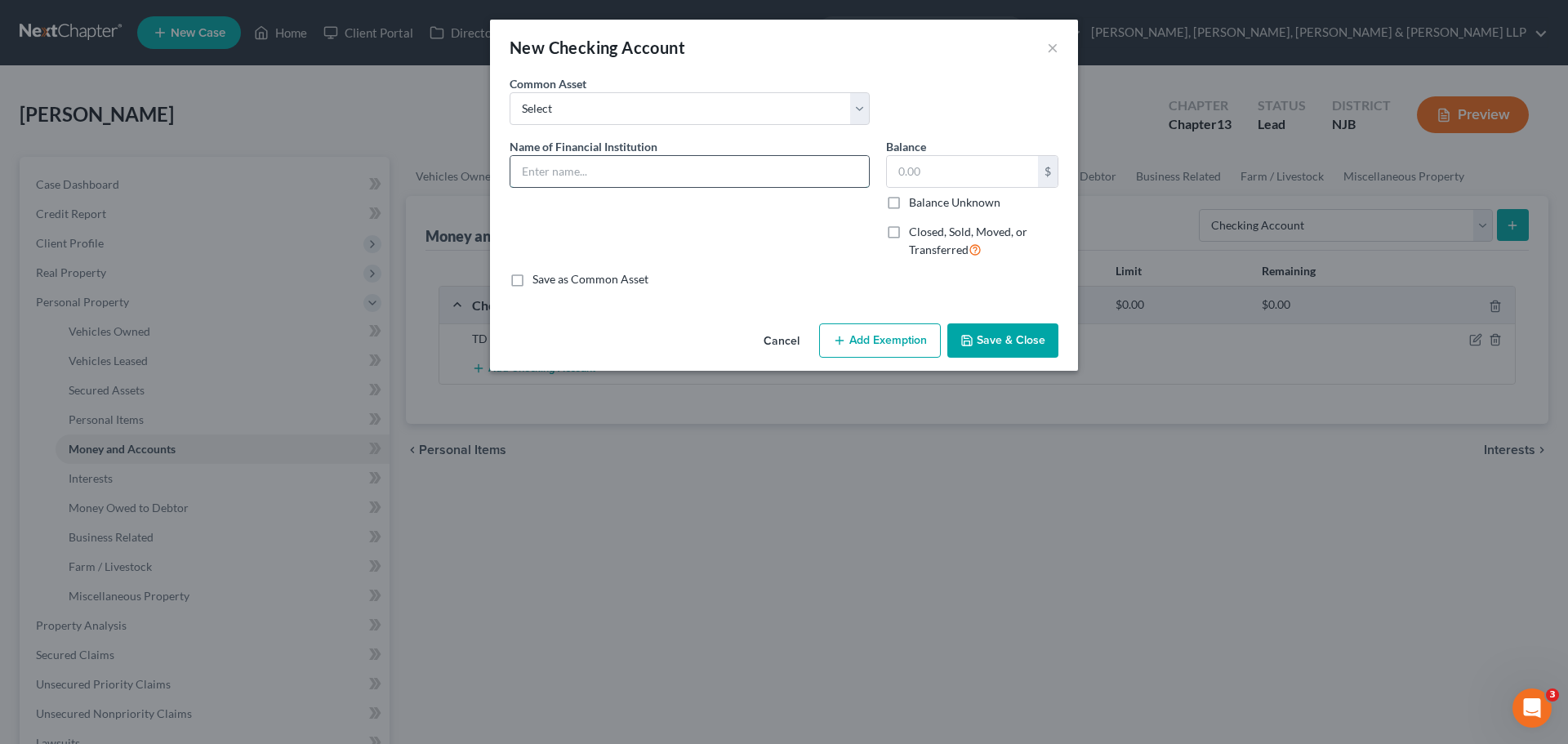
click at [641, 177] on input "text" at bounding box center [689, 172] width 359 height 31
type input "TD Bank 3140"
click at [978, 166] on input "text" at bounding box center [962, 172] width 151 height 31
type input "5,424.01"
click at [1041, 341] on button "Save & Close" at bounding box center [1003, 340] width 111 height 34
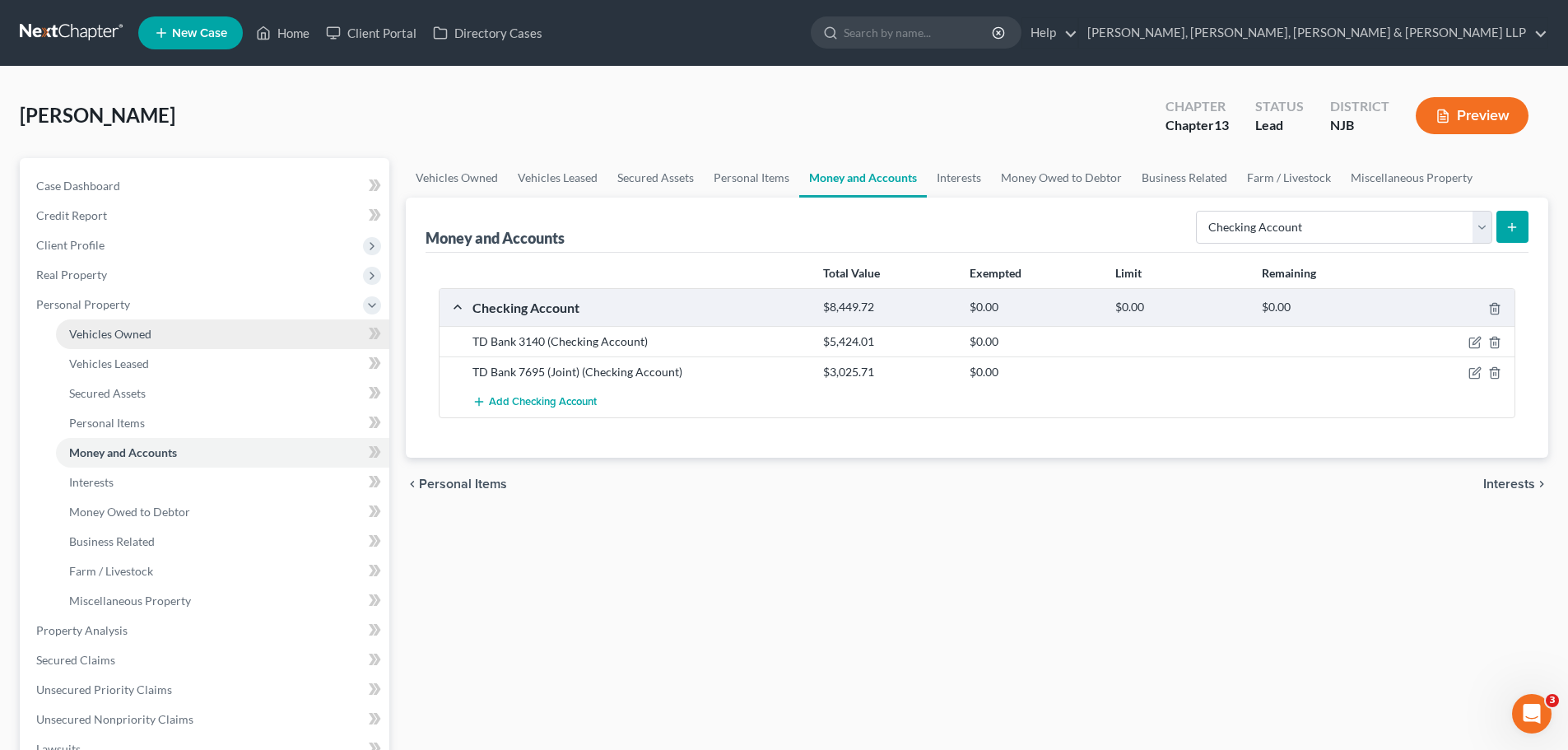
click at [152, 327] on link "Vehicles Owned" at bounding box center [223, 334] width 334 height 30
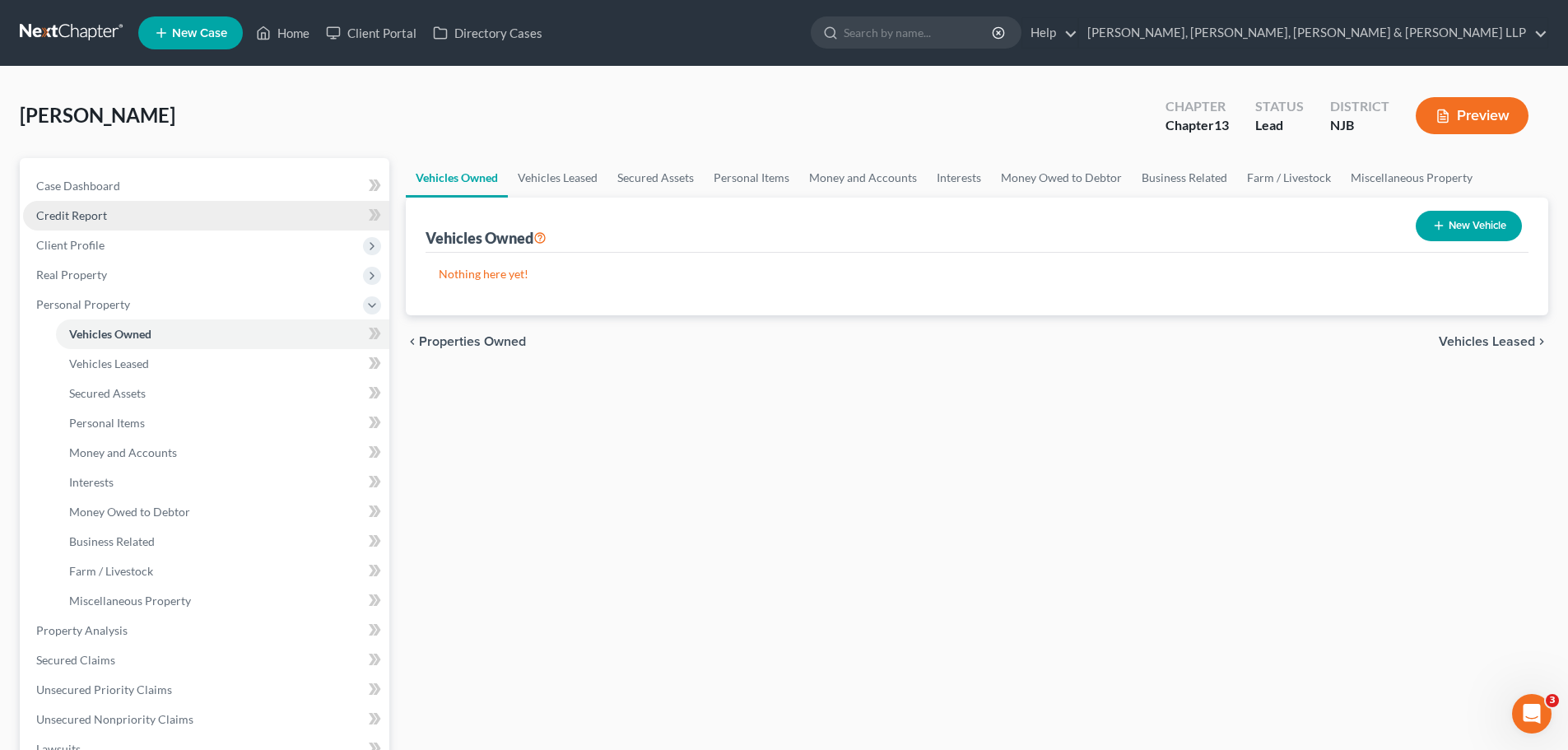
drag, startPoint x: 125, startPoint y: 214, endPoint x: 137, endPoint y: 221, distance: 13.9
click at [124, 215] on link "Credit Report" at bounding box center [206, 216] width 366 height 30
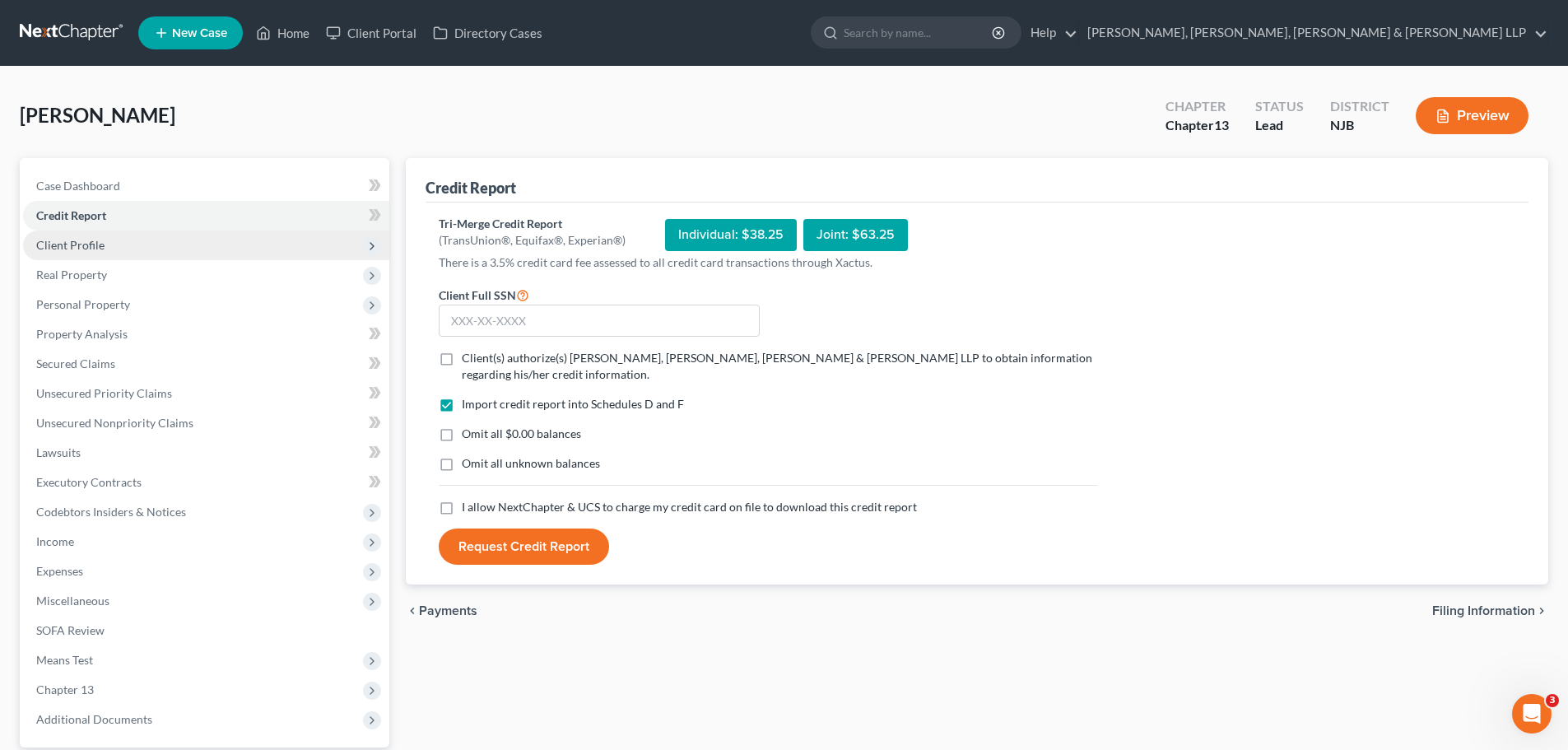
click at [97, 238] on span "Client Profile" at bounding box center [70, 244] width 68 height 14
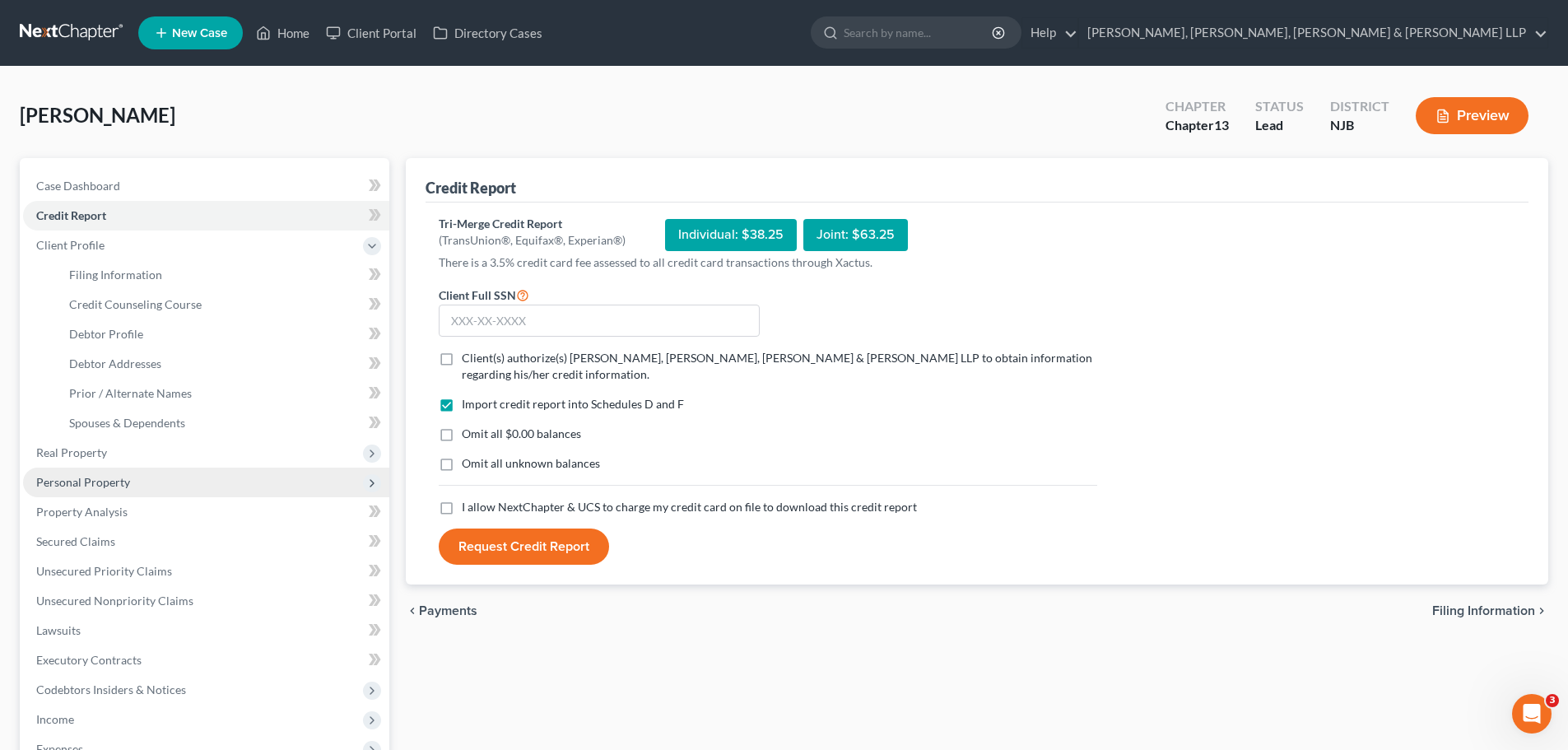
click at [91, 483] on span "Personal Property" at bounding box center [83, 482] width 94 height 14
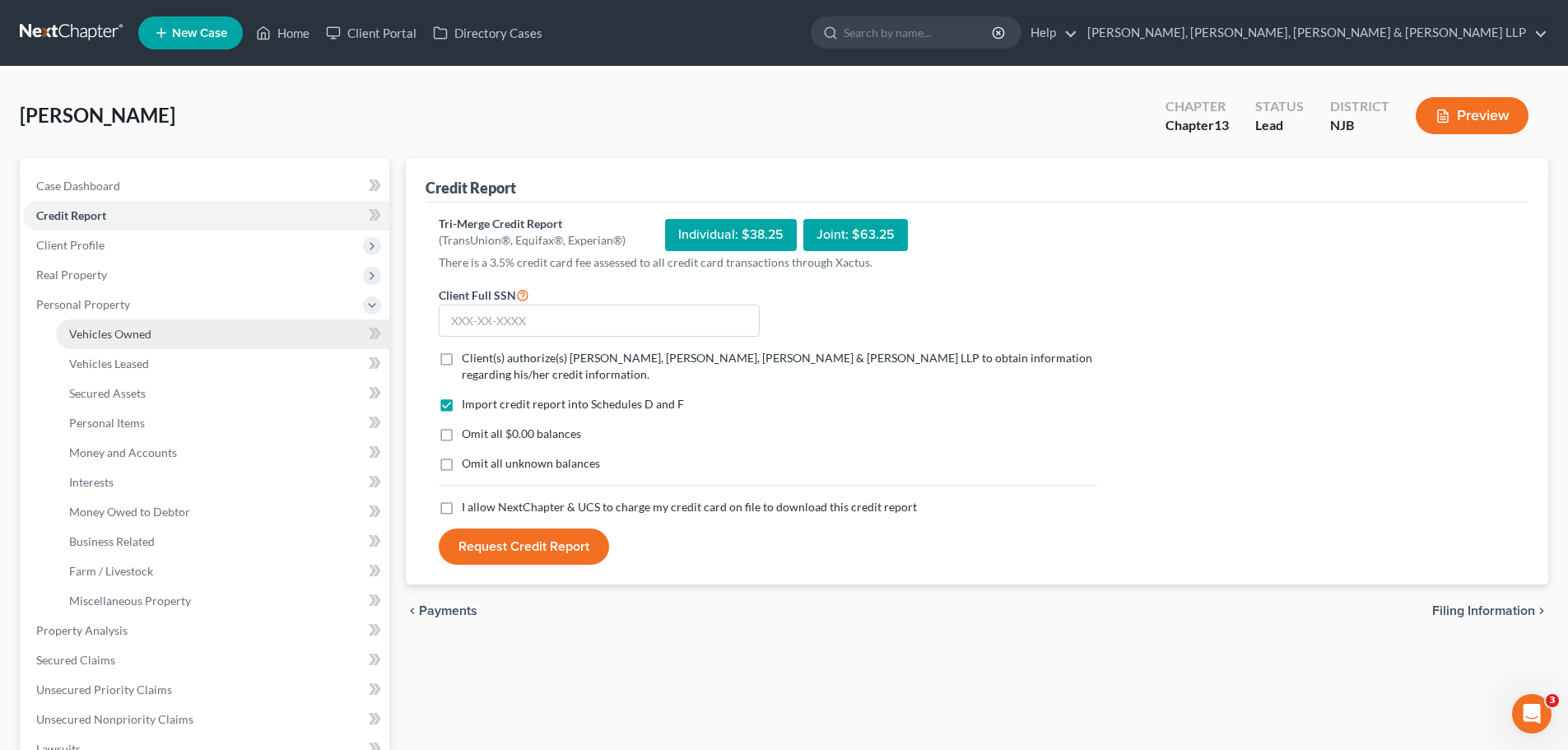
click at [129, 330] on span "Vehicles Owned" at bounding box center [110, 334] width 82 height 14
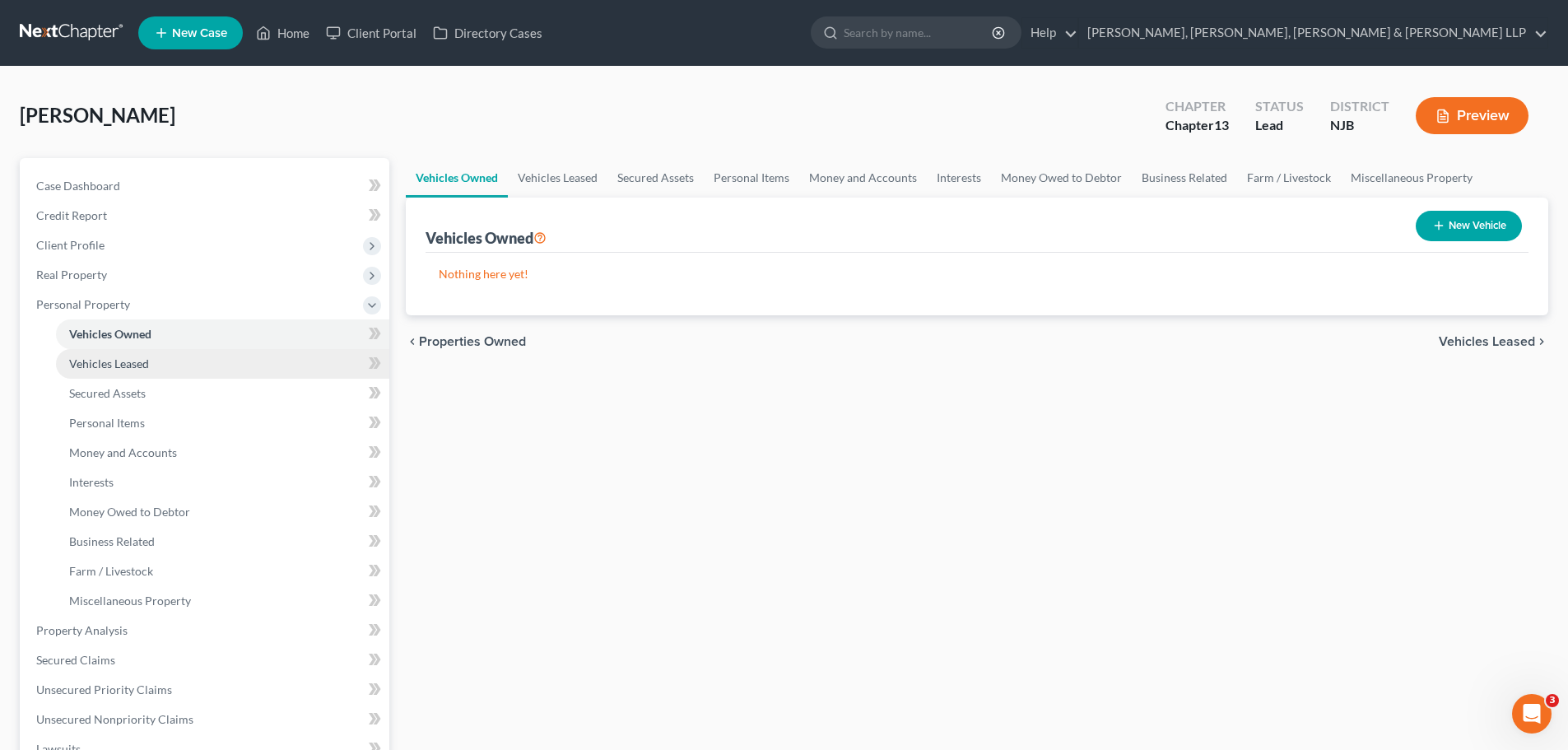
click at [137, 366] on span "Vehicles Leased" at bounding box center [109, 363] width 80 height 14
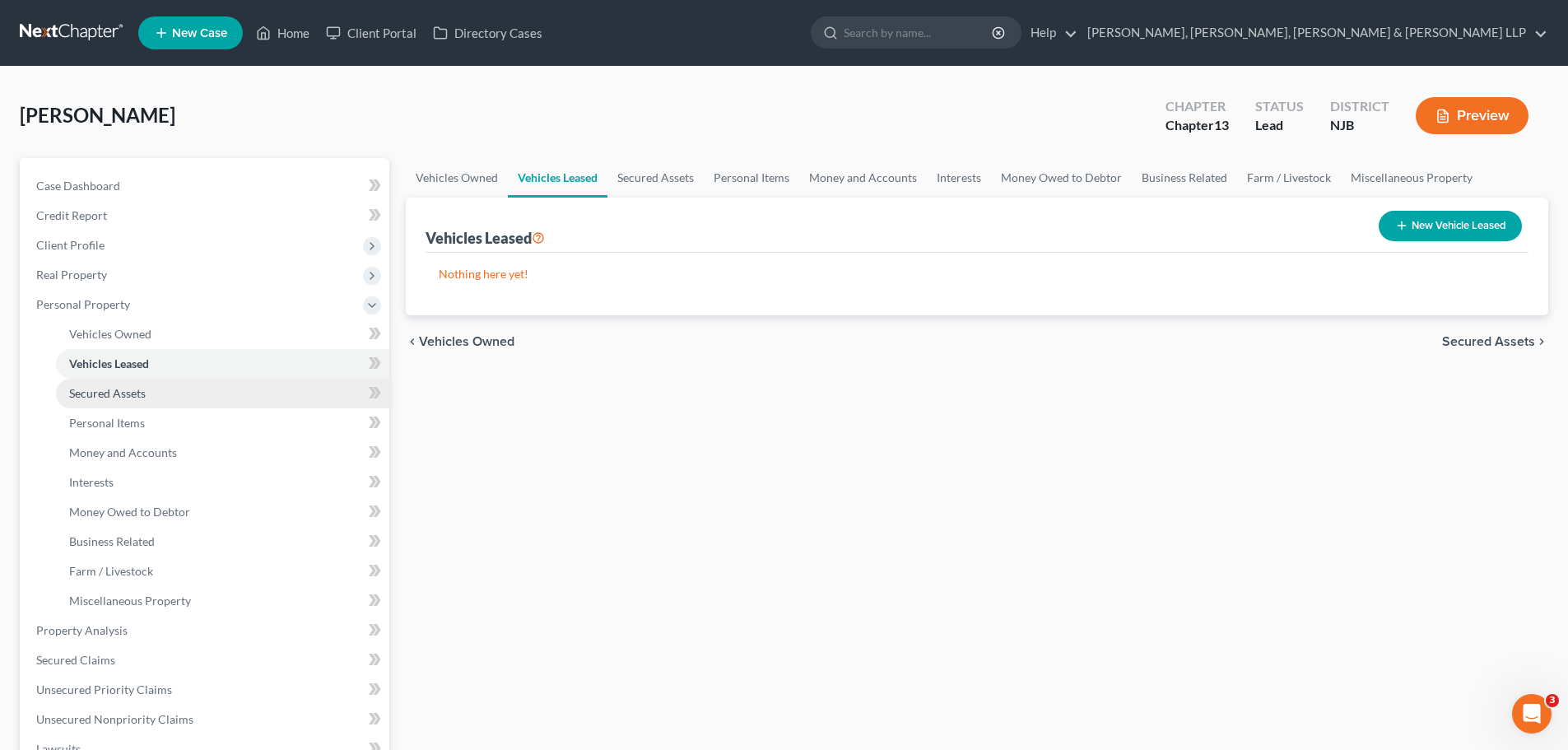
click at [138, 390] on span "Secured Assets" at bounding box center [107, 392] width 76 height 14
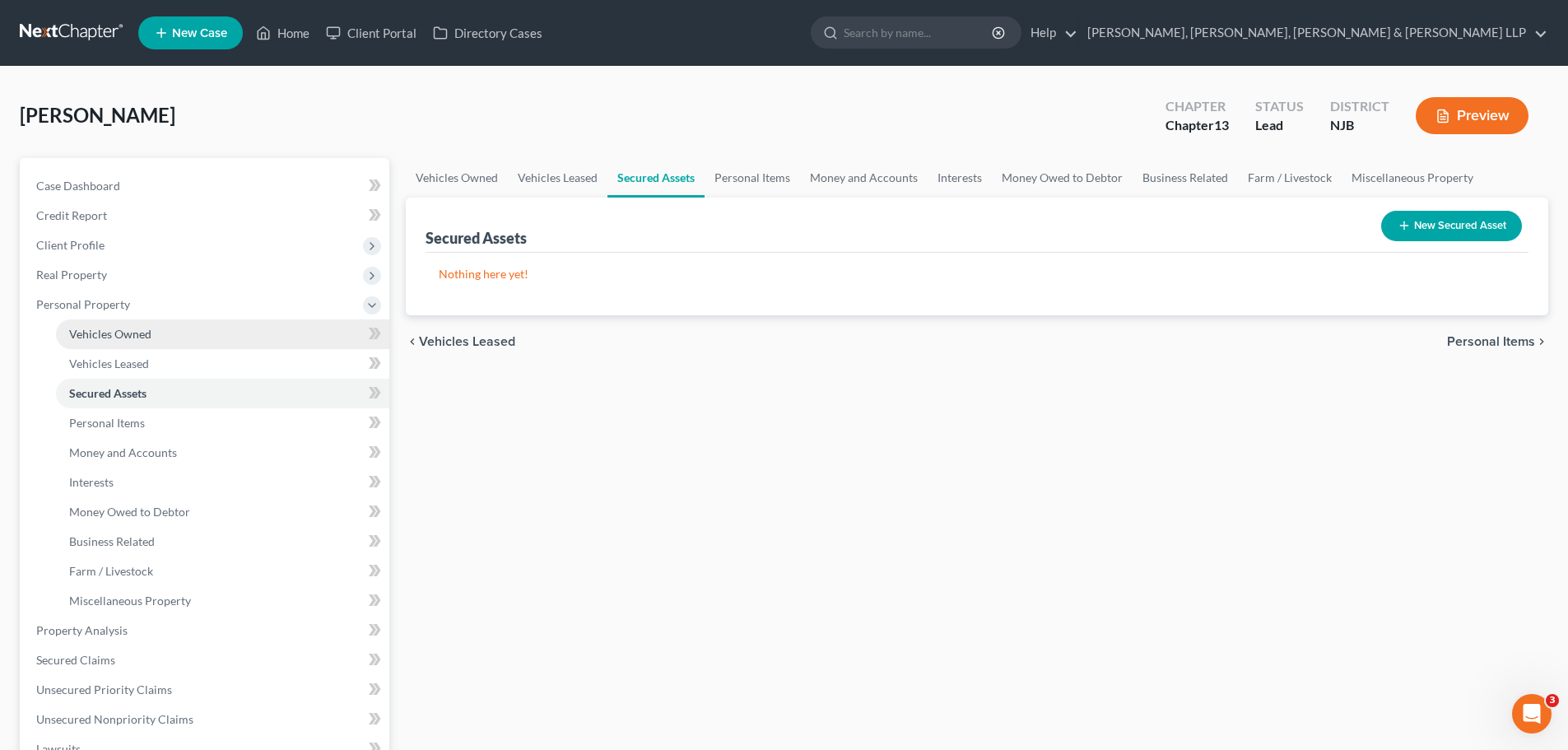
click at [130, 336] on span "Vehicles Owned" at bounding box center [110, 334] width 82 height 14
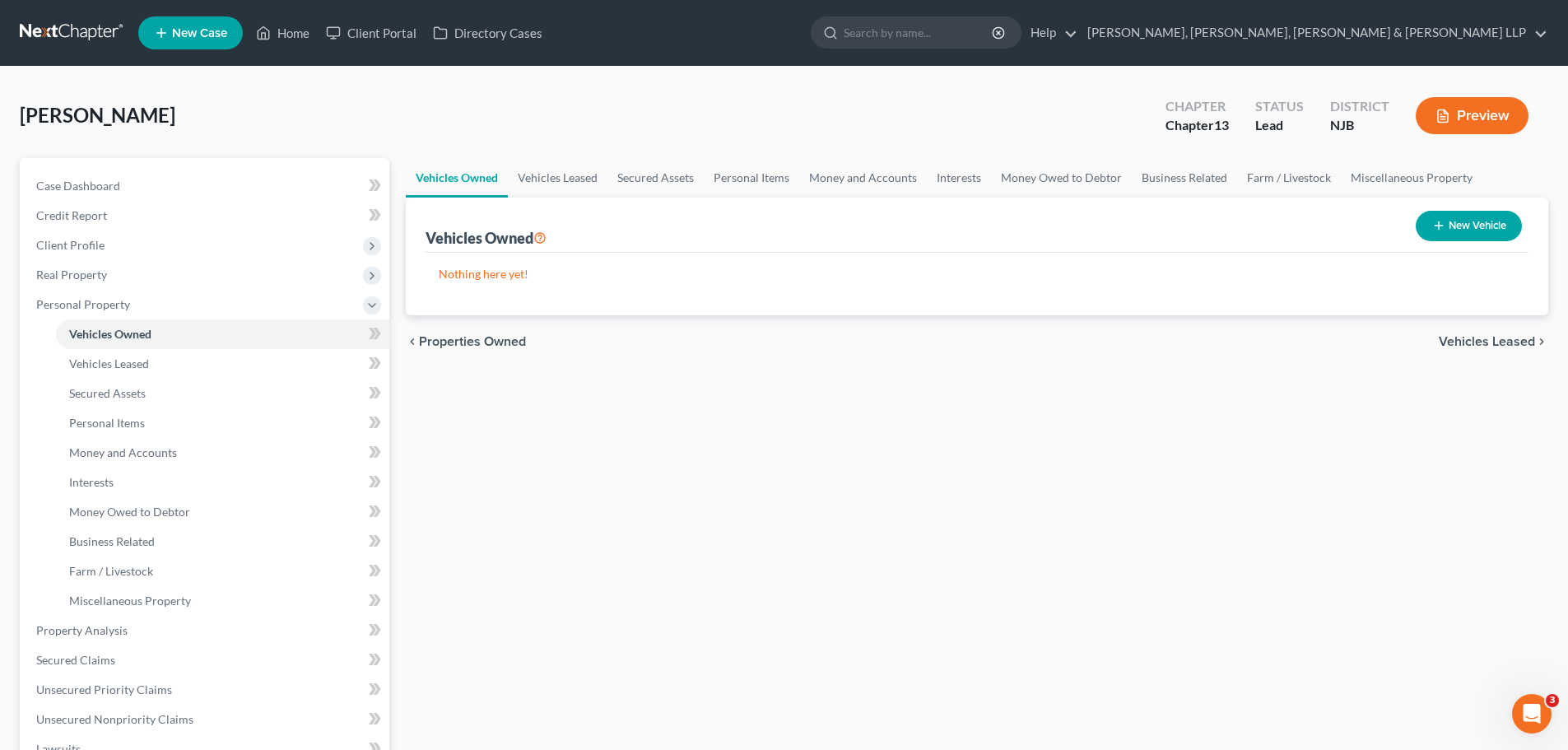
click at [1482, 222] on button "New Vehicle" at bounding box center [1469, 225] width 106 height 31
select select "0"
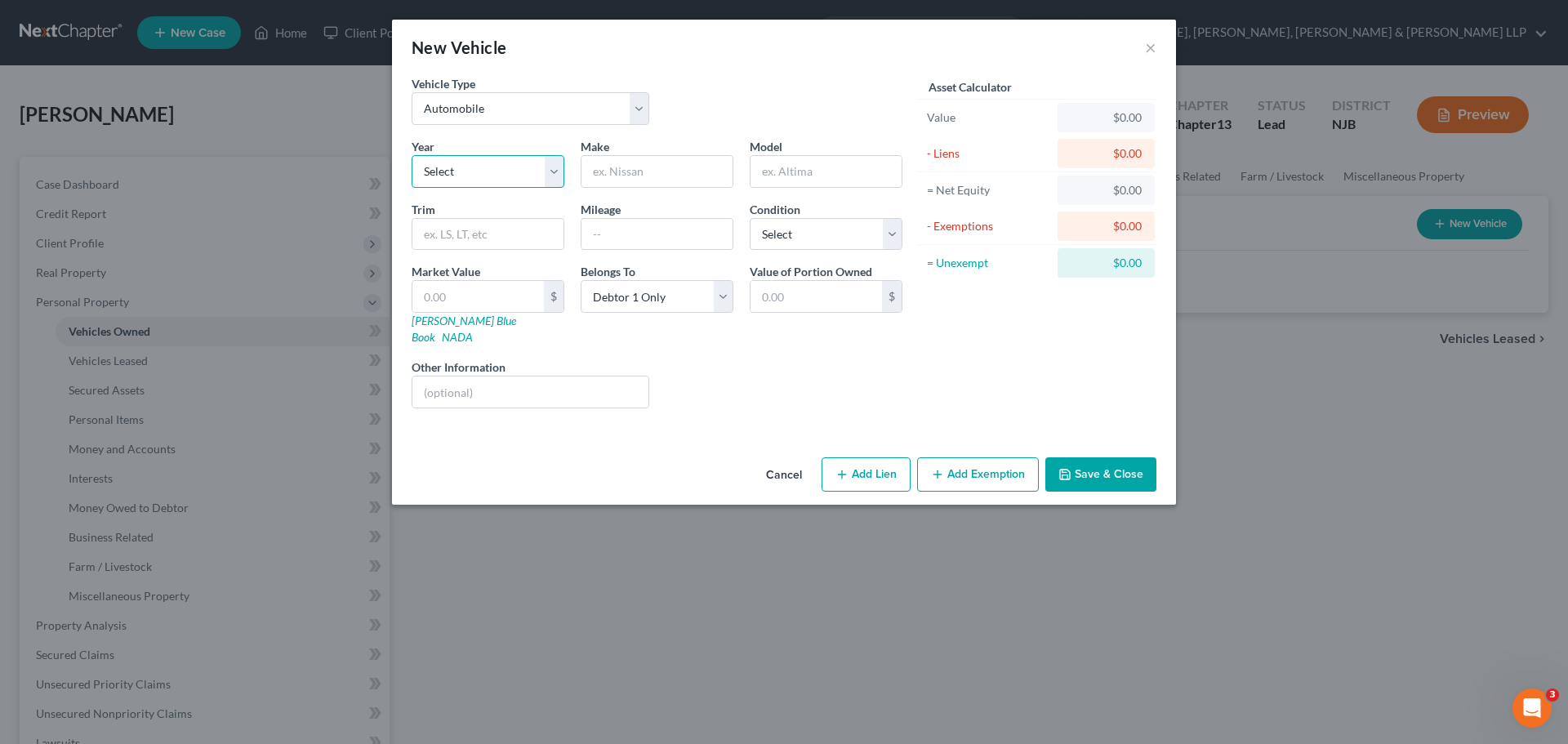
click at [554, 179] on select "Select 2026 2025 2024 2023 2022 2021 2020 2019 2018 2017 2016 2015 2014 2013 20…" at bounding box center [487, 171] width 152 height 32
select select "1"
click at [411, 155] on select "Select 2026 2025 2024 2023 2022 2021 2020 2019 2018 2017 2016 2015 2014 2013 20…" at bounding box center [487, 171] width 152 height 32
click at [649, 176] on input "text" at bounding box center [656, 172] width 151 height 31
type input "Lincoln"
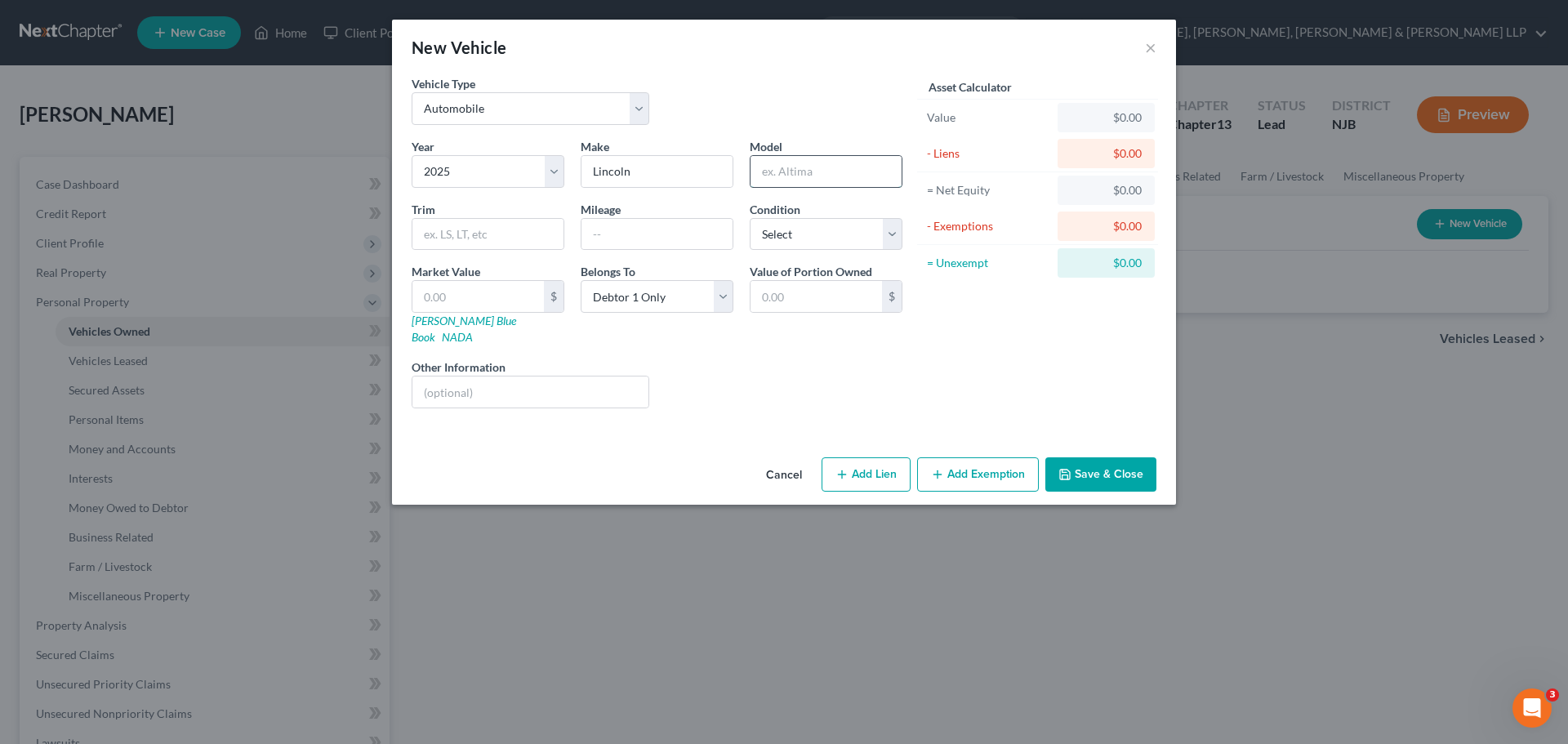
click at [857, 175] on input "text" at bounding box center [825, 172] width 151 height 31
type input "Nautilus"
click at [1128, 457] on button "Save & Close" at bounding box center [1100, 474] width 111 height 34
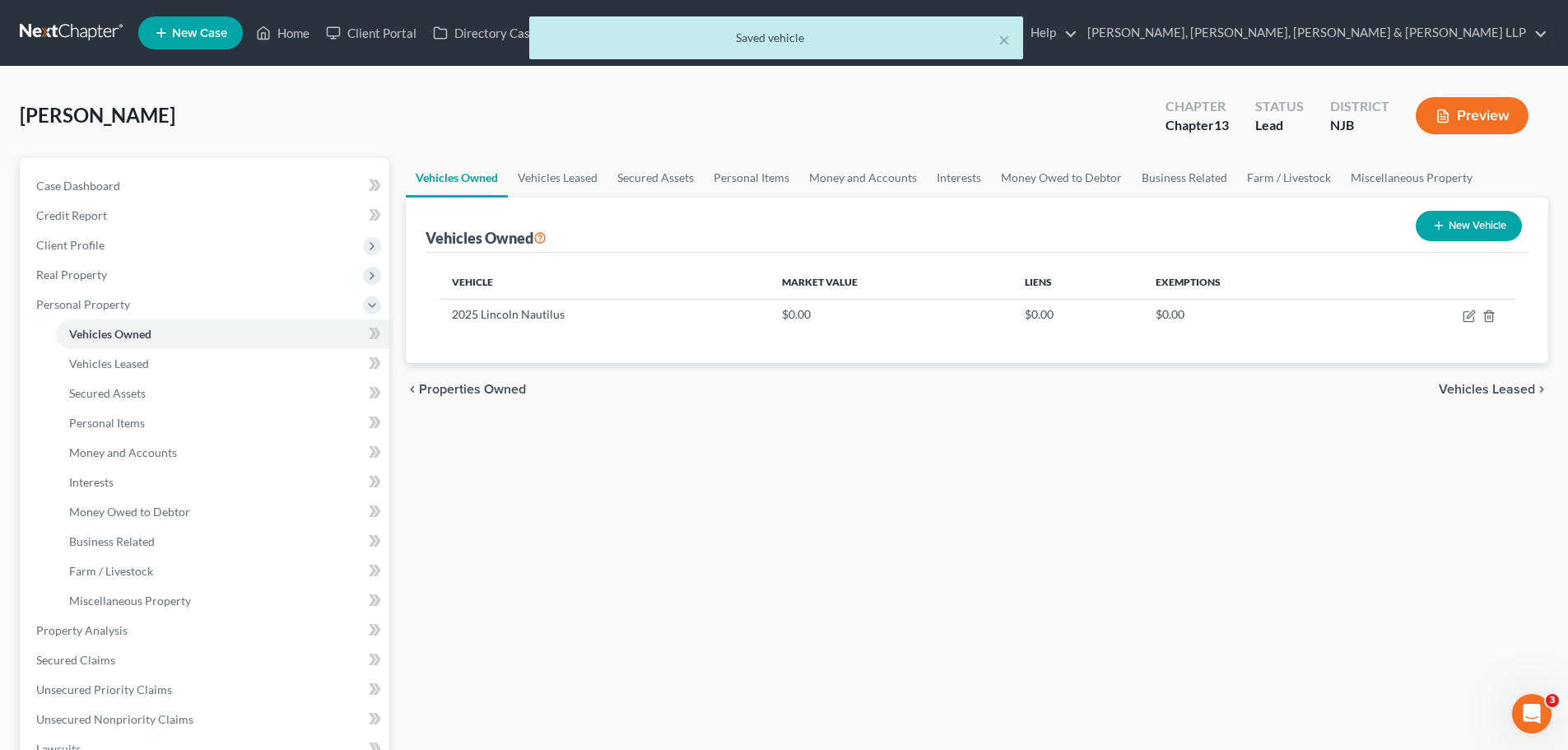
click at [1487, 218] on button "New Vehicle" at bounding box center [1469, 225] width 106 height 31
select select "0"
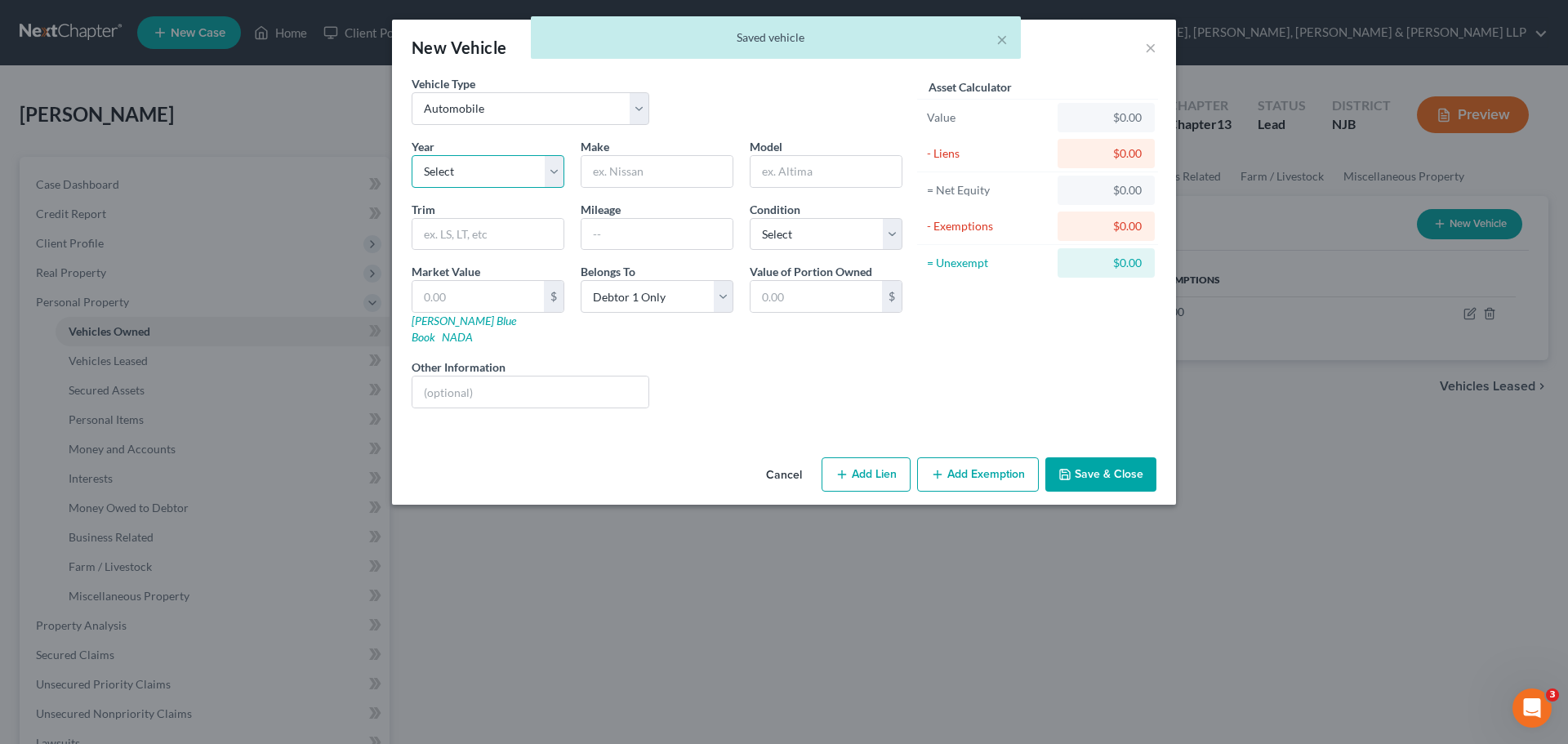
click at [548, 172] on select "Select 2026 2025 2024 2023 2022 2021 2020 2019 2018 2017 2016 2015 2014 2013 20…" at bounding box center [487, 171] width 152 height 32
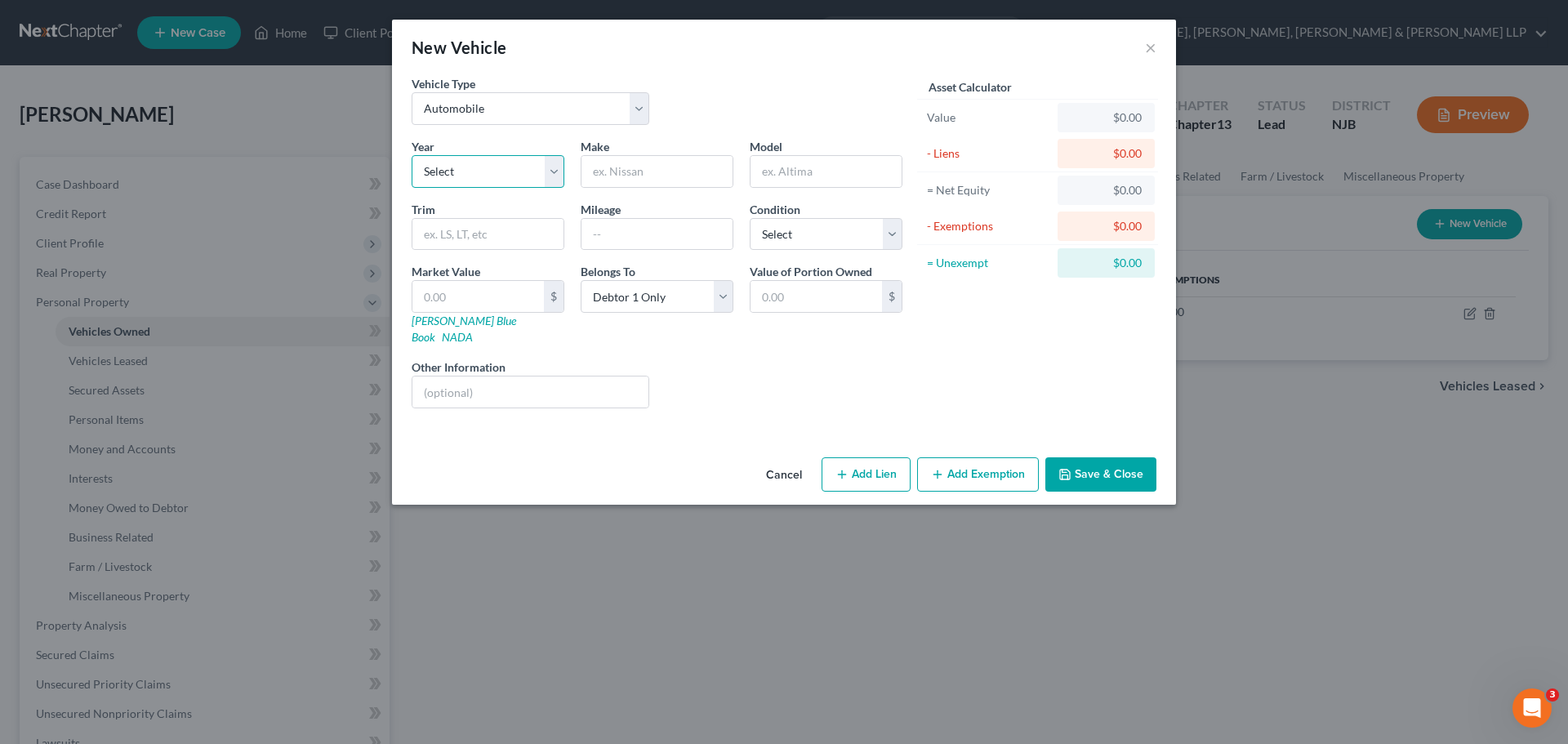
select select "7"
click at [411, 155] on select "Select 2026 2025 2024 2023 2022 2021 2020 2019 2018 2017 2016 2015 2014 2013 20…" at bounding box center [487, 171] width 152 height 32
click at [682, 181] on input "text" at bounding box center [656, 172] width 151 height 31
type input "Dodge"
click at [843, 168] on input "text" at bounding box center [825, 172] width 151 height 31
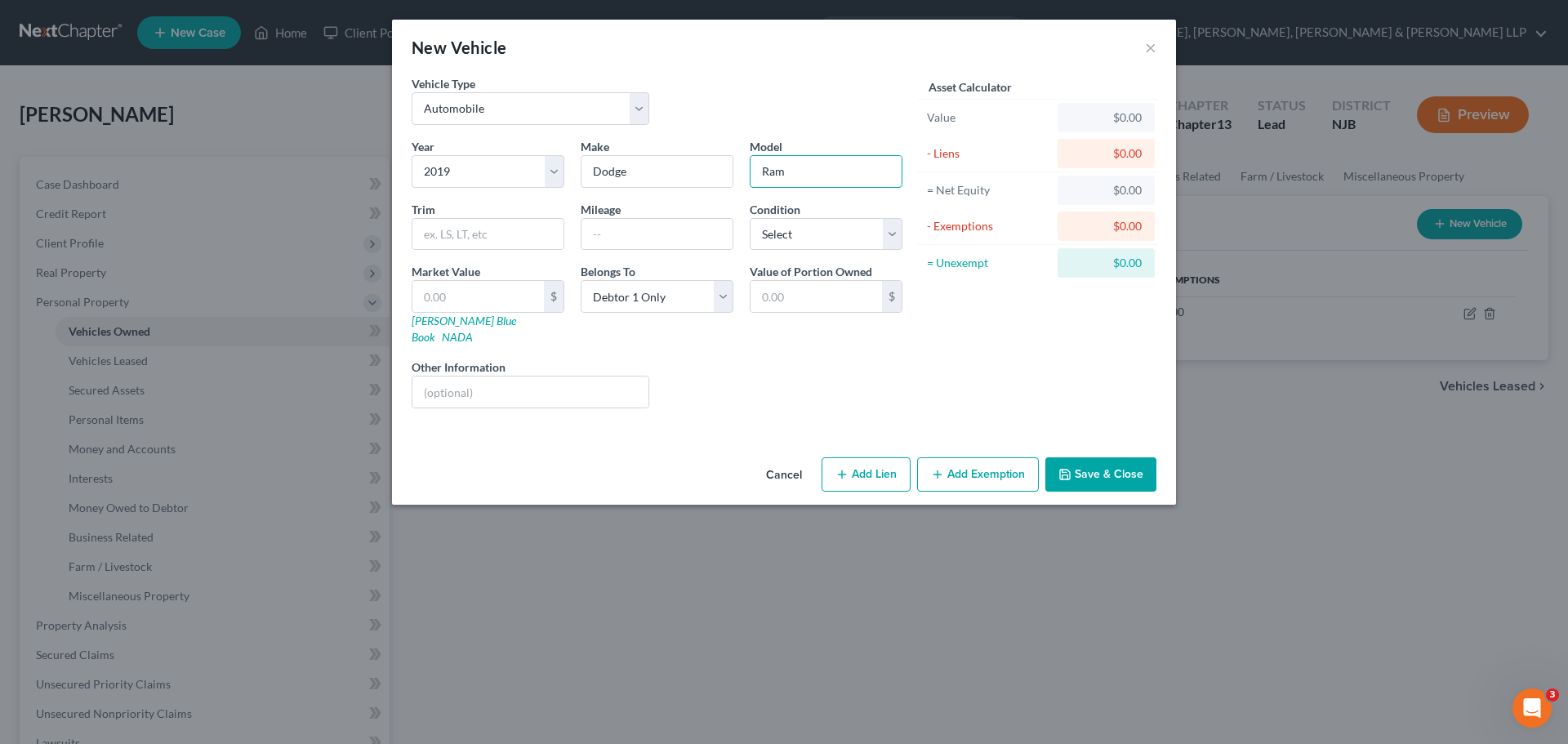
type input "Ram"
click at [1134, 471] on button "Save & Close" at bounding box center [1100, 474] width 111 height 34
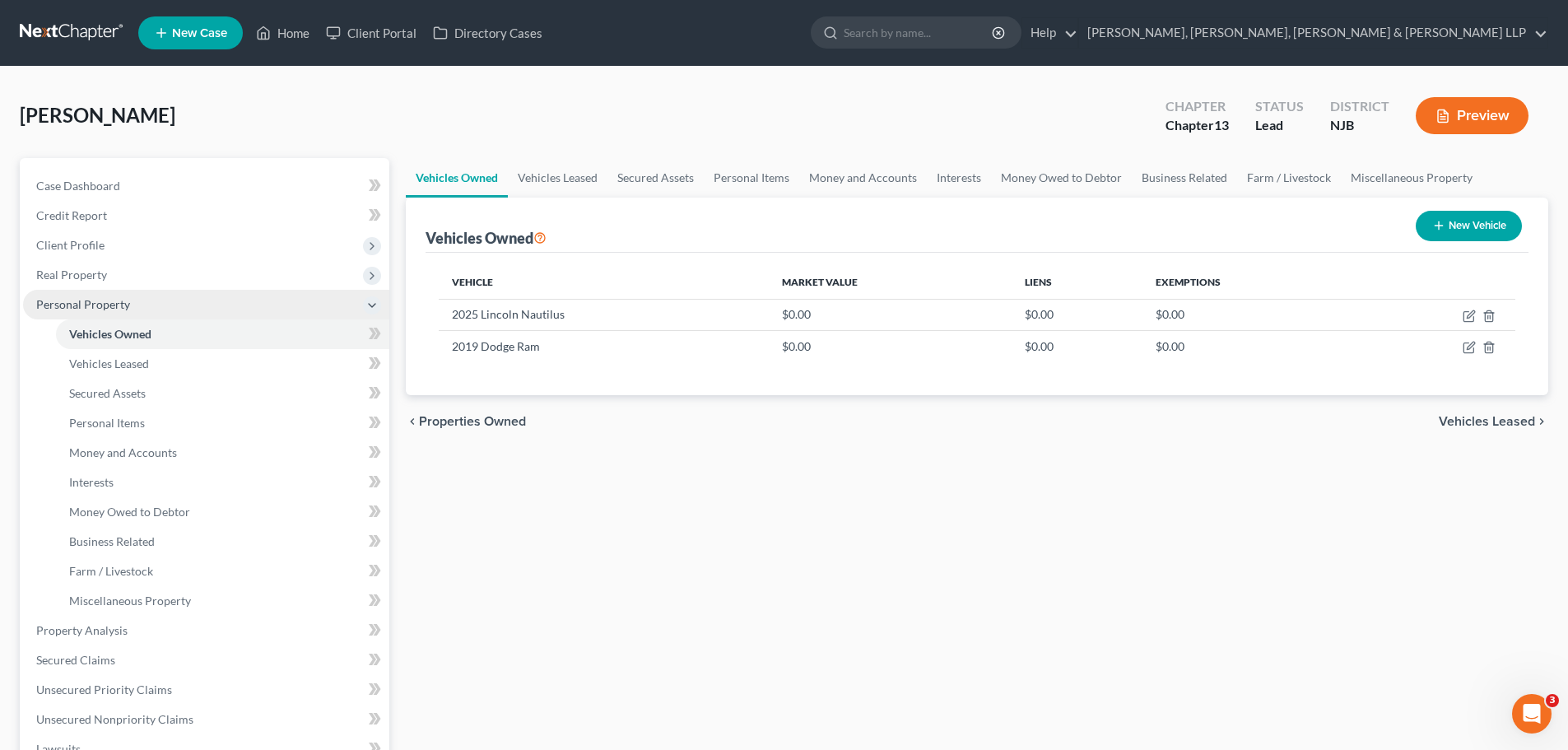
click at [359, 304] on span "Personal Property" at bounding box center [206, 305] width 366 height 30
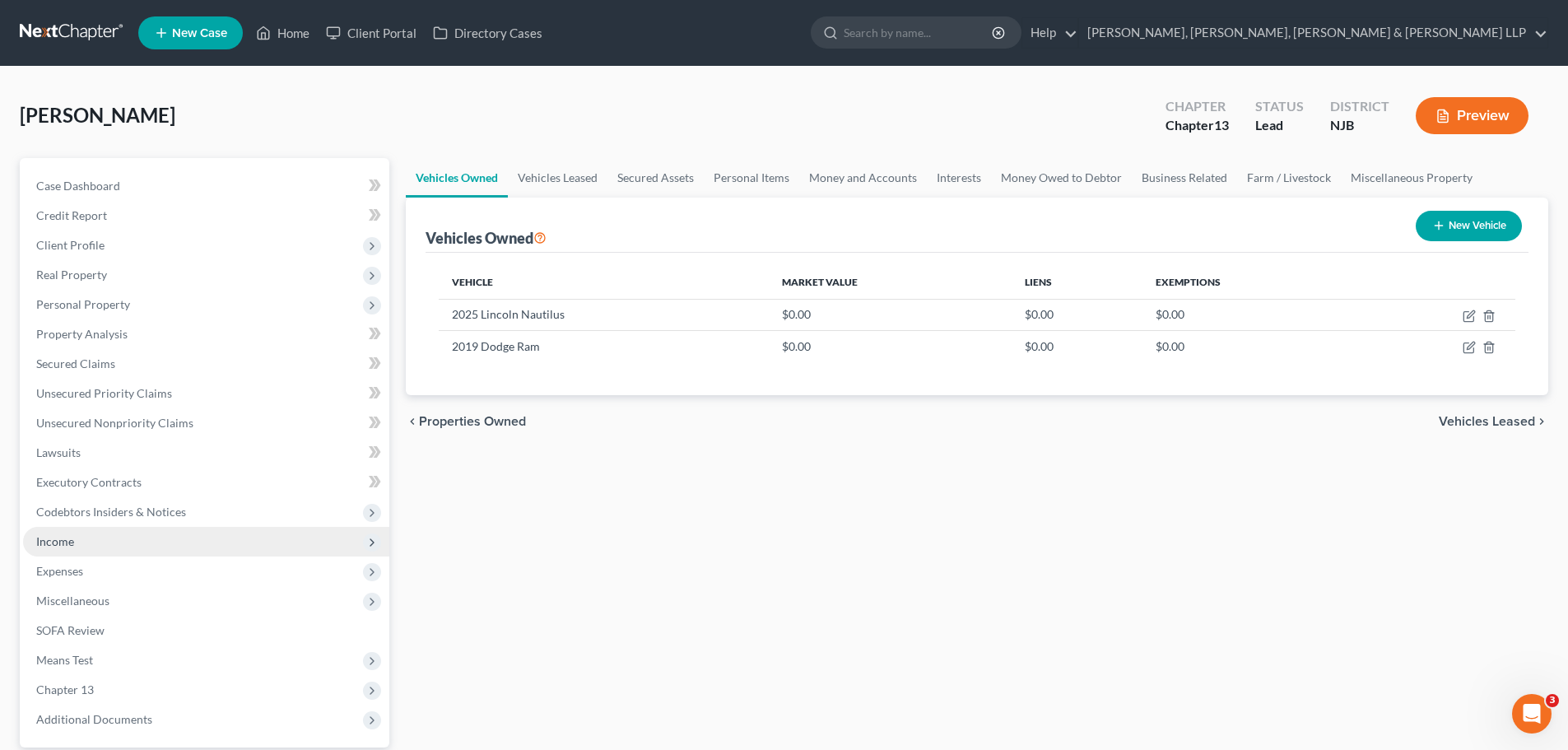
click at [61, 539] on span "Income" at bounding box center [55, 540] width 38 height 14
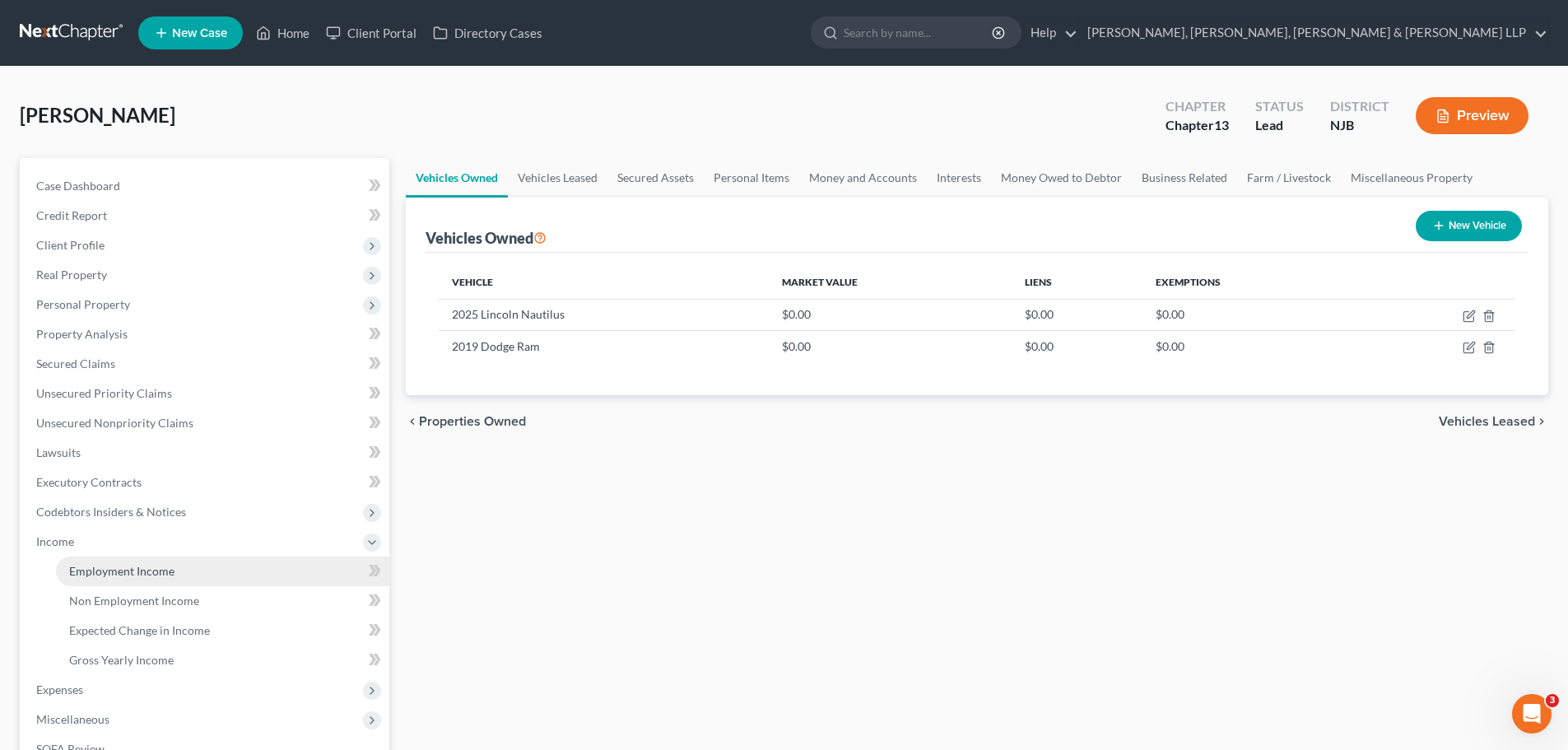
click at [161, 569] on span "Employment Income" at bounding box center [121, 570] width 105 height 14
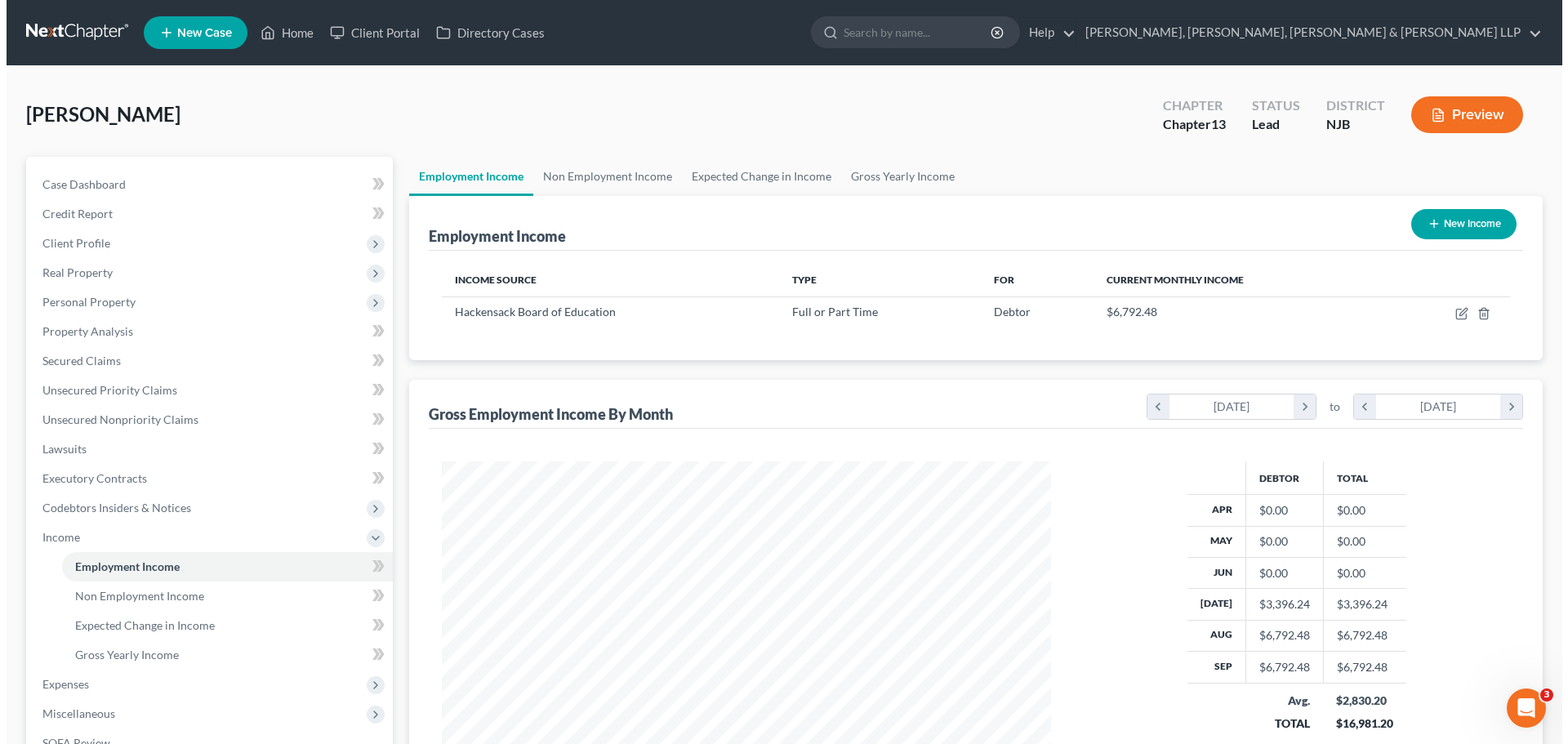
scroll to position [305, 642]
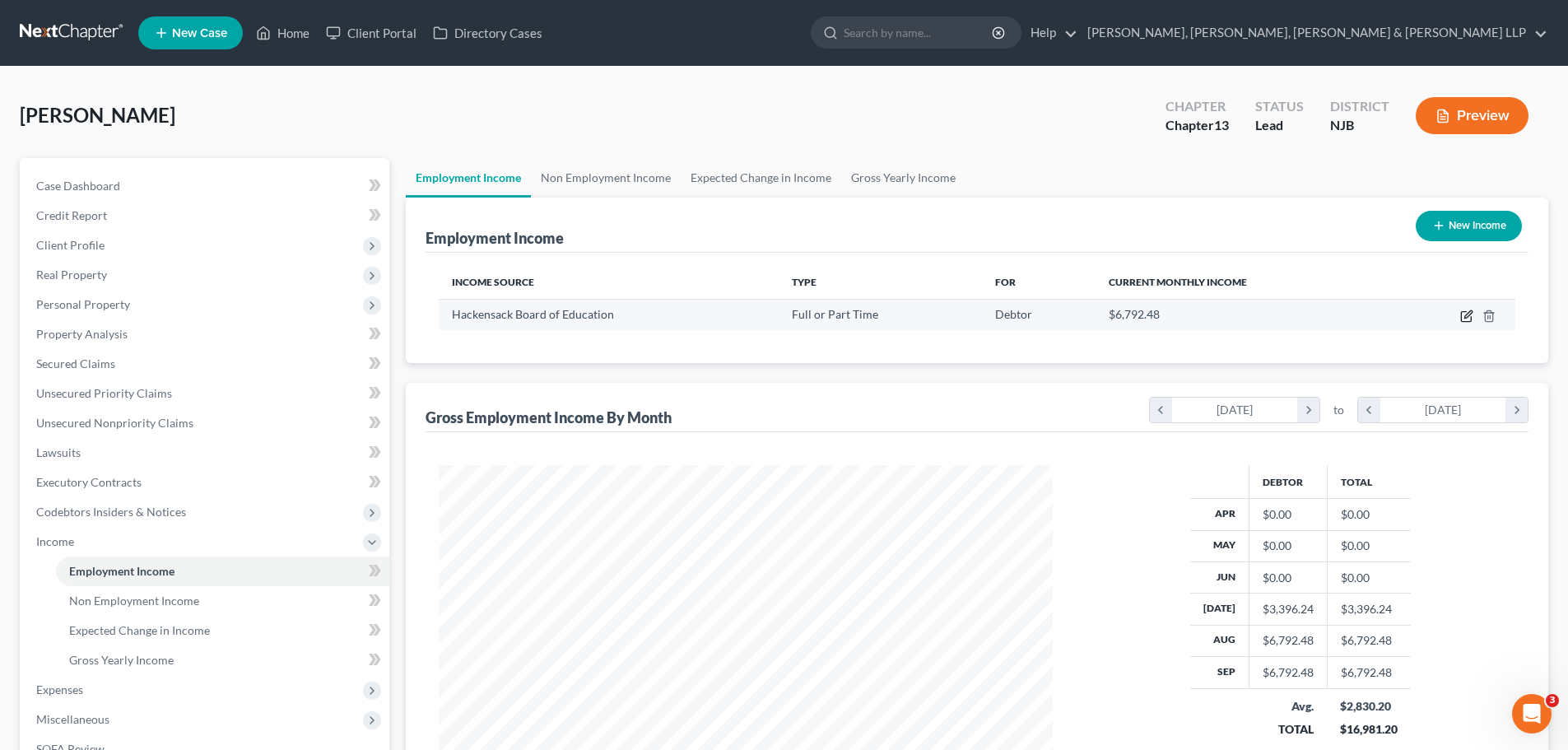
click at [1466, 317] on icon "button" at bounding box center [1468, 314] width 7 height 7
select select "0"
select select "33"
select select "1"
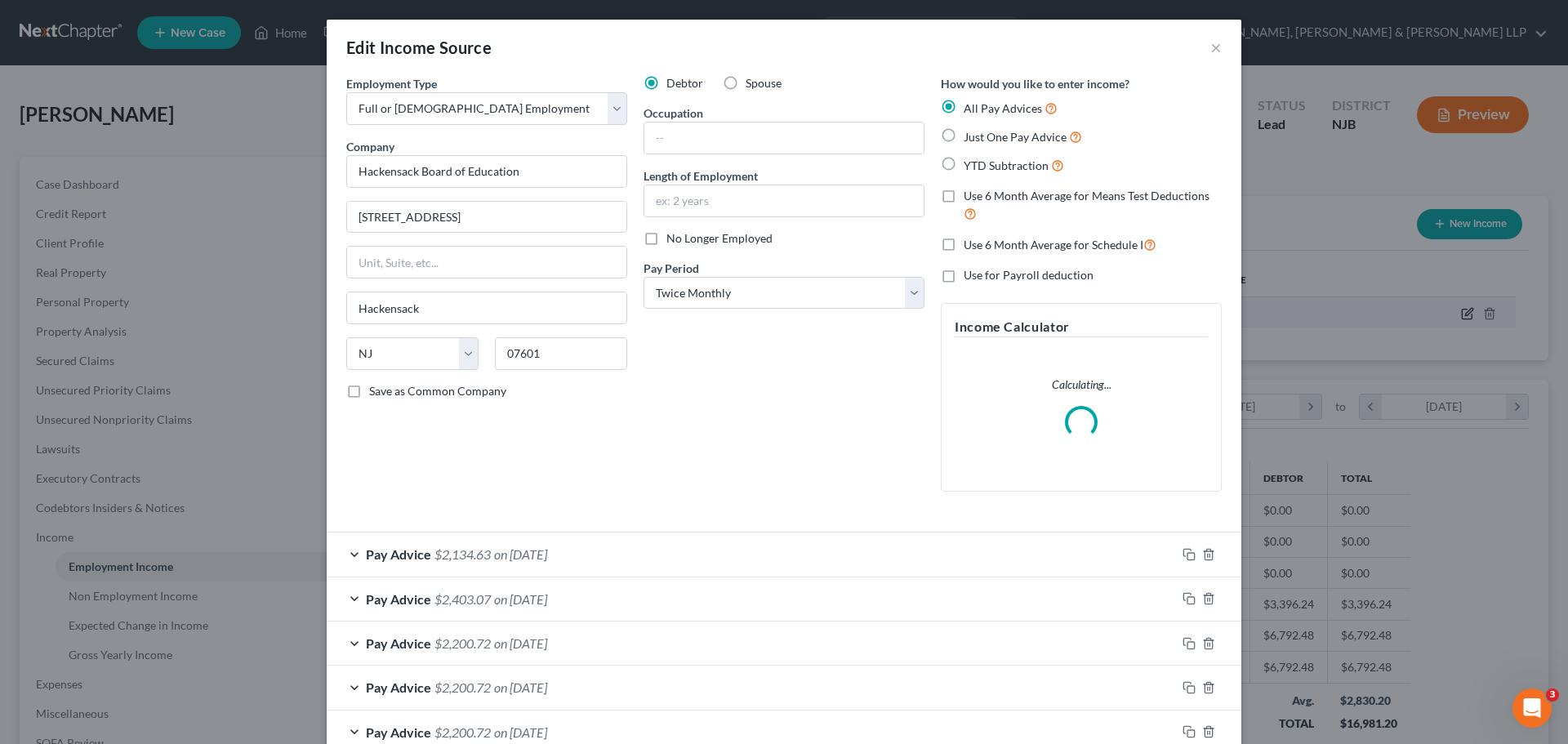
scroll to position [307, 648]
click at [741, 142] on input "text" at bounding box center [784, 139] width 279 height 31
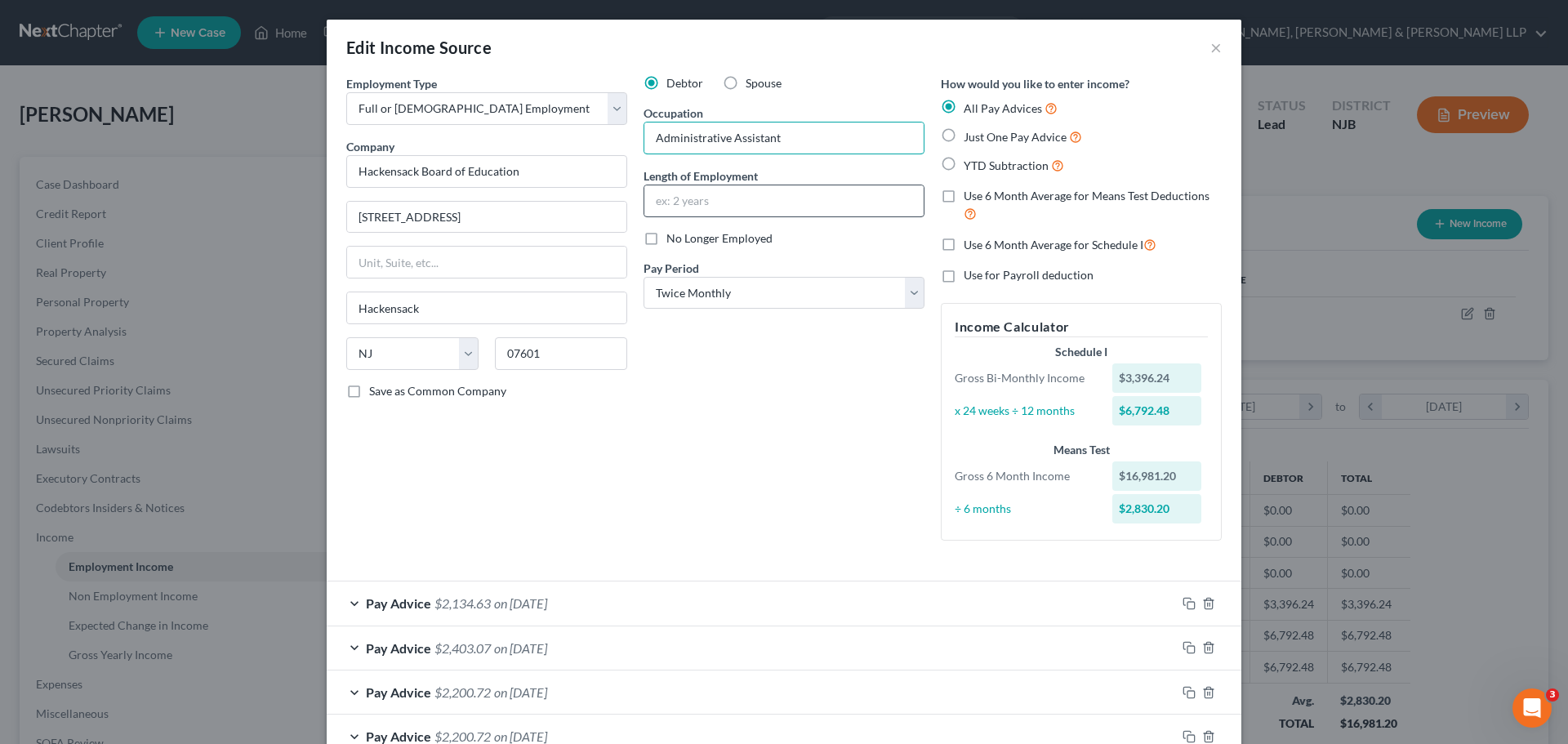
type input "Administrative Assistant"
click at [718, 207] on input "text" at bounding box center [784, 201] width 279 height 31
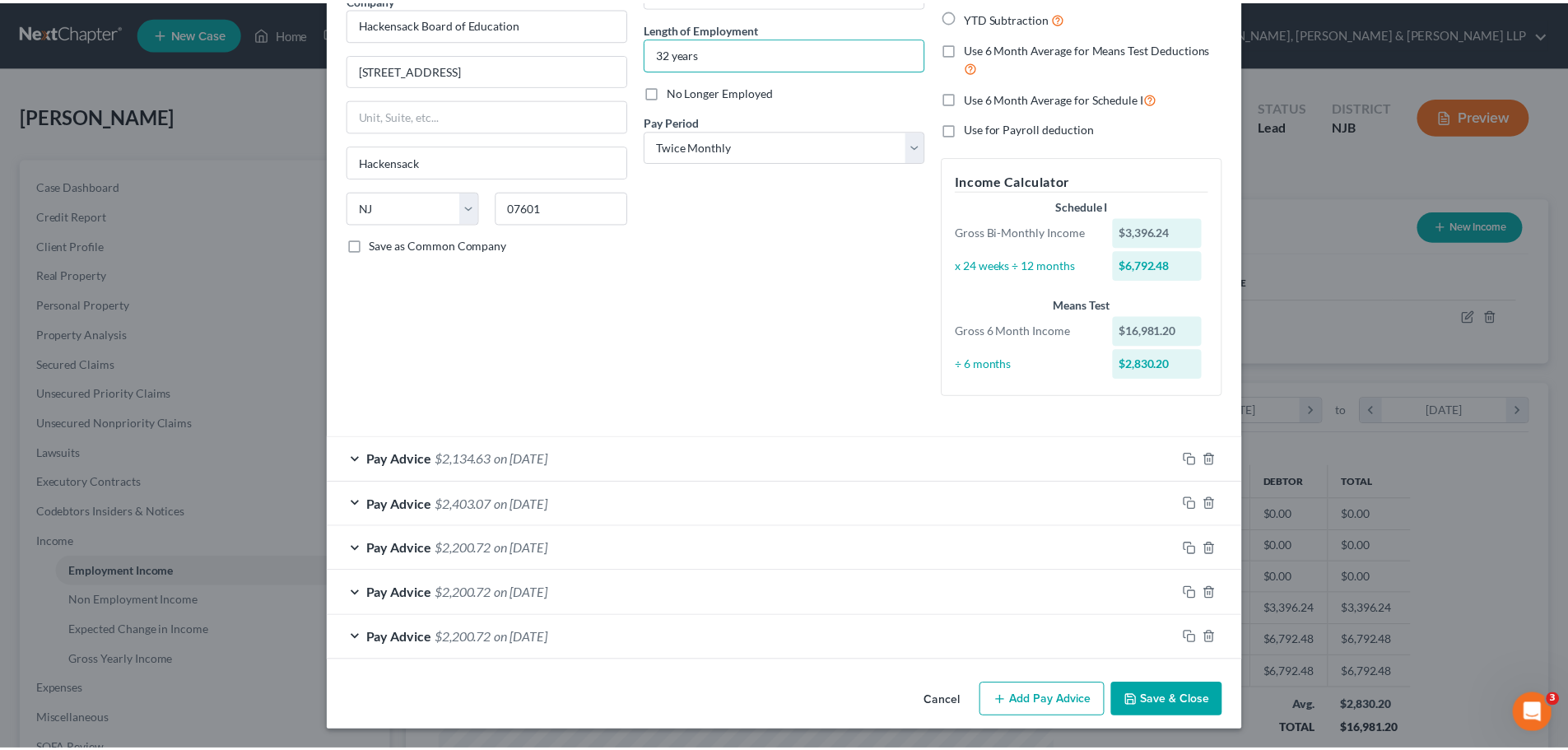
scroll to position [150, 0]
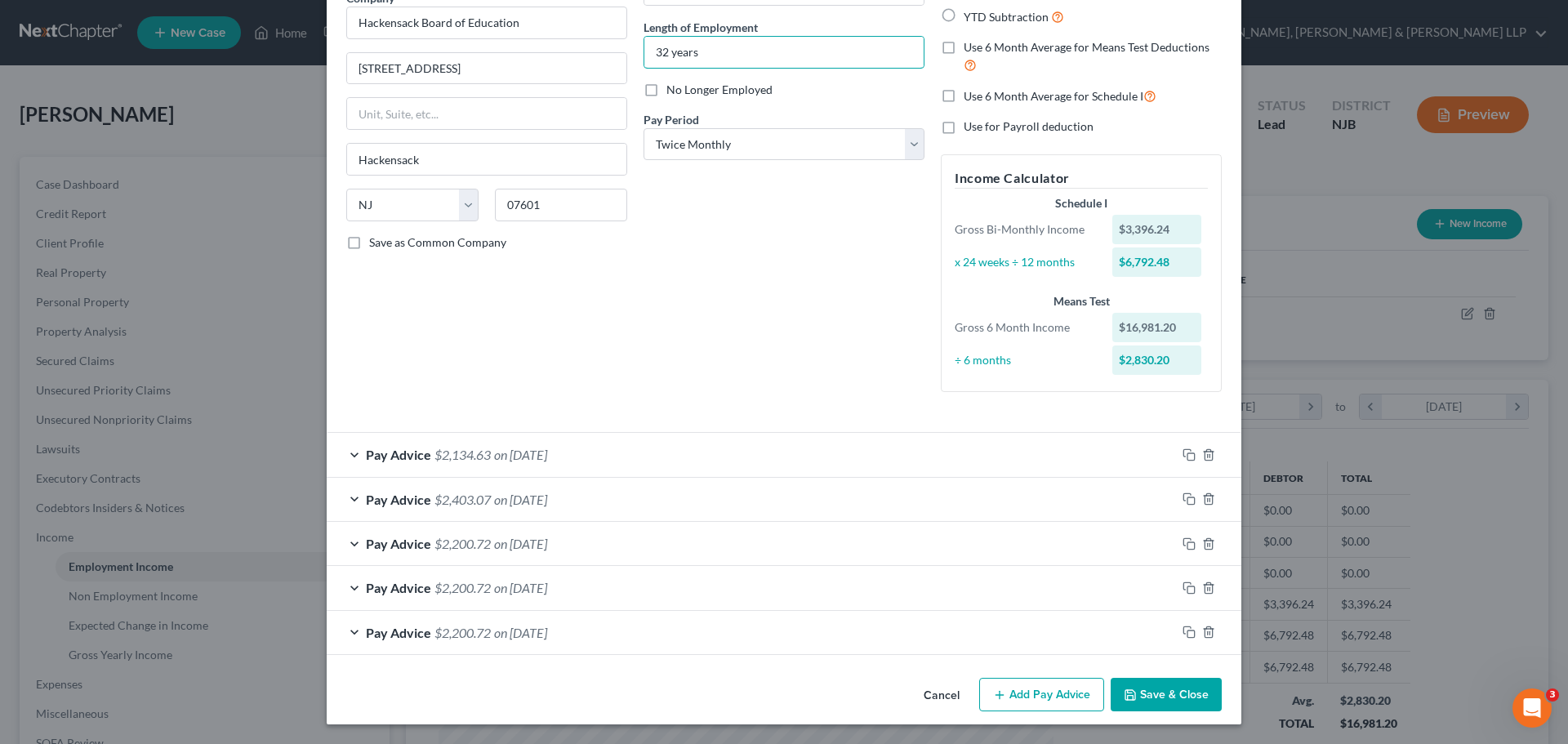
type input "32 years"
click at [1175, 702] on button "Save & Close" at bounding box center [1166, 694] width 111 height 34
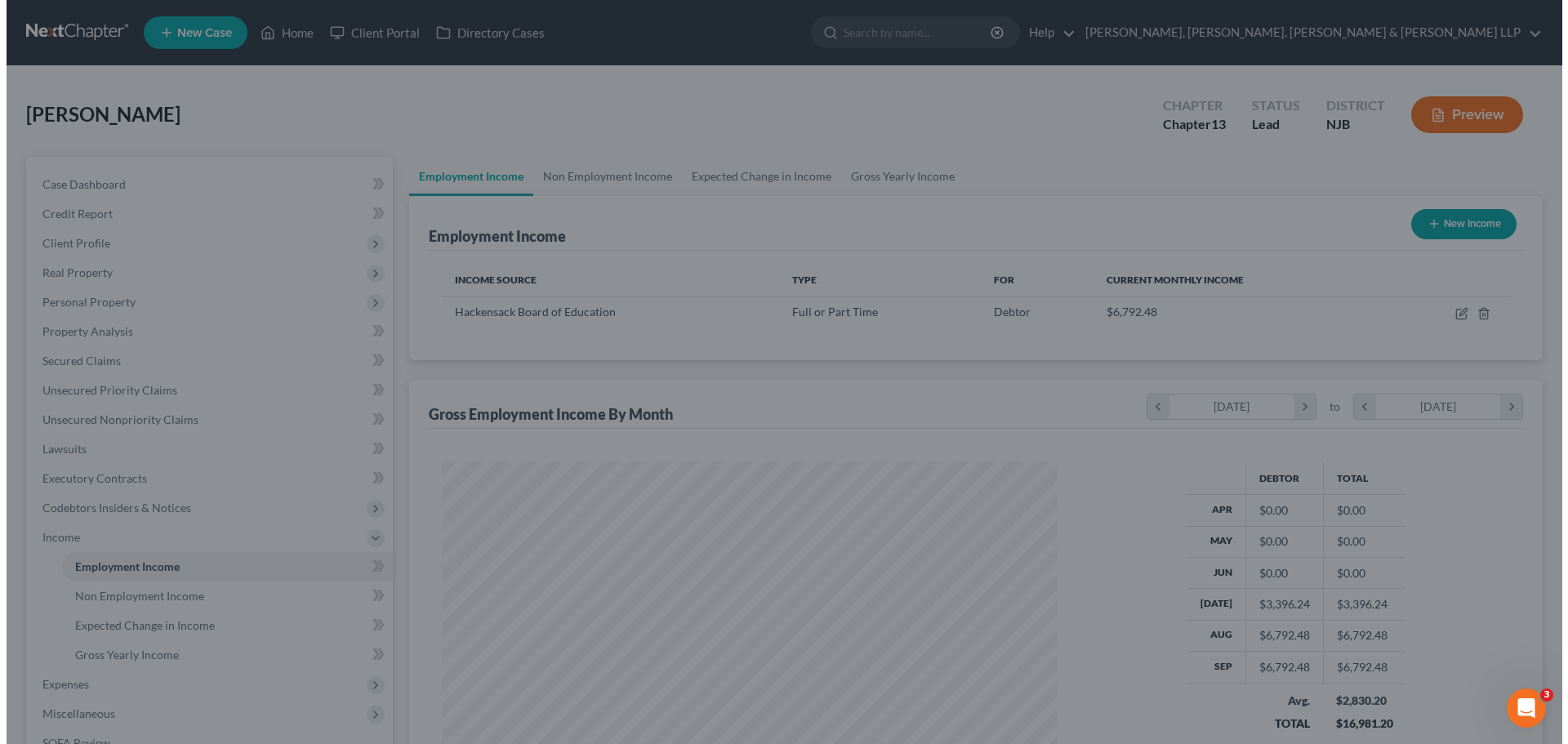
scroll to position [816345, 815796]
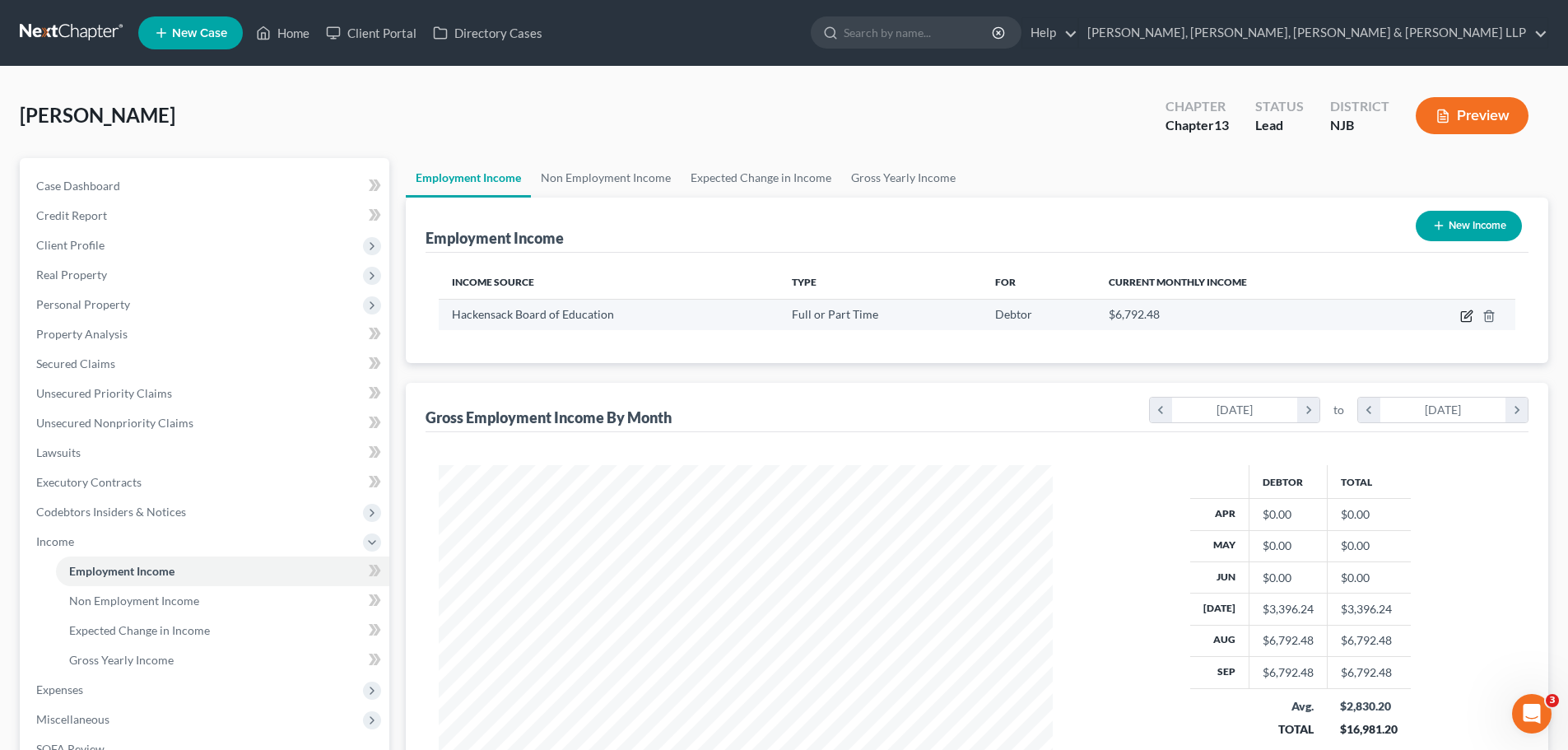
click at [1468, 314] on icon "button" at bounding box center [1468, 314] width 7 height 7
select select "0"
select select "33"
select select "1"
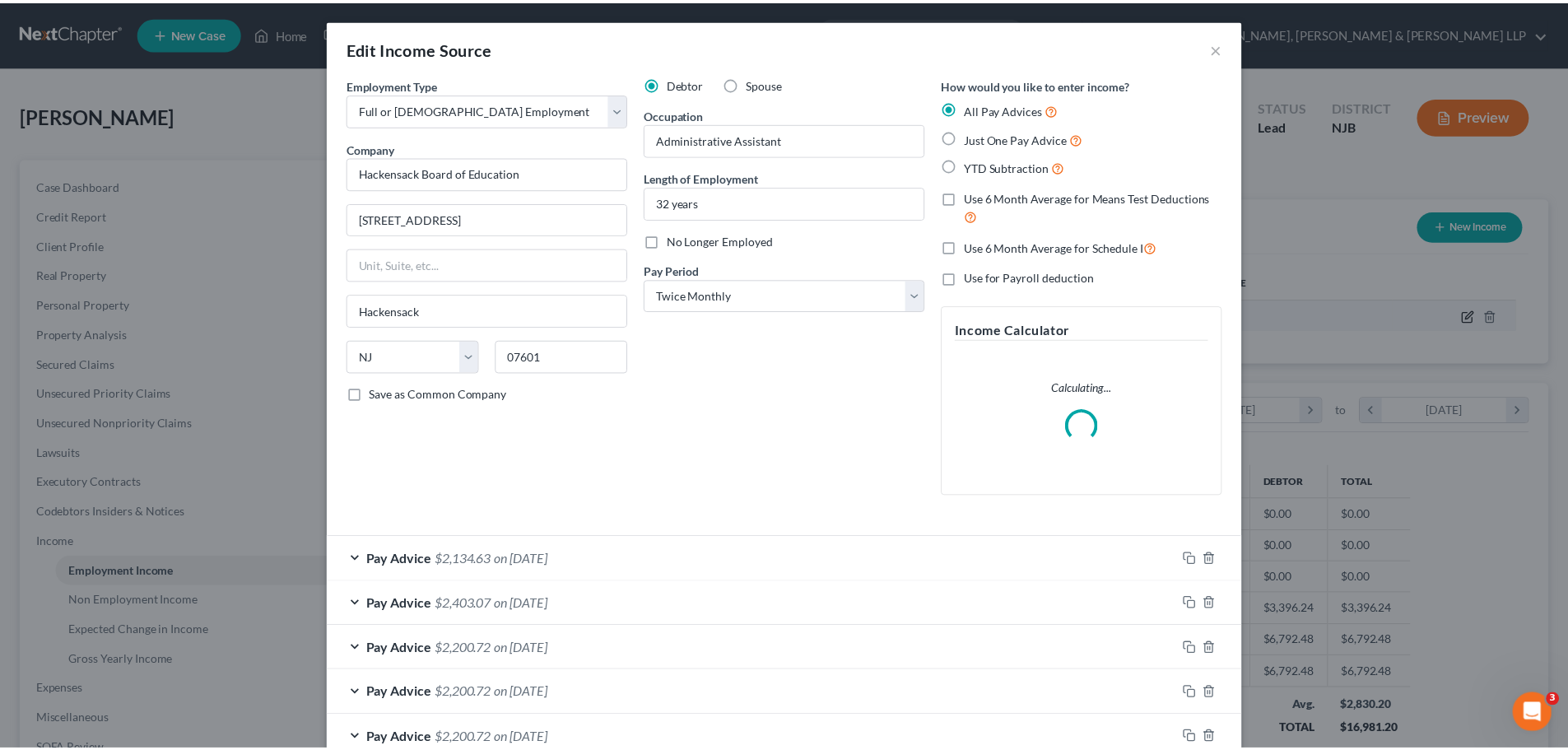
scroll to position [309, 653]
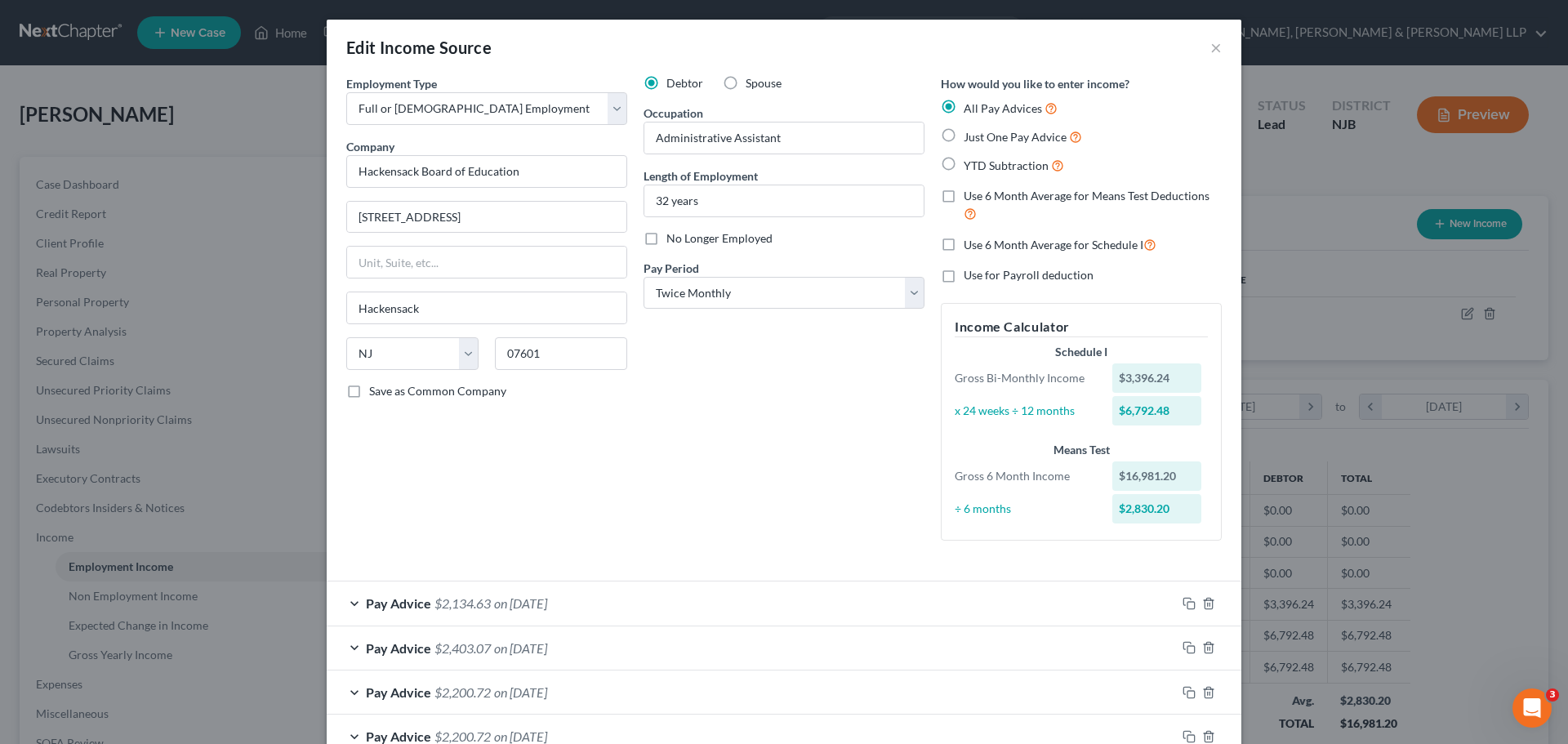
click at [746, 84] on label "Spouse" at bounding box center [763, 83] width 36 height 17
click at [752, 84] on input "Spouse" at bounding box center [757, 79] width 10 height 10
radio input "true"
click at [666, 83] on label "Debtor" at bounding box center [685, 83] width 37 height 17
click at [673, 83] on input "Debtor" at bounding box center [677, 79] width 10 height 10
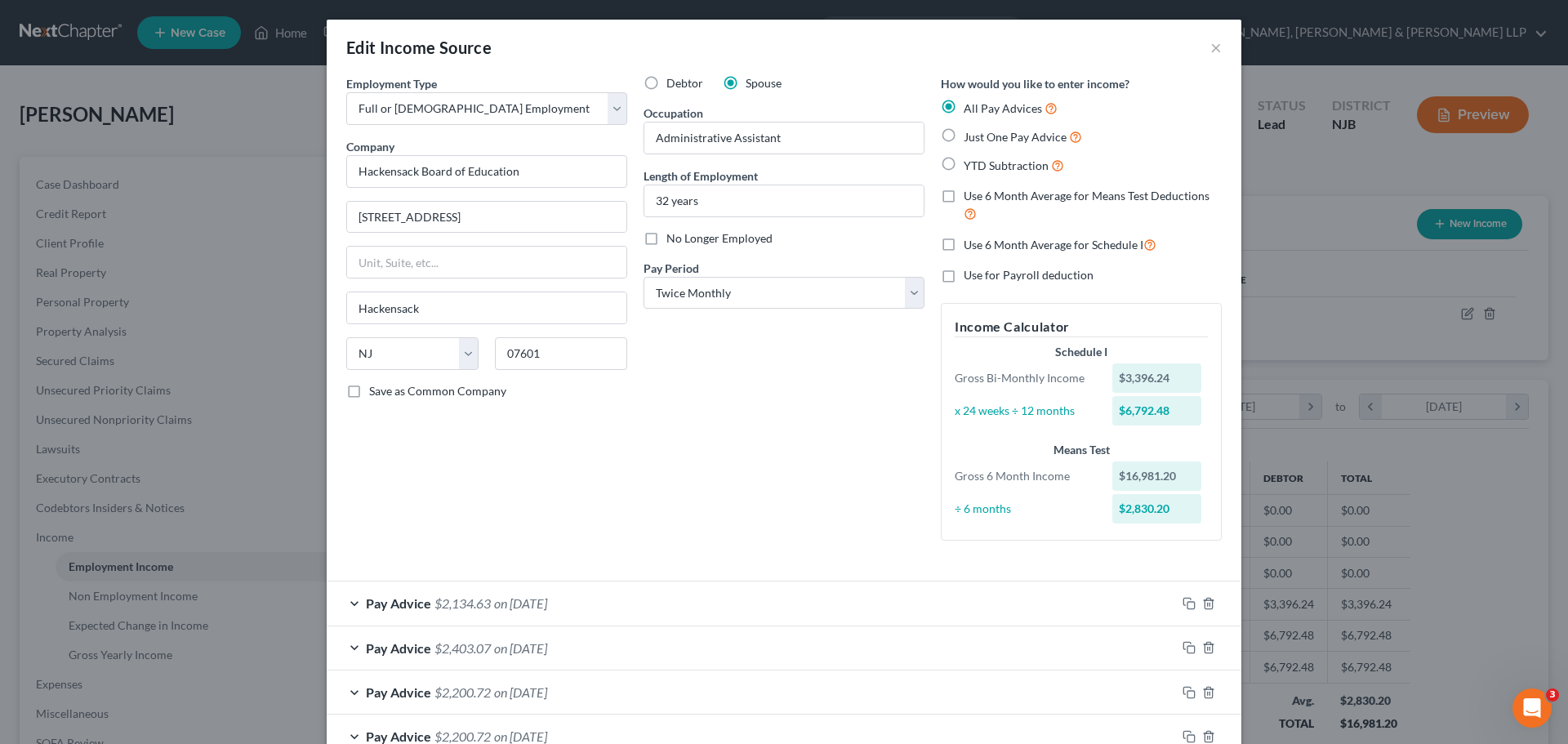
radio input "true"
click at [1214, 43] on button "×" at bounding box center [1216, 47] width 11 height 19
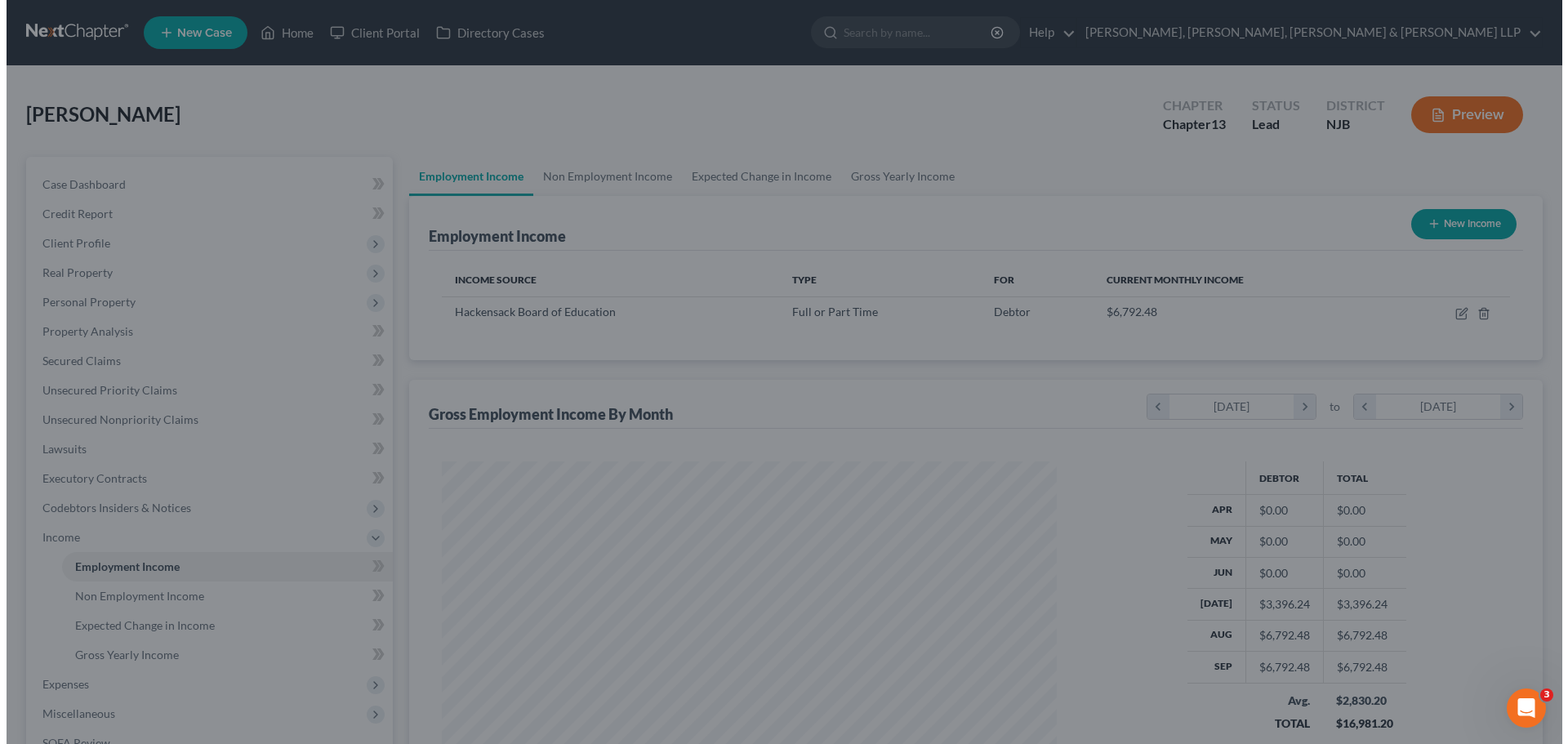
scroll to position [816345, 815796]
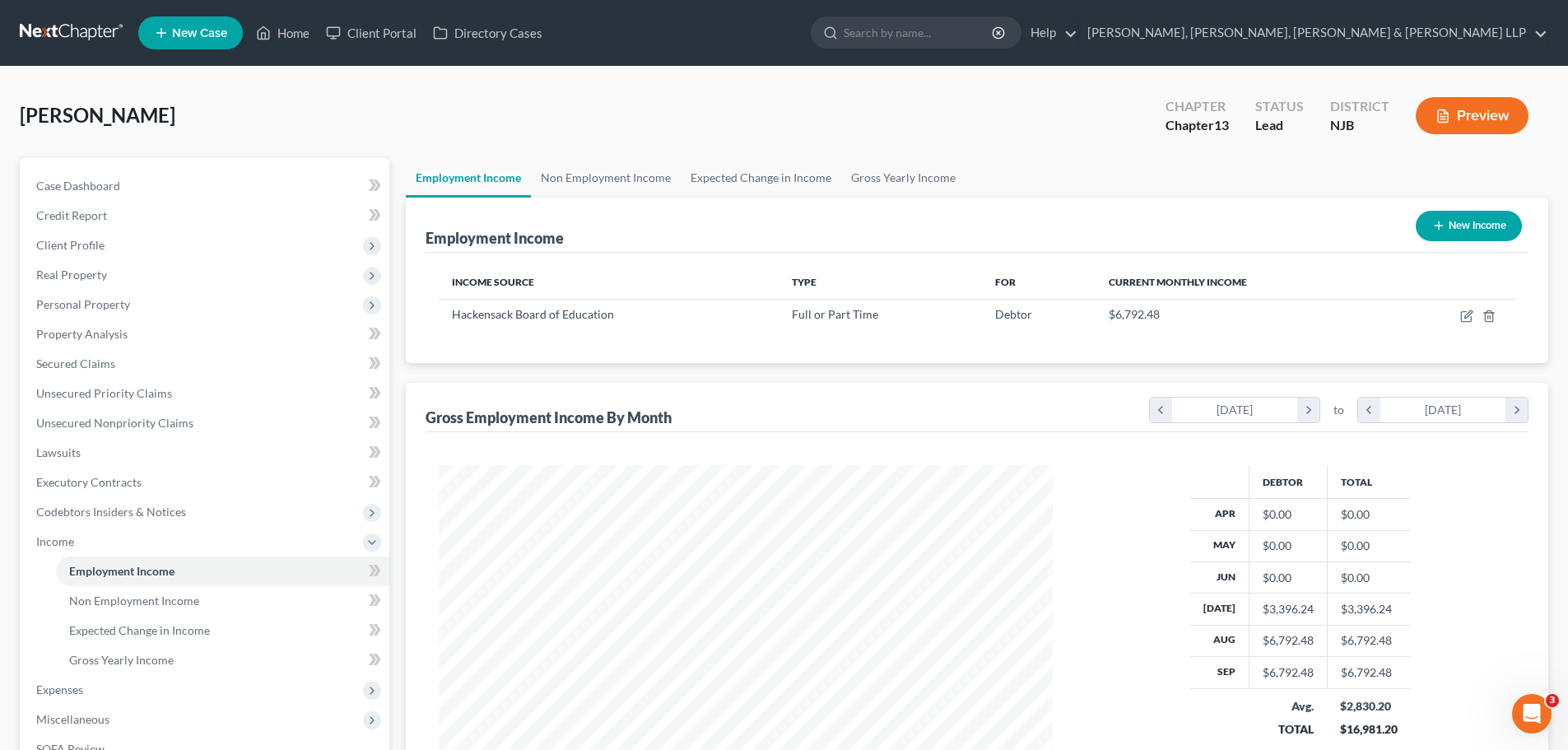
click at [1461, 221] on button "New Income" at bounding box center [1469, 225] width 106 height 31
select select "0"
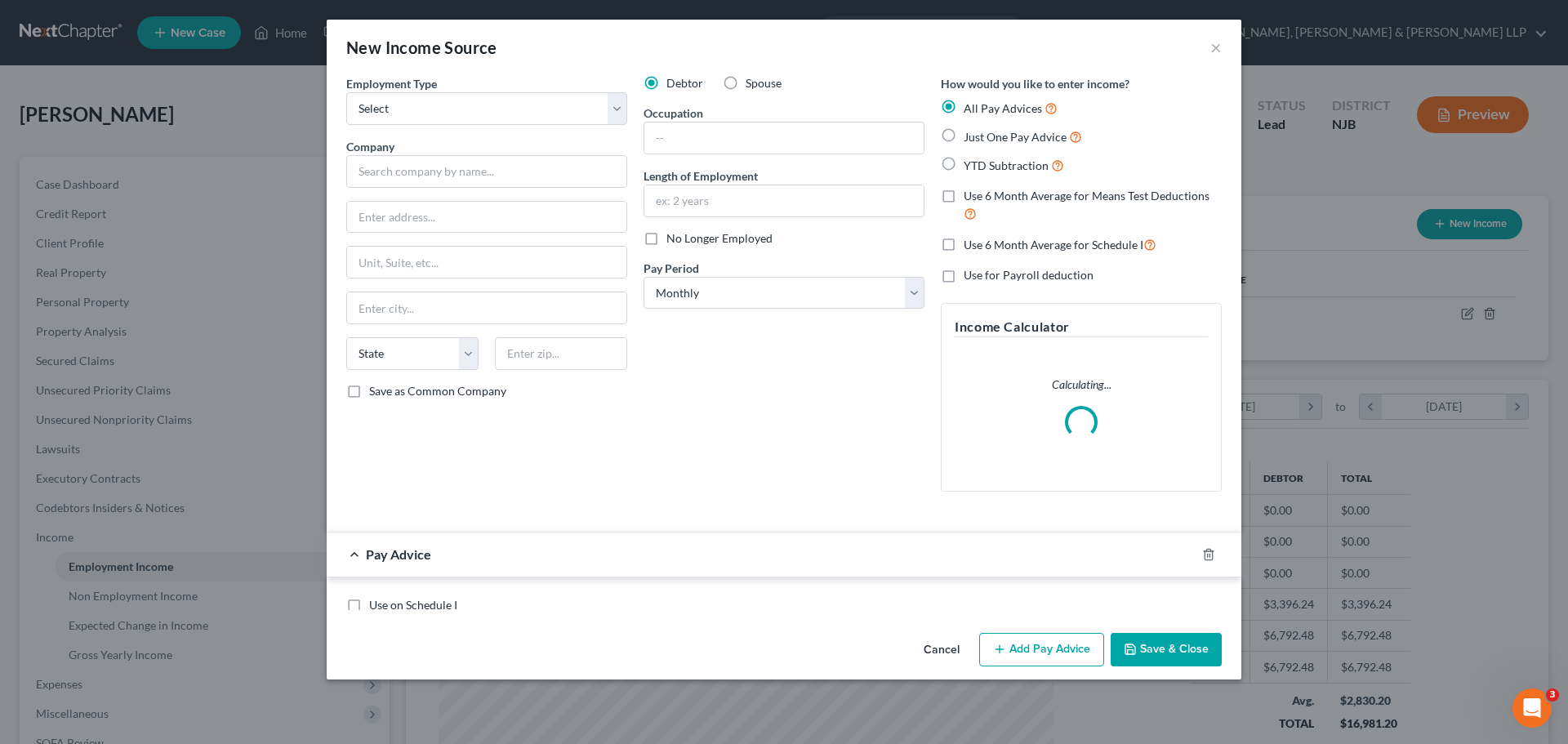
scroll to position [307, 648]
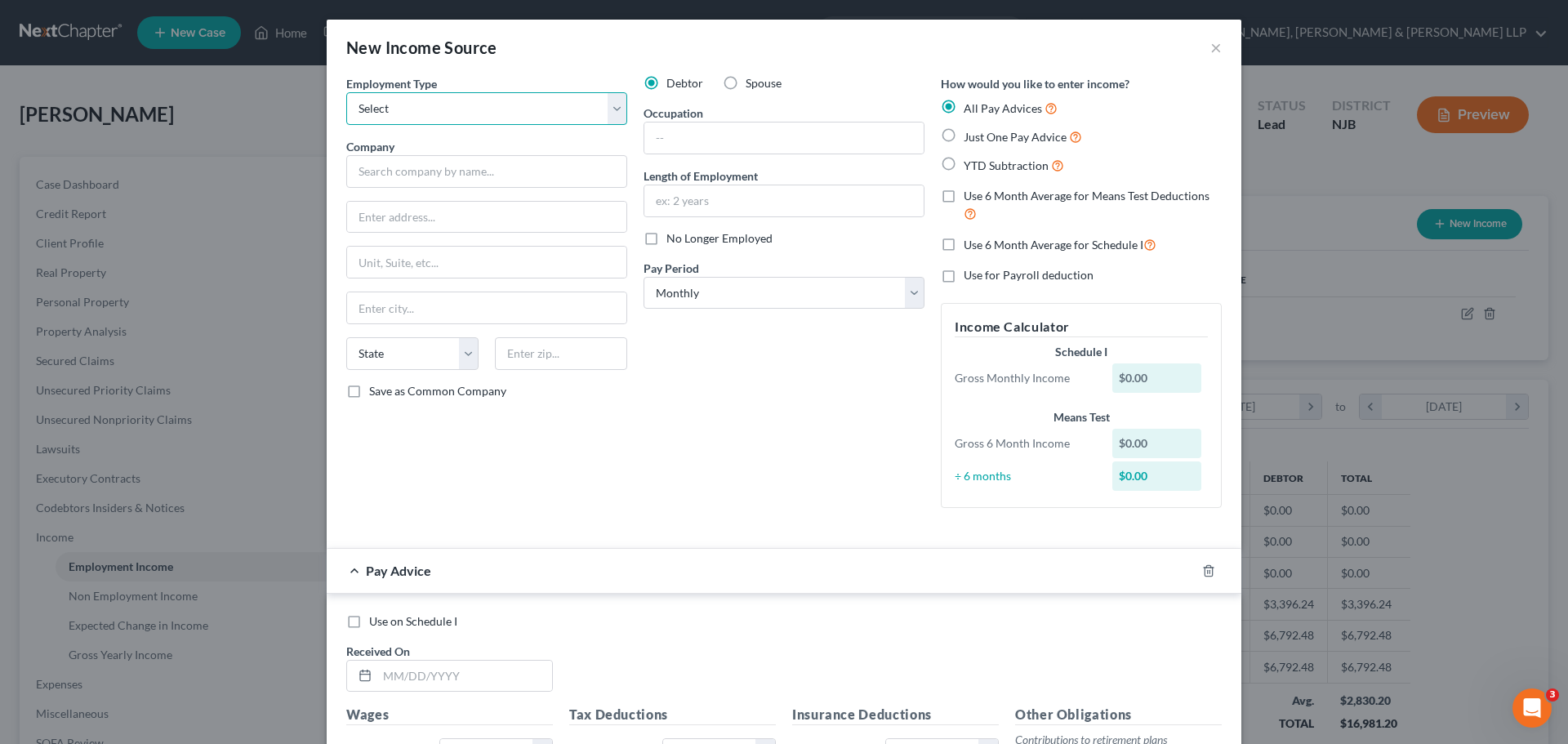
click at [613, 116] on select "Select Full or Part Time Employment Self Employment" at bounding box center [487, 108] width 281 height 32
select select "0"
click at [346, 92] on select "Select Full or Part Time Employment Self Employment" at bounding box center [487, 108] width 281 height 32
click at [496, 176] on input "text" at bounding box center [487, 171] width 281 height 32
type input "United States Postal Service"
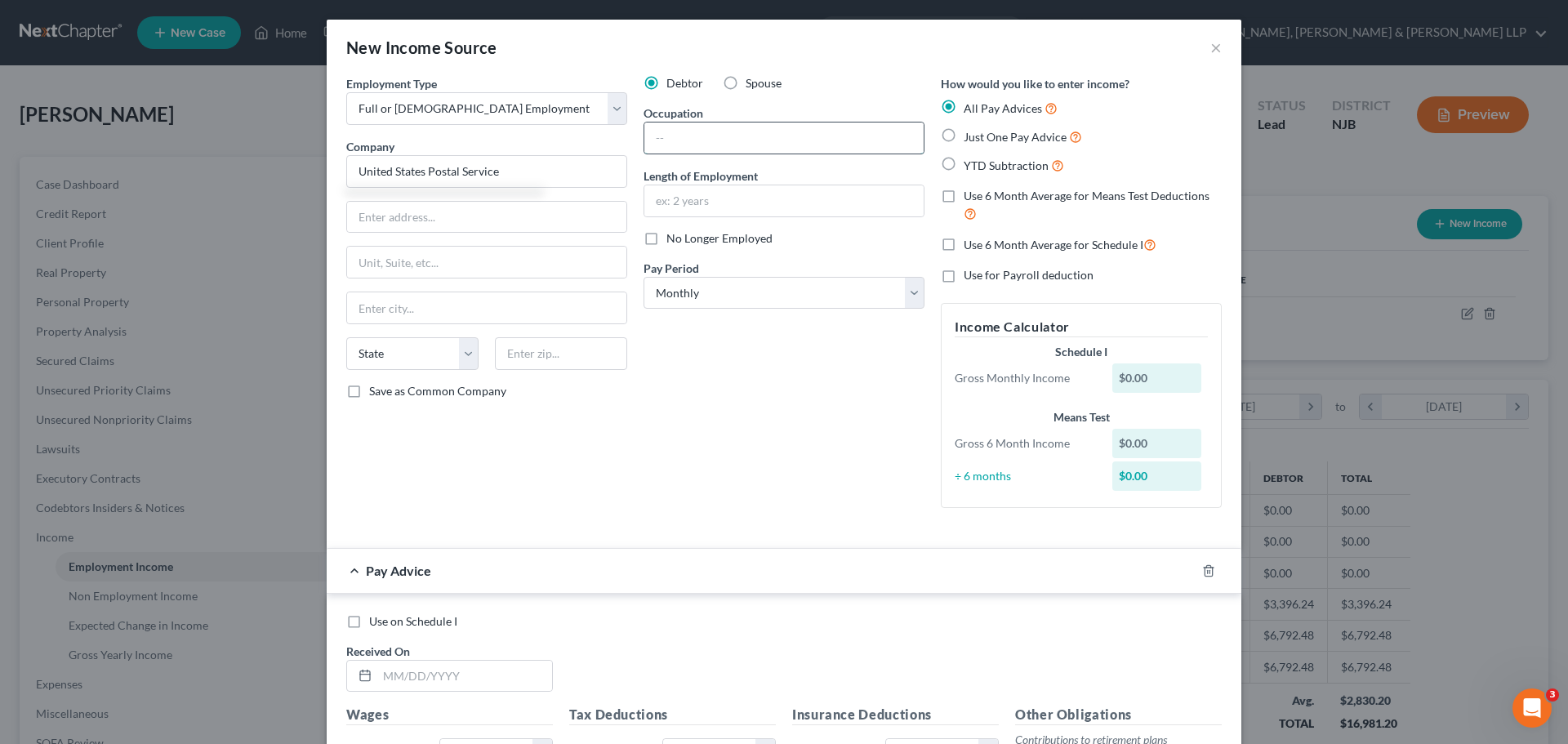
click at [737, 146] on input "text" at bounding box center [784, 139] width 279 height 31
type input "Mail Carrier"
click at [740, 194] on input "text" at bounding box center [784, 201] width 279 height 31
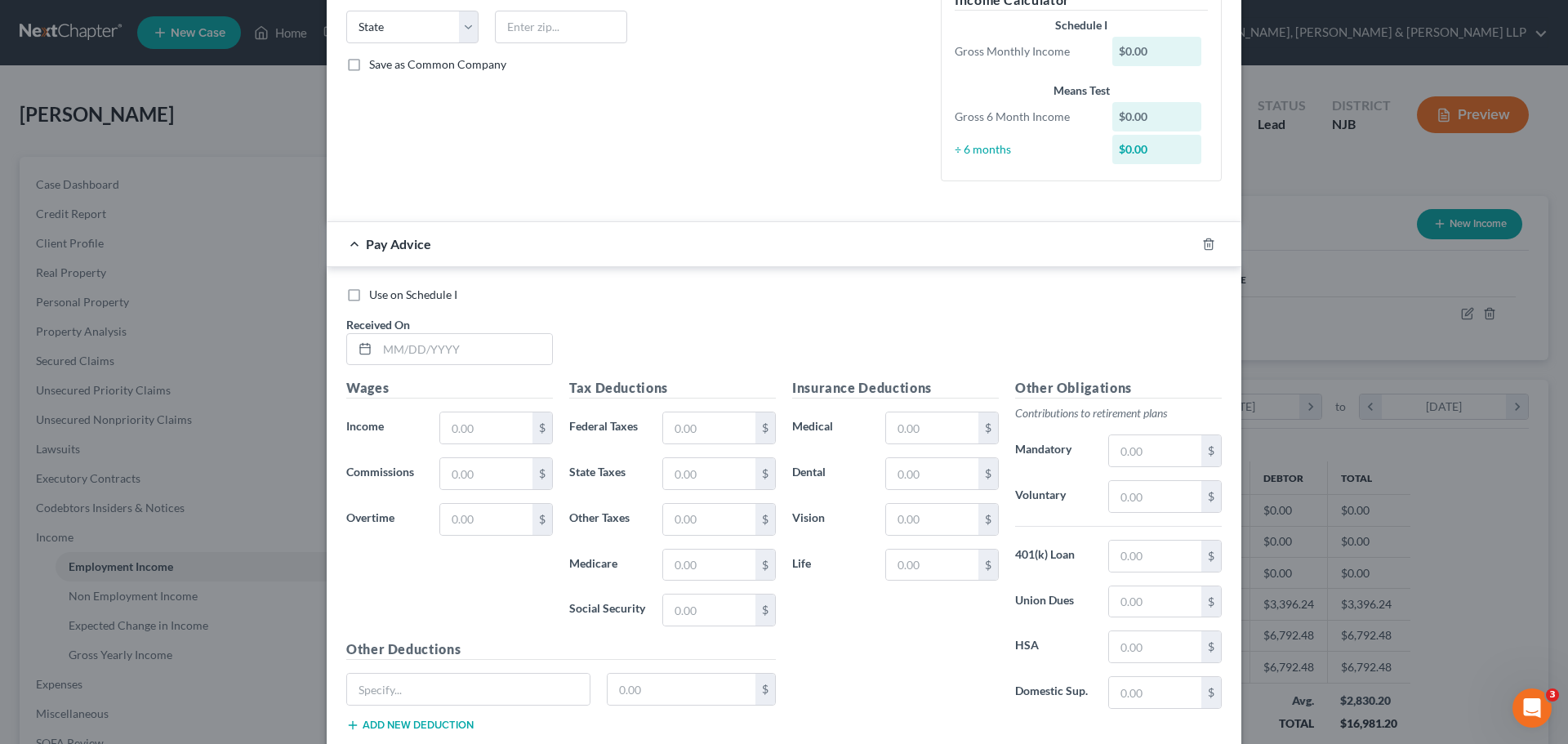
scroll to position [431, 0]
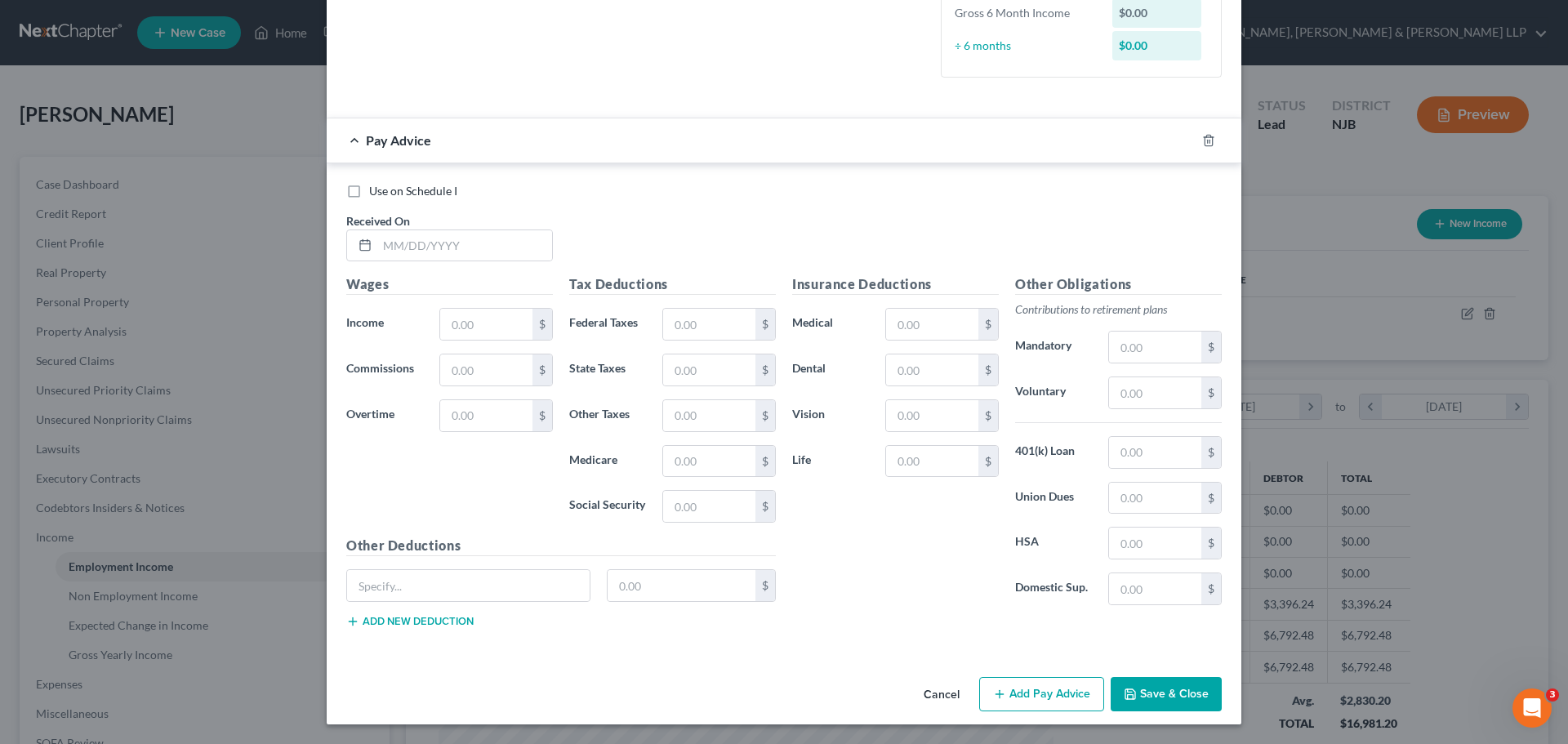
type input "35 years"
click at [1184, 692] on button "Save & Close" at bounding box center [1166, 694] width 111 height 34
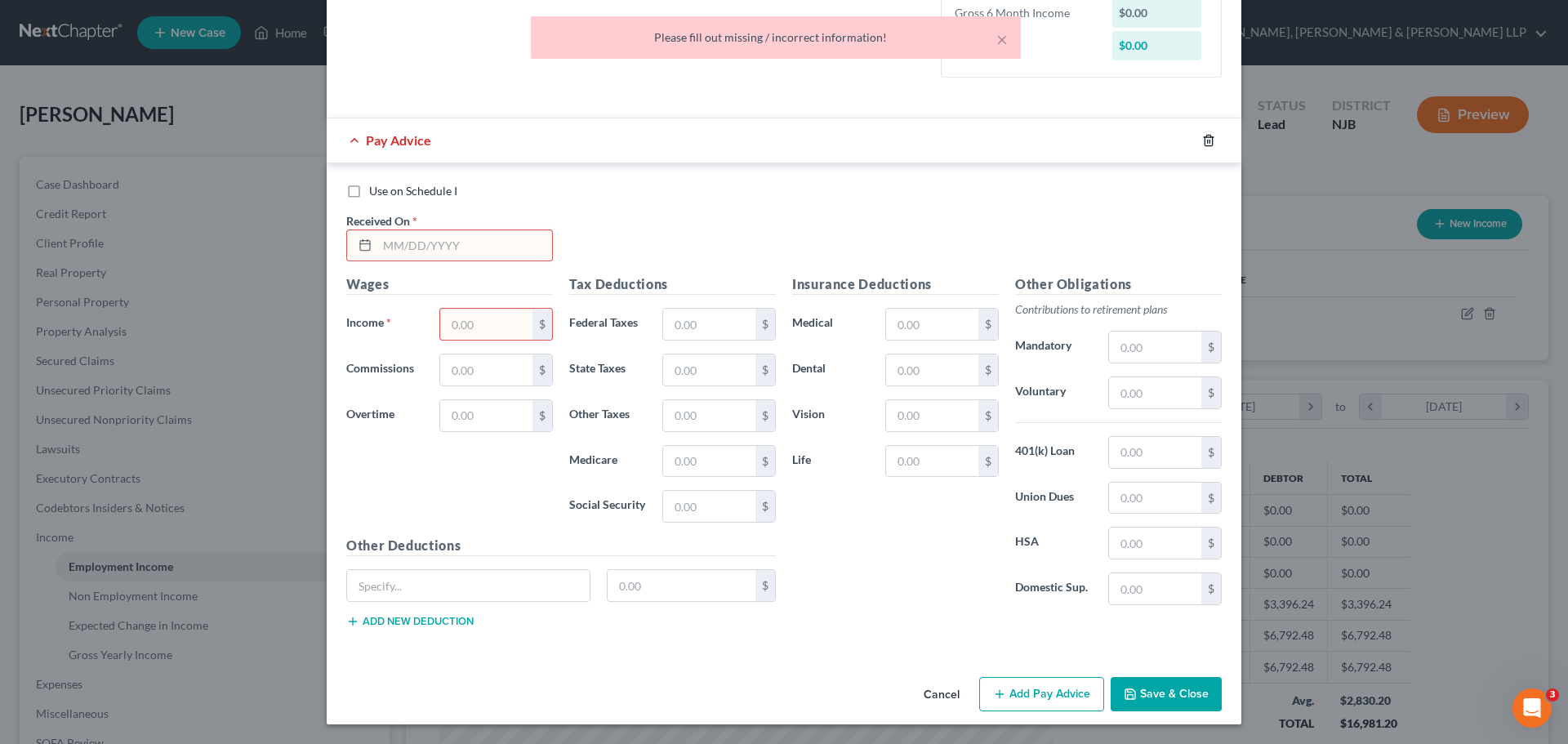
click at [1205, 141] on icon "button" at bounding box center [1209, 140] width 13 height 13
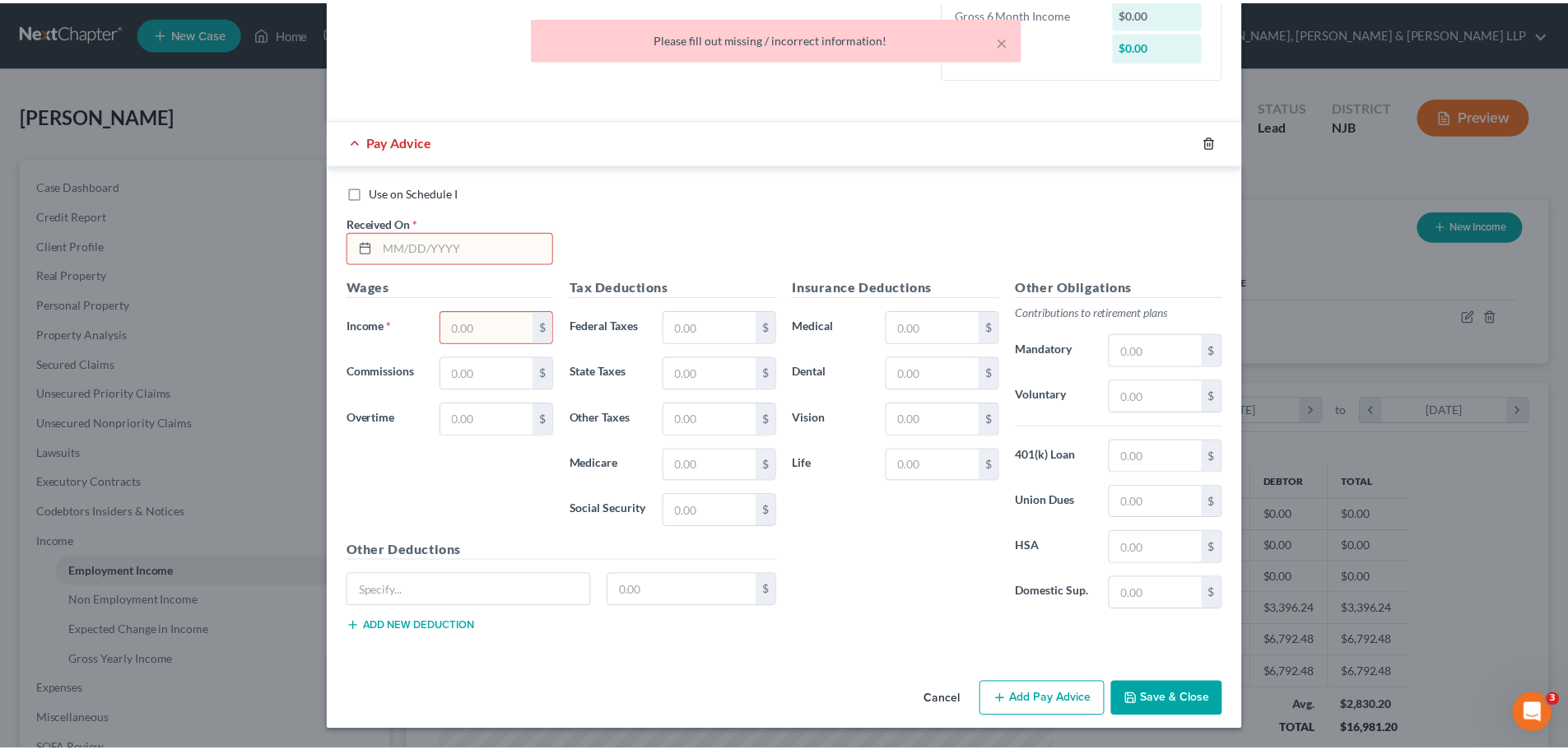
scroll to position [0, 0]
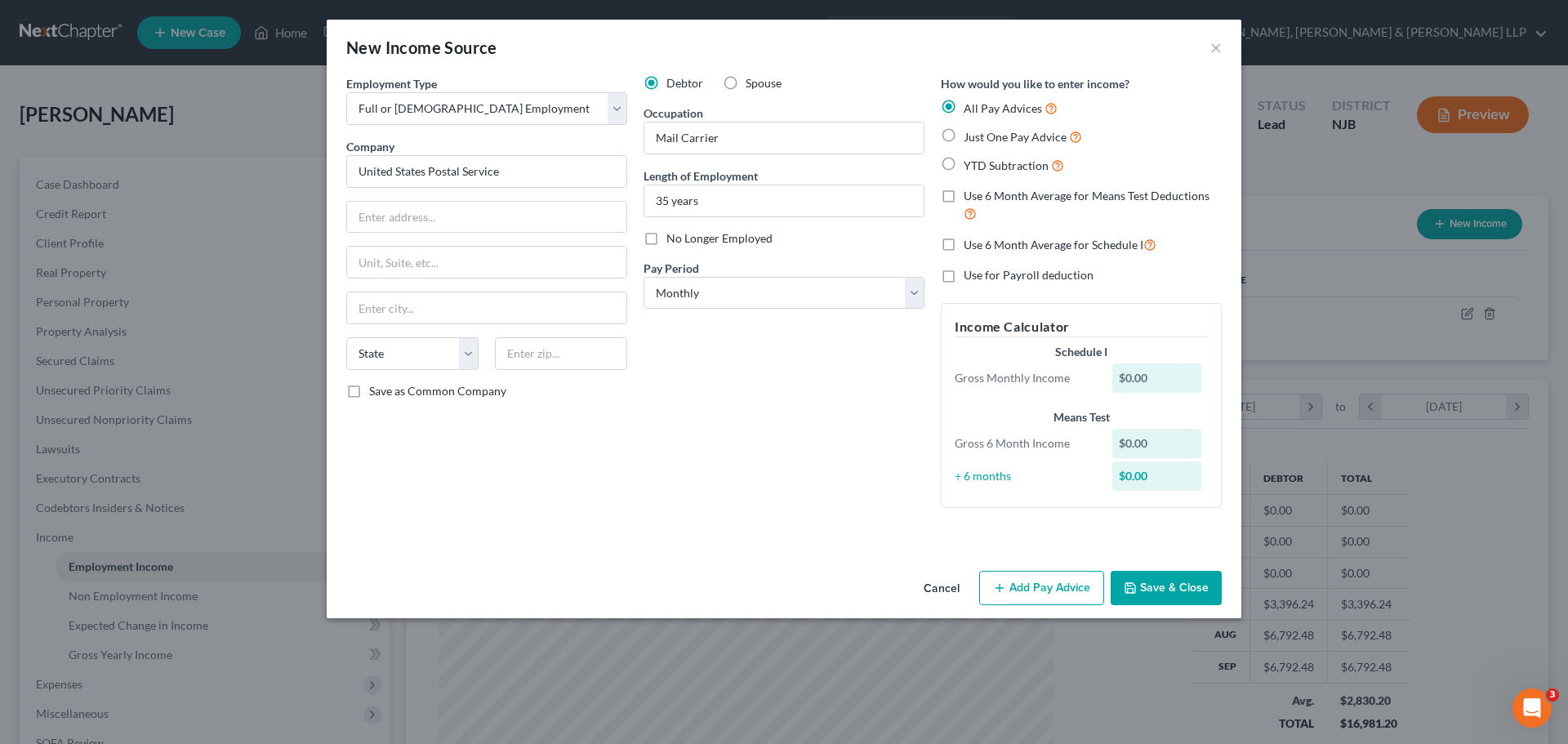
click at [1167, 583] on button "Save & Close" at bounding box center [1166, 588] width 111 height 34
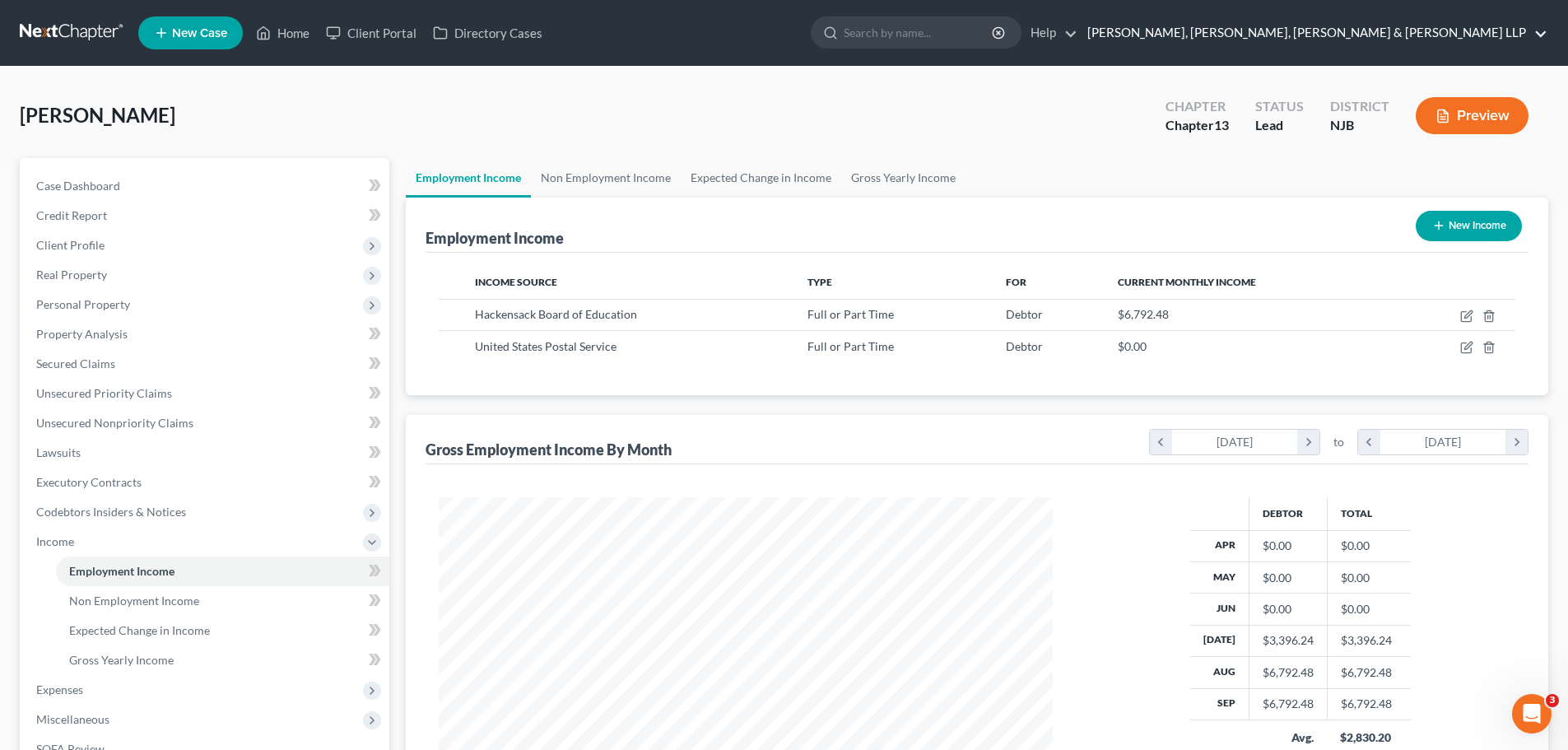
click at [1369, 34] on link "Scura Wigfield, Heyer, Stevens & Cammarota LLP" at bounding box center [1313, 33] width 469 height 30
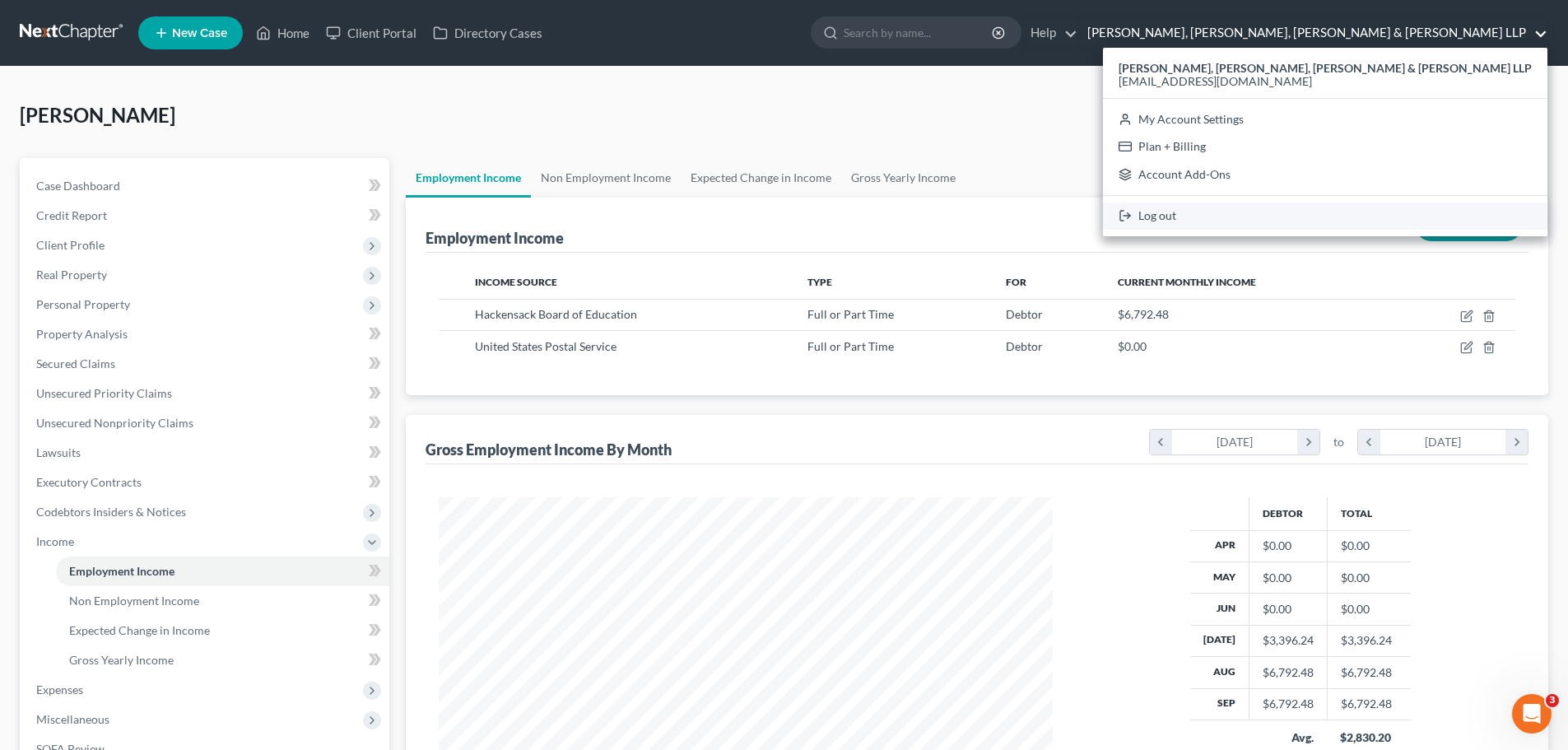
click at [1339, 217] on link "Log out" at bounding box center [1325, 216] width 444 height 28
